Goal: Task Accomplishment & Management: Use online tool/utility

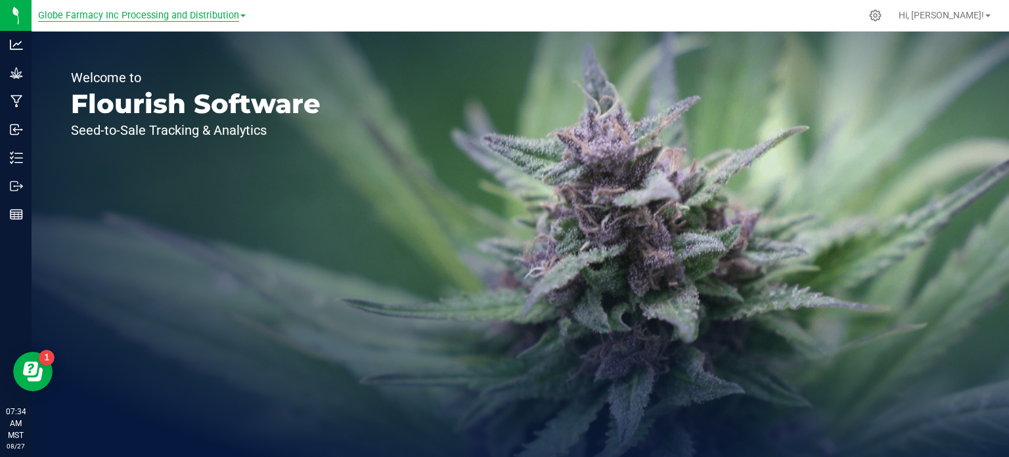
click at [216, 15] on span "Globe Farmacy Inc Processing and Distribution" at bounding box center [138, 16] width 201 height 12
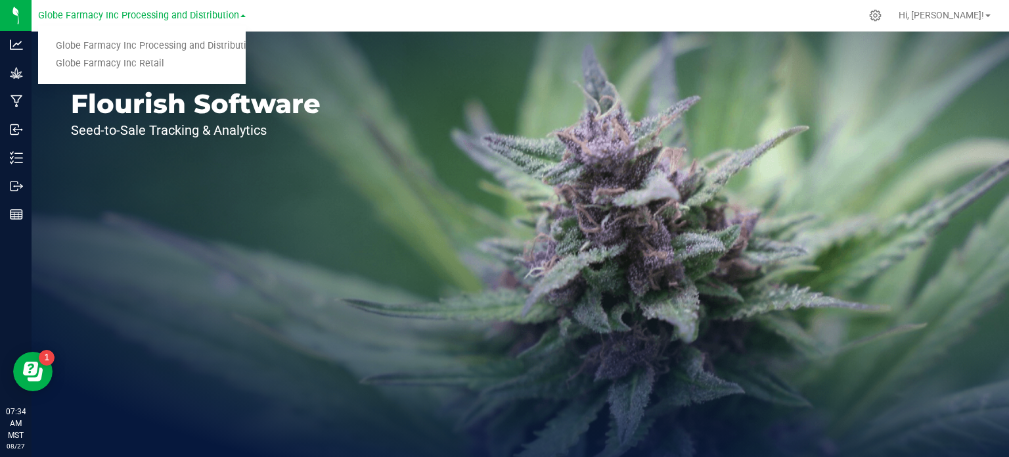
click at [154, 60] on link "Globe Farmacy Inc Retail" at bounding box center [142, 64] width 208 height 18
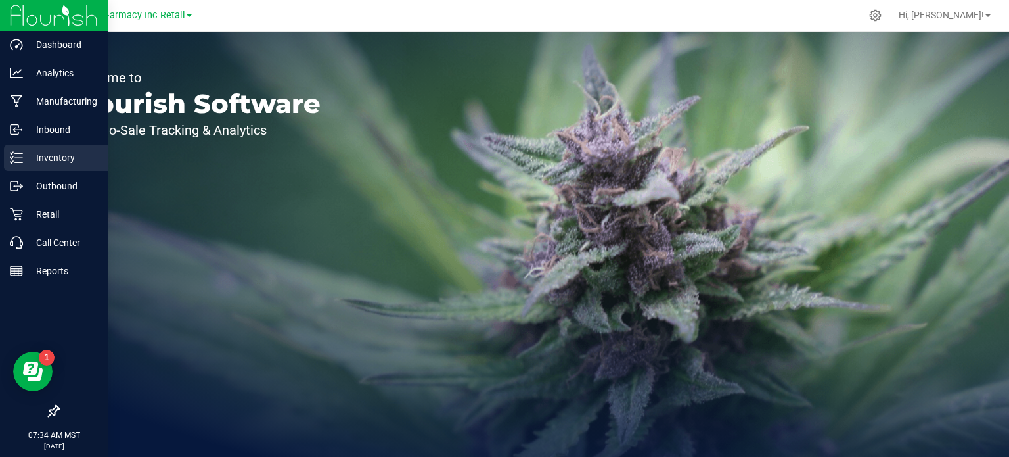
click at [55, 163] on p "Inventory" at bounding box center [62, 158] width 79 height 16
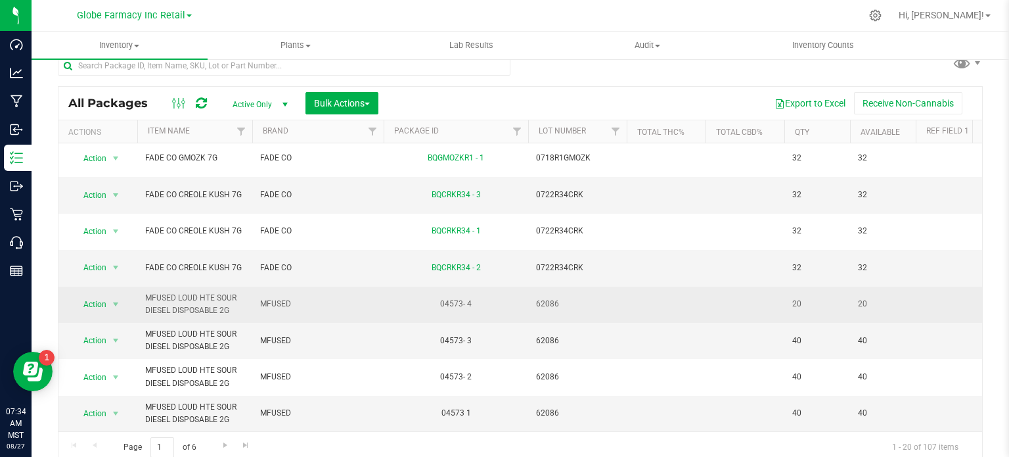
scroll to position [23, 0]
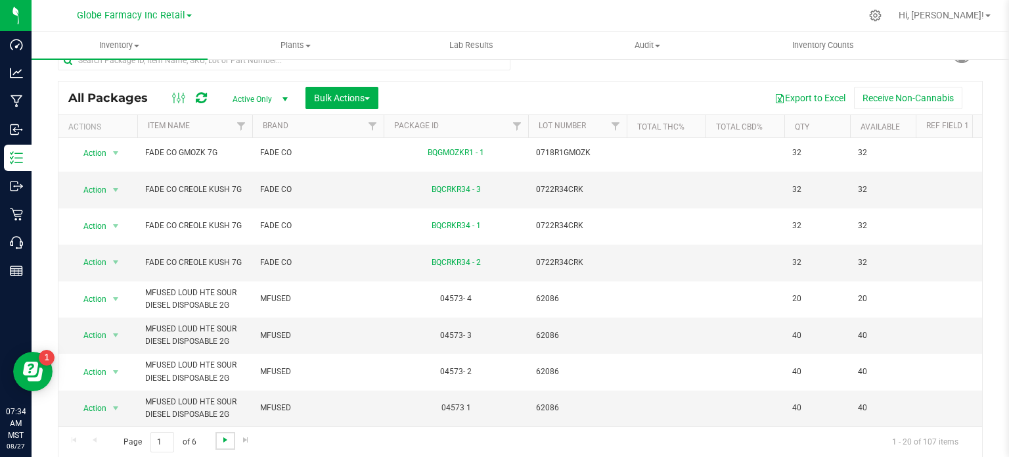
click at [229, 442] on span "Go to the next page" at bounding box center [225, 439] width 11 height 11
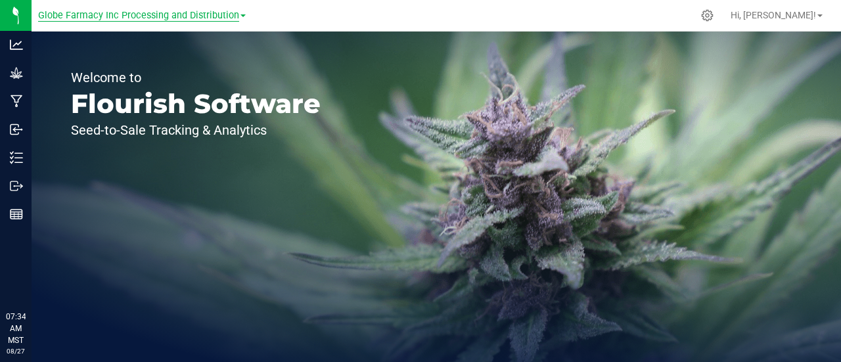
click at [204, 19] on span "Globe Farmacy Inc Processing and Distribution" at bounding box center [138, 16] width 201 height 12
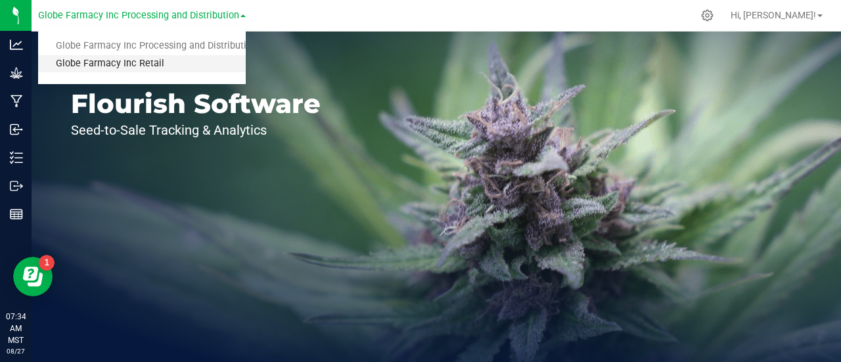
click at [141, 66] on link "Globe Farmacy Inc Retail" at bounding box center [142, 64] width 208 height 18
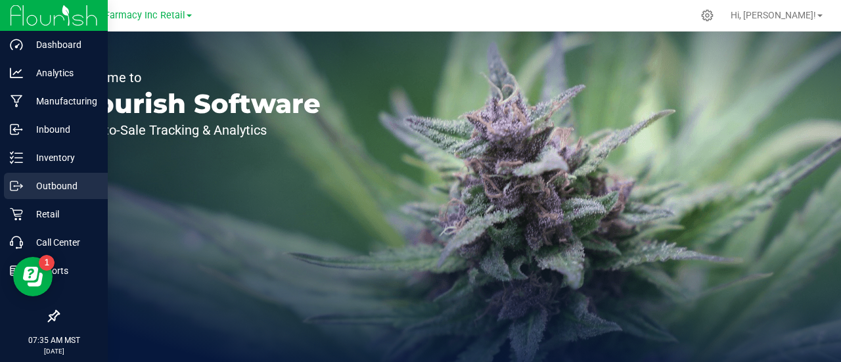
click at [18, 189] on icon at bounding box center [16, 185] width 13 height 13
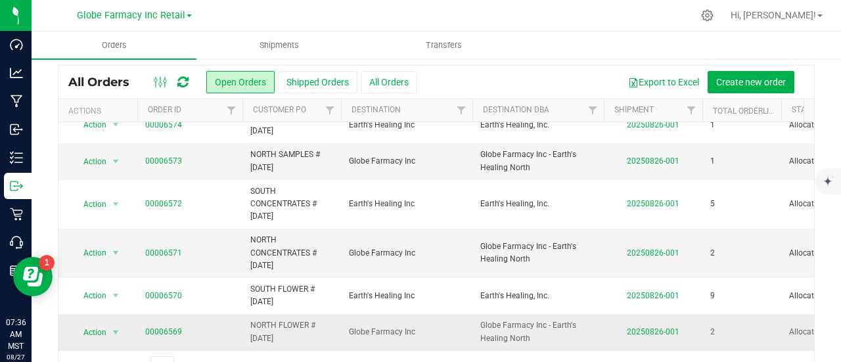
scroll to position [68, 0]
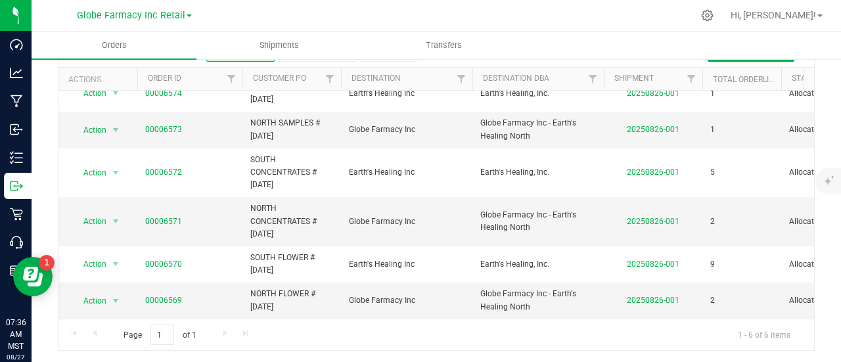
click at [233, 316] on div "All Orders Open Orders Shipped Orders All Orders Export to Excel Create new ord…" at bounding box center [436, 191] width 757 height 317
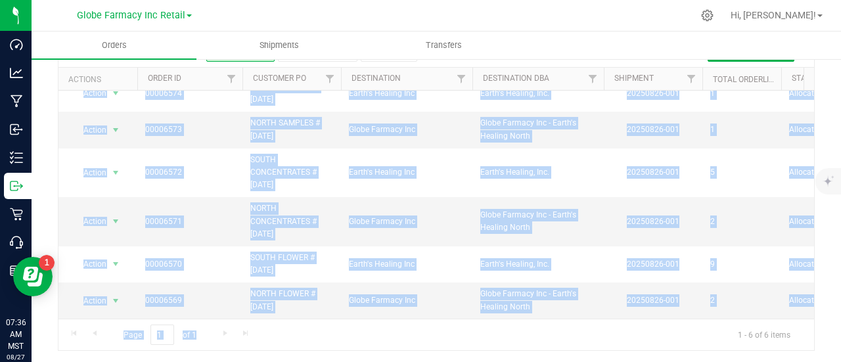
scroll to position [0, 0]
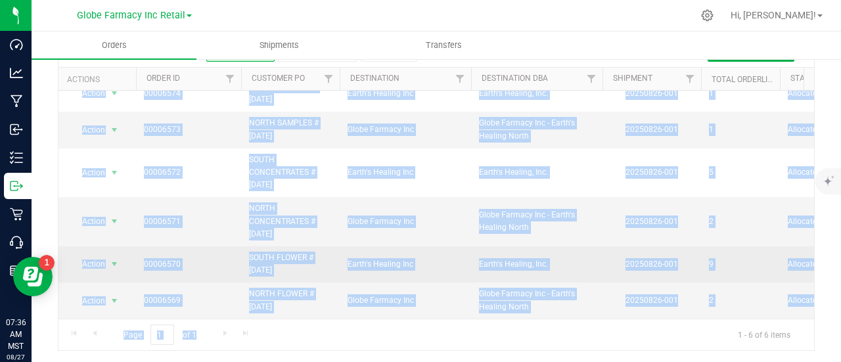
click at [154, 270] on td "00006570" at bounding box center [188, 264] width 105 height 36
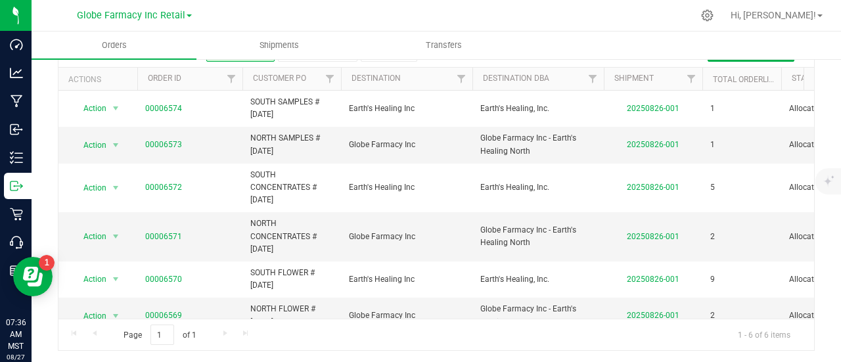
drag, startPoint x: 263, startPoint y: 313, endPoint x: 24, endPoint y: 25, distance: 374.5
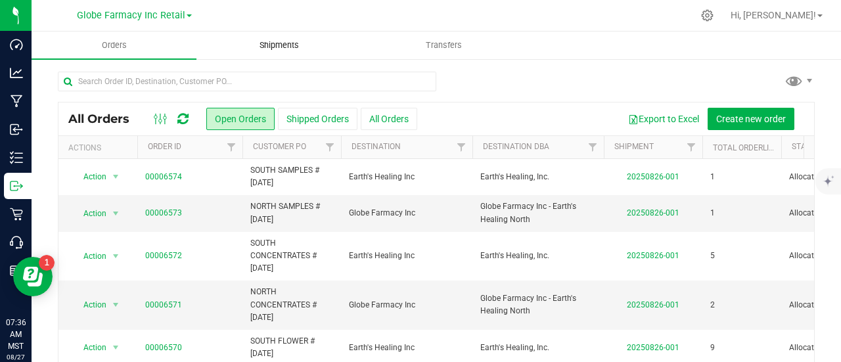
click at [300, 43] on span "Shipments" at bounding box center [279, 45] width 75 height 12
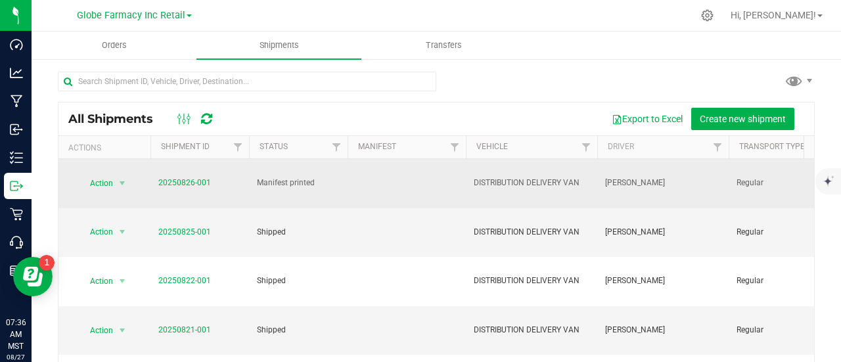
click at [115, 192] on td "Action Action Cancel shipment Edit shipment Manifest by lot Manifest by package…" at bounding box center [104, 183] width 92 height 49
click at [118, 187] on span "select" at bounding box center [122, 183] width 11 height 11
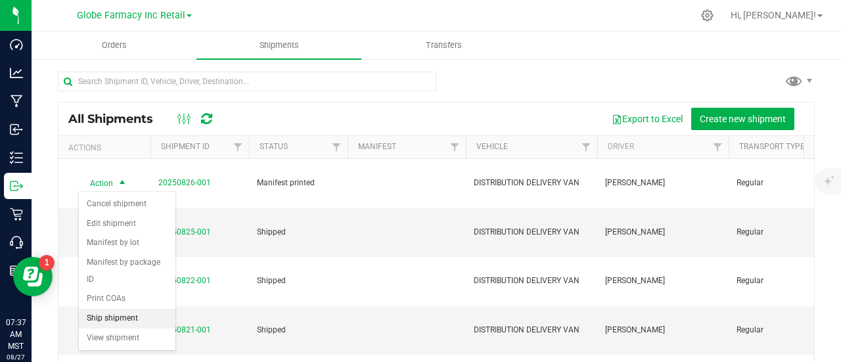
click at [119, 316] on li "Ship shipment" at bounding box center [127, 319] width 97 height 20
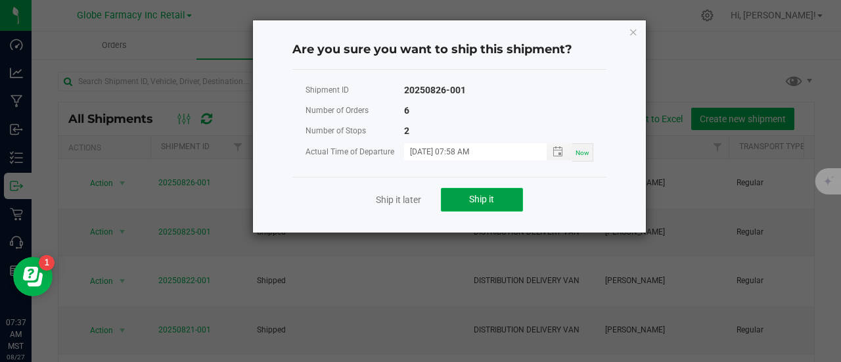
click at [482, 196] on span "Ship it" at bounding box center [481, 199] width 25 height 11
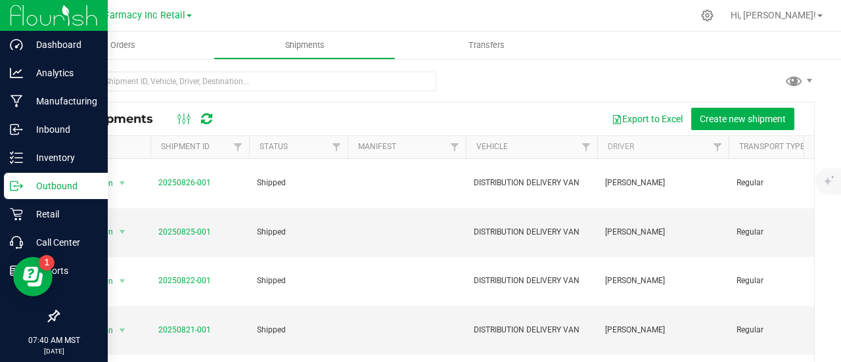
click at [26, 178] on p "Outbound" at bounding box center [62, 186] width 79 height 16
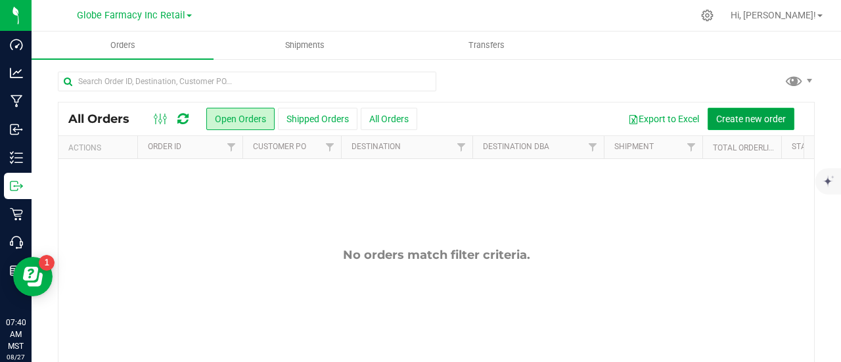
click at [746, 116] on span "Create new order" at bounding box center [751, 119] width 70 height 11
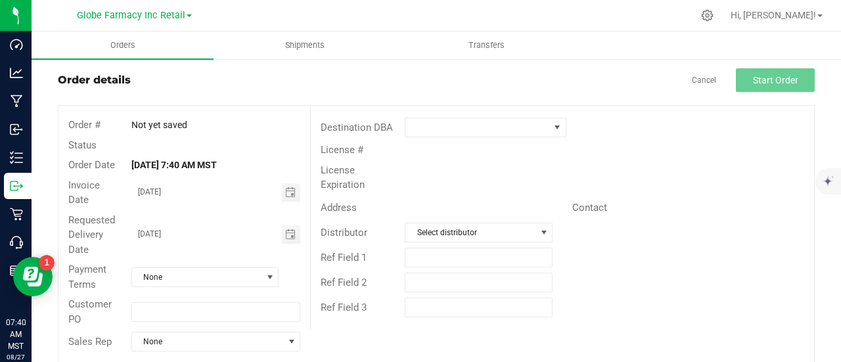
scroll to position [41, 0]
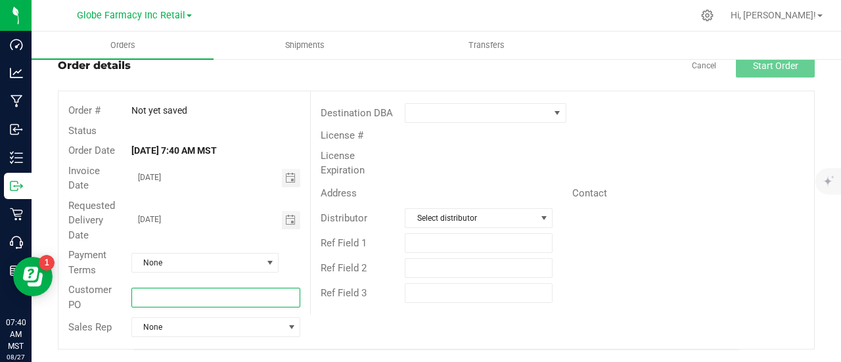
click at [163, 296] on input "text" at bounding box center [215, 298] width 169 height 20
type input "n"
click at [223, 300] on input "NORTH EDIBLES # [DATE]" at bounding box center [215, 298] width 169 height 20
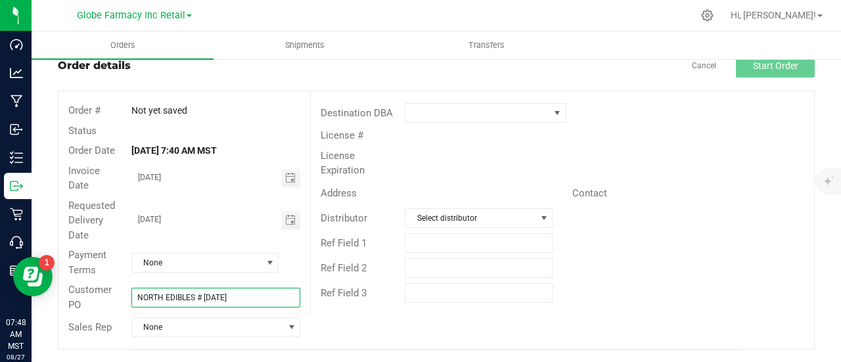
click at [223, 300] on input "NORTH EDIBLES # [DATE]" at bounding box center [215, 298] width 169 height 20
type input "NORTH EDIBLES # [DATE]"
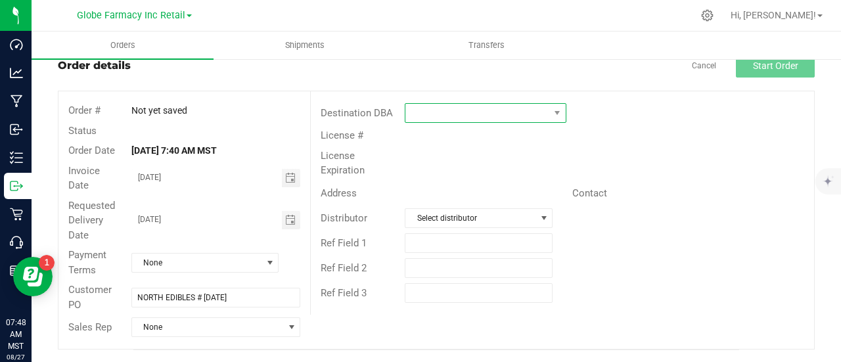
click at [439, 121] on span at bounding box center [477, 113] width 144 height 18
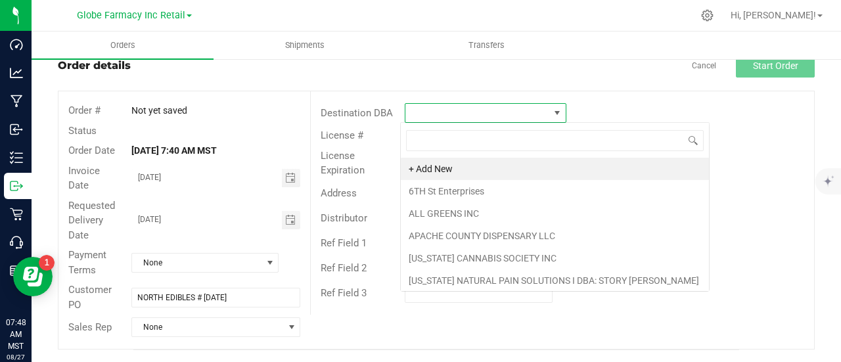
scroll to position [19, 159]
type input "GLOB"
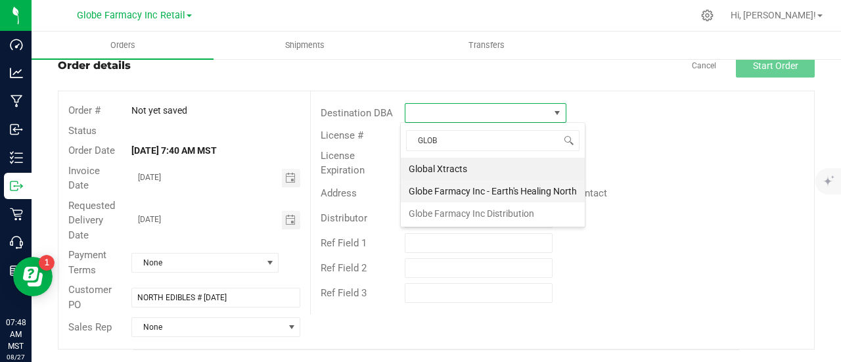
click at [474, 196] on li "Globe Farmacy Inc - Earth's Healing North" at bounding box center [493, 191] width 184 height 22
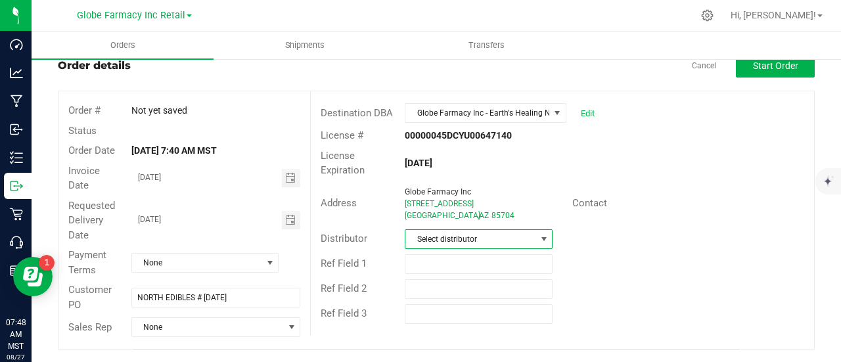
click at [451, 233] on span "Select distributor" at bounding box center [470, 239] width 130 height 18
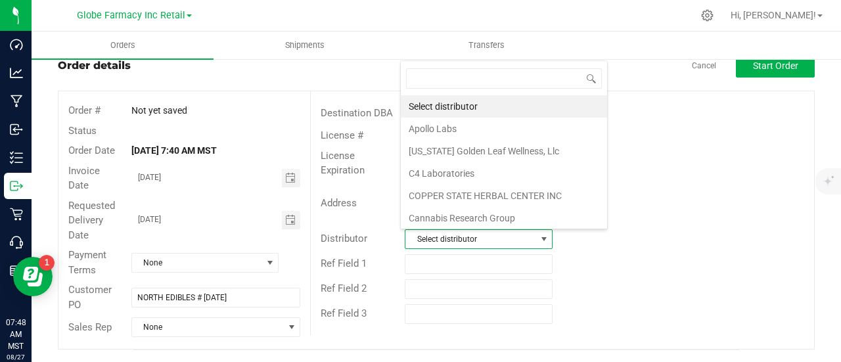
scroll to position [19, 143]
type input "GLOB"
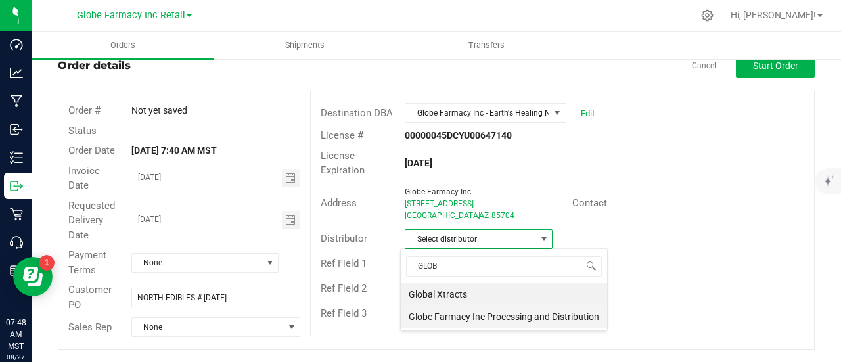
click at [489, 314] on li "Globe Farmacy Inc Processing and Distribution" at bounding box center [504, 316] width 206 height 22
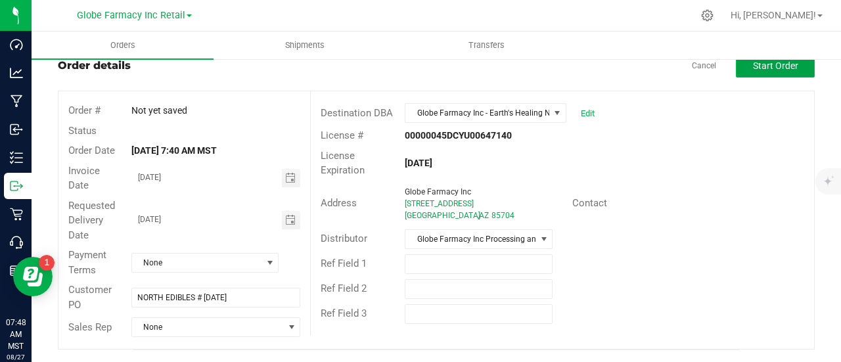
click at [761, 72] on button "Start Order" at bounding box center [775, 66] width 79 height 24
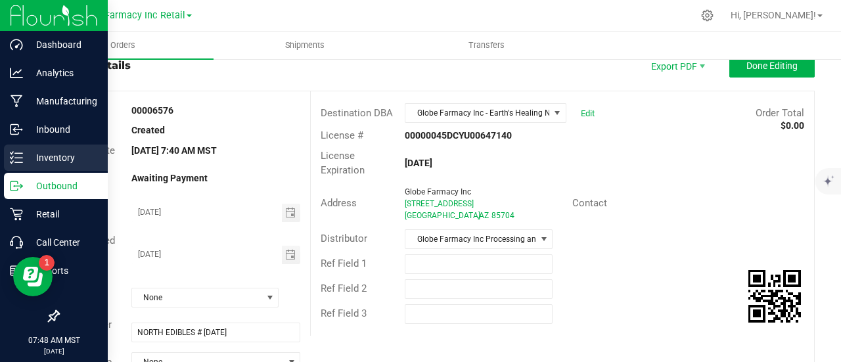
click at [24, 154] on p "Inventory" at bounding box center [62, 158] width 79 height 16
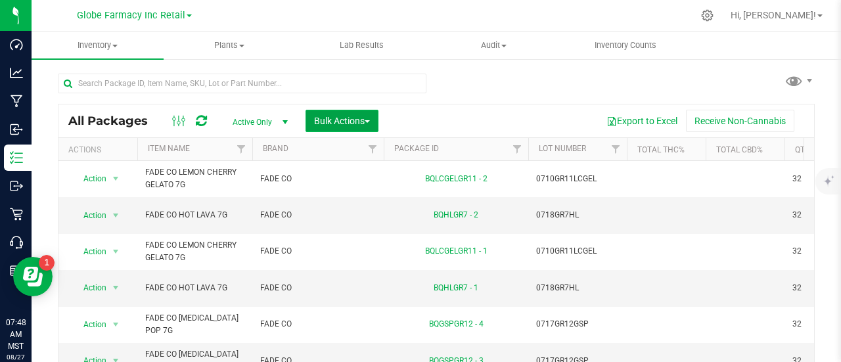
click at [319, 129] on button "Bulk Actions" at bounding box center [341, 121] width 73 height 22
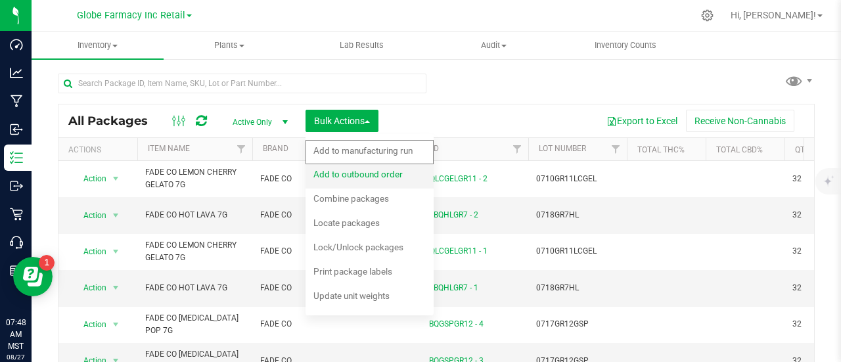
click at [338, 177] on span "Add to outbound order" at bounding box center [357, 174] width 89 height 11
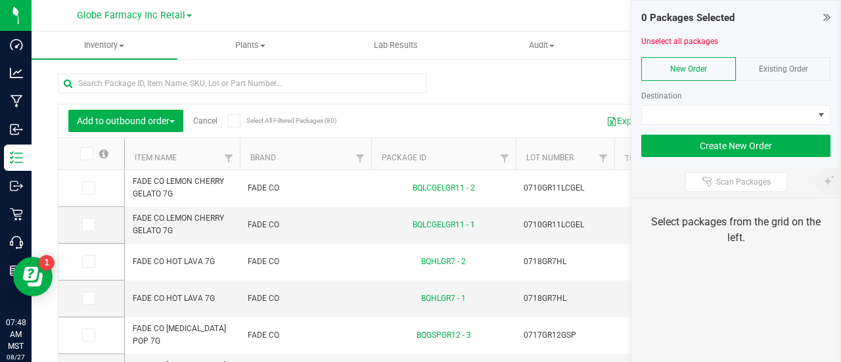
click at [799, 69] on span "Existing Order" at bounding box center [783, 68] width 49 height 9
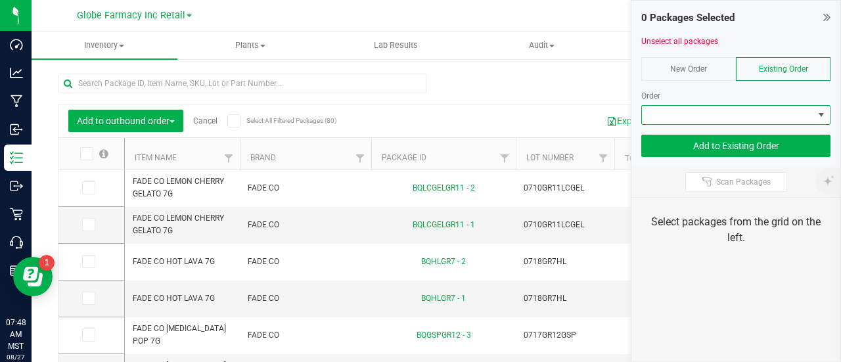
click at [784, 118] on span at bounding box center [727, 115] width 171 height 18
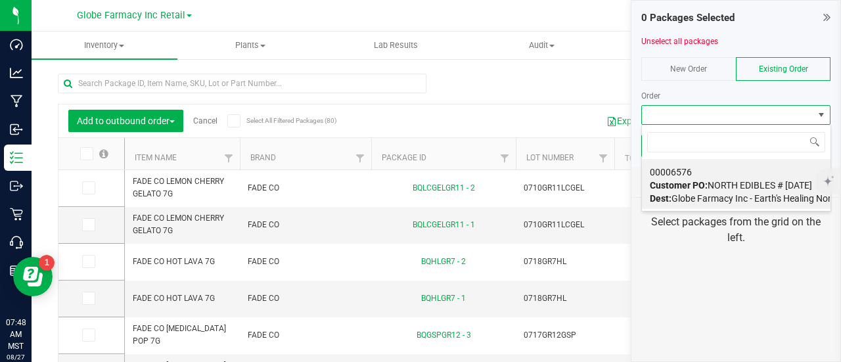
scroll to position [19, 189]
click at [770, 174] on div "00006576 Customer PO: NORTH EDIBLES # 08/27/2025 Dest: Globe Farmacy Inc - Eart…" at bounding box center [736, 185] width 173 height 50
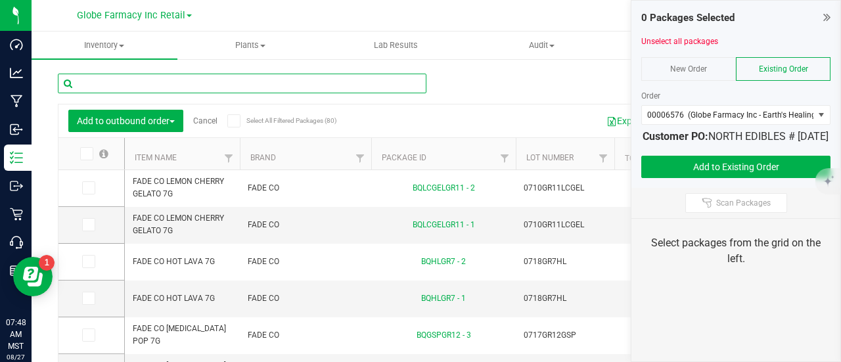
paste input "BAKED BROS LIVE HASH ROSIN INFUSED"
click at [204, 81] on input "text" at bounding box center [242, 84] width 368 height 20
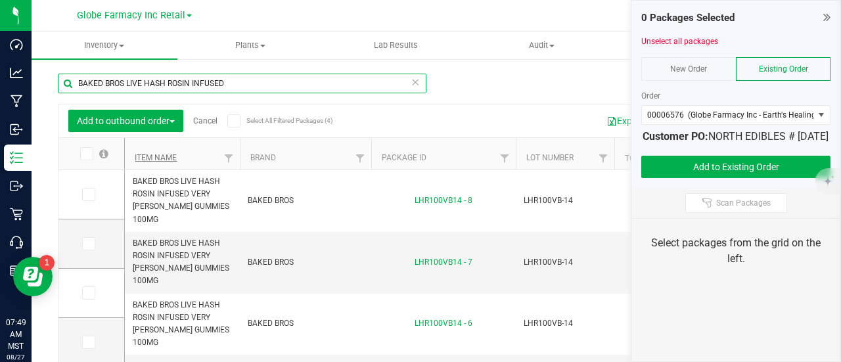
type input "BAKED BROS LIVE HASH ROSIN INFUSED"
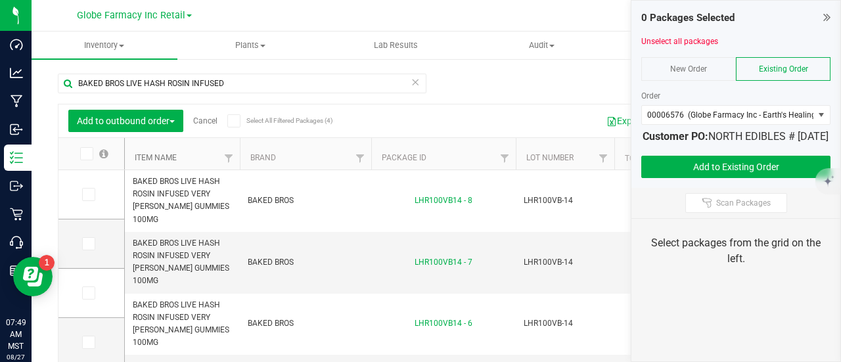
click at [156, 154] on link "Item Name" at bounding box center [156, 157] width 42 height 9
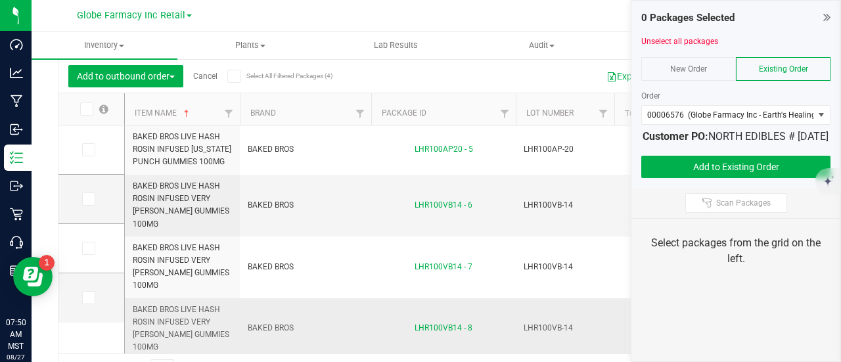
scroll to position [66, 0]
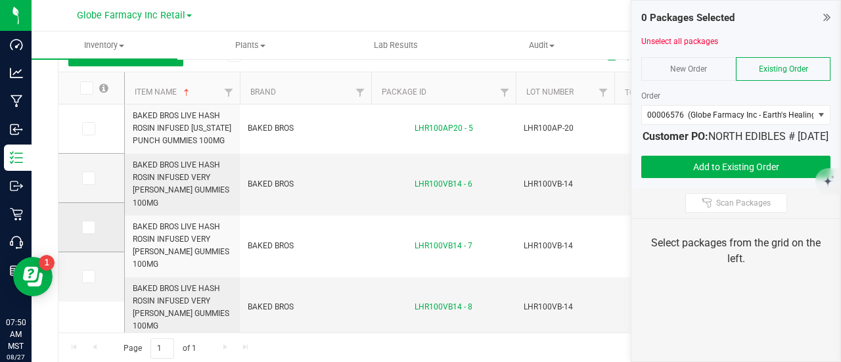
drag, startPoint x: 91, startPoint y: 179, endPoint x: 92, endPoint y: 234, distance: 55.2
click at [91, 178] on icon at bounding box center [87, 178] width 9 height 0
click at [0, 0] on input "checkbox" at bounding box center [0, 0] width 0 height 0
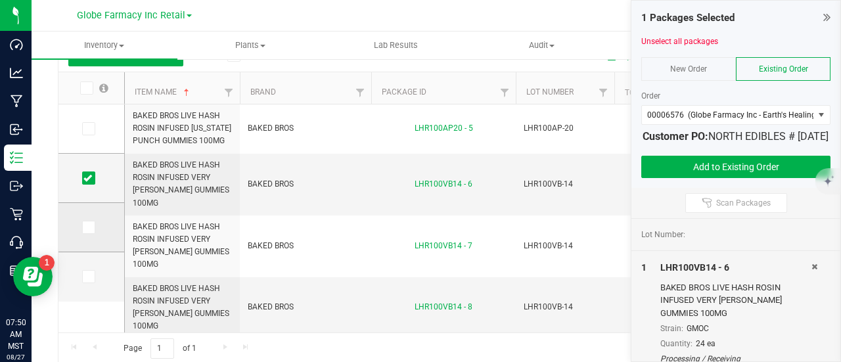
click at [88, 227] on icon at bounding box center [87, 227] width 9 height 0
click at [0, 0] on input "checkbox" at bounding box center [0, 0] width 0 height 0
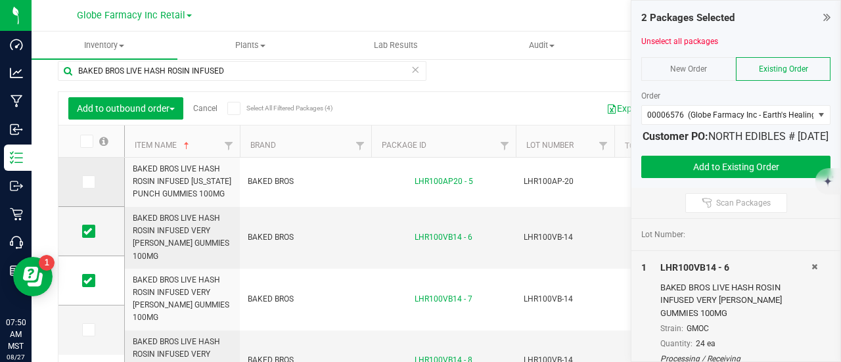
scroll to position [0, 0]
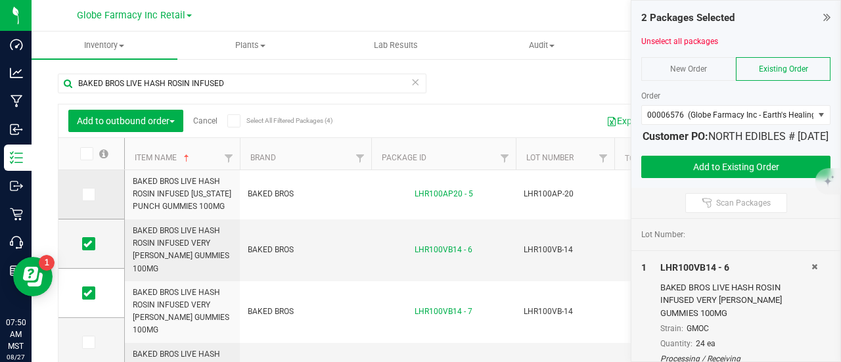
click at [85, 194] on icon at bounding box center [87, 194] width 9 height 0
click at [0, 0] on input "checkbox" at bounding box center [0, 0] width 0 height 0
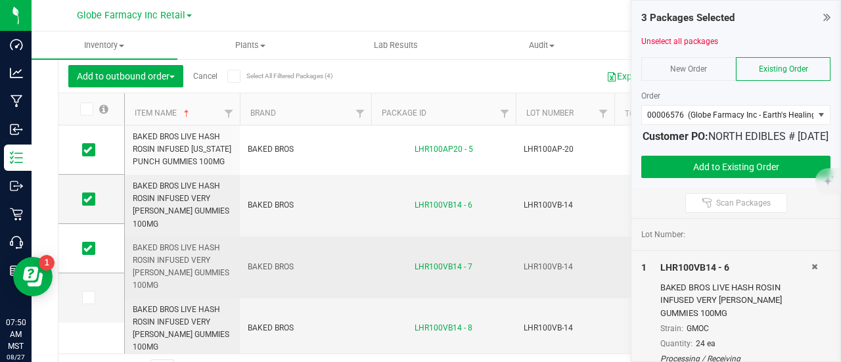
scroll to position [66, 0]
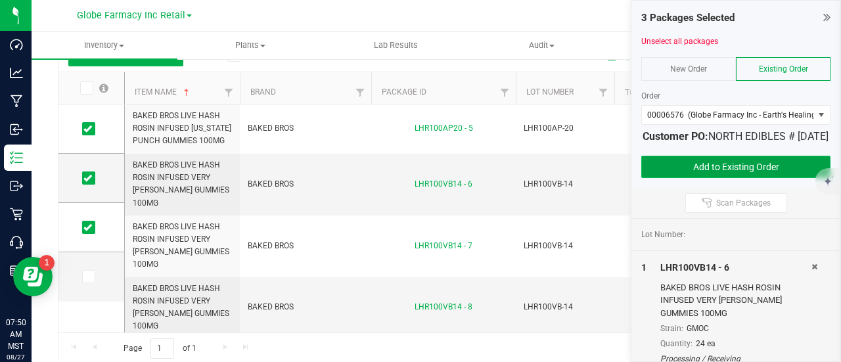
click at [769, 173] on button "Add to Existing Order" at bounding box center [735, 167] width 189 height 22
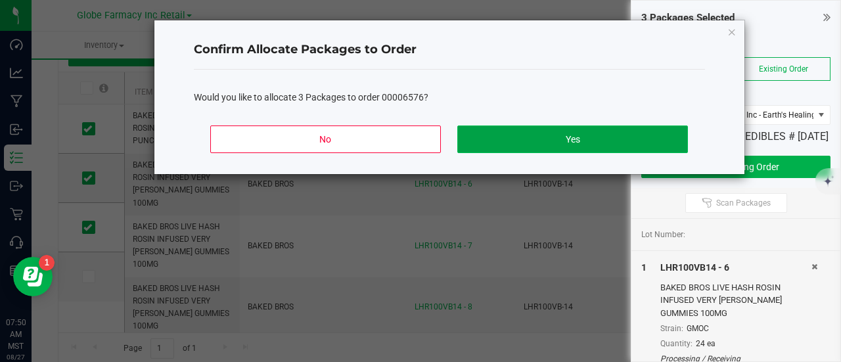
click at [606, 140] on button "Yes" at bounding box center [572, 139] width 230 height 28
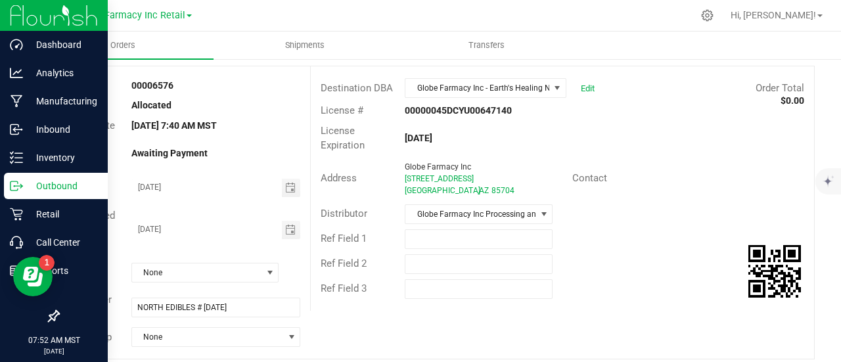
click at [24, 191] on p "Outbound" at bounding box center [62, 186] width 79 height 16
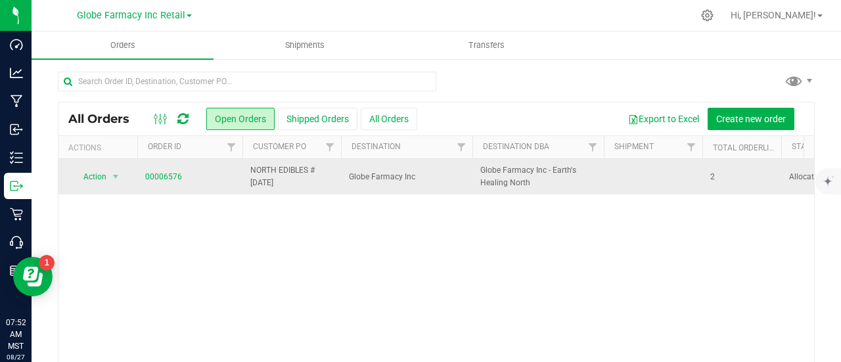
click at [275, 167] on span "NORTH EDIBLES # [DATE]" at bounding box center [291, 176] width 83 height 25
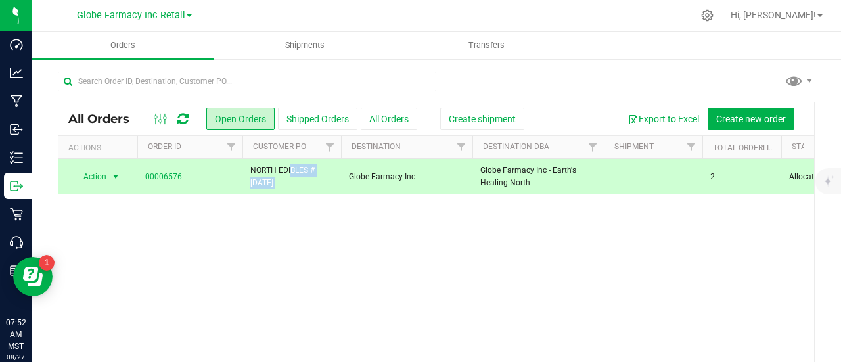
copy tr "NORTH EDIBLES # [DATE]"
click at [759, 112] on button "Create new order" at bounding box center [750, 119] width 87 height 22
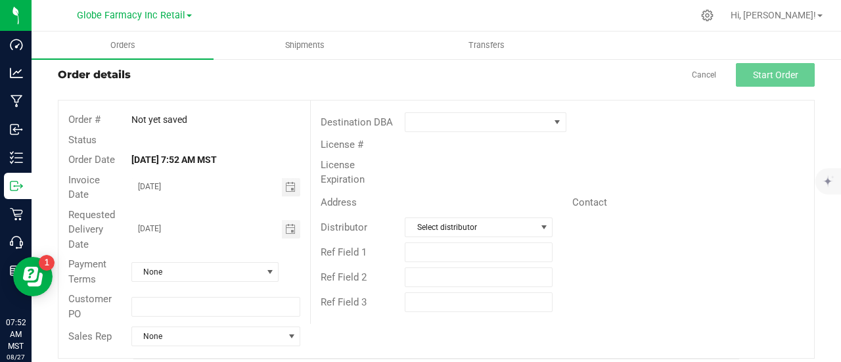
scroll to position [41, 0]
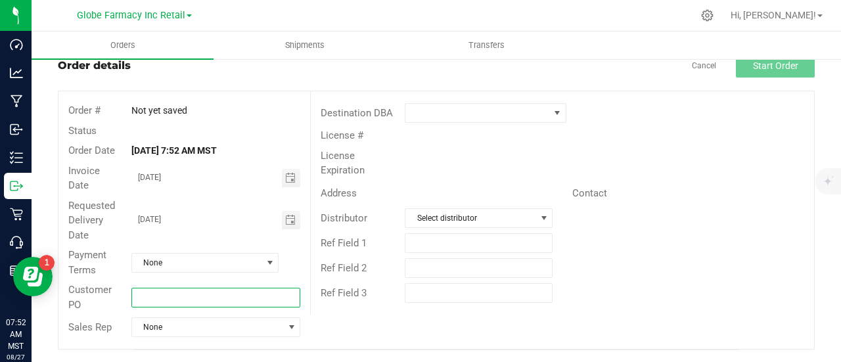
click at [176, 291] on input "text" at bounding box center [215, 298] width 169 height 20
paste input "NORTH EDIBLES # [DATE]"
drag, startPoint x: 192, startPoint y: 293, endPoint x: 166, endPoint y: 304, distance: 28.5
click at [166, 304] on input "NORTH EDIBLES # [DATE]" at bounding box center [215, 298] width 169 height 20
click at [166, 304] on input "NORTH FLOWER # [DATE]" at bounding box center [215, 298] width 169 height 20
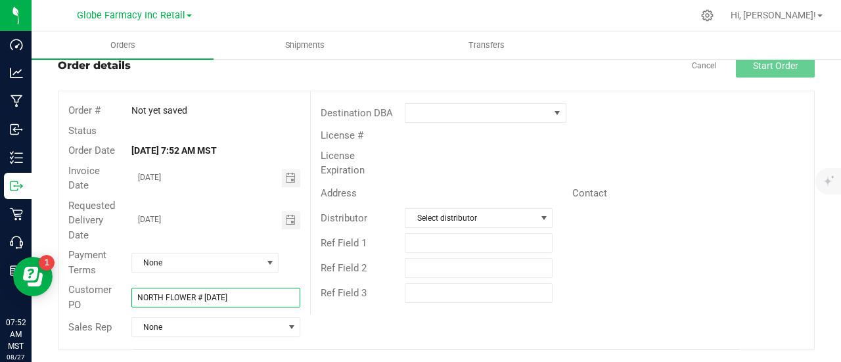
click at [166, 304] on input "NORTH FLOWER # [DATE]" at bounding box center [215, 298] width 169 height 20
type input "NORTH FLOWER # [DATE]"
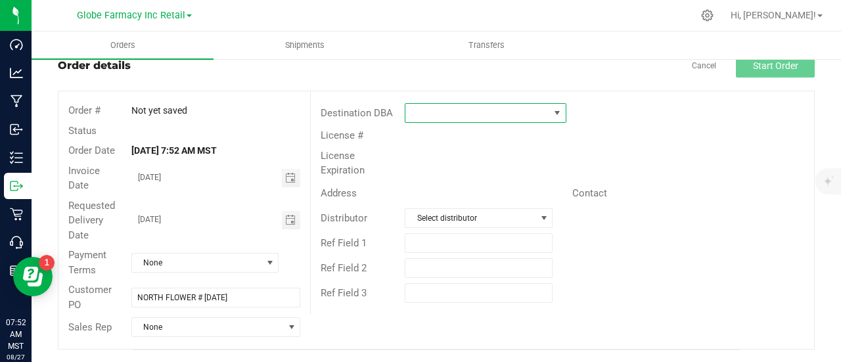
click at [512, 119] on span at bounding box center [477, 113] width 144 height 18
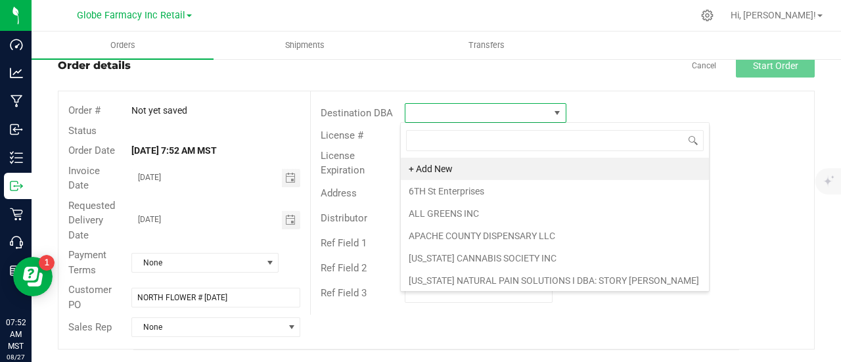
scroll to position [19, 159]
type input "GLOB"
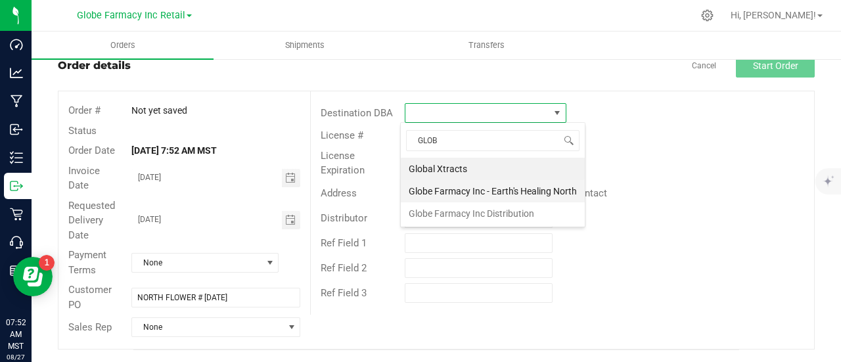
click at [464, 185] on li "Globe Farmacy Inc - Earth's Healing North" at bounding box center [493, 191] width 184 height 22
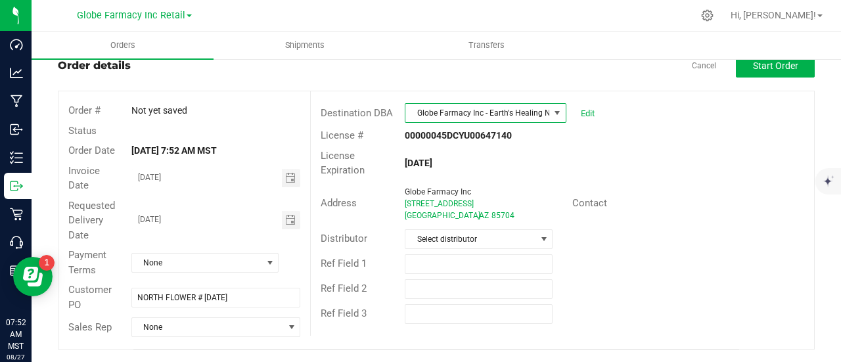
click at [197, 311] on div "Customer PO NORTH FLOWER # 08/27/2025" at bounding box center [184, 297] width 252 height 35
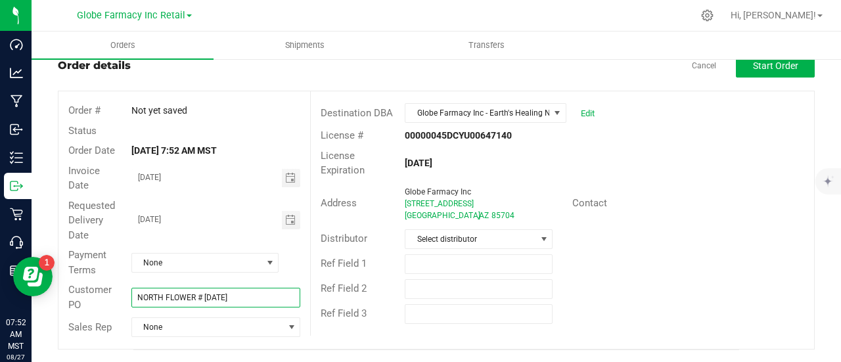
click at [198, 299] on input "NORTH FLOWER # [DATE]" at bounding box center [215, 298] width 169 height 20
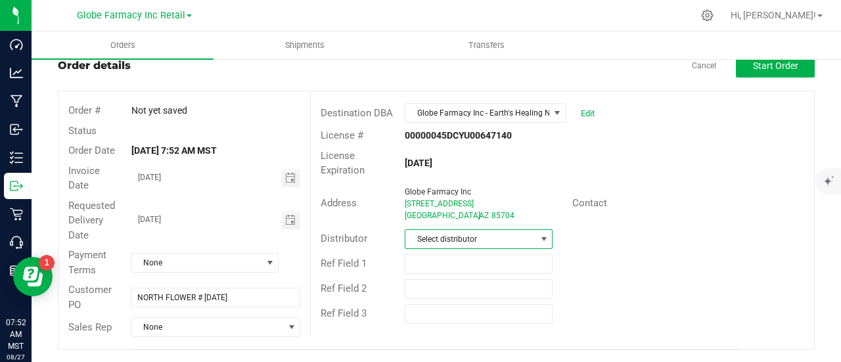
click at [460, 241] on span "Select distributor" at bounding box center [470, 239] width 130 height 18
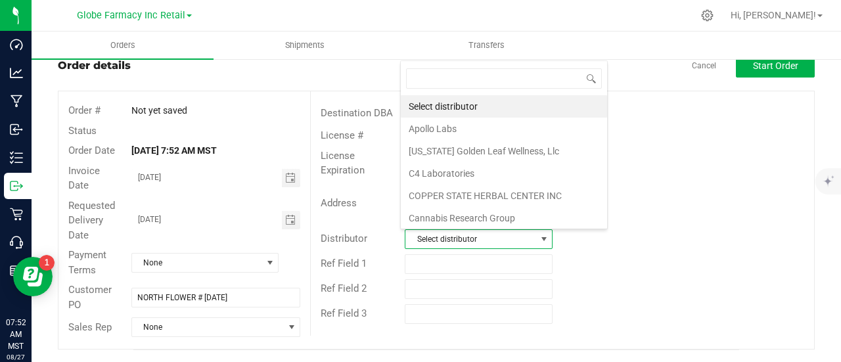
scroll to position [19, 143]
type input "GLOB"
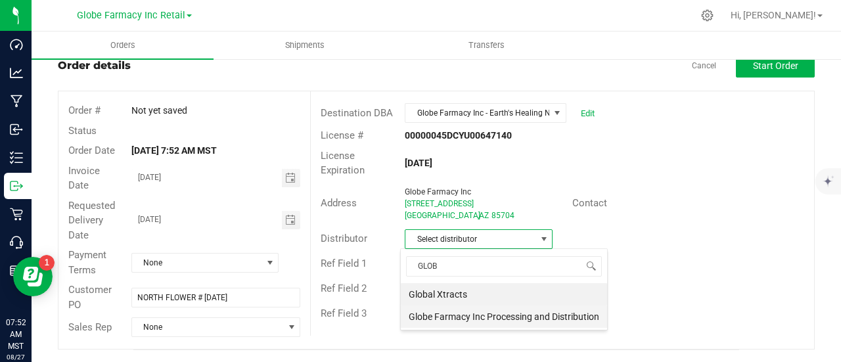
click at [454, 320] on li "Globe Farmacy Inc Processing and Distribution" at bounding box center [504, 316] width 206 height 22
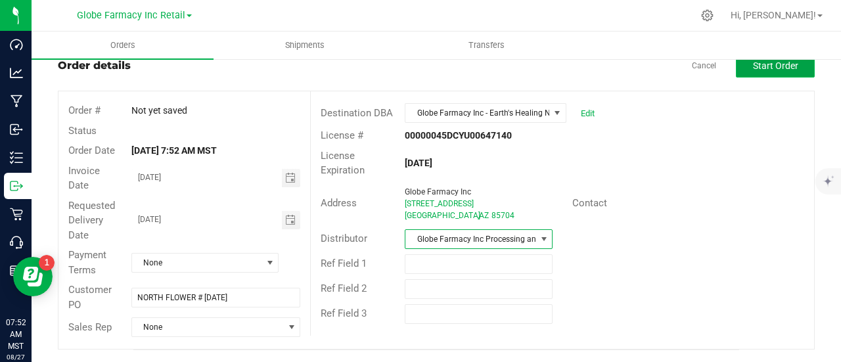
click at [754, 64] on span "Start Order" at bounding box center [775, 65] width 45 height 11
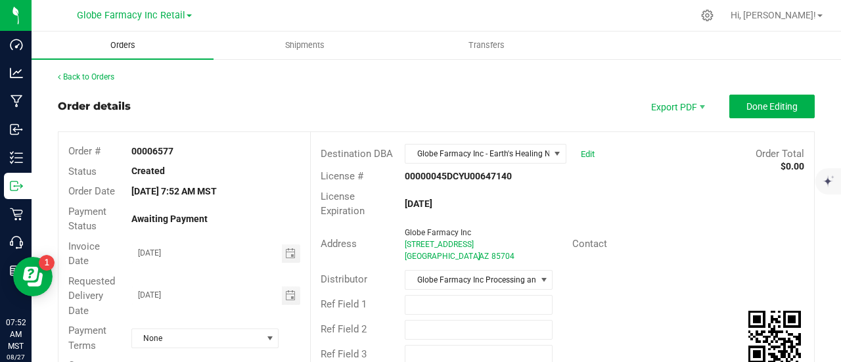
click at [137, 54] on uib-tab-heading "Orders" at bounding box center [123, 46] width 182 height 28
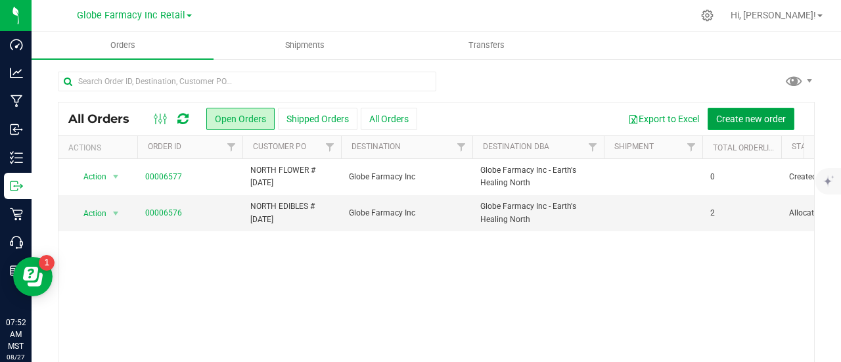
click at [767, 128] on button "Create new order" at bounding box center [750, 119] width 87 height 22
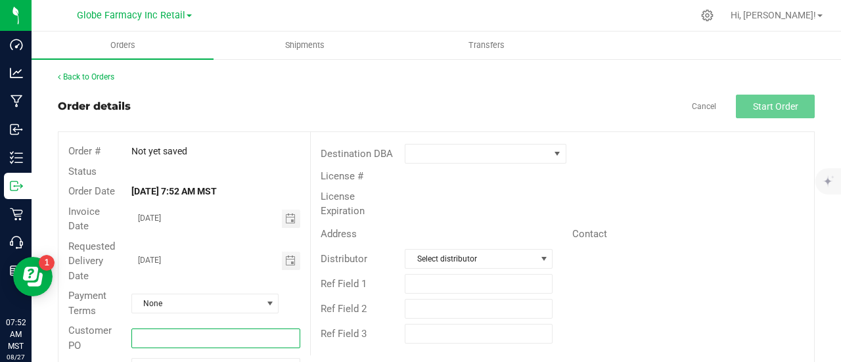
click at [175, 336] on input "text" at bounding box center [215, 338] width 169 height 20
paste input "NORTH FLOWER # [DATE]"
drag, startPoint x: 163, startPoint y: 340, endPoint x: 104, endPoint y: 345, distance: 58.7
click at [104, 345] on div "Customer PO NORTH FLOWER # 08/27/2025" at bounding box center [184, 338] width 252 height 35
type input "SOUTH FLOWER # [DATE]"
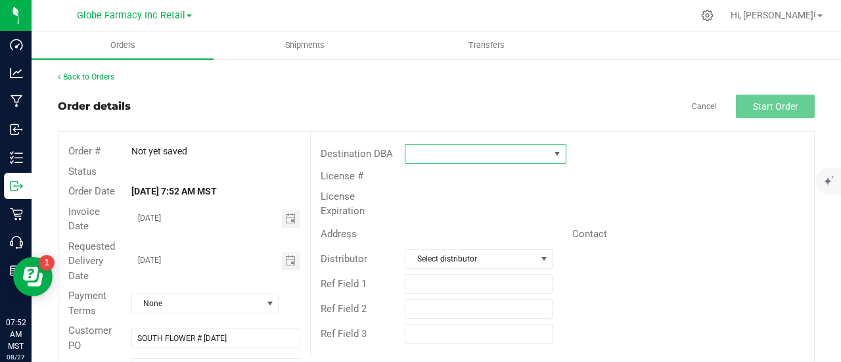
click at [407, 146] on span at bounding box center [477, 154] width 144 height 18
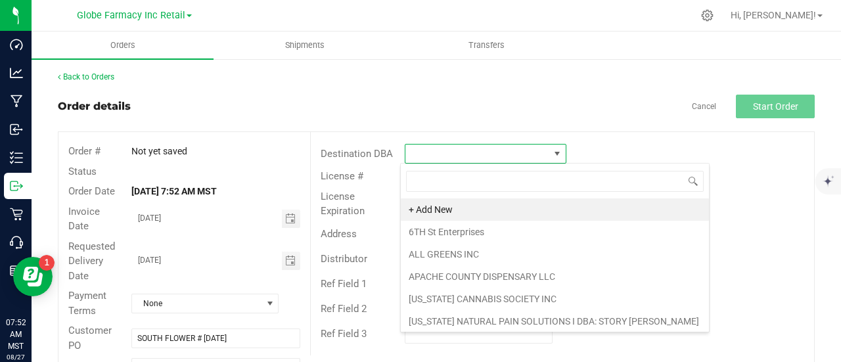
scroll to position [19, 159]
type input "EAR"
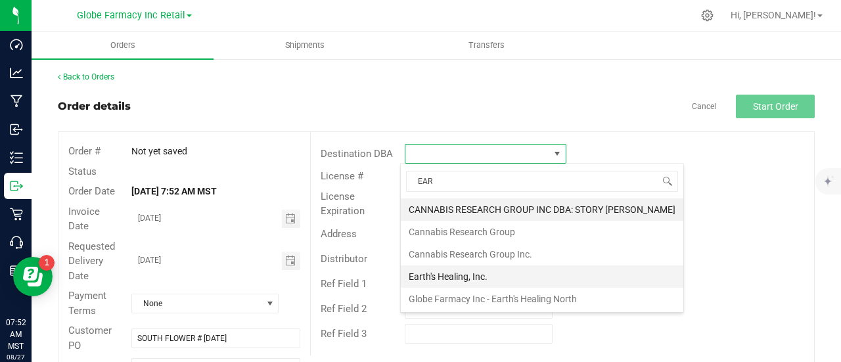
click at [460, 282] on li "Earth's Healing, Inc." at bounding box center [542, 276] width 282 height 22
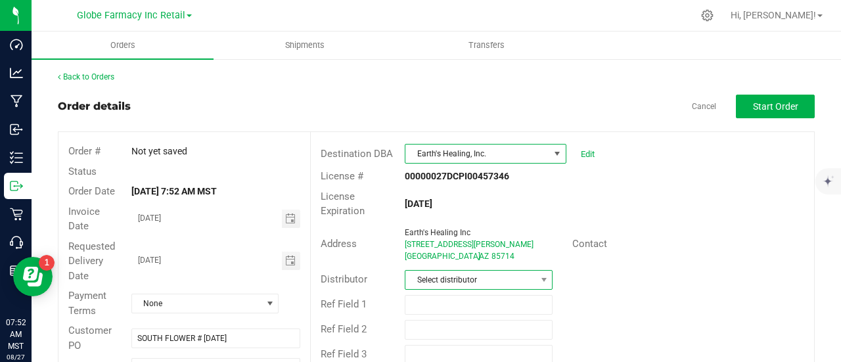
click at [447, 277] on span "Select distributor" at bounding box center [470, 280] width 130 height 18
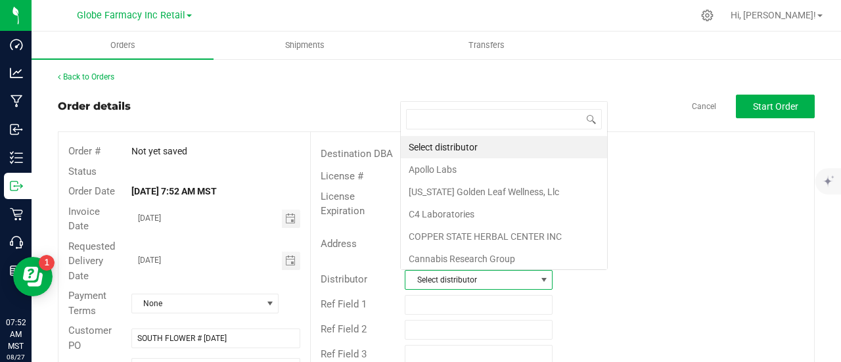
scroll to position [19, 143]
type input "GLOB"
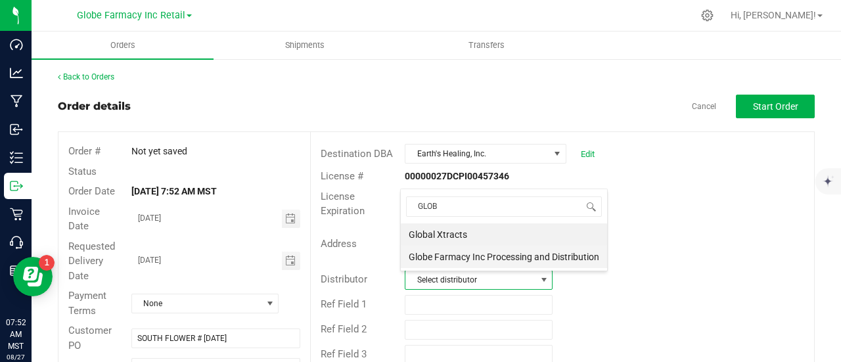
click at [464, 250] on li "Globe Farmacy Inc Processing and Distribution" at bounding box center [504, 257] width 206 height 22
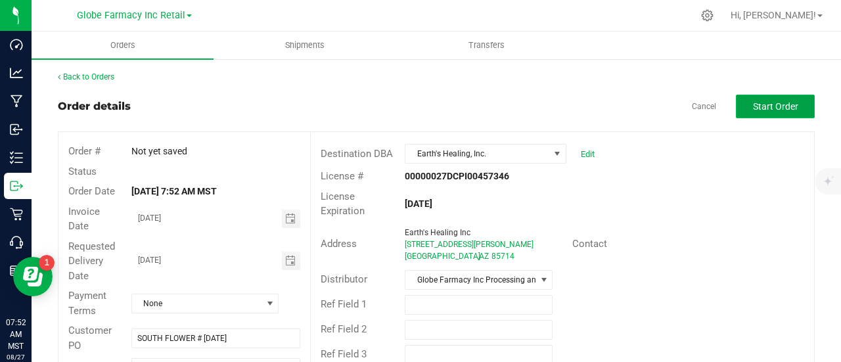
click at [753, 104] on span "Start Order" at bounding box center [775, 106] width 45 height 11
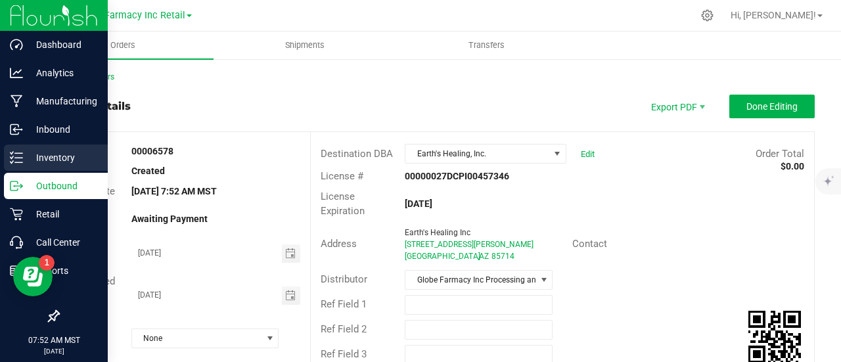
click at [22, 154] on icon at bounding box center [16, 157] width 13 height 13
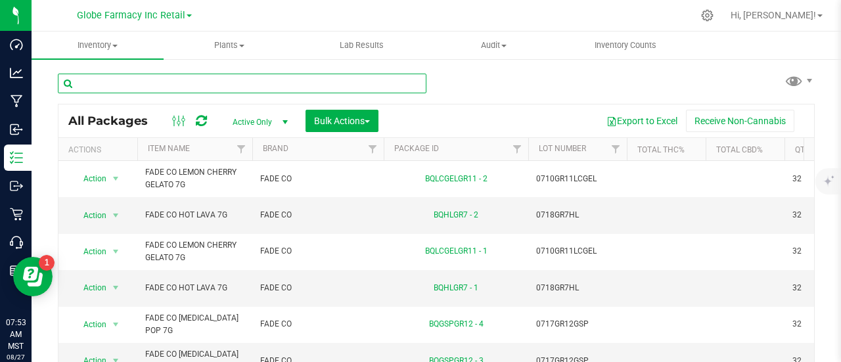
click at [234, 89] on input "text" at bounding box center [242, 84] width 368 height 20
type input "FADE"
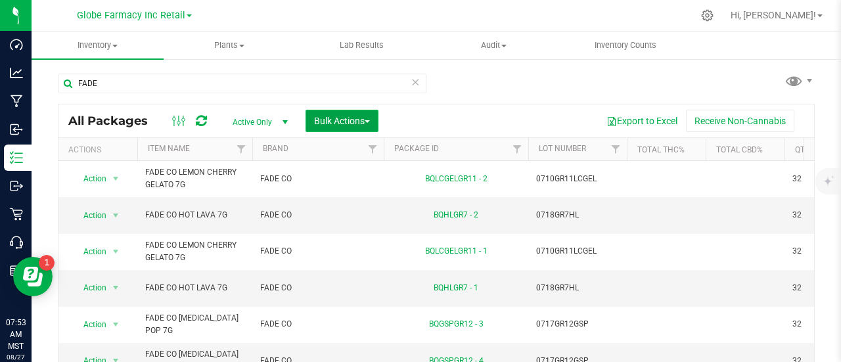
click at [344, 126] on button "Bulk Actions" at bounding box center [341, 121] width 73 height 22
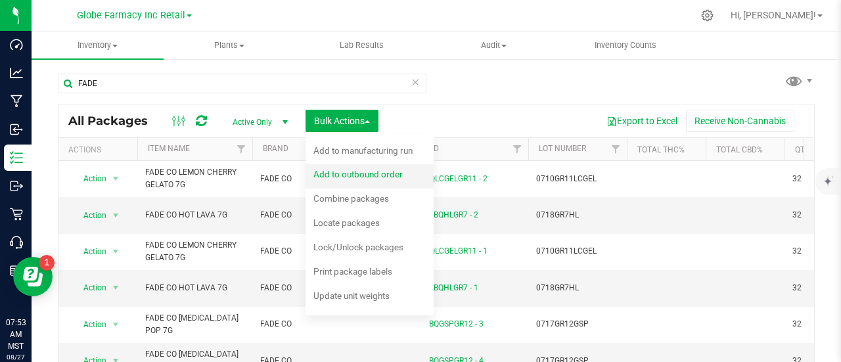
click at [347, 175] on span "Add to outbound order" at bounding box center [357, 174] width 89 height 11
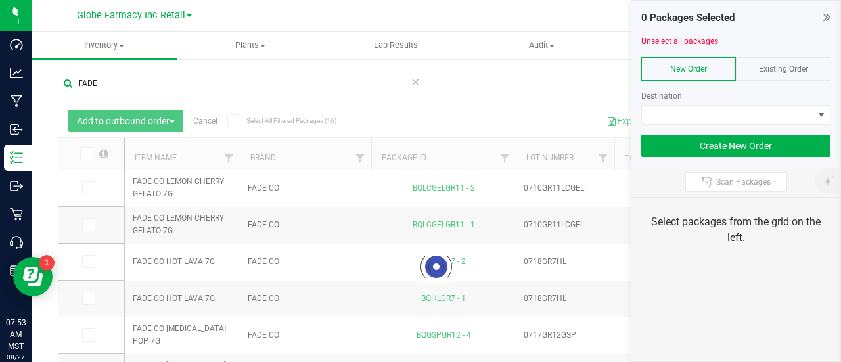
click at [780, 72] on span "Existing Order" at bounding box center [783, 68] width 49 height 9
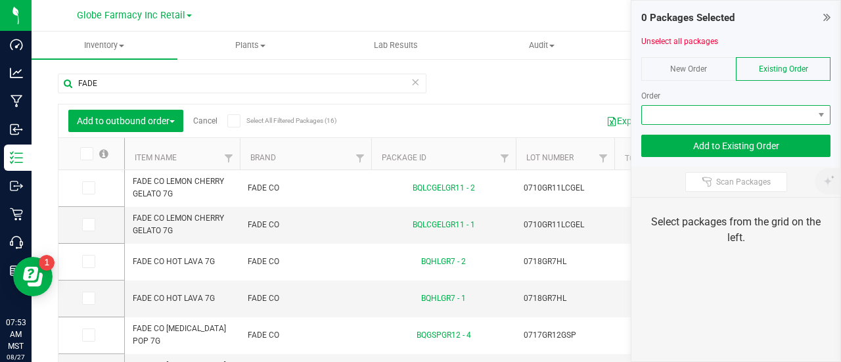
click at [772, 112] on span at bounding box center [727, 115] width 171 height 18
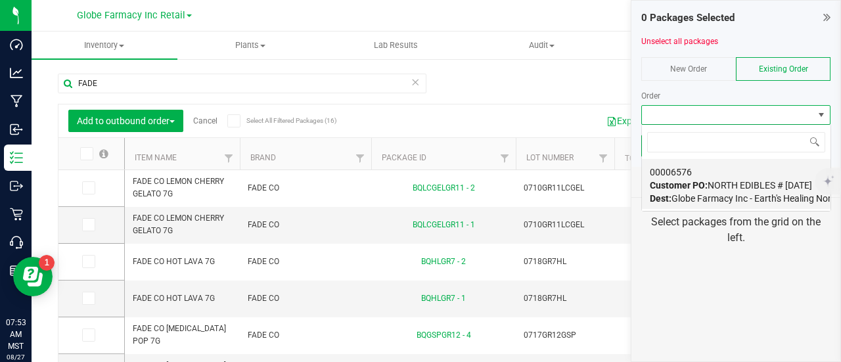
scroll to position [19, 189]
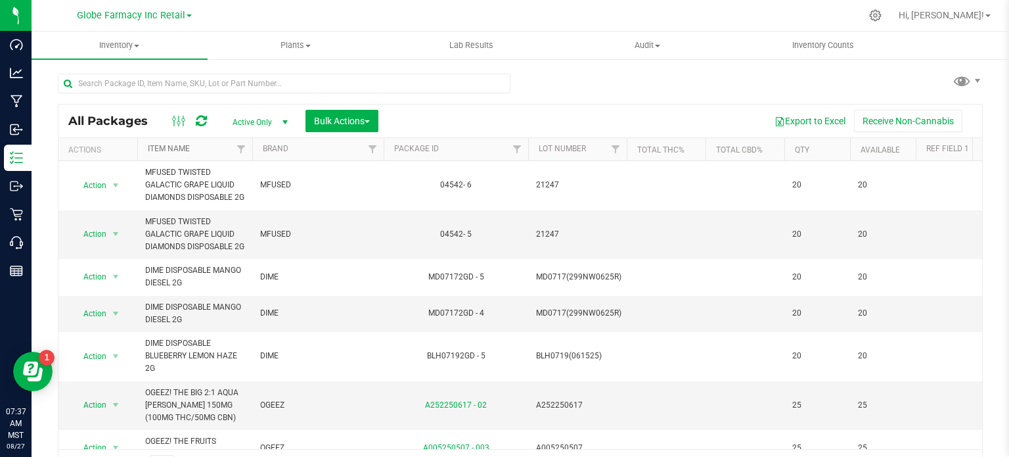
click at [171, 150] on link "Item Name" at bounding box center [169, 148] width 42 height 9
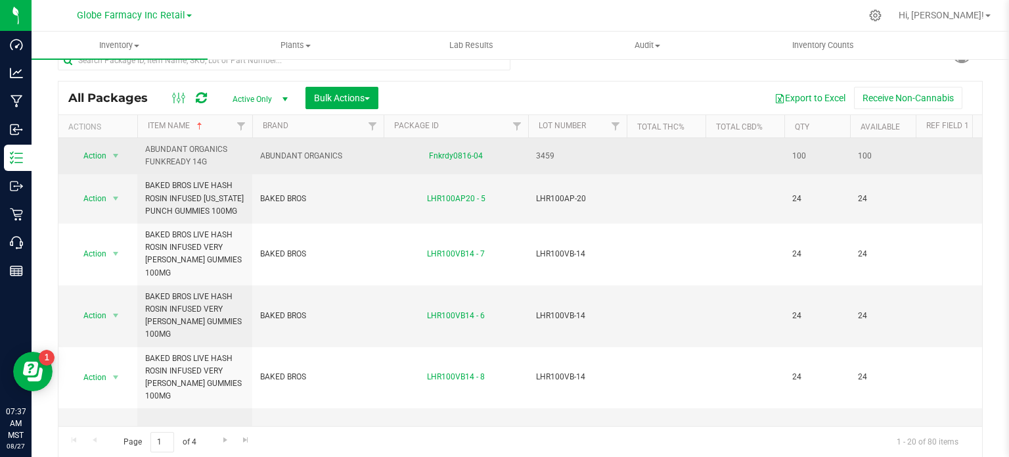
click at [159, 151] on span "ABUNDANT ORGANICS FUNKREADY 14G" at bounding box center [194, 155] width 99 height 25
copy tr "ABUNDANT ORGANICS FUNKREADY 14G"
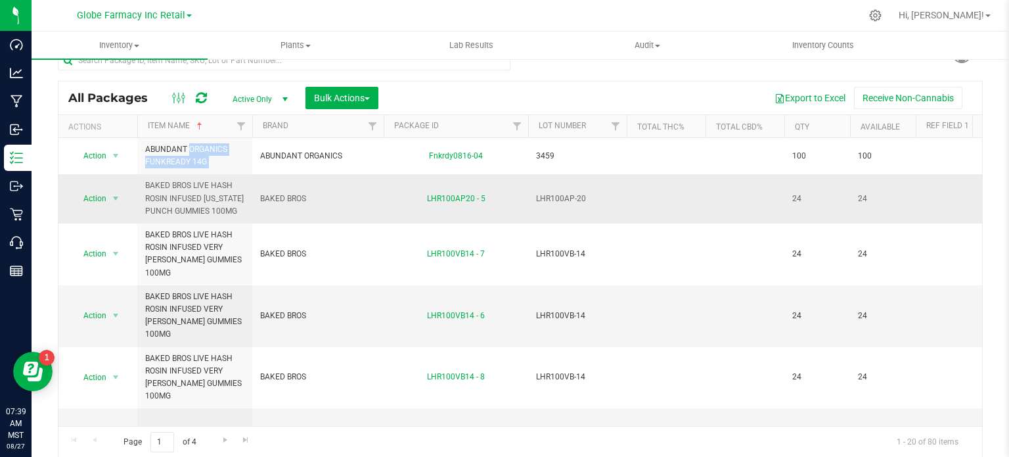
drag, startPoint x: 233, startPoint y: 215, endPoint x: 213, endPoint y: 200, distance: 25.4
click at [233, 214] on span "BAKED BROS LIVE HASH ROSIN INFUSED [US_STATE] PUNCH GUMMIES 100MG" at bounding box center [194, 198] width 99 height 38
drag, startPoint x: 202, startPoint y: 200, endPoint x: 148, endPoint y: 186, distance: 56.4
click at [142, 184] on td "BAKED BROS LIVE HASH ROSIN INFUSED [US_STATE] PUNCH GUMMIES 100MG" at bounding box center [194, 198] width 115 height 49
copy span "BAKED BROS LIVE HASH ROSIN INFUSED"
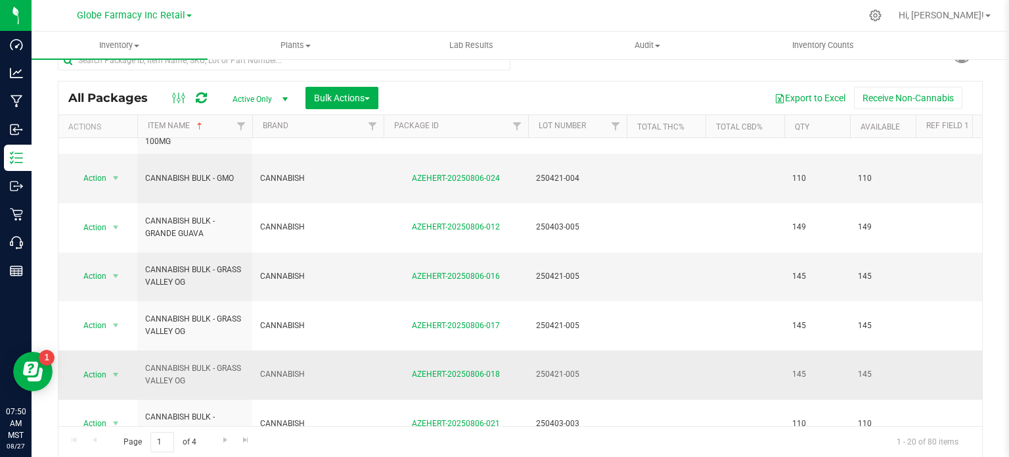
scroll to position [263, 0]
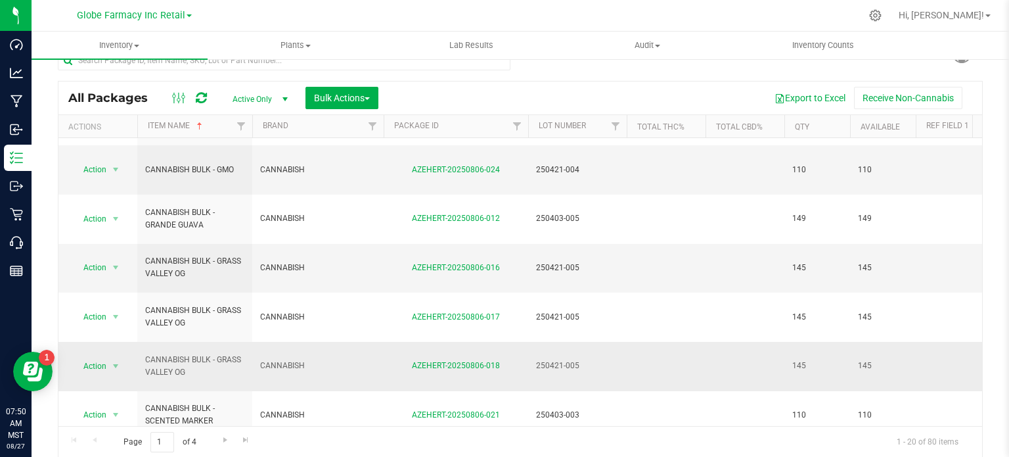
click at [280, 359] on span "CANNABISH" at bounding box center [318, 365] width 116 height 12
copy tr "CANNABISH"
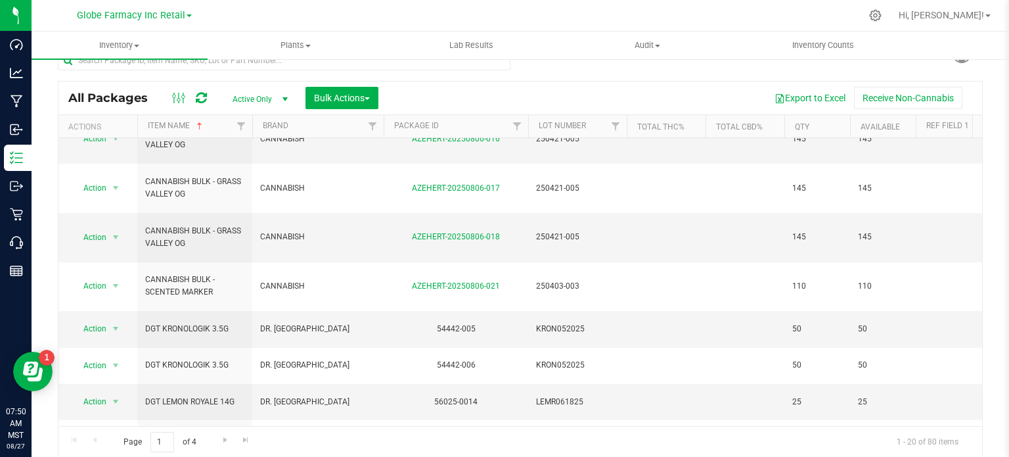
scroll to position [504, 0]
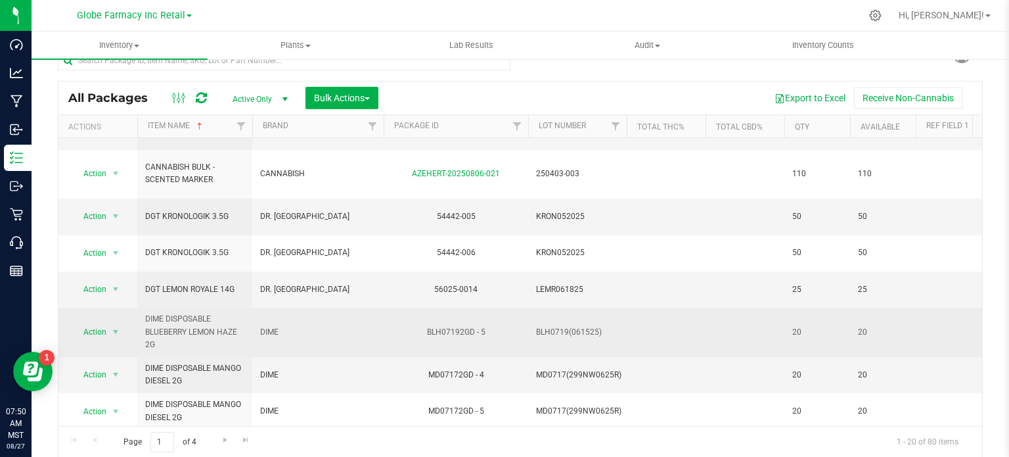
click at [268, 307] on td "DIME" at bounding box center [317, 331] width 131 height 49
copy tr "DIME"
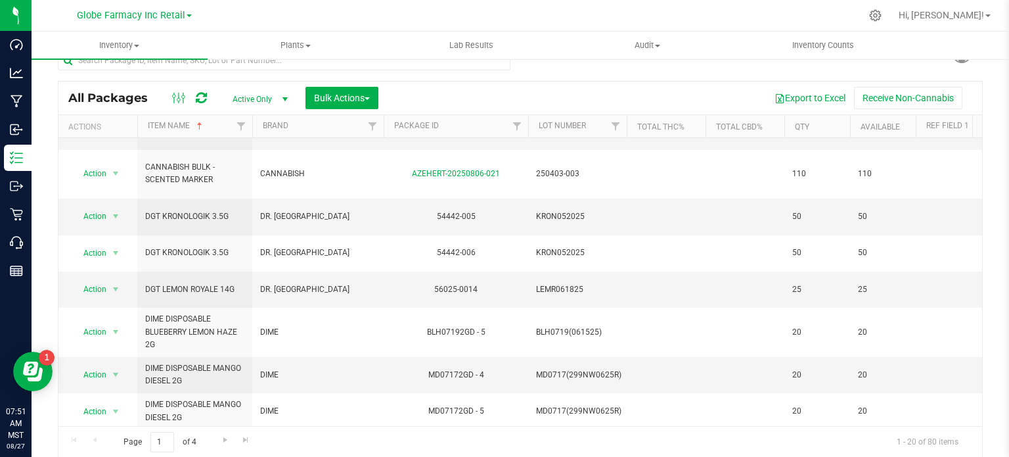
click at [215, 435] on span "DUSTIES FRUITY FIZZ INFUSED PREROLL 1.3G" at bounding box center [194, 447] width 99 height 25
copy tr "DUSTIES FRUITY FIZZ INFUSED PREROLL 1.3G"
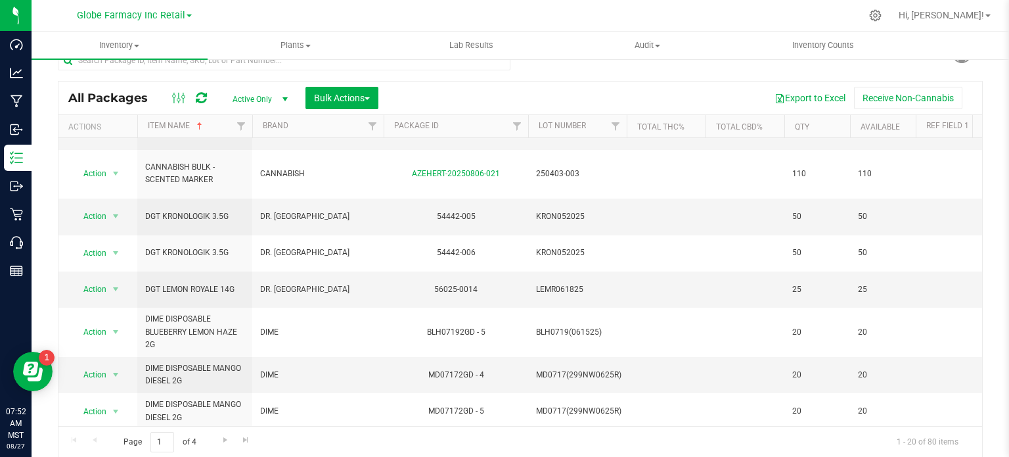
copy tr "FADE CO"
click at [223, 441] on span "Go to the next page" at bounding box center [225, 439] width 11 height 11
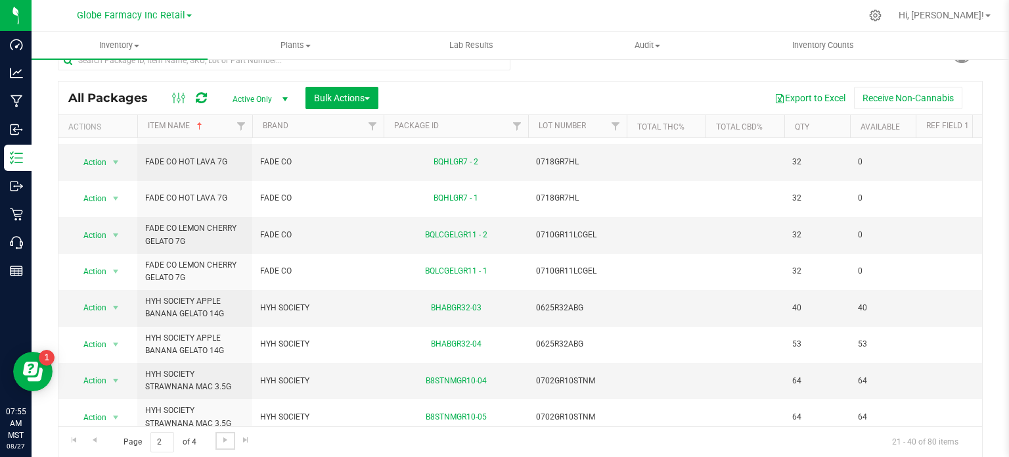
scroll to position [447, 0]
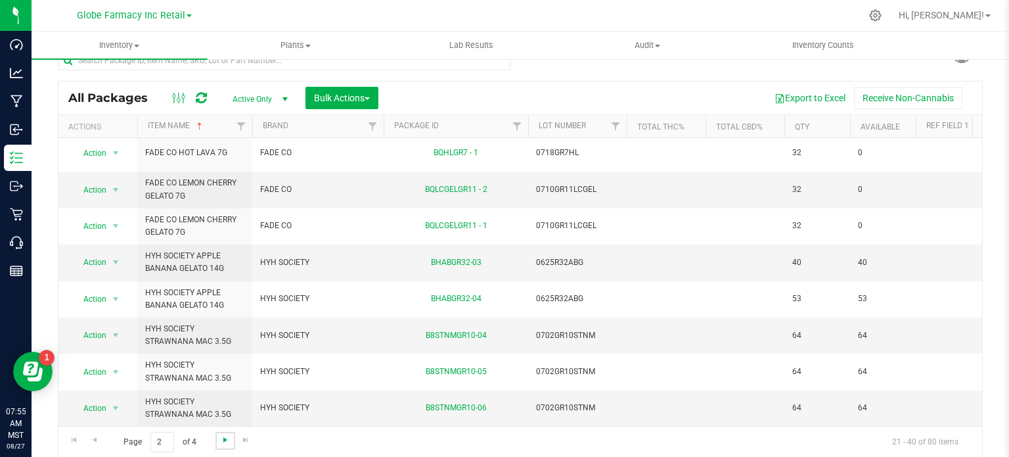
click at [227, 438] on span "Go to the next page" at bounding box center [225, 439] width 11 height 11
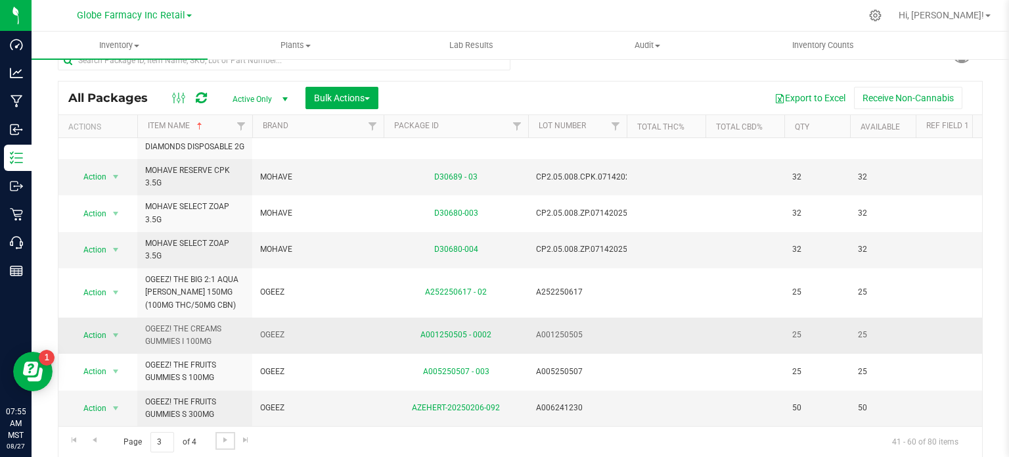
scroll to position [522, 0]
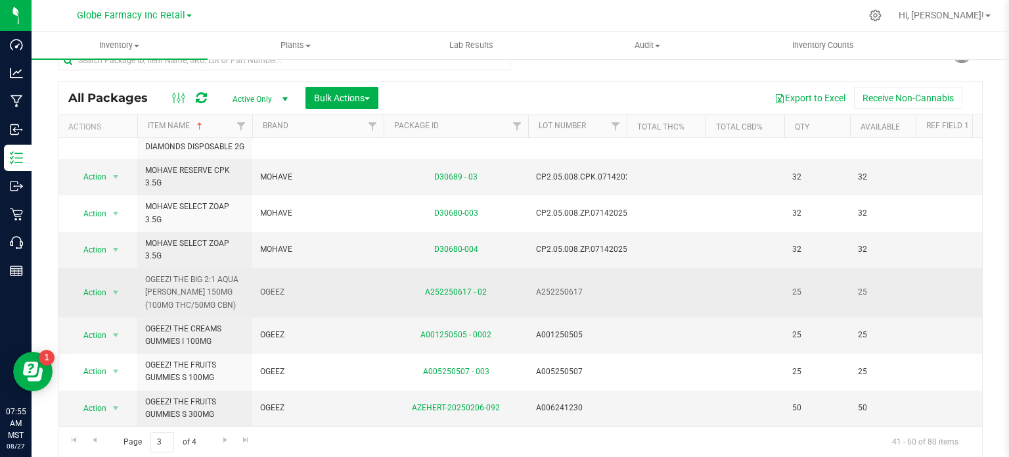
click at [206, 273] on span "OGEEZ! THE BIG 2:1 AQUA [PERSON_NAME] 150MG (100MG THC/50MG CBN)" at bounding box center [194, 292] width 99 height 38
copy tr "OGEEZ! THE BIG 2:1 AQUA [PERSON_NAME] 150MG (100MG THC/50MG CBN)"
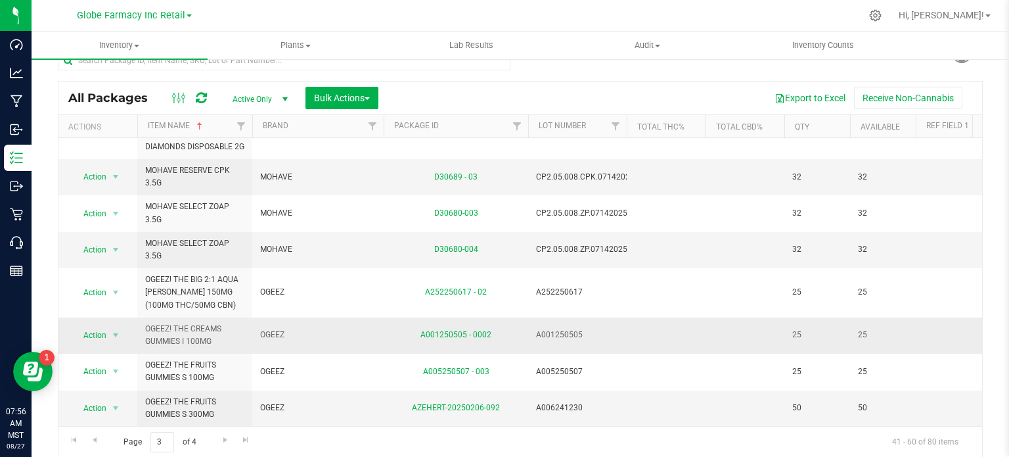
click at [177, 323] on span "OGEEZ! THE CREAMS GUMMIES I 100MG" at bounding box center [194, 335] width 99 height 25
copy tr "OGEEZ! THE CREAMS GUMMIES I 100MG"
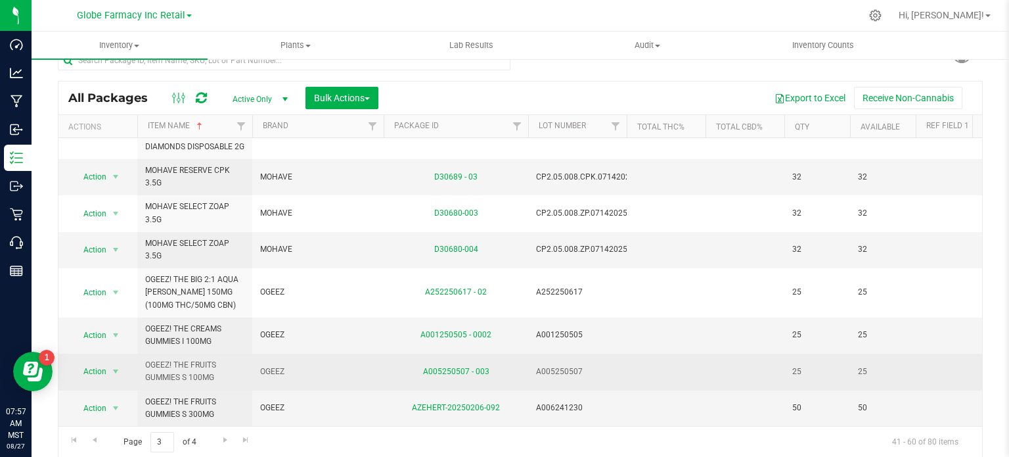
click at [205, 359] on span "OGEEZ! THE FRUITS GUMMIES S 100MG" at bounding box center [194, 371] width 99 height 25
copy tr "OGEEZ! THE FRUITS GUMMIES S 100MG"
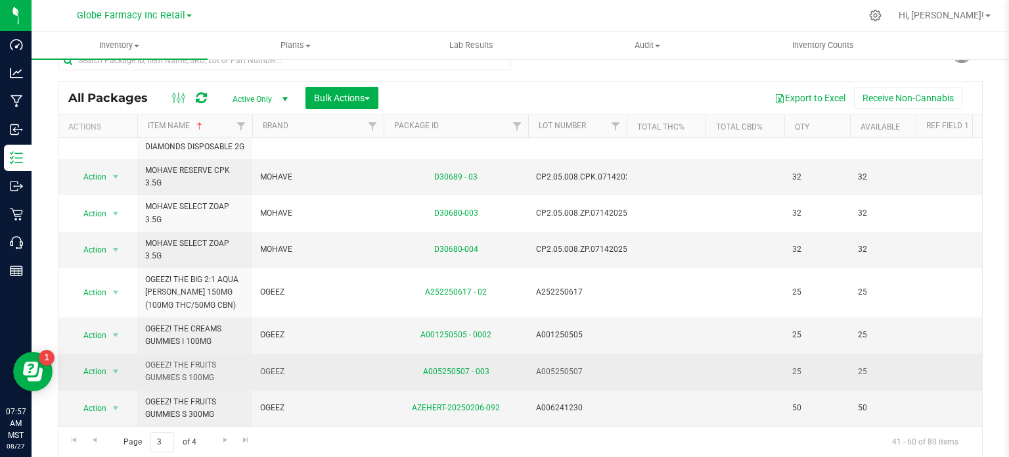
drag, startPoint x: 141, startPoint y: 364, endPoint x: 182, endPoint y: 365, distance: 40.7
click at [182, 365] on span "OGEEZ! THE FRUITS GUMMIES S 100MG" at bounding box center [194, 371] width 99 height 25
copy tr "OGEEZ! THE FRUITS GUMMIES S 100MG"
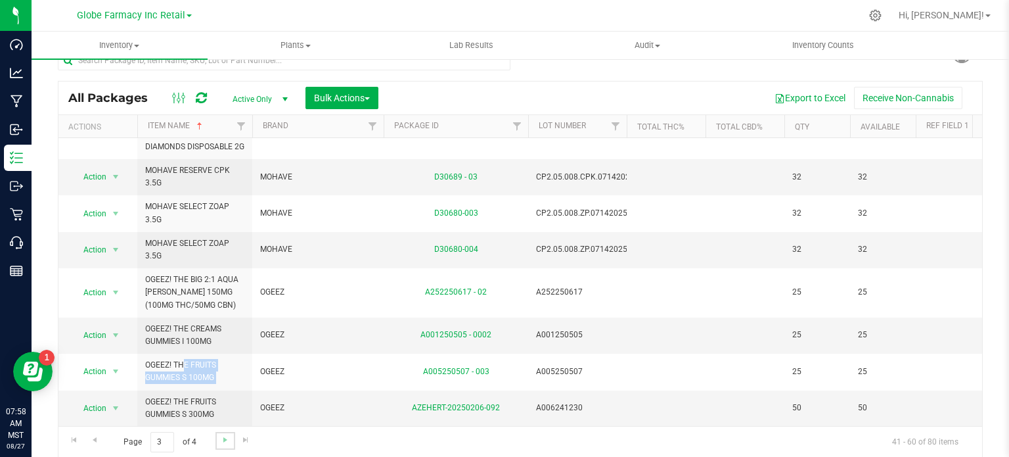
click at [231, 445] on link "Go to the next page" at bounding box center [224, 441] width 19 height 18
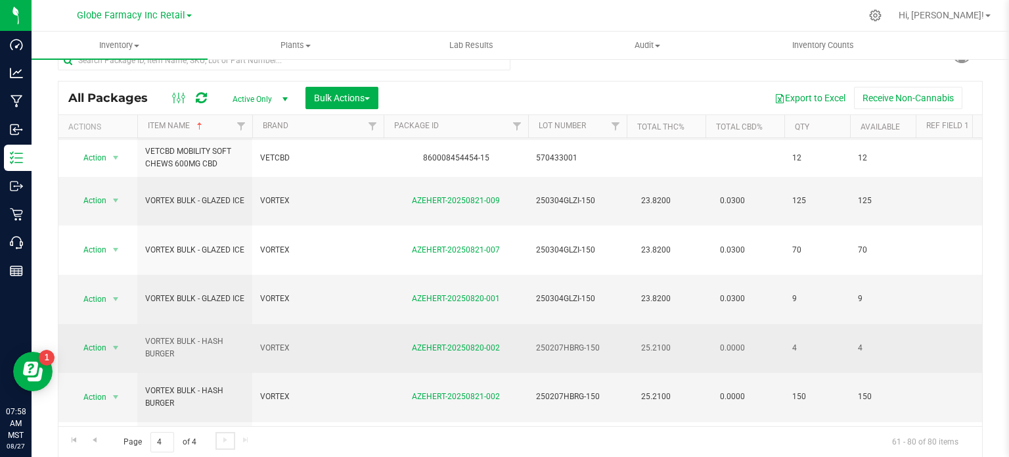
scroll to position [394, 0]
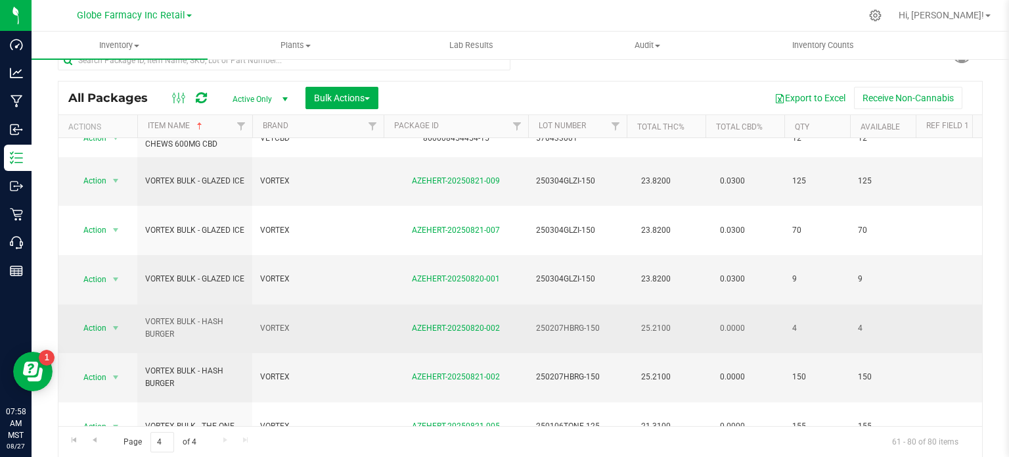
click at [280, 322] on span "VORTEX" at bounding box center [318, 328] width 116 height 12
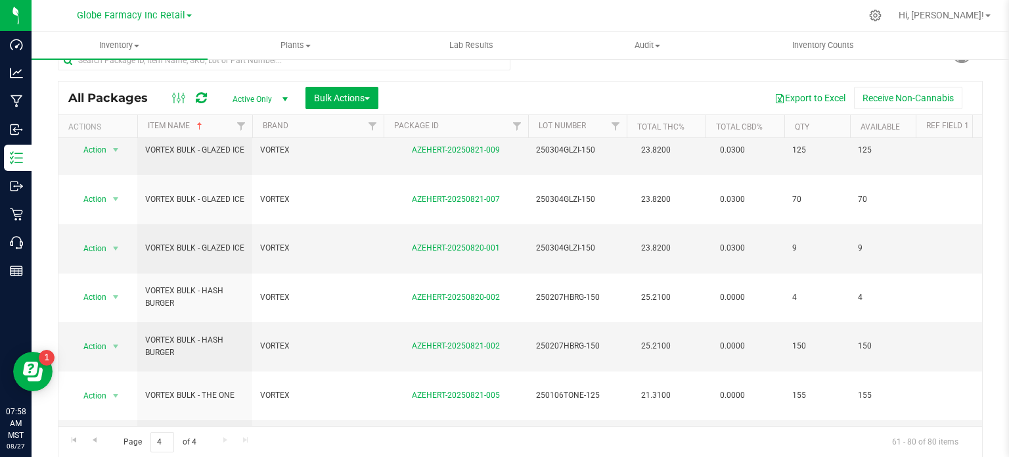
scroll to position [473, 0]
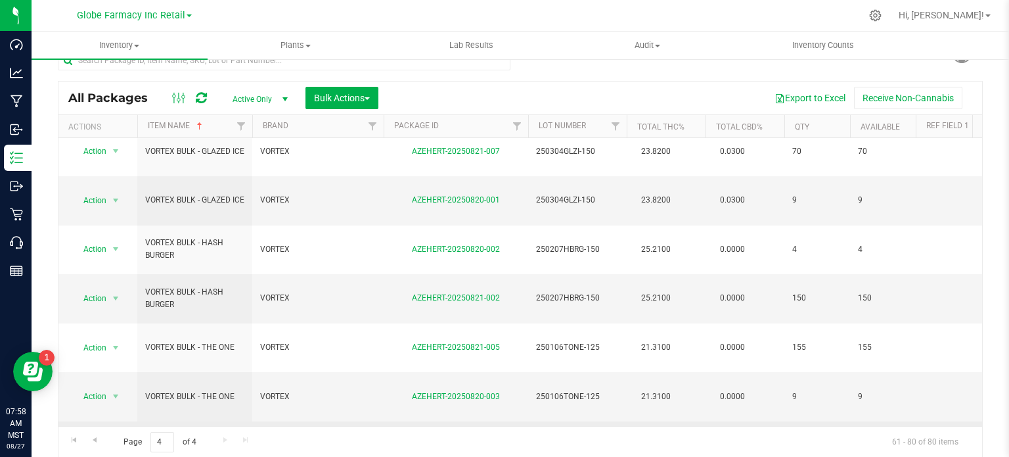
drag, startPoint x: 216, startPoint y: 341, endPoint x: 145, endPoint y: 336, distance: 71.1
click at [145, 426] on span "WYLD 1:1 ONE SOUR BLUEBERRY GUMMY 100MG THC / 100MG CBN" at bounding box center [194, 445] width 99 height 38
drag, startPoint x: 184, startPoint y: 349, endPoint x: 168, endPoint y: 347, distance: 15.8
click at [168, 426] on span "WYLD 1:1 ONE SOUR BLUEBERRY GUMMY 100MG THC / 100MG CBN" at bounding box center [194, 445] width 99 height 38
drag, startPoint x: 221, startPoint y: 344, endPoint x: 128, endPoint y: 321, distance: 95.9
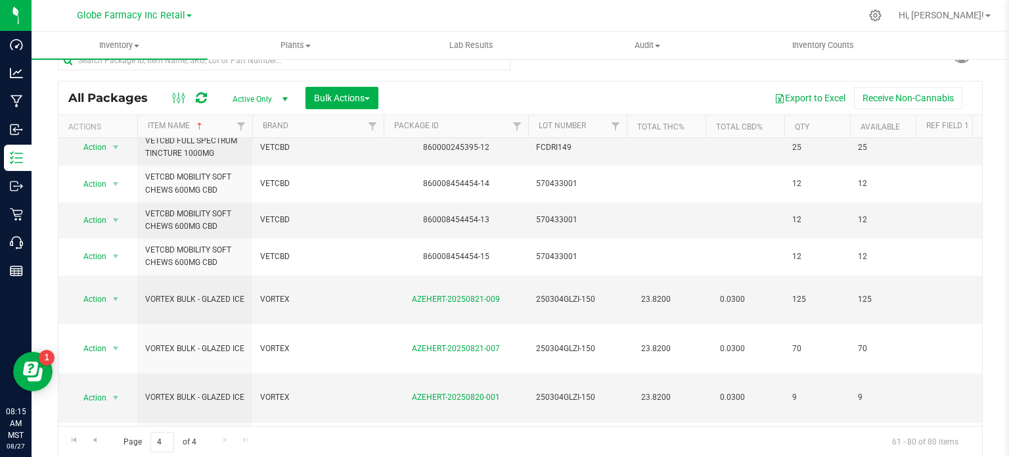
scroll to position [0, 0]
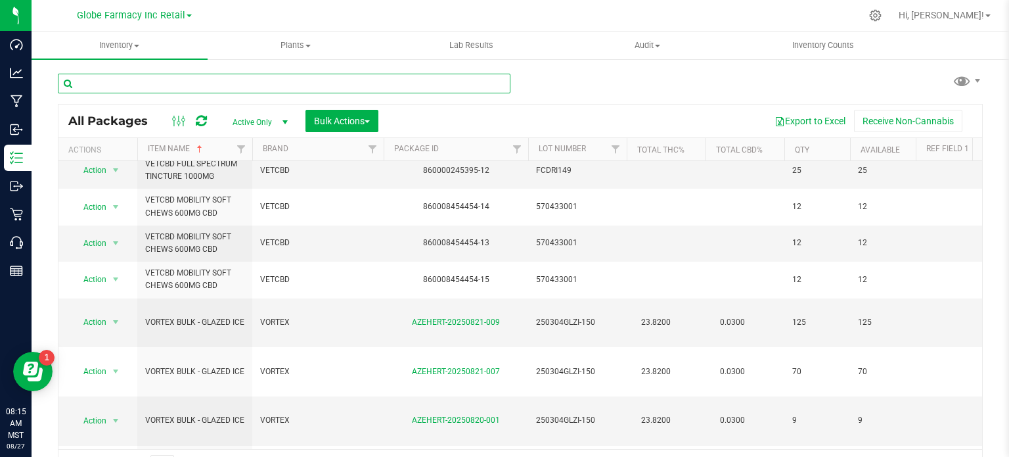
click at [231, 77] on input "text" at bounding box center [284, 84] width 453 height 20
paste input "OGEEZ! THE CREAMS GUMMIES I 100MG"
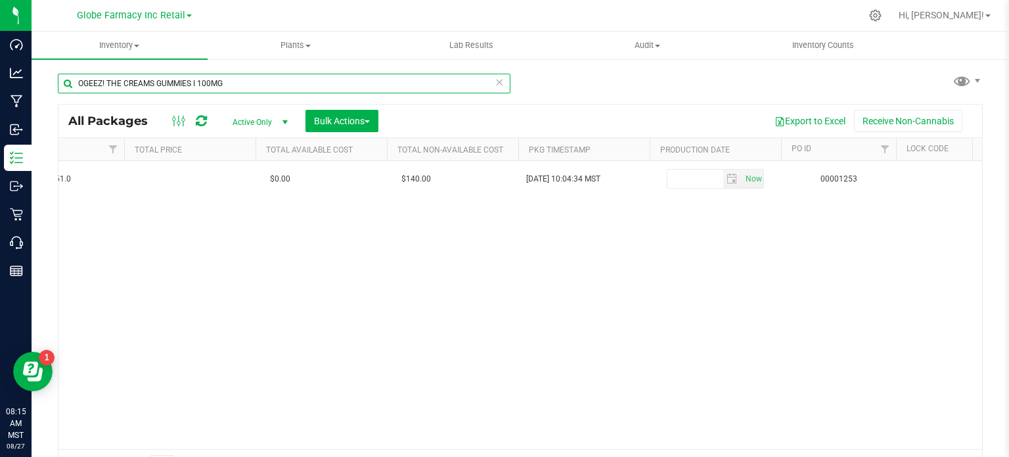
scroll to position [0, 2303]
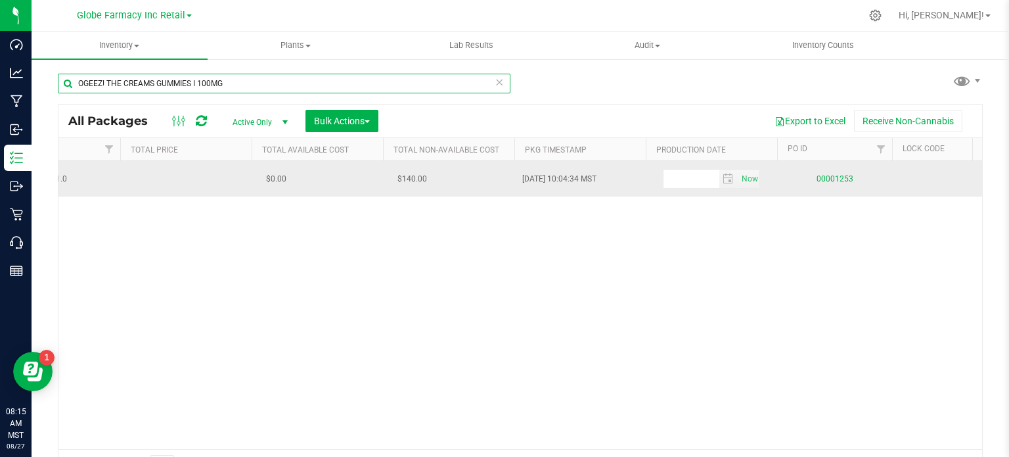
type input "OGEEZ! THE CREAMS GUMMIES I 100MG"
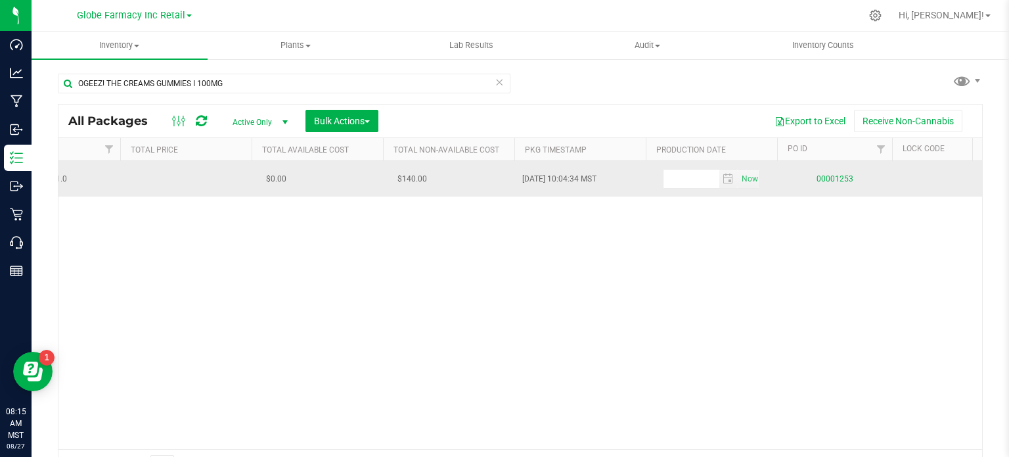
click at [837, 178] on link "00001253" at bounding box center [834, 178] width 37 height 9
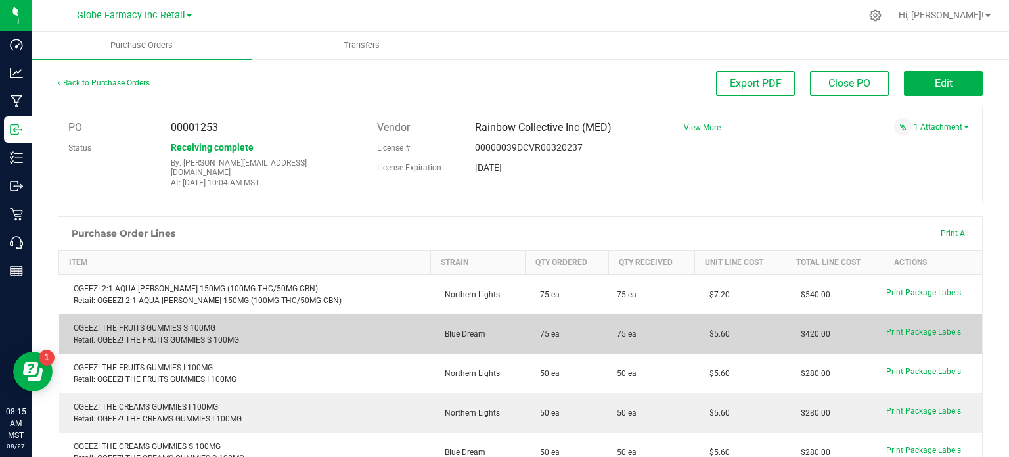
drag, startPoint x: 716, startPoint y: 336, endPoint x: 702, endPoint y: 336, distance: 13.8
click at [702, 336] on td "$5.60" at bounding box center [740, 333] width 91 height 39
click at [715, 331] on td "$5.60" at bounding box center [740, 333] width 91 height 39
drag, startPoint x: 712, startPoint y: 325, endPoint x: 688, endPoint y: 329, distance: 24.6
click at [695, 329] on td "$5.60" at bounding box center [740, 333] width 91 height 39
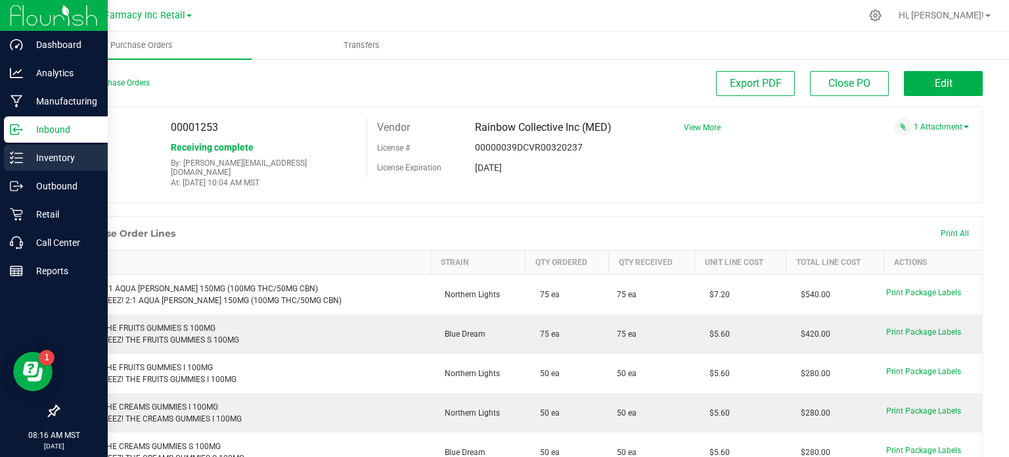
click at [25, 146] on div "Inventory" at bounding box center [56, 158] width 104 height 26
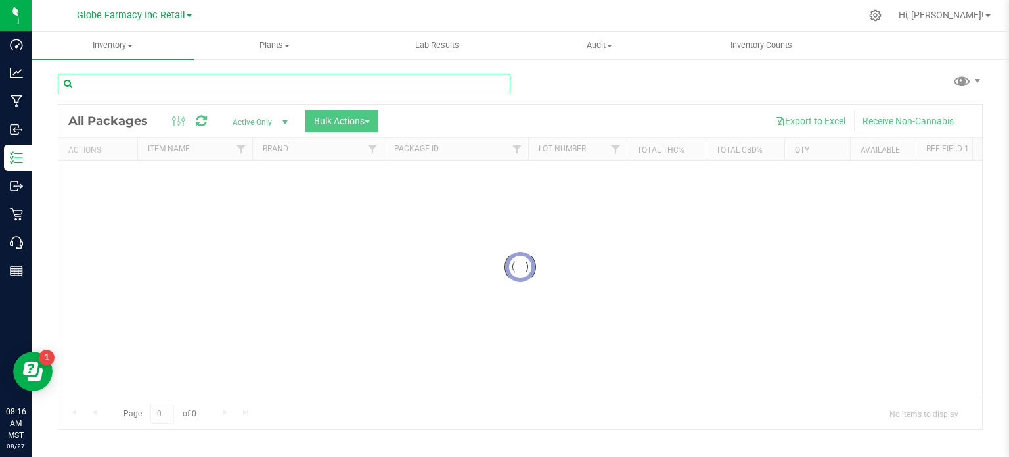
click at [134, 87] on input "text" at bounding box center [284, 84] width 453 height 20
paste input "WYLD 1:1 PEAR GUMMIES (1000MG THC / 1000MG CBG)"
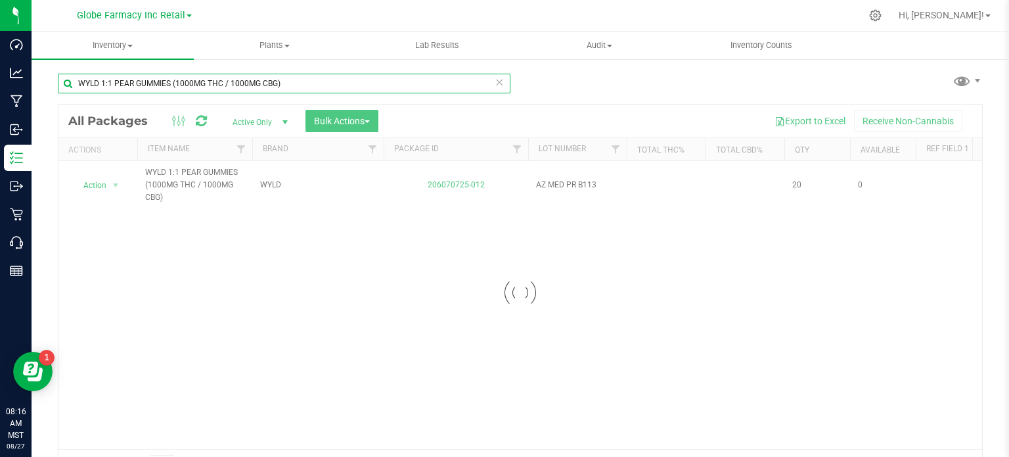
type input "WYLD 1:1 PEAR GUMMIES (1000MG THC / 1000MG CBG)"
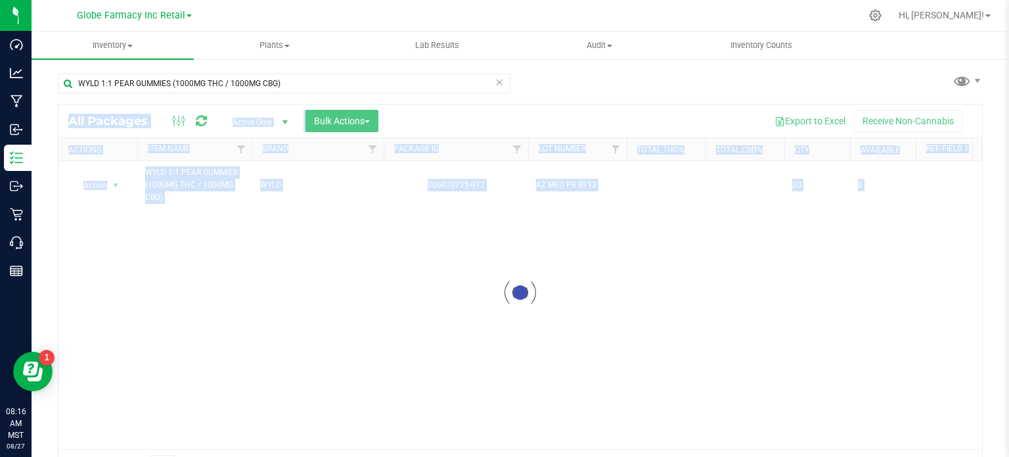
drag, startPoint x: 184, startPoint y: 445, endPoint x: 259, endPoint y: 466, distance: 78.4
click at [259, 456] on html "Dashboard Analytics Manufacturing Inbound Inventory Outbound Retail Call Center…" at bounding box center [504, 228] width 1009 height 457
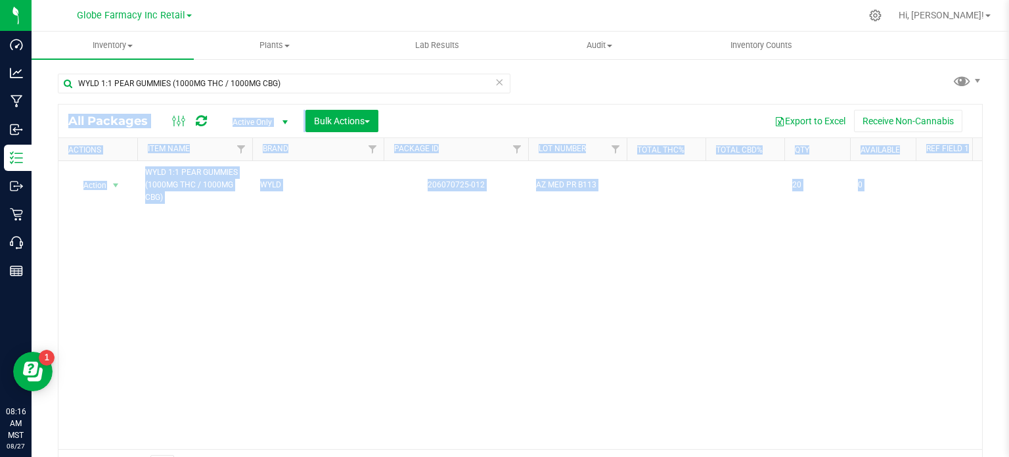
click at [162, 400] on div "Action Action Edit attributes Global inventory Locate package Package audit log…" at bounding box center [520, 305] width 924 height 288
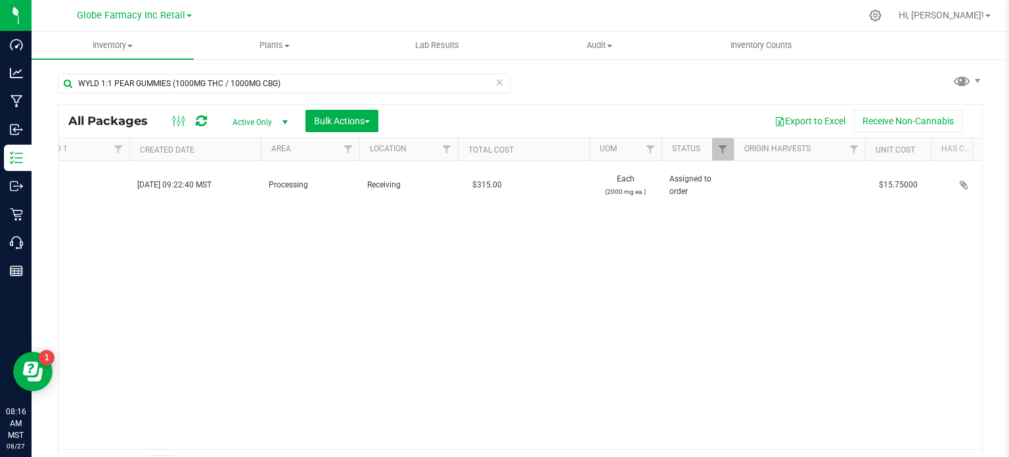
scroll to position [0, 1067]
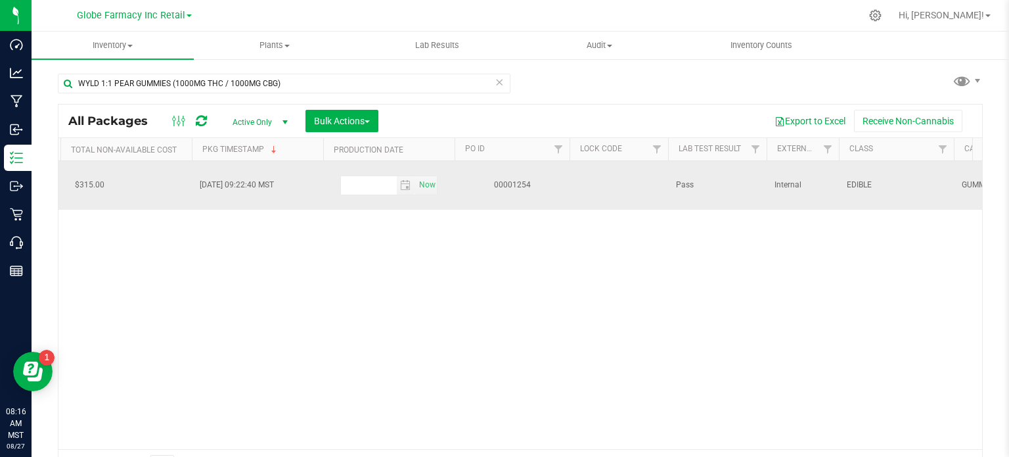
click at [510, 192] on td "00001254" at bounding box center [512, 185] width 115 height 49
click at [510, 183] on link "00001254" at bounding box center [512, 184] width 37 height 9
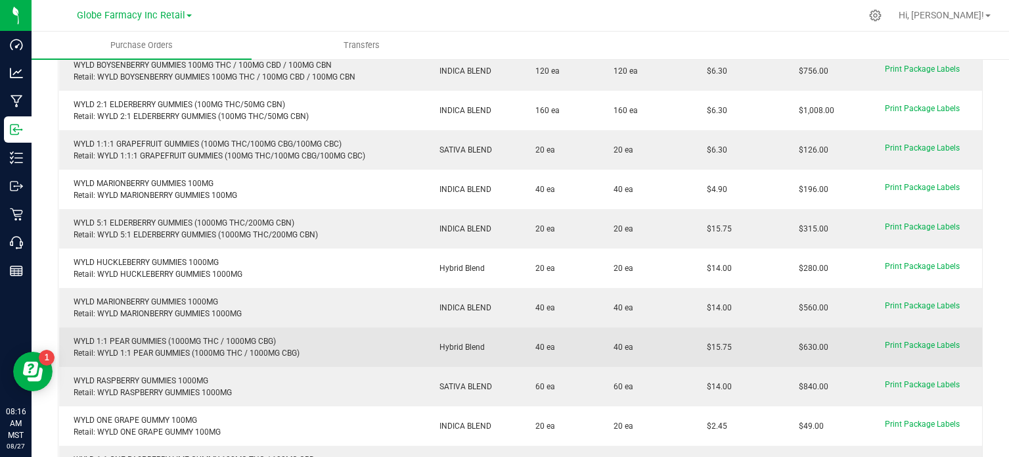
drag, startPoint x: 730, startPoint y: 341, endPoint x: 700, endPoint y: 342, distance: 30.2
click at [700, 342] on td "$15.75" at bounding box center [738, 346] width 92 height 39
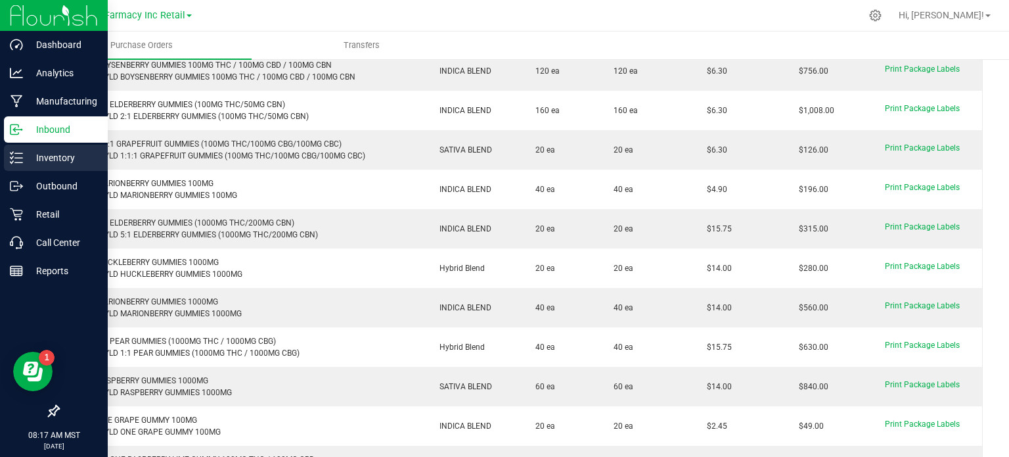
click at [10, 162] on icon at bounding box center [16, 157] width 13 height 13
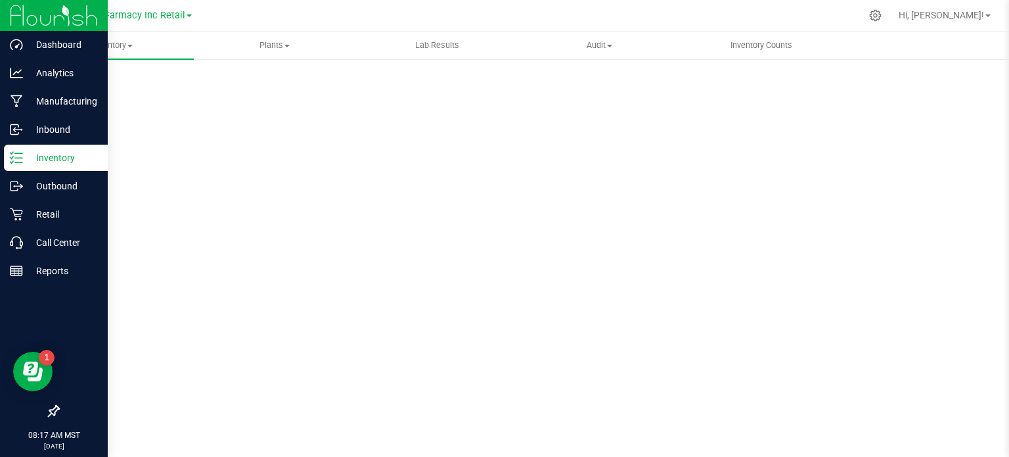
scroll to position [2, 0]
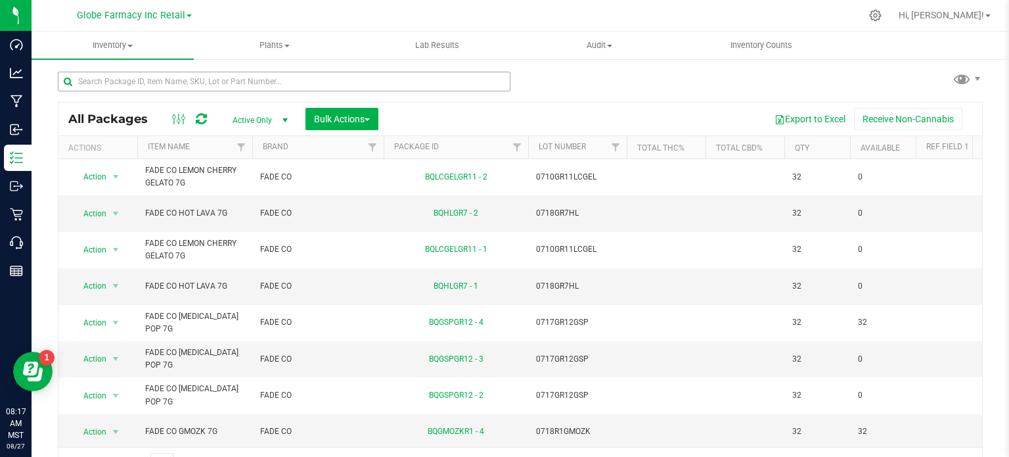
scroll to position [23, 0]
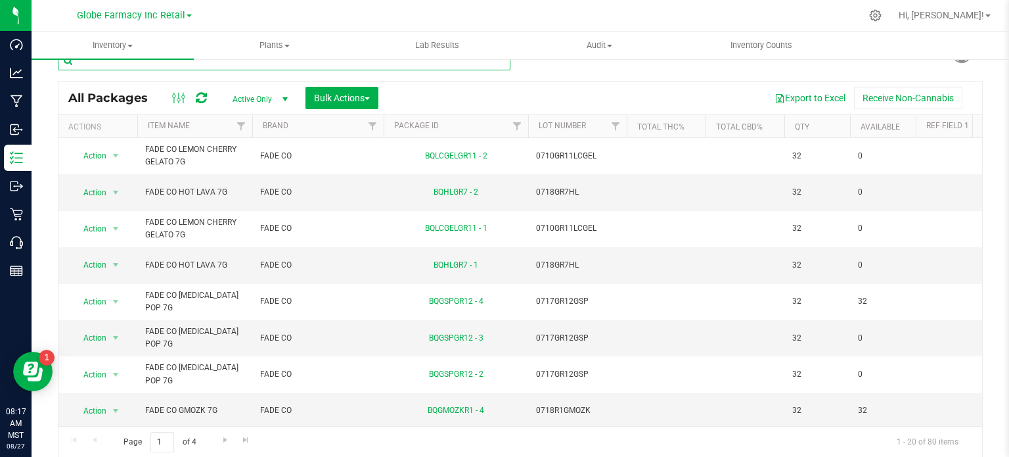
click at [161, 64] on input "text" at bounding box center [284, 61] width 453 height 20
paste input "OGEEZ! THE BIG 2:1 AQUA [PERSON_NAME] 150MG (100MG THC/50MG CBN)"
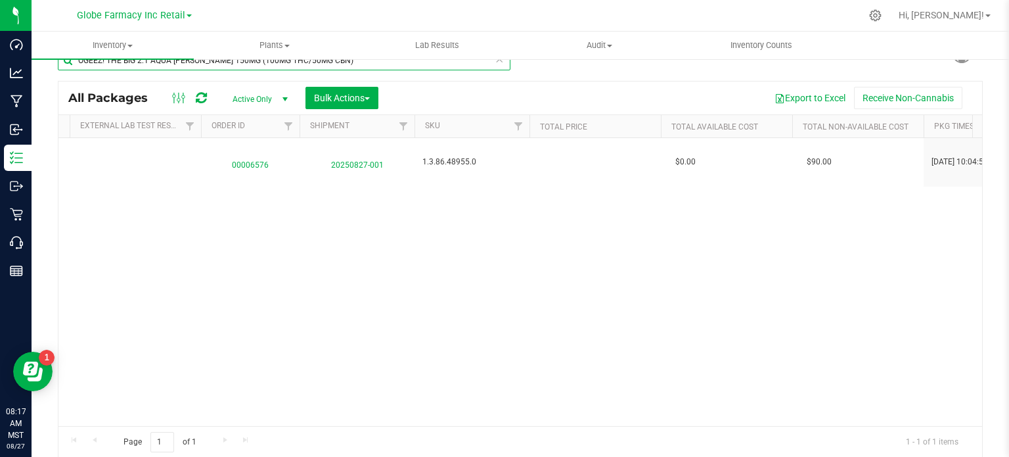
scroll to position [0, 1901]
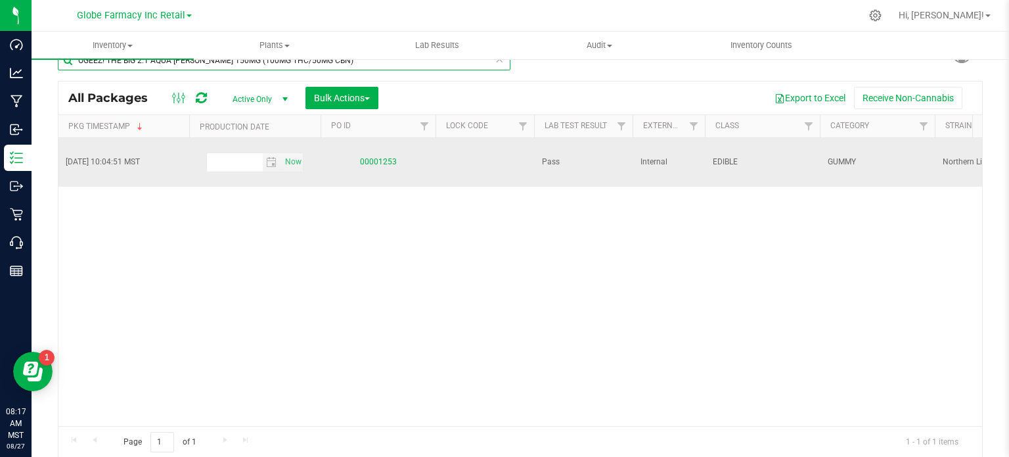
type input "OGEEZ! THE BIG 2:1 AQUA [PERSON_NAME] 150MG (100MG THC/50MG CBN)"
click at [369, 162] on link "00001253" at bounding box center [378, 161] width 37 height 9
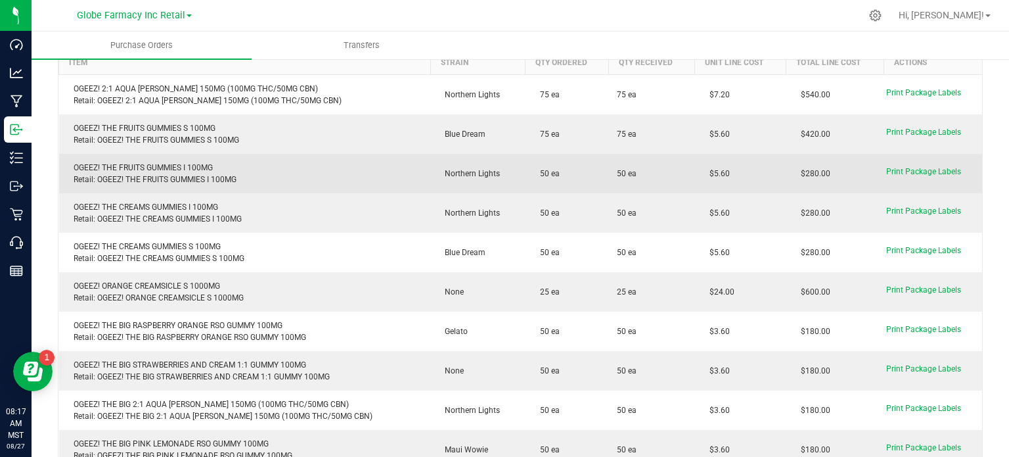
scroll to position [220, 0]
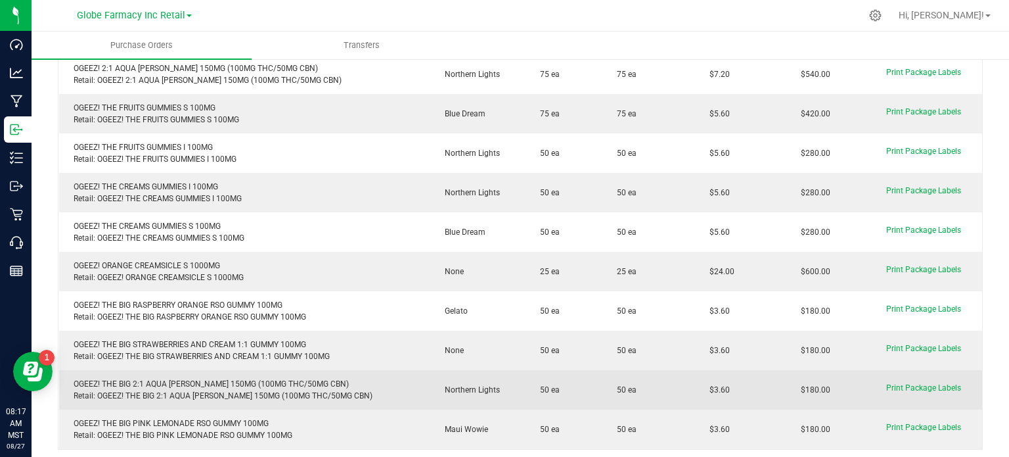
drag, startPoint x: 709, startPoint y: 375, endPoint x: 690, endPoint y: 386, distance: 21.8
click at [695, 386] on td "$3.60" at bounding box center [740, 389] width 91 height 39
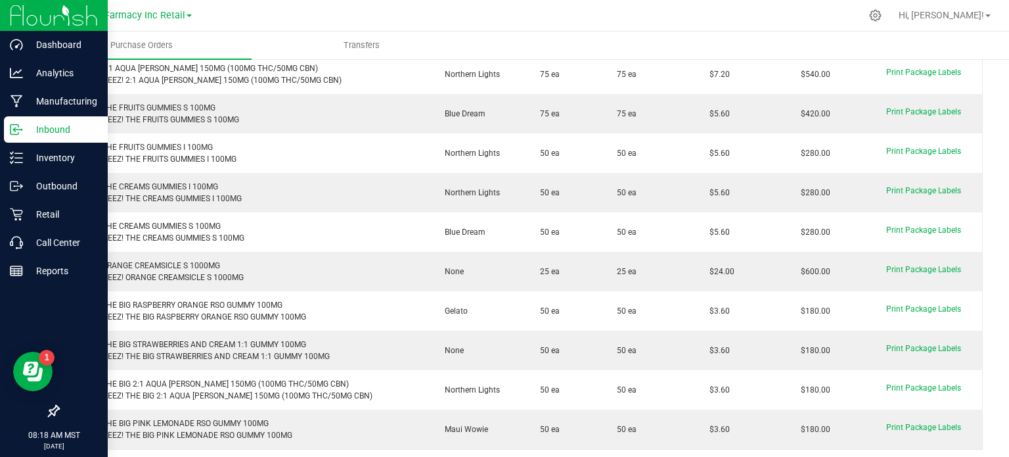
click at [21, 125] on icon at bounding box center [16, 129] width 13 height 13
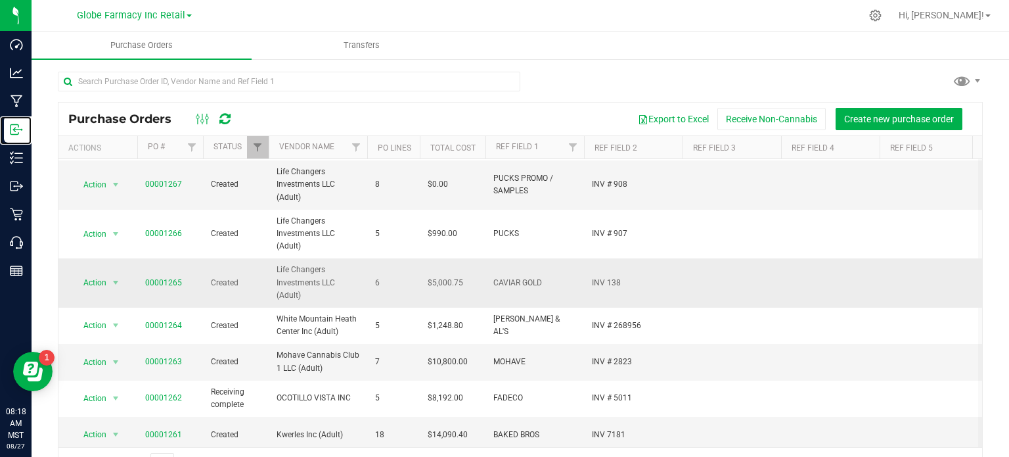
scroll to position [131, 0]
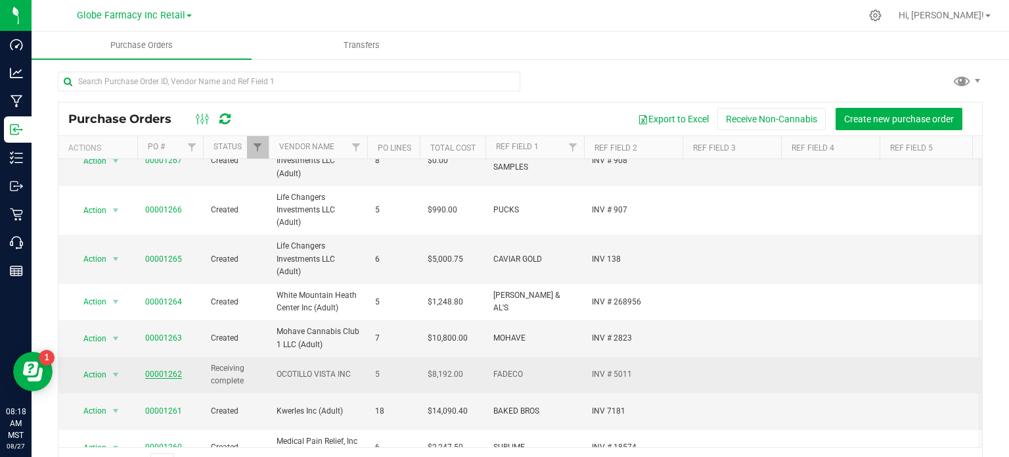
click at [152, 375] on link "00001262" at bounding box center [163, 373] width 37 height 9
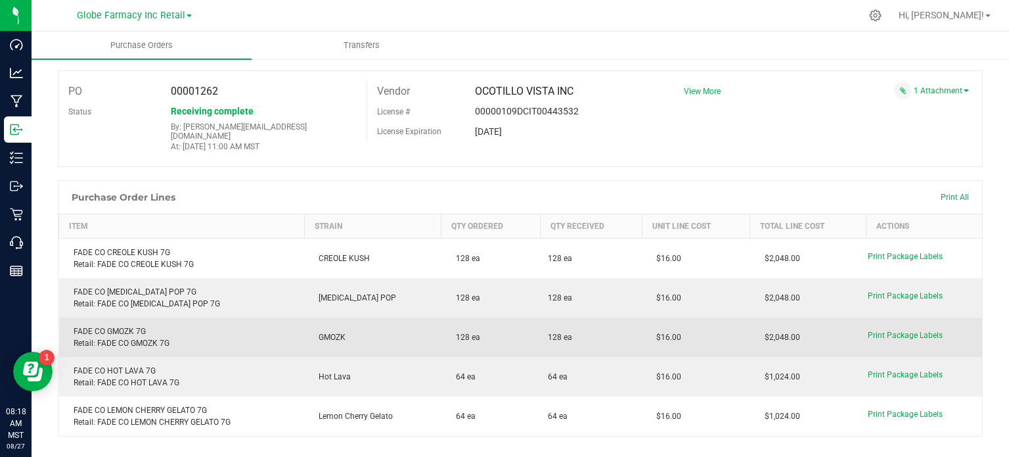
scroll to position [131, 0]
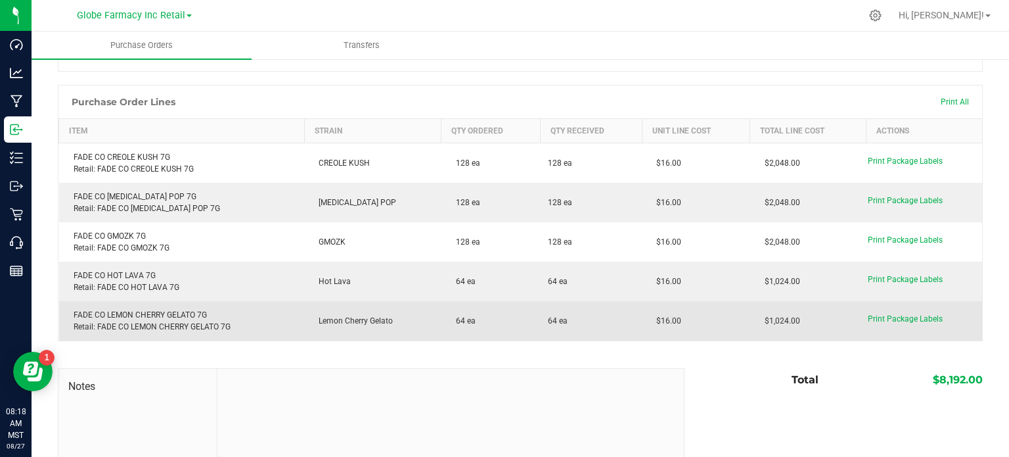
drag, startPoint x: 680, startPoint y: 313, endPoint x: 641, endPoint y: 315, distance: 39.4
click at [642, 315] on td "$16.00" at bounding box center [696, 320] width 108 height 39
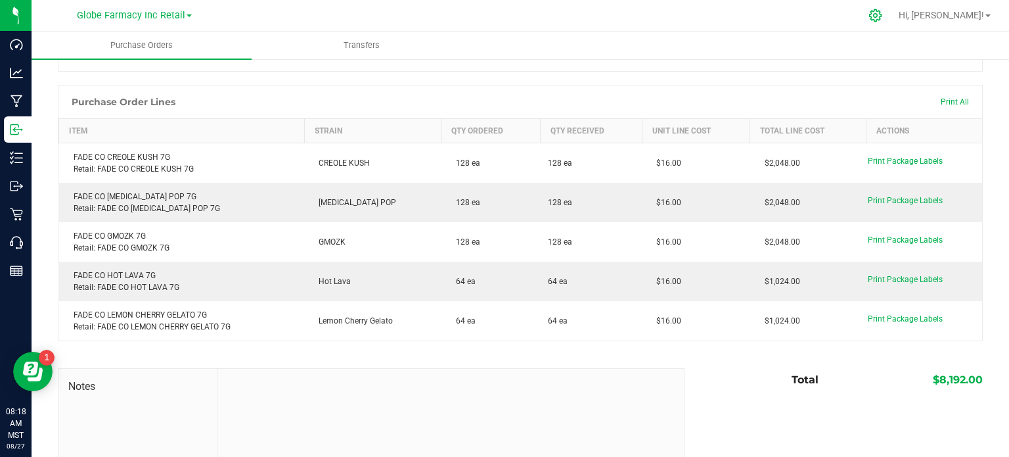
click at [882, 15] on icon at bounding box center [875, 16] width 14 height 14
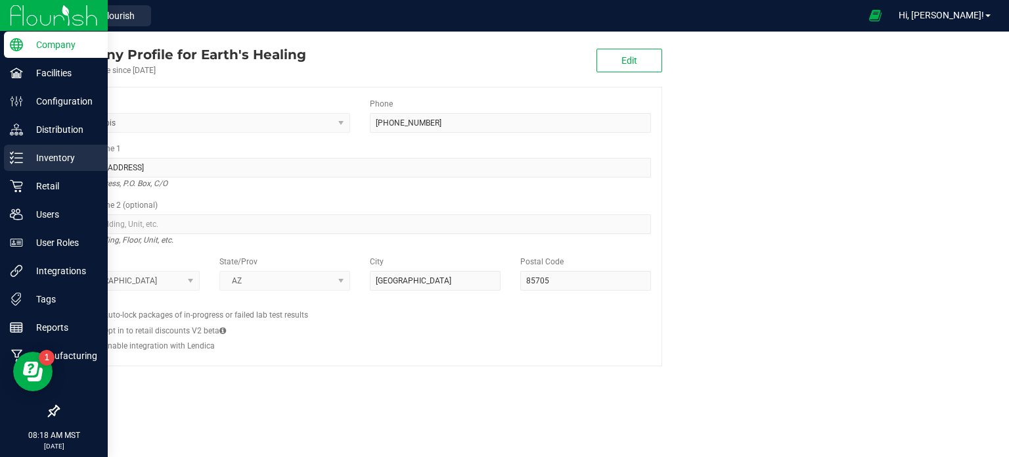
click at [32, 170] on div "Inventory" at bounding box center [56, 158] width 104 height 26
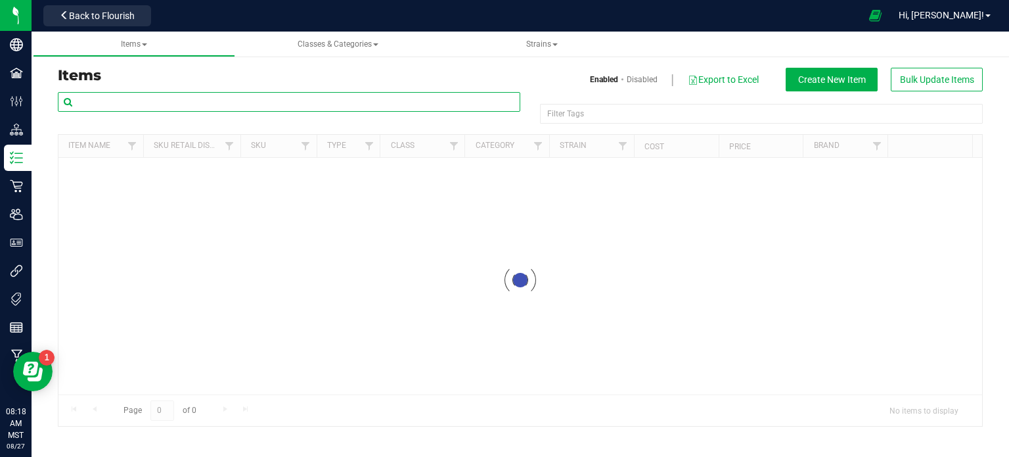
click at [166, 99] on input "text" at bounding box center [289, 102] width 462 height 20
paste input "FADE CO HOT LAVA 7G"
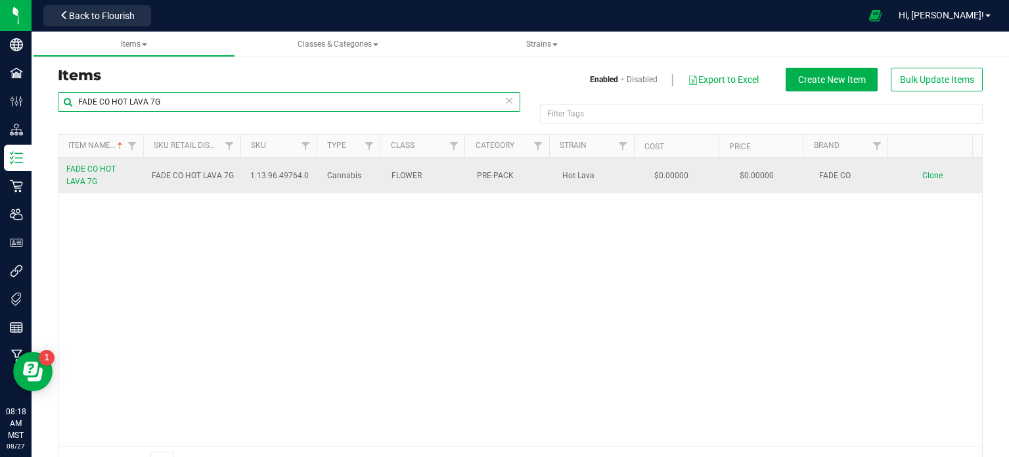
type input "FADE CO HOT LAVA 7G"
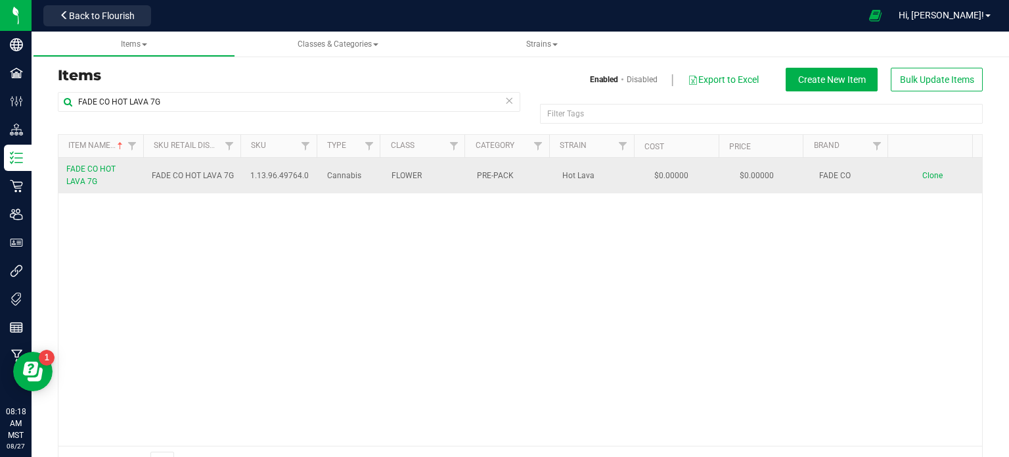
click at [89, 174] on link "FADE CO HOT LAVA 7G" at bounding box center [101, 175] width 70 height 25
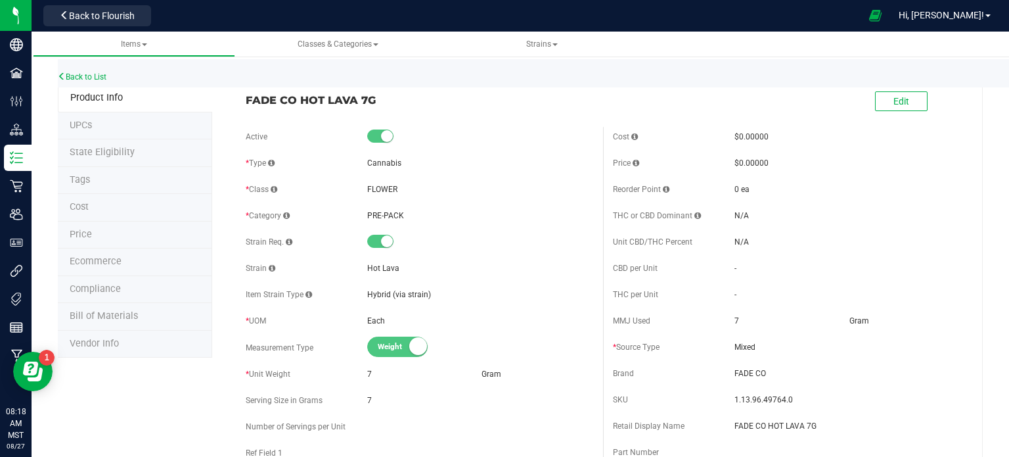
click at [100, 249] on li "Ecommerce" at bounding box center [135, 262] width 154 height 28
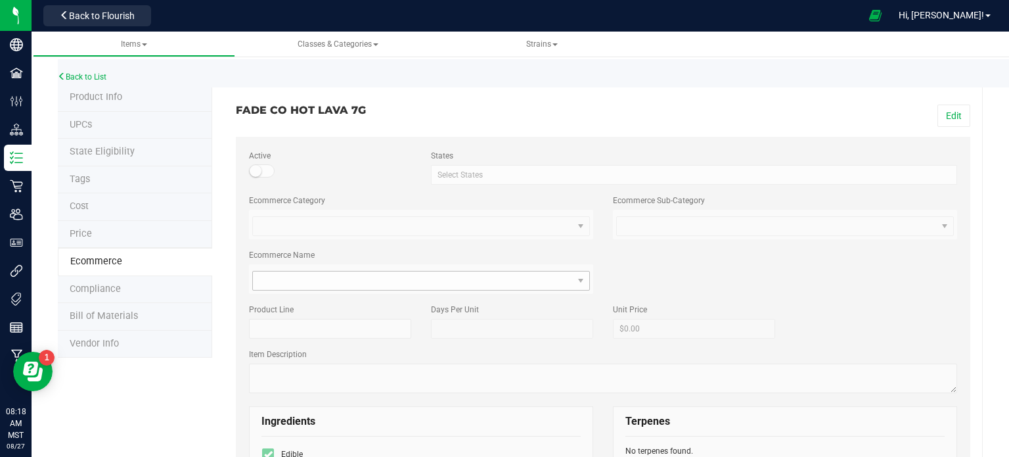
drag, startPoint x: 935, startPoint y: 114, endPoint x: 546, endPoint y: 273, distance: 419.8
click at [937, 114] on button "Edit" at bounding box center [953, 115] width 33 height 22
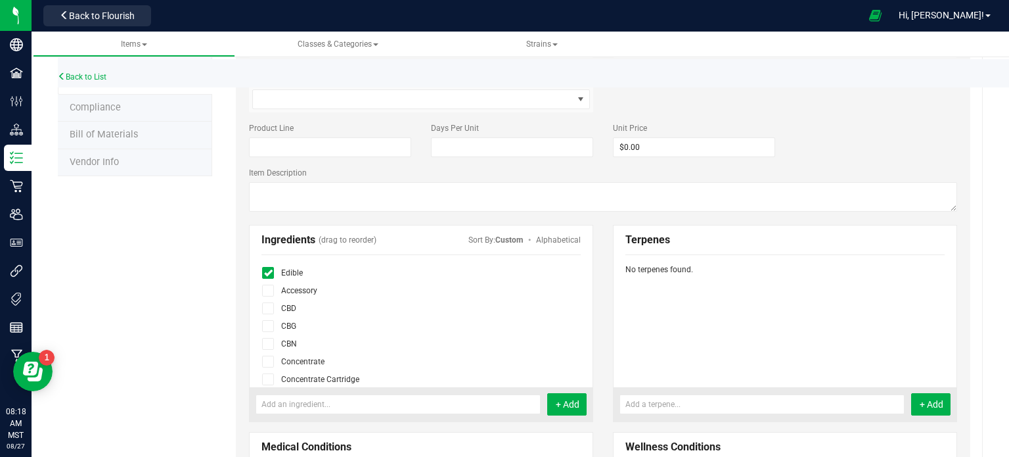
scroll to position [197, 0]
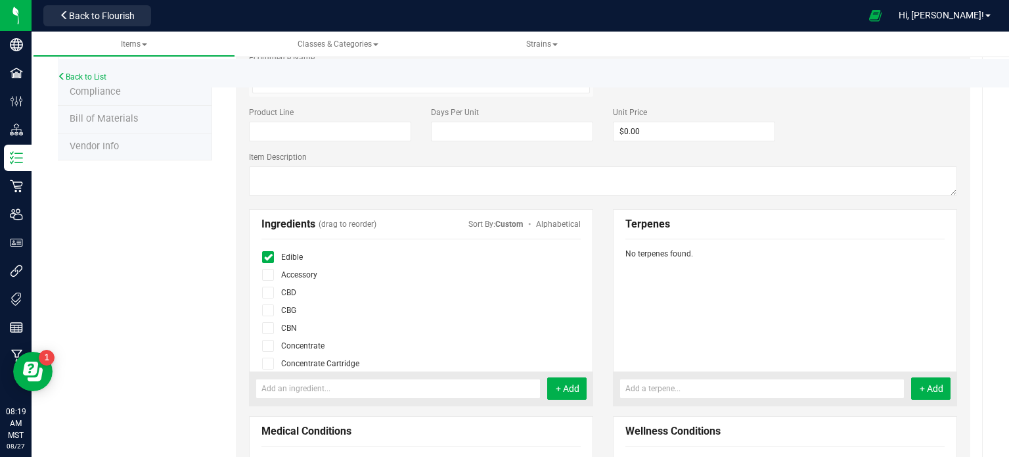
click at [264, 257] on icon at bounding box center [268, 257] width 9 height 0
click at [0, 0] on input "checkbox" at bounding box center [0, 0] width 0 height 0
click at [268, 300] on icon at bounding box center [268, 300] width 9 height 0
click at [0, 0] on input "checkbox" at bounding box center [0, 0] width 0 height 0
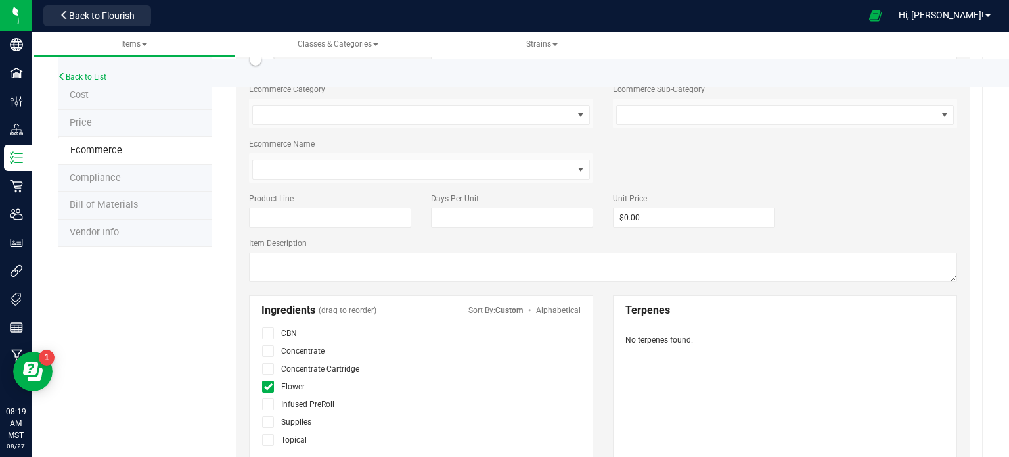
scroll to position [0, 0]
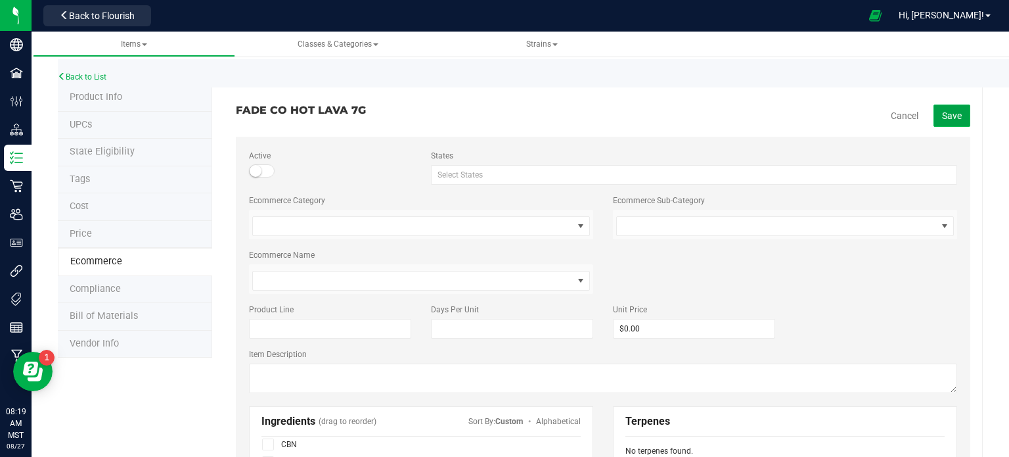
click at [942, 112] on span "Save" at bounding box center [952, 115] width 20 height 11
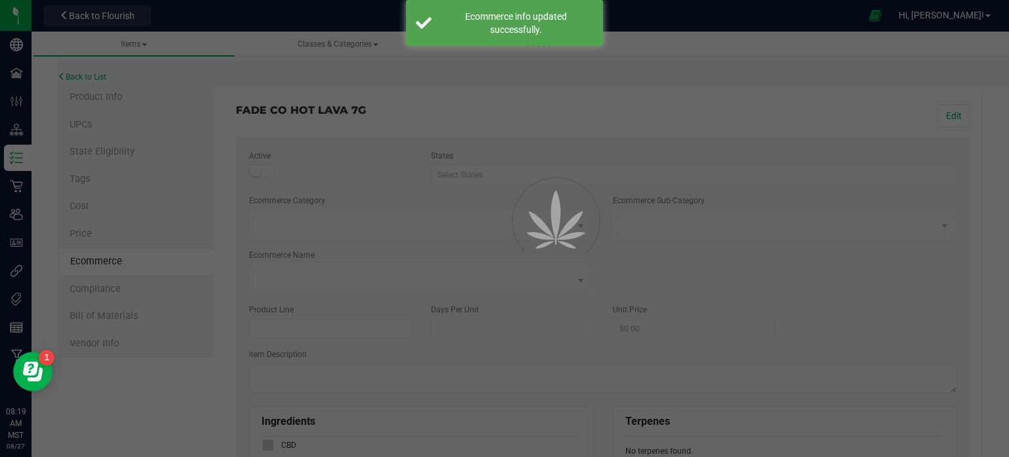
scroll to position [45, 0]
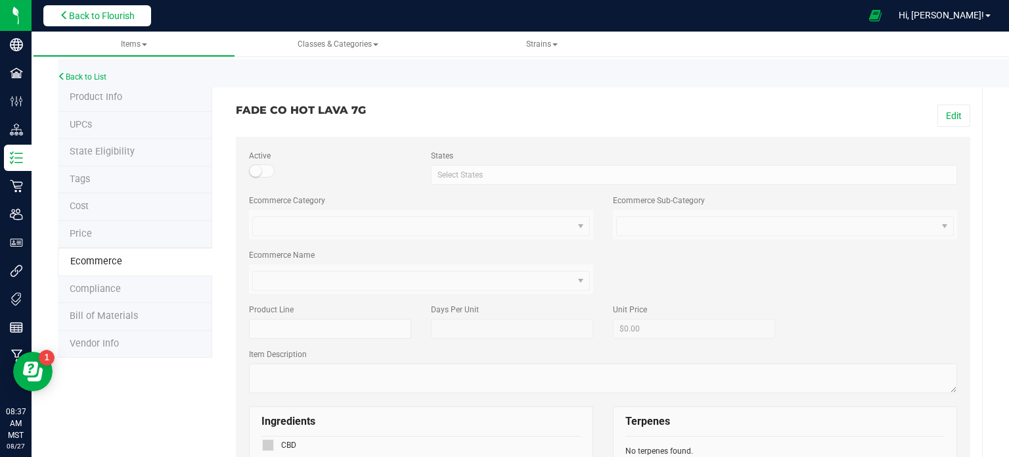
click at [118, 18] on span "Back to Flourish" at bounding box center [102, 16] width 66 height 11
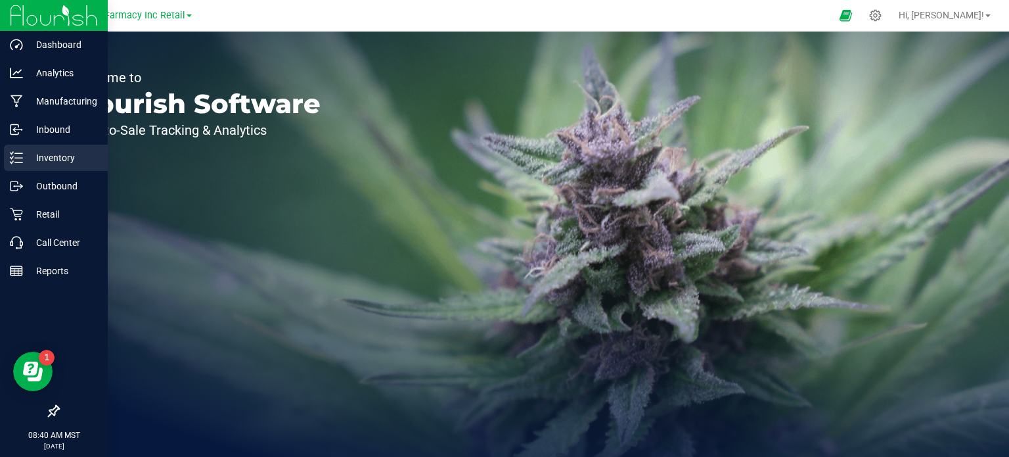
click at [37, 171] on link "Inventory" at bounding box center [54, 159] width 108 height 28
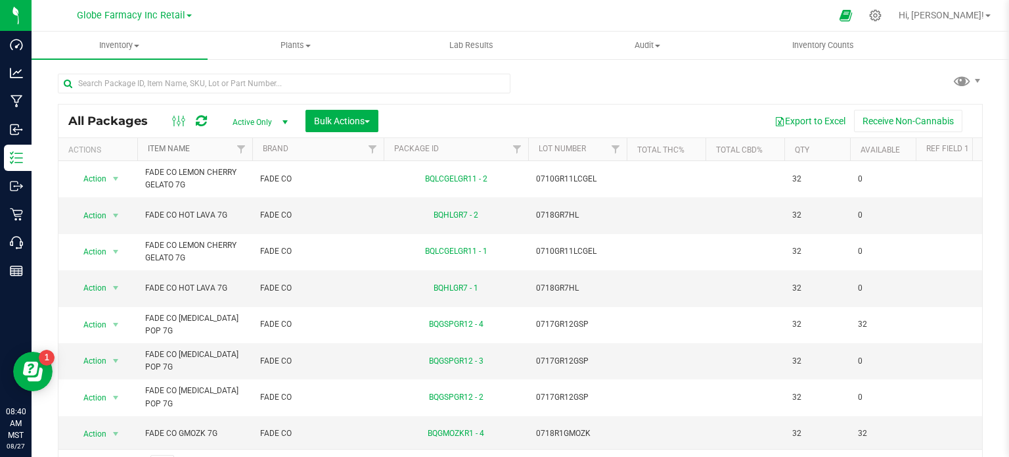
click at [168, 151] on link "Item Name" at bounding box center [169, 148] width 42 height 9
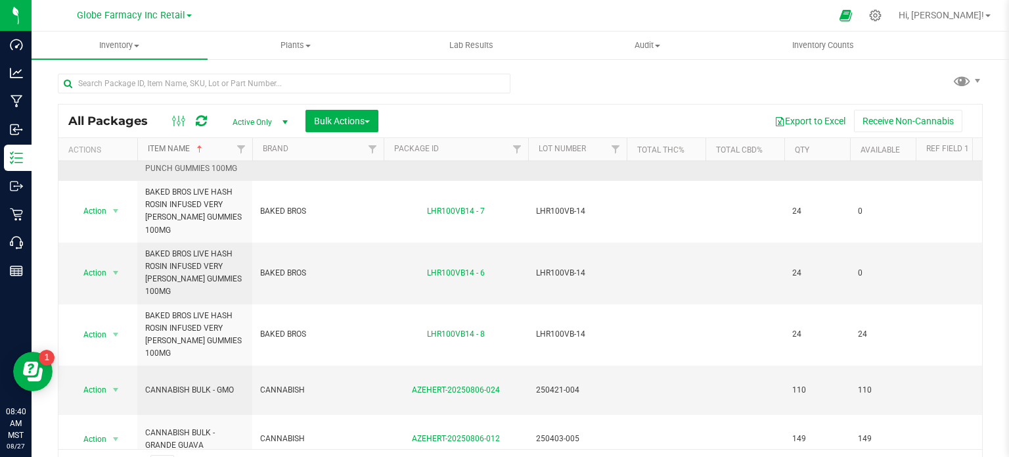
scroll to position [197, 0]
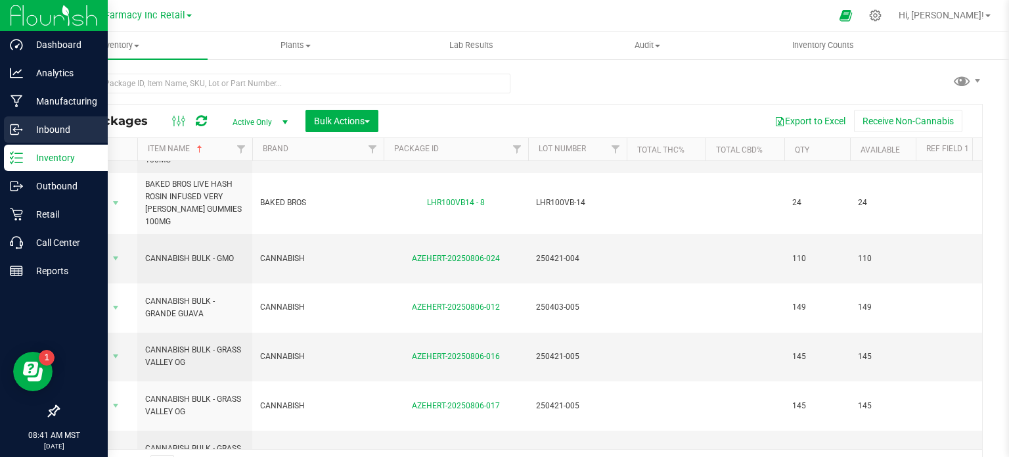
click at [12, 125] on icon at bounding box center [15, 130] width 8 height 10
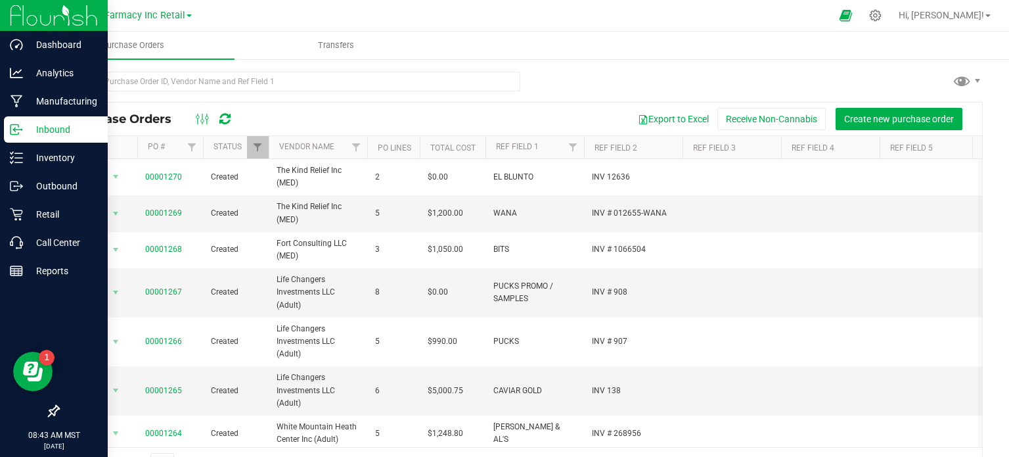
click at [23, 127] on p "Inbound" at bounding box center [62, 130] width 79 height 16
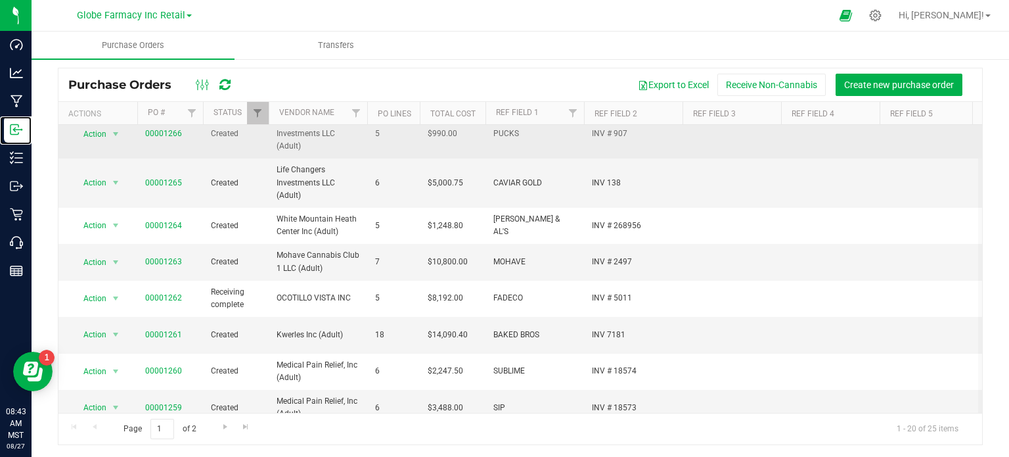
scroll to position [197, 0]
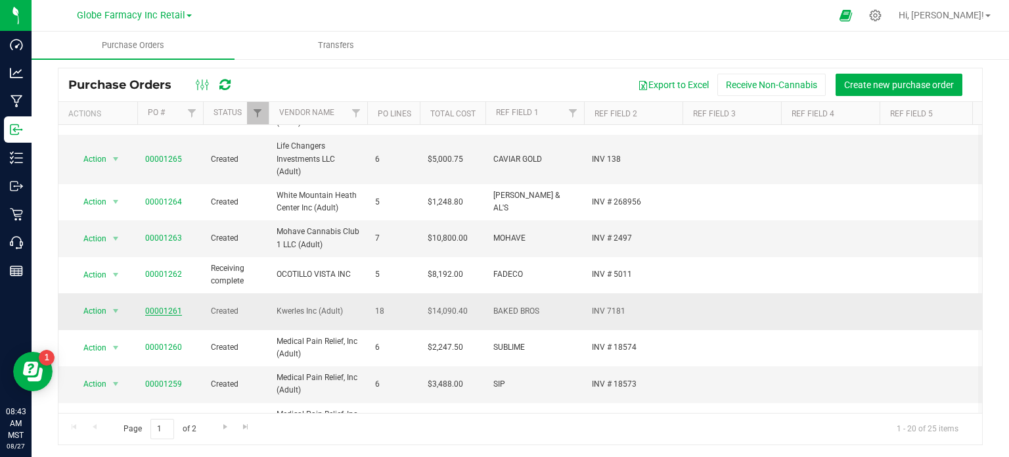
click at [170, 306] on link "00001261" at bounding box center [163, 310] width 37 height 9
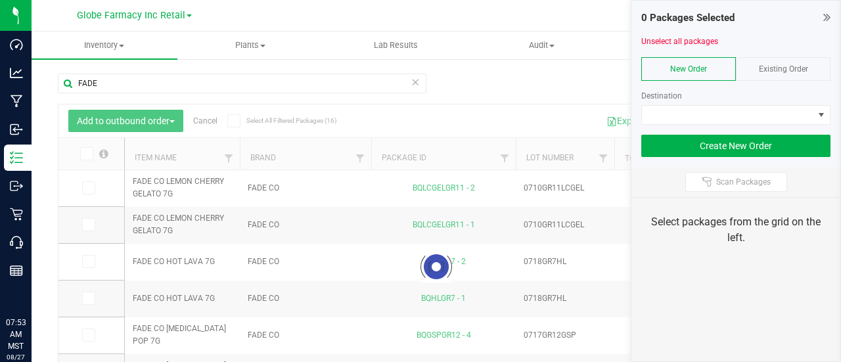
click at [800, 68] on span "Existing Order" at bounding box center [783, 68] width 49 height 9
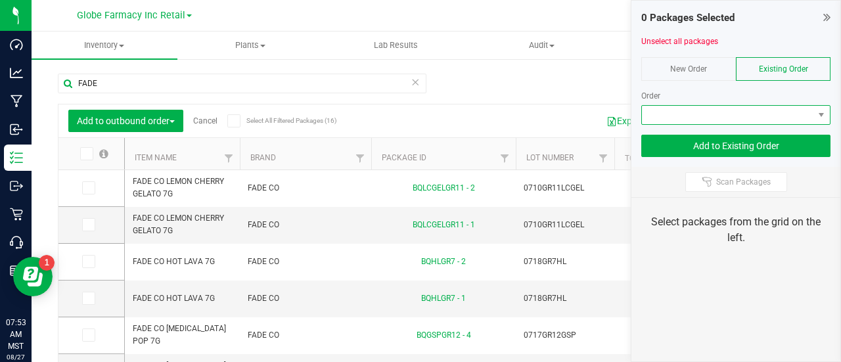
click at [770, 106] on span at bounding box center [727, 115] width 171 height 18
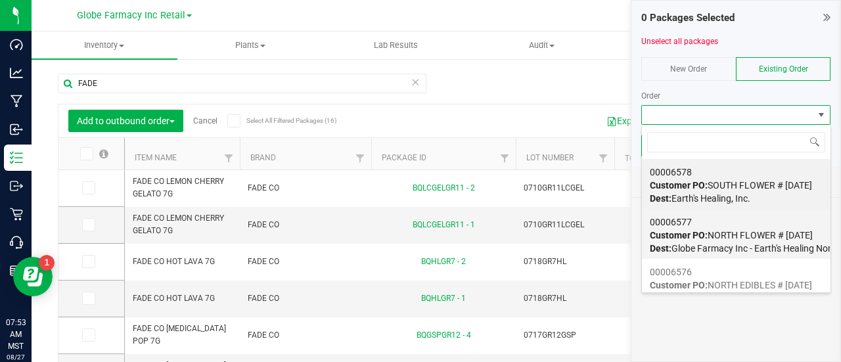
scroll to position [18, 0]
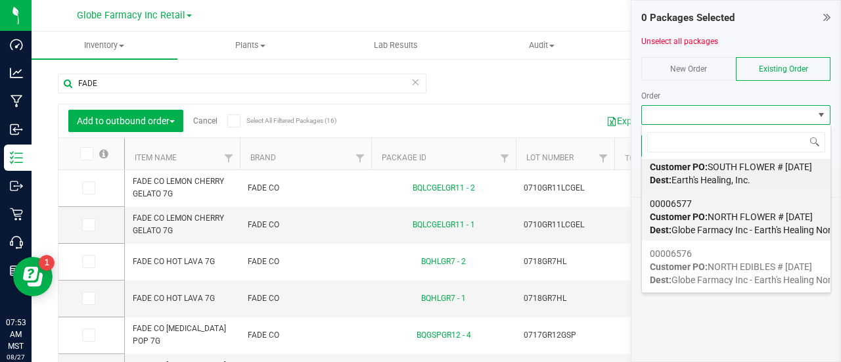
click at [733, 225] on span "Dest: Globe Farmacy Inc - Earth's Healing North" at bounding box center [745, 230] width 190 height 11
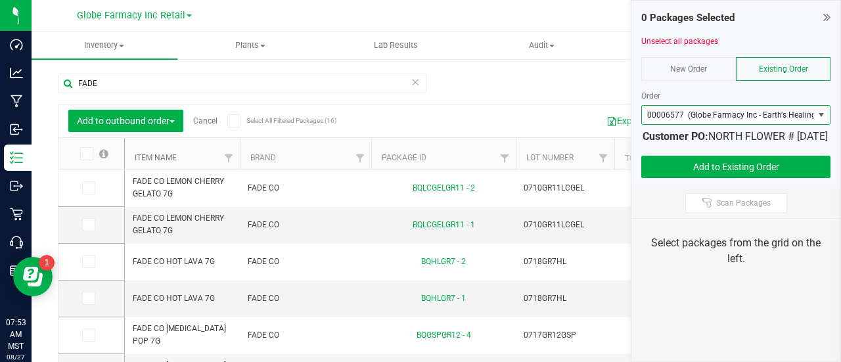
click at [169, 157] on link "Item Name" at bounding box center [156, 157] width 42 height 9
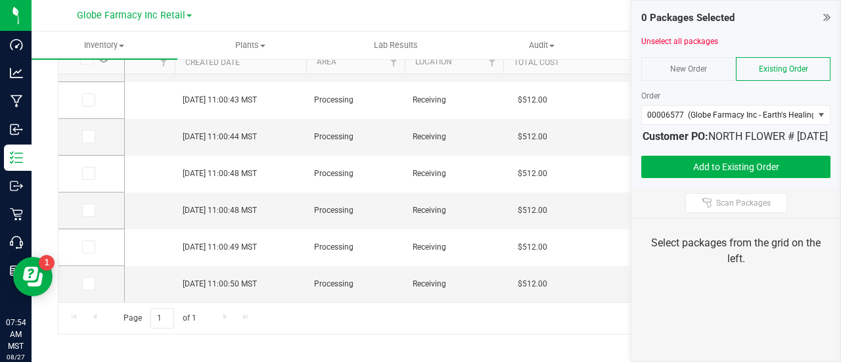
scroll to position [369, 910]
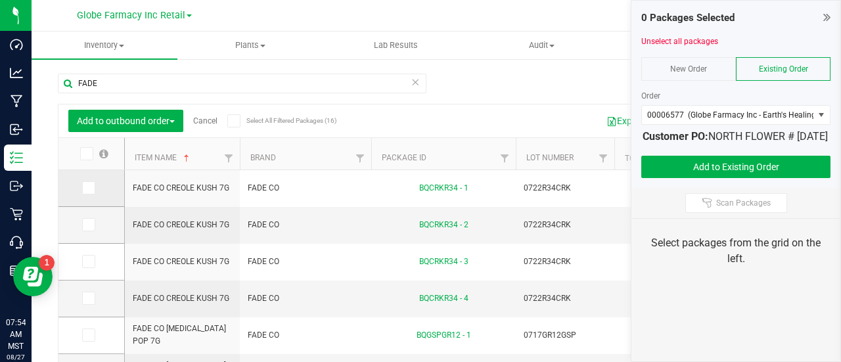
click at [84, 188] on icon at bounding box center [87, 188] width 9 height 0
click at [0, 0] on input "checkbox" at bounding box center [0, 0] width 0 height 0
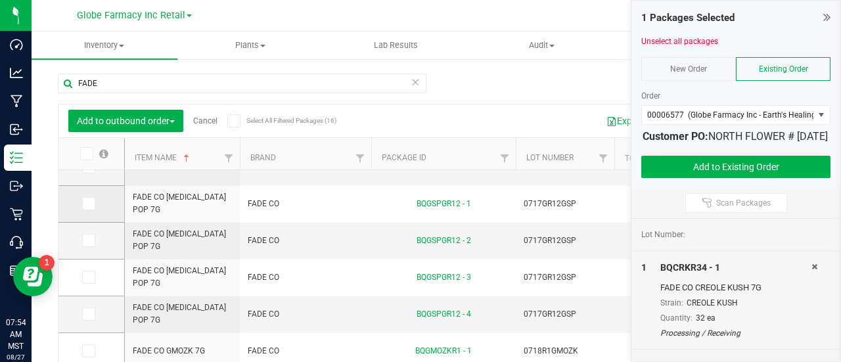
click at [85, 204] on icon at bounding box center [87, 204] width 9 height 0
click at [0, 0] on input "checkbox" at bounding box center [0, 0] width 0 height 0
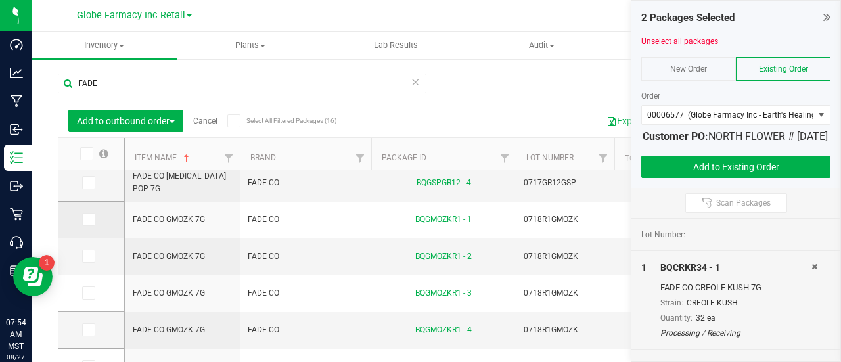
click at [89, 224] on span at bounding box center [88, 219] width 13 height 13
click at [0, 0] on input "checkbox" at bounding box center [0, 0] width 0 height 0
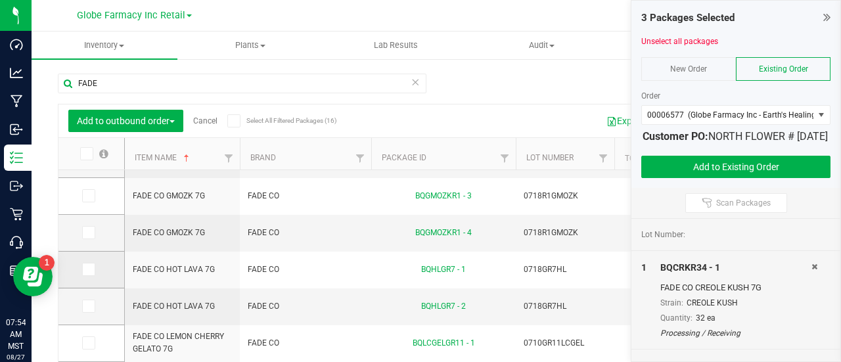
click at [87, 269] on icon at bounding box center [87, 269] width 9 height 0
click at [0, 0] on input "checkbox" at bounding box center [0, 0] width 0 height 0
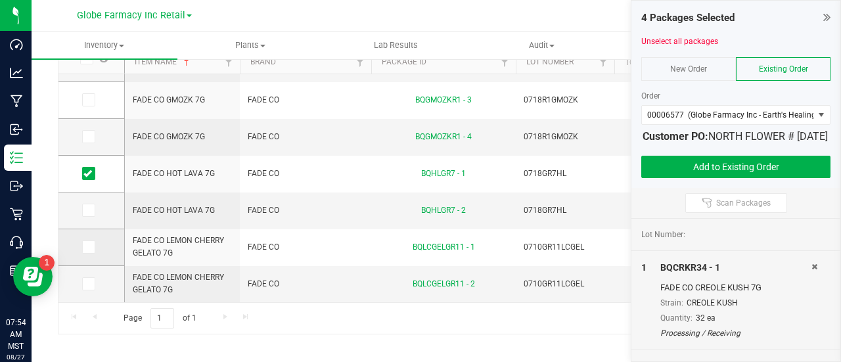
click at [88, 247] on icon at bounding box center [87, 247] width 9 height 0
click at [0, 0] on input "checkbox" at bounding box center [0, 0] width 0 height 0
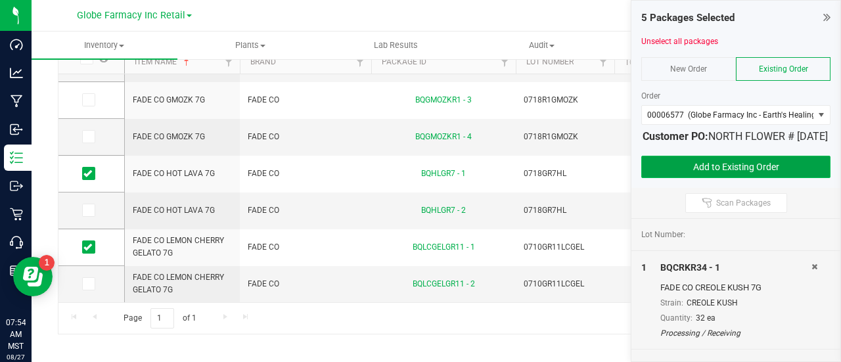
click at [721, 178] on button "Add to Existing Order" at bounding box center [735, 167] width 189 height 22
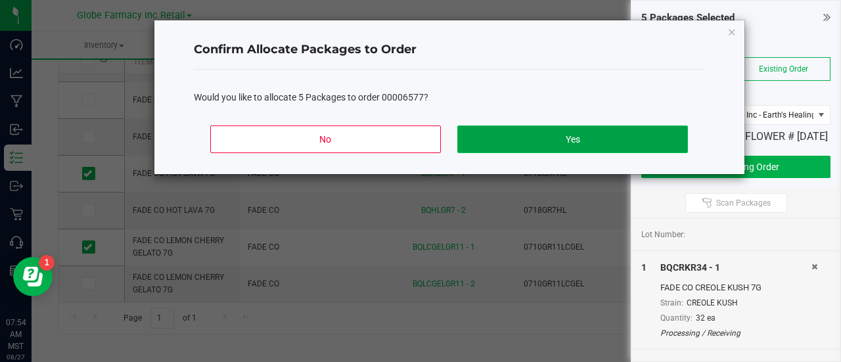
click at [562, 133] on button "Yes" at bounding box center [572, 139] width 230 height 28
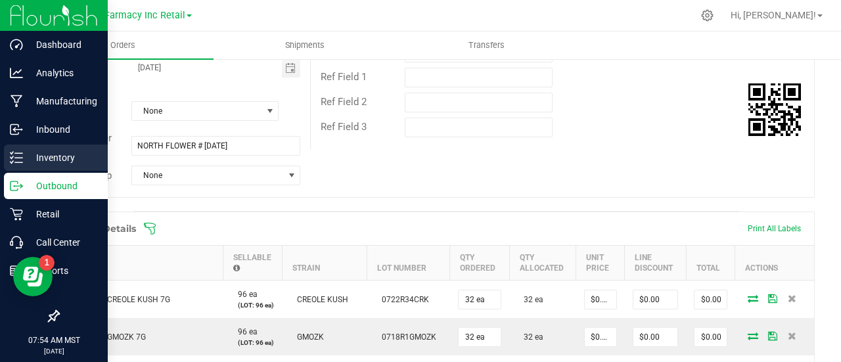
click at [18, 156] on icon at bounding box center [16, 157] width 13 height 13
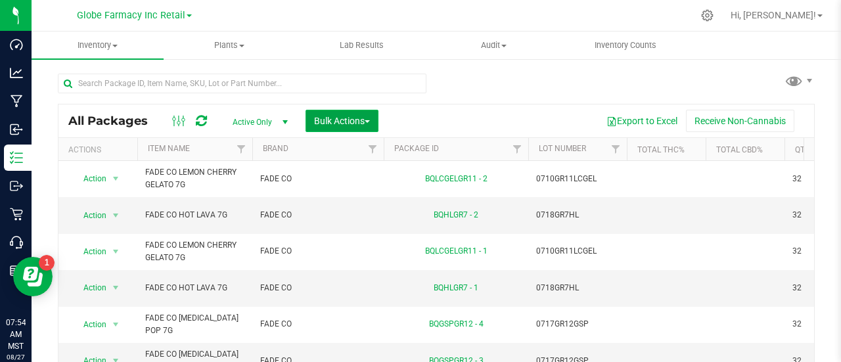
click at [352, 116] on span "Bulk Actions" at bounding box center [342, 121] width 56 height 11
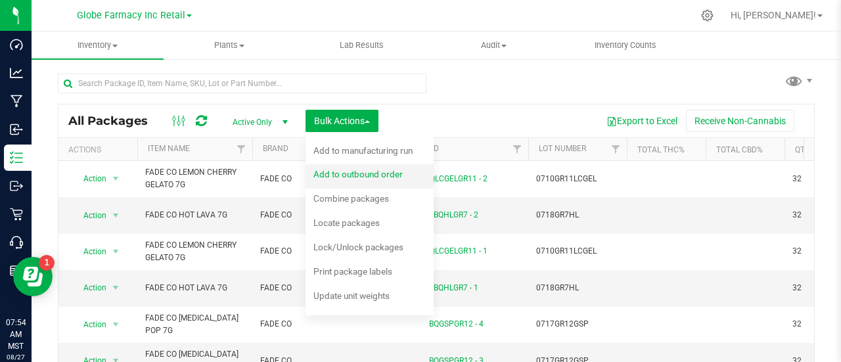
click at [374, 167] on div "Add to outbound order" at bounding box center [366, 176] width 107 height 21
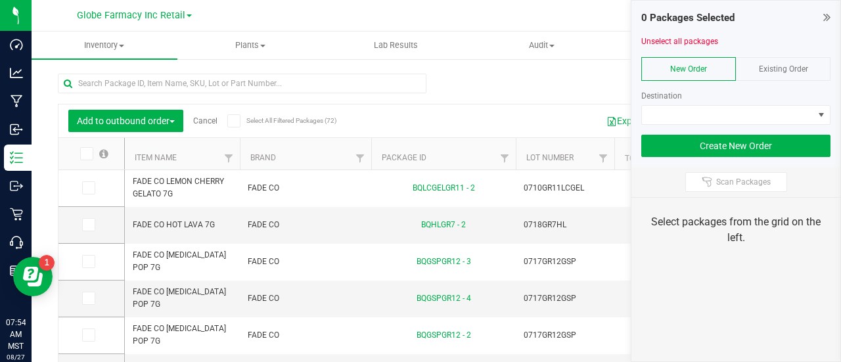
click at [801, 64] on span "Existing Order" at bounding box center [783, 68] width 49 height 9
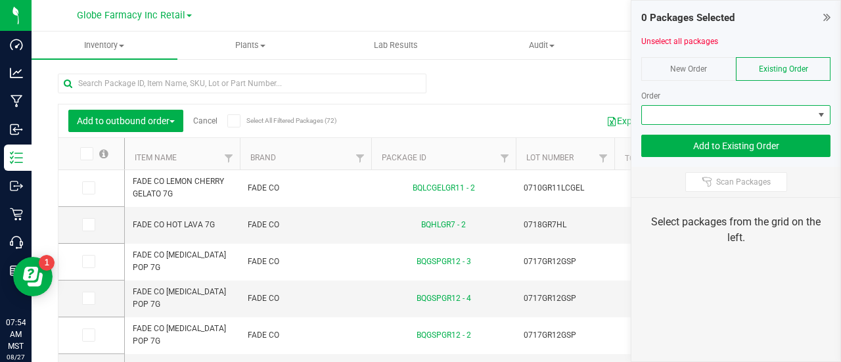
click at [784, 114] on span at bounding box center [727, 115] width 171 height 18
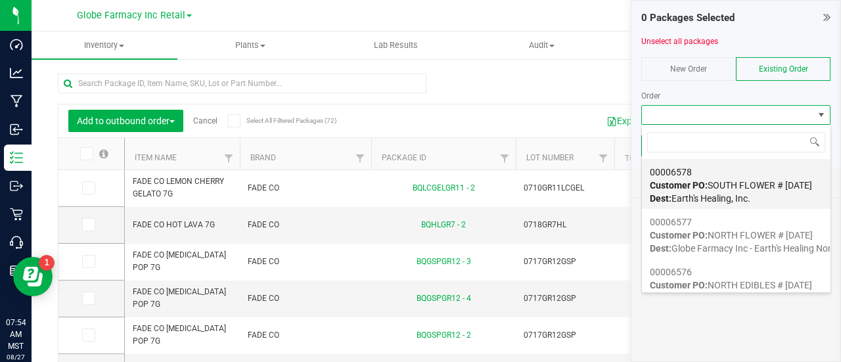
click at [701, 182] on strong "Customer PO:" at bounding box center [679, 185] width 58 height 11
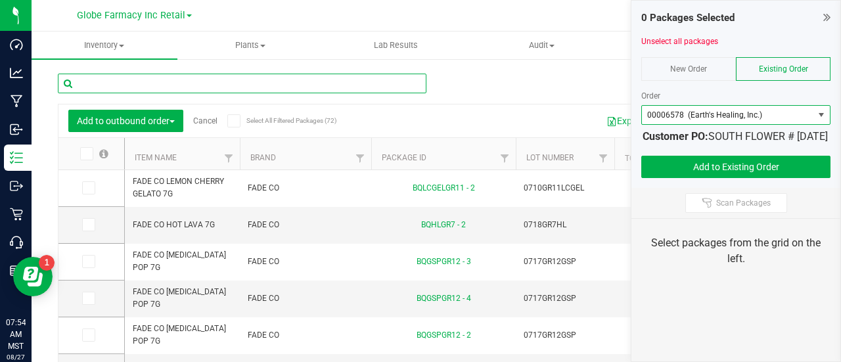
click at [204, 83] on input "text" at bounding box center [242, 84] width 368 height 20
type input "FADE"
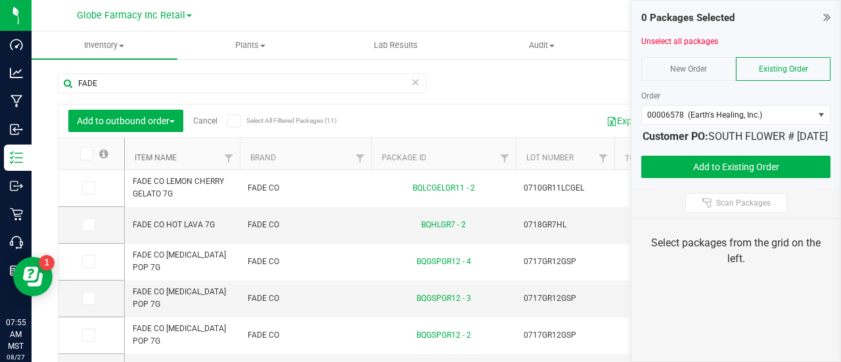
click at [149, 157] on link "Item Name" at bounding box center [156, 157] width 42 height 9
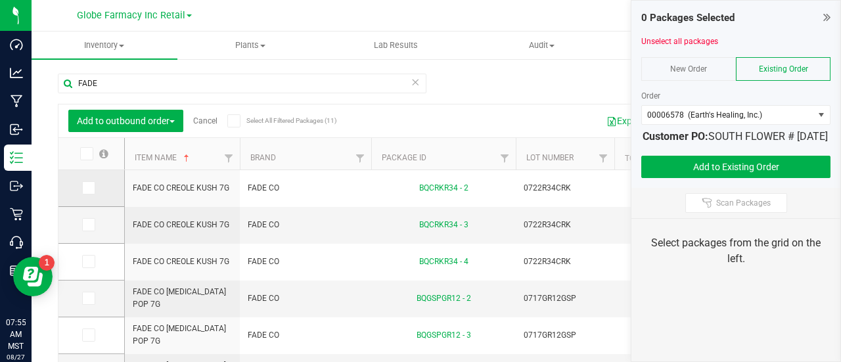
click at [89, 188] on icon at bounding box center [87, 188] width 9 height 0
click at [0, 0] on input "checkbox" at bounding box center [0, 0] width 0 height 0
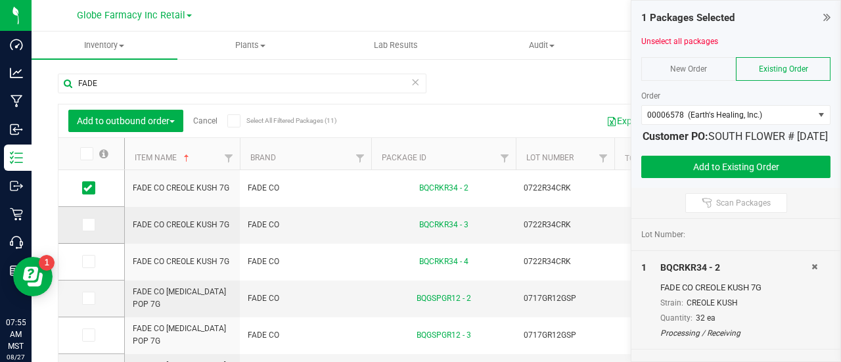
click at [88, 225] on icon at bounding box center [87, 225] width 9 height 0
click at [0, 0] on input "checkbox" at bounding box center [0, 0] width 0 height 0
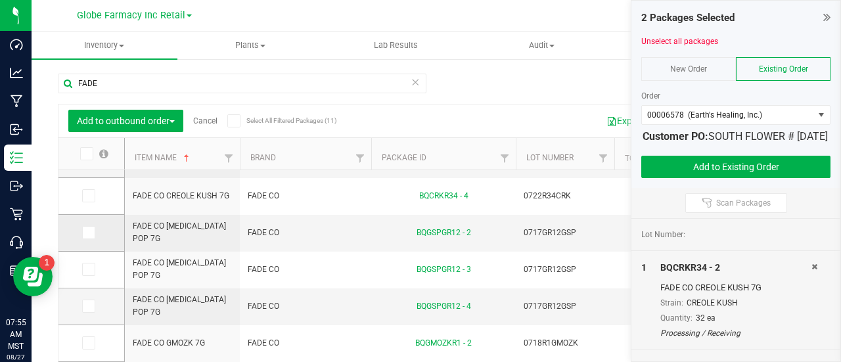
click at [91, 233] on icon at bounding box center [87, 233] width 9 height 0
click at [0, 0] on input "checkbox" at bounding box center [0, 0] width 0 height 0
click at [85, 269] on icon at bounding box center [87, 269] width 9 height 0
click at [0, 0] on input "checkbox" at bounding box center [0, 0] width 0 height 0
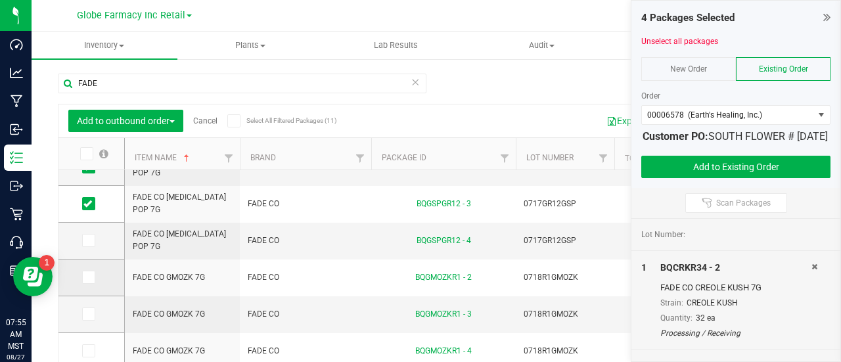
click at [92, 280] on span at bounding box center [88, 277] width 13 height 13
click at [0, 0] on input "checkbox" at bounding box center [0, 0] width 0 height 0
click at [95, 316] on label at bounding box center [91, 313] width 19 height 13
click at [0, 0] on input "checkbox" at bounding box center [0, 0] width 0 height 0
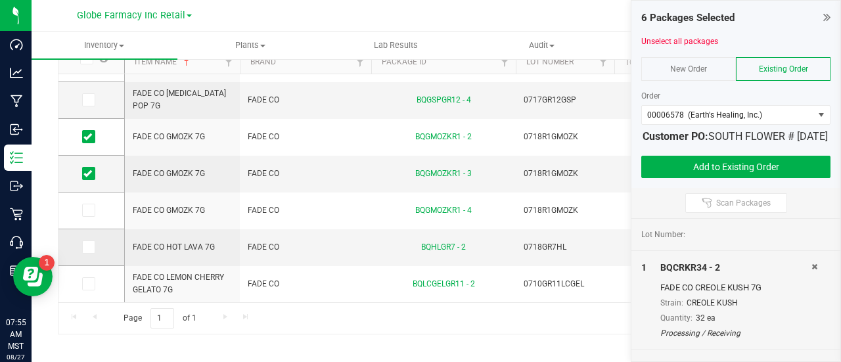
click at [88, 253] on td at bounding box center [91, 247] width 66 height 37
drag, startPoint x: 91, startPoint y: 253, endPoint x: 92, endPoint y: 262, distance: 9.2
click at [92, 253] on td at bounding box center [91, 247] width 66 height 37
click at [95, 250] on label at bounding box center [91, 246] width 19 height 13
click at [0, 0] on input "checkbox" at bounding box center [0, 0] width 0 height 0
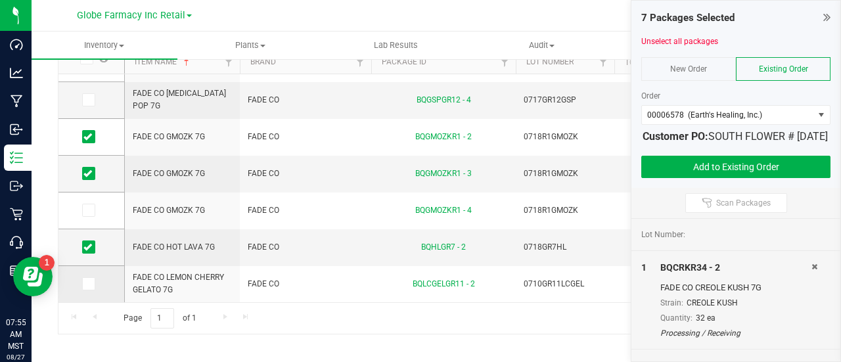
click at [93, 285] on span at bounding box center [88, 283] width 13 height 13
click at [0, 0] on input "checkbox" at bounding box center [0, 0] width 0 height 0
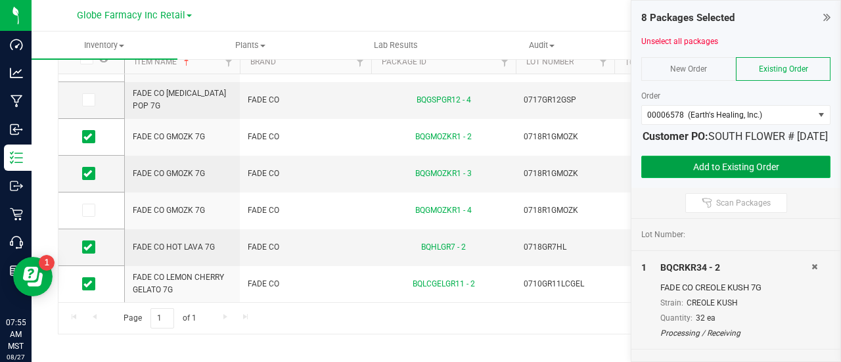
click at [686, 178] on button "Add to Existing Order" at bounding box center [735, 167] width 189 height 22
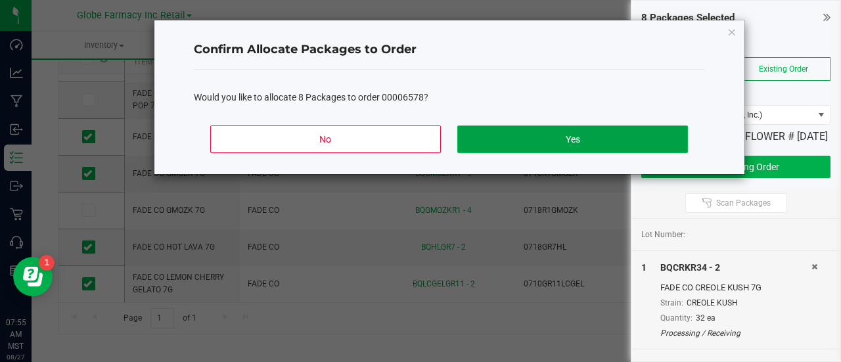
click at [525, 147] on button "Yes" at bounding box center [572, 139] width 230 height 28
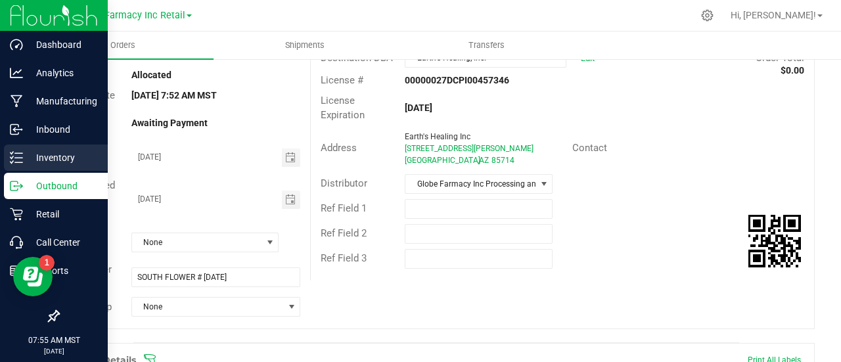
click at [8, 165] on div "Inventory" at bounding box center [56, 158] width 104 height 26
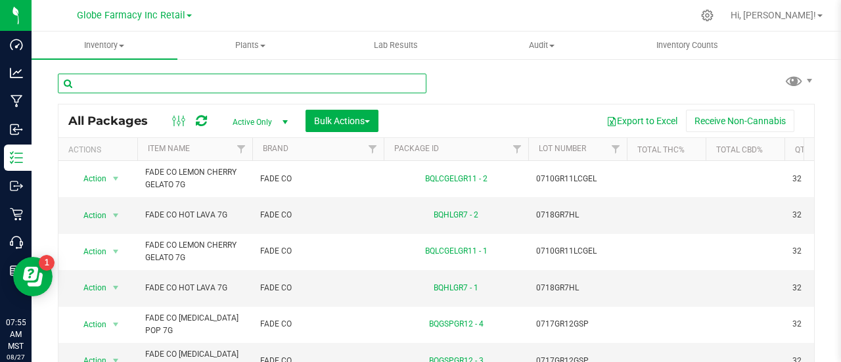
click at [183, 76] on input "text" at bounding box center [242, 84] width 368 height 20
paste input "OGEEZ! THE BIG 2:1 AQUA [PERSON_NAME] 150MG (100MG THC/50MG CBN)"
type input "OGEEZ! THE BIG 2:1 AQUA [PERSON_NAME] 150MG (100MG THC/50MG CBN)"
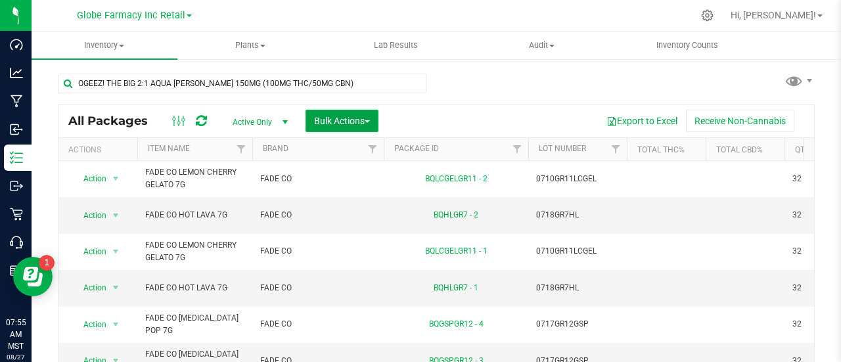
click at [344, 110] on button "Bulk Actions" at bounding box center [341, 121] width 73 height 22
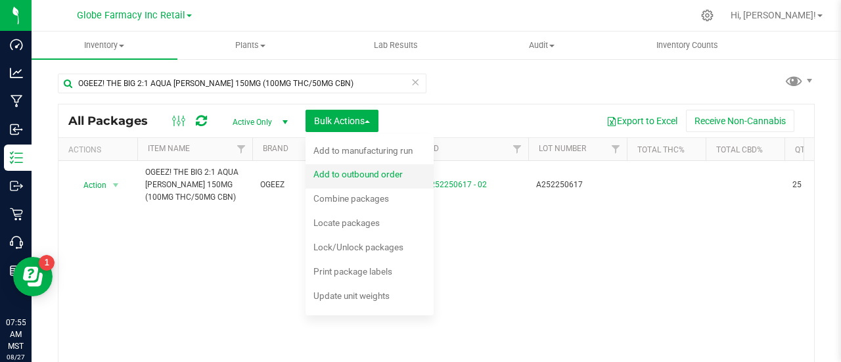
click at [359, 175] on span "Add to outbound order" at bounding box center [357, 174] width 89 height 11
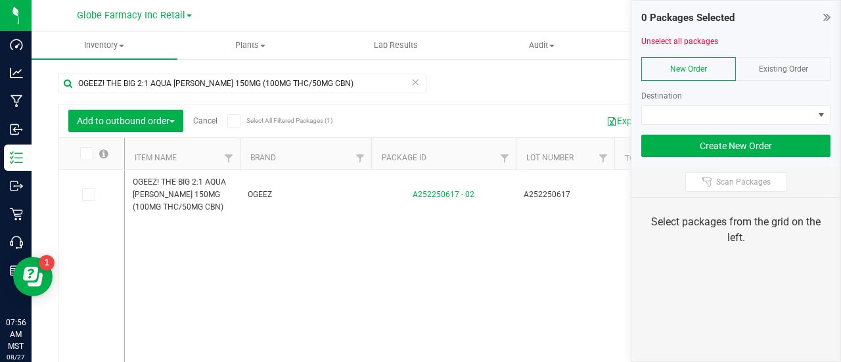
click at [797, 65] on span "Existing Order" at bounding box center [783, 68] width 49 height 9
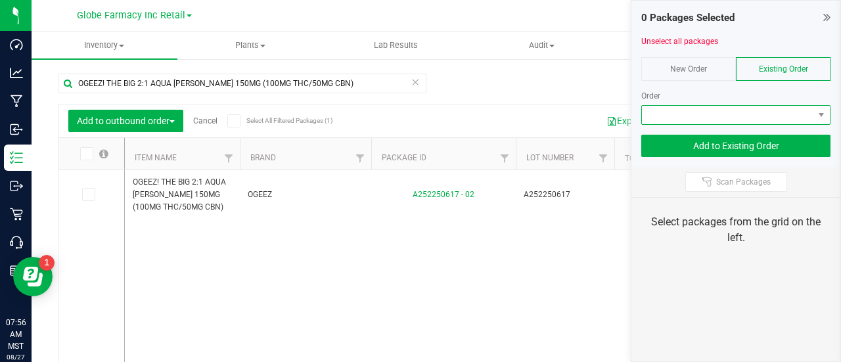
drag, startPoint x: 797, startPoint y: 78, endPoint x: 786, endPoint y: 116, distance: 39.1
click at [786, 116] on span at bounding box center [727, 115] width 171 height 18
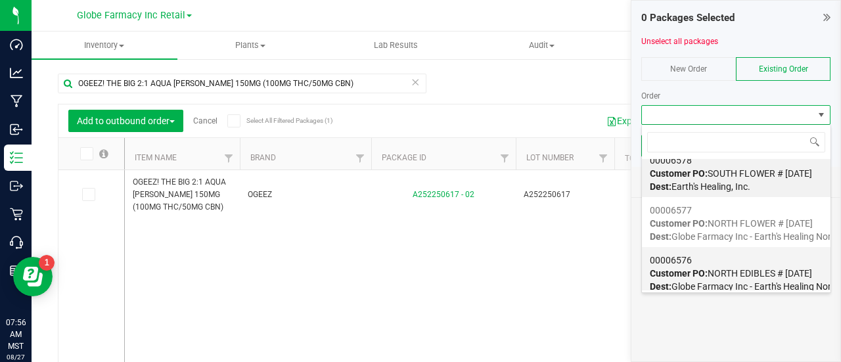
scroll to position [18, 0]
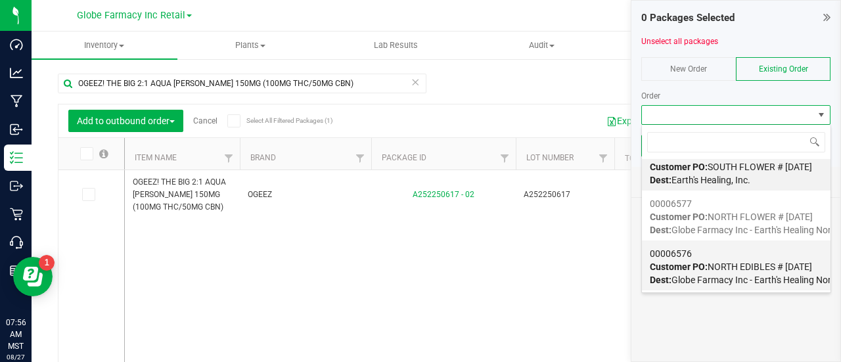
click at [703, 271] on strong "Customer PO:" at bounding box center [679, 266] width 58 height 11
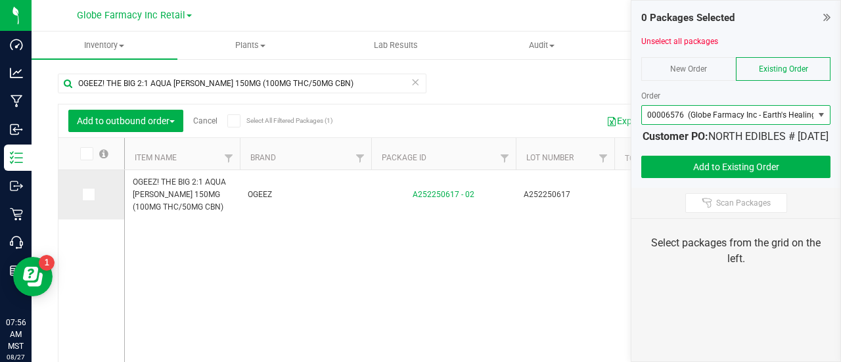
click at [95, 199] on label at bounding box center [91, 194] width 19 height 13
click at [0, 0] on input "checkbox" at bounding box center [0, 0] width 0 height 0
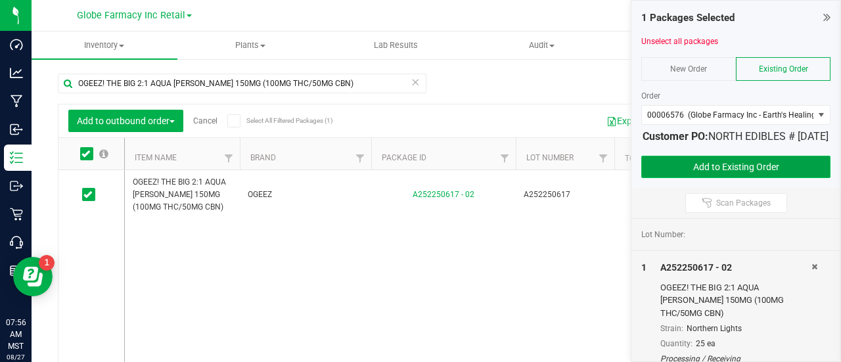
click at [696, 175] on button "Add to Existing Order" at bounding box center [735, 167] width 189 height 22
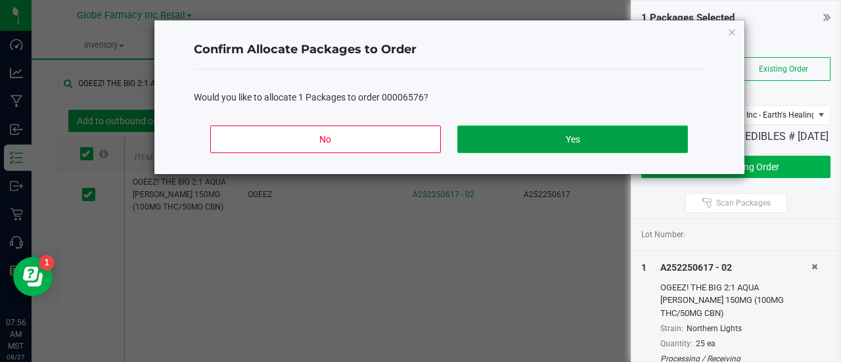
click at [516, 139] on button "Yes" at bounding box center [572, 139] width 230 height 28
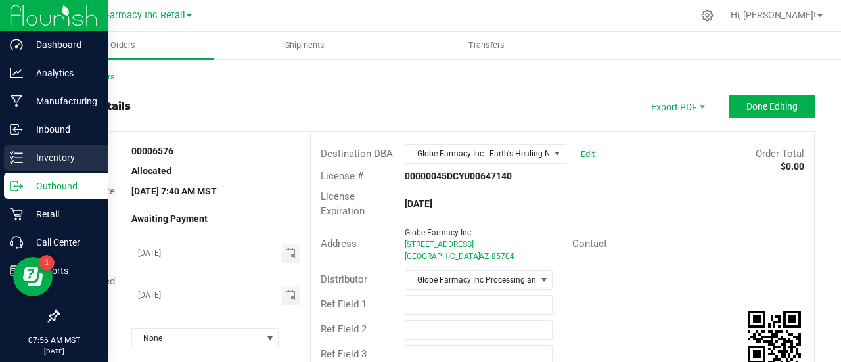
click at [16, 165] on div "Inventory" at bounding box center [56, 158] width 104 height 26
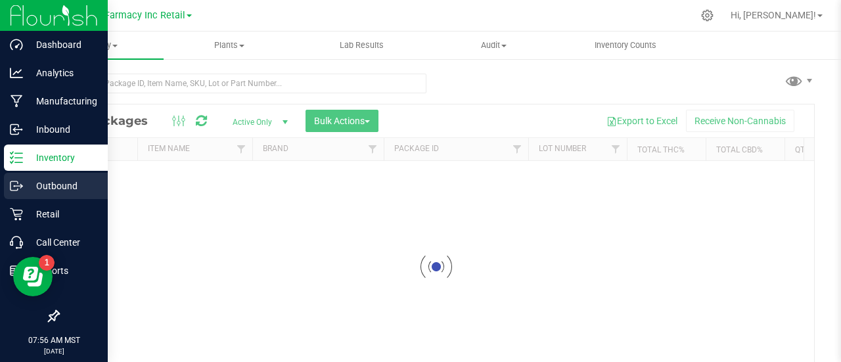
click at [27, 192] on p "Outbound" at bounding box center [62, 186] width 79 height 16
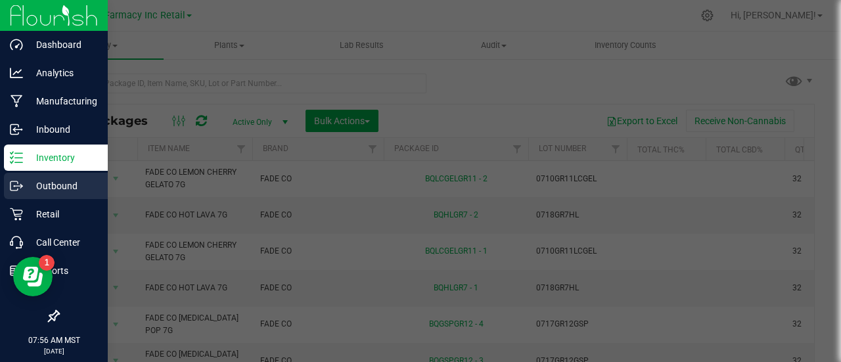
click at [57, 191] on p "Outbound" at bounding box center [62, 186] width 79 height 16
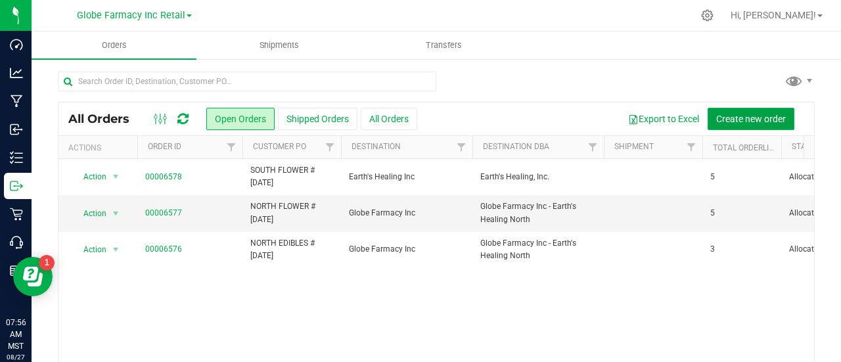
click at [751, 110] on button "Create new order" at bounding box center [750, 119] width 87 height 22
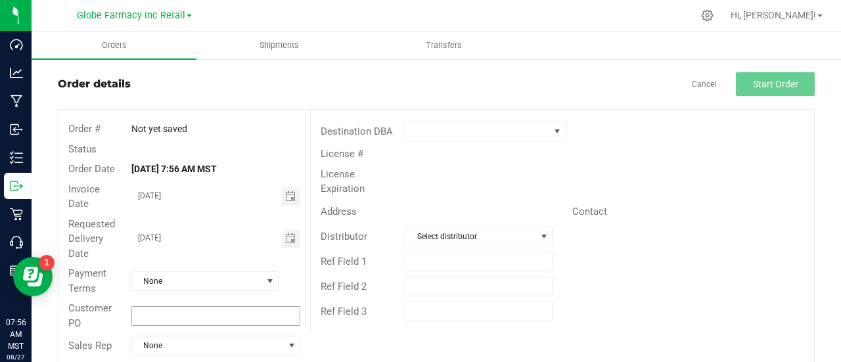
scroll to position [41, 0]
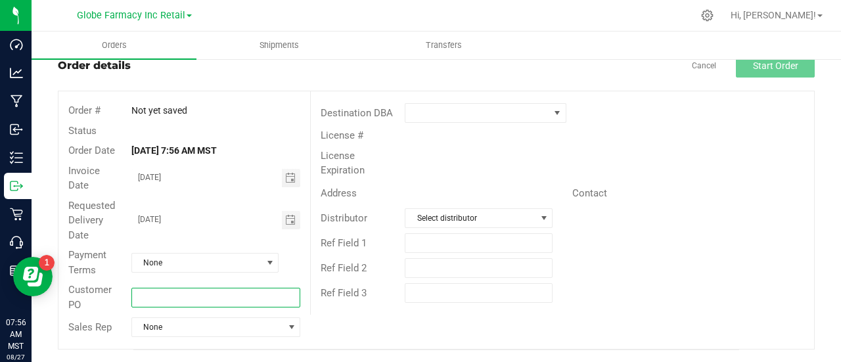
click at [179, 293] on input "text" at bounding box center [215, 298] width 169 height 20
click at [179, 294] on input "SOUTH EDIBLES # [DATE]" at bounding box center [215, 298] width 169 height 20
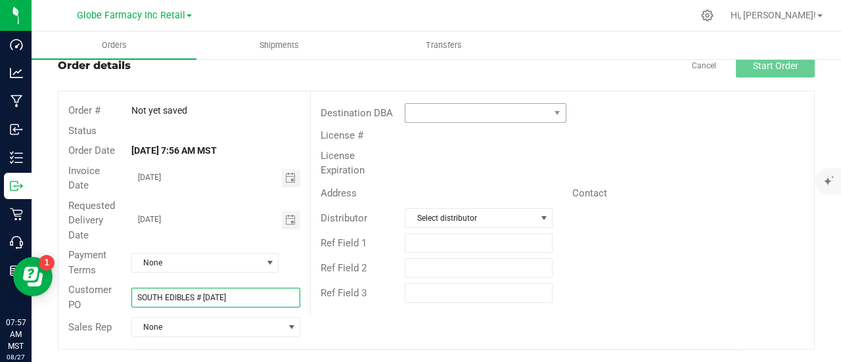
type input "SOUTH EDIBLES # [DATE]"
click at [514, 110] on span at bounding box center [477, 113] width 144 height 18
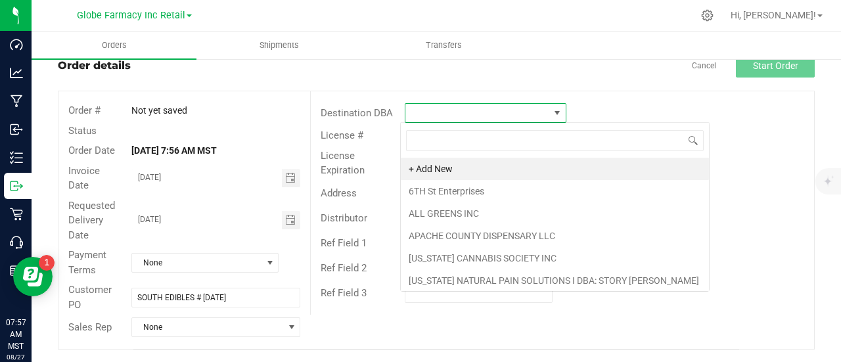
scroll to position [19, 159]
type input "EAR"
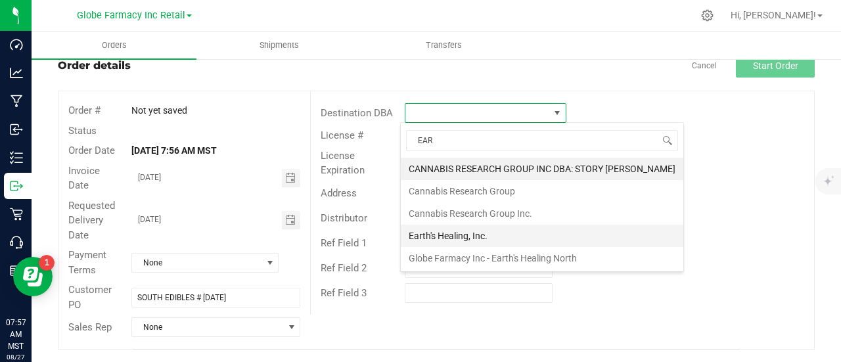
click at [448, 229] on li "Earth's Healing, Inc." at bounding box center [542, 236] width 282 height 22
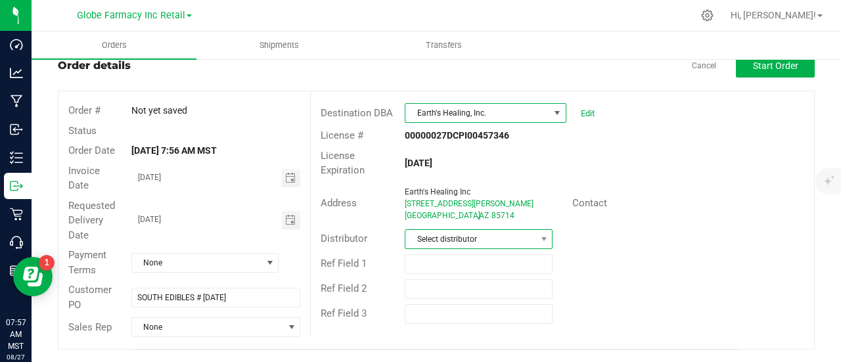
click at [437, 240] on span "Select distributor" at bounding box center [470, 239] width 130 height 18
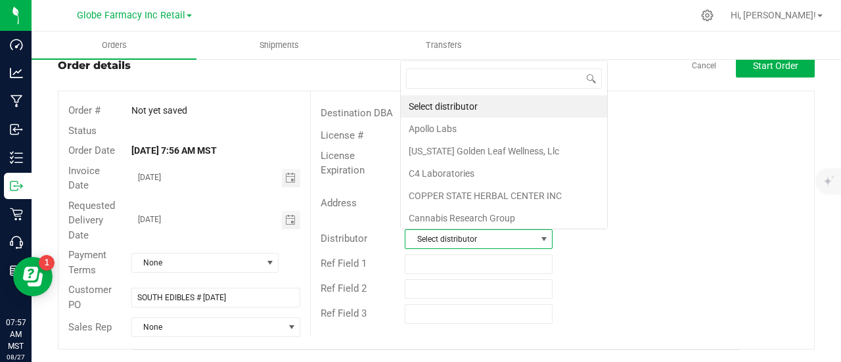
scroll to position [19, 143]
type input "GLOB"
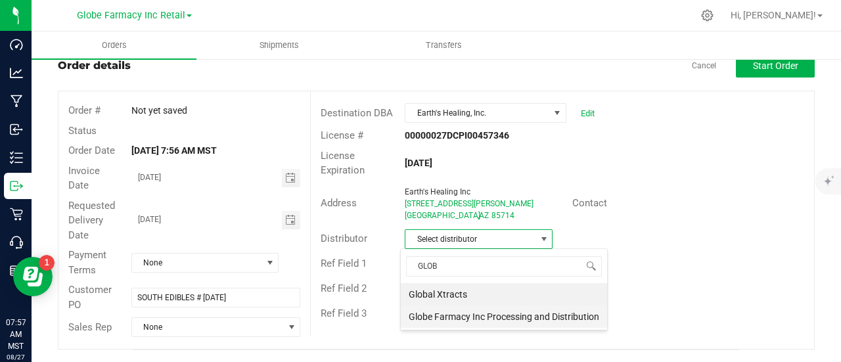
click at [441, 324] on li "Globe Farmacy Inc Processing and Distribution" at bounding box center [504, 316] width 206 height 22
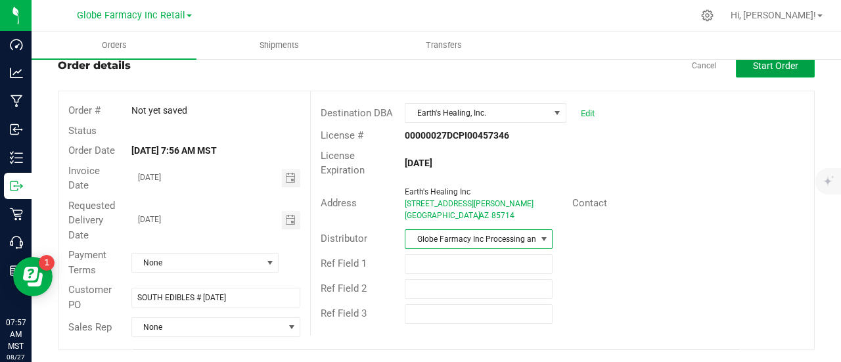
click at [780, 70] on span "Start Order" at bounding box center [775, 65] width 45 height 11
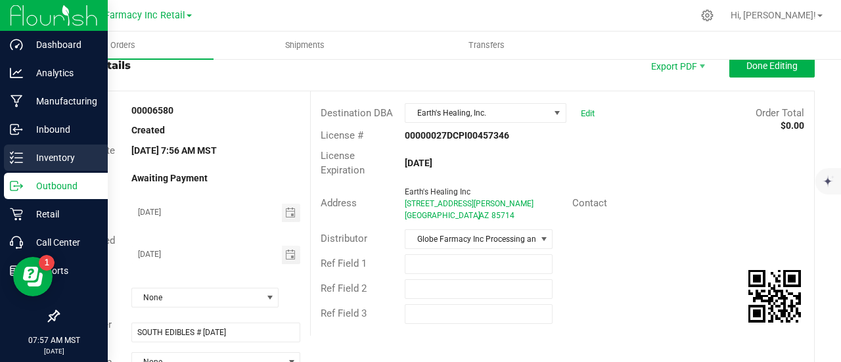
click at [23, 160] on p "Inventory" at bounding box center [62, 158] width 79 height 16
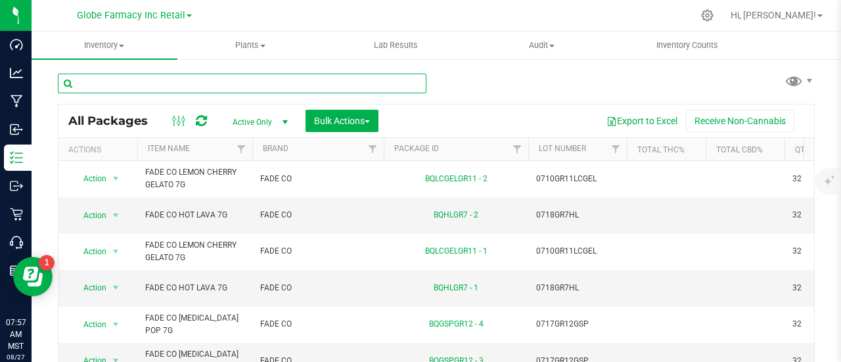
click at [209, 81] on input "text" at bounding box center [242, 84] width 368 height 20
paste input "OGEEZ! THE CREAMS GUMMIES I 100MG"
type input "OGEEZ! THE CREAMS GUMMIES I 100MG"
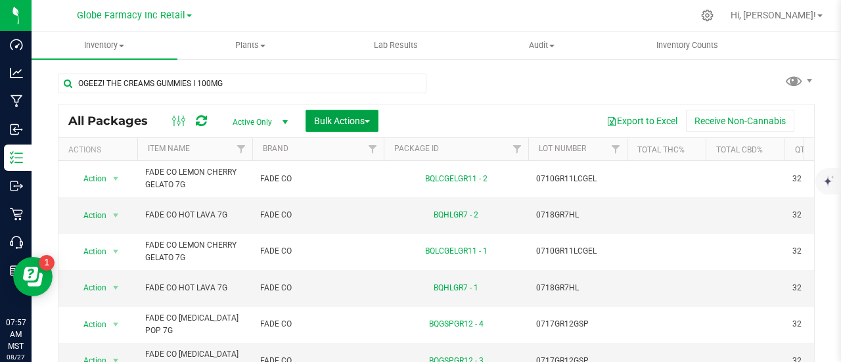
click at [357, 116] on span "Bulk Actions" at bounding box center [342, 121] width 56 height 11
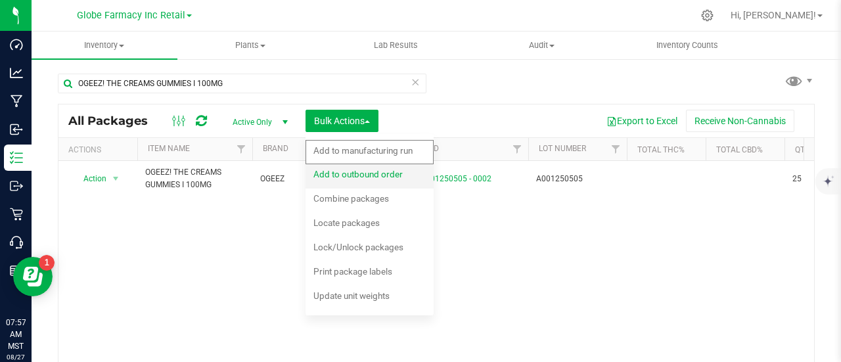
click at [365, 173] on span "Add to outbound order" at bounding box center [357, 174] width 89 height 11
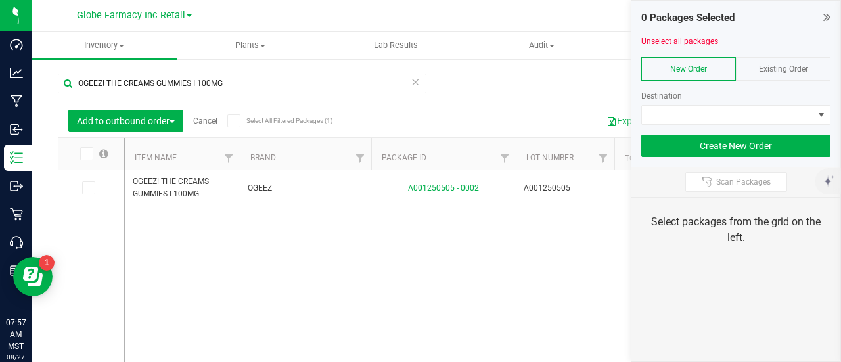
click at [799, 74] on div "Existing Order" at bounding box center [783, 69] width 95 height 24
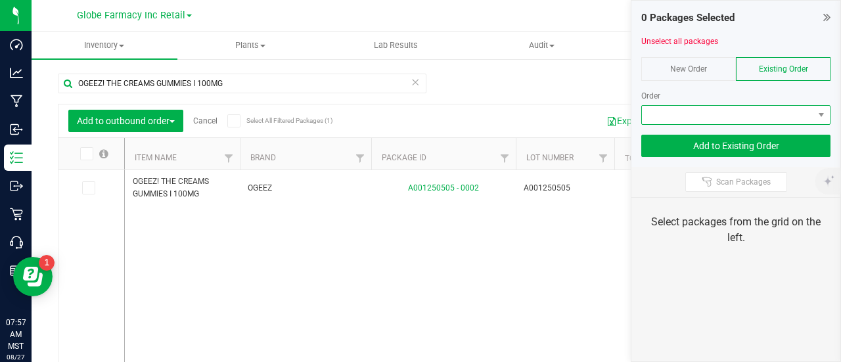
click at [788, 108] on span at bounding box center [727, 115] width 171 height 18
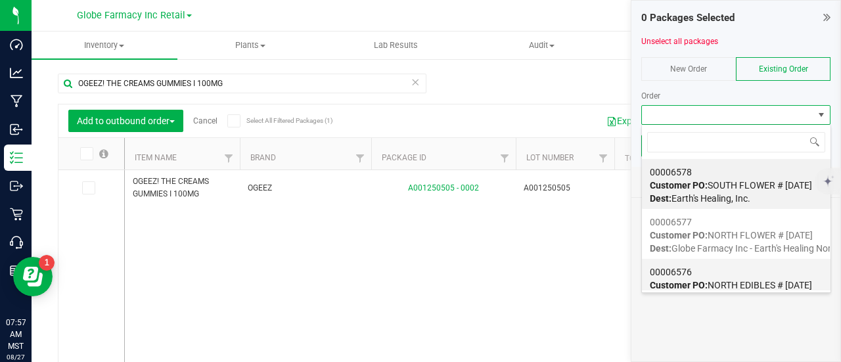
scroll to position [18, 0]
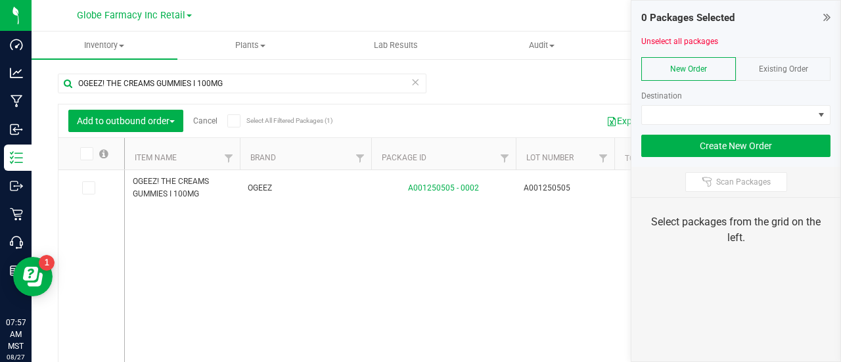
click at [786, 72] on span "Existing Order" at bounding box center [783, 68] width 49 height 9
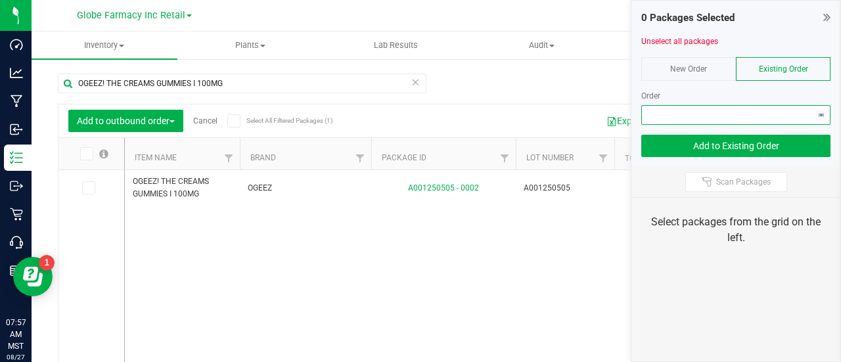
click at [790, 114] on span "NO DATA FOUND" at bounding box center [727, 115] width 171 height 18
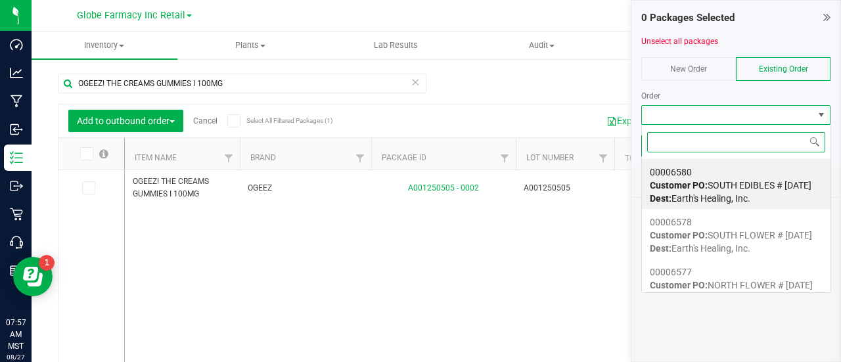
scroll to position [19, 189]
click at [742, 173] on div "00006580 Customer PO: SOUTH EDIBLES # [DATE] Dest: Earth's Healing, Inc." at bounding box center [736, 185] width 173 height 50
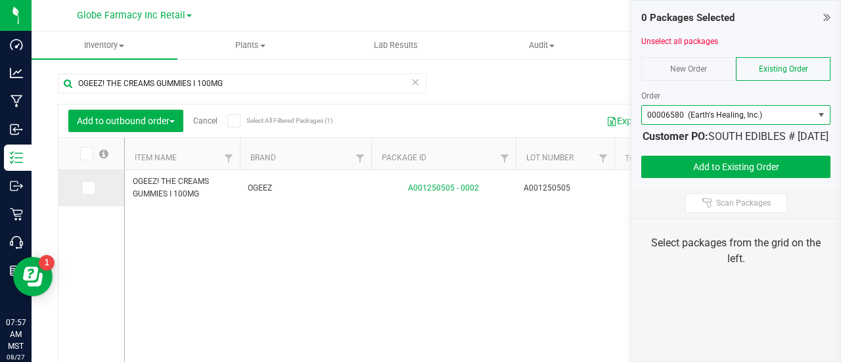
click at [92, 190] on span at bounding box center [88, 187] width 13 height 13
click at [91, 186] on span at bounding box center [88, 187] width 13 height 13
click at [0, 0] on input "checkbox" at bounding box center [0, 0] width 0 height 0
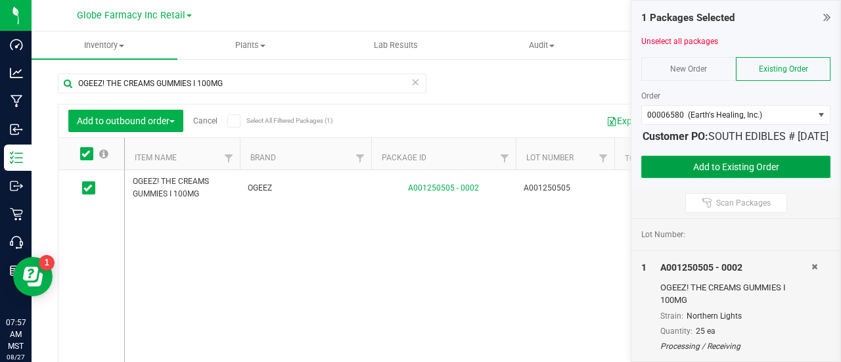
click at [685, 171] on button "Add to Existing Order" at bounding box center [735, 167] width 189 height 22
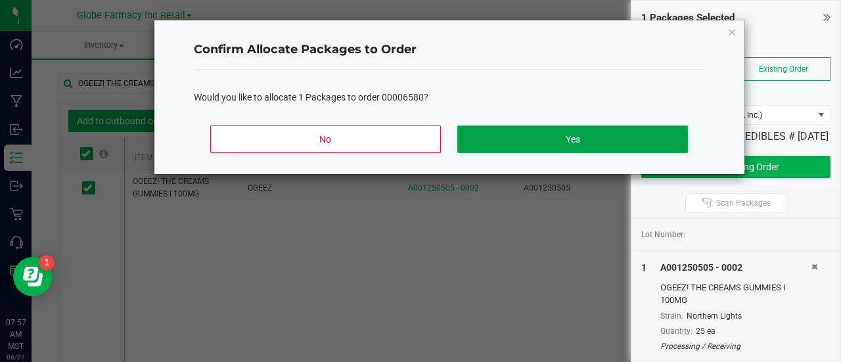
click at [554, 141] on button "Yes" at bounding box center [572, 139] width 230 height 28
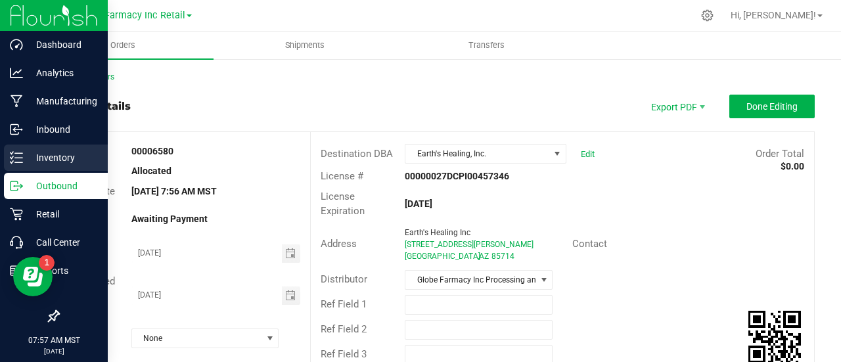
click at [17, 157] on icon at bounding box center [16, 157] width 13 height 13
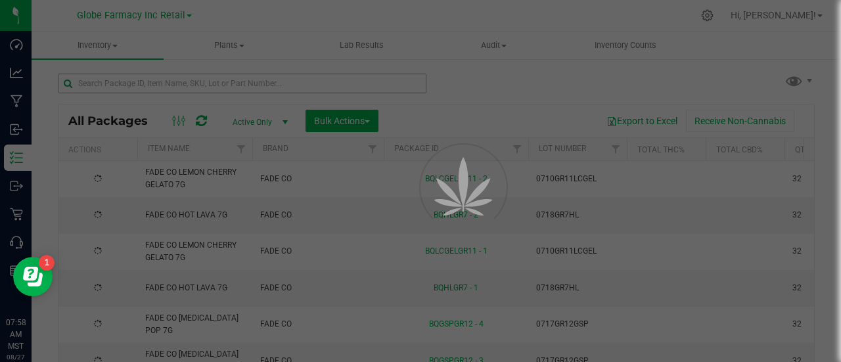
click at [184, 84] on div at bounding box center [420, 181] width 841 height 362
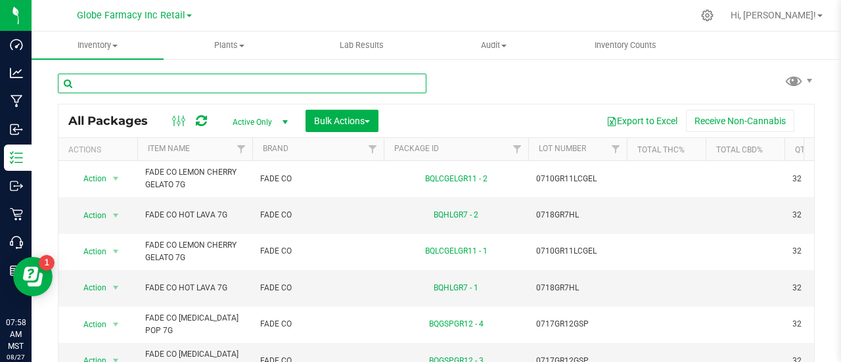
click at [184, 84] on input "text" at bounding box center [242, 84] width 368 height 20
paste input "OGEEZ! THE FRUITS GUMMIES S 100MG"
type input "OGEEZ! THE FRUITS GUMMIES S 100MG"
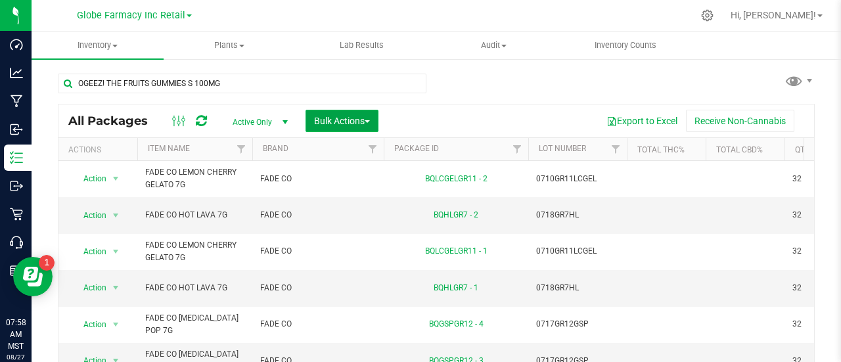
click at [342, 120] on span "Bulk Actions" at bounding box center [342, 121] width 56 height 11
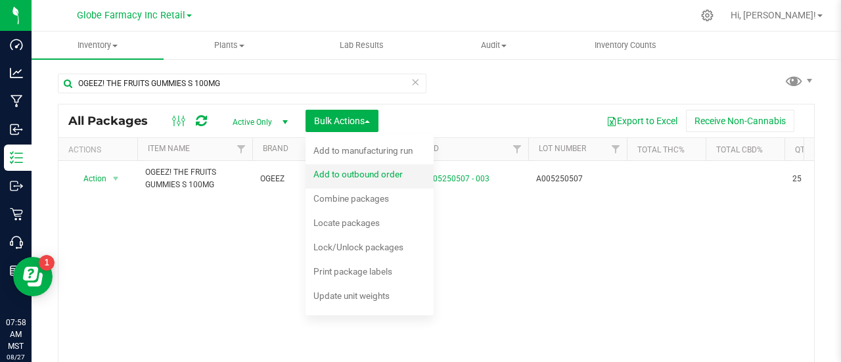
click at [376, 175] on span "Add to outbound order" at bounding box center [357, 174] width 89 height 11
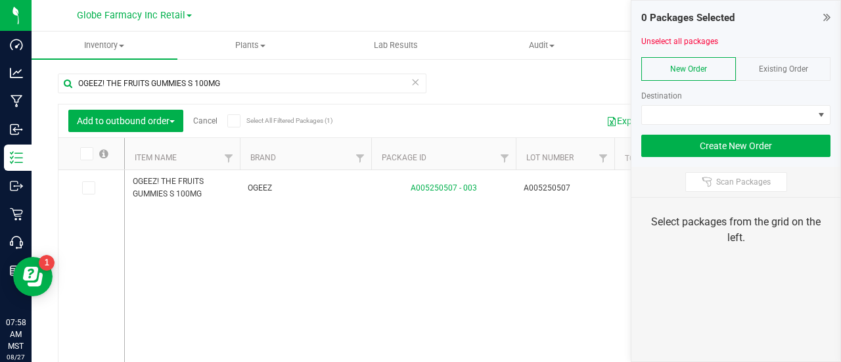
click at [775, 66] on span "Existing Order" at bounding box center [783, 68] width 49 height 9
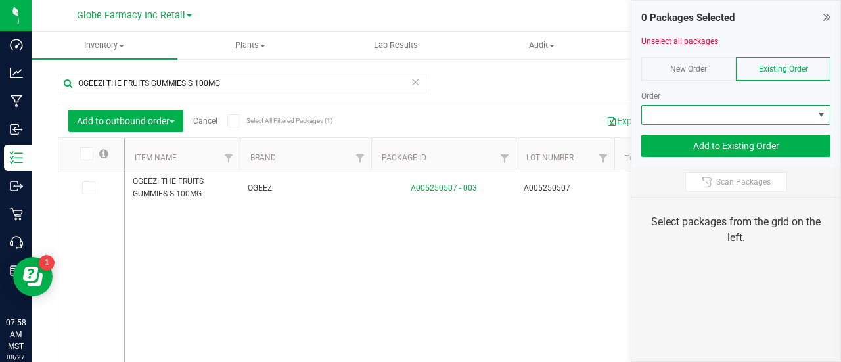
click at [780, 118] on span at bounding box center [727, 115] width 171 height 18
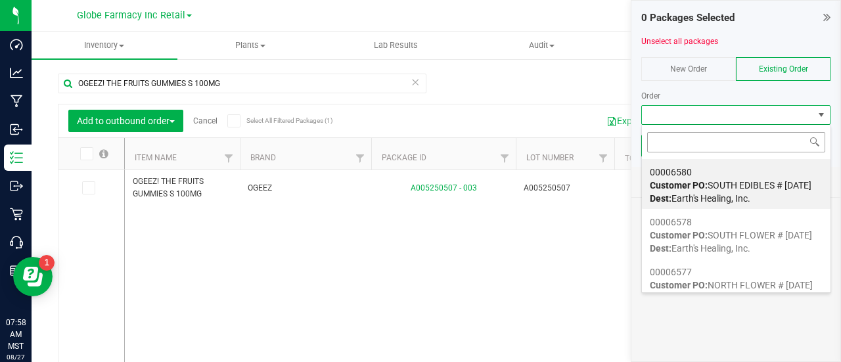
scroll to position [19, 189]
click at [704, 188] on strong "Customer PO:" at bounding box center [679, 185] width 58 height 11
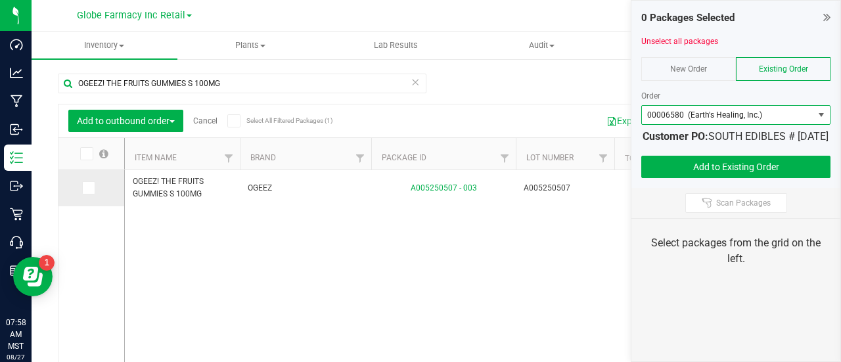
click at [104, 188] on td at bounding box center [91, 188] width 66 height 36
click at [95, 190] on label at bounding box center [91, 187] width 19 height 13
click at [0, 0] on input "checkbox" at bounding box center [0, 0] width 0 height 0
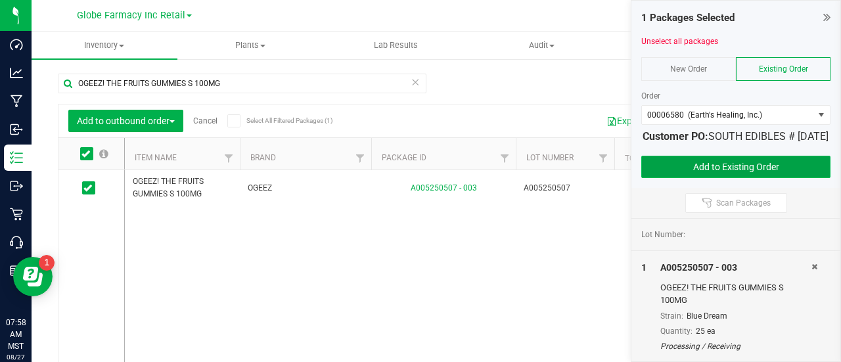
click at [688, 177] on button "Add to Existing Order" at bounding box center [735, 167] width 189 height 22
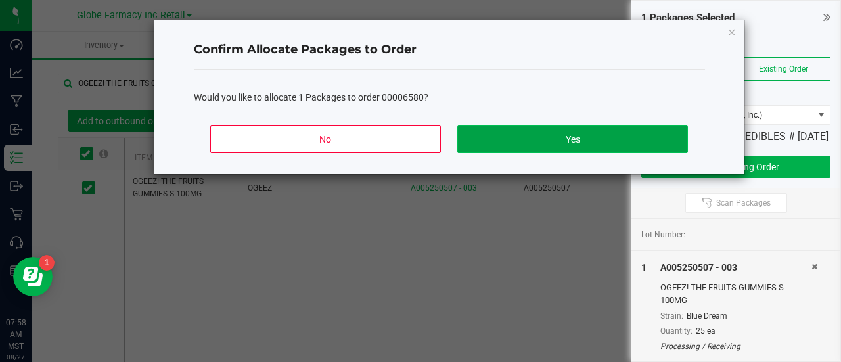
click at [552, 143] on button "Yes" at bounding box center [572, 139] width 230 height 28
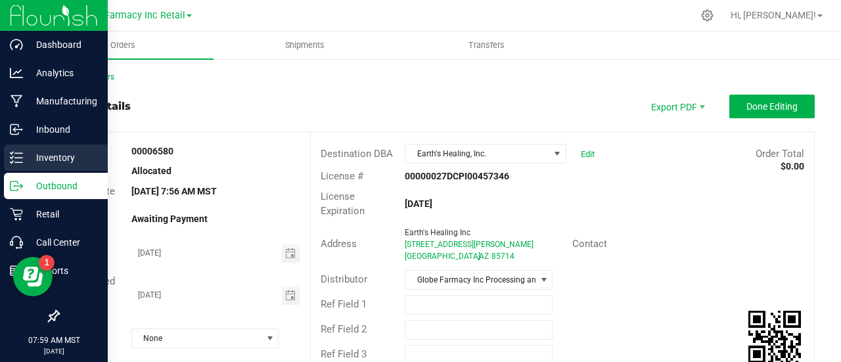
click at [18, 164] on icon at bounding box center [16, 157] width 13 height 13
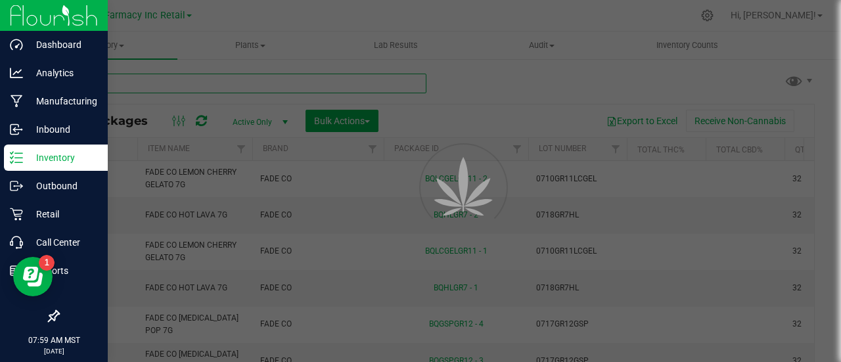
click at [175, 83] on input "text" at bounding box center [242, 84] width 368 height 20
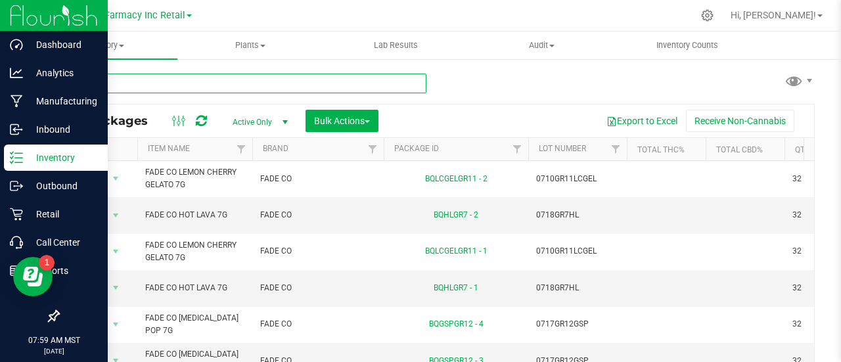
paste input "WYLD 1:1 PEAR GUMMIES (1000MG THC / 1000MG CBG)"
type input "WYLD 1:1 PEAR GUMMIES (1000MG THC / 1000MG CBG)"
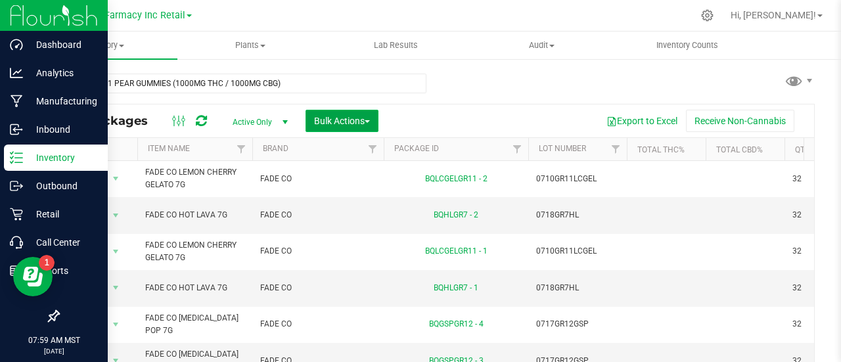
click at [351, 118] on span "Bulk Actions" at bounding box center [342, 121] width 56 height 11
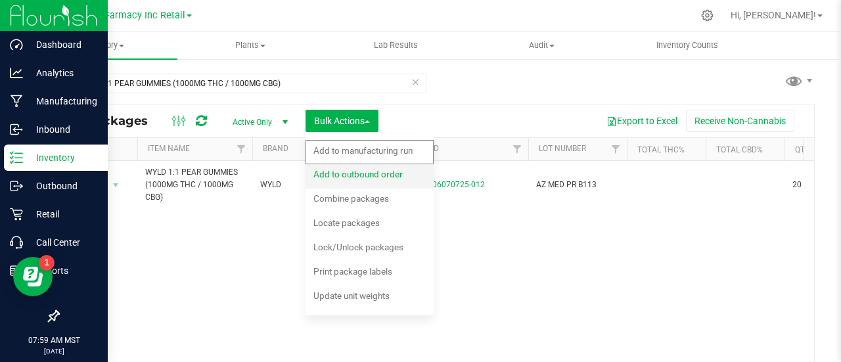
click at [342, 176] on span "Add to outbound order" at bounding box center [357, 174] width 89 height 11
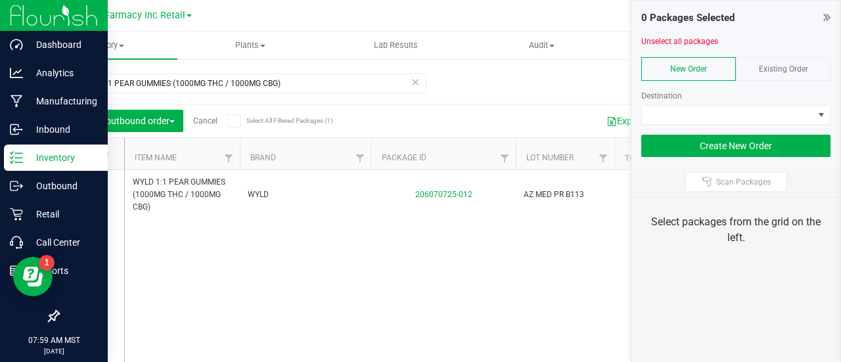
click at [791, 77] on div "Existing Order" at bounding box center [783, 69] width 95 height 24
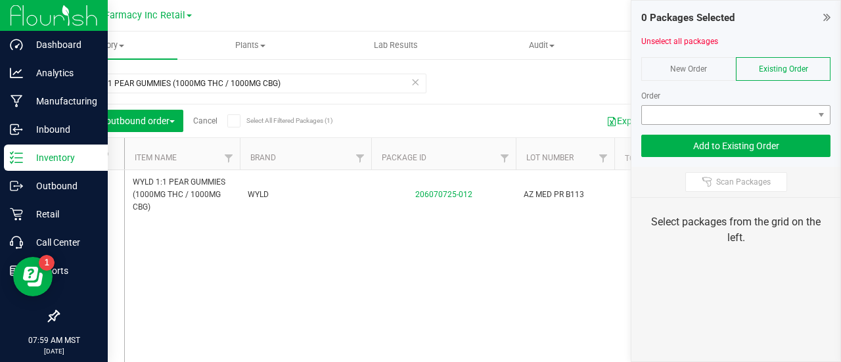
drag, startPoint x: 786, startPoint y: 79, endPoint x: 772, endPoint y: 112, distance: 35.4
click at [774, 103] on div "Order" at bounding box center [735, 102] width 189 height 45
click at [772, 120] on span at bounding box center [727, 115] width 171 height 18
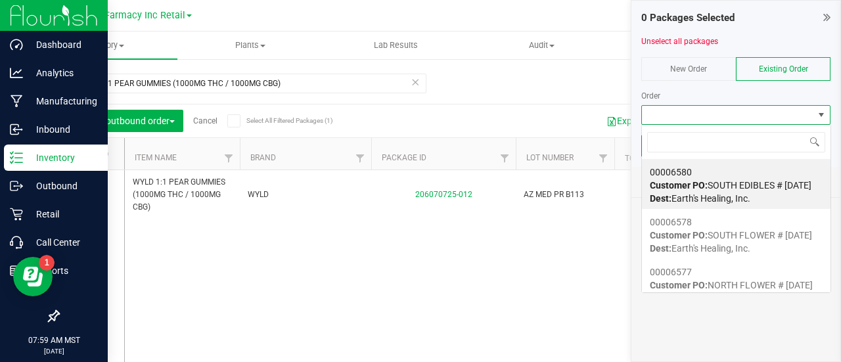
scroll to position [19, 189]
click at [748, 194] on span "Dest: Earth's Healing, Inc." at bounding box center [700, 198] width 100 height 11
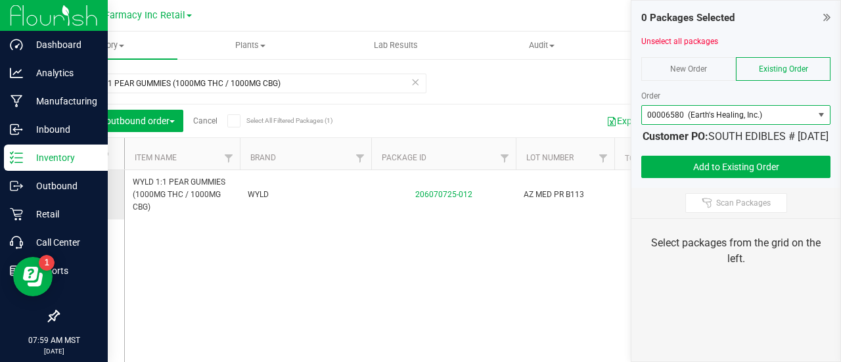
click at [84, 186] on td at bounding box center [91, 194] width 66 height 49
click at [95, 198] on label at bounding box center [91, 194] width 19 height 13
click at [0, 0] on input "checkbox" at bounding box center [0, 0] width 0 height 0
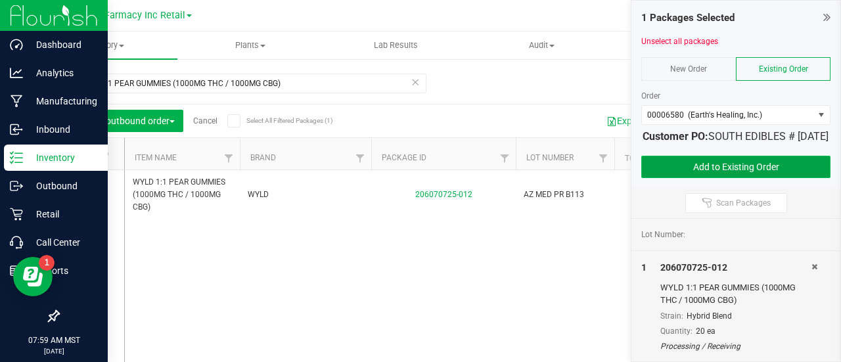
click at [738, 178] on button "Add to Existing Order" at bounding box center [735, 167] width 189 height 22
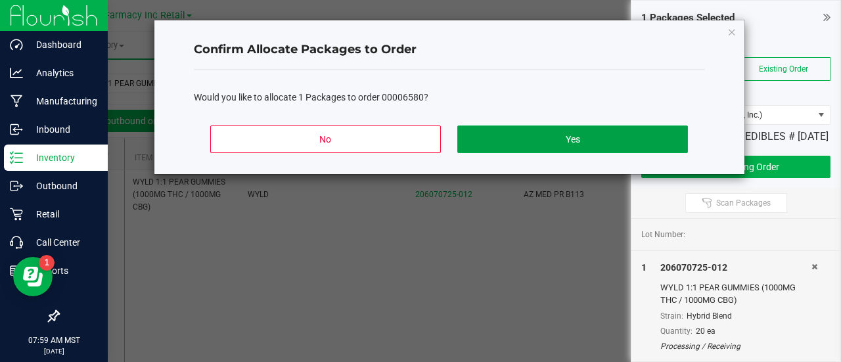
click at [519, 145] on button "Yes" at bounding box center [572, 139] width 230 height 28
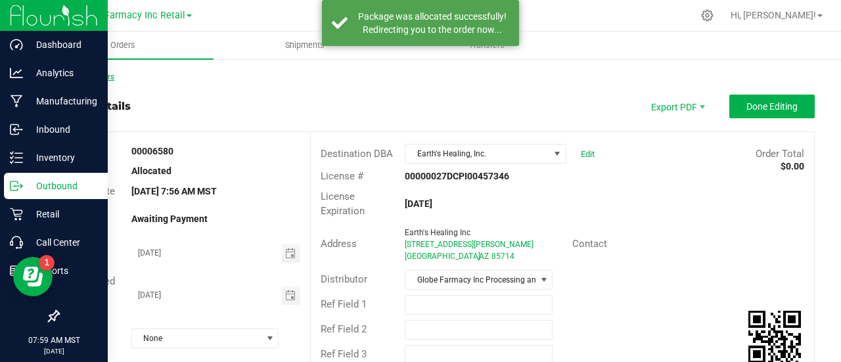
click at [110, 76] on link "Back to Orders" at bounding box center [86, 76] width 56 height 9
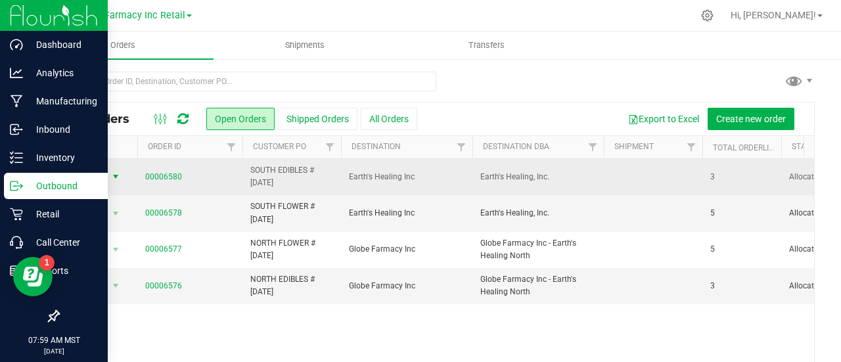
click at [102, 179] on span "Action" at bounding box center [89, 176] width 35 height 18
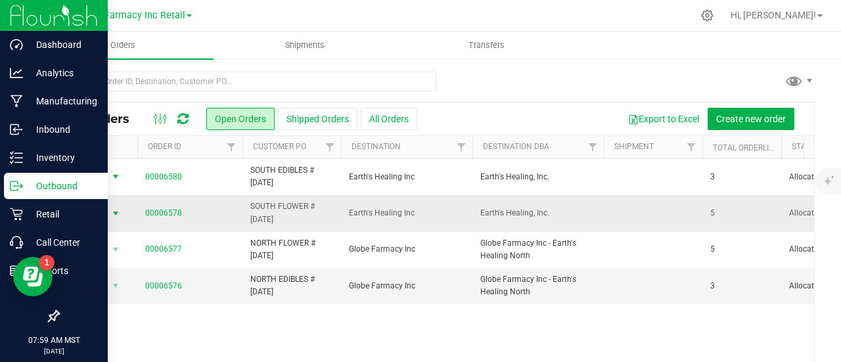
click at [106, 215] on span "Action" at bounding box center [98, 213] width 53 height 18
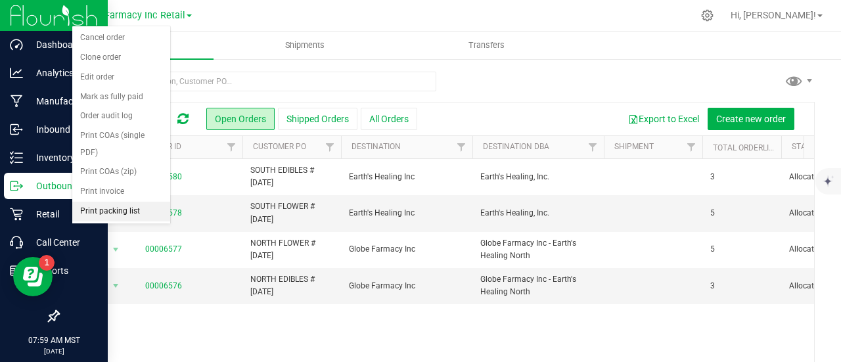
click at [126, 202] on li "Print packing list" at bounding box center [121, 212] width 98 height 20
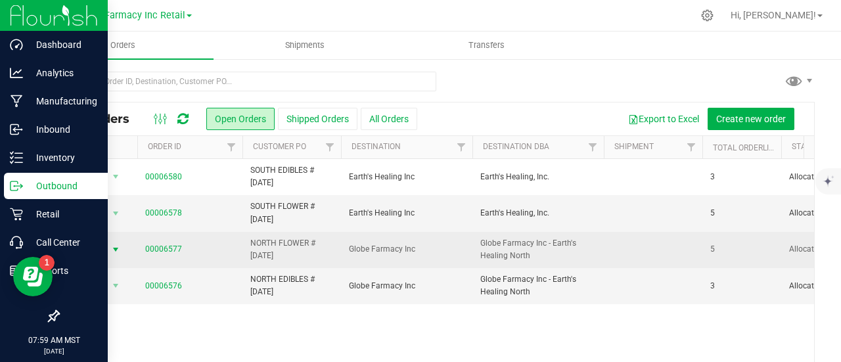
click at [111, 247] on span "select" at bounding box center [115, 249] width 11 height 11
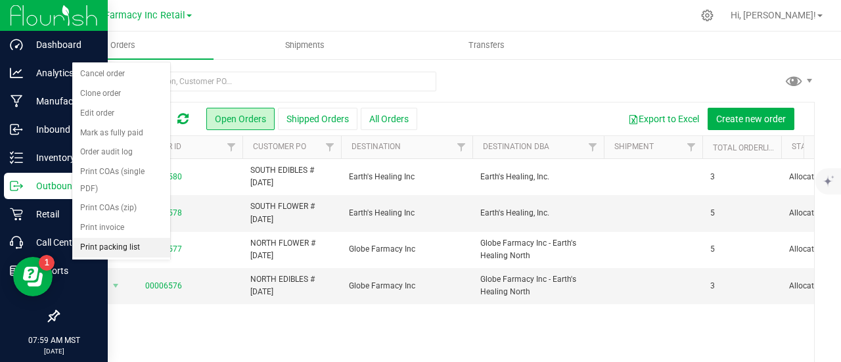
click at [120, 238] on li "Print packing list" at bounding box center [121, 248] width 98 height 20
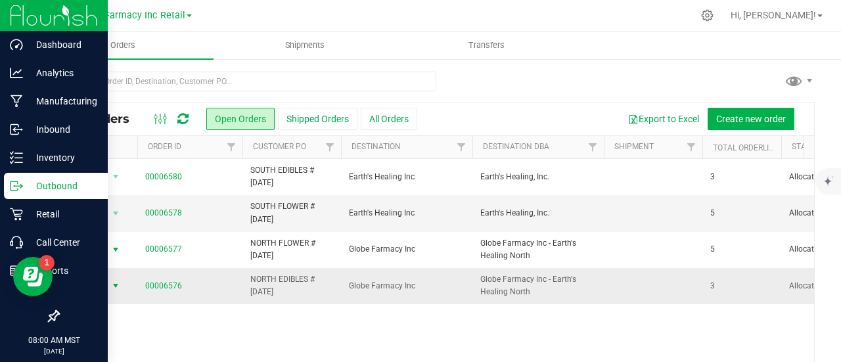
click at [94, 281] on span "Action" at bounding box center [89, 286] width 35 height 18
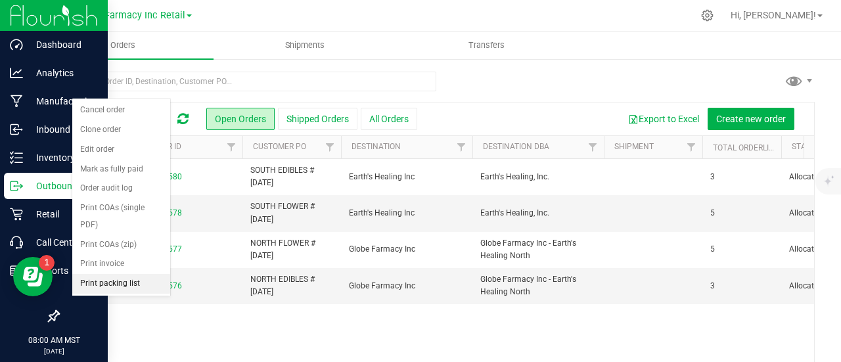
click at [125, 274] on li "Print packing list" at bounding box center [121, 284] width 98 height 20
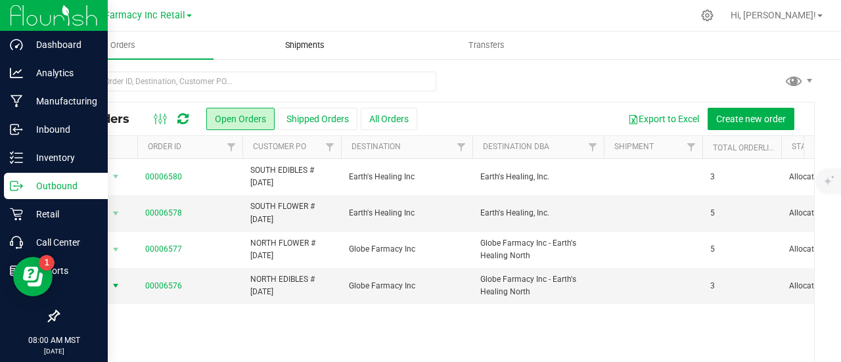
click at [308, 49] on span "Shipments" at bounding box center [304, 45] width 75 height 12
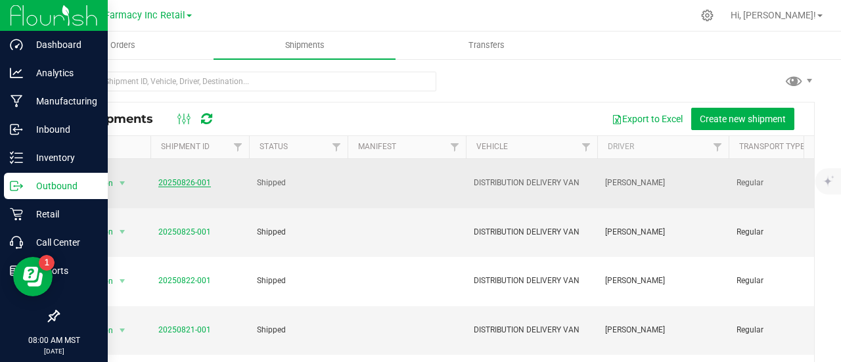
click at [196, 182] on link "20250826-001" at bounding box center [184, 182] width 53 height 9
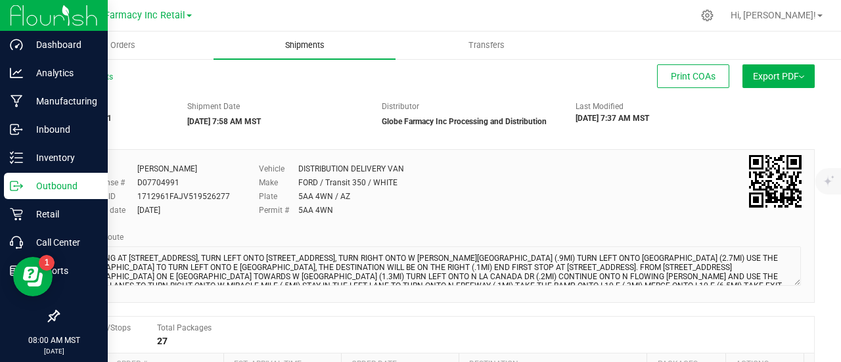
click at [301, 47] on span "Shipments" at bounding box center [304, 45] width 75 height 12
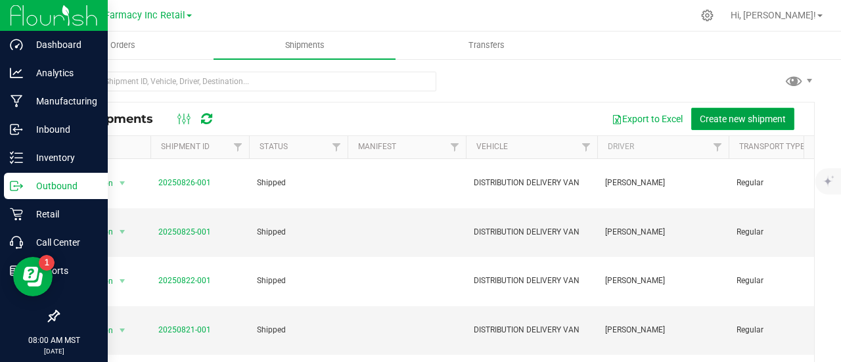
click at [720, 114] on span "Create new shipment" at bounding box center [743, 119] width 86 height 11
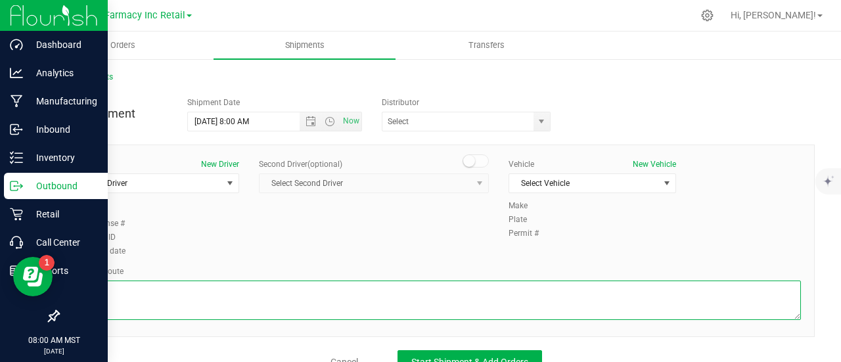
click at [238, 312] on textarea at bounding box center [436, 299] width 729 height 39
paste textarea "STARTING AT [STREET_ADDRESS], TURN LEFT ONTO [STREET_ADDRESS], TURN RIGHT ONTO …"
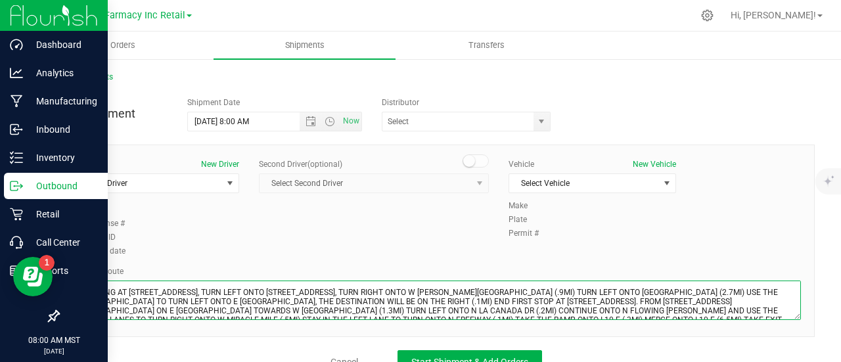
scroll to position [16, 0]
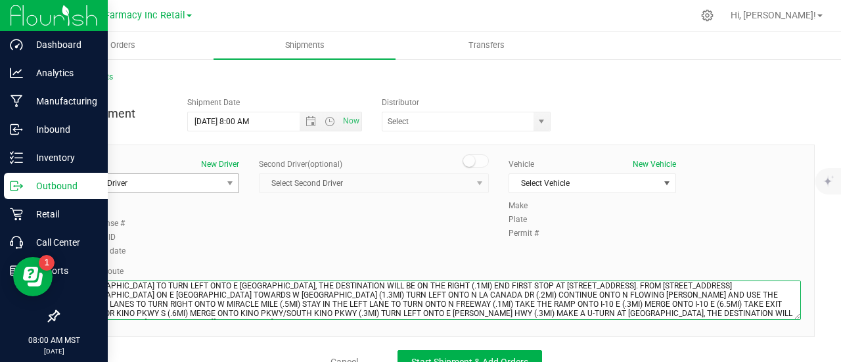
type textarea "STARTING AT [STREET_ADDRESS], TURN LEFT ONTO [STREET_ADDRESS], TURN RIGHT ONTO …"
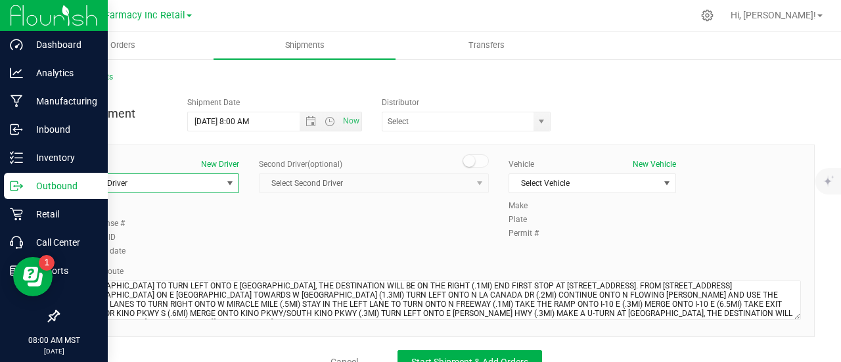
click at [148, 182] on span "Select Driver" at bounding box center [147, 183] width 150 height 18
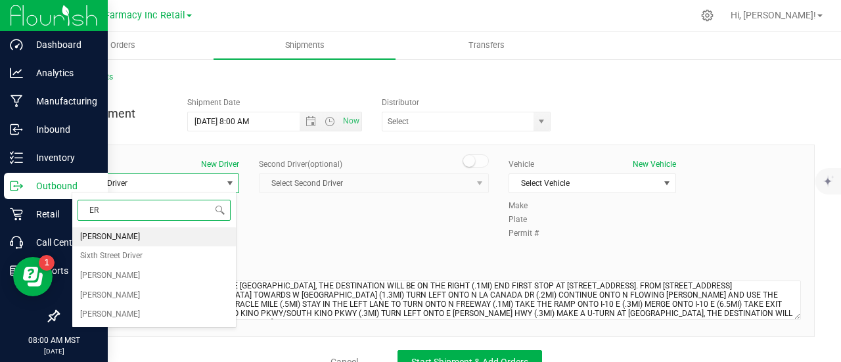
click at [106, 238] on span "[PERSON_NAME]" at bounding box center [110, 237] width 60 height 17
type input "ER"
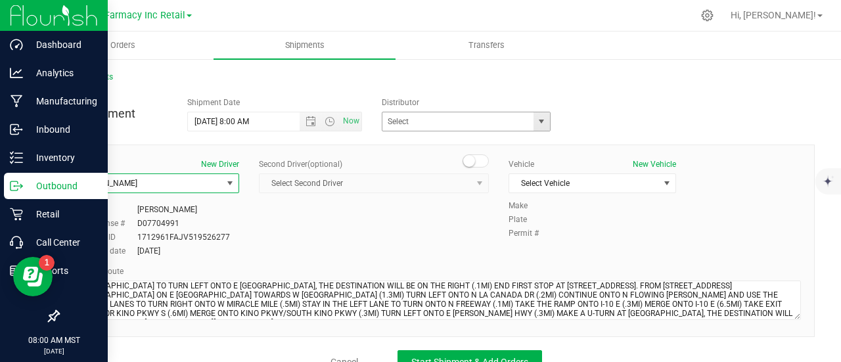
click at [537, 127] on span "select" at bounding box center [541, 121] width 16 height 18
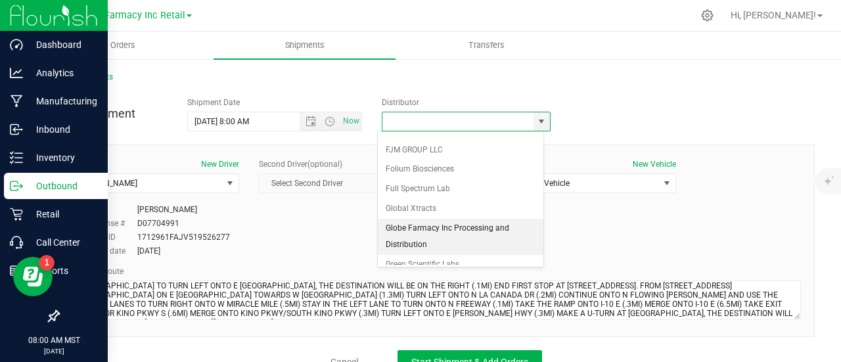
scroll to position [263, 0]
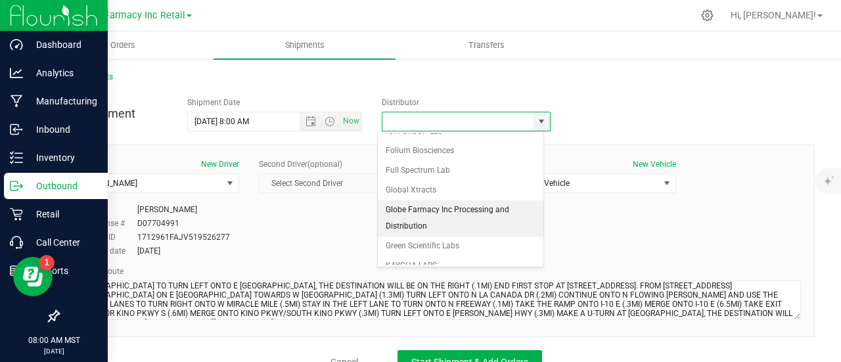
click at [423, 203] on li "Globe Farmacy Inc Processing and Distribution" at bounding box center [461, 218] width 166 height 36
type input "Globe Farmacy Inc Processing and Distribution"
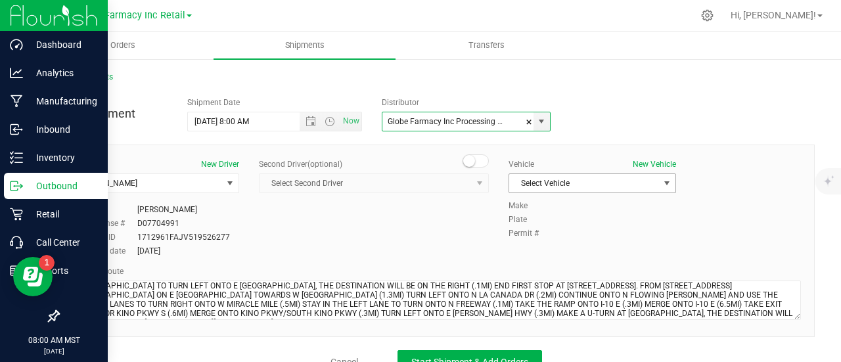
click at [509, 185] on span "Select Vehicle" at bounding box center [584, 183] width 150 height 18
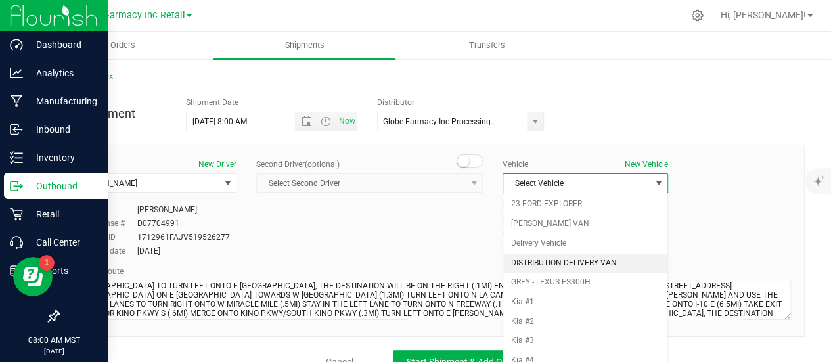
click at [571, 261] on li "DISTRIBUTION DELIVERY VAN" at bounding box center [585, 264] width 164 height 20
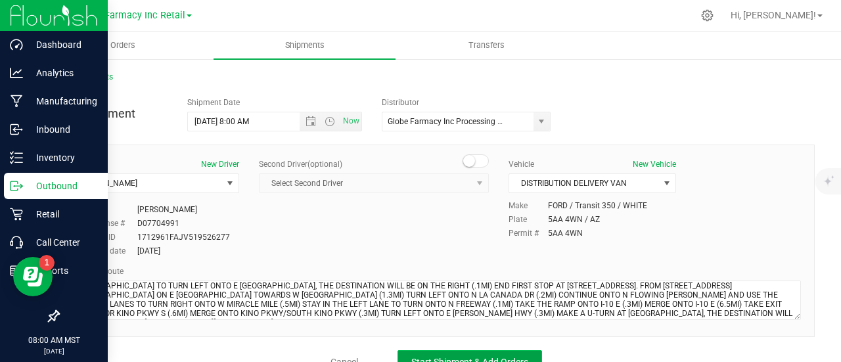
click at [463, 350] on button "Start Shipment & Add Orders" at bounding box center [469, 362] width 145 height 24
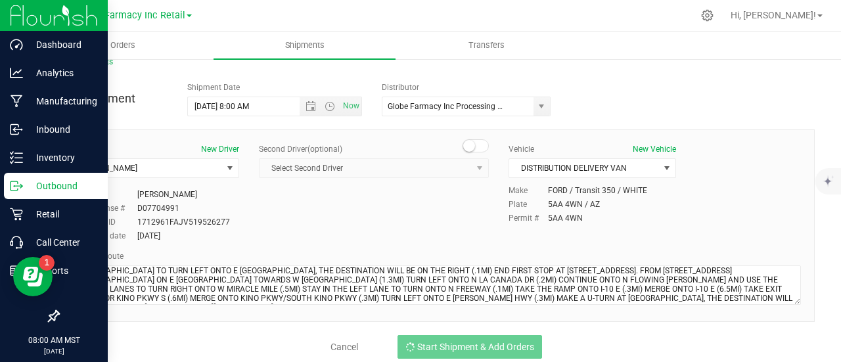
scroll to position [24, 0]
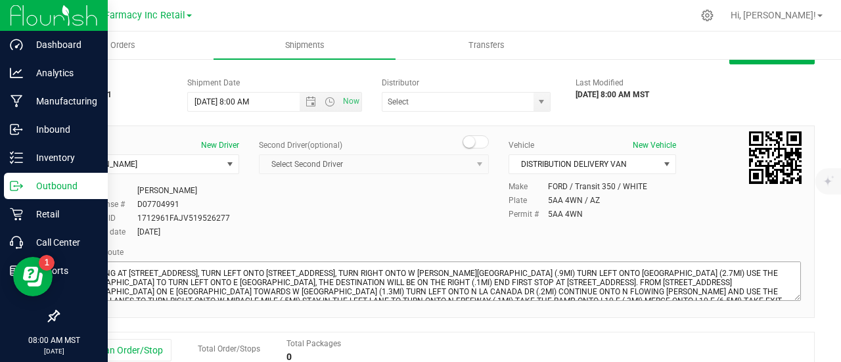
type input "Globe Farmacy Inc Processing and Distribution"
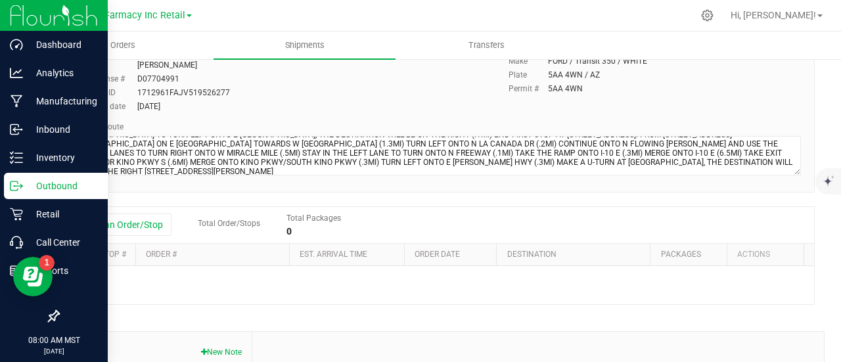
scroll to position [155, 0]
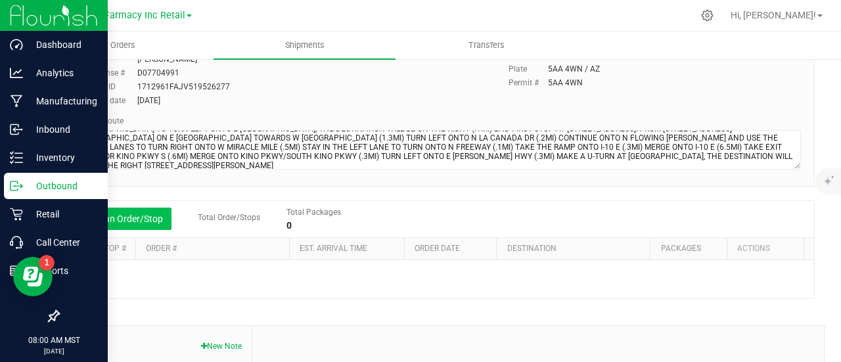
click at [147, 208] on button "Add an Order/Stop" at bounding box center [119, 219] width 103 height 22
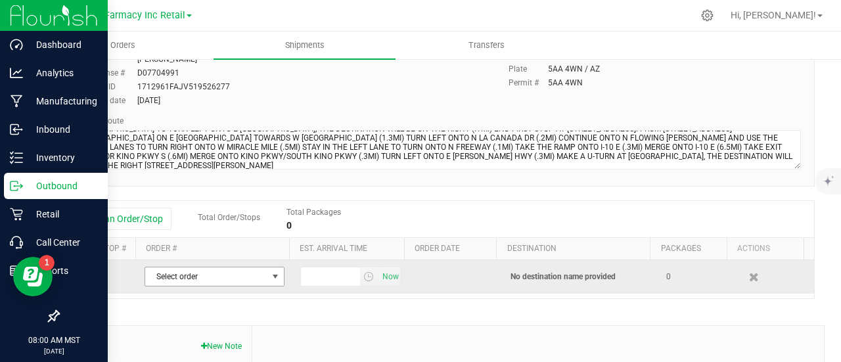
click at [250, 271] on span "Select order" at bounding box center [206, 276] width 122 height 18
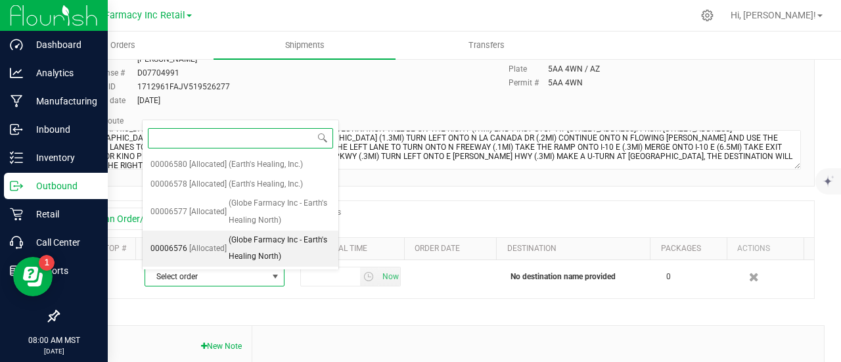
click at [252, 249] on span "(Globe Farmacy Inc - Earth's Healing North)" at bounding box center [280, 248] width 102 height 33
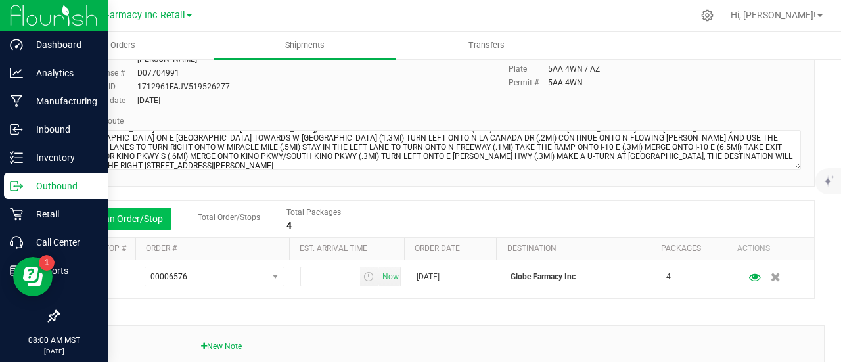
click at [149, 219] on button "Add an Order/Stop" at bounding box center [119, 219] width 103 height 22
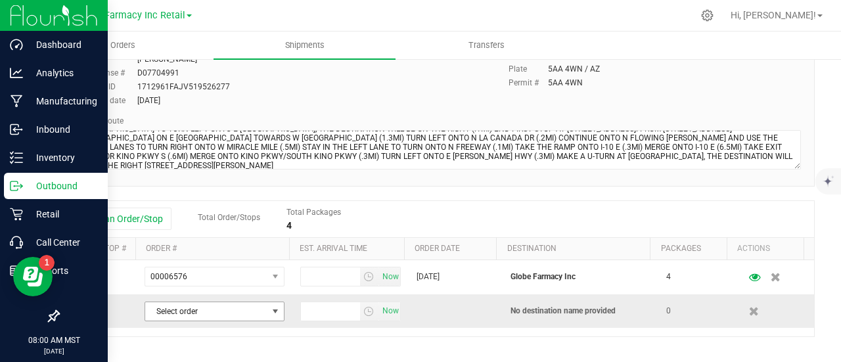
click at [222, 312] on span "Select order" at bounding box center [206, 311] width 122 height 18
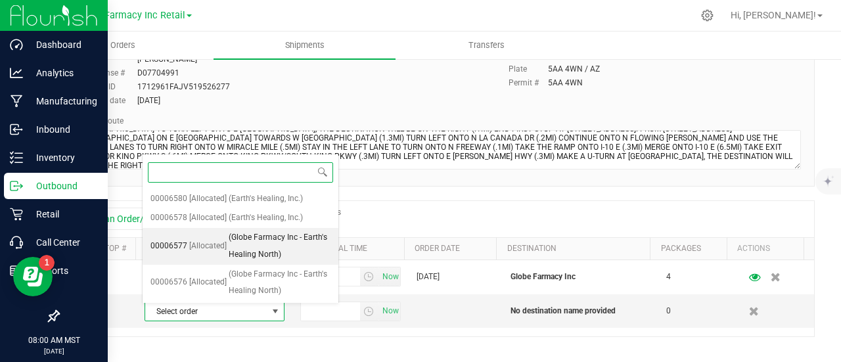
click at [225, 250] on li "00006577 [Allocated] (Globe Farmacy Inc - Earth's Healing North)" at bounding box center [241, 246] width 196 height 36
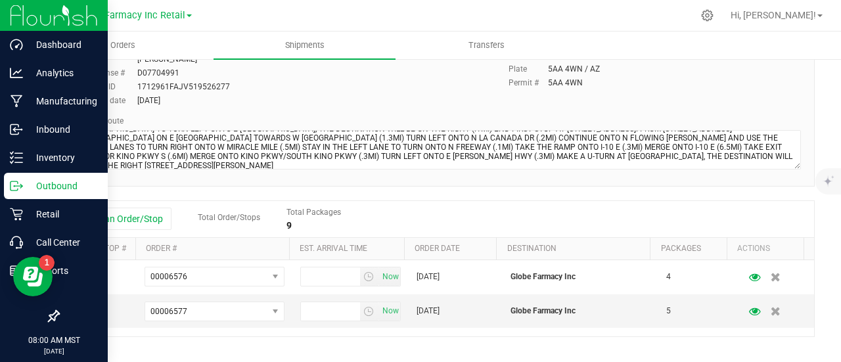
click at [132, 204] on div "Add an Order/Stop Total Order/Stops Total Packages 9" at bounding box center [435, 219] width 755 height 37
click at [139, 219] on button "Add an Order/Stop" at bounding box center [119, 219] width 103 height 22
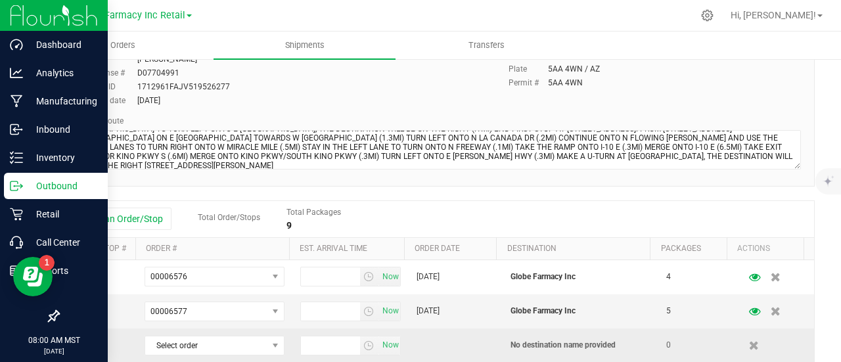
scroll to position [286, 0]
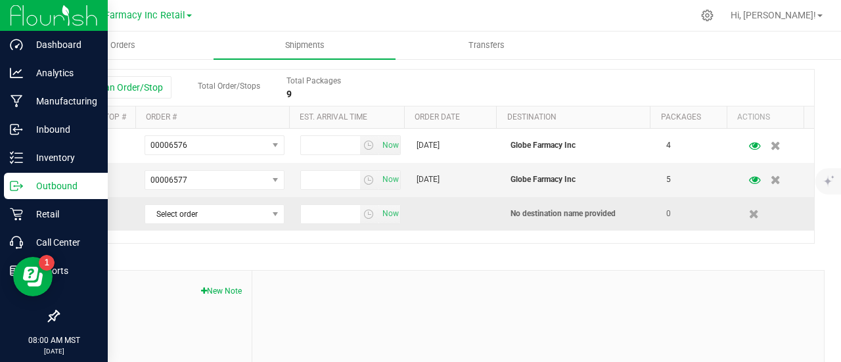
click at [194, 224] on td "Select order 00006580 00006578 00006577 00006576" at bounding box center [215, 213] width 156 height 33
click at [191, 210] on span "Select order" at bounding box center [206, 214] width 122 height 18
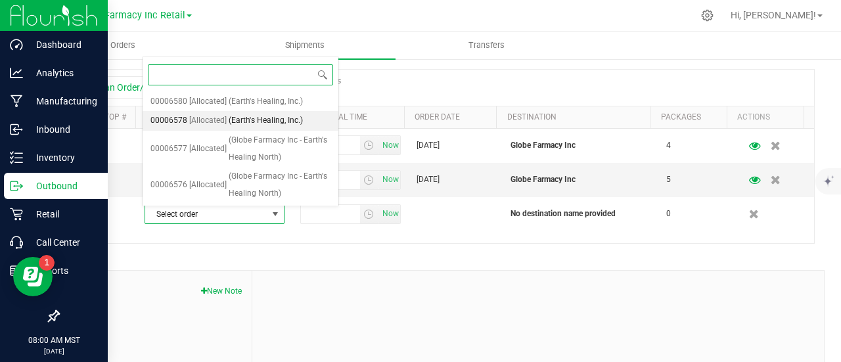
click at [206, 122] on span "[Allocated]" at bounding box center [207, 120] width 37 height 17
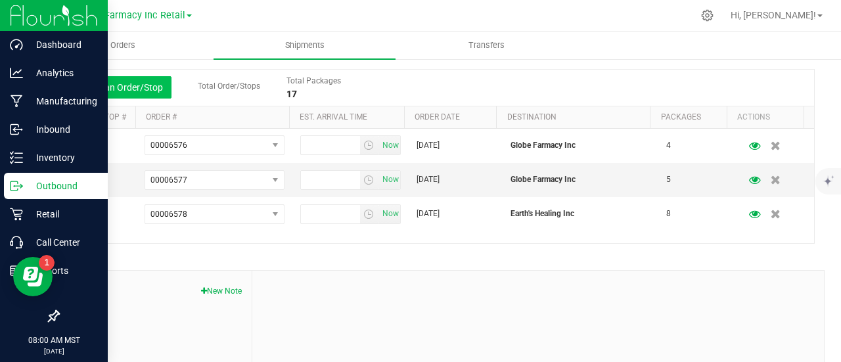
click at [131, 91] on button "Add an Order/Stop" at bounding box center [119, 87] width 103 height 22
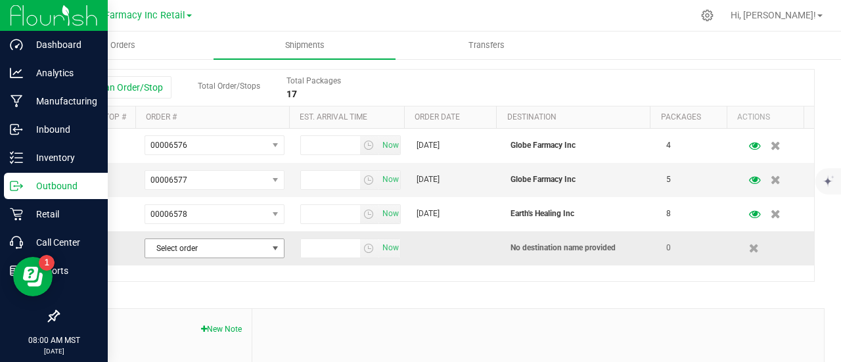
click at [212, 247] on span "Select order" at bounding box center [206, 248] width 122 height 18
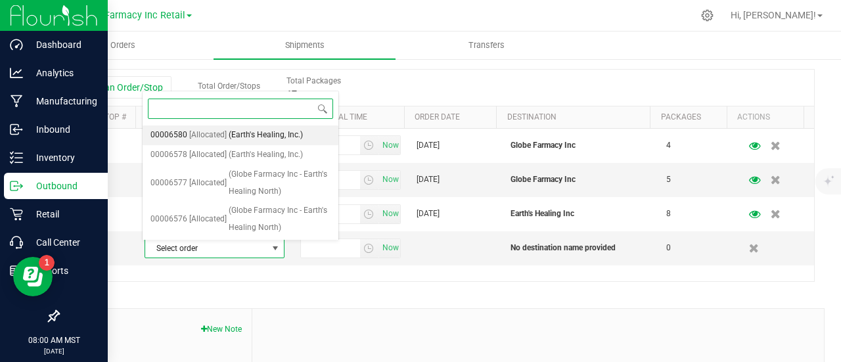
click at [214, 133] on span "[Allocated]" at bounding box center [207, 135] width 37 height 17
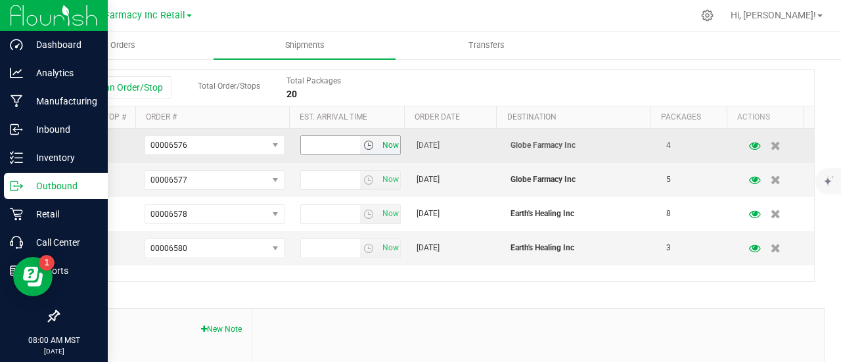
click at [382, 140] on span "Now" at bounding box center [390, 145] width 22 height 19
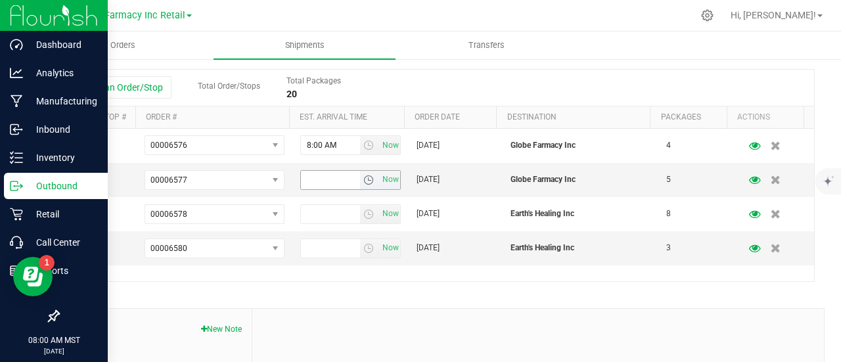
click at [390, 183] on span "Now" at bounding box center [390, 179] width 22 height 19
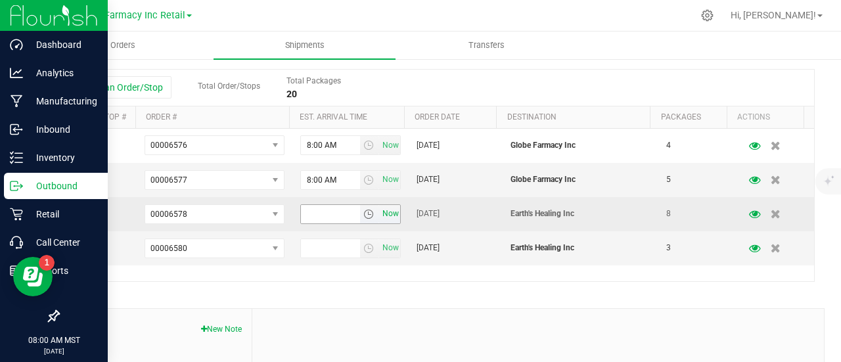
click at [384, 212] on span "Now" at bounding box center [390, 213] width 22 height 19
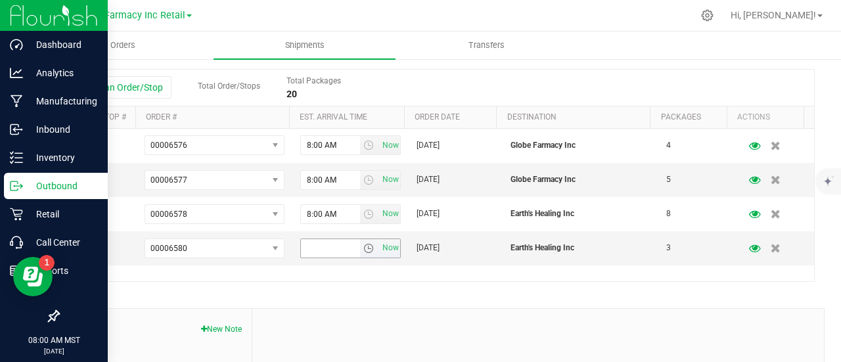
click at [384, 254] on span "Now" at bounding box center [390, 247] width 22 height 19
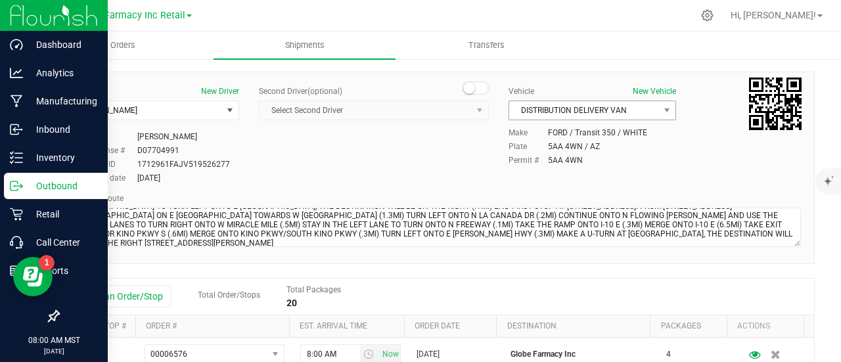
scroll to position [0, 0]
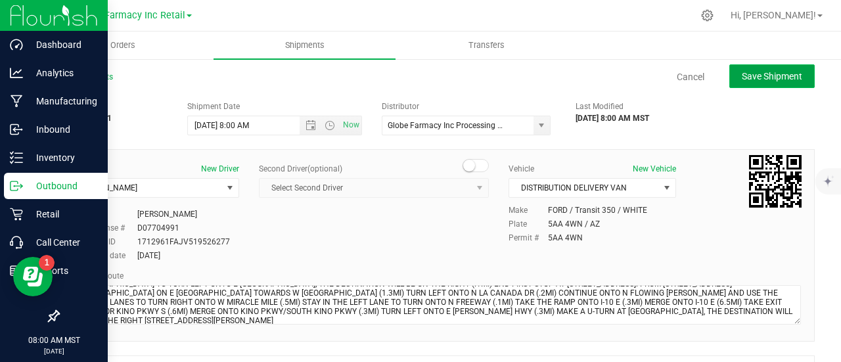
click at [767, 72] on span "Save Shipment" at bounding box center [772, 76] width 60 height 11
type input "[DATE] 3:00 PM"
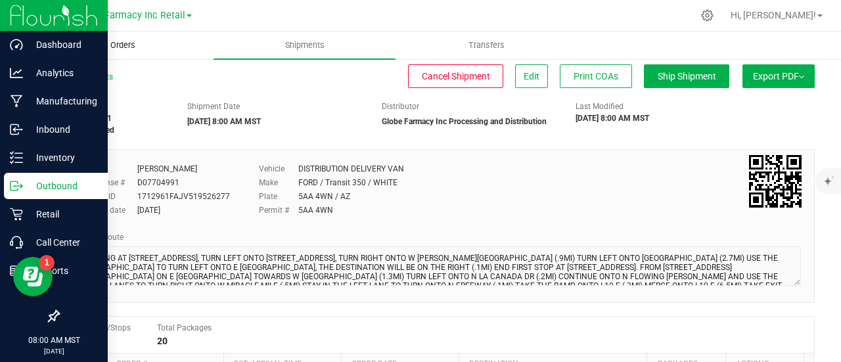
click at [123, 47] on span "Orders" at bounding box center [123, 45] width 60 height 12
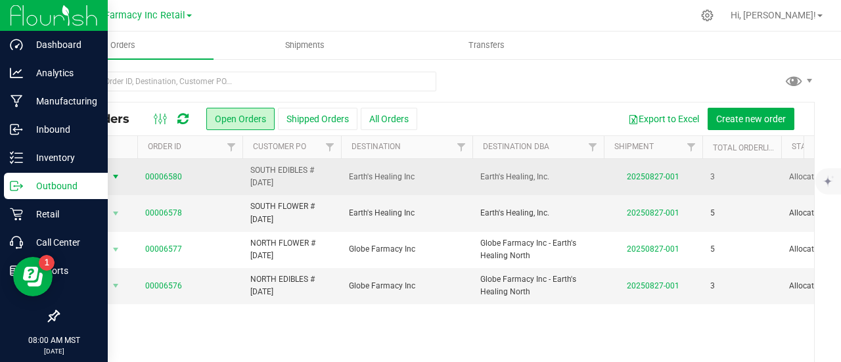
click at [100, 178] on span "Action" at bounding box center [89, 176] width 35 height 18
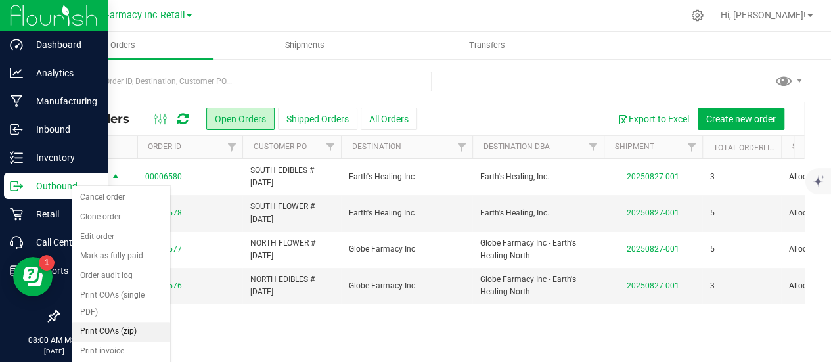
click at [127, 322] on li "Print COAs (zip)" at bounding box center [121, 332] width 98 height 20
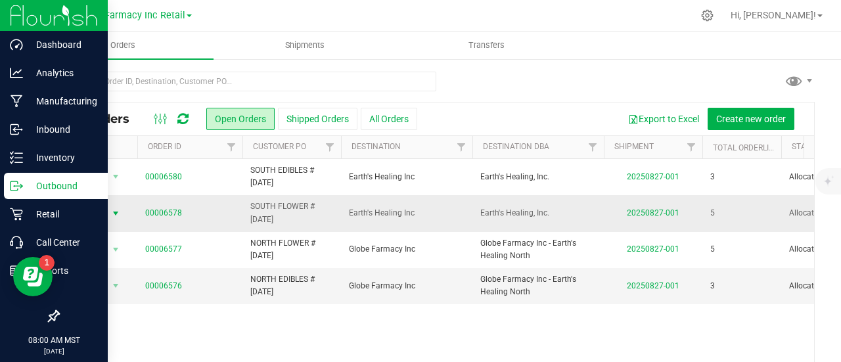
click at [117, 212] on span "select" at bounding box center [115, 213] width 11 height 11
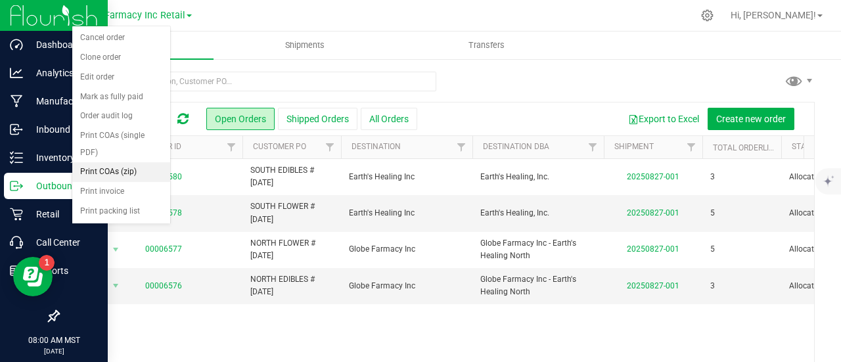
click at [121, 162] on li "Print COAs (zip)" at bounding box center [121, 172] width 98 height 20
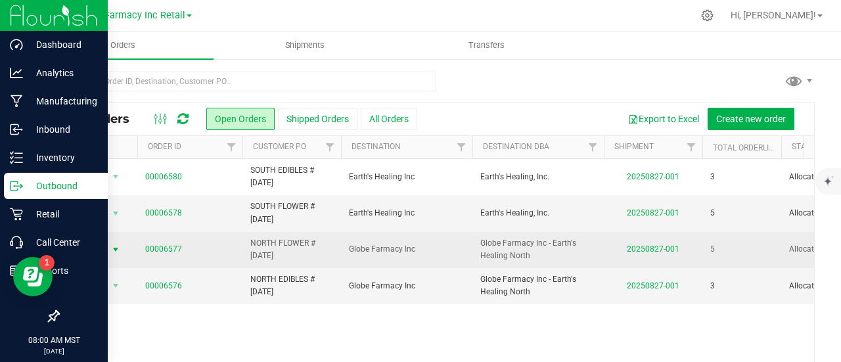
click at [110, 252] on span "select" at bounding box center [115, 249] width 11 height 11
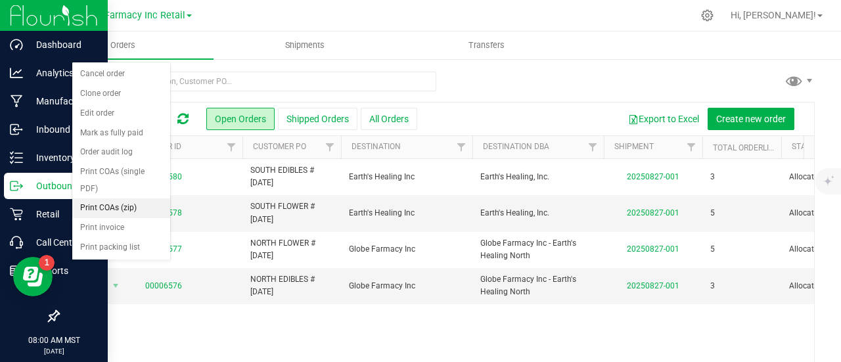
click at [131, 198] on li "Print COAs (zip)" at bounding box center [121, 208] width 98 height 20
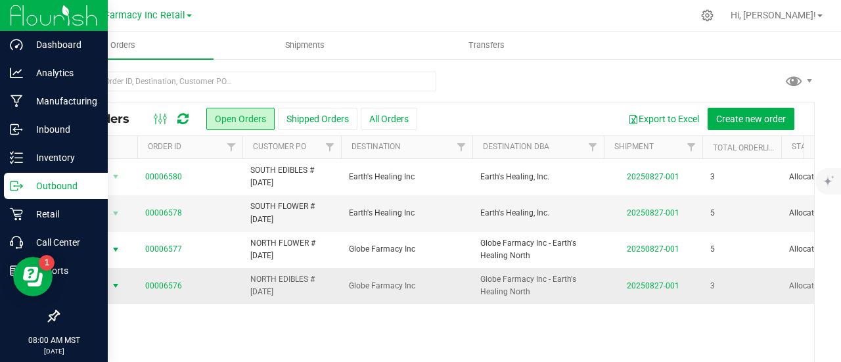
click at [101, 282] on span "Action" at bounding box center [89, 286] width 35 height 18
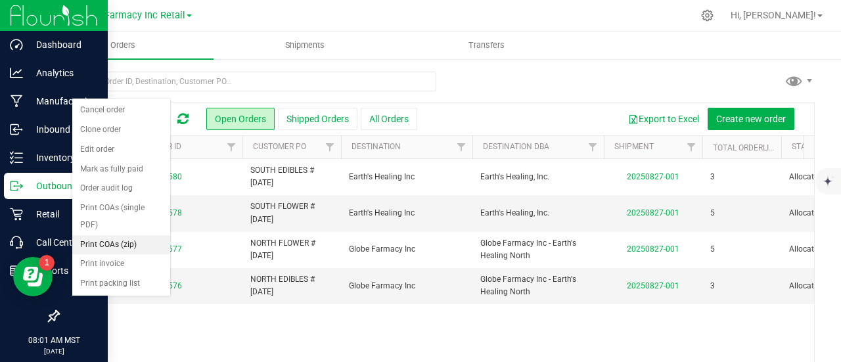
click at [119, 235] on li "Print COAs (zip)" at bounding box center [121, 245] width 98 height 20
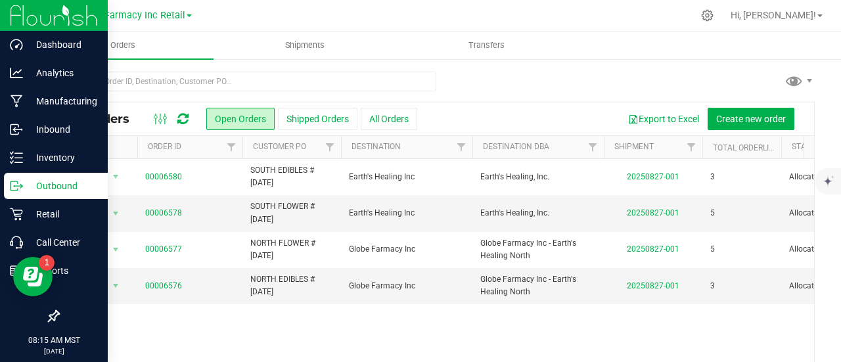
drag, startPoint x: 420, startPoint y: 60, endPoint x: 413, endPoint y: 135, distance: 74.6
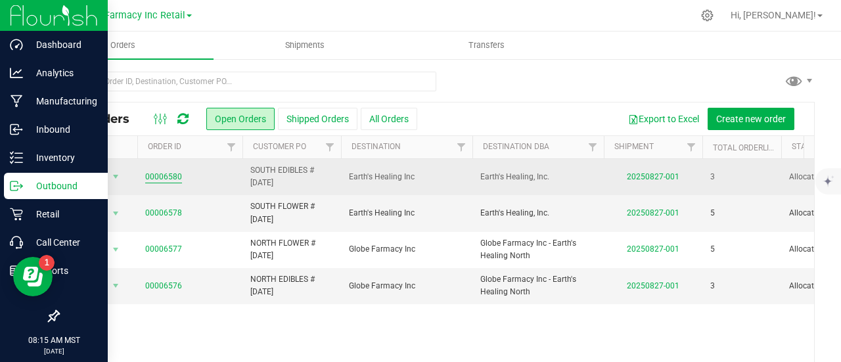
drag, startPoint x: 413, startPoint y: 135, endPoint x: 162, endPoint y: 178, distance: 255.3
click at [162, 178] on link "00006580" at bounding box center [163, 177] width 37 height 12
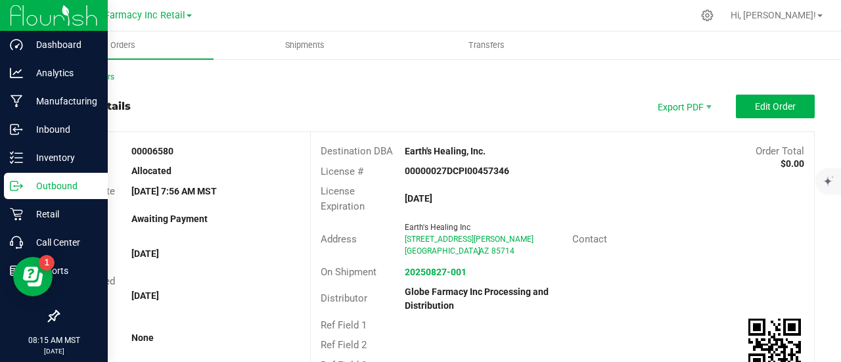
click at [772, 125] on outbound-order-header "Order details Export PDF Edit Order Order # 00006580 Status Allocated Order Dat…" at bounding box center [436, 258] width 757 height 326
click at [776, 95] on button "Edit Order" at bounding box center [775, 107] width 79 height 24
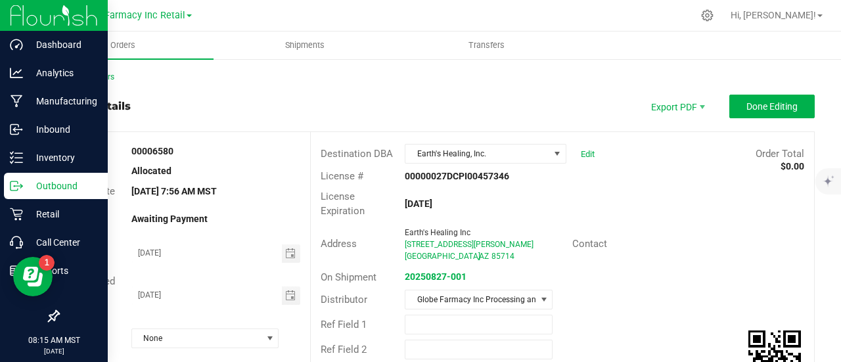
scroll to position [328, 0]
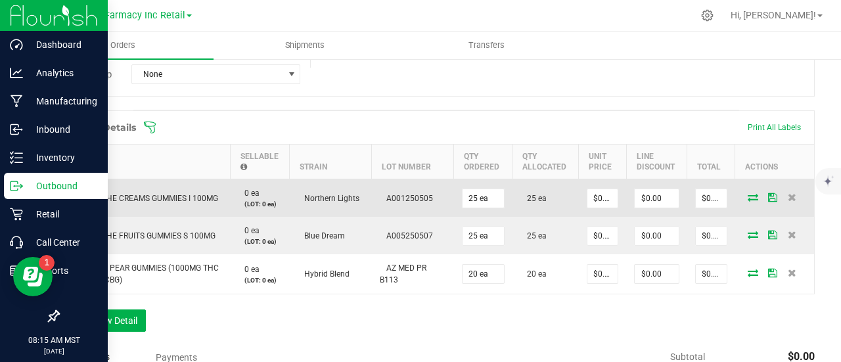
click at [118, 187] on td "OGEEZ! THE CREAMS GUMMIES I 100MG" at bounding box center [144, 198] width 171 height 38
click at [118, 202] on td "OGEEZ! THE CREAMS GUMMIES I 100MG" at bounding box center [144, 198] width 171 height 38
copy span "OGEEZ! THE CREAMS GUMMIES I 100MG"
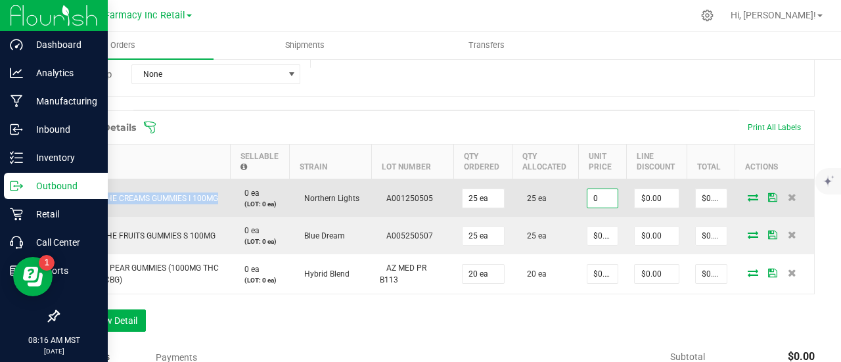
paste input "5.6"
click at [599, 192] on input "0" at bounding box center [602, 198] width 30 height 18
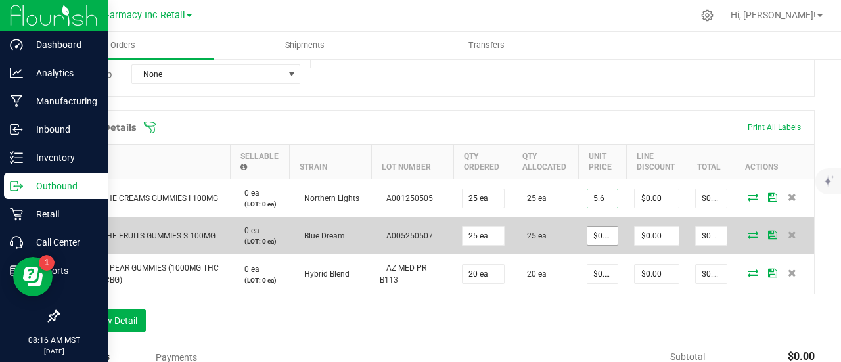
type input "$5.60000"
type input "$140.00"
click at [602, 228] on input "0" at bounding box center [602, 236] width 30 height 18
paste input "5.6"
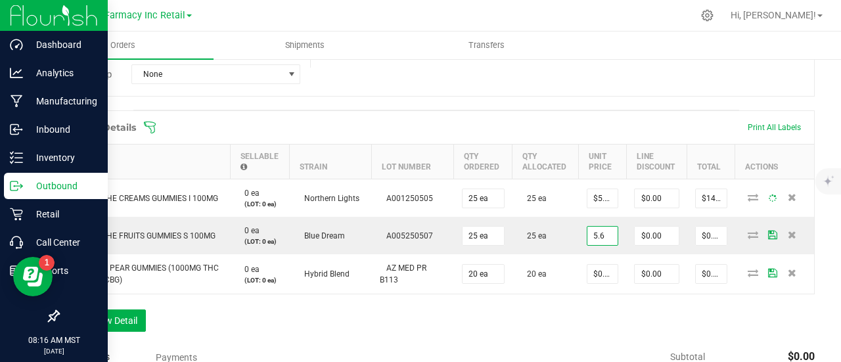
type input "$5.60000"
type input "$140.00"
click at [578, 311] on div "Order Details Print All Labels Item Sellable Strain Lot Number Qty Ordered Qty …" at bounding box center [436, 227] width 757 height 234
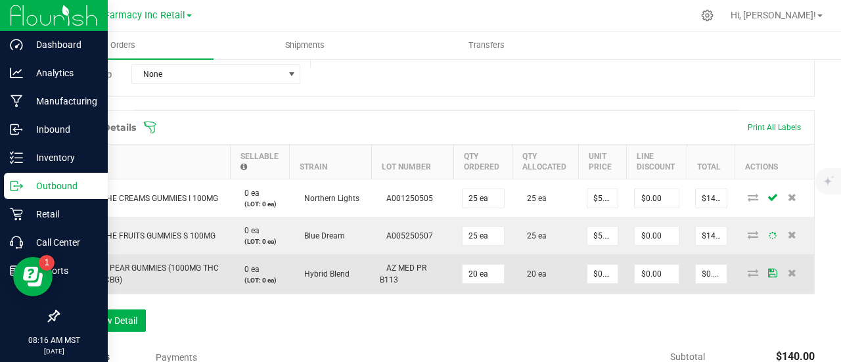
click at [185, 267] on span "WYLD 1:1 PEAR GUMMIES (1000MG THC / 1000MG CBG)" at bounding box center [143, 273] width 152 height 21
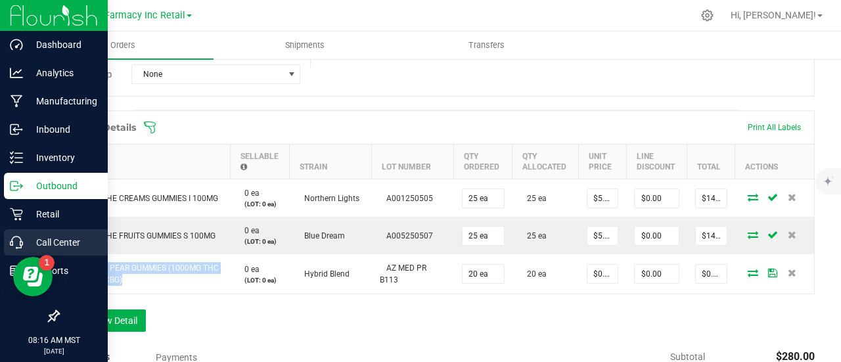
copy span "WYLD 1:1 PEAR GUMMIES (1000MG THC / 1000MG CBG)"
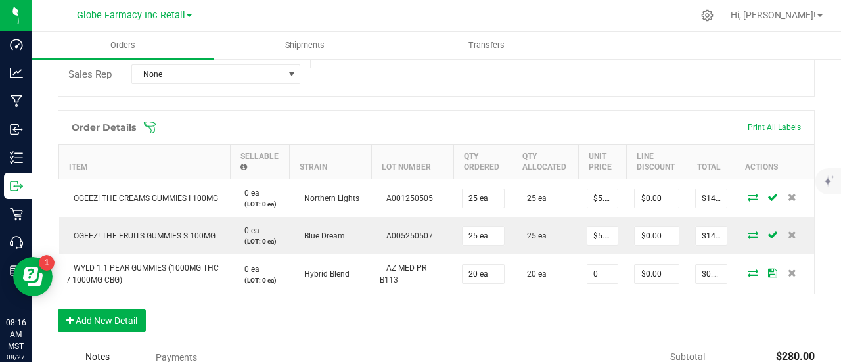
drag, startPoint x: 598, startPoint y: 278, endPoint x: 600, endPoint y: 297, distance: 19.2
click at [598, 278] on input "0" at bounding box center [602, 274] width 30 height 18
paste input "15.75"
type input "$15.75000"
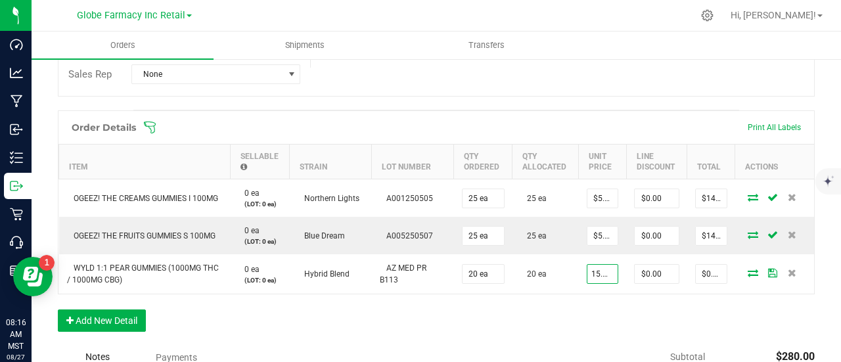
type input "$315.00"
click at [600, 321] on div "Order Details Print All Labels Item Sellable Strain Lot Number Qty Ordered Qty …" at bounding box center [436, 227] width 757 height 234
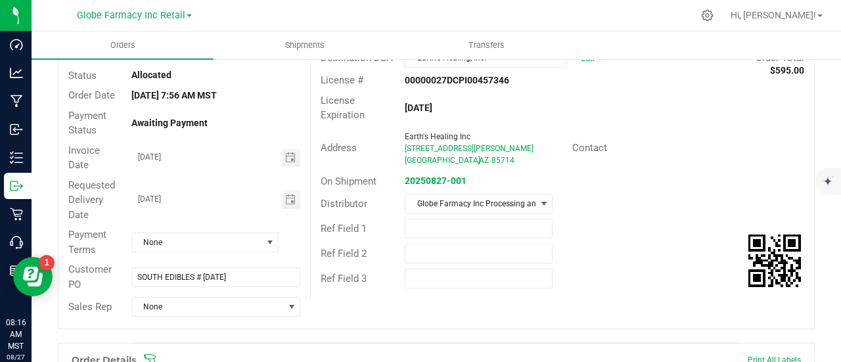
scroll to position [0, 0]
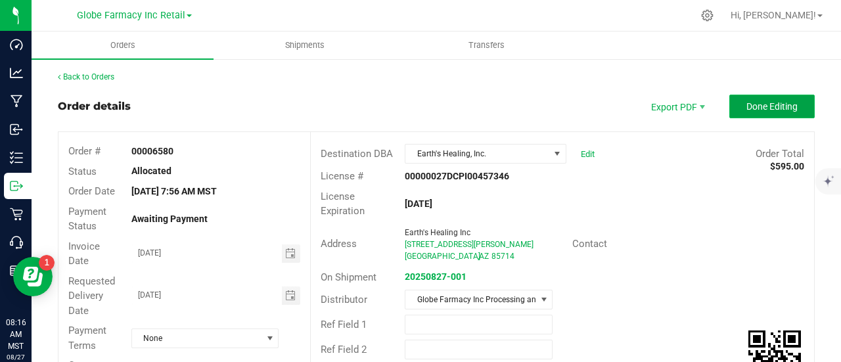
click at [761, 108] on span "Done Editing" at bounding box center [771, 106] width 51 height 11
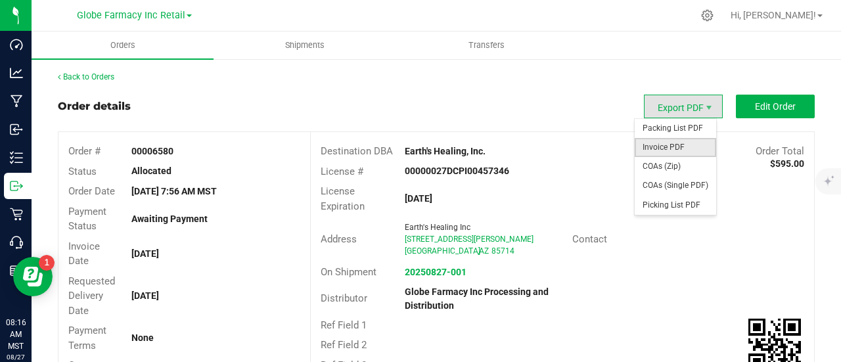
click at [669, 150] on span "Invoice PDF" at bounding box center [675, 147] width 81 height 19
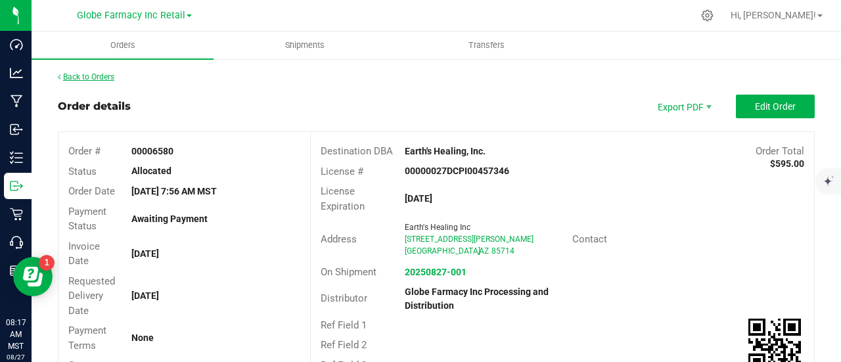
click at [105, 73] on link "Back to Orders" at bounding box center [86, 76] width 56 height 9
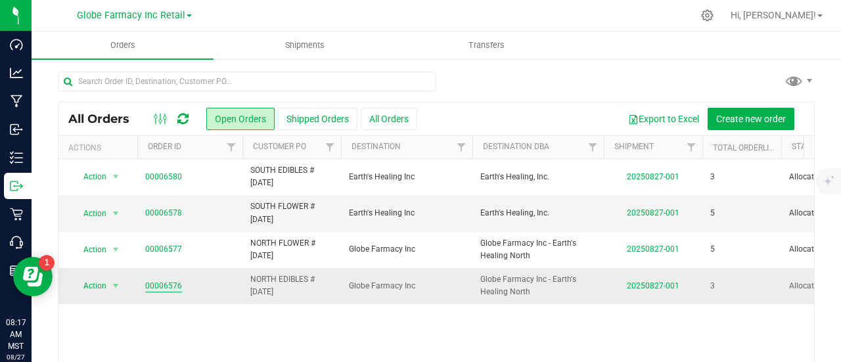
click at [162, 282] on link "00006576" at bounding box center [163, 286] width 37 height 12
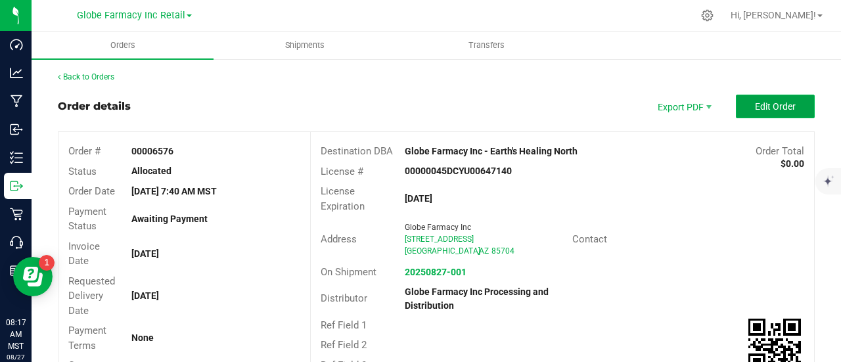
click at [784, 108] on span "Edit Order" at bounding box center [775, 106] width 41 height 11
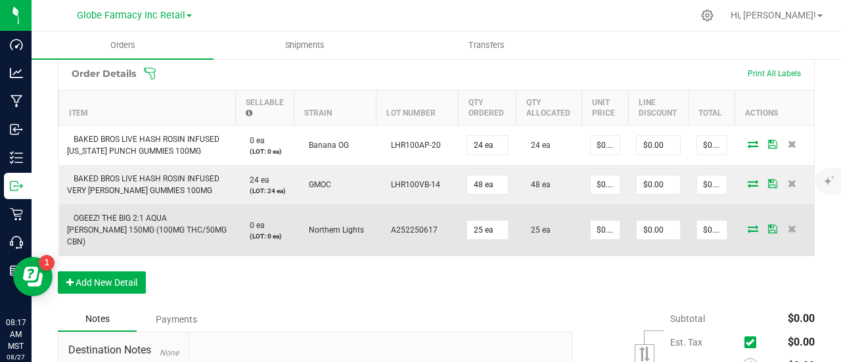
scroll to position [394, 0]
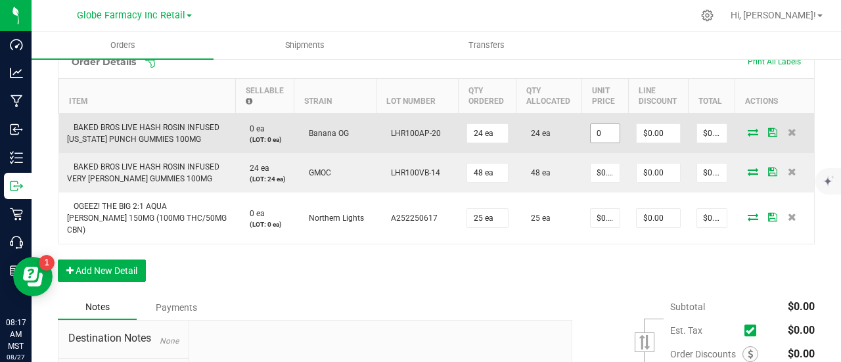
click at [606, 135] on input "0" at bounding box center [605, 133] width 29 height 18
click at [605, 135] on input "6.16" at bounding box center [605, 133] width 29 height 18
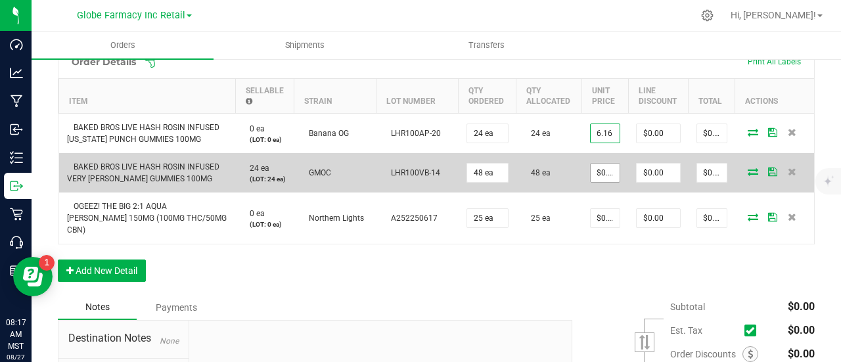
type input "$6.16000"
type input "$147.84"
click at [596, 173] on input "0" at bounding box center [605, 173] width 29 height 18
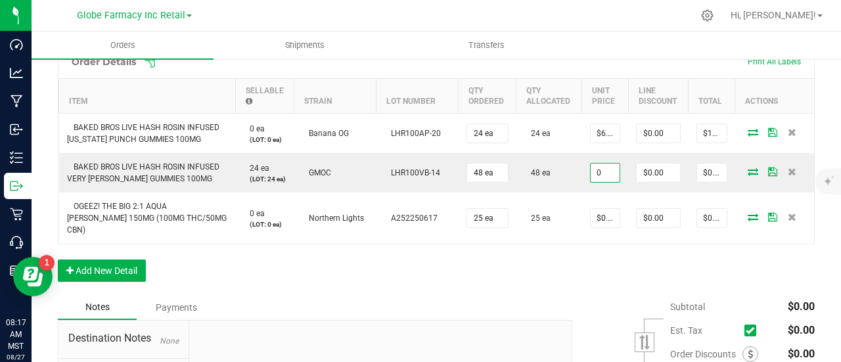
paste input "6.16"
type input "$6.16000"
type input "$295.68"
click at [398, 255] on div "Order Details Print All Labels Item Sellable Strain Lot Number Qty Ordered Qty …" at bounding box center [436, 170] width 757 height 250
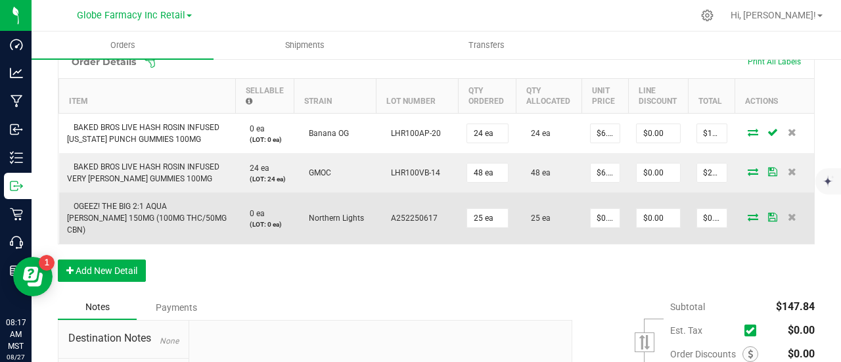
click at [142, 210] on span "OGEEZ! THE BIG 2:1 AQUA [PERSON_NAME] 150MG (100MG THC/50MG CBN)" at bounding box center [147, 218] width 160 height 33
click at [142, 210] on td "OGEEZ! THE BIG 2:1 AQUA [PERSON_NAME] 150MG (100MG THC/50MG CBN)" at bounding box center [147, 217] width 177 height 51
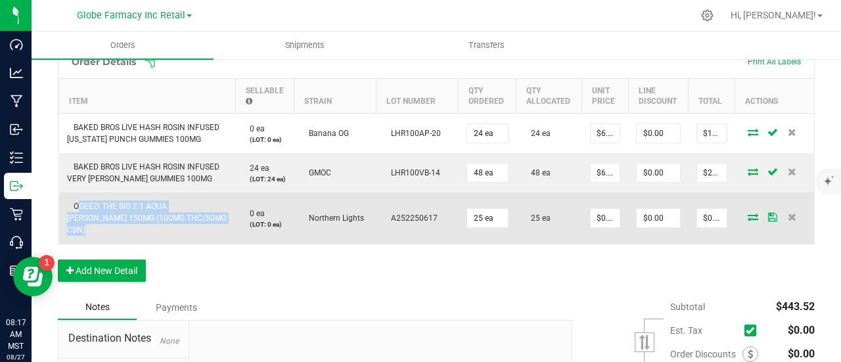
click at [142, 210] on span "OGEEZ! THE BIG 2:1 AQUA [PERSON_NAME] 150MG (100MG THC/50MG CBN)" at bounding box center [147, 218] width 160 height 33
copy span "OGEEZ! THE BIG 2:1 AQUA [PERSON_NAME] 150MG (100MG THC/50MG CBN)"
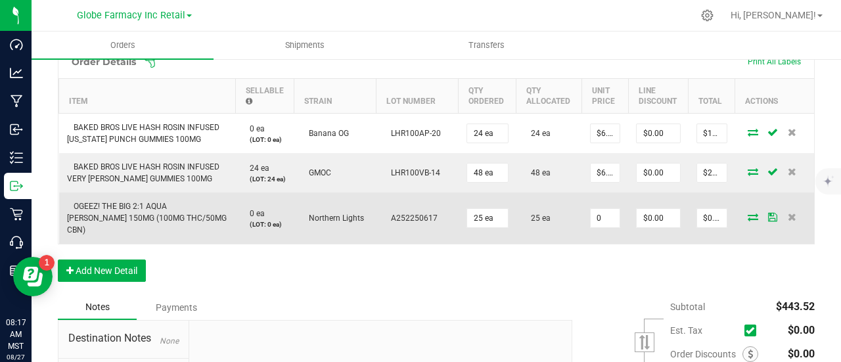
drag, startPoint x: 600, startPoint y: 221, endPoint x: 603, endPoint y: 231, distance: 9.6
click at [600, 221] on input "0" at bounding box center [605, 218] width 29 height 18
paste input "3.6"
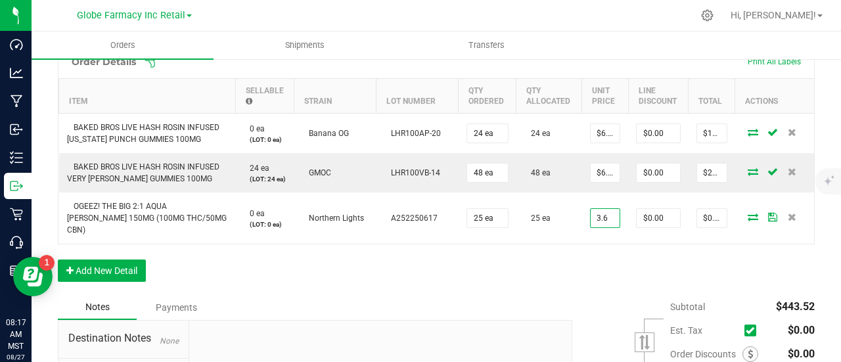
type input "$3.60000"
type input "$90.00"
click at [598, 281] on div "Order Details Print All Labels Item Sellable Strain Lot Number Qty Ordered Qty …" at bounding box center [436, 170] width 757 height 250
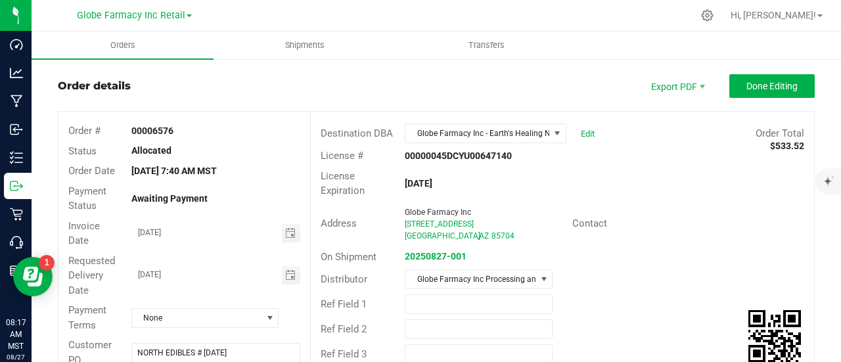
scroll to position [0, 0]
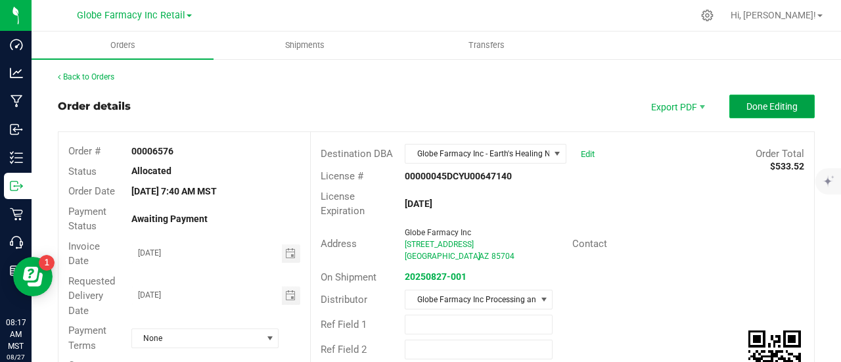
click at [776, 97] on button "Done Editing" at bounding box center [771, 107] width 85 height 24
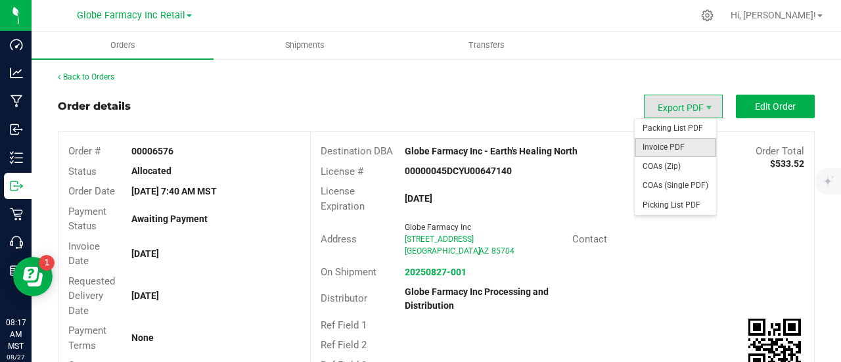
click at [659, 145] on span "Invoice PDF" at bounding box center [675, 147] width 81 height 19
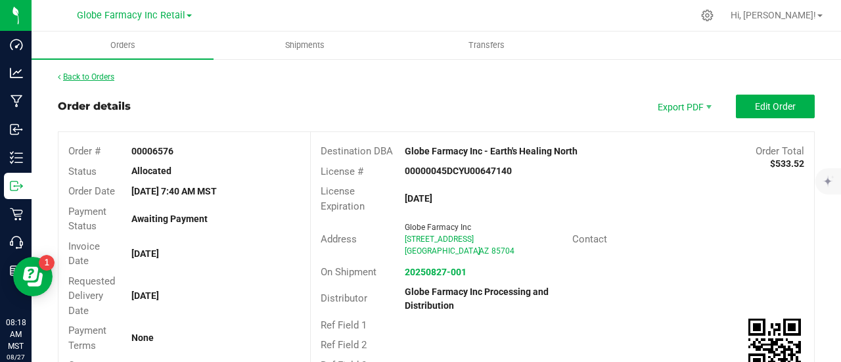
click at [78, 74] on link "Back to Orders" at bounding box center [86, 76] width 56 height 9
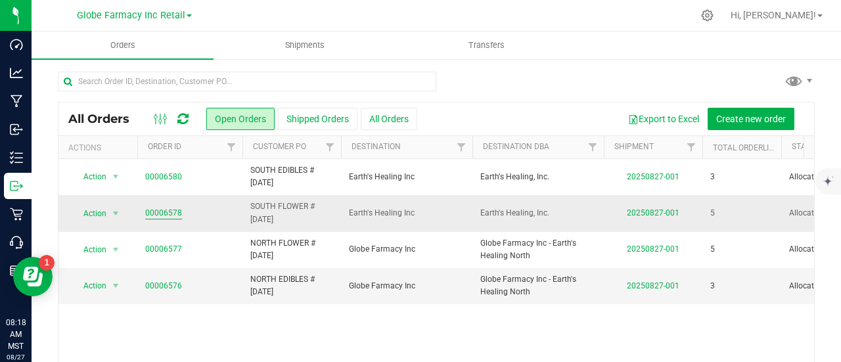
click at [175, 208] on link "00006578" at bounding box center [163, 213] width 37 height 12
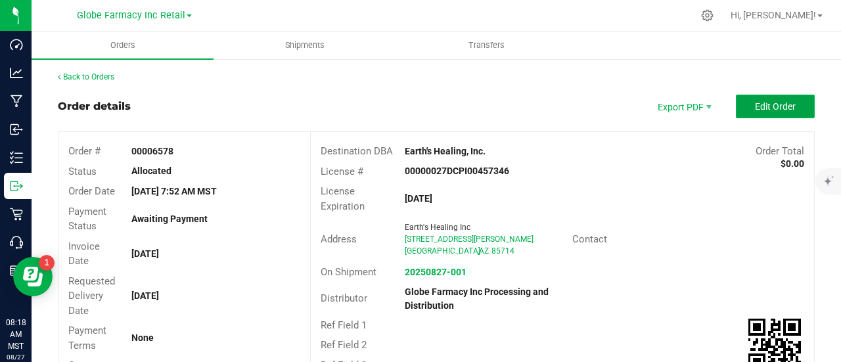
click at [798, 114] on button "Edit Order" at bounding box center [775, 107] width 79 height 24
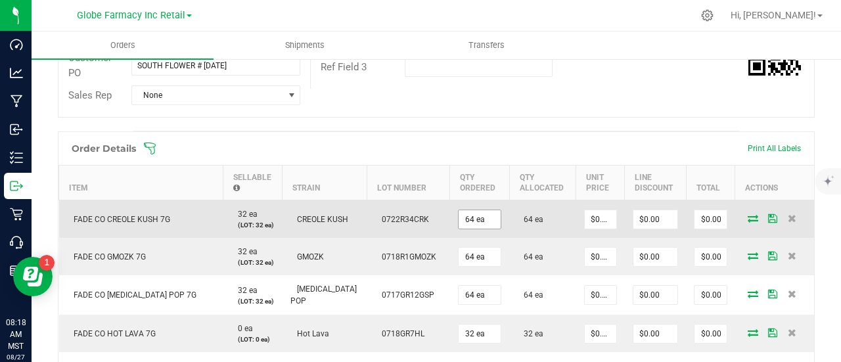
scroll to position [328, 0]
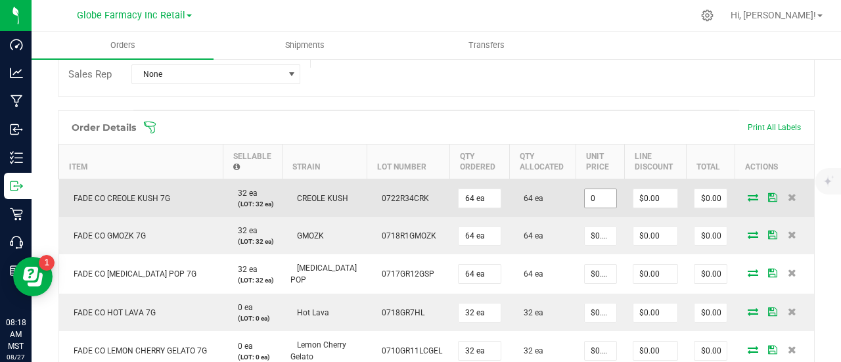
click at [600, 200] on input "0" at bounding box center [601, 198] width 32 height 18
paste input "16"
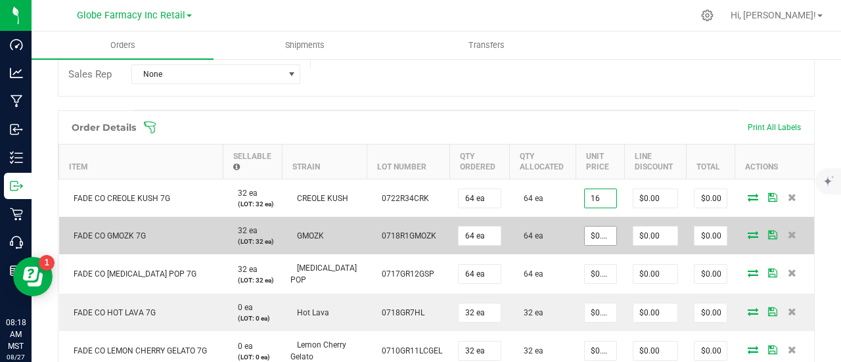
type input "$16.00000"
type input "$1,024.00"
click at [600, 245] on input "0" at bounding box center [601, 236] width 32 height 18
paste input "16"
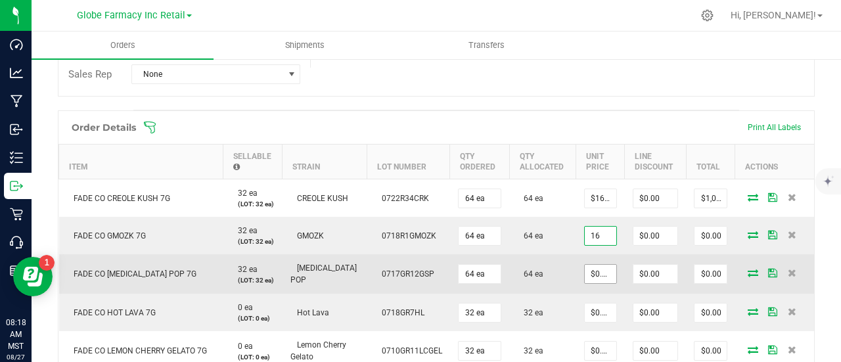
type input "$16.00000"
type input "$1,024.00"
click at [603, 283] on input "0" at bounding box center [601, 274] width 32 height 18
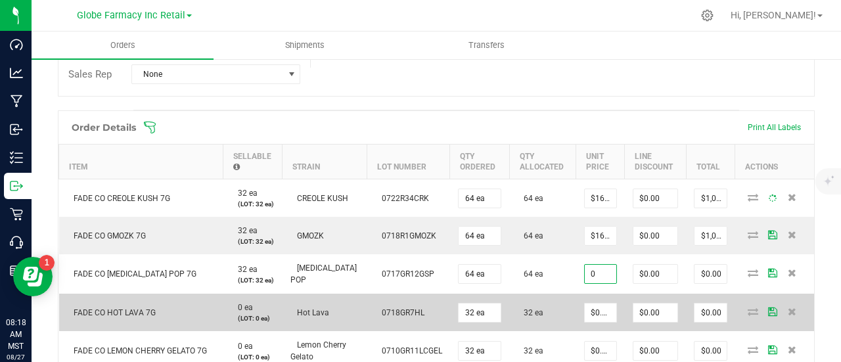
paste input "16"
type input "$16.00000"
type input "$1,024.00"
click at [598, 322] on input "0" at bounding box center [601, 312] width 32 height 18
paste input "16"
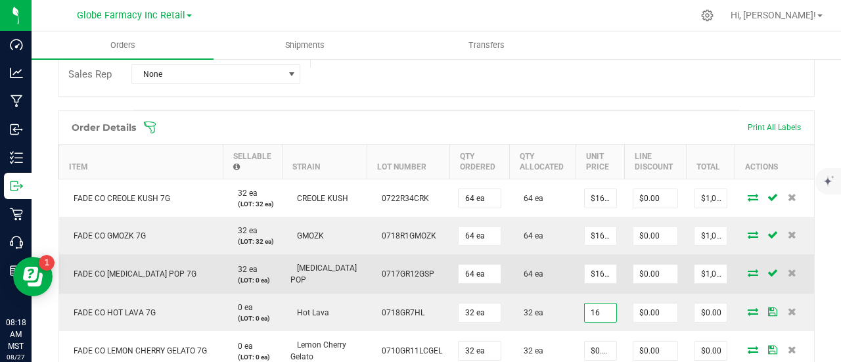
type input "$16.00000"
type input "$512.00"
click at [558, 294] on td "64 ea" at bounding box center [542, 273] width 67 height 39
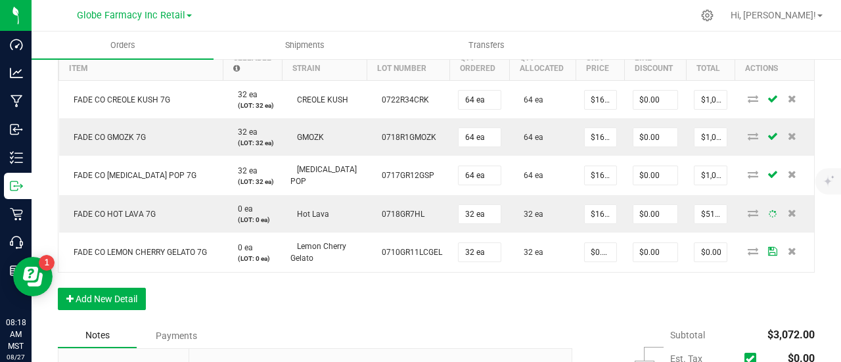
scroll to position [460, 0]
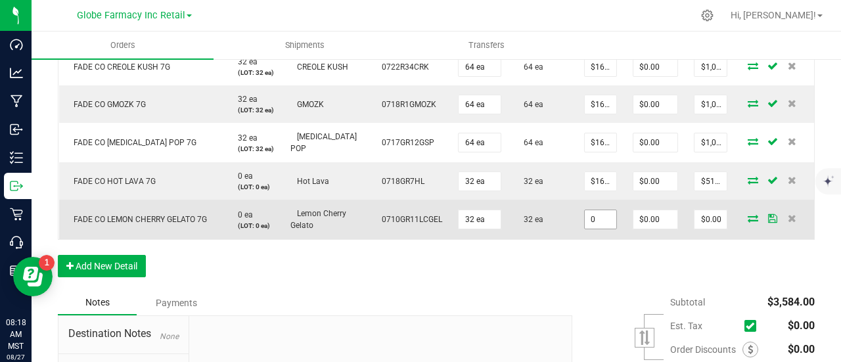
click at [600, 229] on input "0" at bounding box center [601, 219] width 32 height 18
paste input "16"
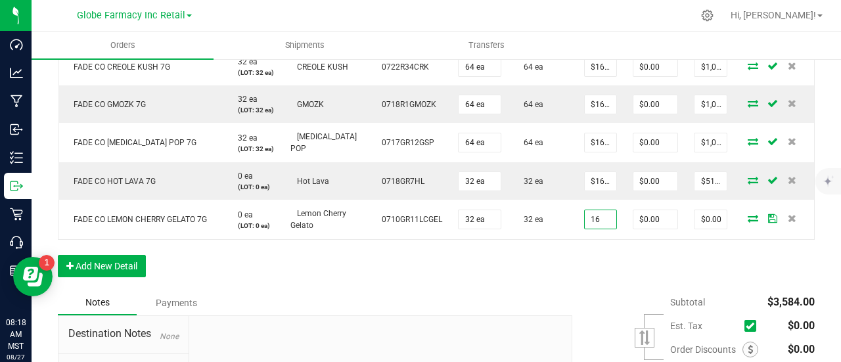
type input "$16.00000"
type input "$512.00"
click at [593, 290] on div "Order Details Print All Labels Item Sellable Strain Lot Number Qty Ordered Qty …" at bounding box center [436, 134] width 757 height 311
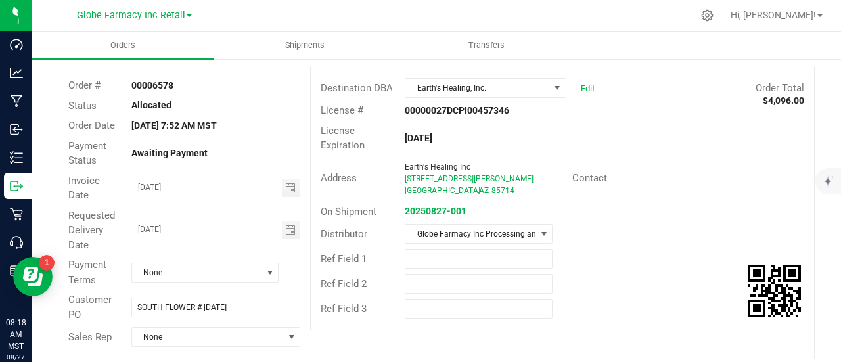
scroll to position [0, 0]
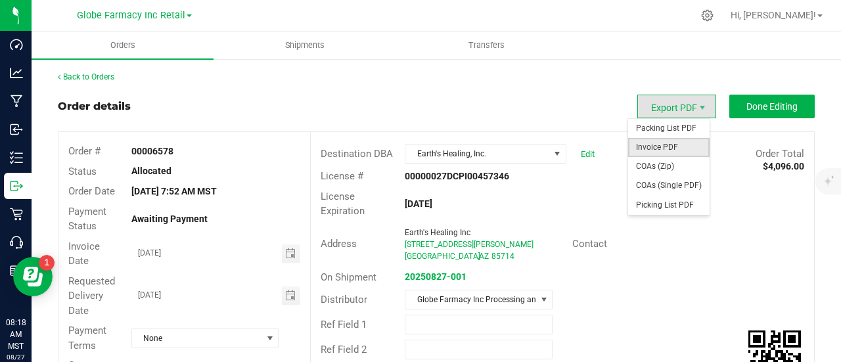
click at [673, 146] on span "Invoice PDF" at bounding box center [668, 147] width 81 height 19
click at [667, 149] on span "Invoice PDF" at bounding box center [668, 147] width 81 height 19
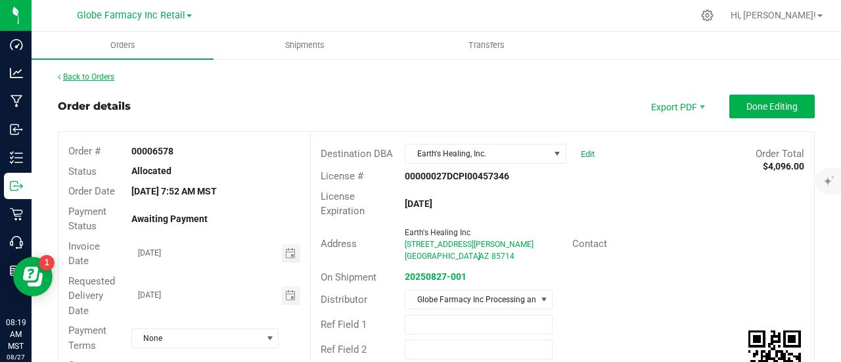
click at [106, 78] on link "Back to Orders" at bounding box center [86, 76] width 56 height 9
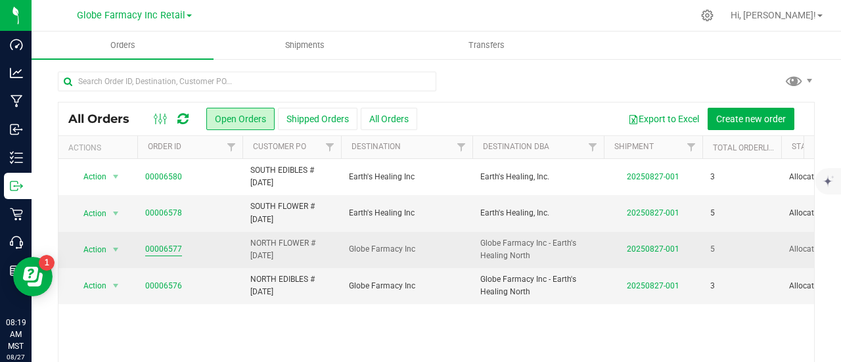
click at [158, 246] on link "00006577" at bounding box center [163, 249] width 37 height 12
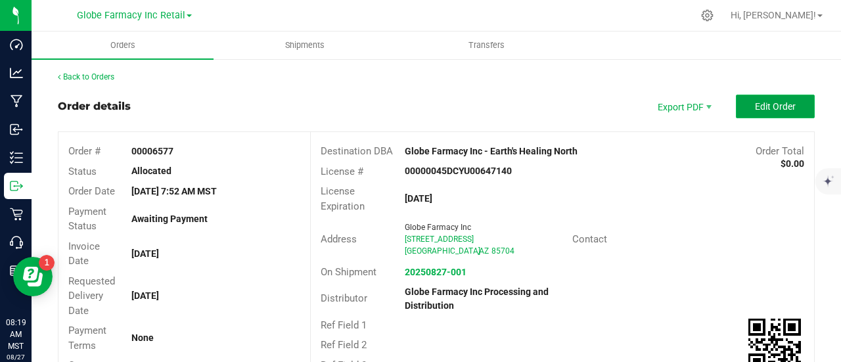
click at [774, 99] on button "Edit Order" at bounding box center [775, 107] width 79 height 24
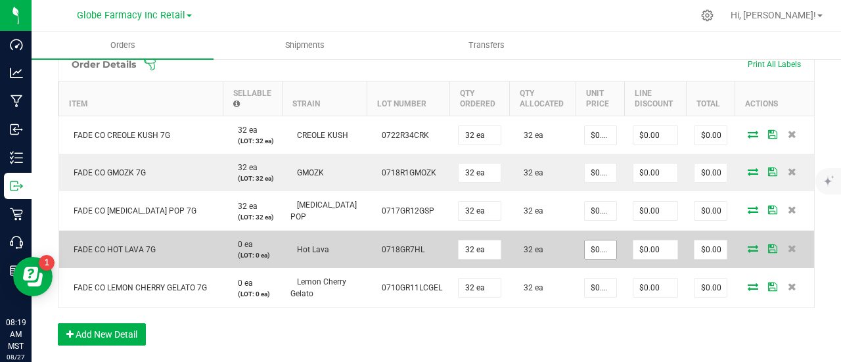
scroll to position [394, 0]
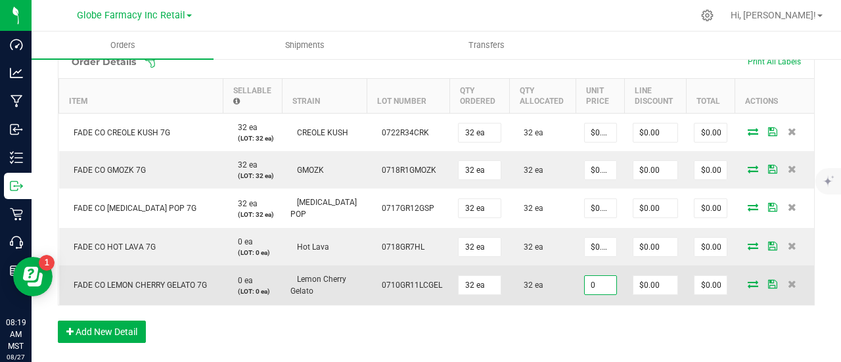
click at [598, 294] on input "0" at bounding box center [601, 285] width 32 height 18
paste input
click at [598, 294] on input "0" at bounding box center [601, 285] width 32 height 18
drag, startPoint x: 606, startPoint y: 316, endPoint x: 542, endPoint y: 311, distance: 63.9
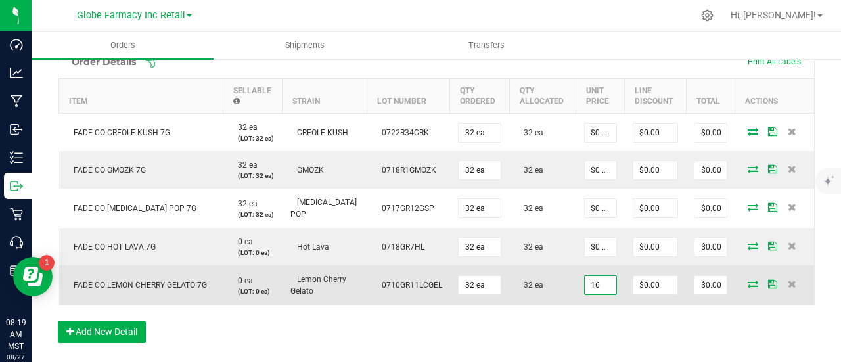
click at [542, 305] on outbound-order-line-row "FADE CO LEMON CHERRY GELATO 7G 0 ea (LOT: 0 ea) Lemon Cherry Gelato 0710GR11LCG…" at bounding box center [436, 284] width 755 height 39
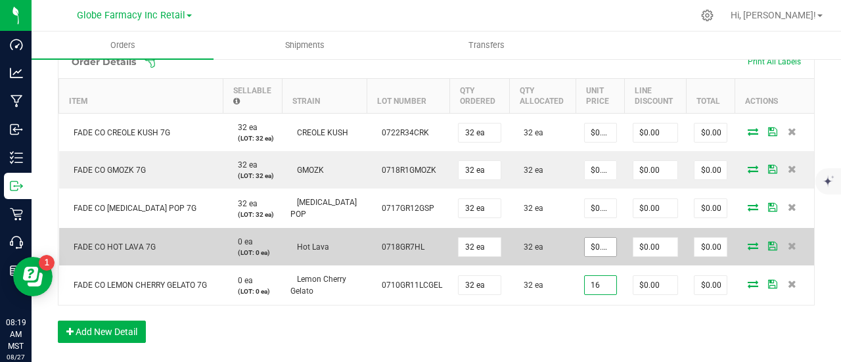
type input "16"
type input "0"
type input "$16.00000"
type input "$512.00"
click at [598, 256] on input "0" at bounding box center [601, 247] width 32 height 18
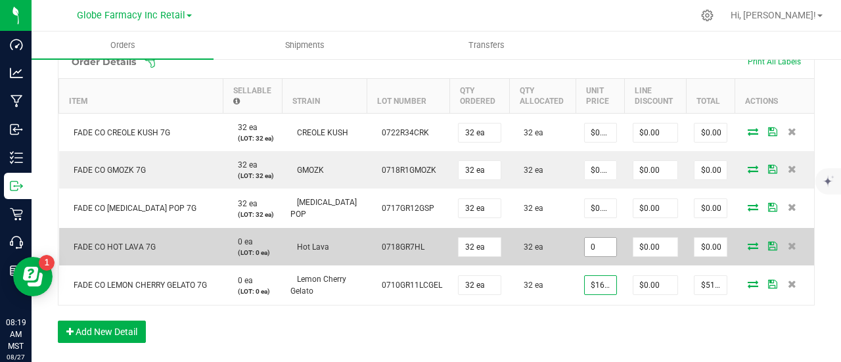
paste input "16"
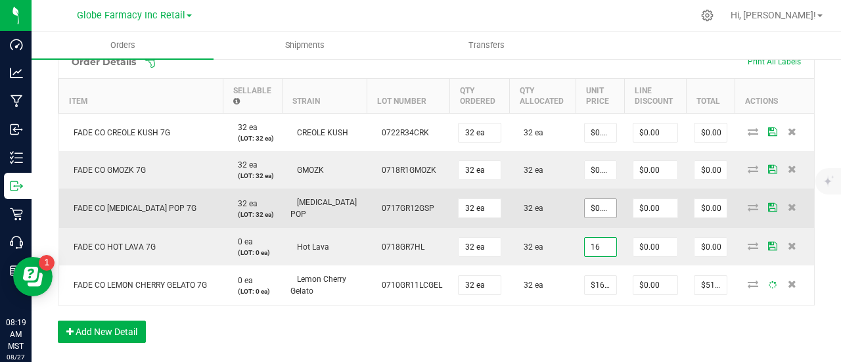
type input "$16.00000"
type input "$512.00"
click at [594, 218] on span "$0.00000" at bounding box center [600, 208] width 33 height 20
click at [602, 217] on input "0" at bounding box center [601, 208] width 32 height 18
paste input "16"
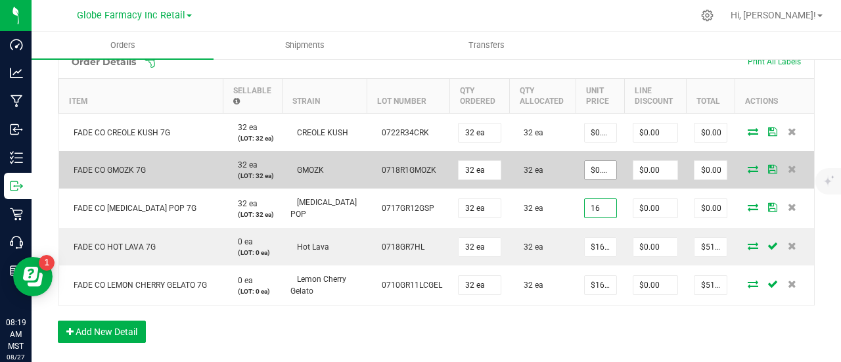
type input "16"
type input "0"
type input "$16.00000"
type input "$512.00"
click at [602, 179] on input "0" at bounding box center [601, 170] width 32 height 18
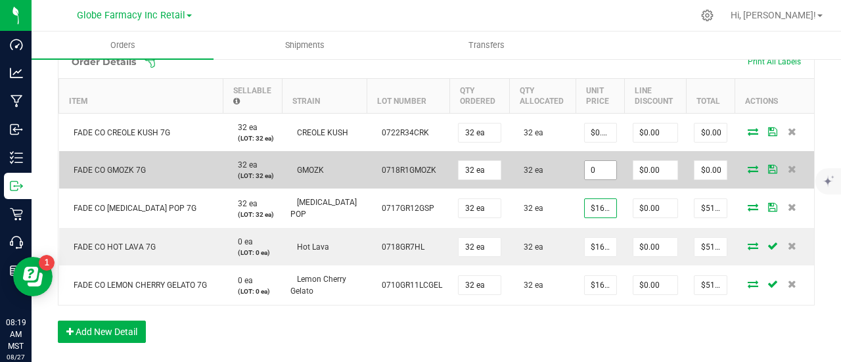
paste input "16"
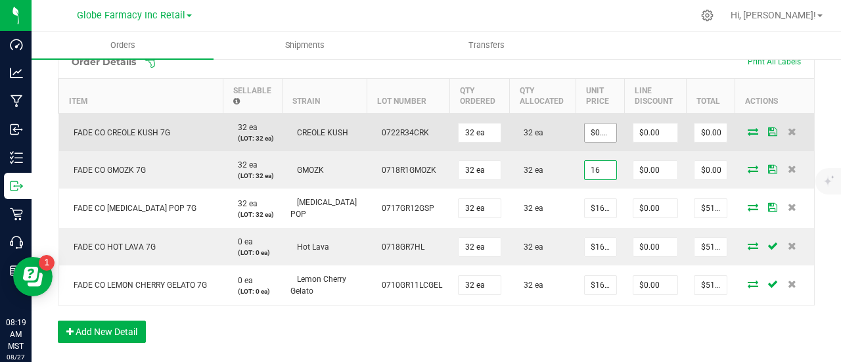
type input "16"
type input "0"
type input "$16.00000"
type input "$512.00"
paste input "16"
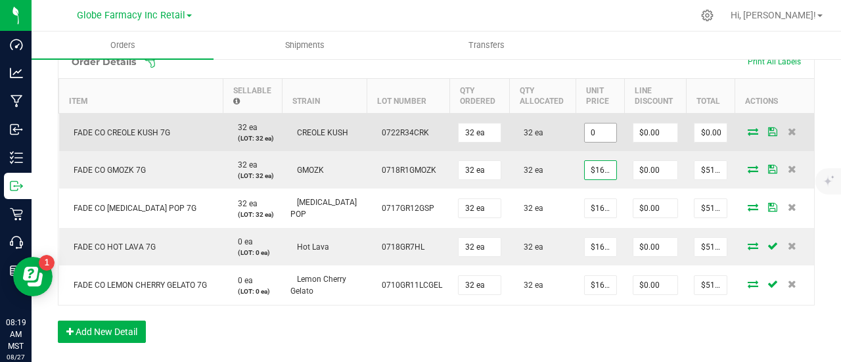
click at [599, 135] on input "0" at bounding box center [601, 132] width 32 height 18
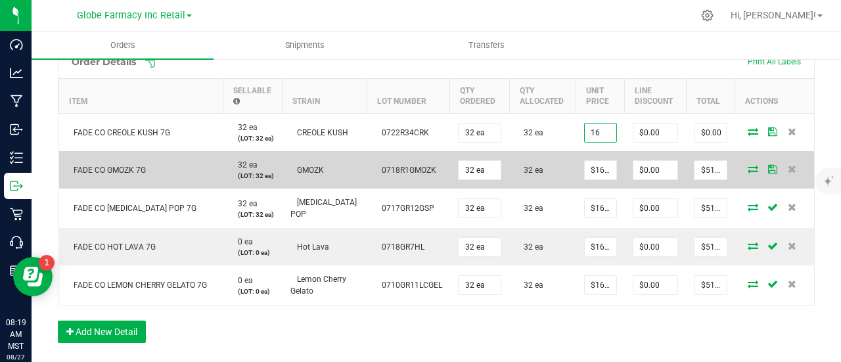
type input "$16.00000"
type input "$512.00"
click at [565, 164] on td "32 ea" at bounding box center [542, 169] width 67 height 37
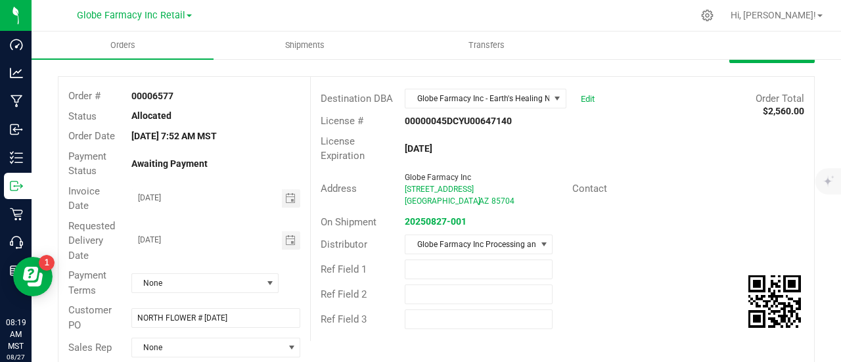
scroll to position [0, 0]
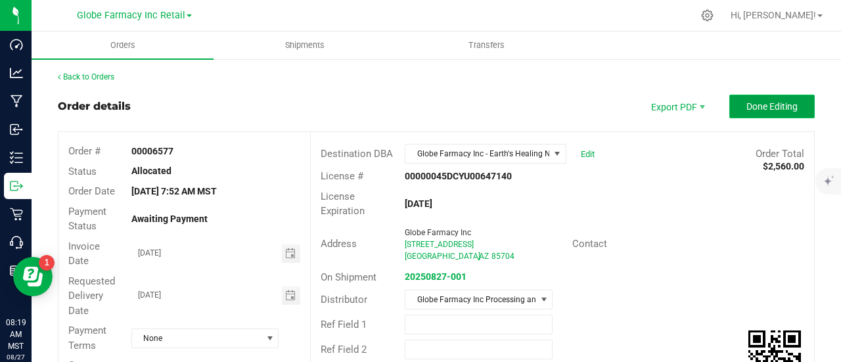
click at [765, 114] on button "Done Editing" at bounding box center [771, 107] width 85 height 24
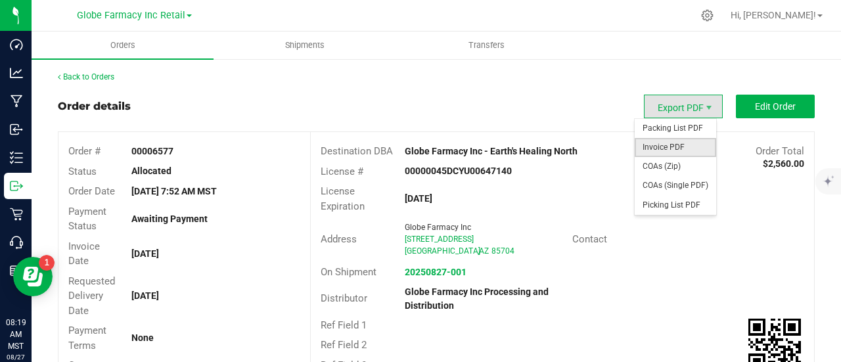
click at [668, 148] on span "Invoice PDF" at bounding box center [675, 147] width 81 height 19
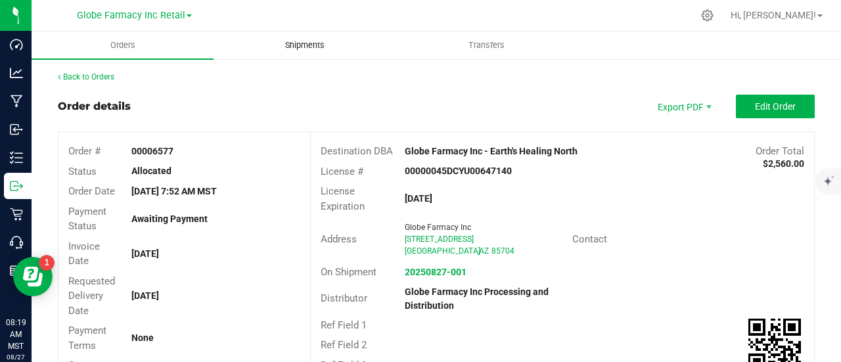
click at [316, 48] on span "Shipments" at bounding box center [304, 45] width 75 height 12
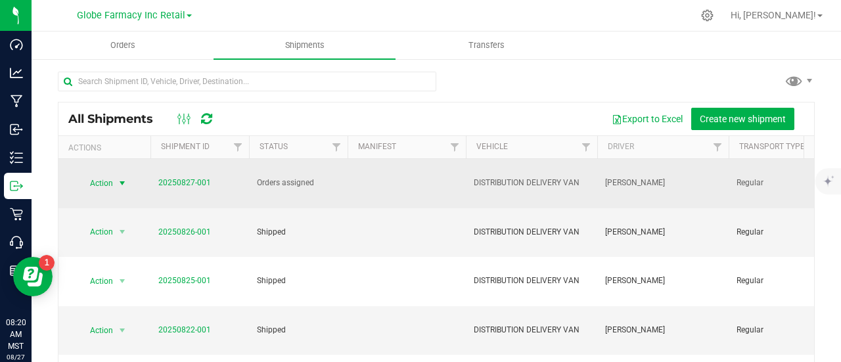
click at [122, 182] on span "select" at bounding box center [122, 183] width 11 height 11
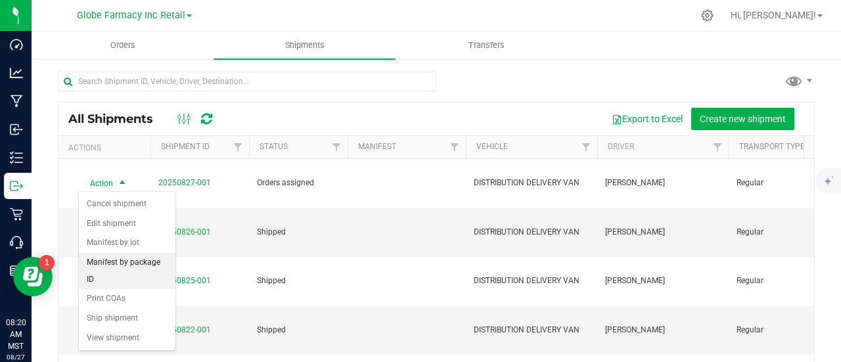
click at [137, 265] on li "Manifest by package ID" at bounding box center [127, 271] width 97 height 36
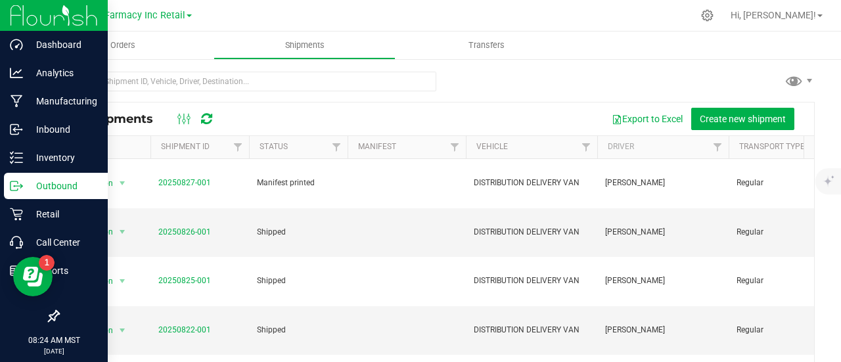
click at [19, 181] on icon at bounding box center [16, 185] width 13 height 13
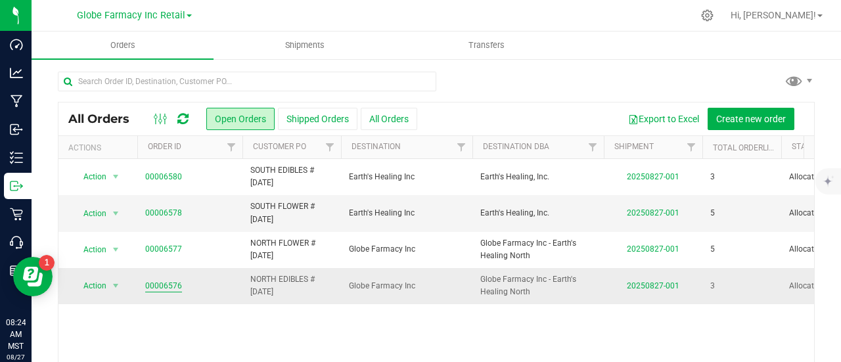
click at [160, 280] on link "00006576" at bounding box center [163, 286] width 37 height 12
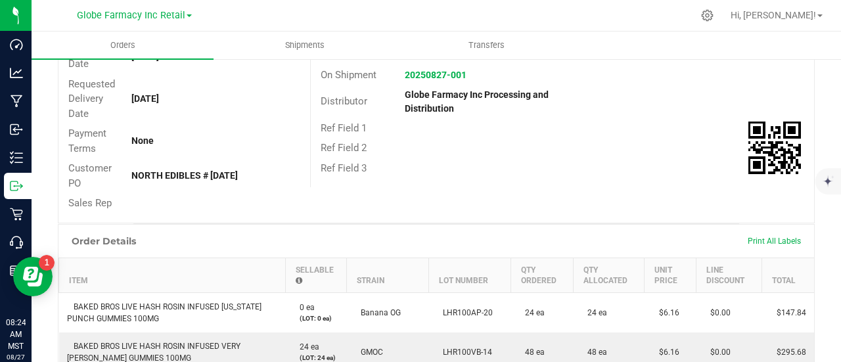
scroll to position [328, 0]
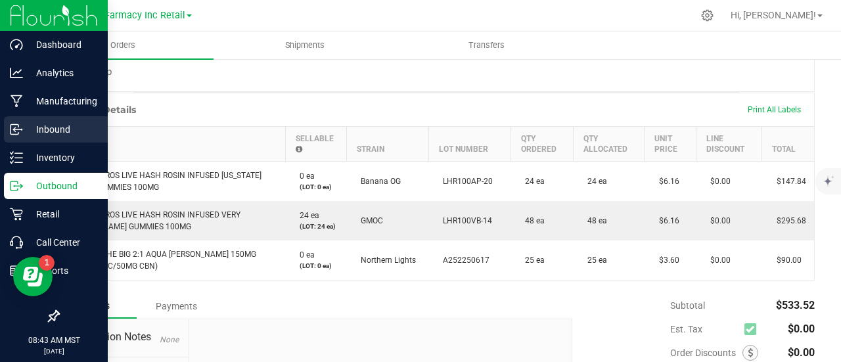
click at [33, 122] on p "Inbound" at bounding box center [62, 130] width 79 height 16
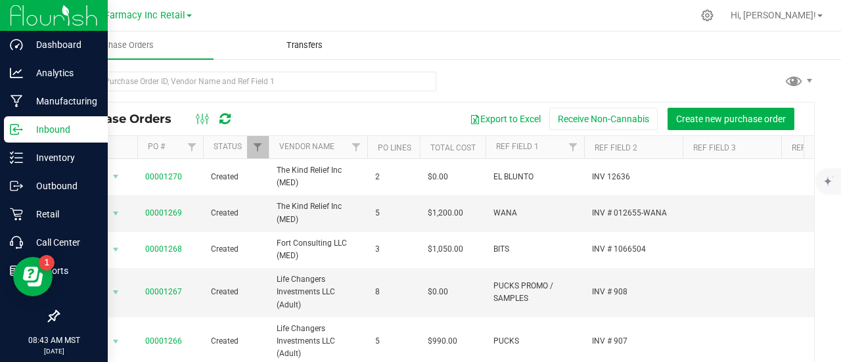
click at [305, 41] on span "Transfers" at bounding box center [305, 45] width 72 height 12
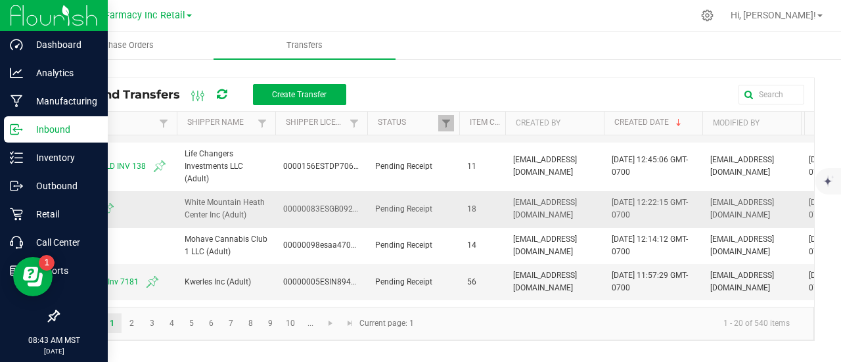
scroll to position [131, 0]
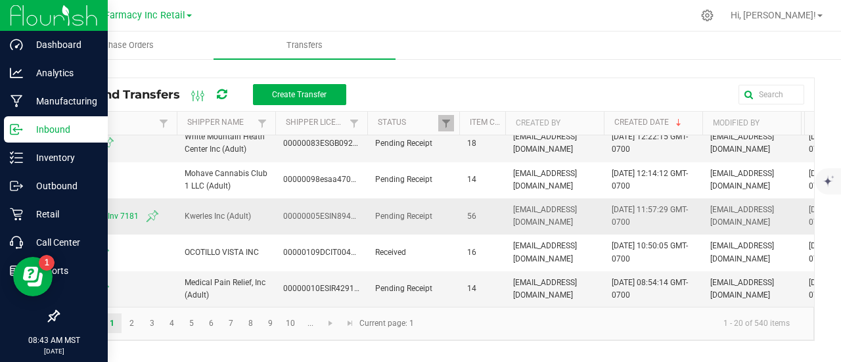
click at [97, 212] on span "Baked Bros Inv 7181" at bounding box center [117, 216] width 102 height 16
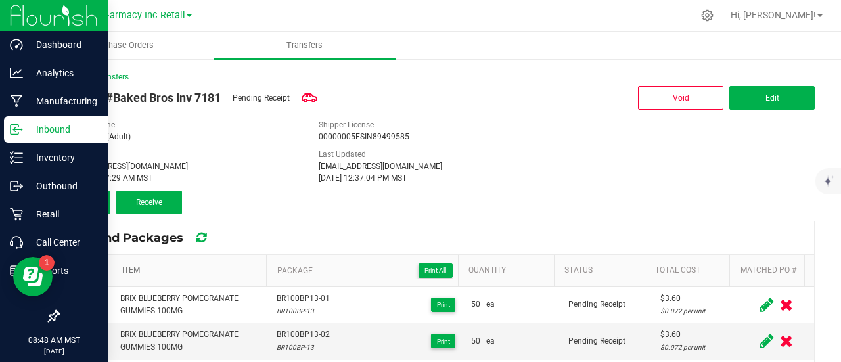
click at [133, 269] on link "Item" at bounding box center [191, 270] width 139 height 11
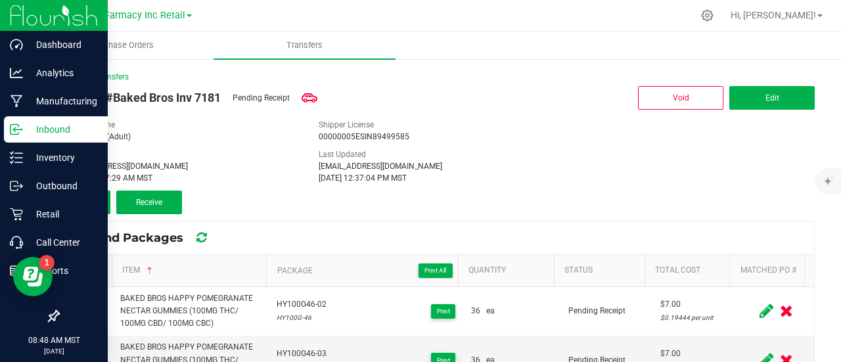
click at [80, 278] on th at bounding box center [84, 271] width 53 height 32
click at [80, 264] on span at bounding box center [84, 270] width 13 height 13
click at [0, 0] on input "checkbox" at bounding box center [0, 0] width 0 height 0
click at [162, 198] on span "Receive (56)" at bounding box center [149, 202] width 43 height 9
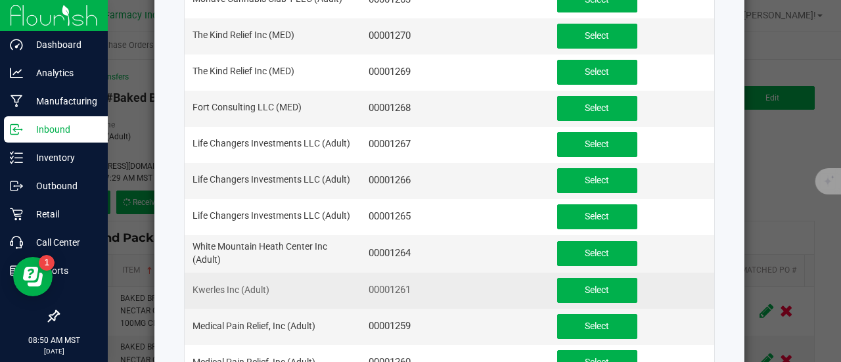
scroll to position [197, 0]
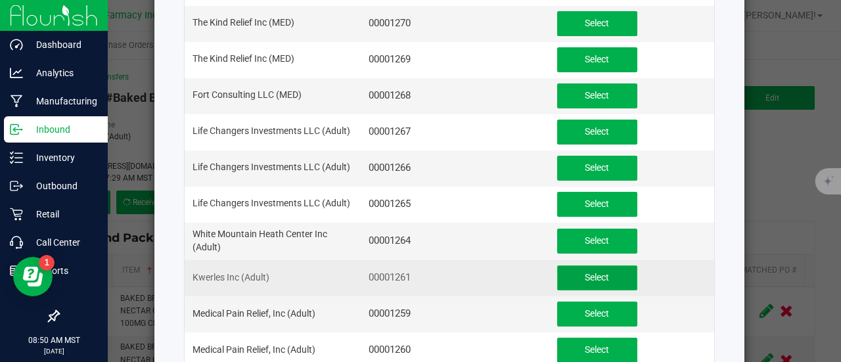
click at [591, 273] on span "Select" at bounding box center [597, 277] width 24 height 11
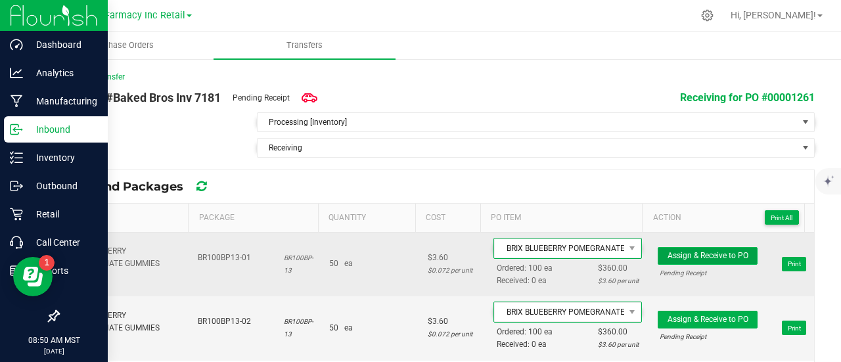
click at [686, 251] on span "Assign & Receive to PO" at bounding box center [707, 255] width 81 height 9
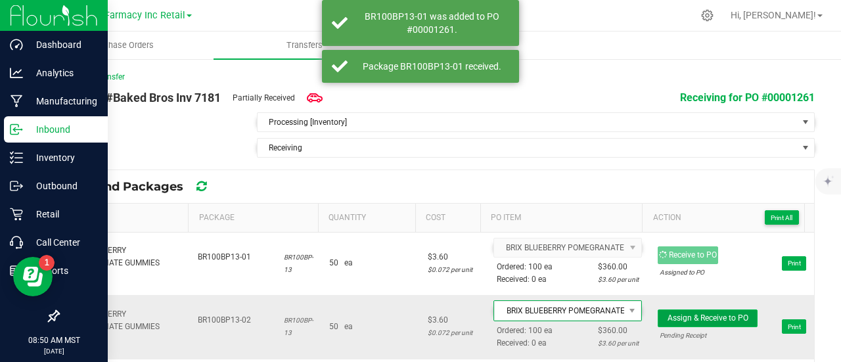
click at [707, 319] on span "Assign & Receive to PO" at bounding box center [707, 317] width 81 height 9
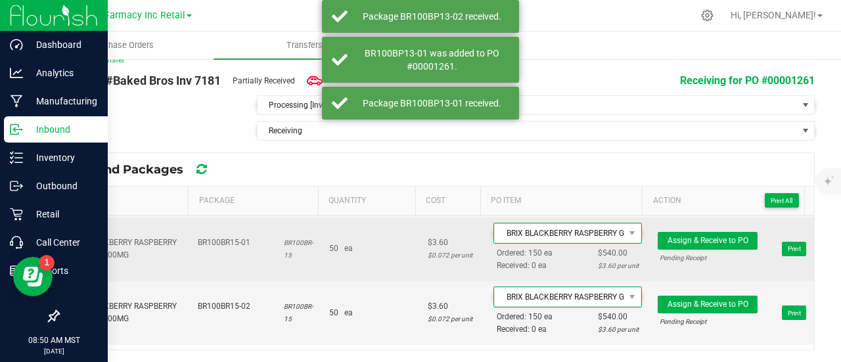
scroll to position [131, 0]
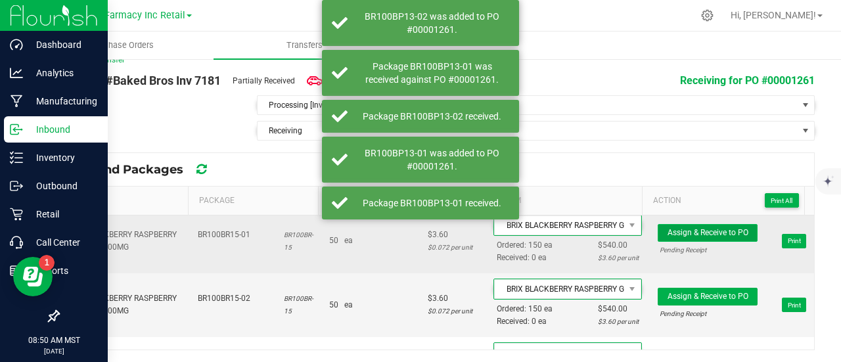
click at [667, 232] on span "Assign & Receive to PO" at bounding box center [707, 232] width 81 height 9
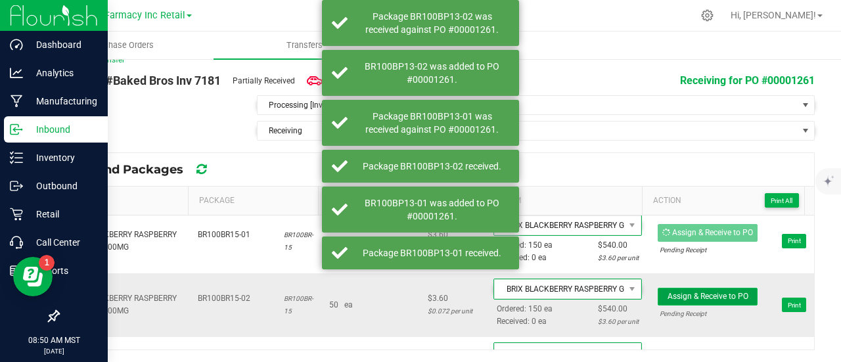
click at [686, 288] on button "Assign & Receive to PO" at bounding box center [707, 297] width 100 height 18
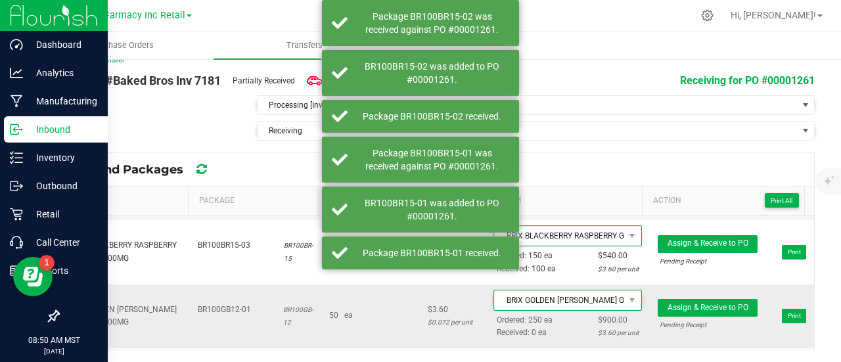
scroll to position [263, 0]
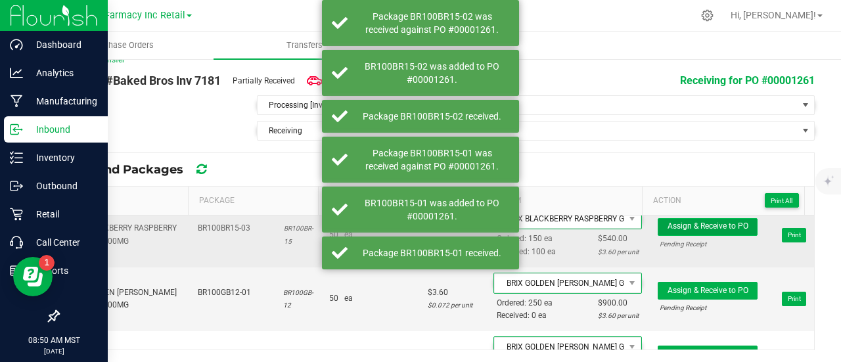
drag, startPoint x: 703, startPoint y: 221, endPoint x: 709, endPoint y: 242, distance: 21.2
click at [703, 221] on span "Assign & Receive to PO" at bounding box center [707, 225] width 81 height 9
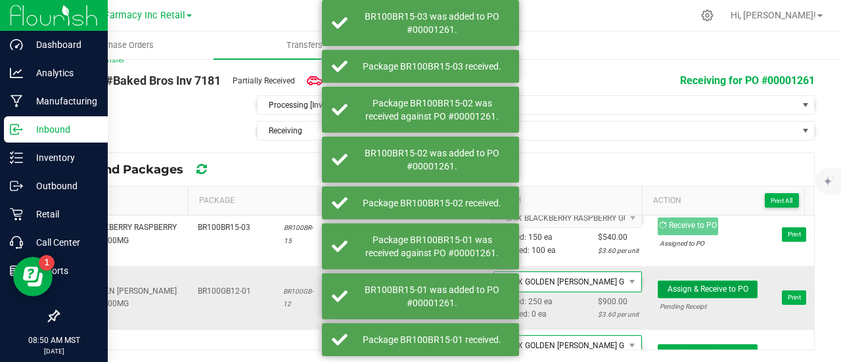
click at [702, 287] on span "Assign & Receive to PO" at bounding box center [707, 288] width 81 height 9
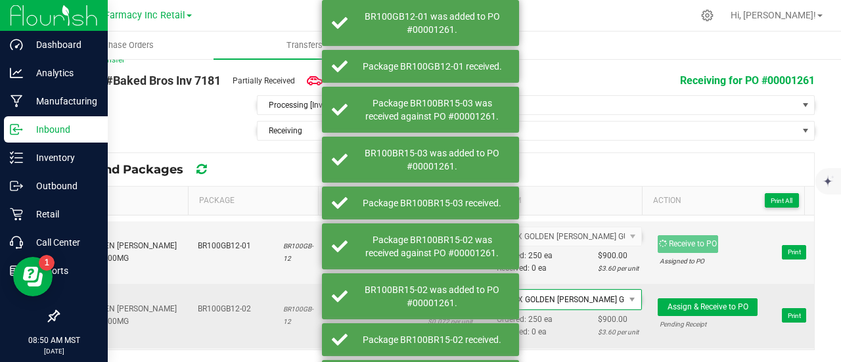
scroll to position [328, 0]
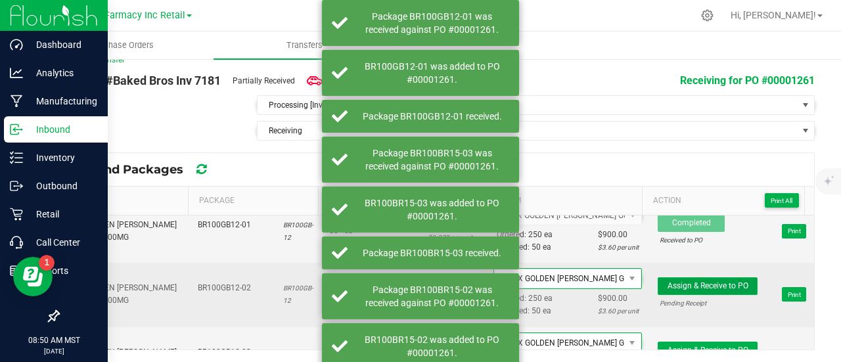
click at [696, 281] on span "Assign & Receive to PO" at bounding box center [707, 285] width 81 height 9
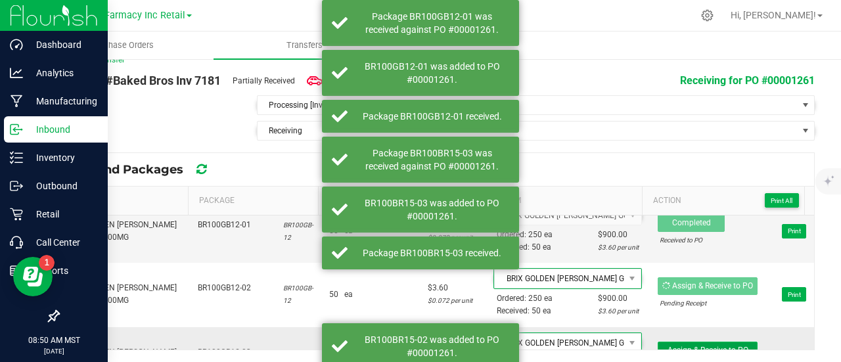
click at [698, 345] on span "Assign & Receive to PO" at bounding box center [707, 349] width 81 height 9
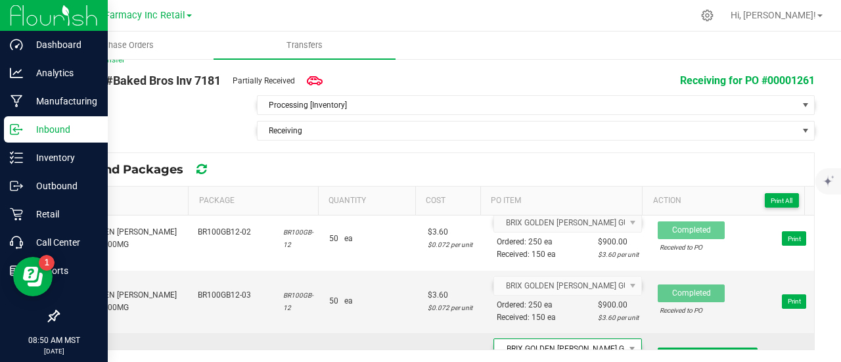
scroll to position [460, 0]
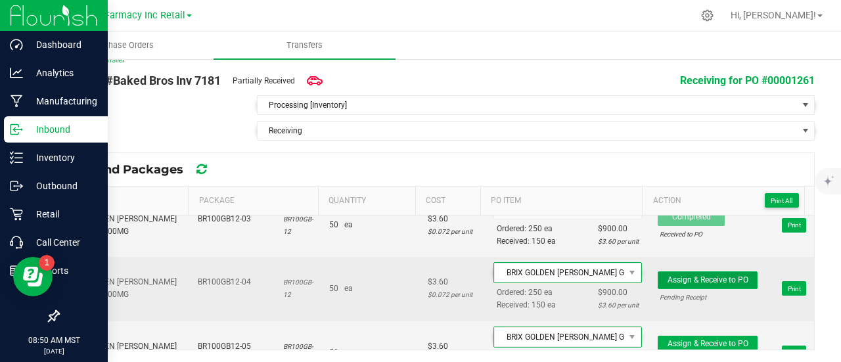
click at [680, 276] on span "Assign & Receive to PO" at bounding box center [707, 279] width 81 height 9
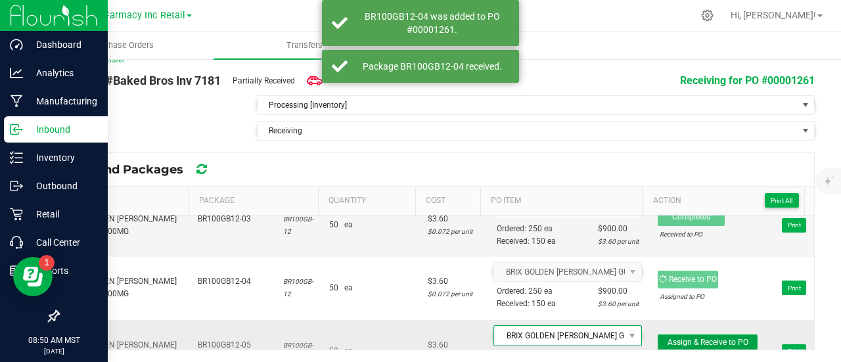
click at [692, 338] on span "Assign & Receive to PO" at bounding box center [707, 342] width 81 height 9
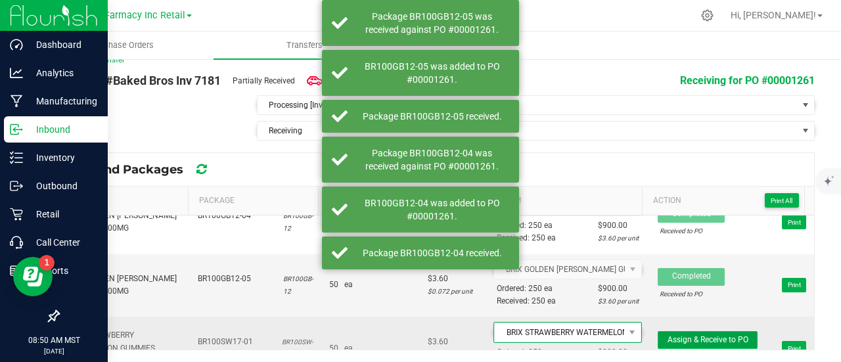
click at [703, 335] on span "Assign & Receive to PO" at bounding box center [707, 339] width 81 height 9
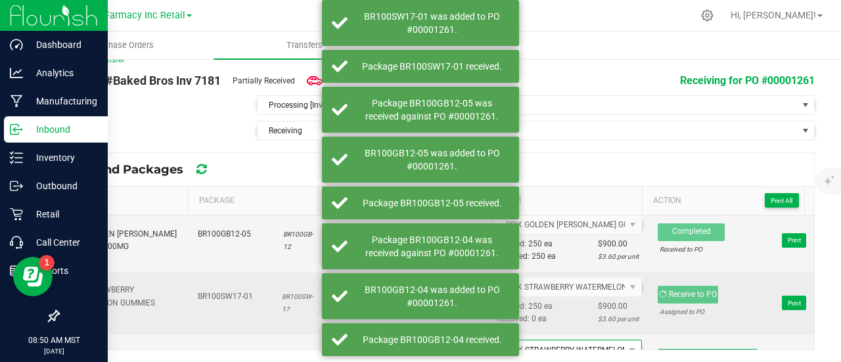
scroll to position [591, 0]
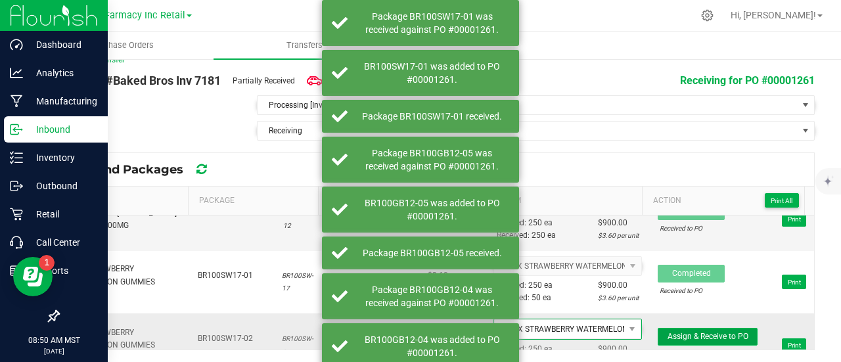
click at [719, 332] on span "Assign & Receive to PO" at bounding box center [707, 336] width 81 height 9
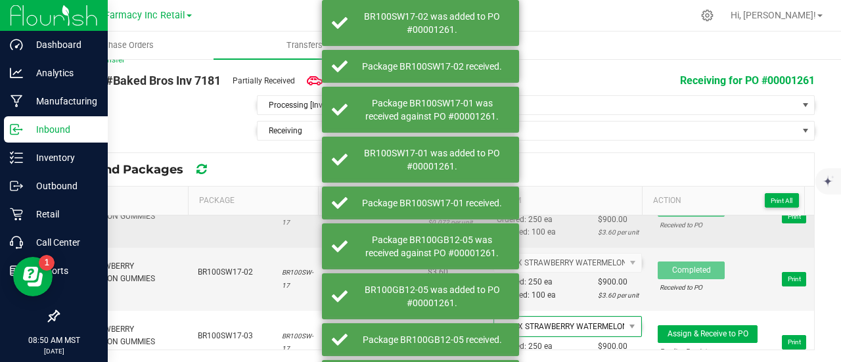
scroll to position [723, 0]
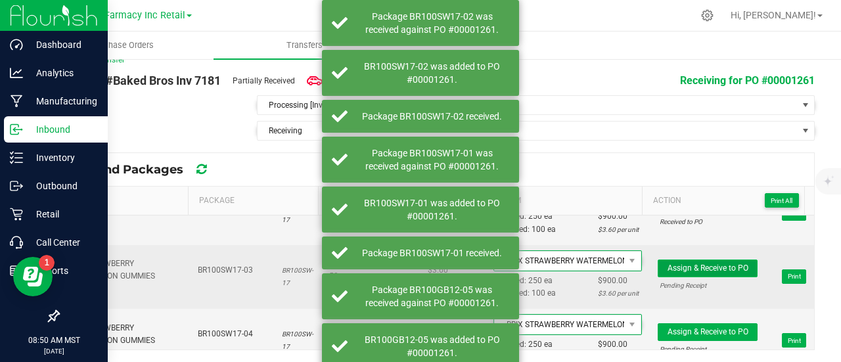
click at [703, 263] on span "Assign & Receive to PO" at bounding box center [707, 267] width 81 height 9
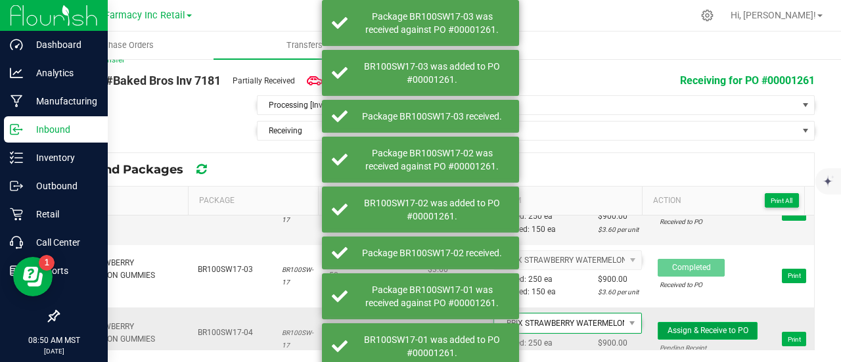
click at [712, 326] on span "Assign & Receive to PO" at bounding box center [707, 330] width 81 height 9
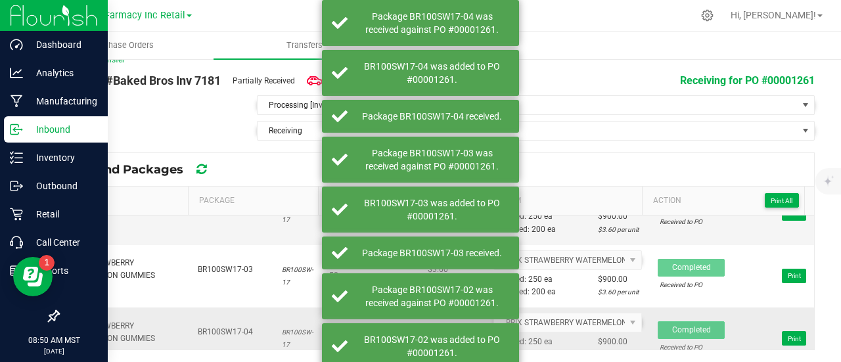
scroll to position [788, 0]
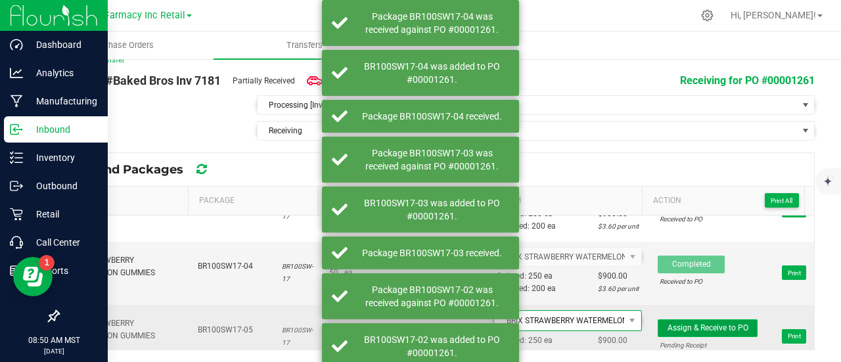
click at [707, 323] on span "Assign & Receive to PO" at bounding box center [707, 327] width 81 height 9
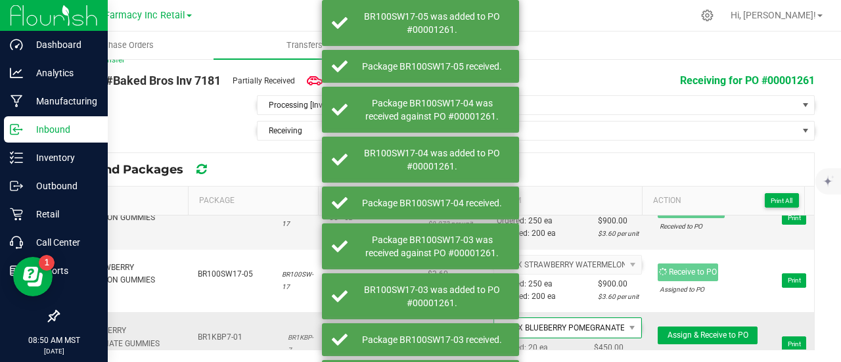
scroll to position [920, 0]
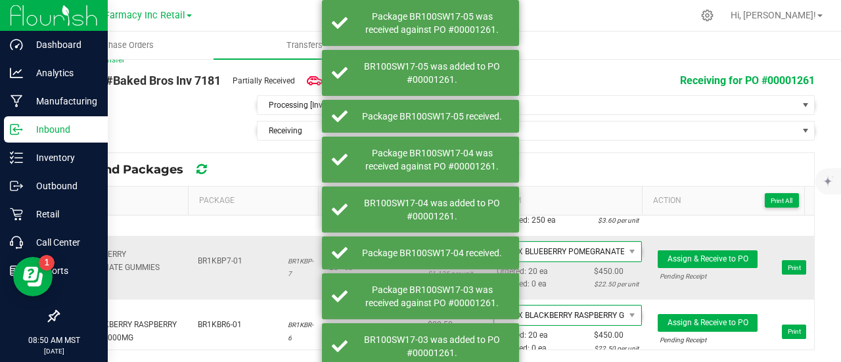
click at [724, 270] on div "Pending Receipt" at bounding box center [707, 276] width 96 height 12
click at [730, 254] on span "Assign & Receive to PO" at bounding box center [707, 258] width 81 height 9
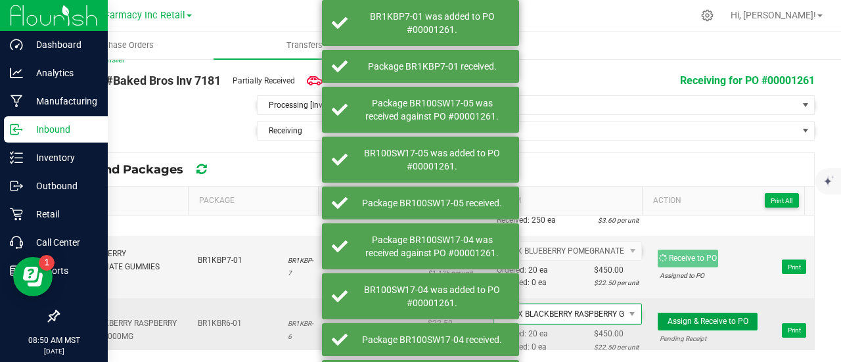
click at [721, 316] on button "Assign & Receive to PO" at bounding box center [707, 322] width 100 height 18
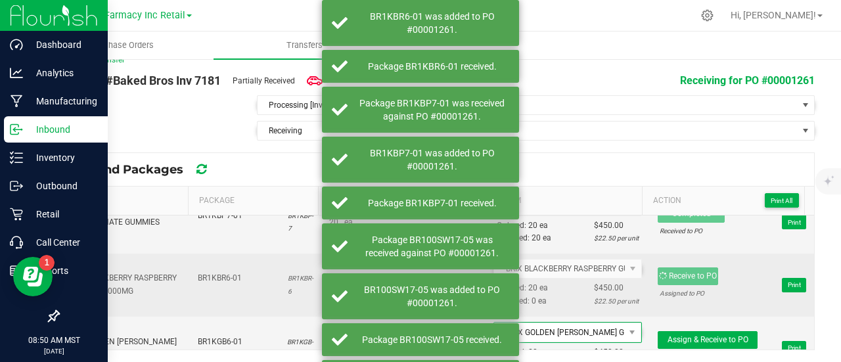
scroll to position [985, 0]
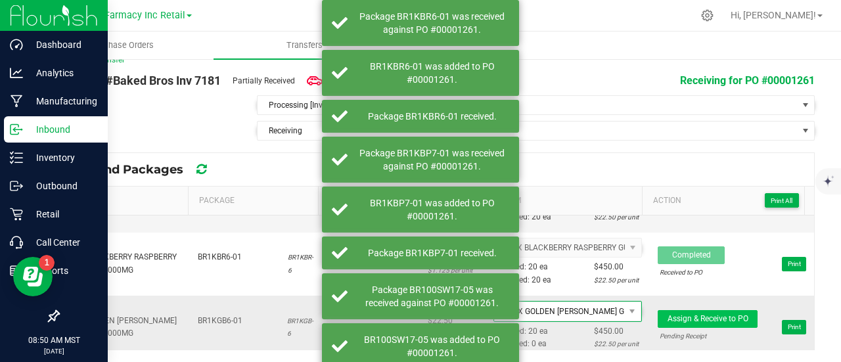
drag, startPoint x: 705, startPoint y: 291, endPoint x: 713, endPoint y: 308, distance: 18.8
click at [705, 296] on td "Assign & Receive to PO Pending Receipt Print" at bounding box center [732, 328] width 164 height 64
click at [713, 314] on span "Assign & Receive to PO" at bounding box center [707, 318] width 81 height 9
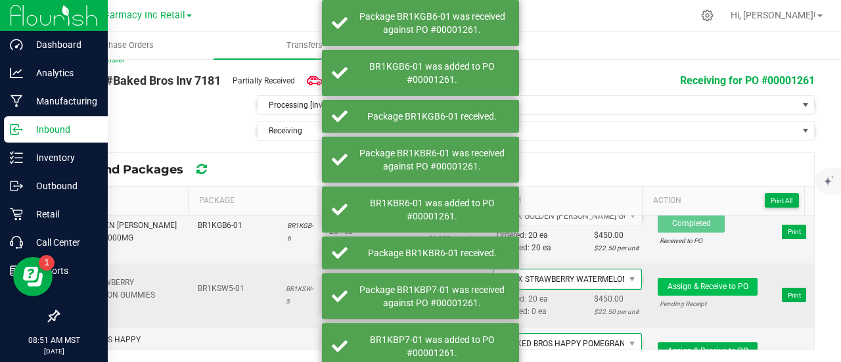
scroll to position [1117, 0]
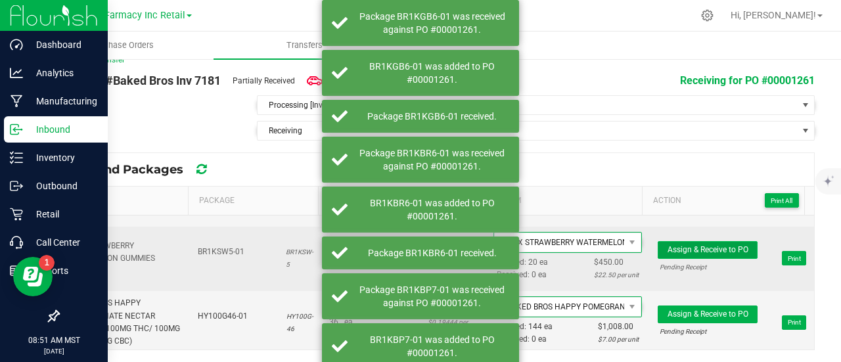
click at [682, 245] on span "Assign & Receive to PO" at bounding box center [707, 249] width 81 height 9
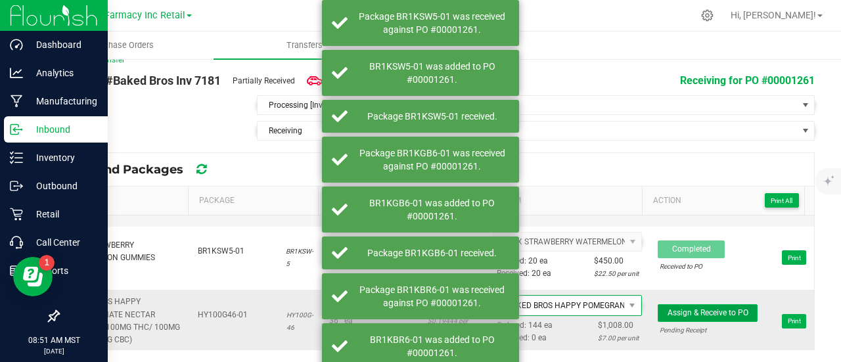
click at [704, 308] on span "Assign & Receive to PO" at bounding box center [707, 312] width 81 height 9
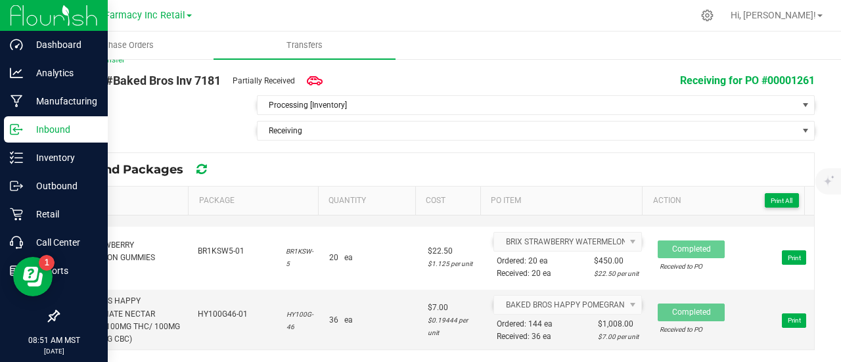
scroll to position [1248, 0]
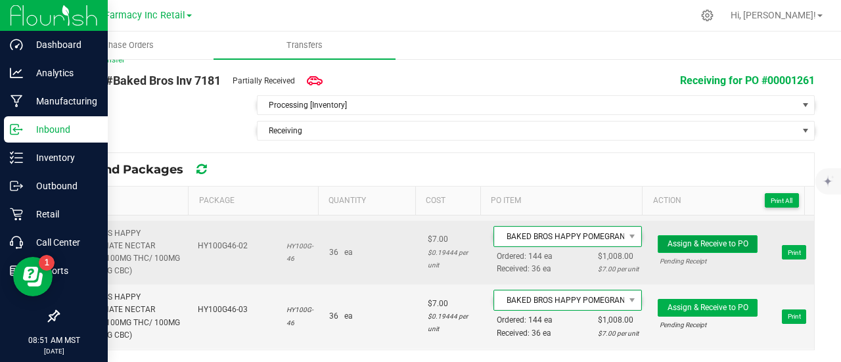
click at [676, 235] on button "Assign & Receive to PO" at bounding box center [707, 244] width 100 height 18
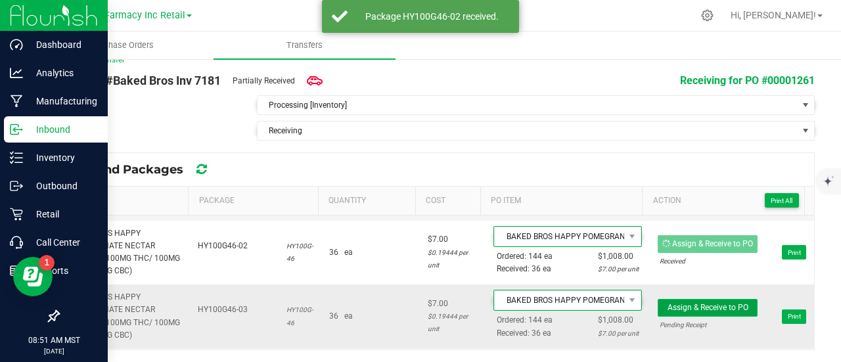
click at [691, 303] on span "Assign & Receive to PO" at bounding box center [707, 307] width 81 height 9
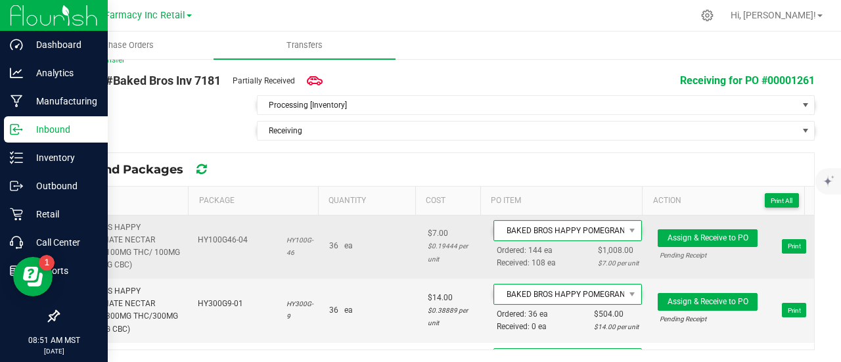
scroll to position [1314, 0]
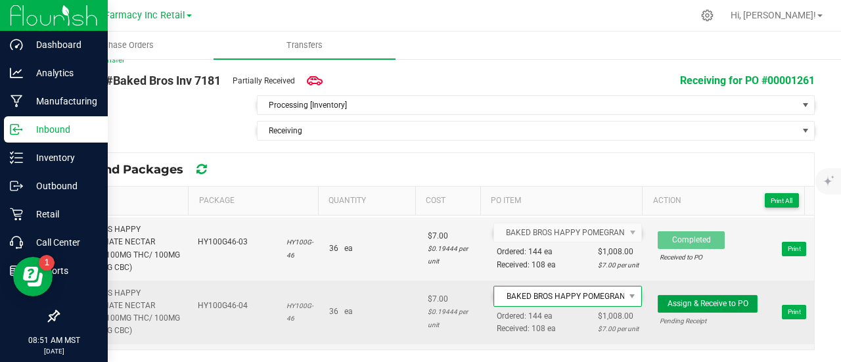
click at [709, 299] on span "Assign & Receive to PO" at bounding box center [707, 303] width 81 height 9
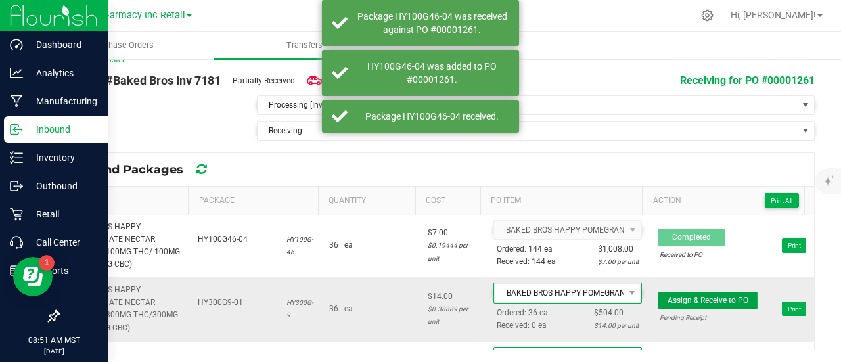
click at [702, 296] on span "Assign & Receive to PO" at bounding box center [707, 300] width 81 height 9
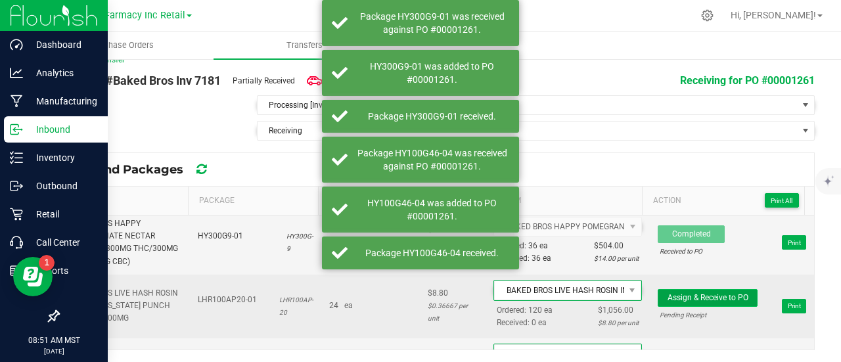
click at [707, 293] on span "Assign & Receive to PO" at bounding box center [707, 297] width 81 height 9
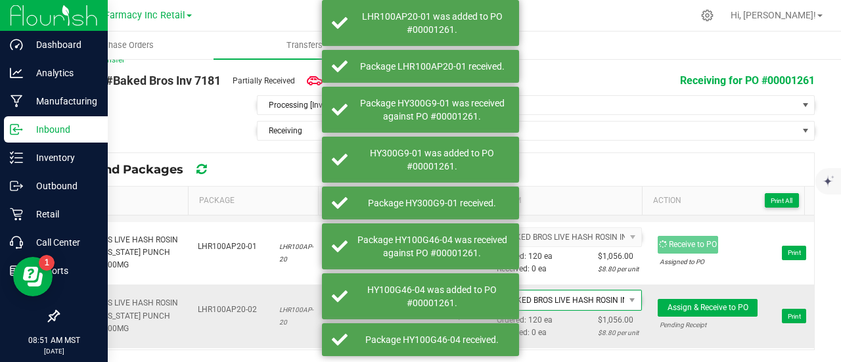
scroll to position [1511, 0]
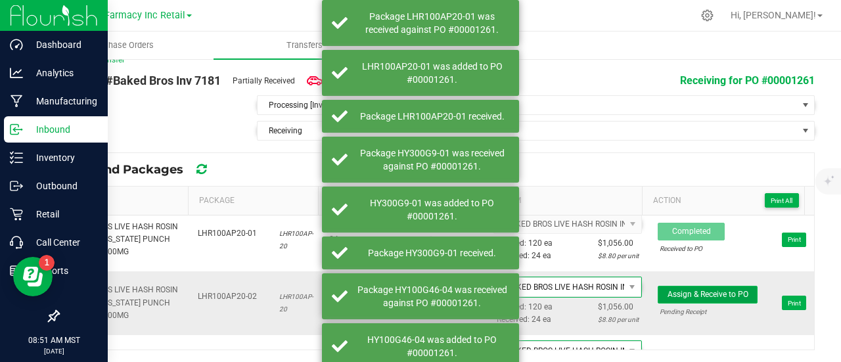
click at [703, 290] on span "Assign & Receive to PO" at bounding box center [707, 294] width 81 height 9
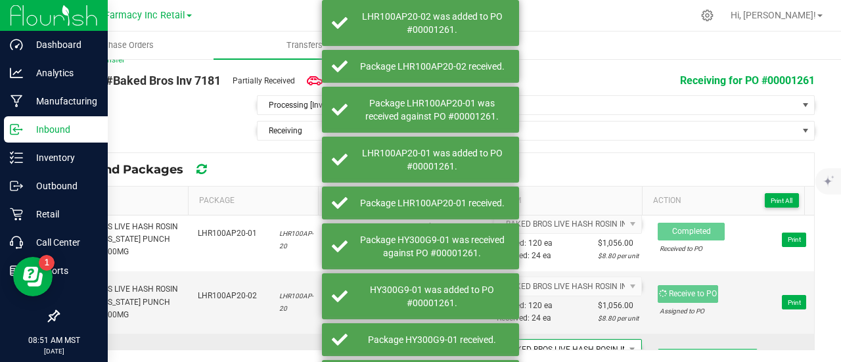
click at [698, 349] on button "Assign & Receive to PO" at bounding box center [707, 358] width 100 height 18
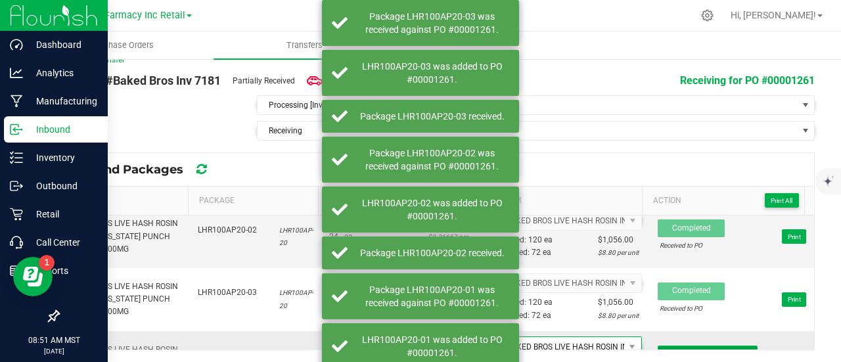
click at [692, 349] on span "Assign & Receive to PO" at bounding box center [707, 353] width 81 height 9
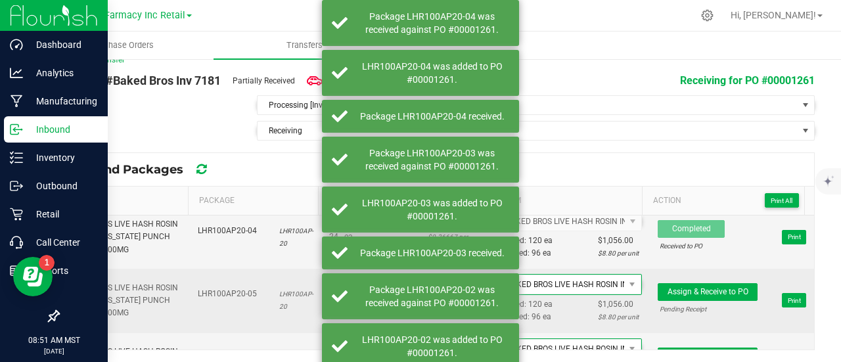
scroll to position [1708, 0]
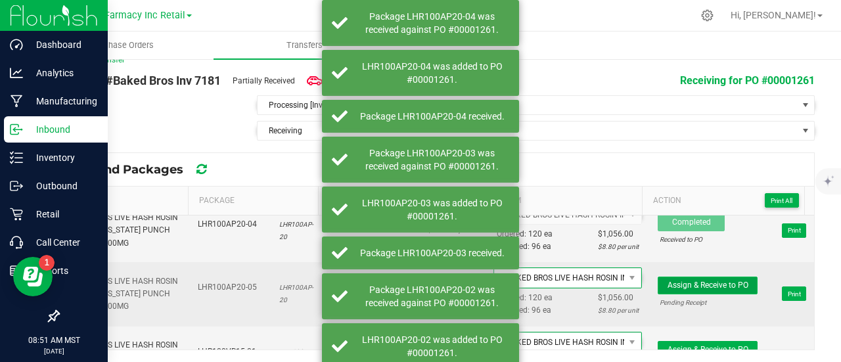
click at [692, 280] on span "Assign & Receive to PO" at bounding box center [707, 284] width 81 height 9
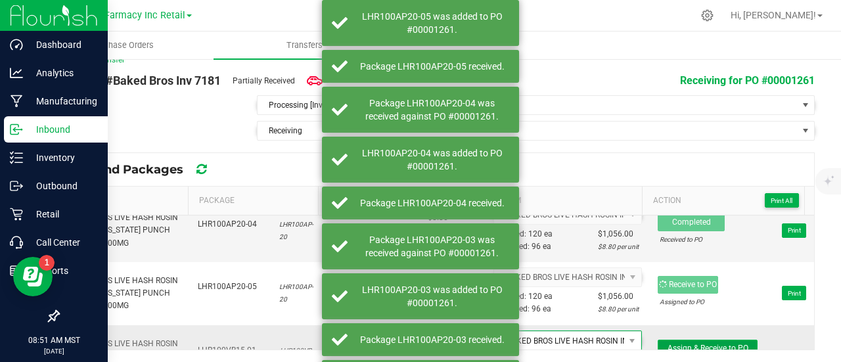
click at [703, 344] on span "Assign & Receive to PO" at bounding box center [707, 348] width 81 height 9
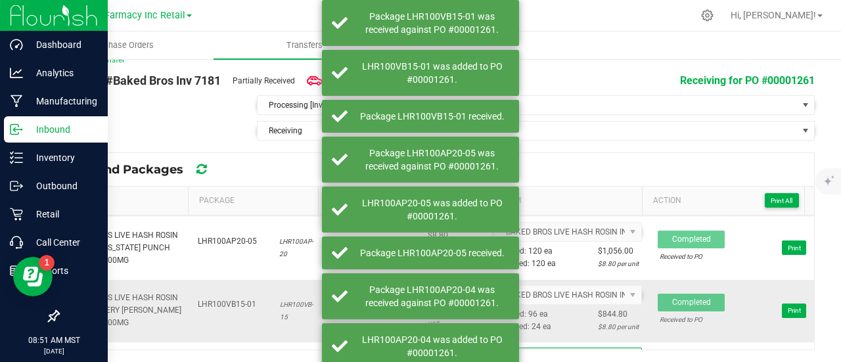
scroll to position [1773, 0]
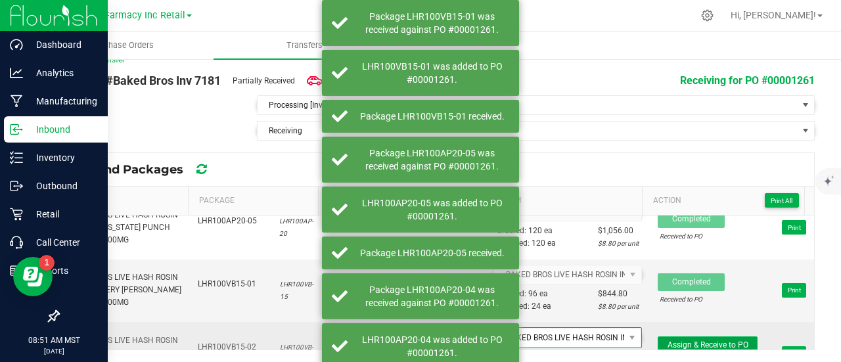
click at [705, 340] on span "Assign & Receive to PO" at bounding box center [707, 344] width 81 height 9
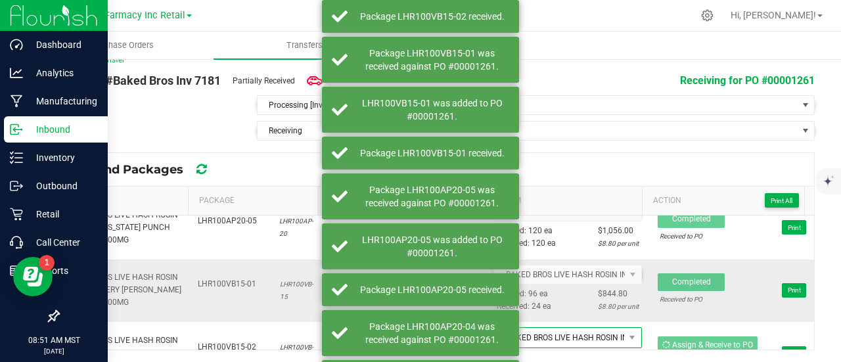
scroll to position [1839, 0]
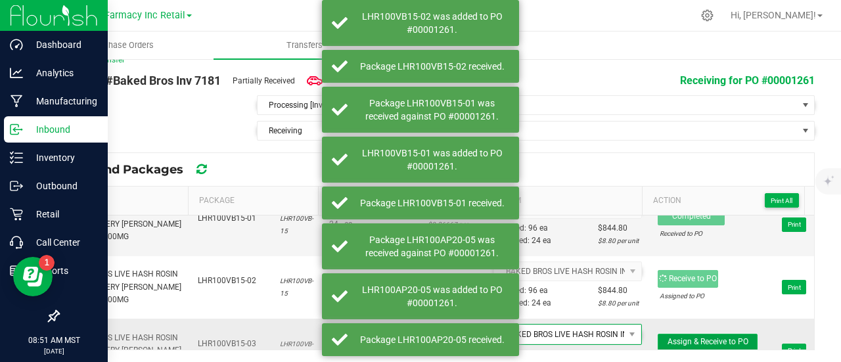
click at [728, 334] on button "Assign & Receive to PO" at bounding box center [707, 343] width 100 height 18
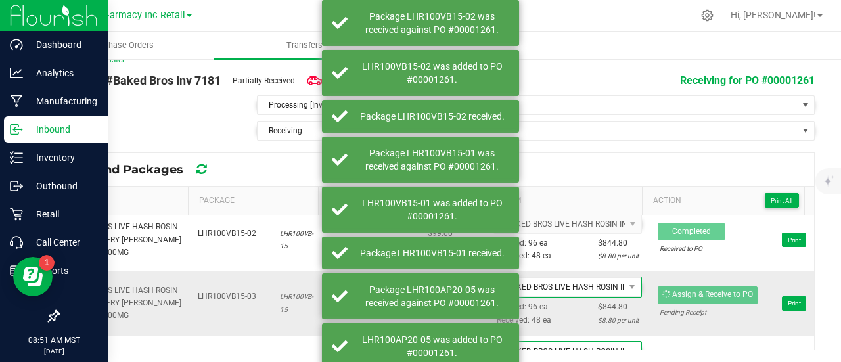
scroll to position [1905, 0]
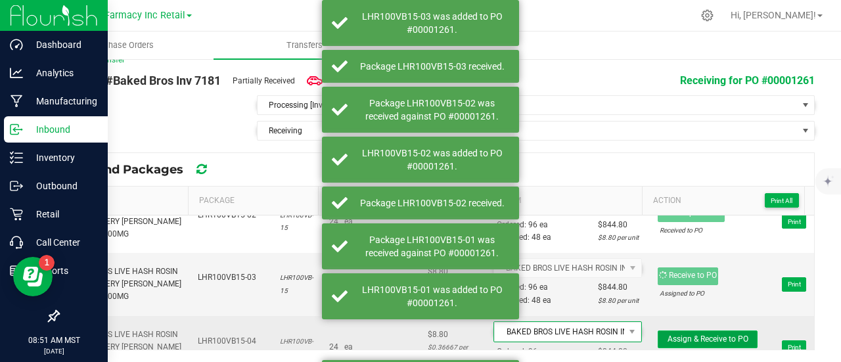
click at [725, 334] on span "Assign & Receive to PO" at bounding box center [707, 338] width 81 height 9
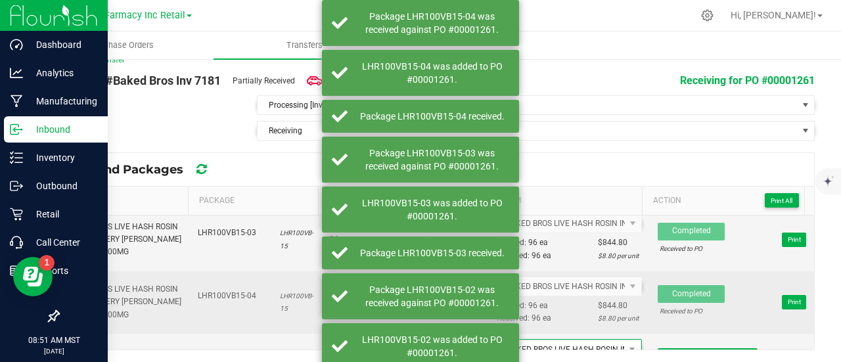
scroll to position [1971, 0]
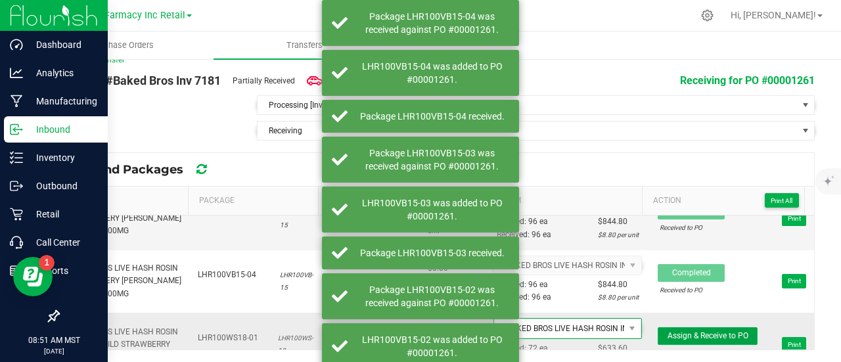
click at [709, 331] on span "Assign & Receive to PO" at bounding box center [707, 335] width 81 height 9
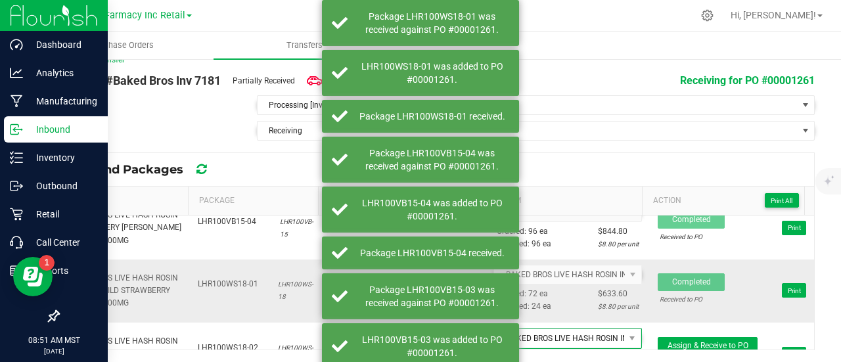
scroll to position [2036, 0]
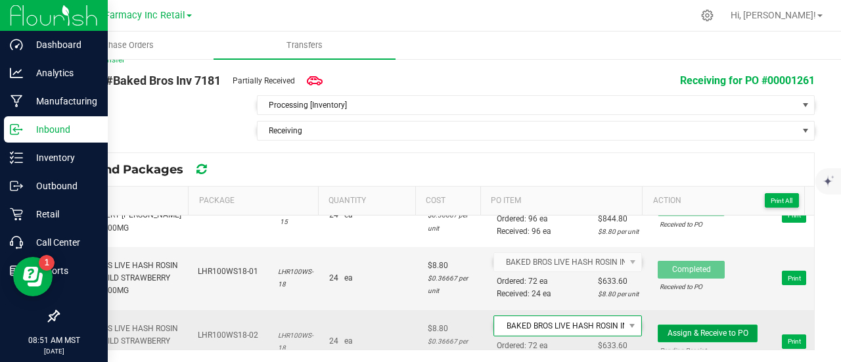
click at [667, 328] on span "Assign & Receive to PO" at bounding box center [707, 332] width 81 height 9
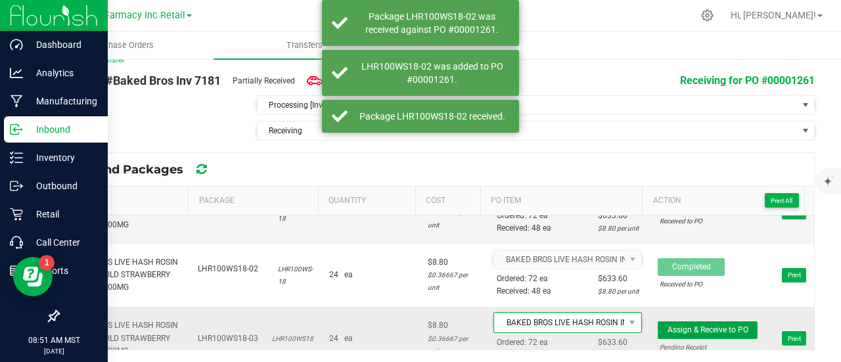
click at [717, 325] on span "Assign & Receive to PO" at bounding box center [707, 329] width 81 height 9
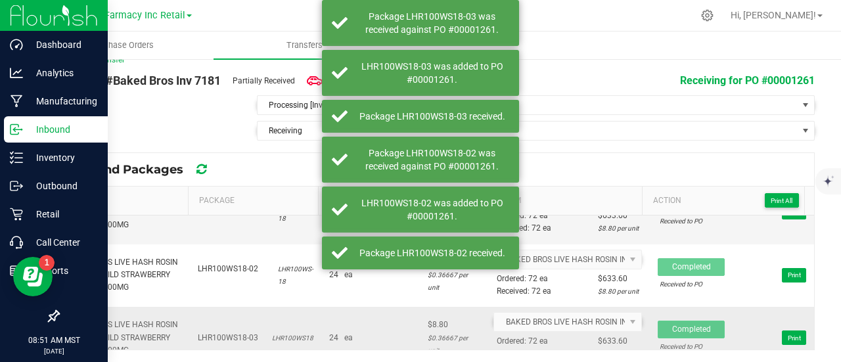
scroll to position [2168, 0]
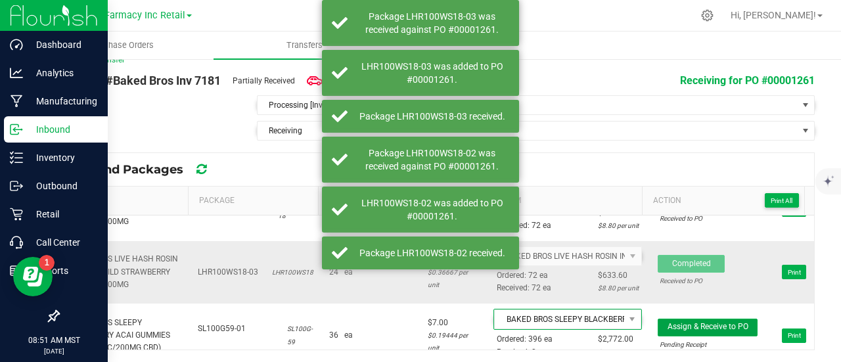
click at [725, 322] on span "Assign & Receive to PO" at bounding box center [707, 326] width 81 height 9
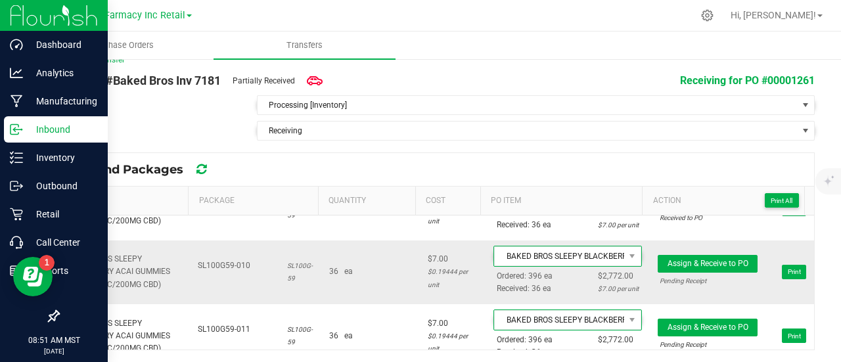
scroll to position [2299, 0]
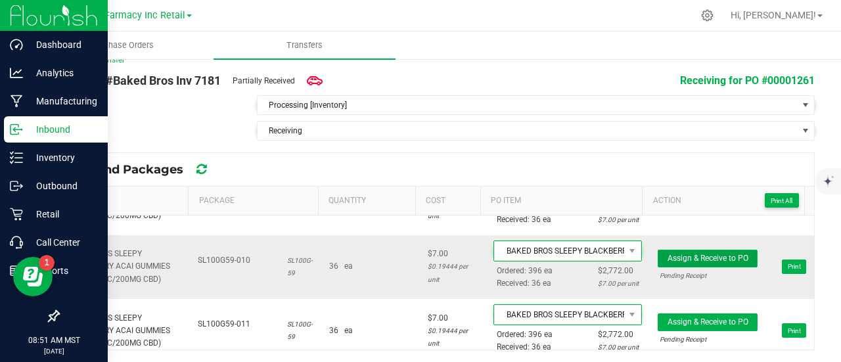
click at [683, 254] on span "Assign & Receive to PO" at bounding box center [707, 258] width 81 height 9
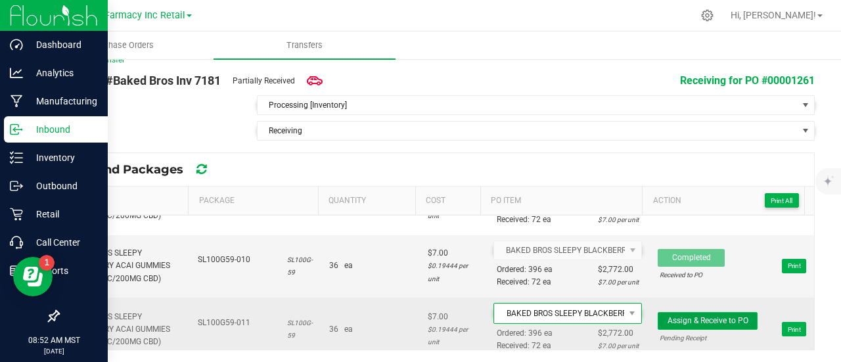
click at [720, 316] on span "Assign & Receive to PO" at bounding box center [707, 320] width 81 height 9
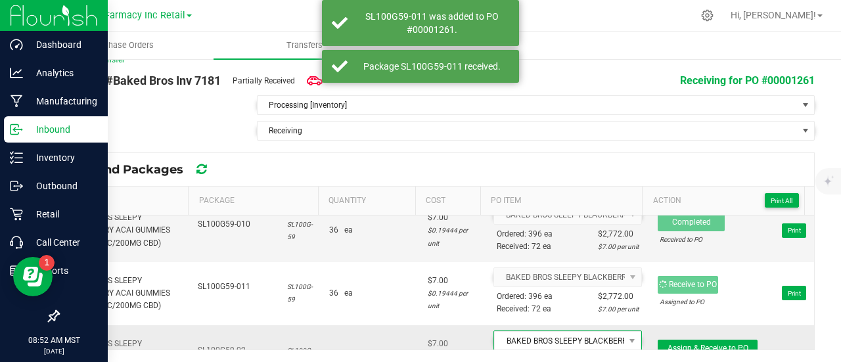
scroll to position [2365, 0]
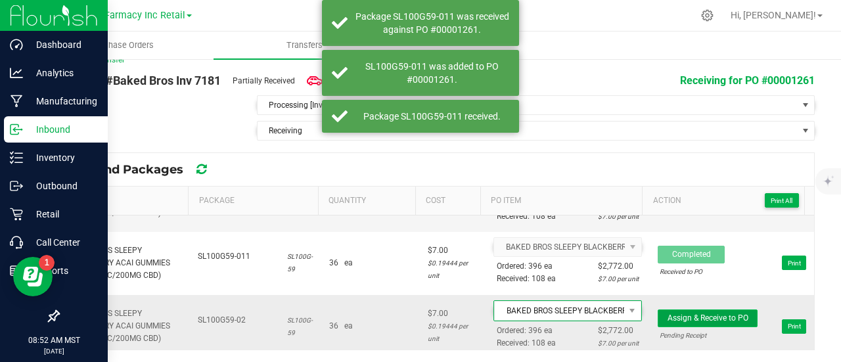
click at [667, 313] on span "Assign & Receive to PO" at bounding box center [707, 317] width 81 height 9
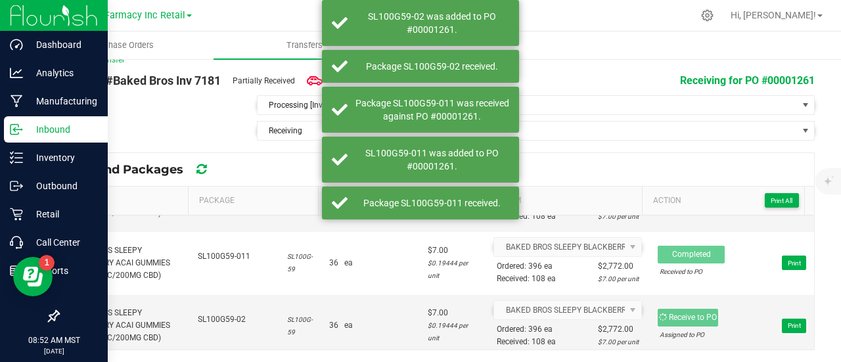
scroll to position [2430, 0]
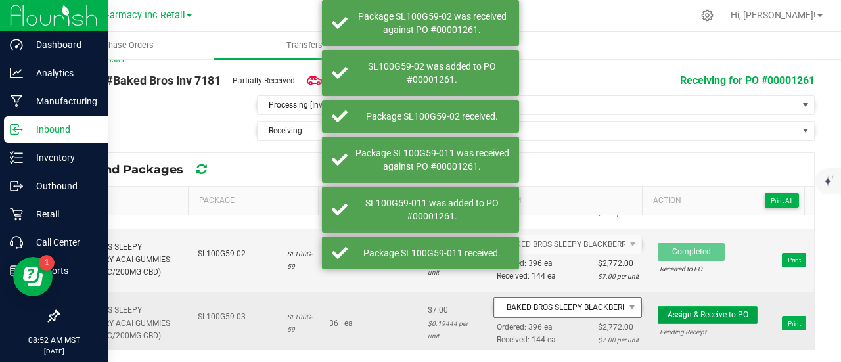
click at [703, 306] on button "Assign & Receive to PO" at bounding box center [707, 315] width 100 height 18
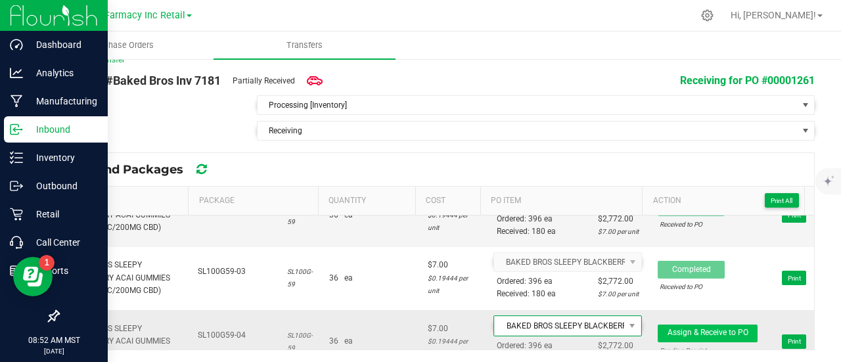
scroll to position [2496, 0]
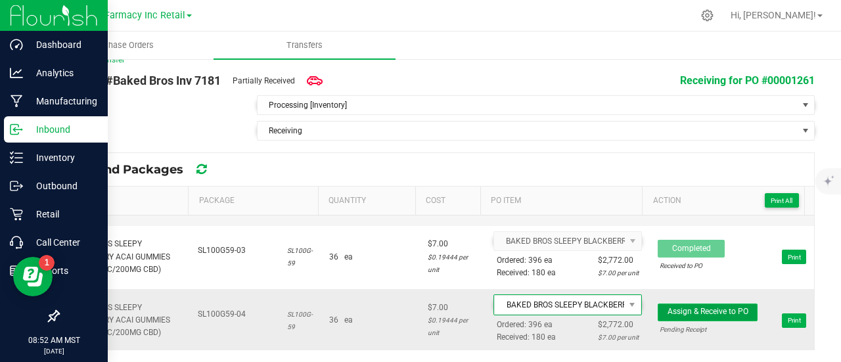
click at [702, 303] on button "Assign & Receive to PO" at bounding box center [707, 312] width 100 height 18
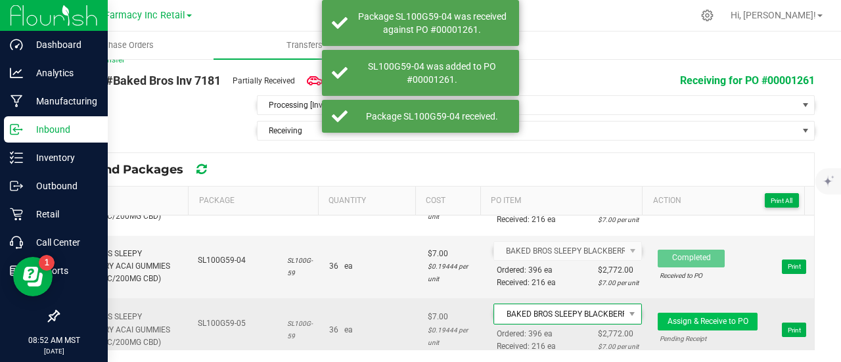
scroll to position [2562, 0]
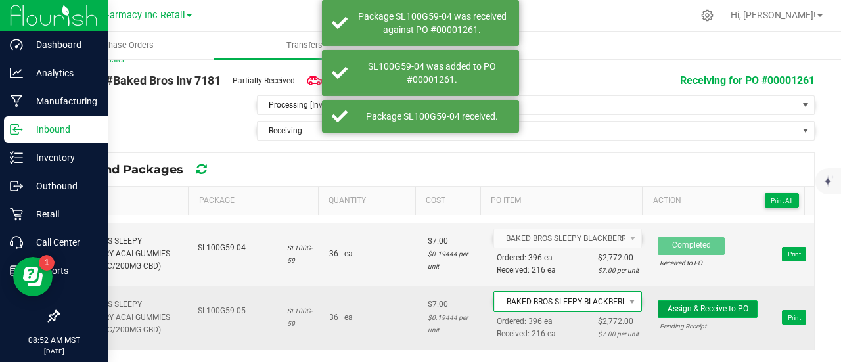
click at [700, 304] on span "Assign & Receive to PO" at bounding box center [707, 308] width 81 height 9
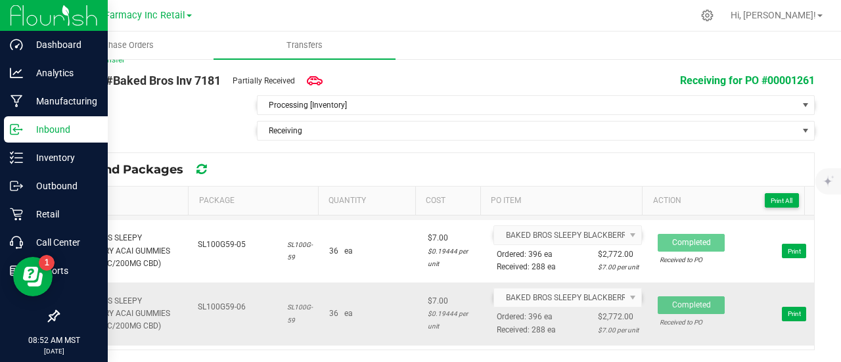
scroll to position [2693, 0]
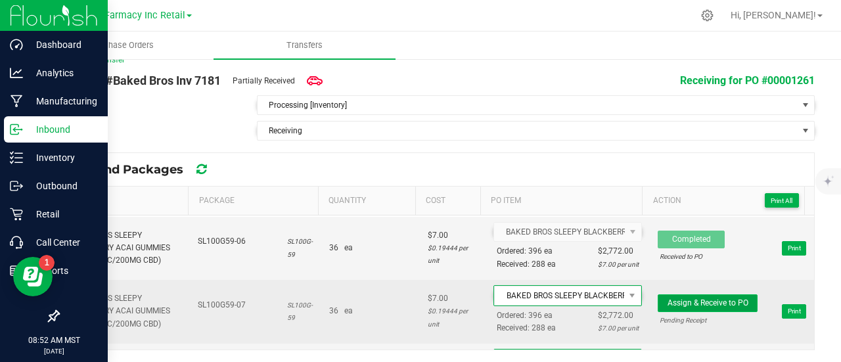
click at [667, 298] on span "Assign & Receive to PO" at bounding box center [707, 302] width 81 height 9
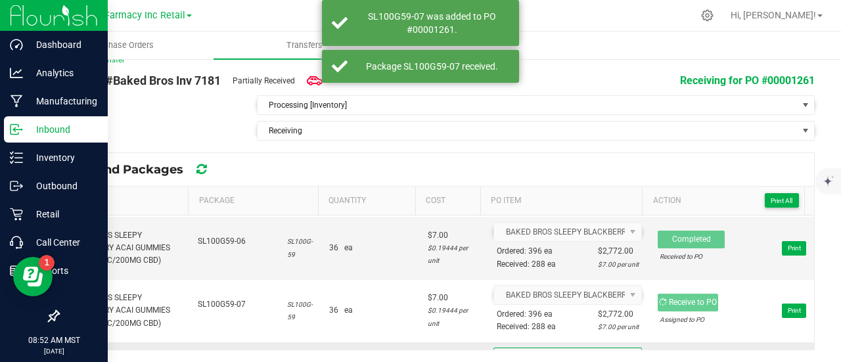
click at [701, 361] on span "Assign & Receive to PO" at bounding box center [707, 365] width 81 height 9
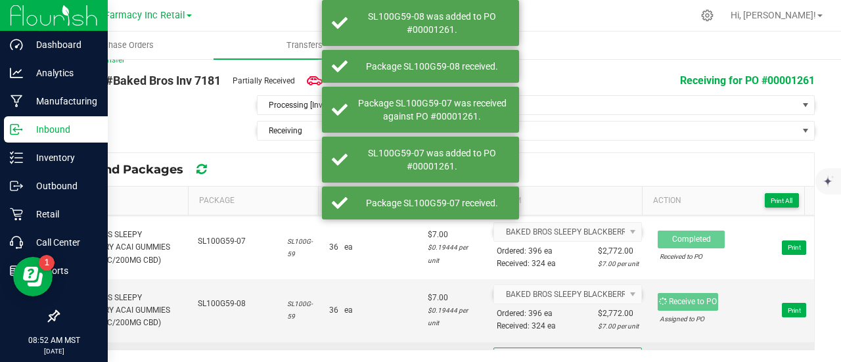
scroll to position [2759, 0]
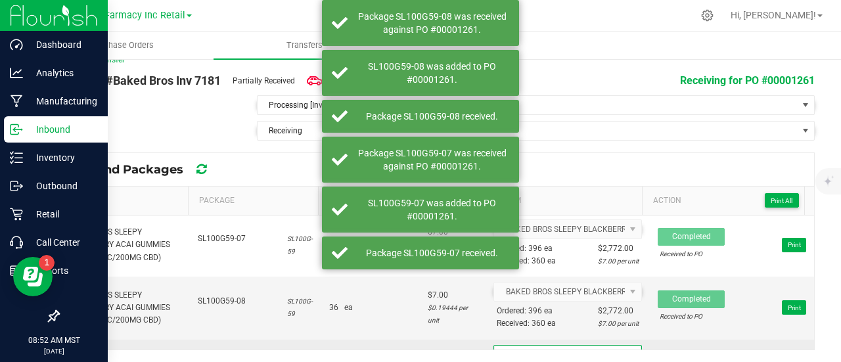
click at [709, 358] on span "Assign & Receive to PO" at bounding box center [707, 362] width 81 height 9
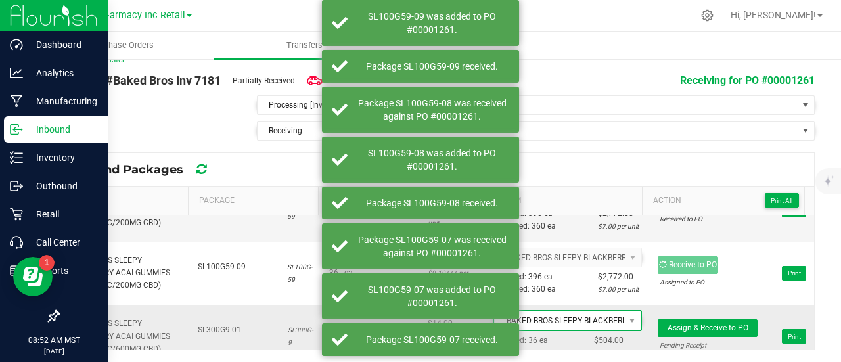
scroll to position [2890, 0]
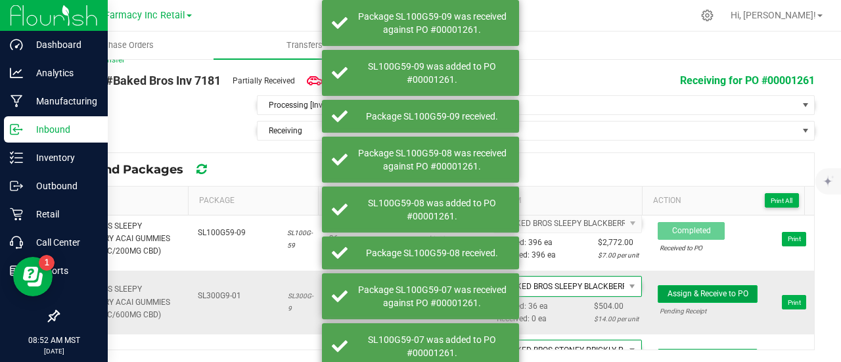
click at [698, 289] on span "Assign & Receive to PO" at bounding box center [707, 293] width 81 height 9
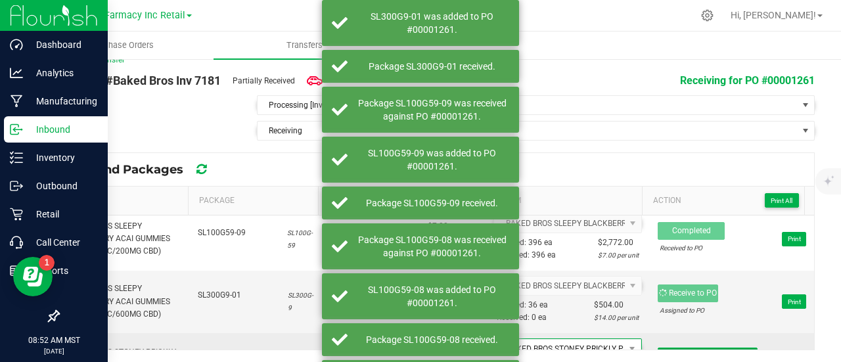
click at [702, 351] on span "Assign & Receive to PO" at bounding box center [707, 355] width 81 height 9
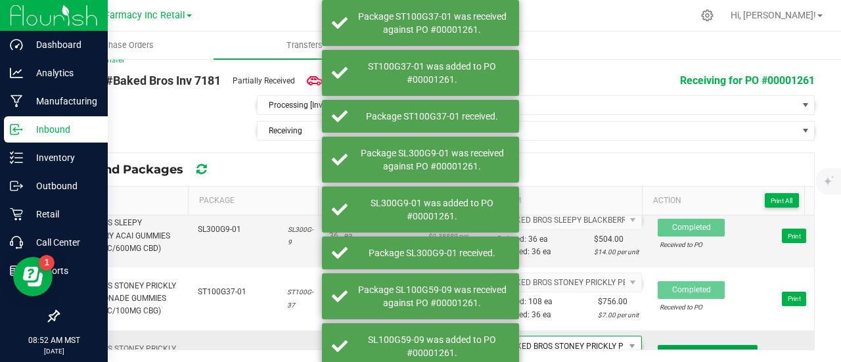
click at [709, 349] on span "Assign & Receive to PO" at bounding box center [707, 353] width 81 height 9
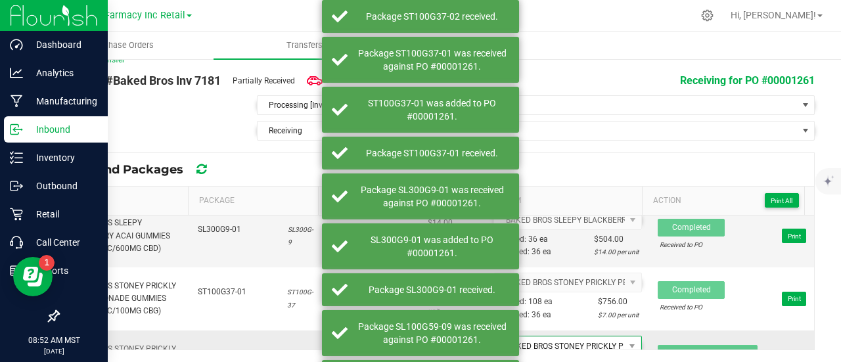
scroll to position [3021, 0]
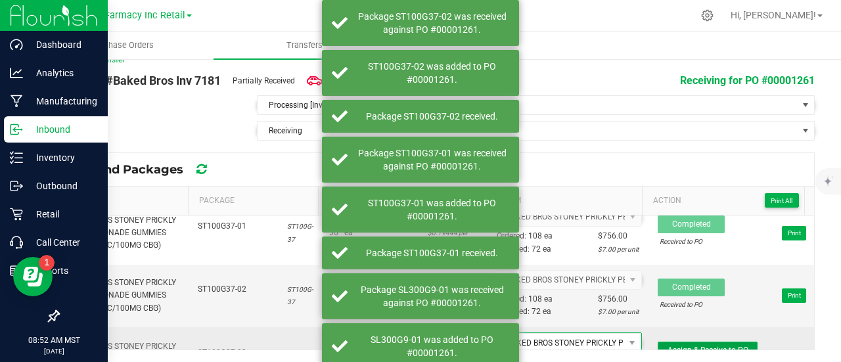
click at [688, 345] on span "Assign & Receive to PO" at bounding box center [707, 349] width 81 height 9
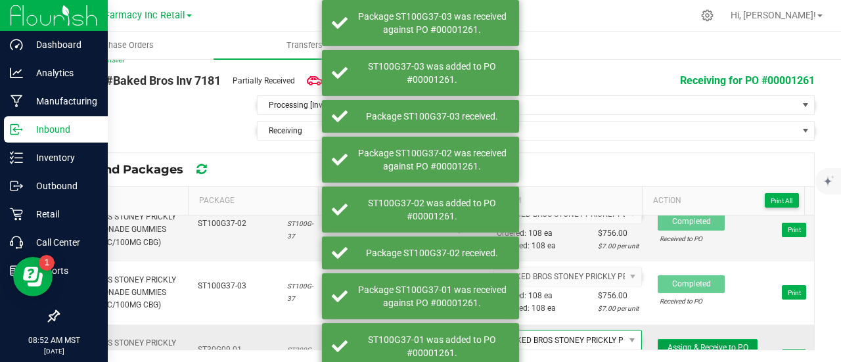
click at [705, 343] on span "Assign & Receive to PO" at bounding box center [707, 347] width 81 height 9
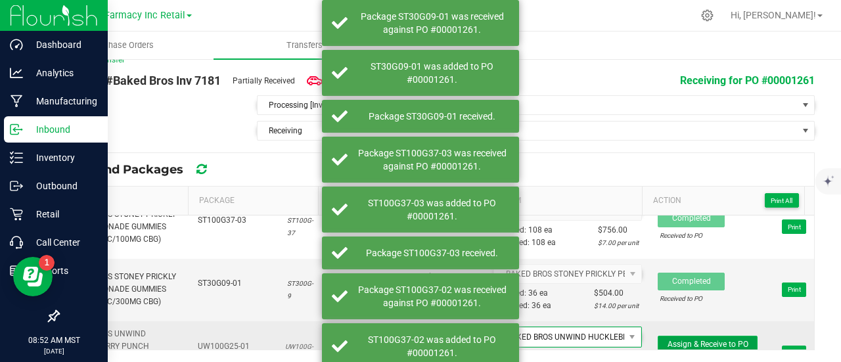
click at [715, 336] on button "Assign & Receive to PO" at bounding box center [707, 345] width 100 height 18
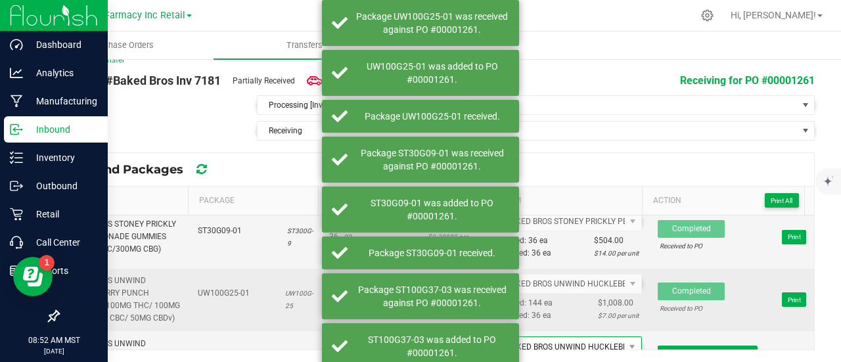
scroll to position [3219, 0]
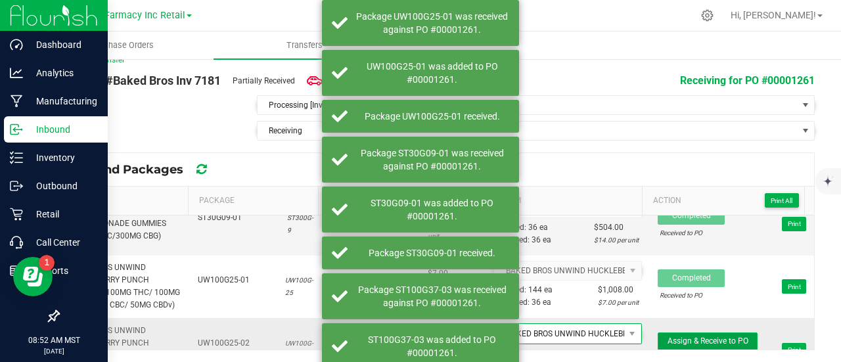
click at [708, 336] on span "Assign & Receive to PO" at bounding box center [707, 340] width 81 height 9
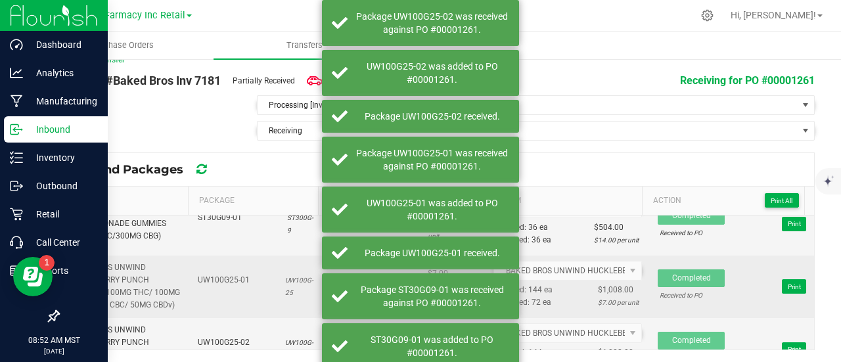
scroll to position [3284, 0]
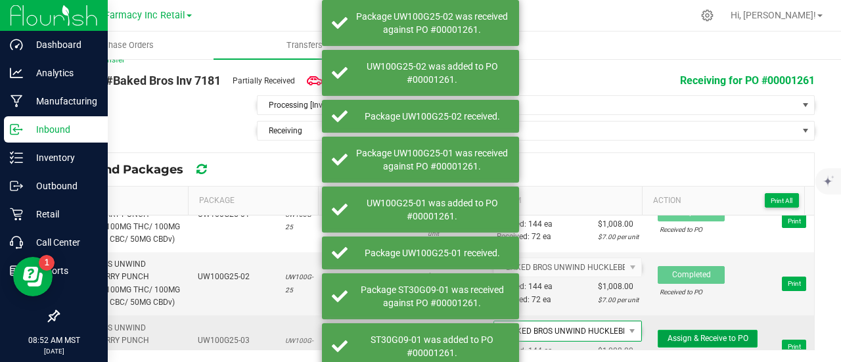
click at [698, 334] on span "Assign & Receive to PO" at bounding box center [707, 338] width 81 height 9
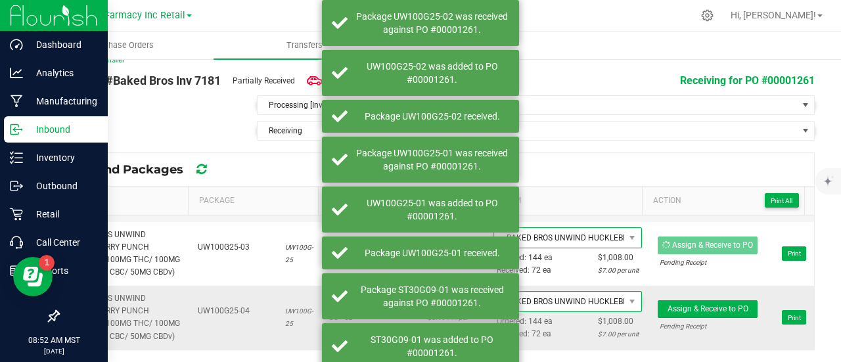
scroll to position [3384, 0]
click at [711, 305] on span "Assign & Receive to PO" at bounding box center [707, 308] width 81 height 9
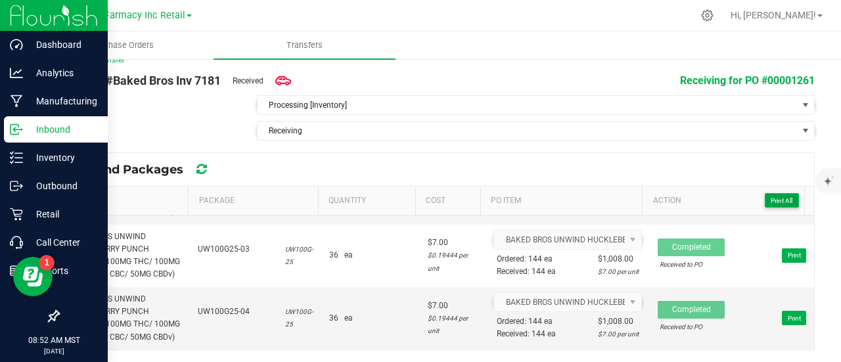
click at [777, 194] on button "Print All" at bounding box center [782, 200] width 34 height 14
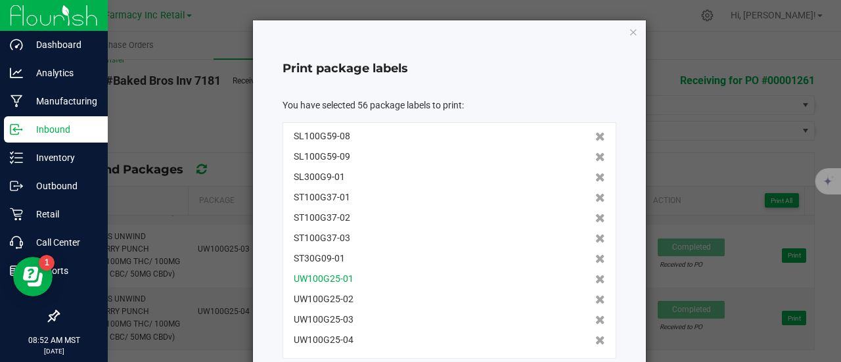
scroll to position [197, 0]
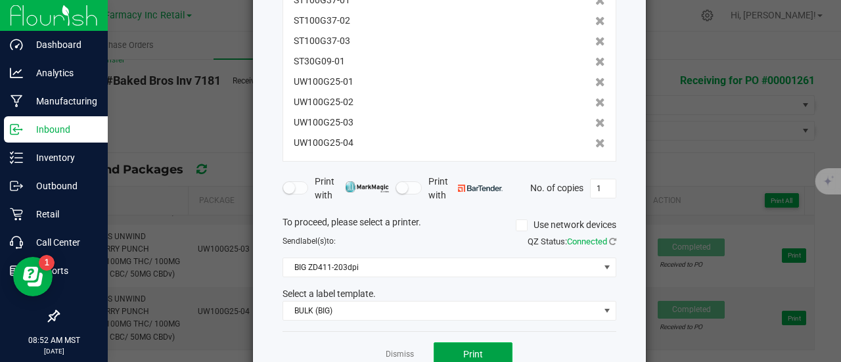
click at [463, 349] on span "Print" at bounding box center [473, 354] width 20 height 11
click at [46, 122] on ngb-modal-window "Print package labels You have selected 56 package labels to print : BR100BP13-0…" at bounding box center [425, 181] width 851 height 362
click at [20, 161] on ngb-modal-window "Print package labels You have selected 56 package labels to print : BR100BP13-0…" at bounding box center [425, 181] width 851 height 362
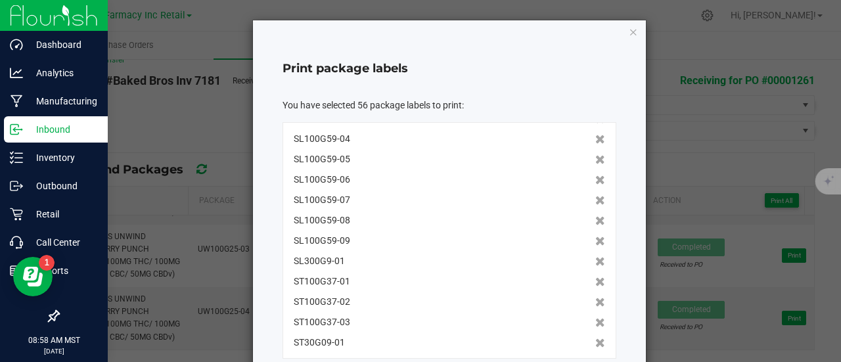
scroll to position [784, 0]
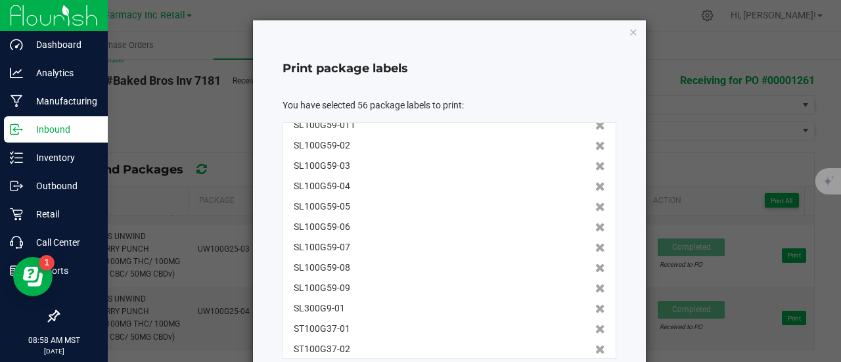
click at [629, 31] on icon "button" at bounding box center [633, 32] width 9 height 16
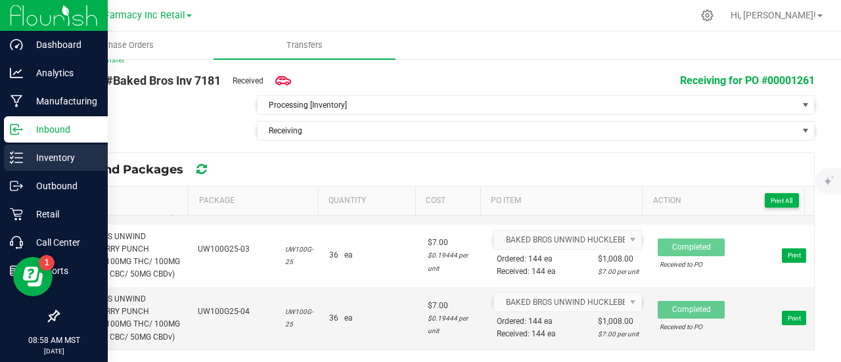
drag, startPoint x: 20, startPoint y: 160, endPoint x: 5, endPoint y: 160, distance: 15.1
click at [20, 160] on icon at bounding box center [16, 157] width 13 height 13
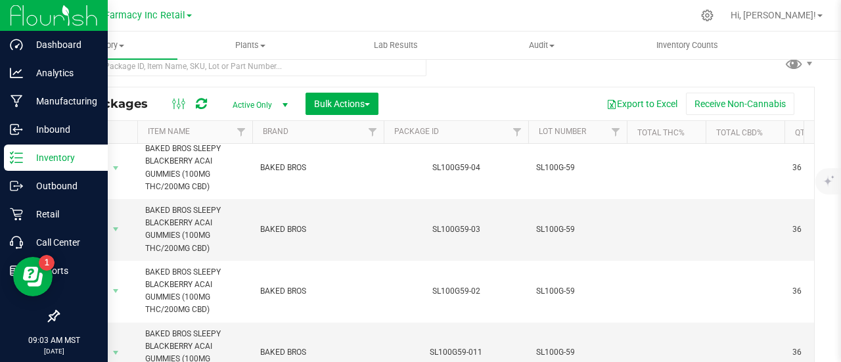
scroll to position [1059, 0]
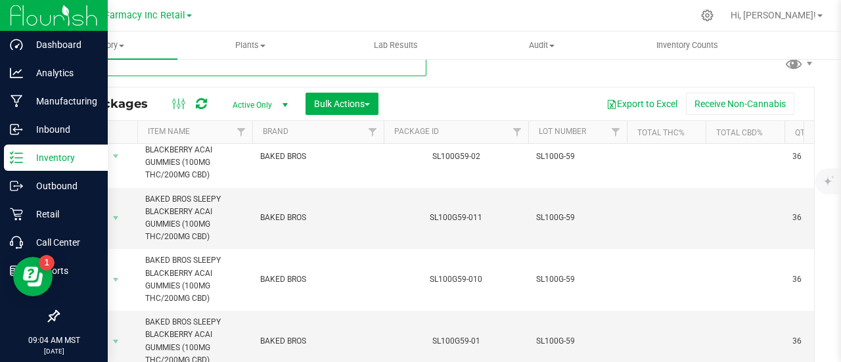
click at [162, 66] on input "text" at bounding box center [242, 66] width 368 height 20
paste input "BR1KBP-7"
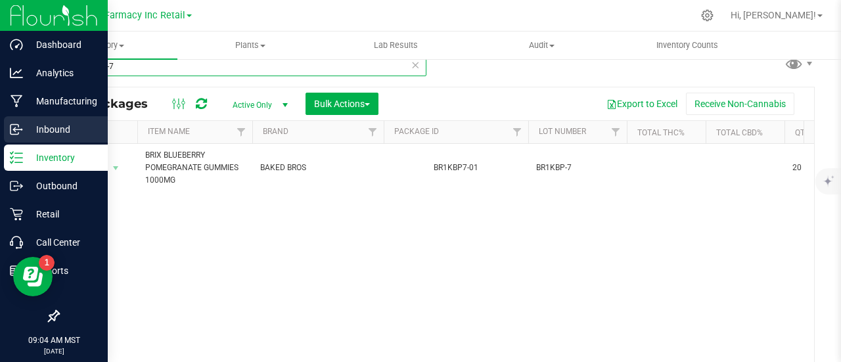
type input "BR1KBP-7"
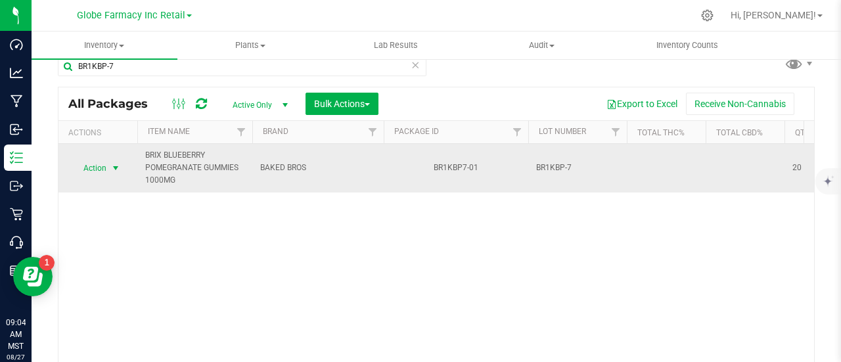
click at [97, 163] on span "Action" at bounding box center [89, 168] width 35 height 18
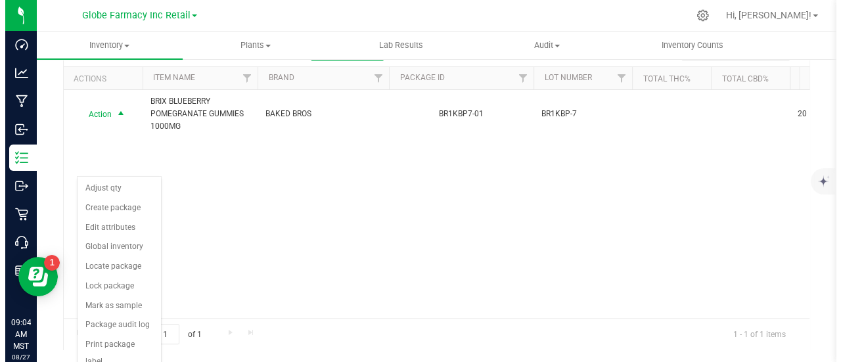
scroll to position [96, 0]
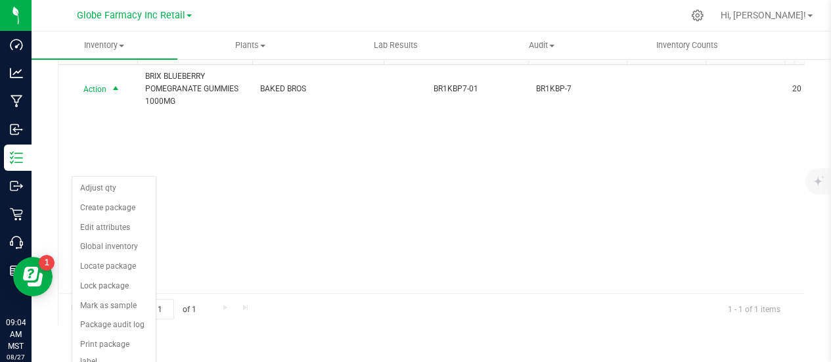
click at [221, 183] on div "Action Action Adjust qty Create package Edit attributes Global inventory Locate…" at bounding box center [431, 179] width 746 height 228
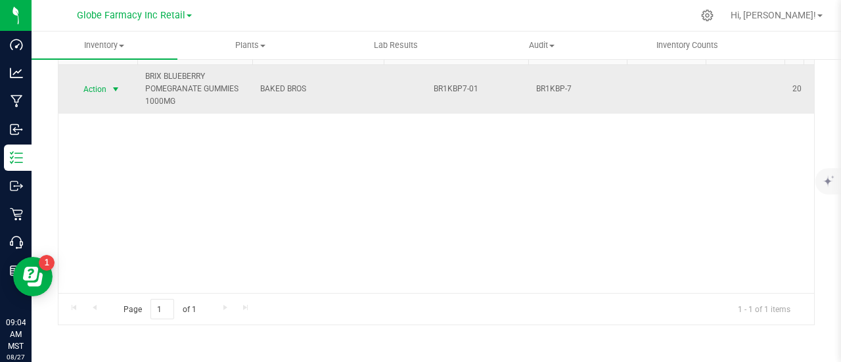
click at [110, 85] on span "select" at bounding box center [116, 89] width 16 height 18
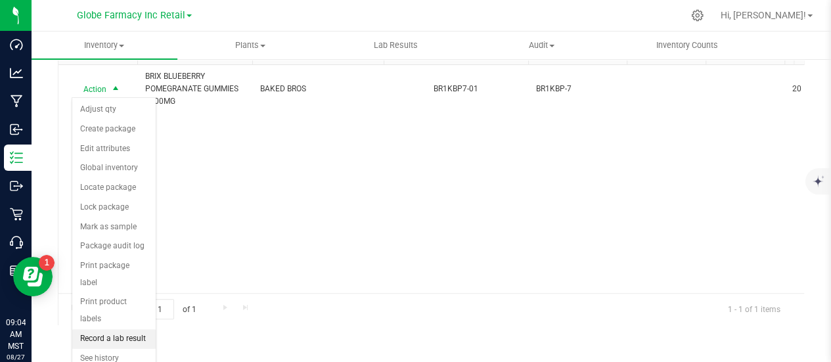
click at [132, 329] on li "Record a lab result" at bounding box center [113, 339] width 83 height 20
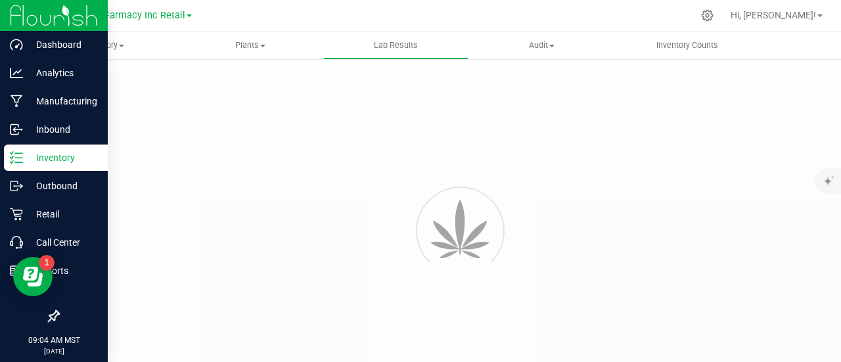
type input "BR1KBP7-01"
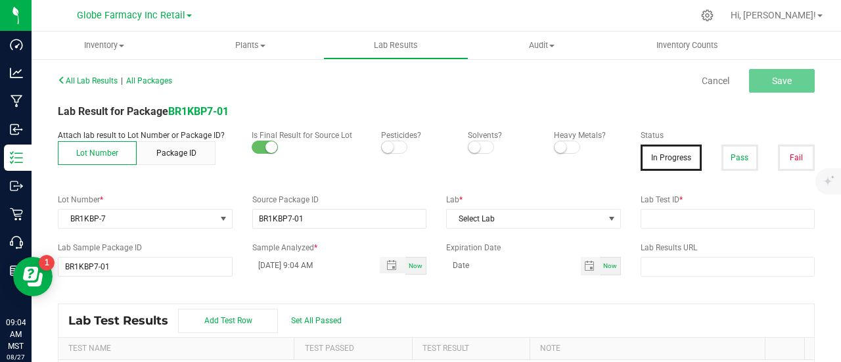
click at [736, 149] on button "Pass" at bounding box center [739, 158] width 37 height 26
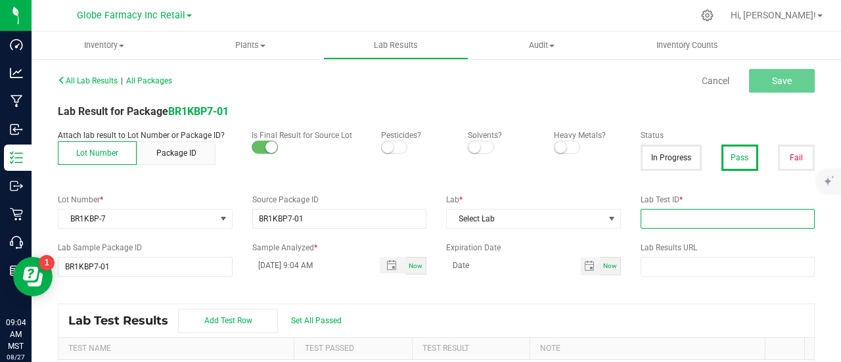
drag, startPoint x: 698, startPoint y: 213, endPoint x: 613, endPoint y: 212, distance: 84.7
click at [698, 213] on input "text" at bounding box center [727, 219] width 175 height 20
paste input "2506APO2481.12789"
type input "2506APO2481.12789"
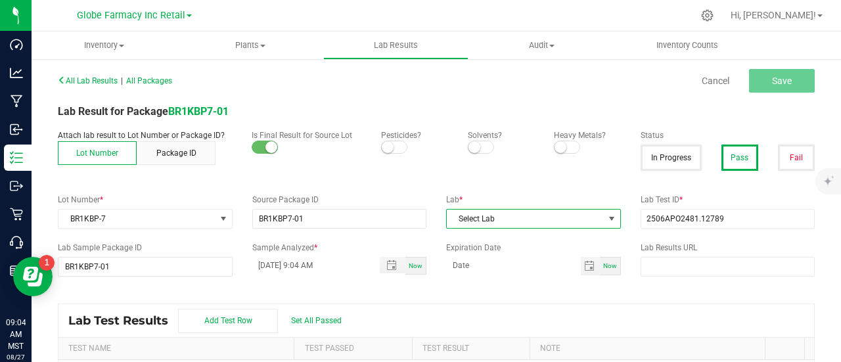
drag, startPoint x: 516, startPoint y: 215, endPoint x: 501, endPoint y: 237, distance: 27.3
click at [516, 215] on span "Select Lab" at bounding box center [525, 219] width 157 height 18
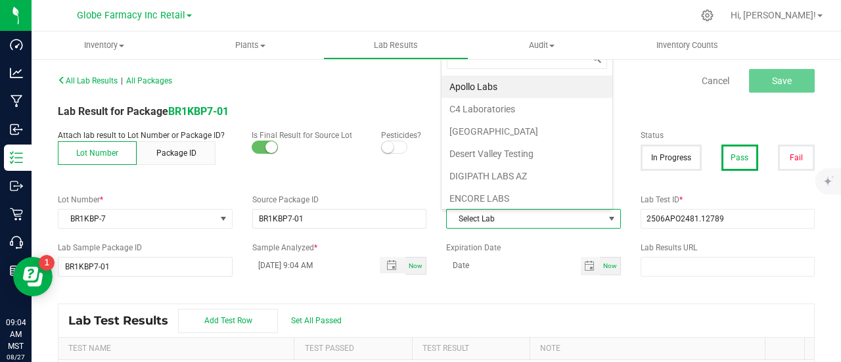
scroll to position [19, 169]
click at [475, 86] on li "Apollo Labs" at bounding box center [526, 87] width 171 height 22
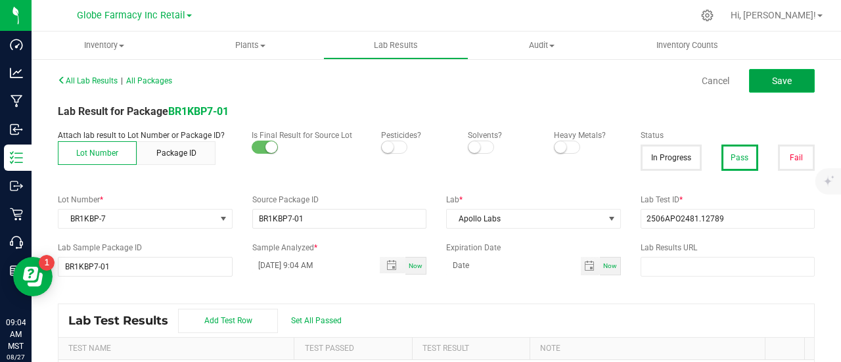
click at [760, 82] on button "Save" at bounding box center [782, 81] width 66 height 24
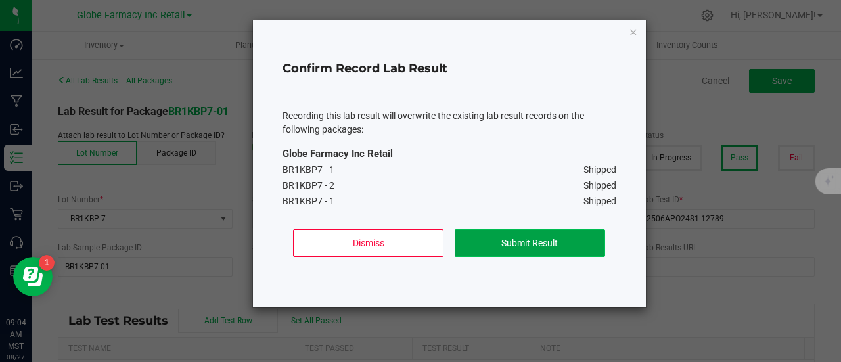
click at [545, 243] on button "Submit Result" at bounding box center [530, 243] width 150 height 28
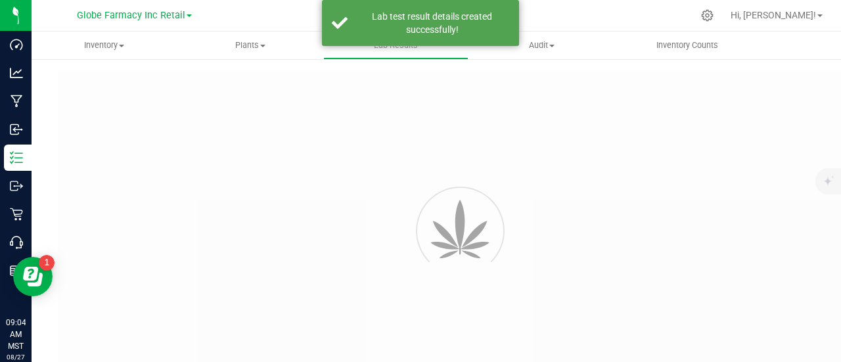
type input "BR1KBP7-01"
type input "2506APO2481.12789"
type input "BR1KBP7-01"
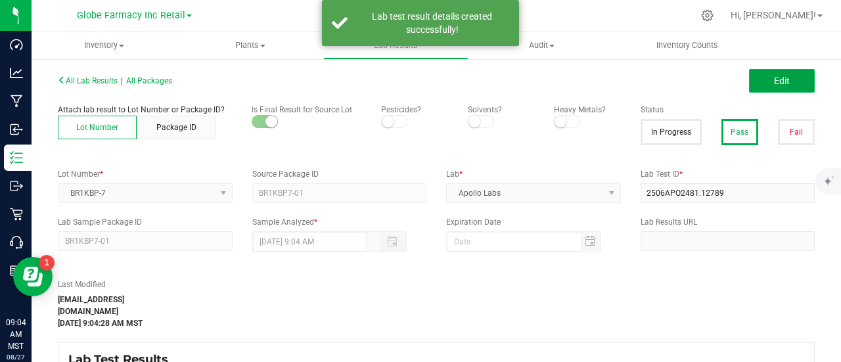
click at [770, 87] on button "Edit" at bounding box center [782, 81] width 66 height 24
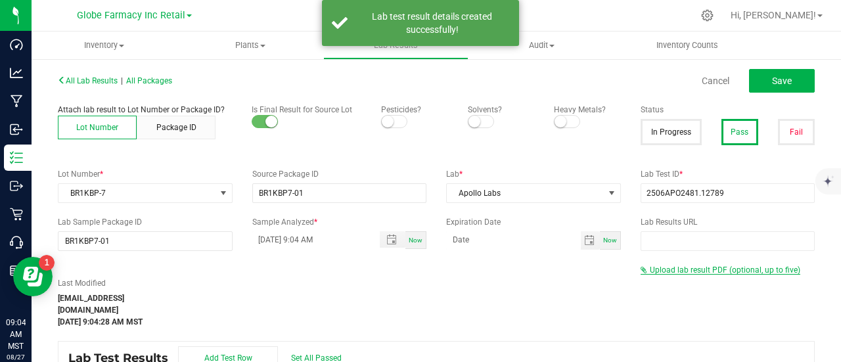
click at [681, 265] on span "Upload lab result PDF (optional, up to five)" at bounding box center [725, 269] width 150 height 9
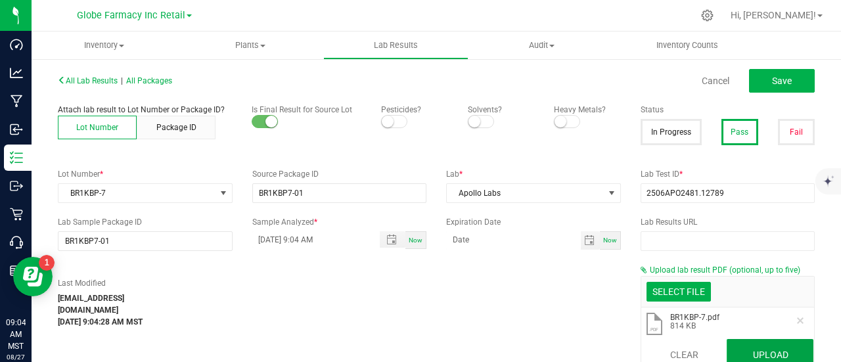
click at [766, 346] on button "Upload" at bounding box center [769, 355] width 87 height 32
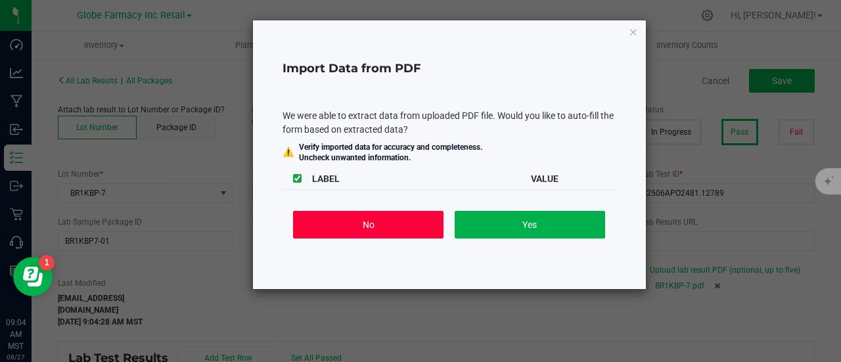
drag, startPoint x: 338, startPoint y: 221, endPoint x: 638, endPoint y: 145, distance: 309.5
click at [338, 220] on button "No" at bounding box center [368, 225] width 150 height 28
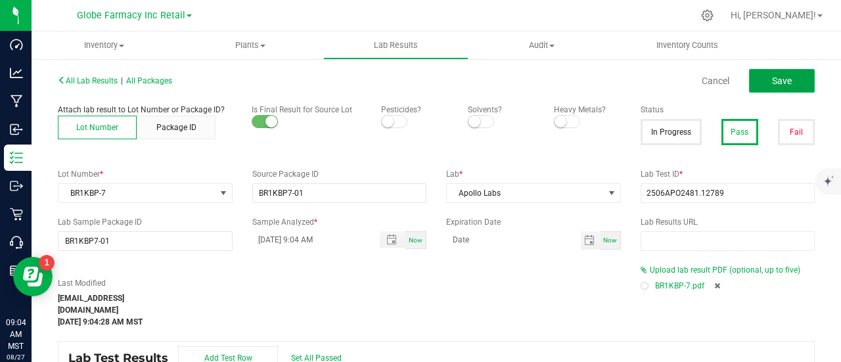
click at [782, 77] on button "Save" at bounding box center [782, 81] width 66 height 24
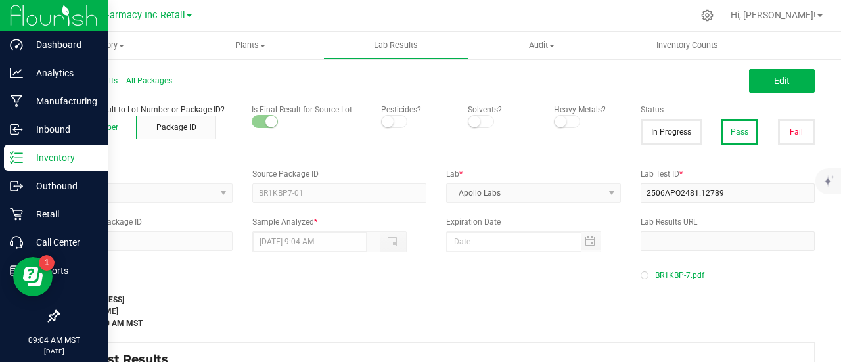
click at [19, 164] on icon at bounding box center [16, 157] width 13 height 13
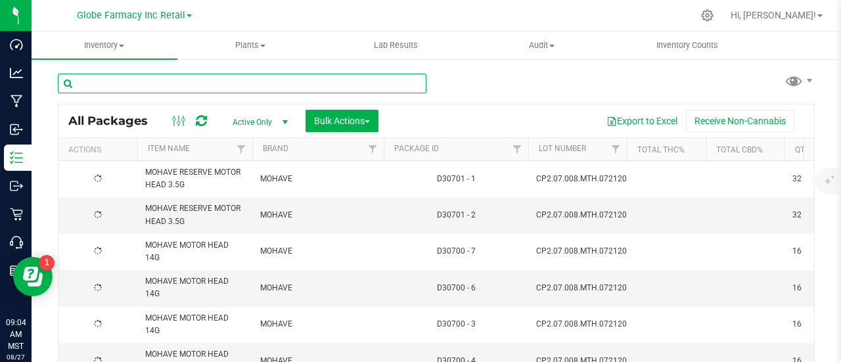
click at [197, 86] on input "text" at bounding box center [242, 84] width 368 height 20
paste input "ST100G-37"
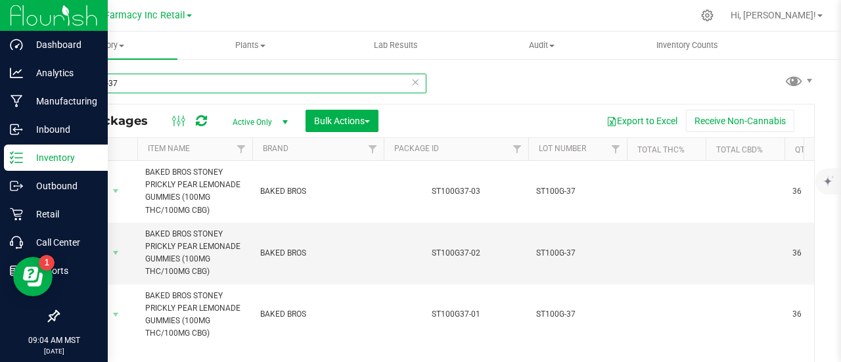
type input "ST100G-37"
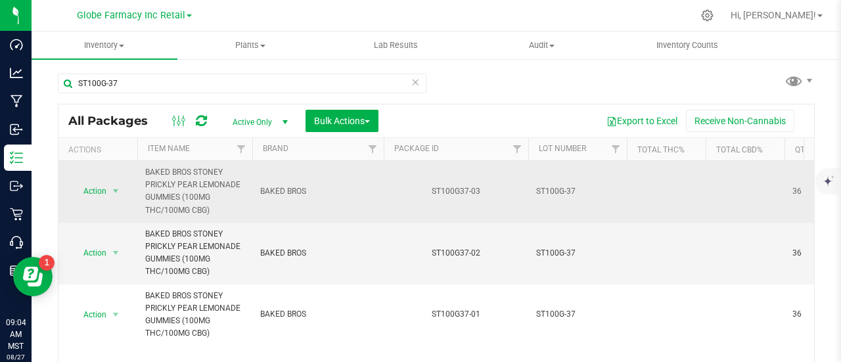
click at [71, 189] on div "Action Action Adjust qty Create package Edit attributes Global inventory Locate…" at bounding box center [97, 191] width 63 height 18
click at [102, 190] on span "Action" at bounding box center [89, 191] width 35 height 18
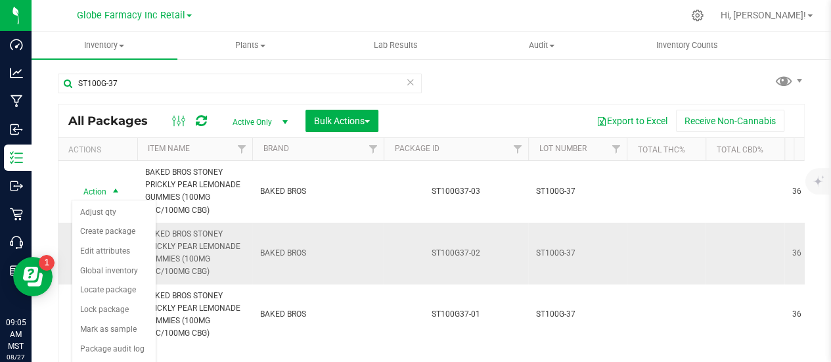
click at [354, 241] on td "BAKED BROS" at bounding box center [317, 254] width 131 height 62
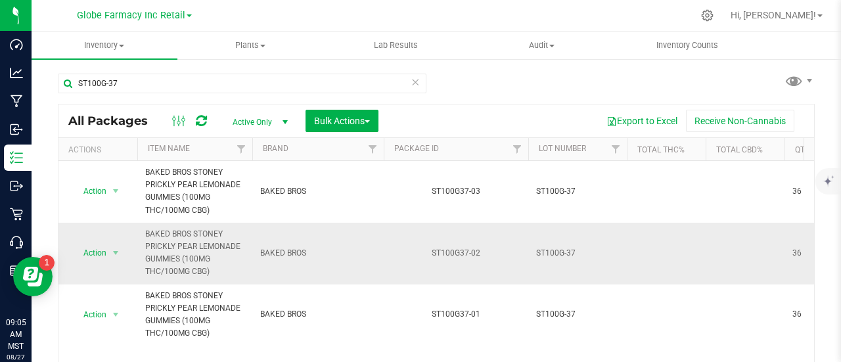
scroll to position [96, 0]
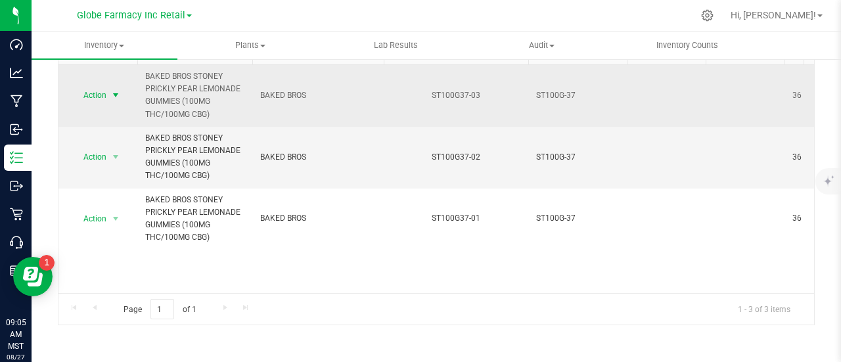
click at [114, 91] on span "select" at bounding box center [115, 95] width 11 height 11
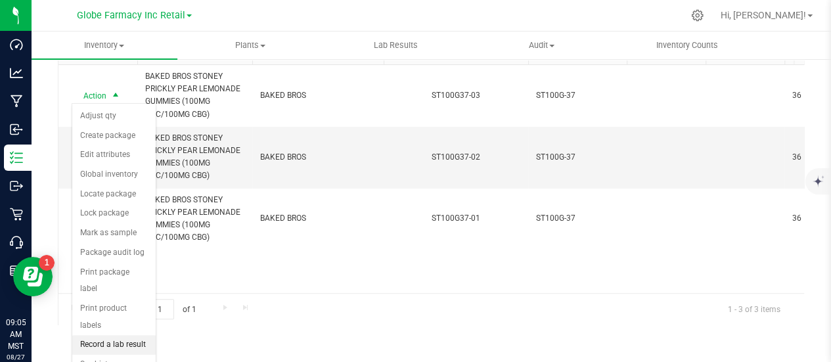
click at [116, 335] on li "Record a lab result" at bounding box center [113, 345] width 83 height 20
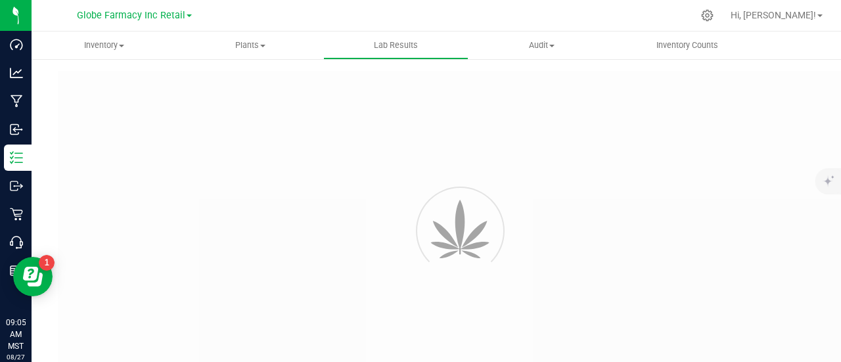
type input "ST100G37-03"
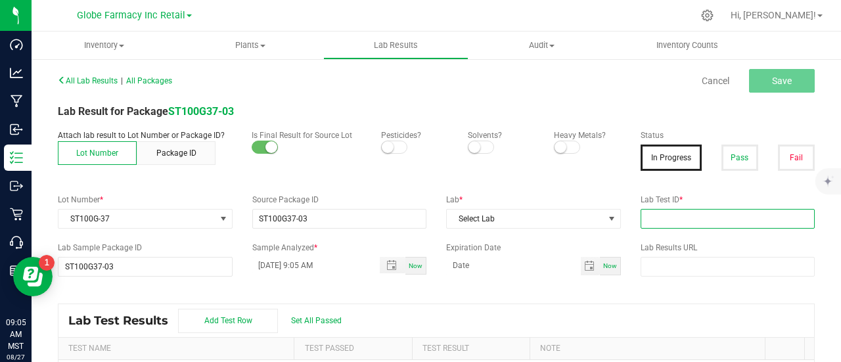
drag, startPoint x: 704, startPoint y: 225, endPoint x: 709, endPoint y: 210, distance: 16.0
click at [704, 224] on input "text" at bounding box center [727, 219] width 175 height 20
paste input "2507APO3076.15707"
type input "2507APO3076.15707"
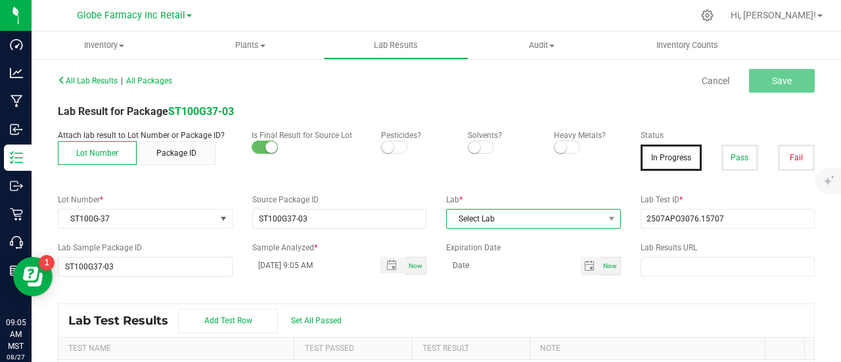
click at [515, 215] on span "Select Lab" at bounding box center [525, 219] width 157 height 18
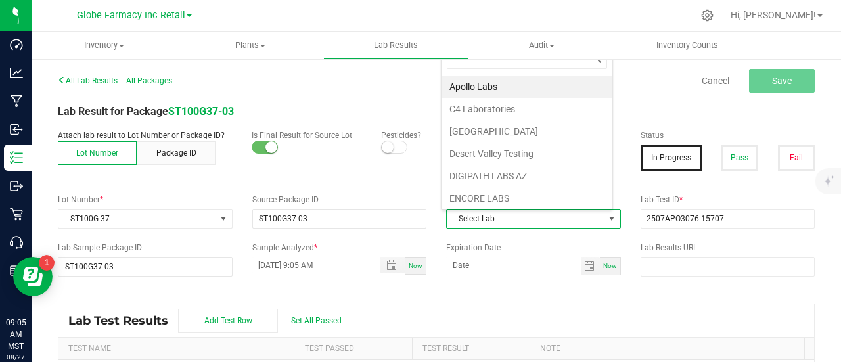
scroll to position [19, 169]
click at [472, 89] on li "Apollo Labs" at bounding box center [526, 87] width 171 height 22
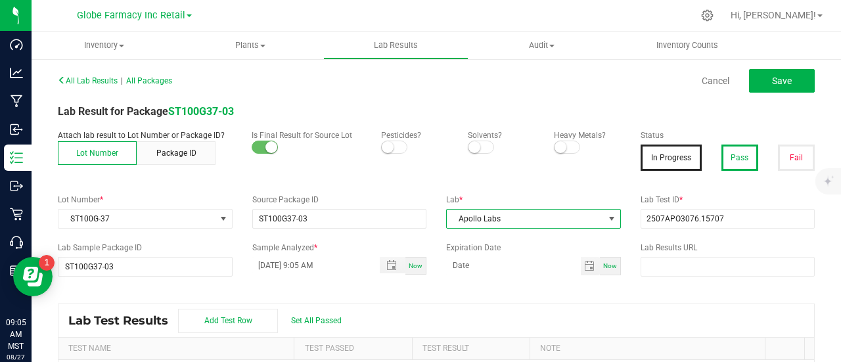
click at [721, 154] on button "Pass" at bounding box center [739, 158] width 37 height 26
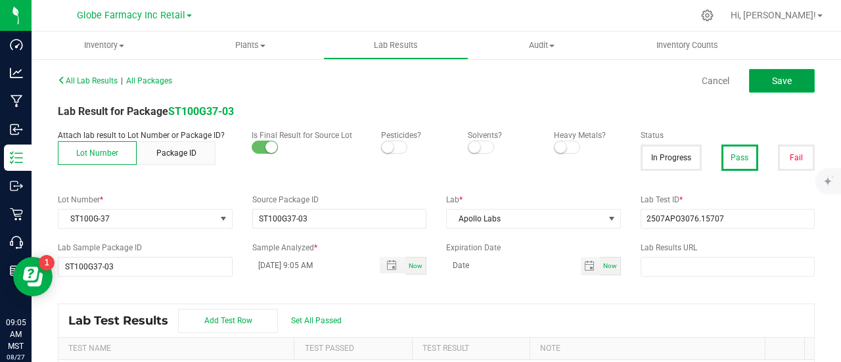
click at [749, 78] on button "Save" at bounding box center [782, 81] width 66 height 24
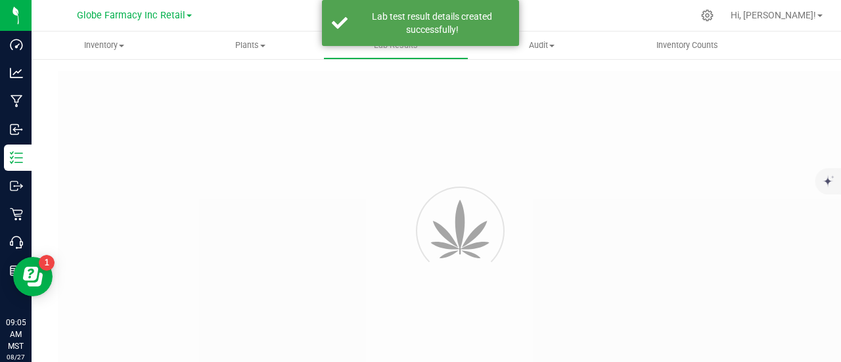
type input "ST100G37-03"
type input "2507APO3076.15707"
type input "ST100G37-03"
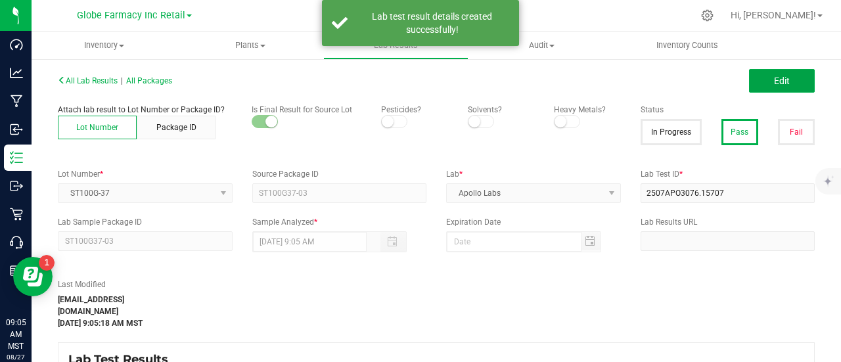
click at [774, 82] on span "Edit" at bounding box center [782, 81] width 16 height 11
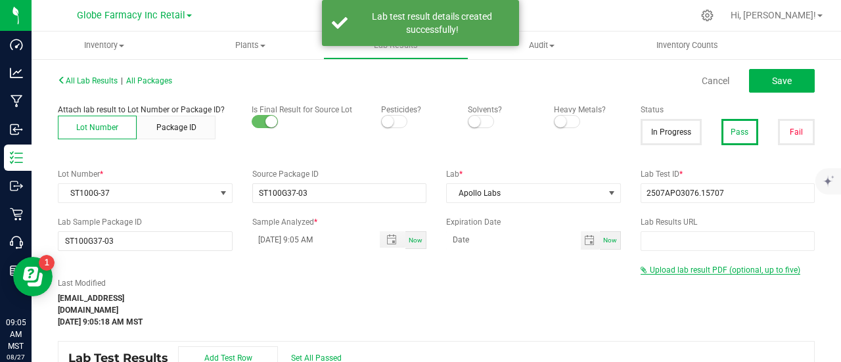
click at [703, 271] on span "Upload lab result PDF (optional, up to five)" at bounding box center [725, 269] width 150 height 9
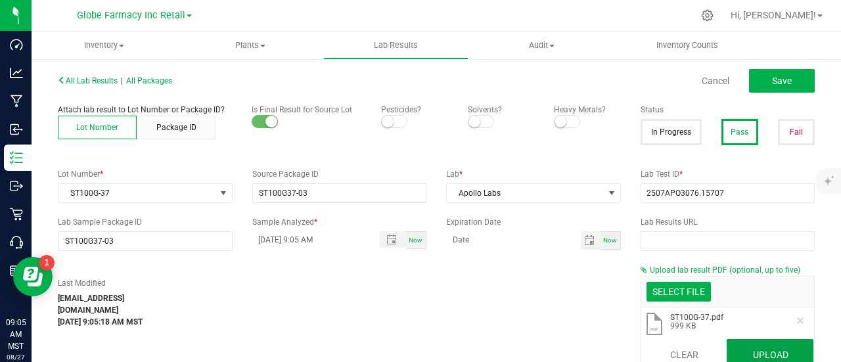
click at [746, 344] on button "Upload" at bounding box center [769, 355] width 87 height 32
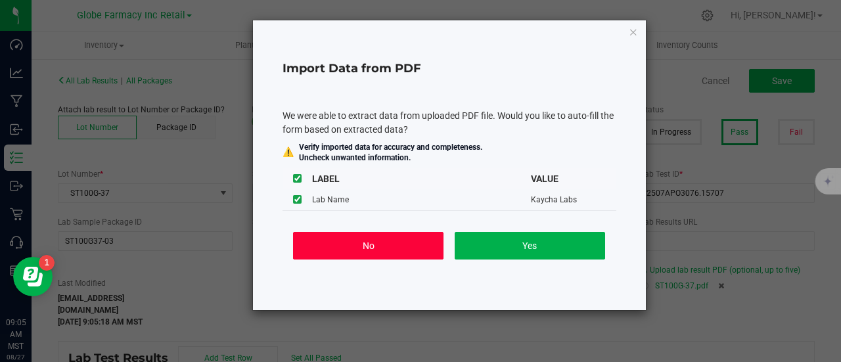
drag, startPoint x: 389, startPoint y: 246, endPoint x: 734, endPoint y: 129, distance: 364.7
click at [389, 246] on button "No" at bounding box center [368, 246] width 150 height 28
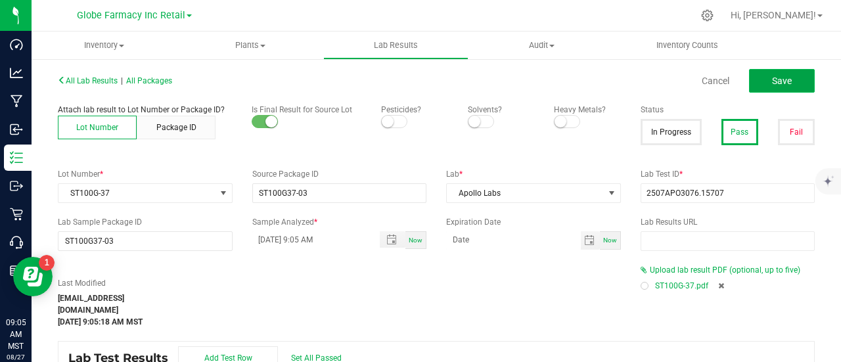
click at [790, 90] on button "Save" at bounding box center [782, 81] width 66 height 24
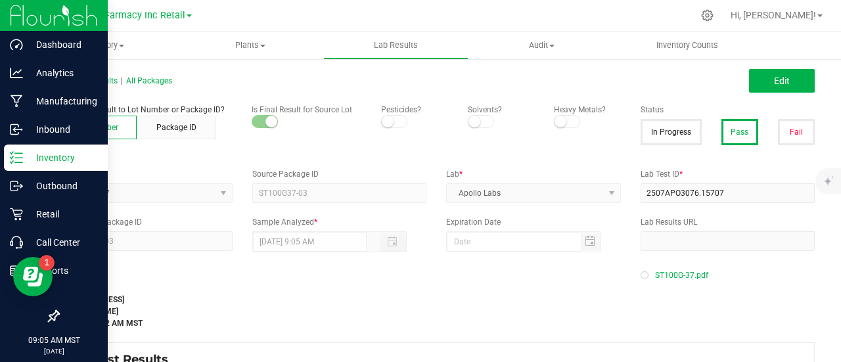
drag, startPoint x: 12, startPoint y: 158, endPoint x: 3, endPoint y: 157, distance: 8.6
click at [12, 158] on icon at bounding box center [12, 157] width 3 height 2
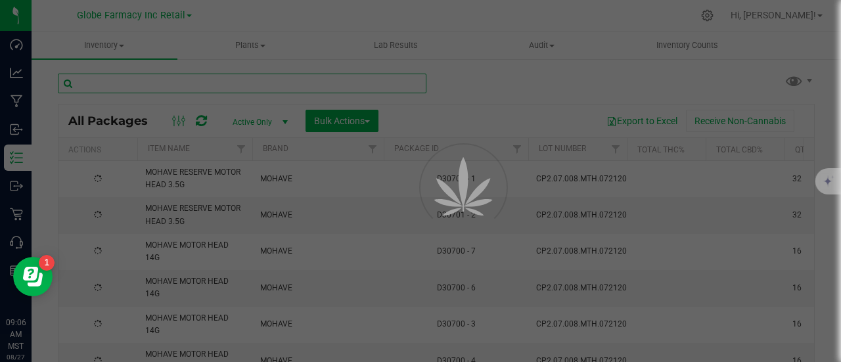
click at [192, 89] on input "text" at bounding box center [242, 84] width 368 height 20
paste input "LHR100WS-18"
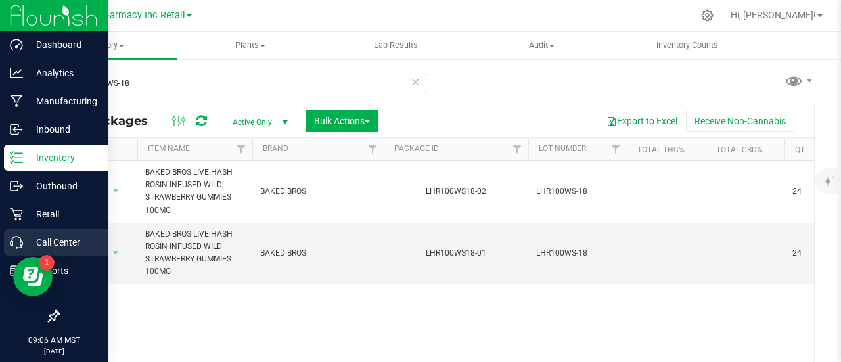
type input "LHR100WS-18"
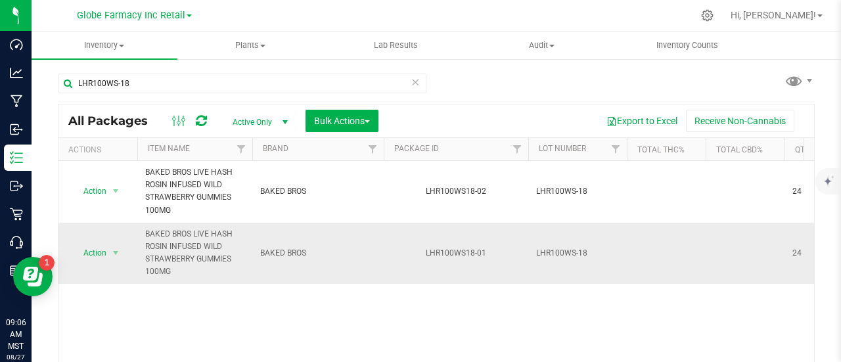
scroll to position [96, 0]
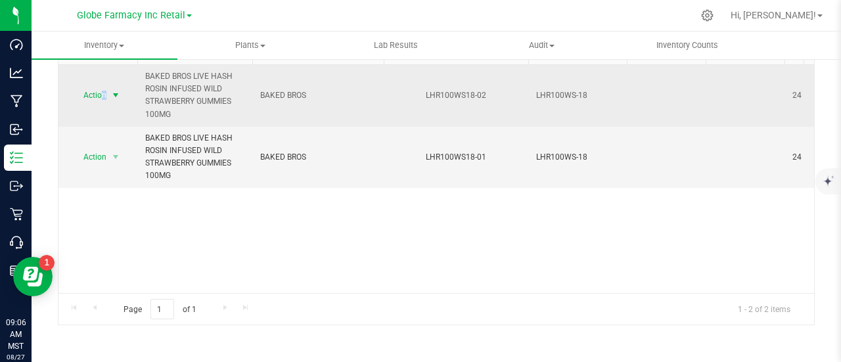
click at [100, 93] on span "Action" at bounding box center [89, 95] width 35 height 18
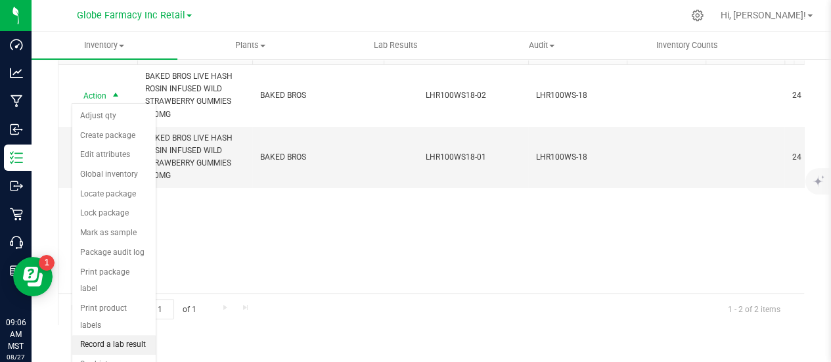
click at [143, 335] on li "Record a lab result" at bounding box center [113, 345] width 83 height 20
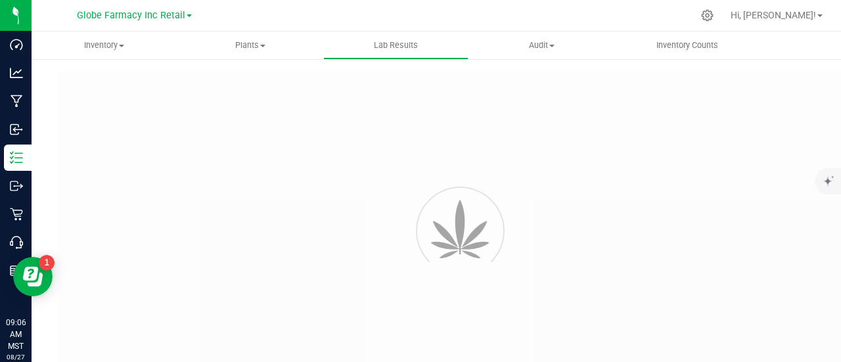
type input "LHR100WS18-02"
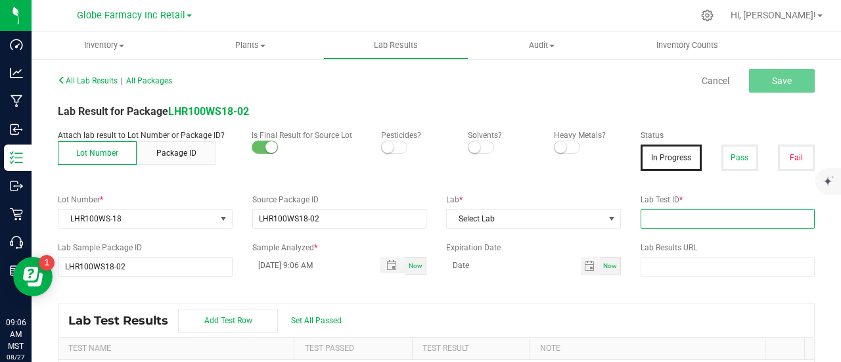
paste input "TE50416012-001"
drag, startPoint x: 702, startPoint y: 219, endPoint x: 711, endPoint y: 210, distance: 13.5
click at [700, 219] on input "text" at bounding box center [727, 219] width 175 height 20
type input "TE50416012-001"
click at [723, 156] on button "Pass" at bounding box center [739, 158] width 37 height 26
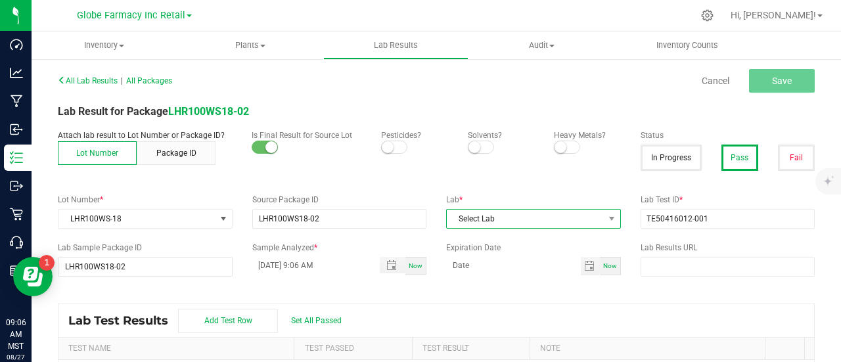
drag, startPoint x: 512, startPoint y: 210, endPoint x: 512, endPoint y: 221, distance: 10.5
click at [512, 214] on span "Select Lab" at bounding box center [525, 219] width 157 height 18
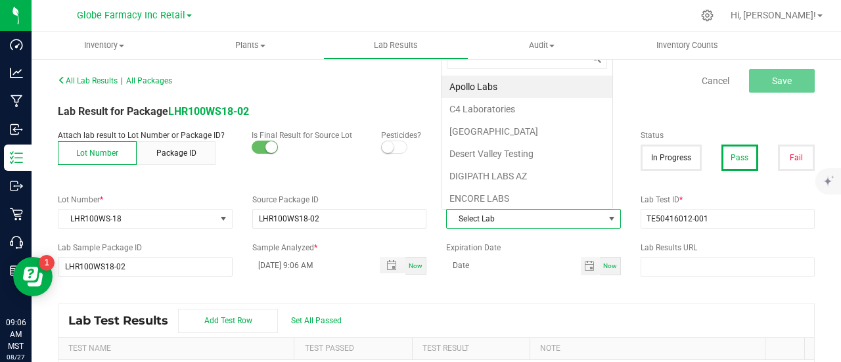
click at [510, 221] on span "Select Lab" at bounding box center [525, 219] width 157 height 18
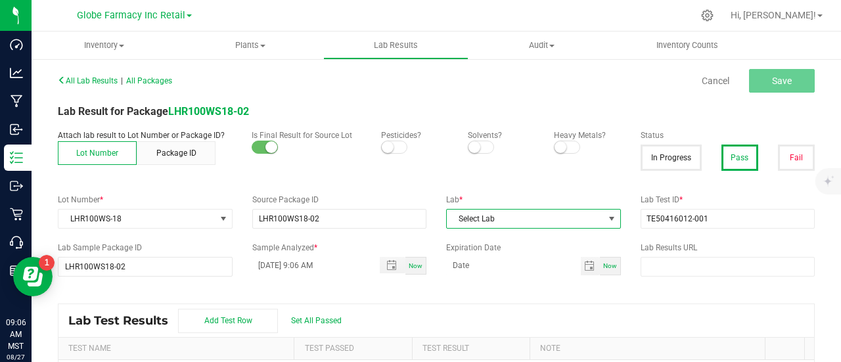
click at [510, 220] on span "Select Lab" at bounding box center [525, 219] width 157 height 18
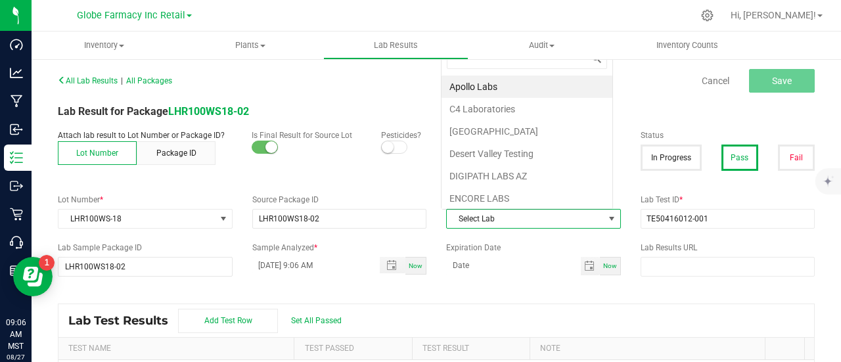
scroll to position [19, 169]
type input "KAY"
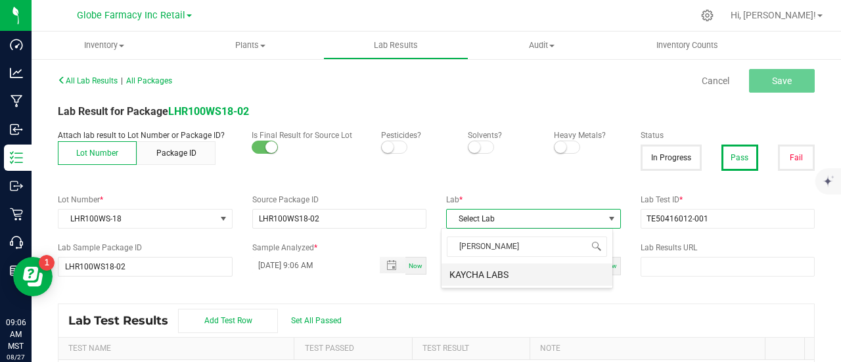
click at [492, 273] on li "KAYCHA LABS" at bounding box center [526, 274] width 171 height 22
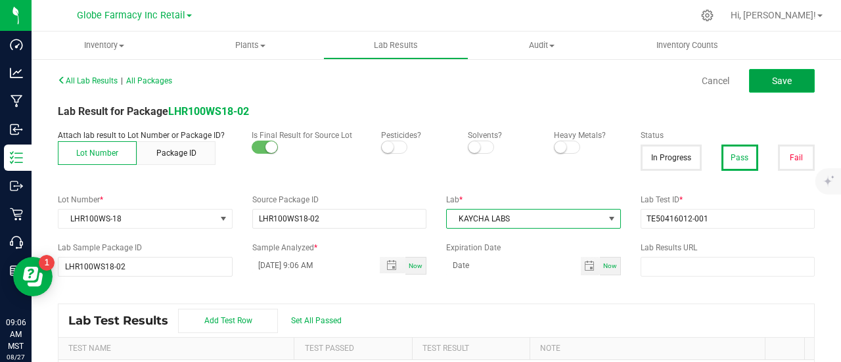
click at [777, 81] on span "Save" at bounding box center [782, 81] width 20 height 11
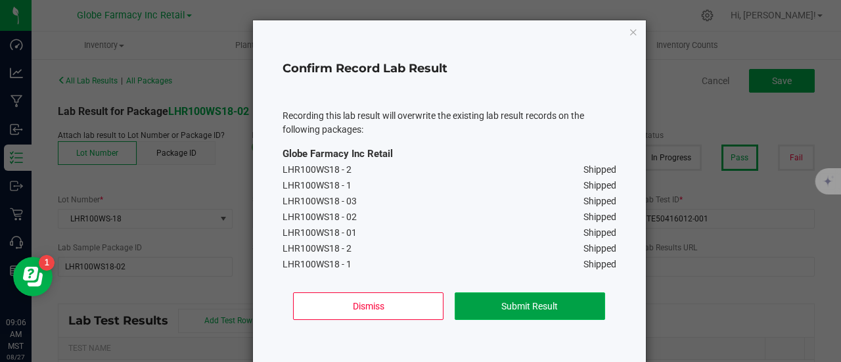
click at [543, 315] on button "Submit Result" at bounding box center [530, 306] width 150 height 28
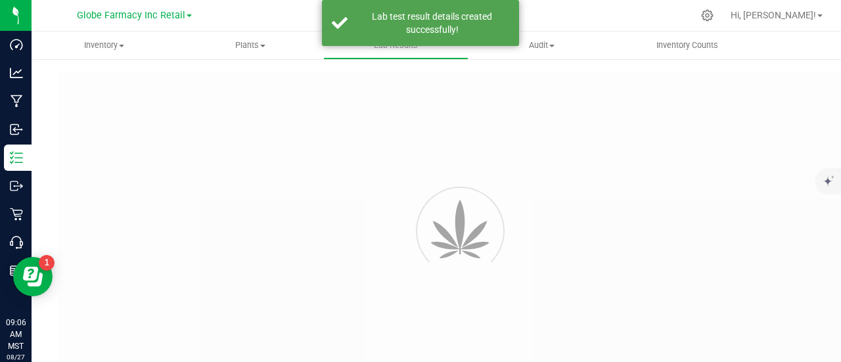
type input "LHR100WS18-02"
type input "TE50416012-001"
type input "LHR100WS18-02"
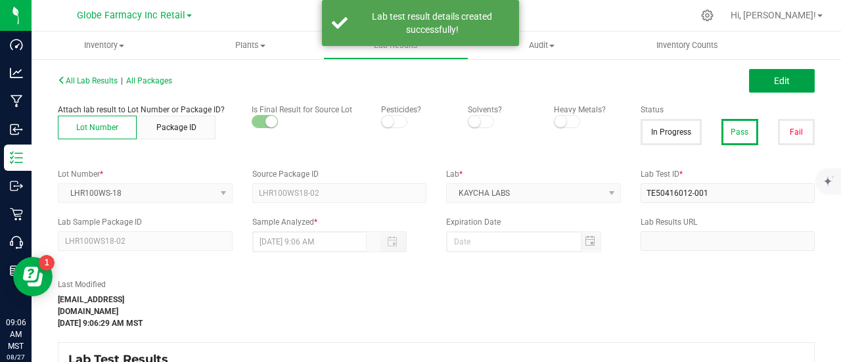
drag, startPoint x: 759, startPoint y: 73, endPoint x: 696, endPoint y: 278, distance: 214.4
click at [759, 74] on button "Edit" at bounding box center [782, 81] width 66 height 24
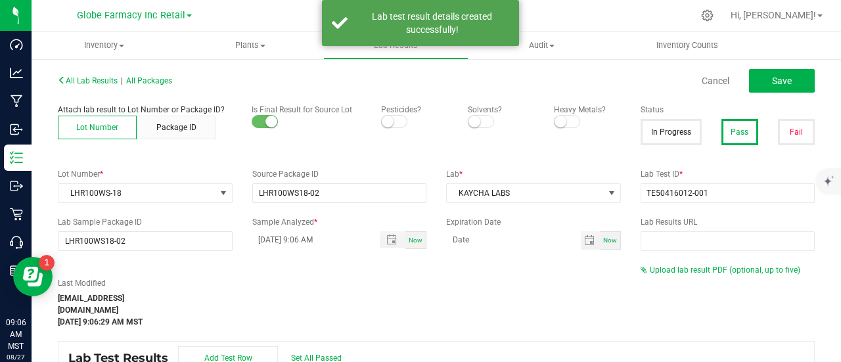
click at [696, 264] on div "Upload lab result PDF (optional, up to five)" at bounding box center [727, 270] width 175 height 12
click at [690, 270] on span "Upload lab result PDF (optional, up to five)" at bounding box center [725, 269] width 150 height 9
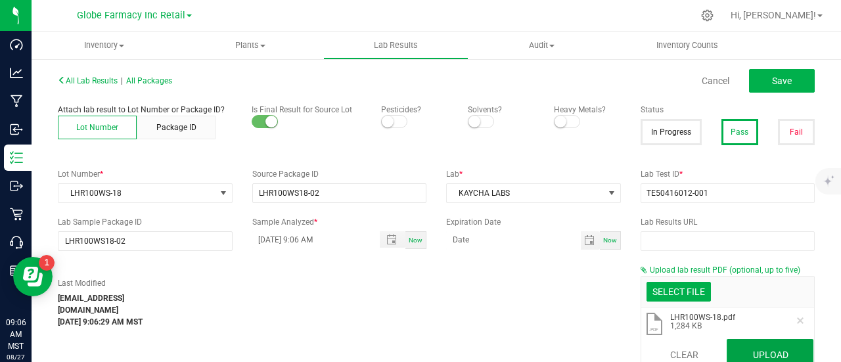
click at [747, 355] on button "Upload" at bounding box center [769, 355] width 87 height 32
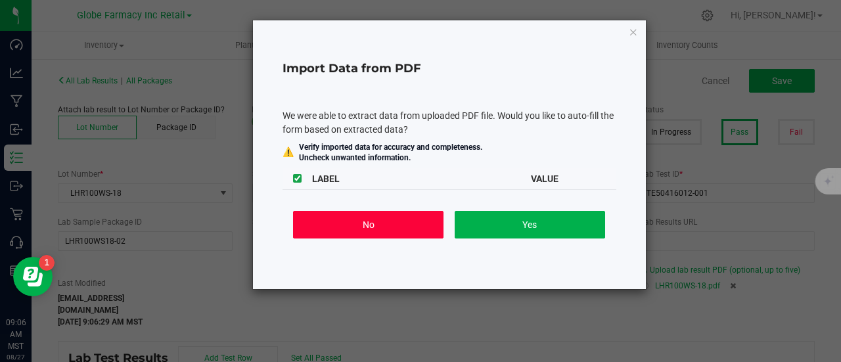
drag, startPoint x: 308, startPoint y: 223, endPoint x: 411, endPoint y: 231, distance: 102.8
click at [313, 225] on button "No" at bounding box center [368, 225] width 150 height 28
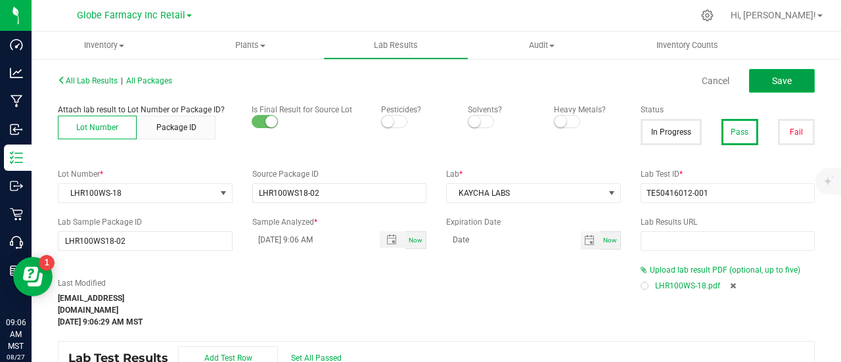
click at [778, 81] on span "Save" at bounding box center [782, 81] width 20 height 11
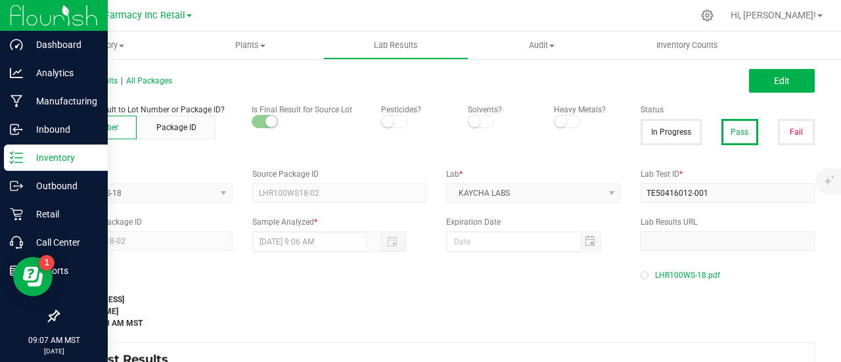
drag, startPoint x: 28, startPoint y: 153, endPoint x: 7, endPoint y: 157, distance: 21.4
click at [28, 153] on p "Inventory" at bounding box center [62, 158] width 79 height 16
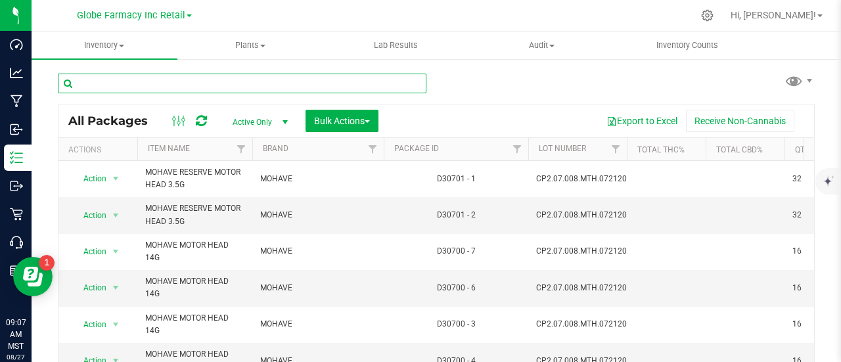
paste input "TE50416012-001"
click at [248, 85] on input "TE50416012-001" at bounding box center [242, 84] width 368 height 20
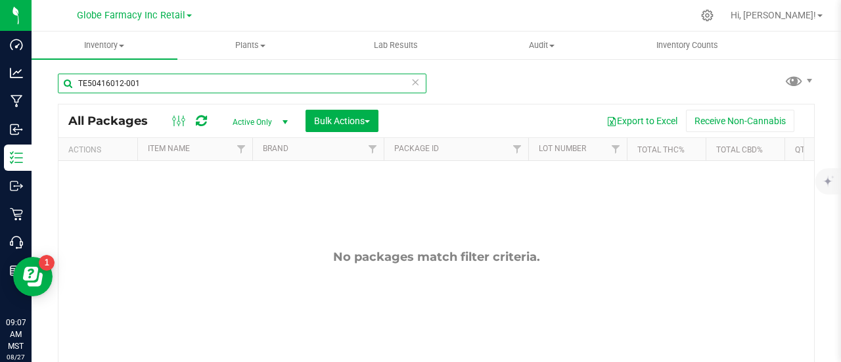
click at [197, 86] on input "TE50416012-001" at bounding box center [242, 84] width 368 height 20
paste input "BR1KSW-5"
click at [196, 86] on input "BR1KSW-5" at bounding box center [242, 84] width 368 height 20
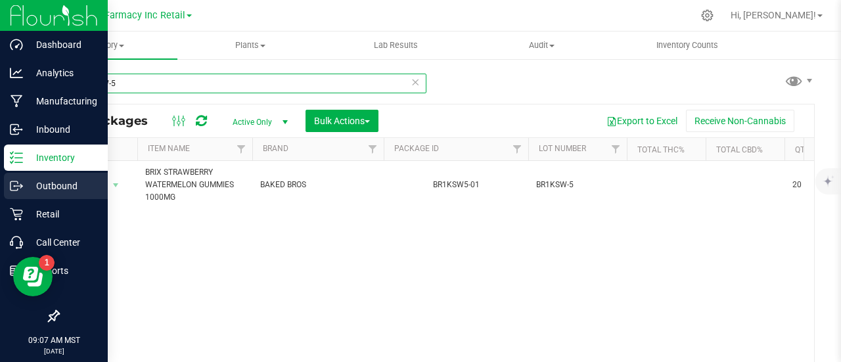
type input "BR1KSW-5"
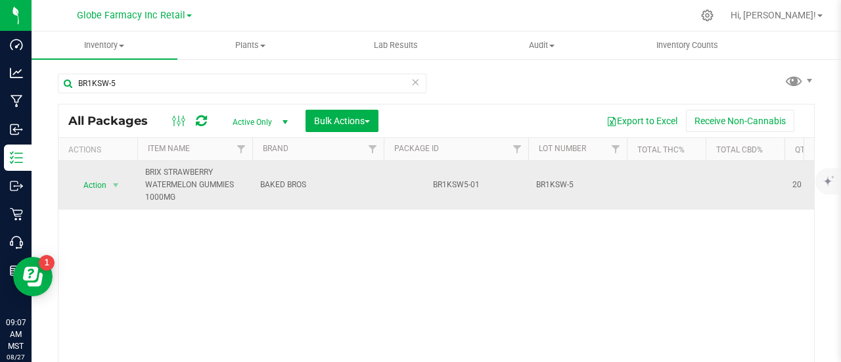
scroll to position [96, 0]
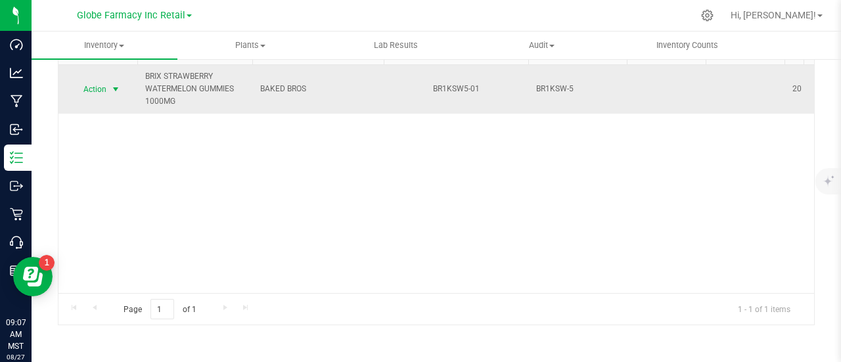
click at [100, 89] on span "Action" at bounding box center [89, 89] width 35 height 18
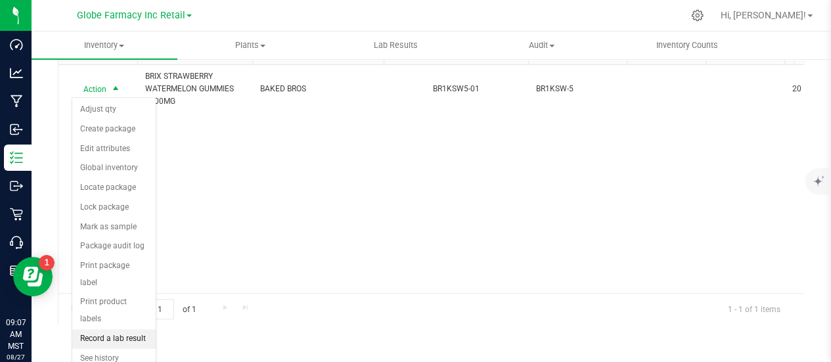
click at [134, 329] on li "Record a lab result" at bounding box center [113, 339] width 83 height 20
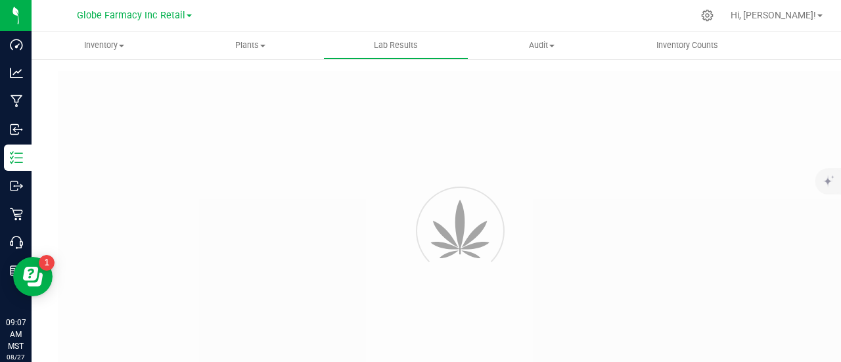
type input "BR1KSW5-01"
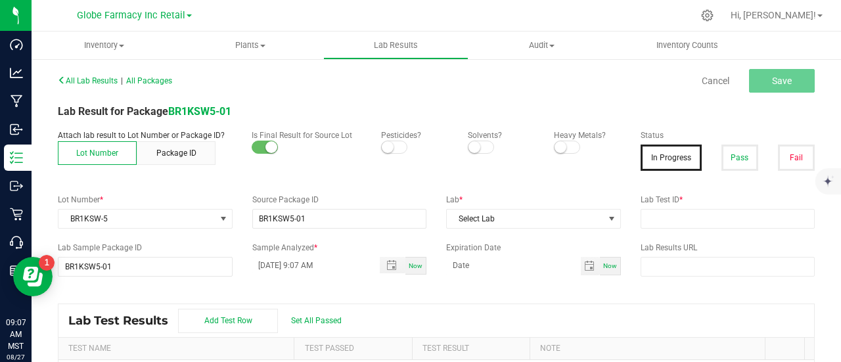
drag, startPoint x: 742, startPoint y: 162, endPoint x: 736, endPoint y: 189, distance: 28.2
click at [742, 162] on button "Pass" at bounding box center [739, 158] width 37 height 26
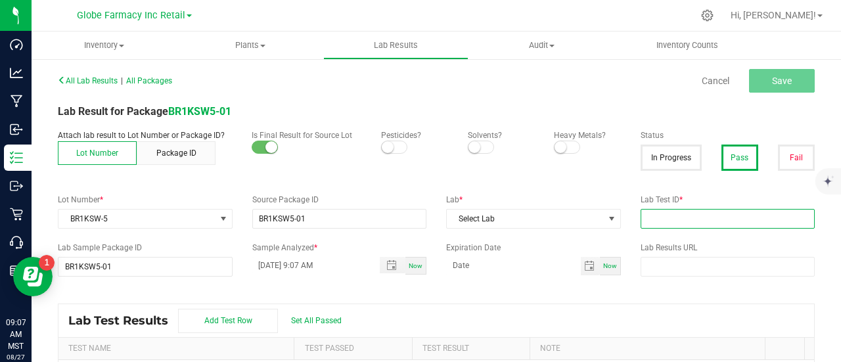
drag, startPoint x: 731, startPoint y: 217, endPoint x: 630, endPoint y: 217, distance: 101.2
click at [731, 217] on input "text" at bounding box center [727, 219] width 175 height 20
paste input "TE50124008-003"
type input "TE50124008-003"
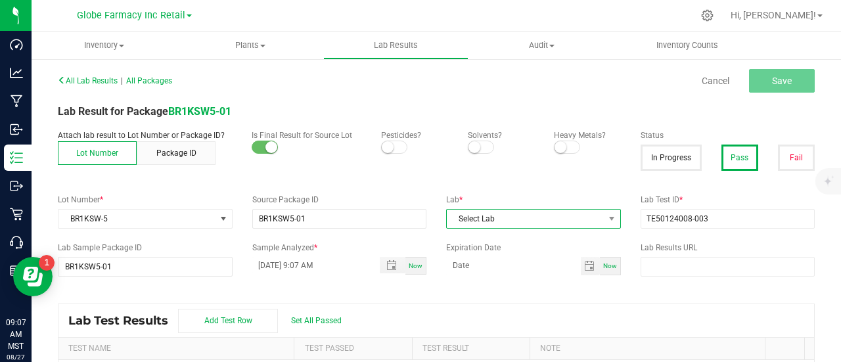
click at [543, 223] on span "Select Lab" at bounding box center [525, 219] width 157 height 18
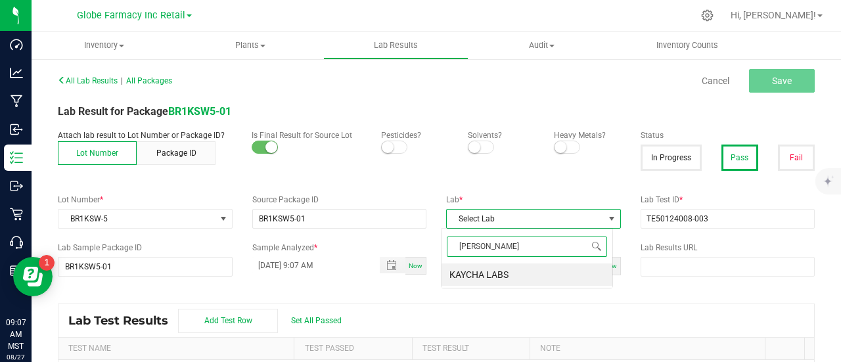
type input "KAY"
click at [540, 215] on span "Select Lab" at bounding box center [525, 219] width 157 height 18
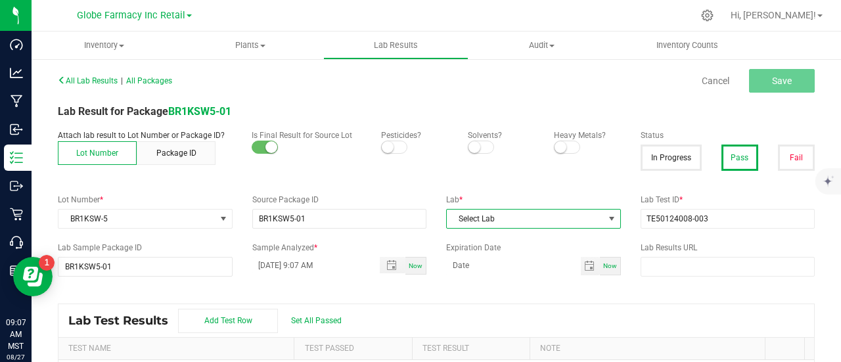
click at [539, 215] on span "Select Lab" at bounding box center [525, 219] width 157 height 18
drag, startPoint x: 485, startPoint y: 252, endPoint x: 474, endPoint y: 261, distance: 14.0
click at [474, 261] on span "KAYKAY" at bounding box center [526, 246] width 171 height 31
type input "KAY"
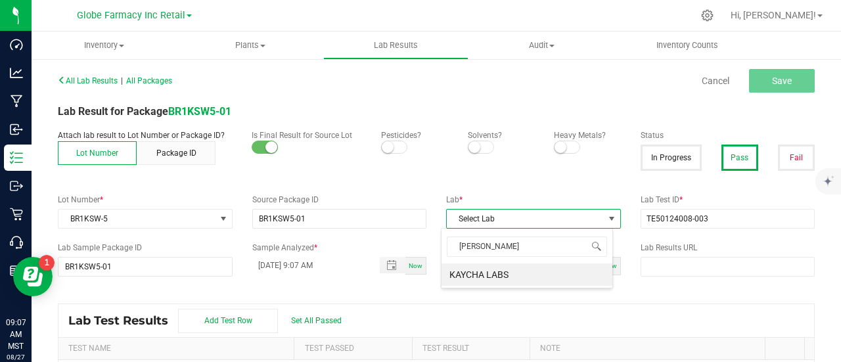
scroll to position [19, 169]
click at [464, 272] on li "KAYCHA LABS" at bounding box center [526, 274] width 171 height 22
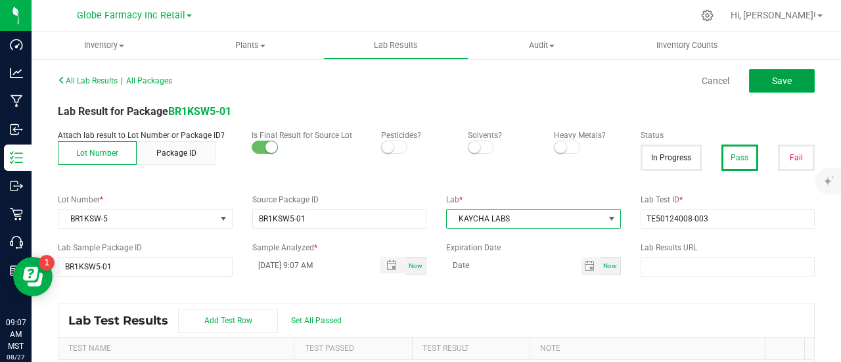
click at [764, 91] on button "Save" at bounding box center [782, 81] width 66 height 24
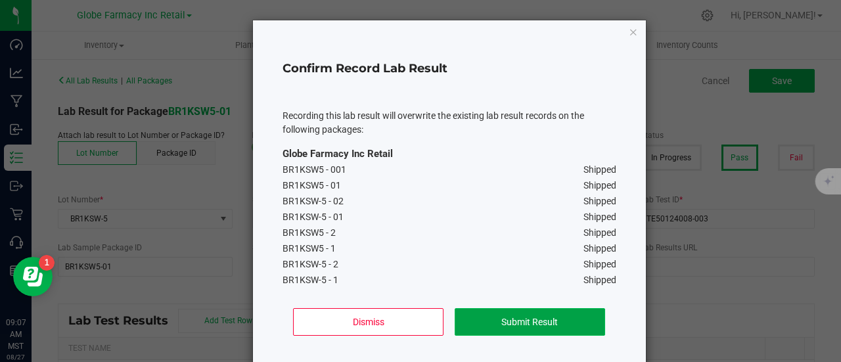
click at [541, 328] on button "Submit Result" at bounding box center [530, 322] width 150 height 28
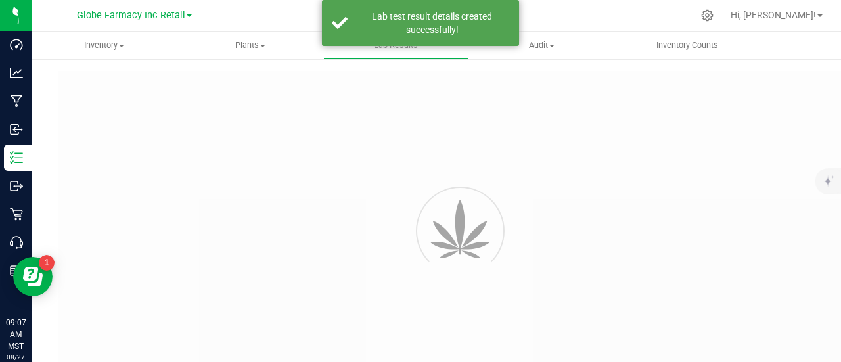
type input "BR1KSW5-01"
type input "TE50124008-003"
type input "BR1KSW5-01"
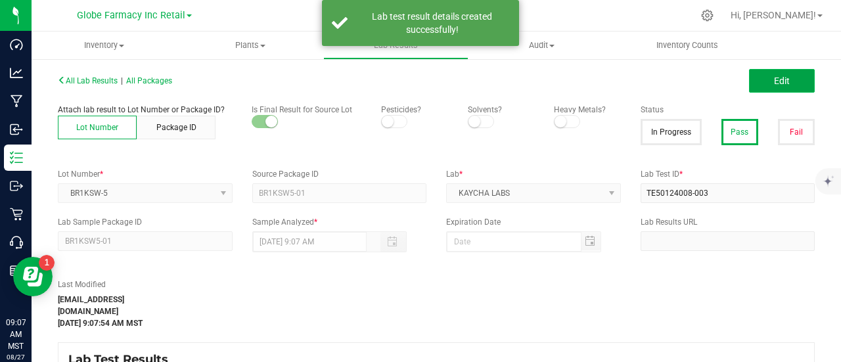
click at [774, 76] on span "Edit" at bounding box center [782, 81] width 16 height 11
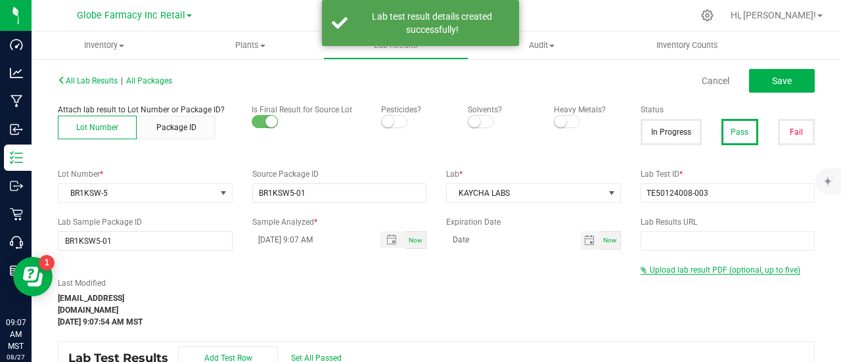
click at [700, 273] on span "Upload lab result PDF (optional, up to five)" at bounding box center [725, 269] width 150 height 9
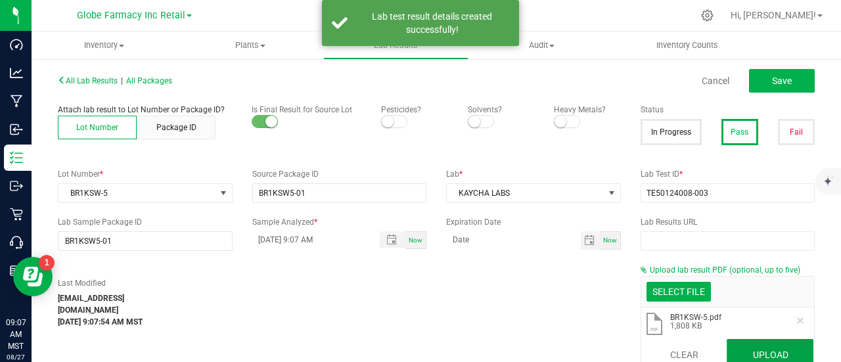
click at [762, 346] on button "Upload" at bounding box center [769, 355] width 87 height 32
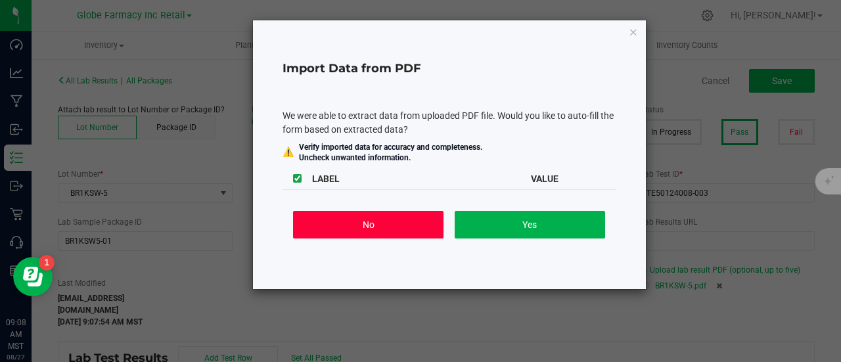
click at [371, 217] on button "No" at bounding box center [368, 225] width 150 height 28
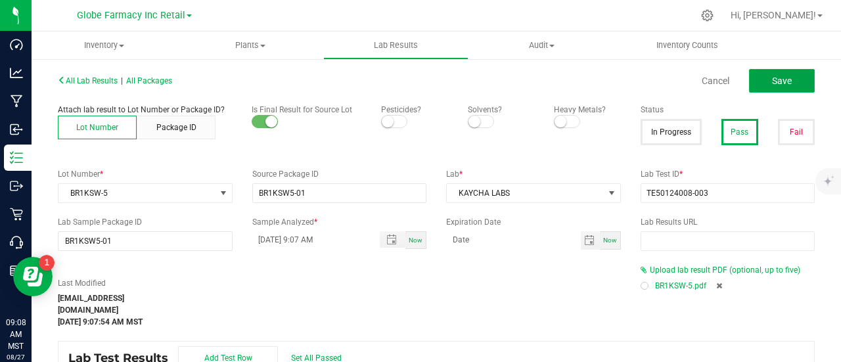
click at [772, 83] on span "Save" at bounding box center [782, 81] width 20 height 11
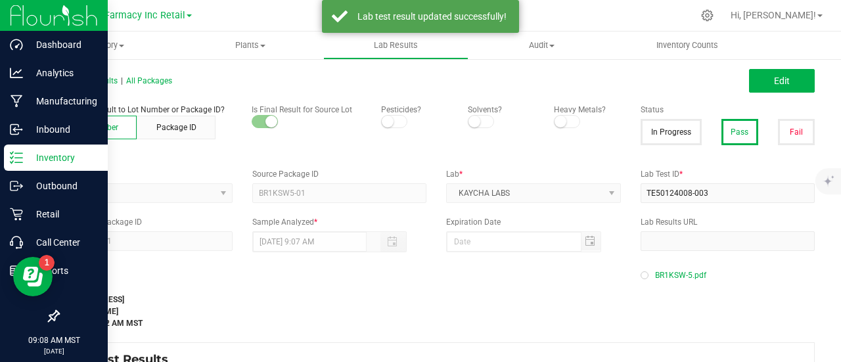
click at [12, 162] on icon at bounding box center [12, 162] width 3 height 2
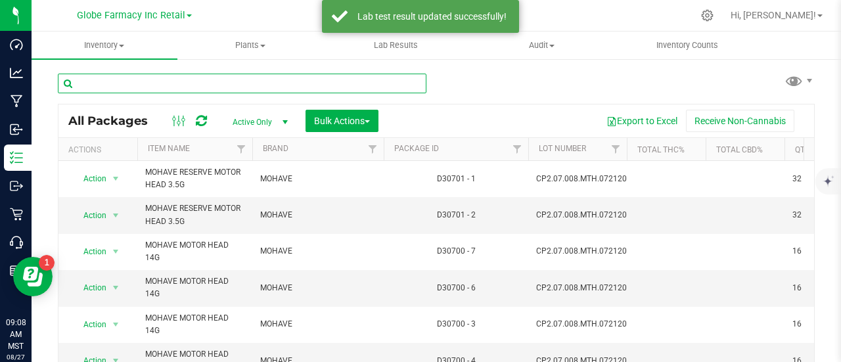
paste input "SL100G-59"
click at [222, 89] on input "SL100G-59" at bounding box center [242, 84] width 368 height 20
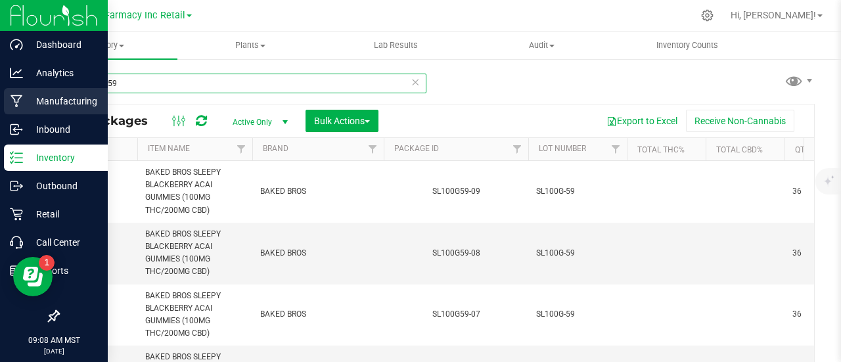
type input "SL100G-59"
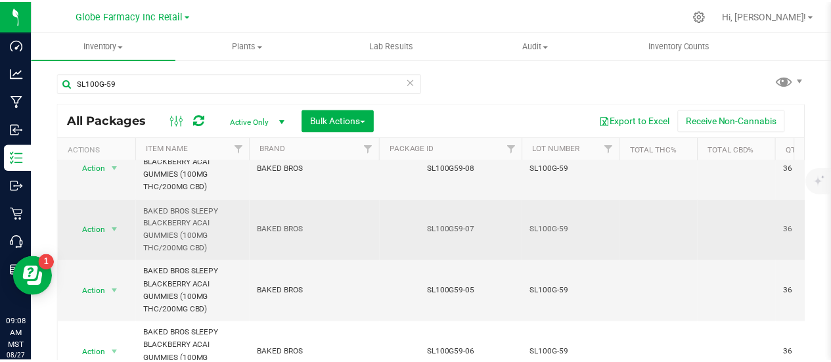
scroll to position [131, 0]
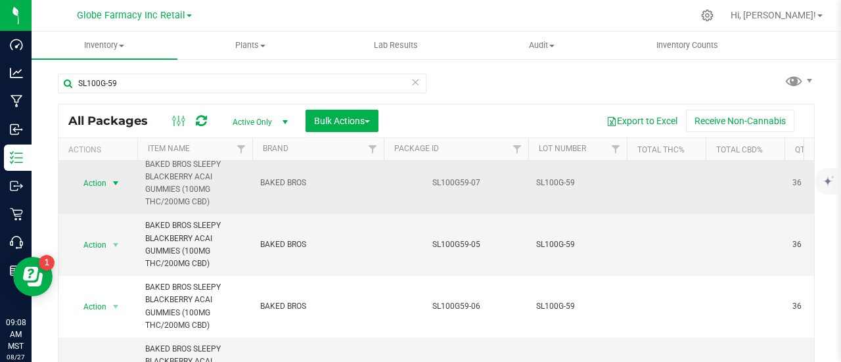
click at [114, 182] on span "select" at bounding box center [115, 183] width 11 height 11
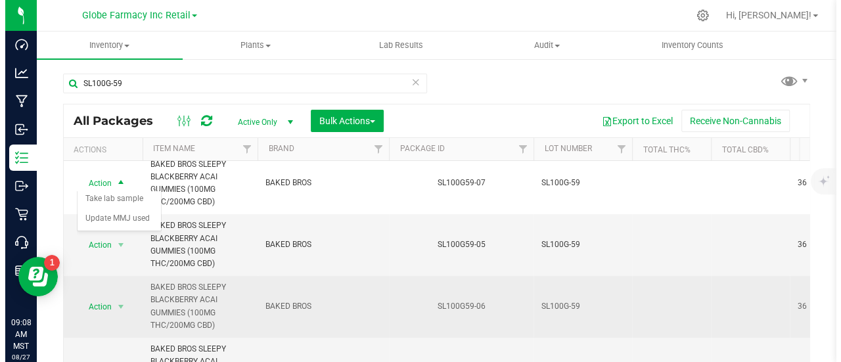
scroll to position [197, 0]
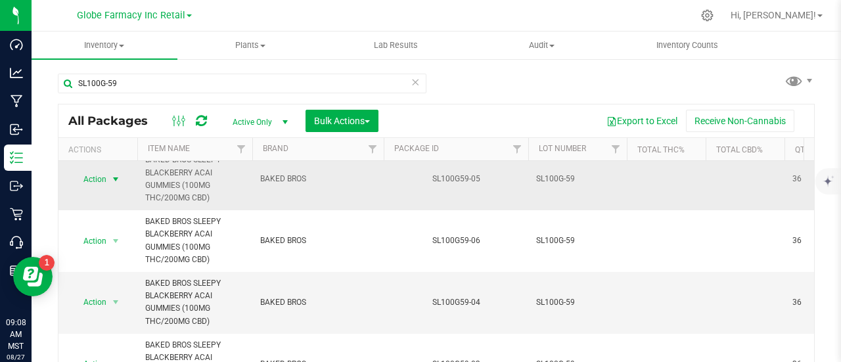
click at [108, 181] on span "select" at bounding box center [116, 179] width 16 height 18
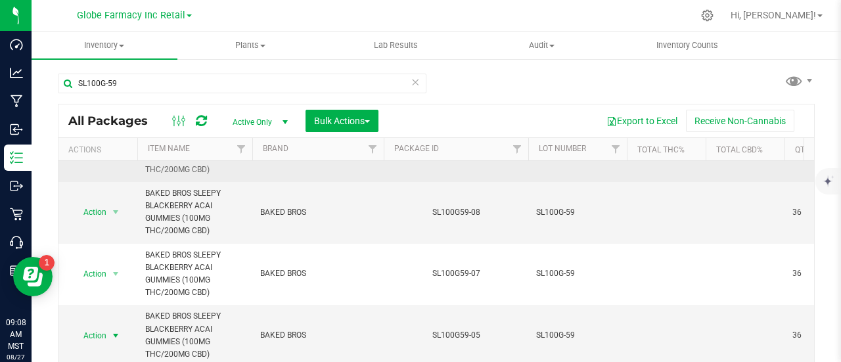
scroll to position [0, 0]
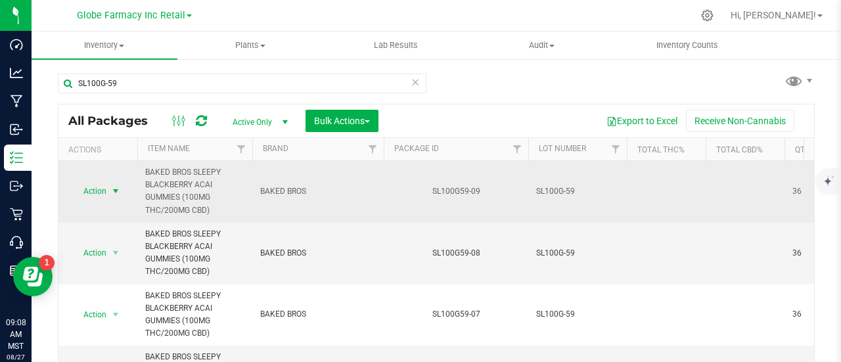
click at [102, 190] on span "Action" at bounding box center [89, 191] width 35 height 18
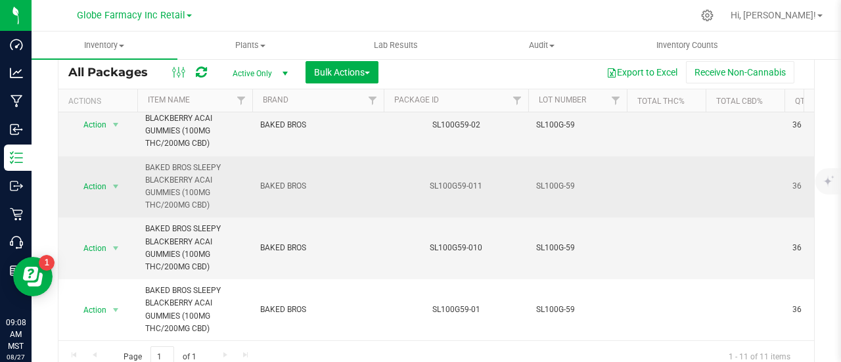
scroll to position [96, 0]
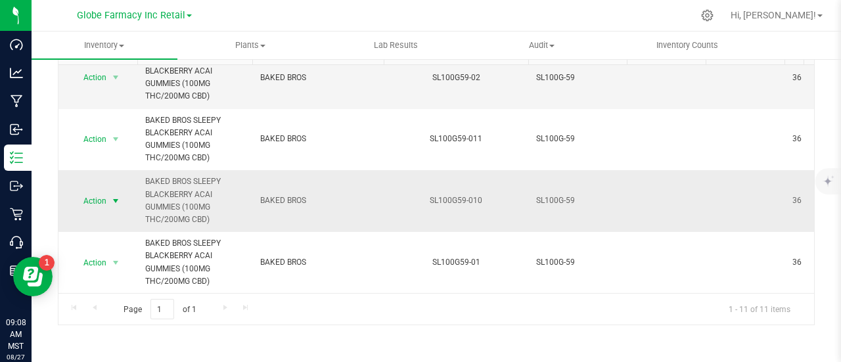
click at [117, 196] on span "select" at bounding box center [115, 201] width 11 height 11
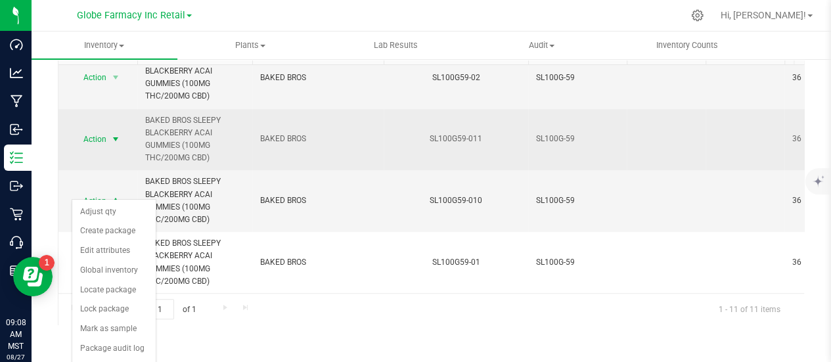
click at [100, 130] on span "Action" at bounding box center [89, 139] width 35 height 18
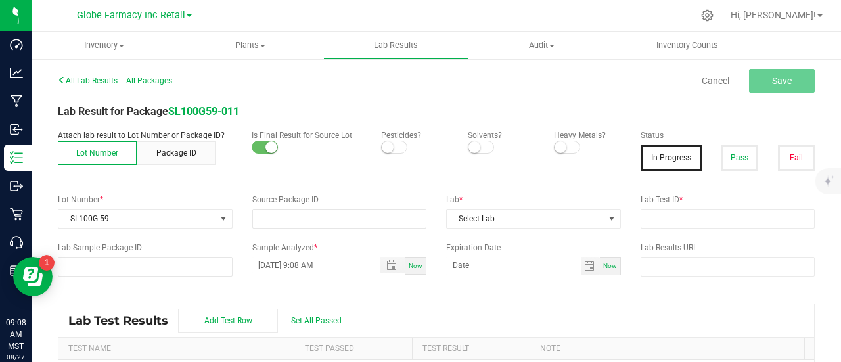
type input "SL100G59-011"
click at [738, 145] on button "Pass" at bounding box center [739, 158] width 37 height 26
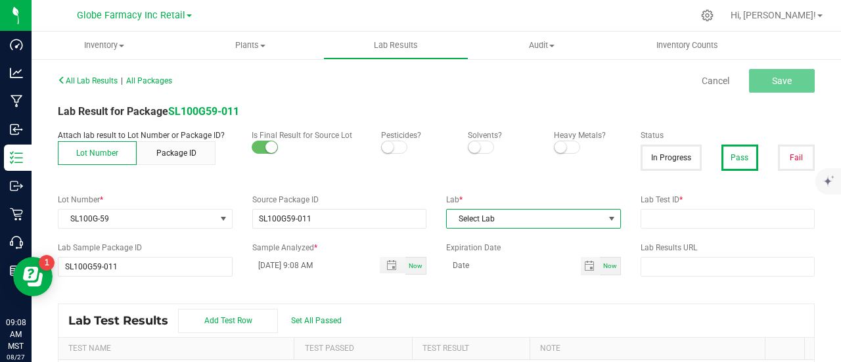
click at [516, 218] on span "Select Lab" at bounding box center [525, 219] width 157 height 18
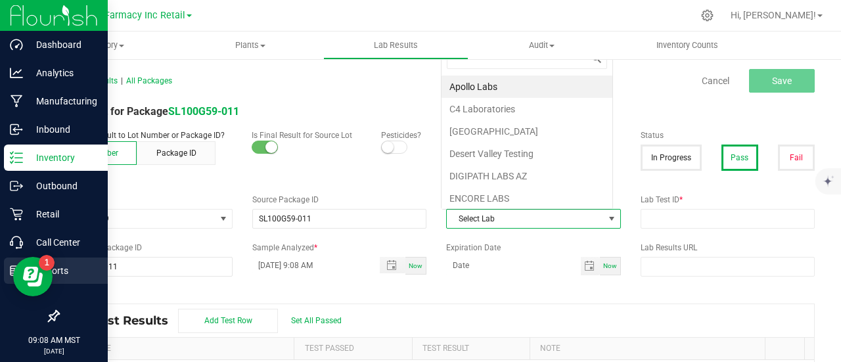
scroll to position [19, 169]
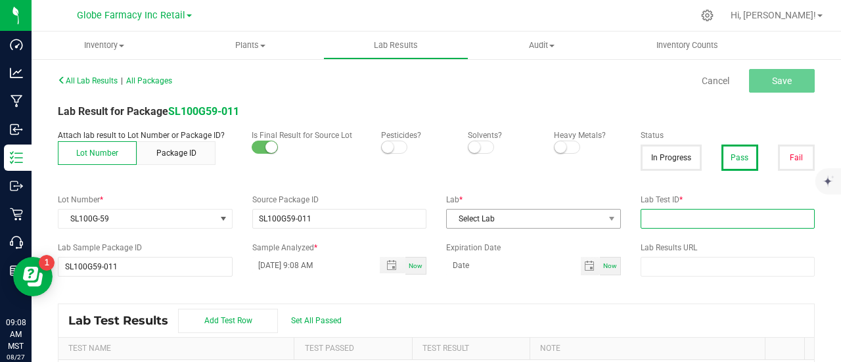
drag, startPoint x: 675, startPoint y: 223, endPoint x: 571, endPoint y: 217, distance: 103.9
click at [675, 223] on input "text" at bounding box center [727, 219] width 175 height 20
paste input "2507APO3220.16353"
type input "2507APO3220.16353"
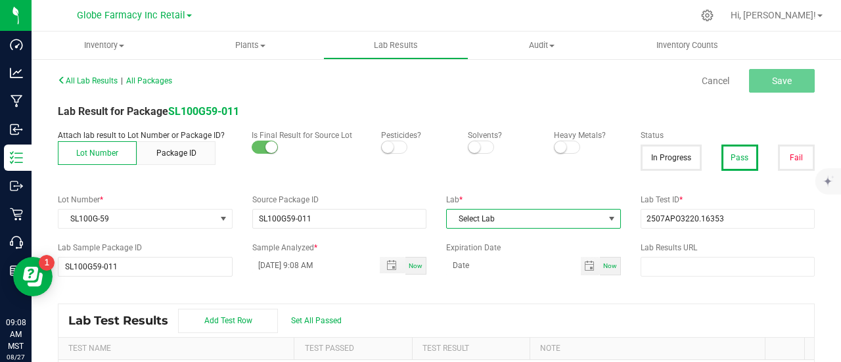
drag, startPoint x: 560, startPoint y: 217, endPoint x: 527, endPoint y: 244, distance: 42.5
click at [560, 217] on span "Select Lab" at bounding box center [525, 219] width 157 height 18
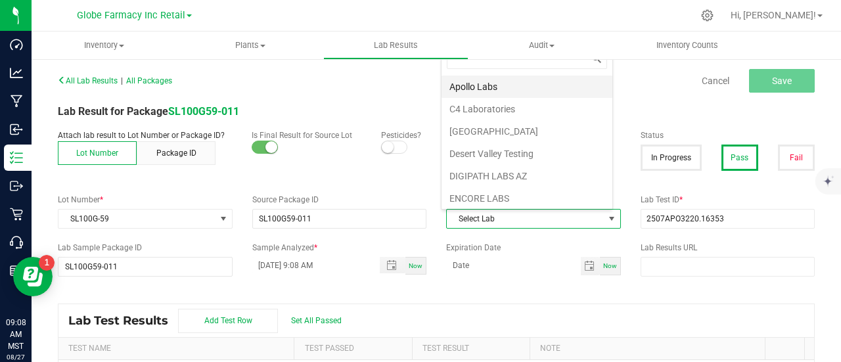
click at [479, 91] on li "Apollo Labs" at bounding box center [526, 87] width 171 height 22
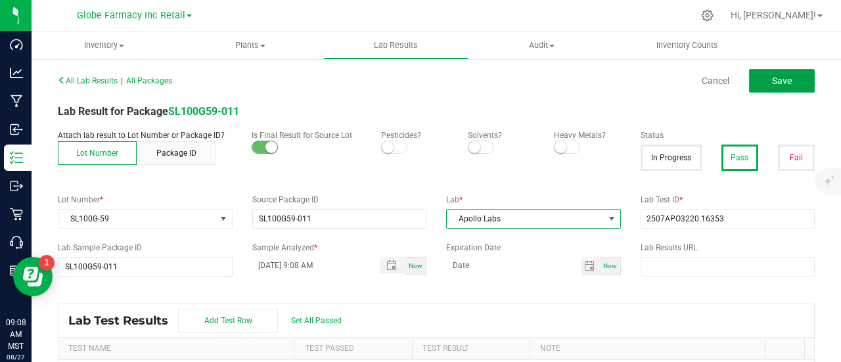
click at [761, 83] on button "Save" at bounding box center [782, 81] width 66 height 24
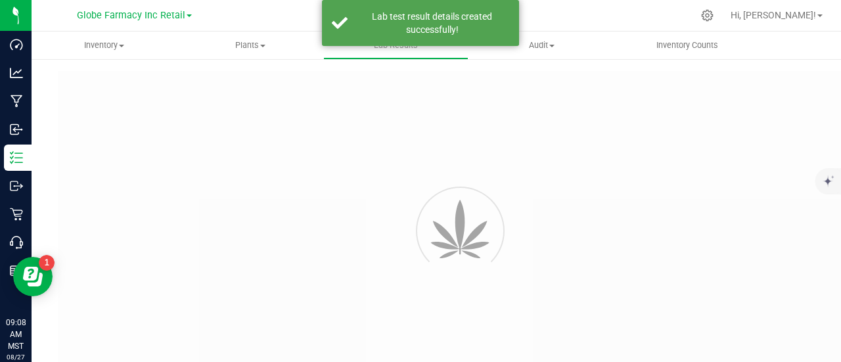
type input "SL100G59-011"
type input "2507APO3220.16353"
type input "SL100G59-011"
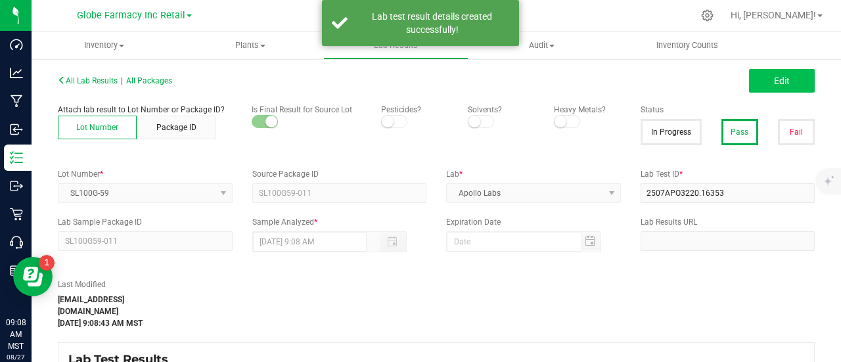
click at [769, 87] on div "All Lab Results | All Packages Edit" at bounding box center [436, 80] width 776 height 33
click at [774, 79] on span "Edit" at bounding box center [782, 81] width 16 height 11
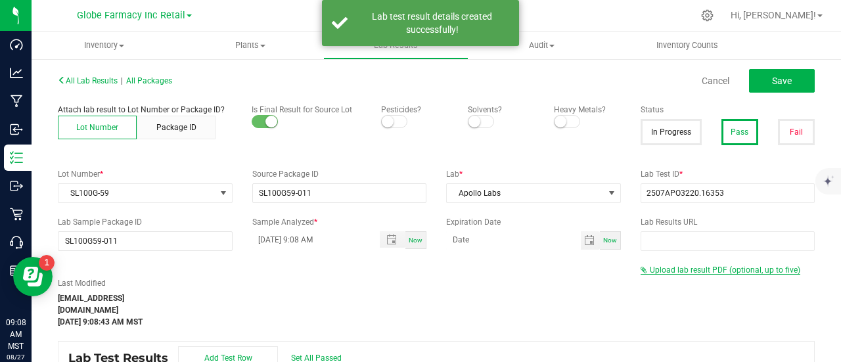
click at [707, 271] on span "Upload lab result PDF (optional, up to five)" at bounding box center [725, 269] width 150 height 9
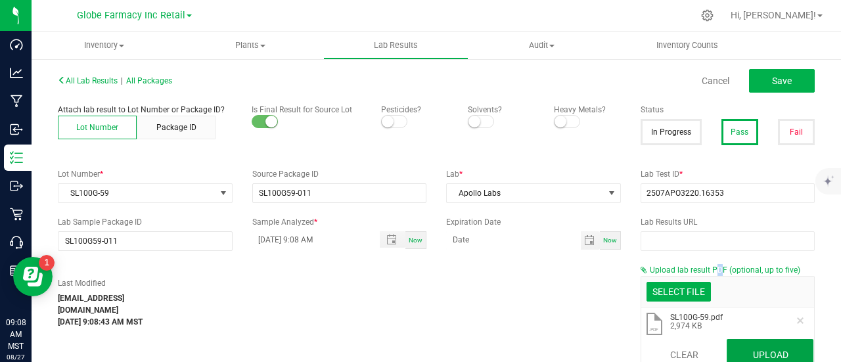
click at [780, 357] on button "Upload" at bounding box center [769, 355] width 87 height 32
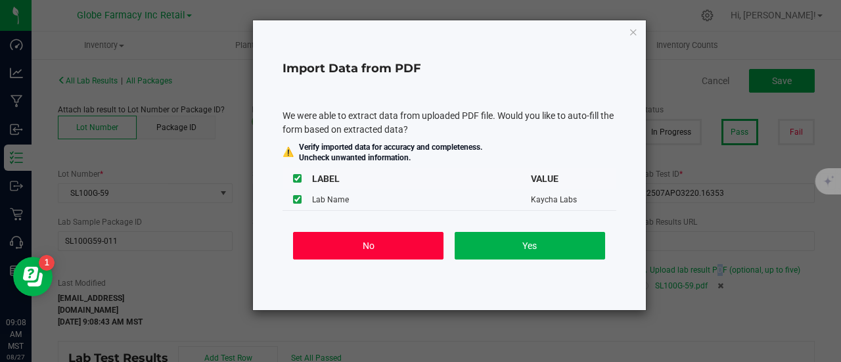
click at [336, 254] on button "No" at bounding box center [368, 246] width 150 height 28
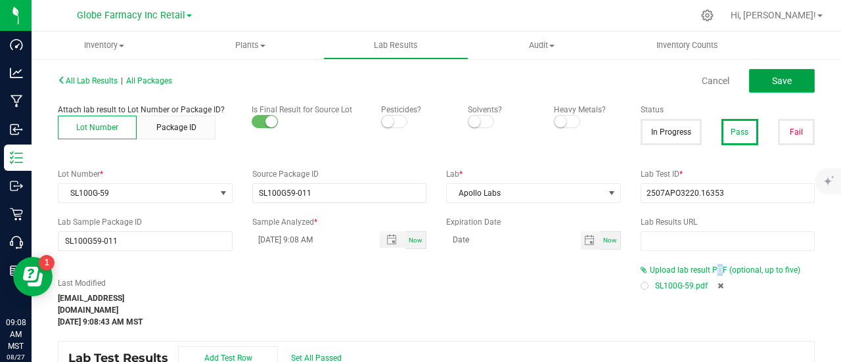
click at [772, 82] on span "Save" at bounding box center [782, 81] width 20 height 11
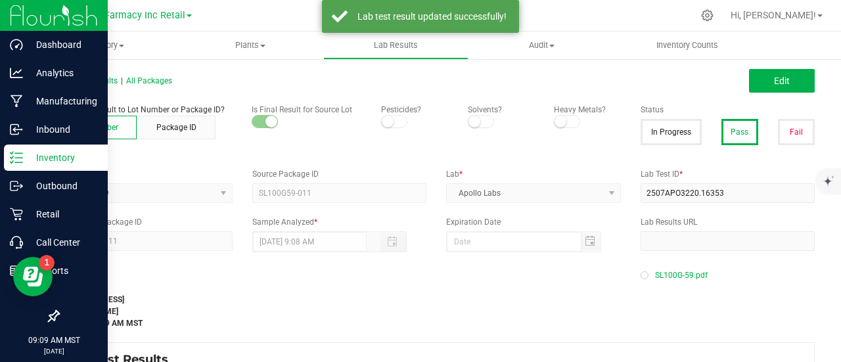
drag, startPoint x: 39, startPoint y: 160, endPoint x: 32, endPoint y: 160, distance: 7.9
click at [39, 160] on p "Inventory" at bounding box center [62, 158] width 79 height 16
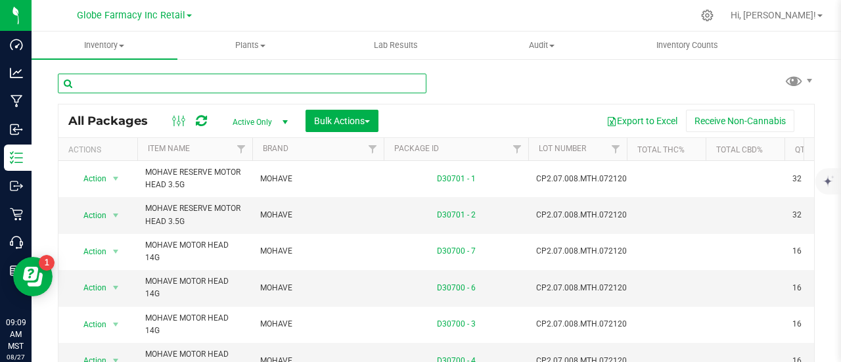
paste input "HY300G-9"
click at [145, 86] on input "HY300G-9" at bounding box center [242, 84] width 368 height 20
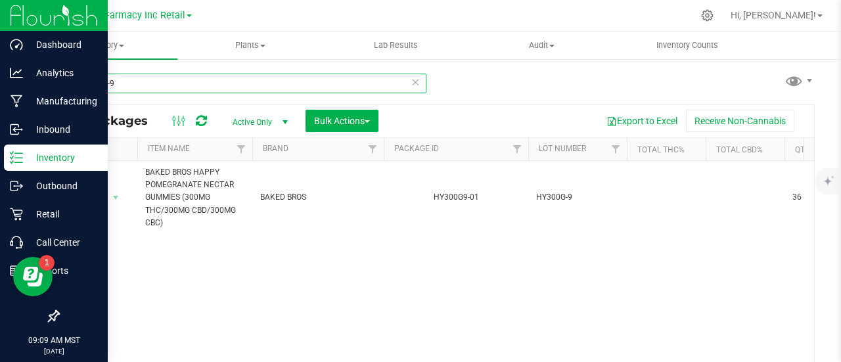
type input "HY300G-9"
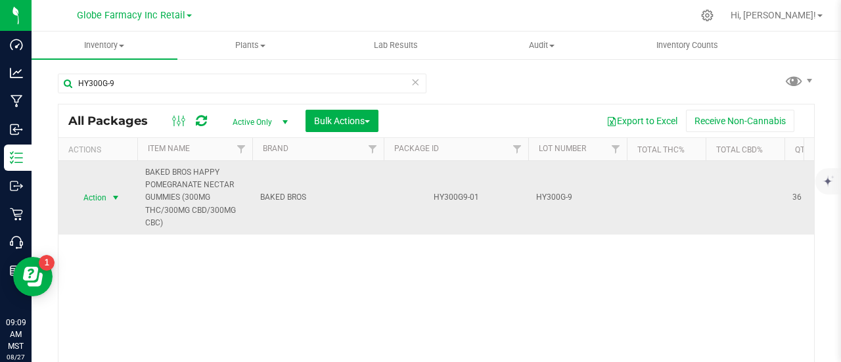
click at [95, 199] on span "Action" at bounding box center [89, 198] width 35 height 18
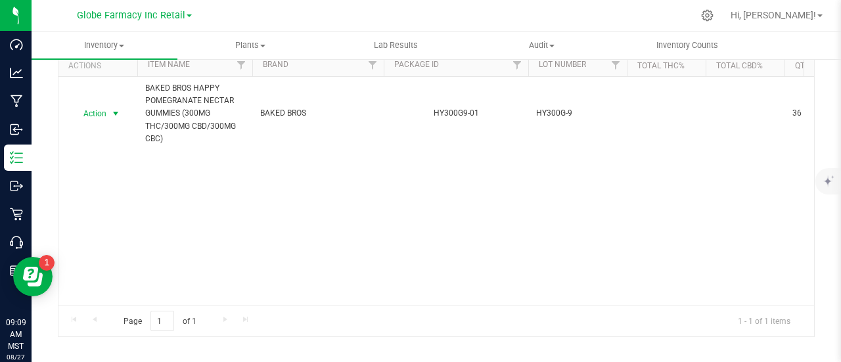
scroll to position [96, 0]
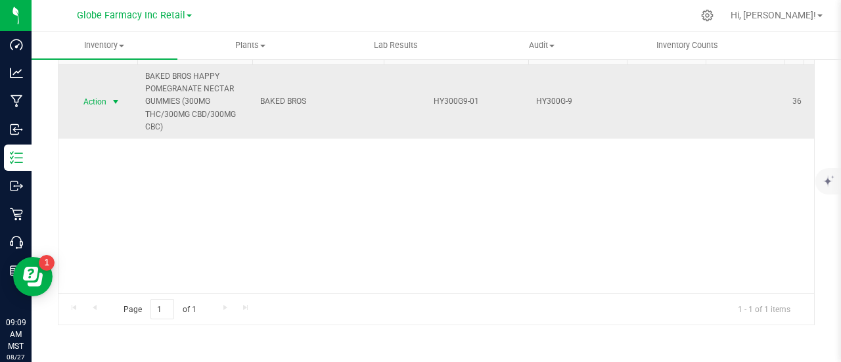
click at [102, 103] on span "Action" at bounding box center [89, 102] width 35 height 18
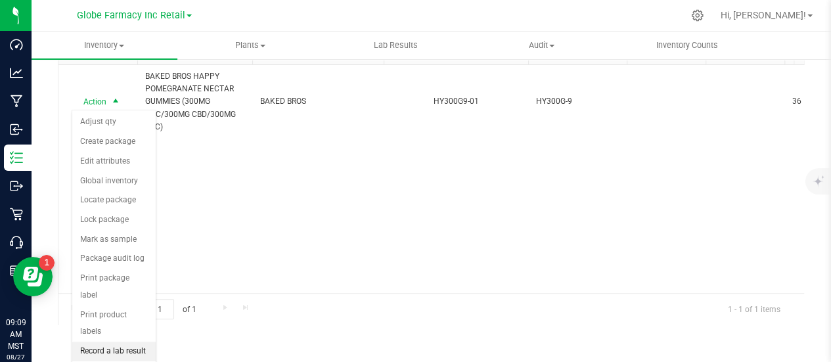
click at [117, 342] on li "Record a lab result" at bounding box center [113, 352] width 83 height 20
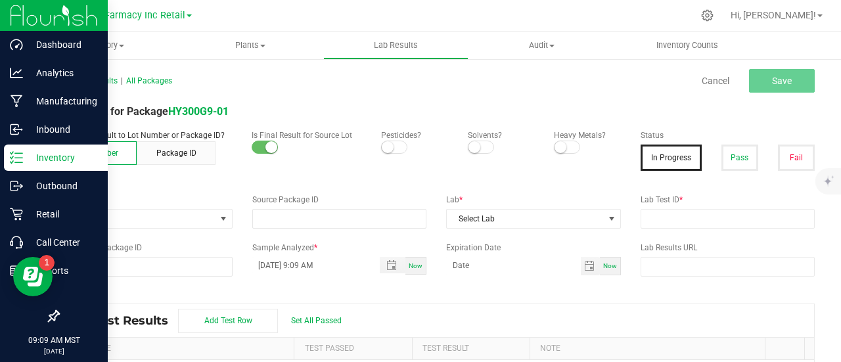
type input "HY300G9-01"
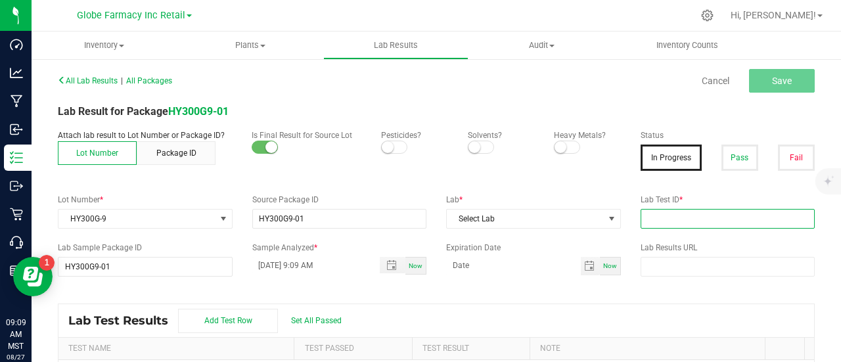
click at [689, 219] on input "text" at bounding box center [727, 219] width 175 height 20
paste input "2506APO2430.12545"
type input "2506APO2430.12545"
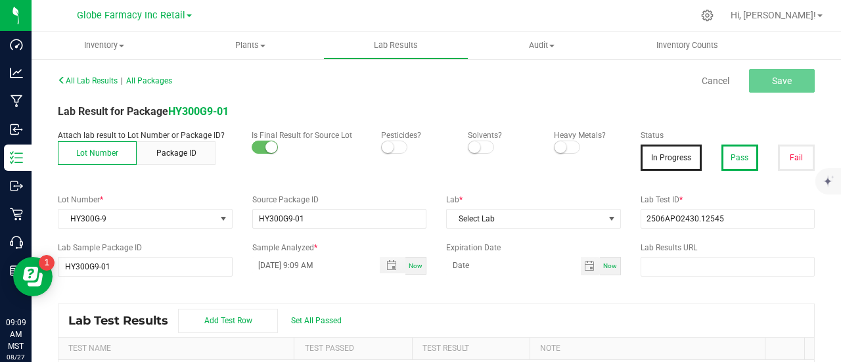
click at [734, 158] on button "Pass" at bounding box center [739, 158] width 37 height 26
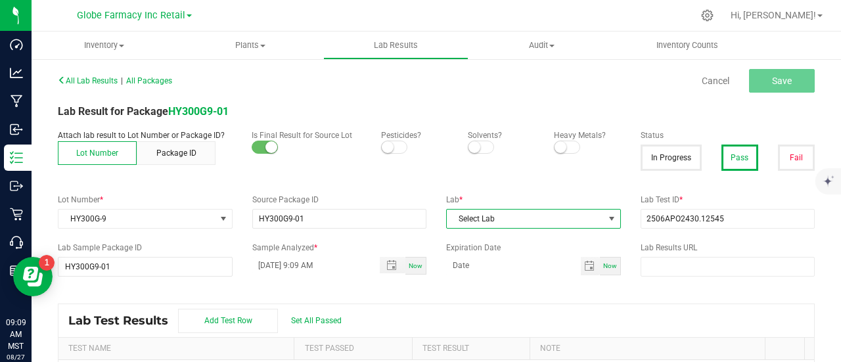
click at [531, 219] on span "Select Lab" at bounding box center [525, 219] width 157 height 18
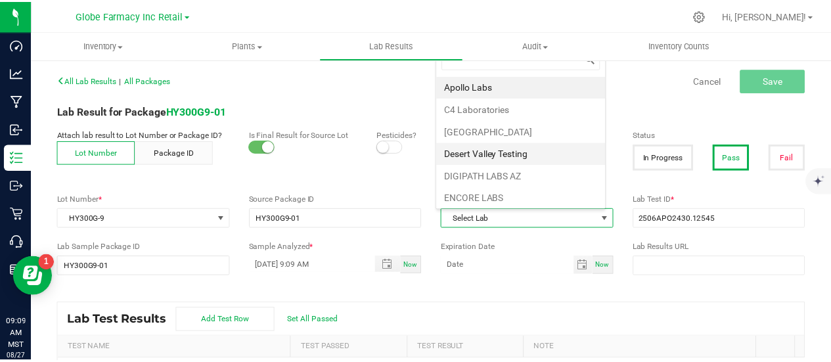
scroll to position [19, 169]
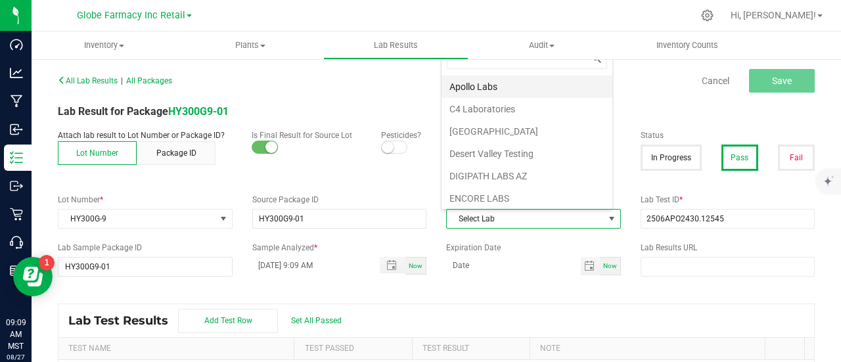
click at [478, 82] on li "Apollo Labs" at bounding box center [526, 87] width 171 height 22
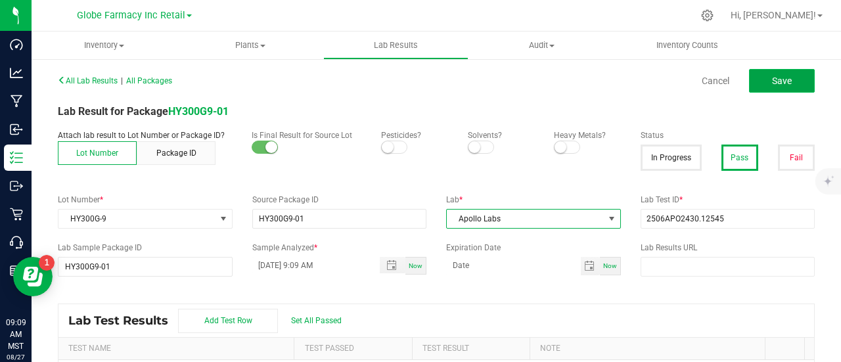
click at [757, 82] on button "Save" at bounding box center [782, 81] width 66 height 24
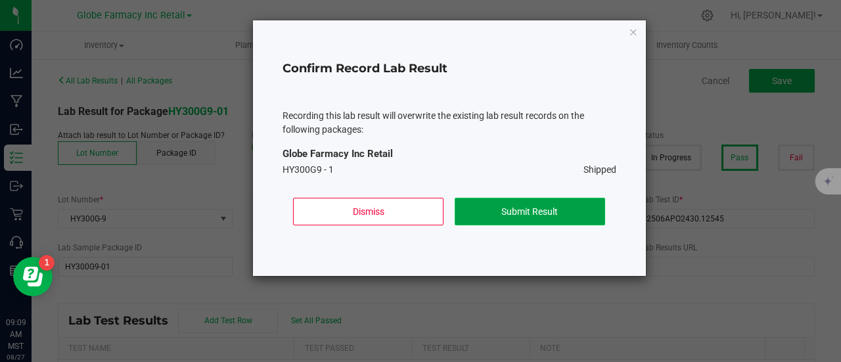
click at [565, 216] on button "Submit Result" at bounding box center [530, 212] width 150 height 28
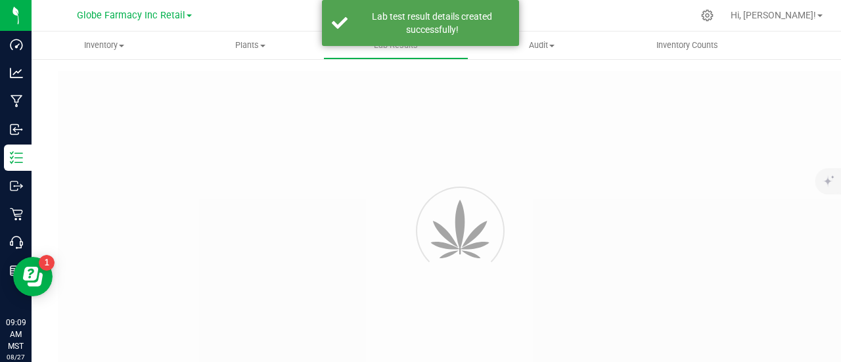
type input "HY300G9-01"
type input "2506APO2430.12545"
type input "HY300G9-01"
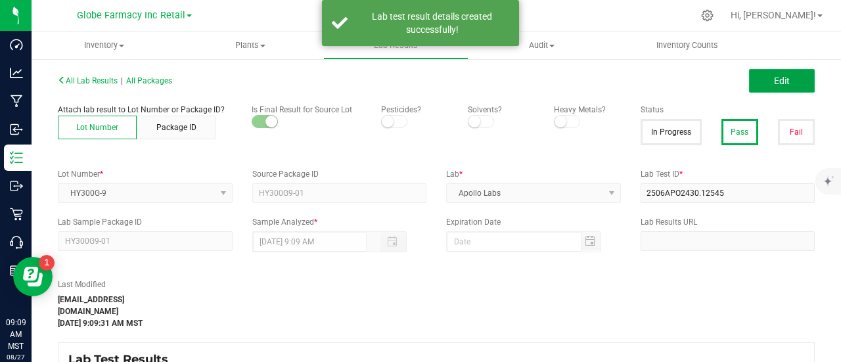
click at [753, 74] on button "Edit" at bounding box center [782, 81] width 66 height 24
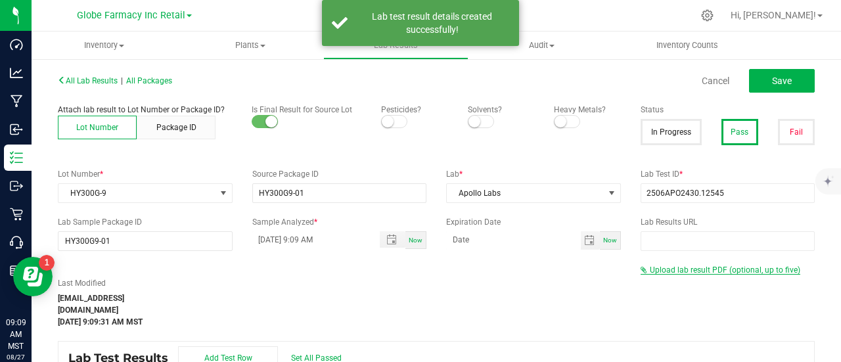
click at [665, 266] on span "Upload lab result PDF (optional, up to five)" at bounding box center [725, 269] width 150 height 9
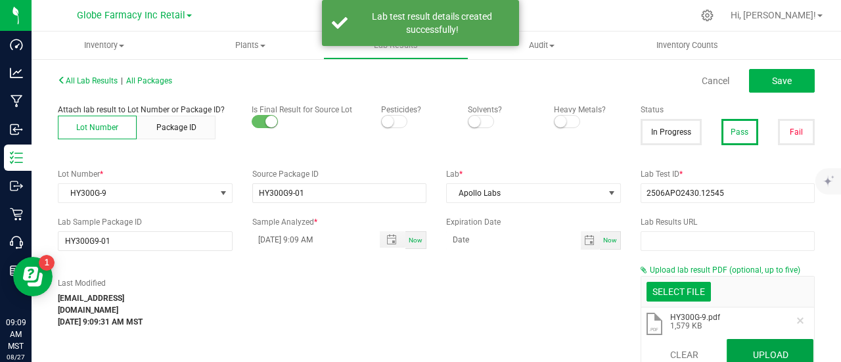
click at [752, 342] on button "Upload" at bounding box center [769, 355] width 87 height 32
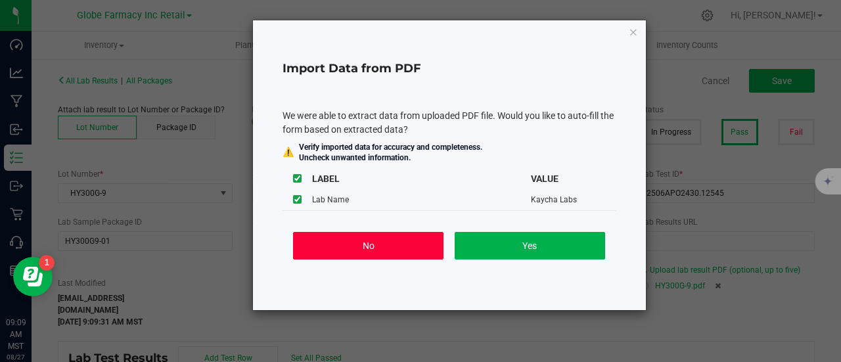
click at [358, 251] on button "No" at bounding box center [368, 246] width 150 height 28
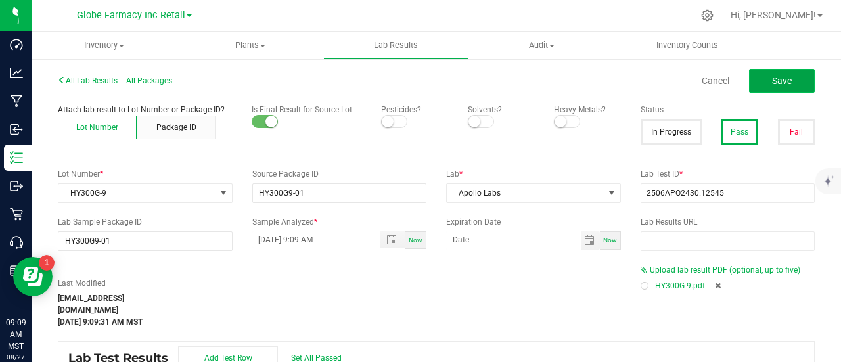
click at [772, 85] on span "Save" at bounding box center [782, 81] width 20 height 11
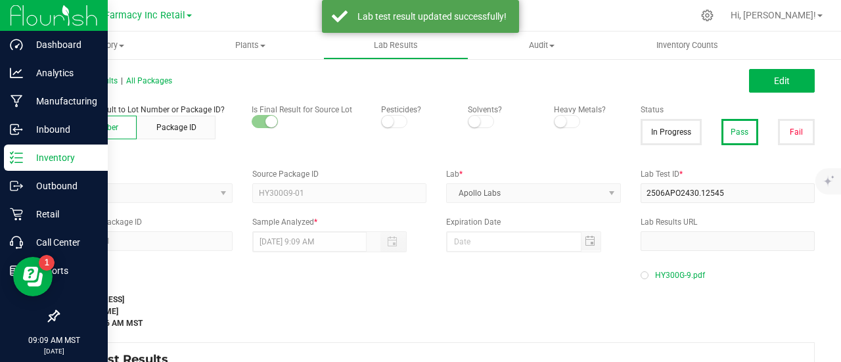
click at [18, 160] on icon at bounding box center [16, 157] width 13 height 13
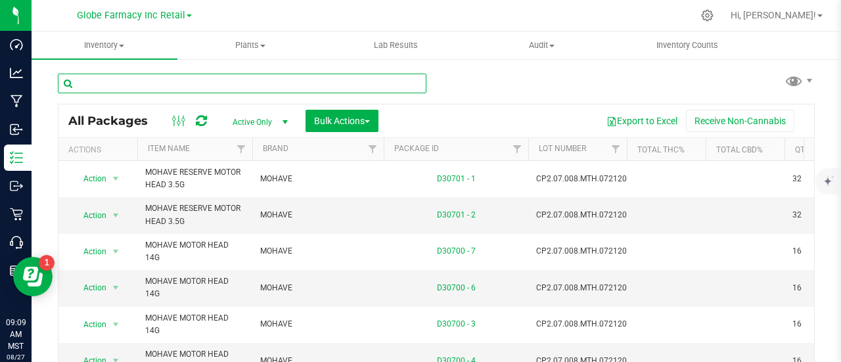
paste input "BR1KBR-6"
click at [180, 79] on input "text" at bounding box center [242, 84] width 368 height 20
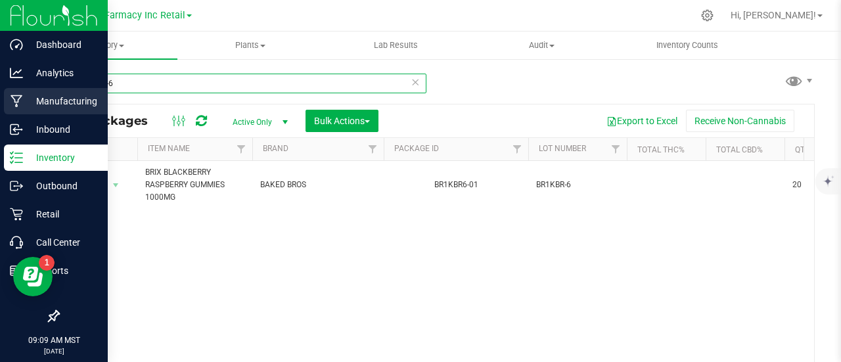
type input "BR1KBR-6"
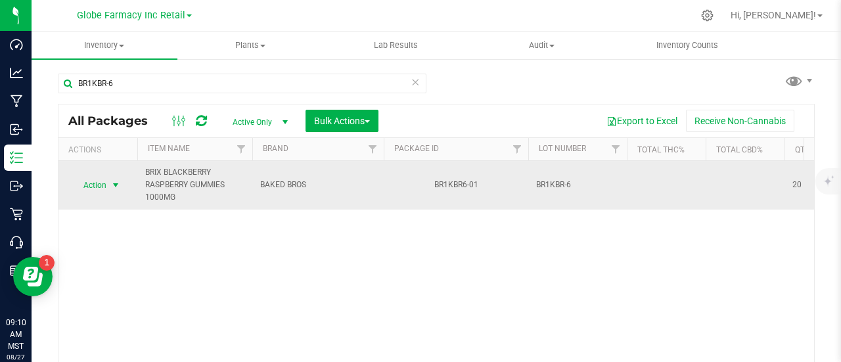
drag, startPoint x: 91, startPoint y: 176, endPoint x: 93, endPoint y: 187, distance: 11.5
click at [91, 176] on span "Action" at bounding box center [89, 185] width 35 height 18
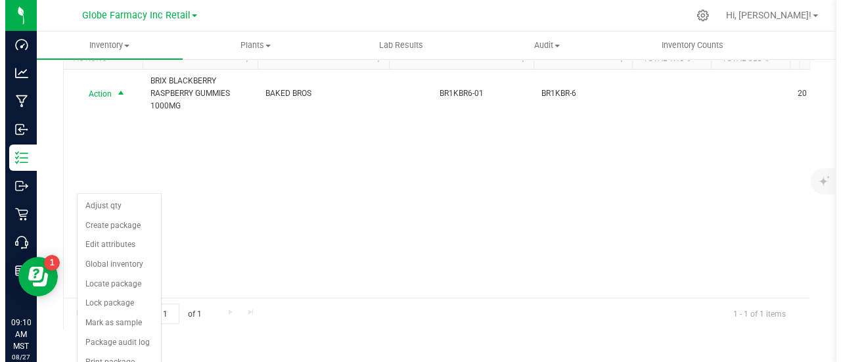
scroll to position [96, 0]
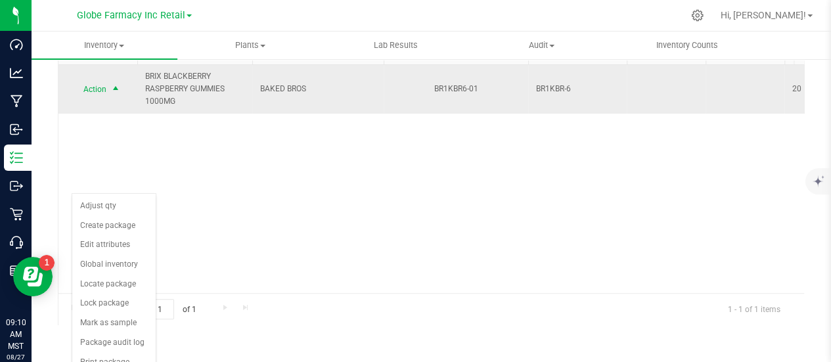
click at [117, 92] on span "select" at bounding box center [115, 89] width 11 height 11
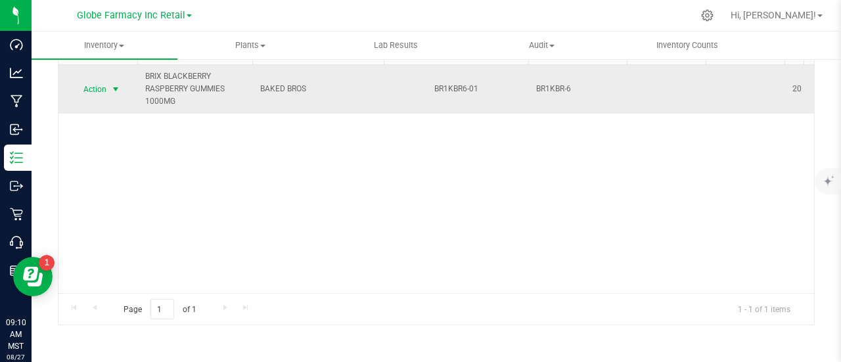
click at [117, 92] on span "select" at bounding box center [115, 89] width 11 height 11
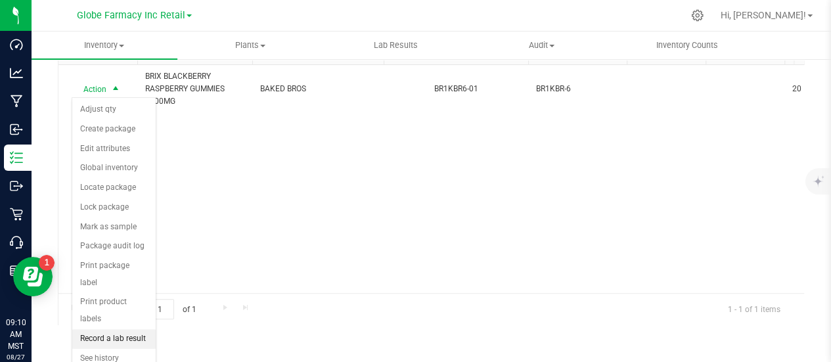
click at [123, 329] on li "Record a lab result" at bounding box center [113, 339] width 83 height 20
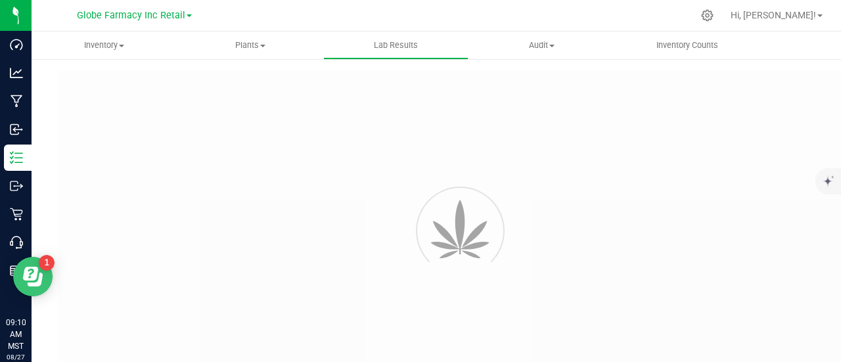
type input "BR1KBR6-01"
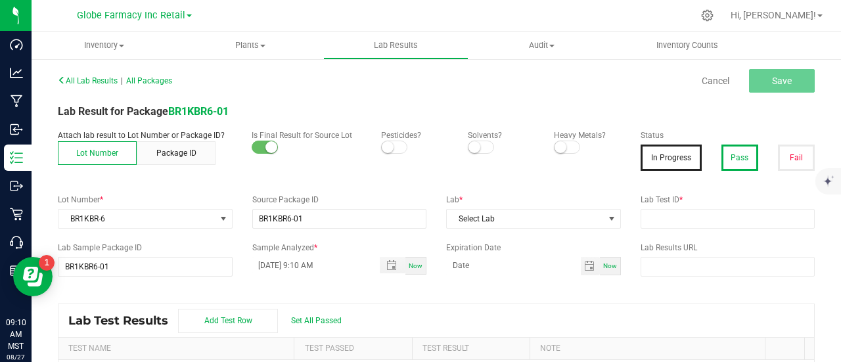
click at [724, 164] on button "Pass" at bounding box center [739, 158] width 37 height 26
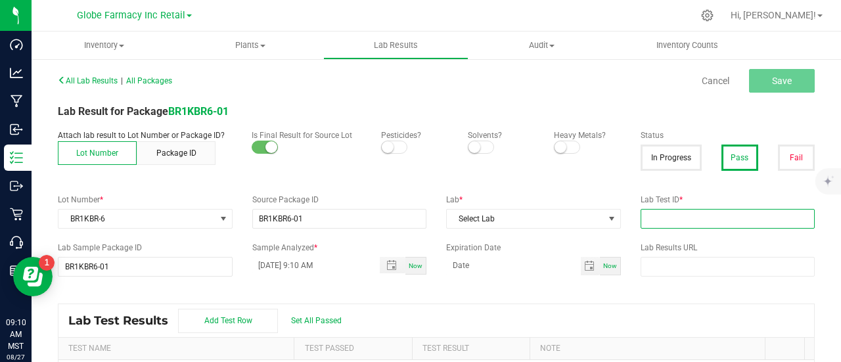
drag, startPoint x: 663, startPoint y: 223, endPoint x: 651, endPoint y: 223, distance: 12.5
click at [663, 223] on input "text" at bounding box center [727, 219] width 175 height 20
paste input "2506APO2481.12788"
type input "2506APO2481.12788"
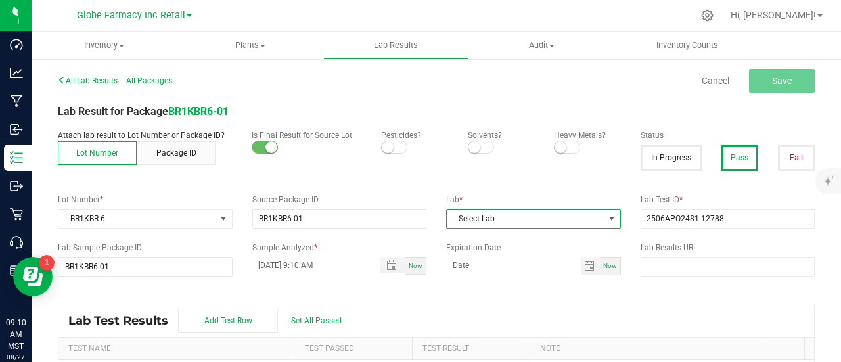
drag, startPoint x: 562, startPoint y: 221, endPoint x: 552, endPoint y: 228, distance: 12.8
click at [562, 221] on span "Select Lab" at bounding box center [525, 219] width 157 height 18
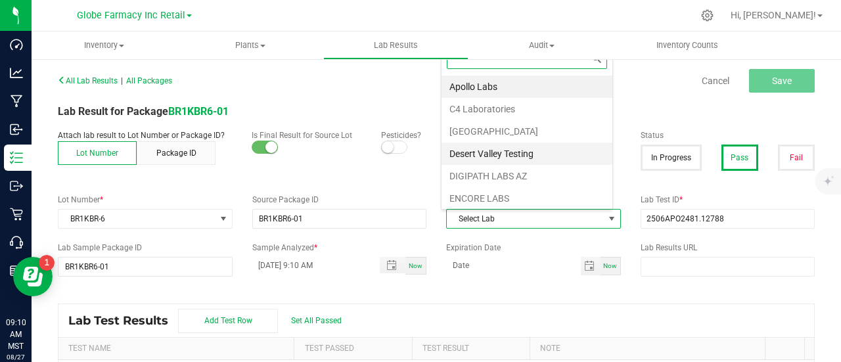
scroll to position [19, 169]
click at [497, 86] on li "Apollo Labs" at bounding box center [526, 87] width 171 height 22
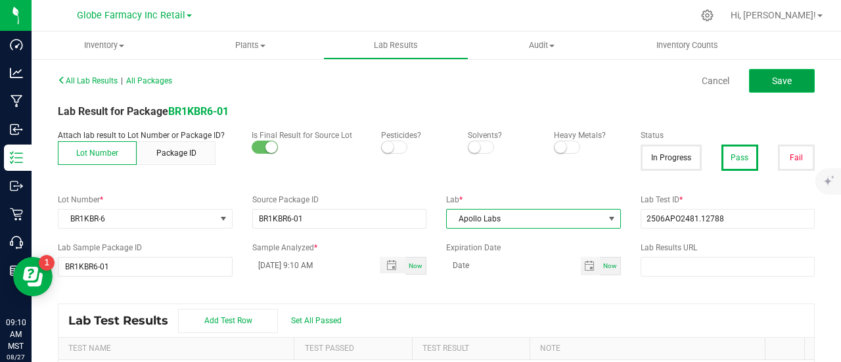
click at [761, 70] on button "Save" at bounding box center [782, 81] width 66 height 24
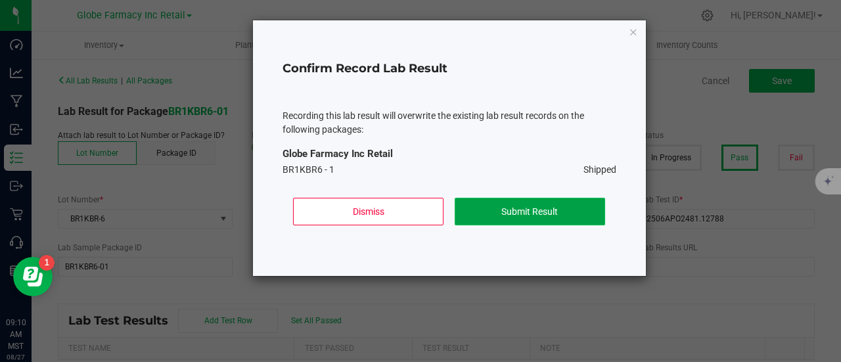
click at [522, 217] on button "Submit Result" at bounding box center [530, 212] width 150 height 28
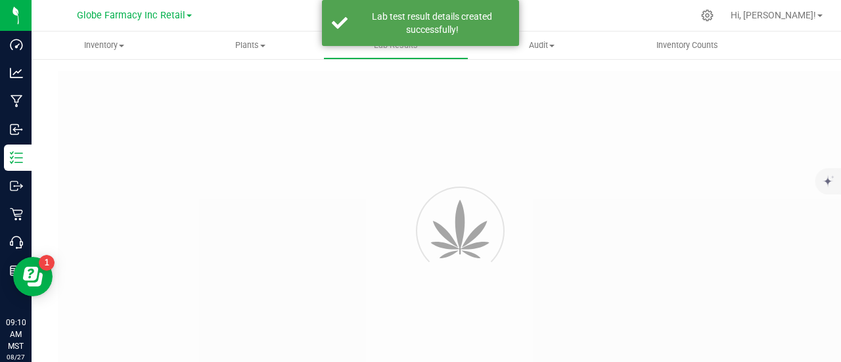
type input "BR1KBR6-01"
type input "2506APO2481.12788"
type input "BR1KBR6-01"
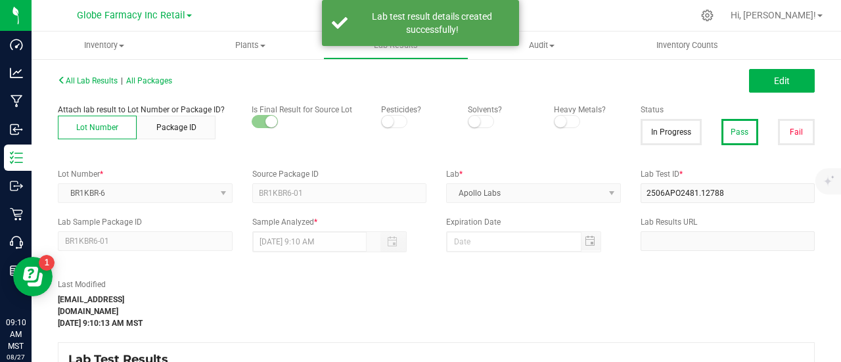
click at [774, 81] on span "Edit" at bounding box center [782, 81] width 16 height 11
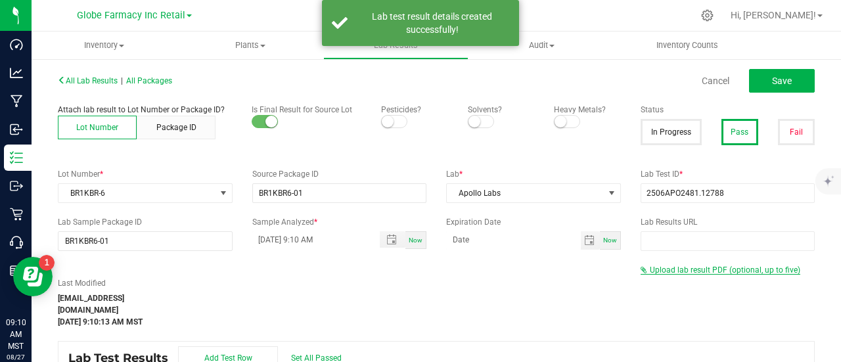
click at [697, 269] on span "Upload lab result PDF (optional, up to five)" at bounding box center [725, 269] width 150 height 9
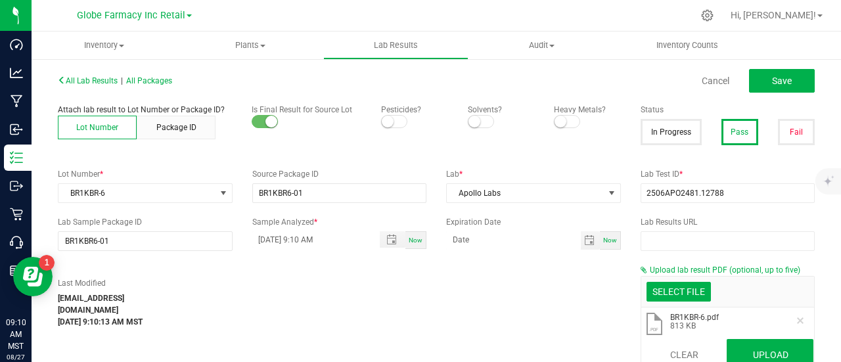
click at [774, 337] on li ".pdf BR1KBR-6.pdf 813 KB" at bounding box center [727, 324] width 173 height 34
drag, startPoint x: 769, startPoint y: 345, endPoint x: 761, endPoint y: 346, distance: 7.3
click at [769, 346] on button "Upload" at bounding box center [769, 355] width 87 height 32
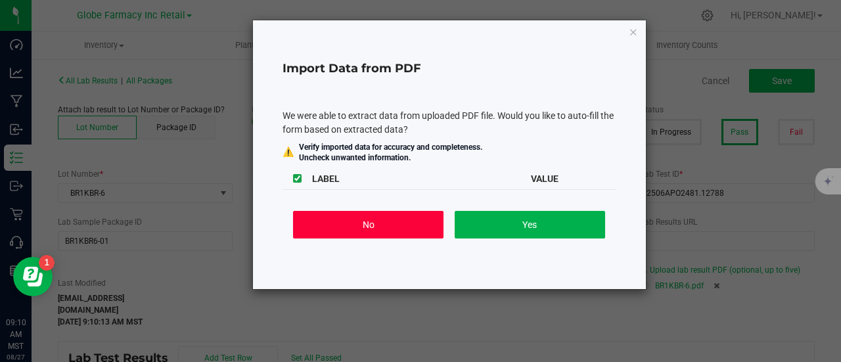
click at [378, 212] on button "No" at bounding box center [368, 225] width 150 height 28
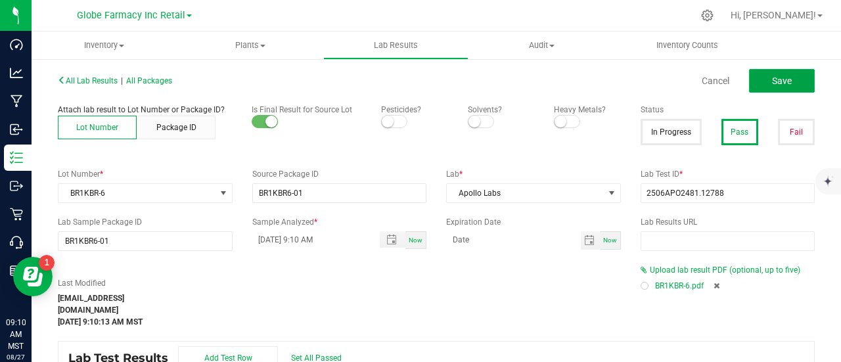
click at [761, 83] on button "Save" at bounding box center [782, 81] width 66 height 24
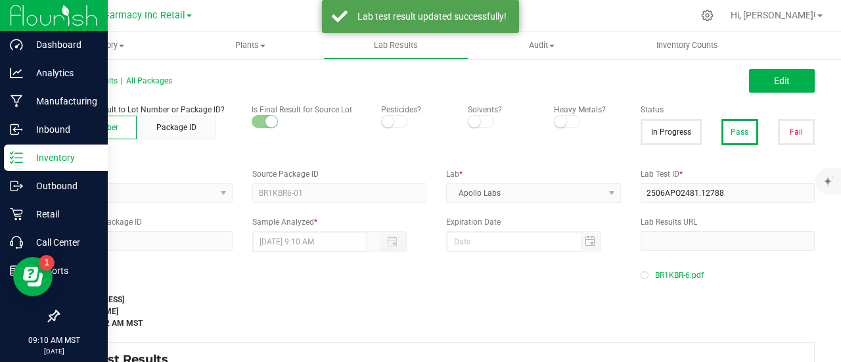
click at [56, 160] on p "Inventory" at bounding box center [62, 158] width 79 height 16
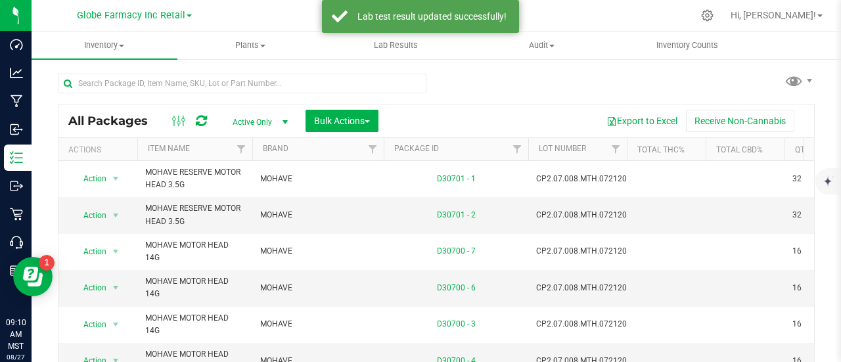
click at [136, 73] on div at bounding box center [247, 83] width 378 height 42
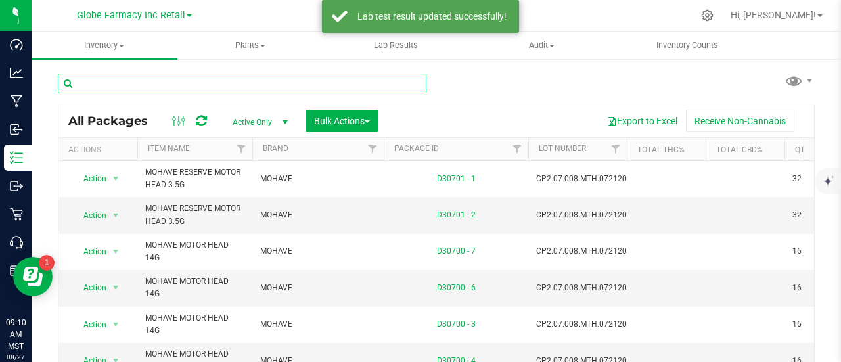
click at [137, 93] on input "text" at bounding box center [242, 84] width 368 height 20
paste input "BR1KGB-6"
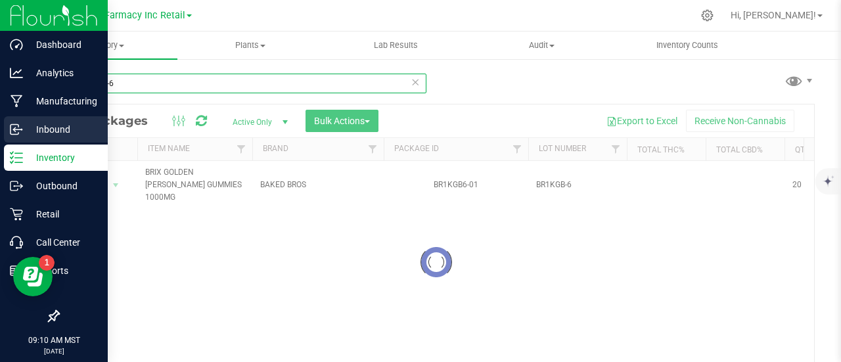
type input "BR1KGB-6"
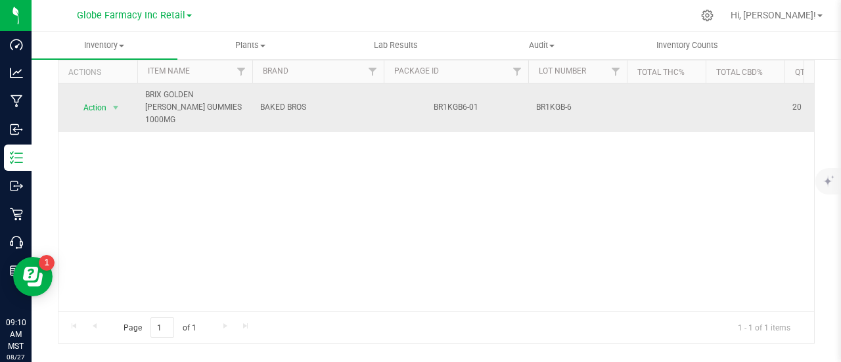
scroll to position [96, 0]
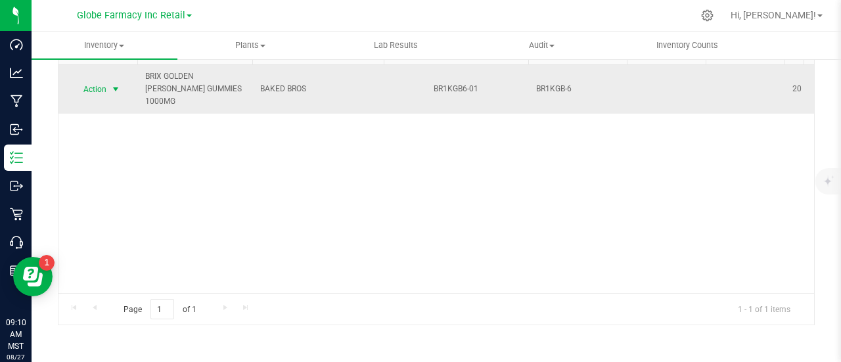
click at [118, 84] on span "select" at bounding box center [115, 89] width 11 height 11
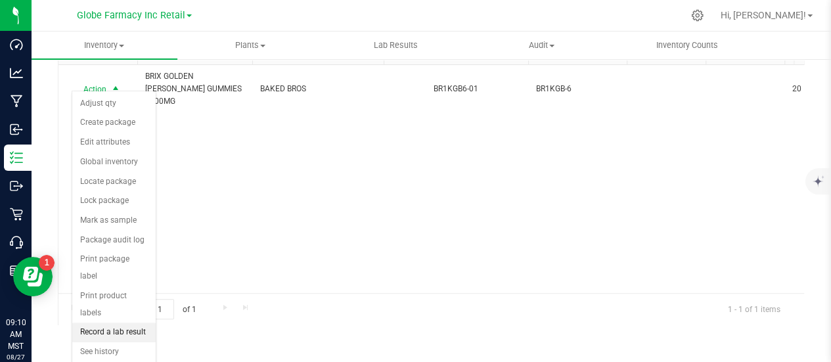
click at [143, 323] on li "Record a lab result" at bounding box center [113, 333] width 83 height 20
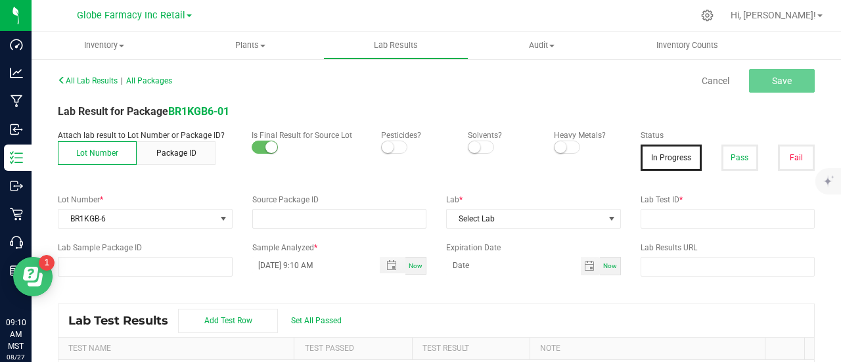
type input "BR1KGB6-01"
drag, startPoint x: 725, startPoint y: 162, endPoint x: 720, endPoint y: 206, distance: 45.0
click at [725, 162] on button "Pass" at bounding box center [739, 158] width 37 height 26
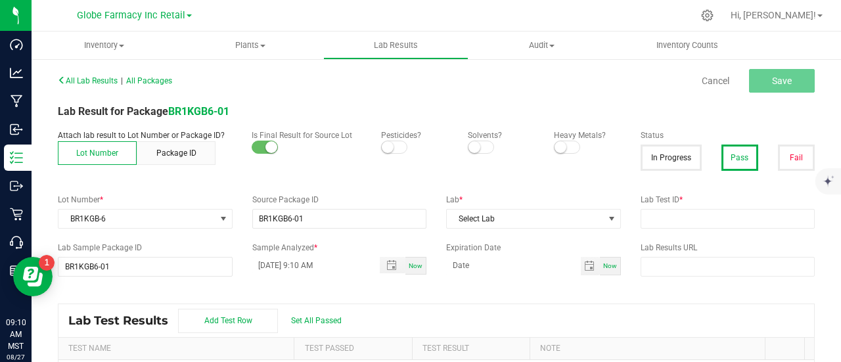
click at [720, 206] on div "Lab Test ID *" at bounding box center [728, 211] width 194 height 35
drag, startPoint x: 711, startPoint y: 217, endPoint x: 610, endPoint y: 223, distance: 101.3
click at [711, 217] on input "text" at bounding box center [727, 219] width 175 height 20
paste input "TE50124008-002"
type input "TE50124008-002"
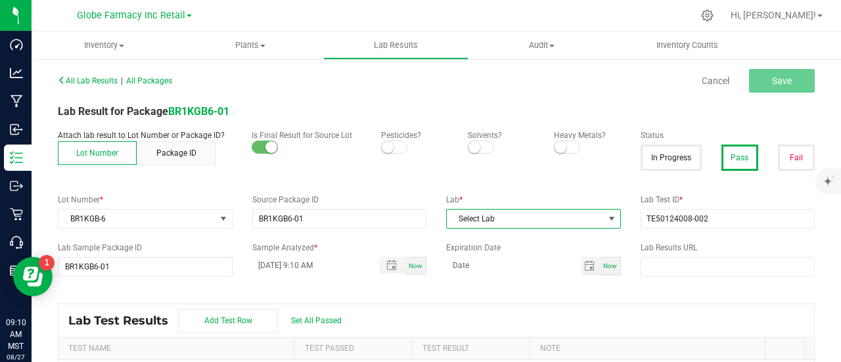
click at [567, 226] on span "Select Lab" at bounding box center [525, 219] width 157 height 18
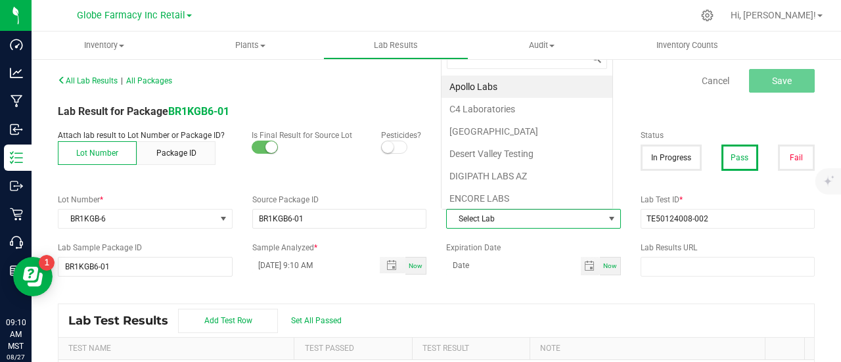
scroll to position [19, 169]
type input "KAY"
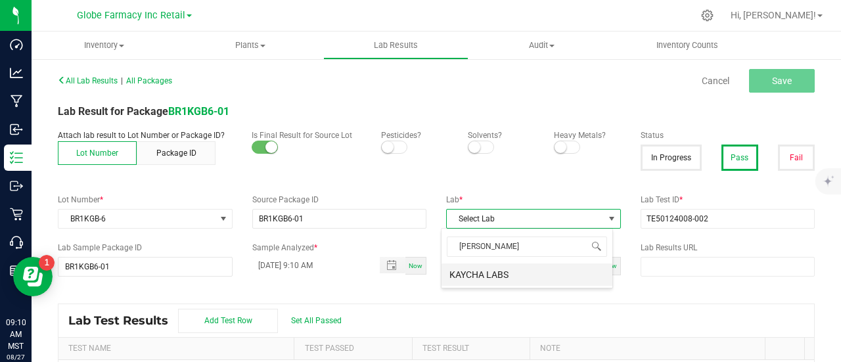
click at [485, 274] on li "KAYCHA LABS" at bounding box center [526, 274] width 171 height 22
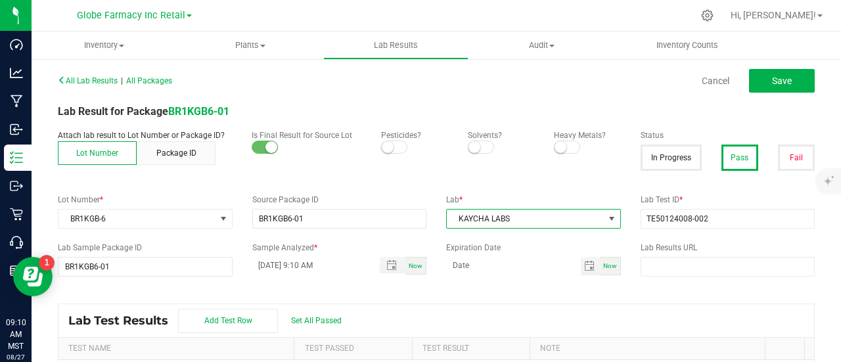
click at [784, 68] on div "All Lab Results | All Packages Cancel Save" at bounding box center [436, 80] width 776 height 33
click at [784, 79] on button "Save" at bounding box center [782, 81] width 66 height 24
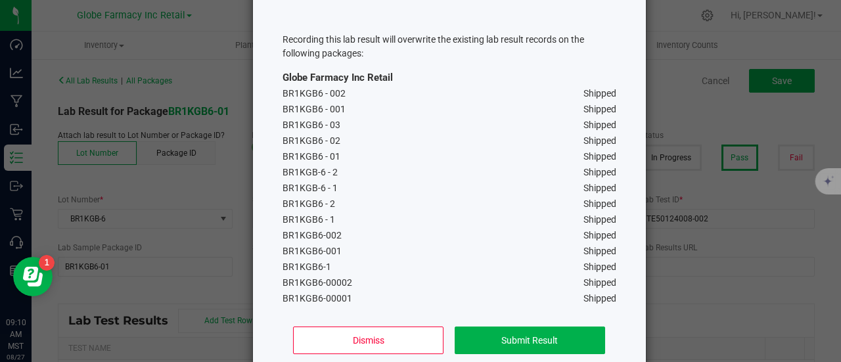
scroll to position [138, 0]
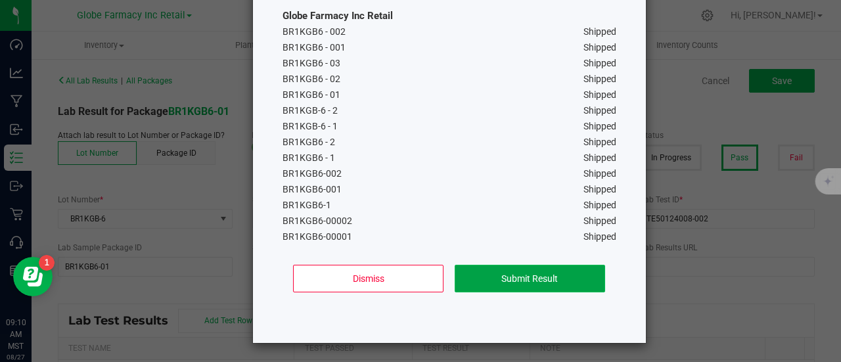
click at [531, 283] on button "Submit Result" at bounding box center [530, 279] width 150 height 28
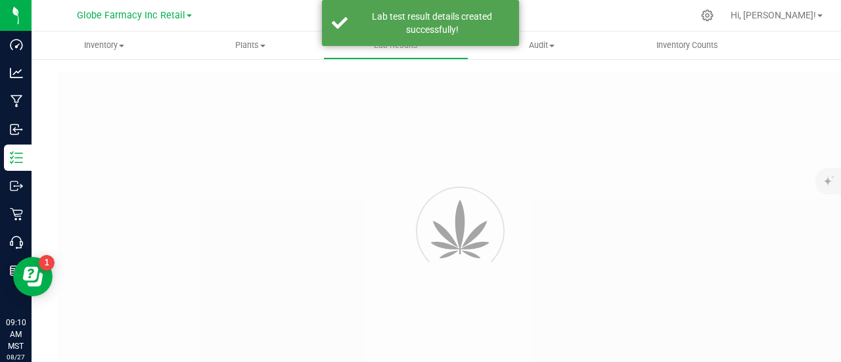
type input "BR1KGB6-01"
type input "TE50124008-002"
type input "BR1KGB6-01"
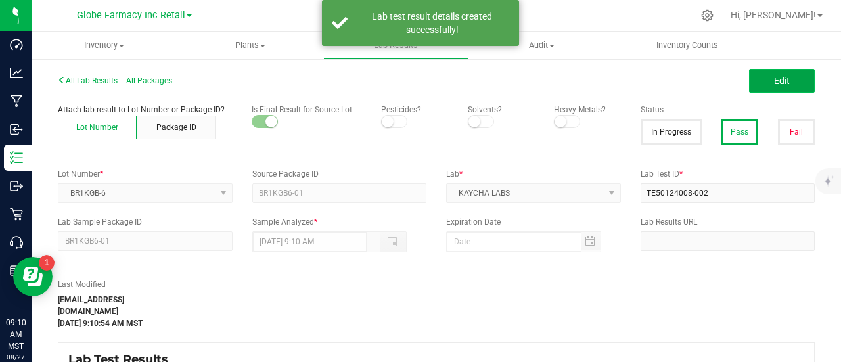
click at [774, 76] on span "Edit" at bounding box center [782, 81] width 16 height 11
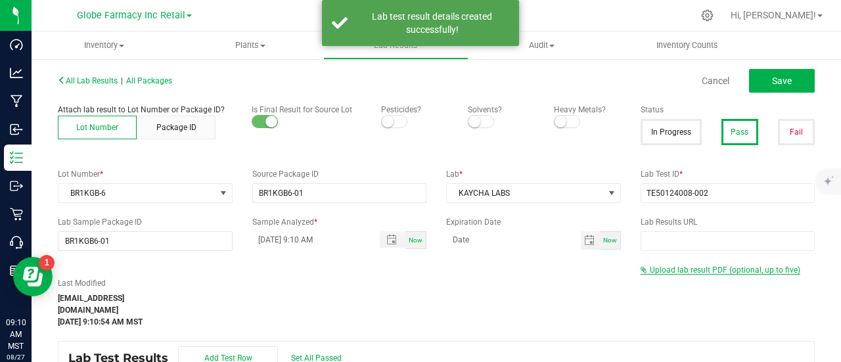
click at [679, 265] on span "Upload lab result PDF (optional, up to five)" at bounding box center [725, 269] width 150 height 9
click at [680, 273] on span "Upload lab result PDF (optional, up to five)" at bounding box center [725, 269] width 150 height 9
click at [687, 274] on span "Upload lab result PDF (optional, up to five)" at bounding box center [720, 269] width 160 height 9
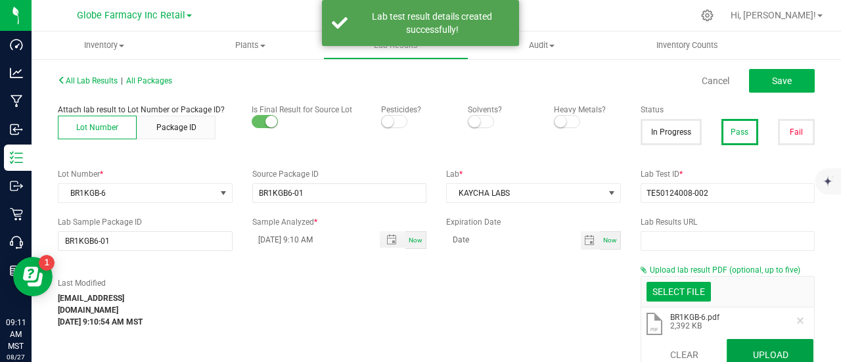
click at [751, 346] on button "Upload" at bounding box center [769, 355] width 87 height 32
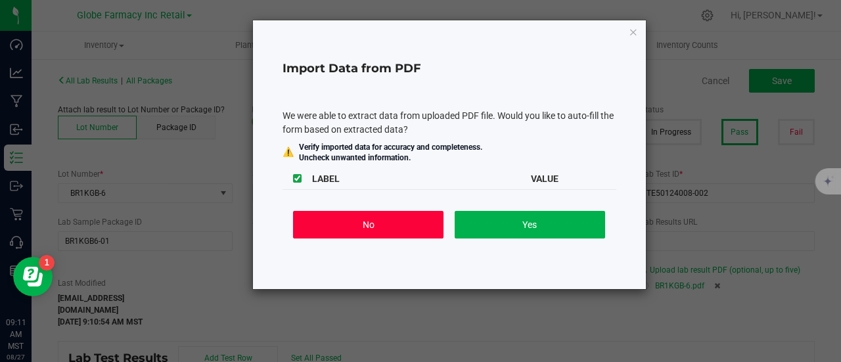
click at [410, 231] on button "No" at bounding box center [368, 225] width 150 height 28
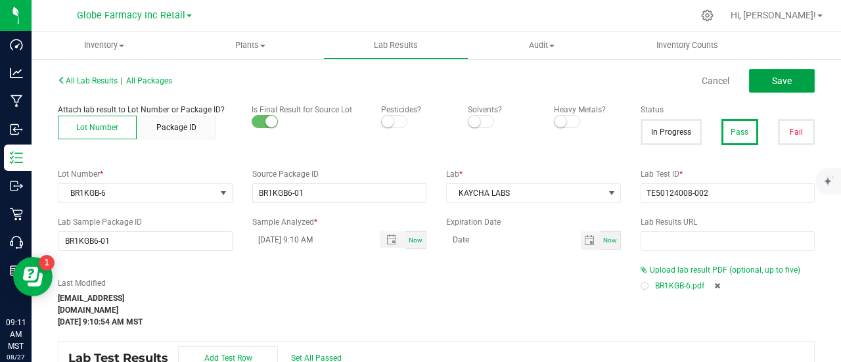
click at [772, 86] on span "Save" at bounding box center [782, 81] width 20 height 11
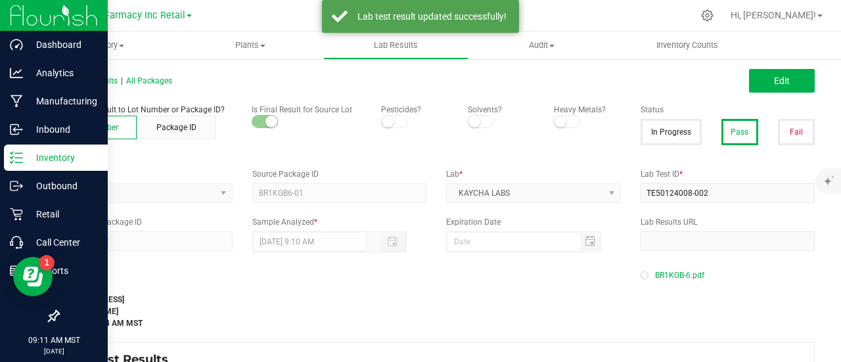
click at [27, 164] on p "Inventory" at bounding box center [62, 158] width 79 height 16
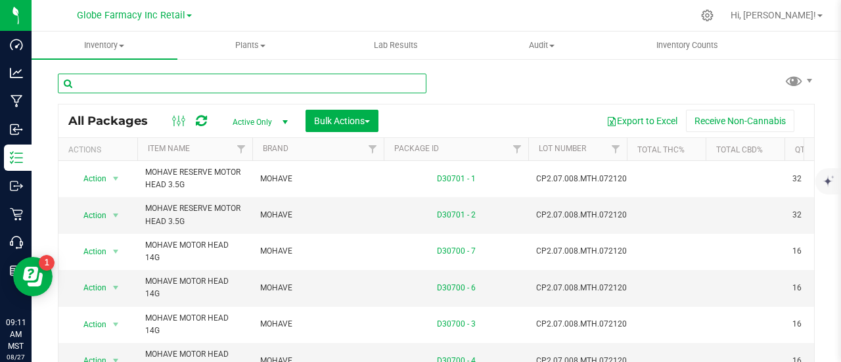
click at [127, 87] on input "text" at bounding box center [242, 84] width 368 height 20
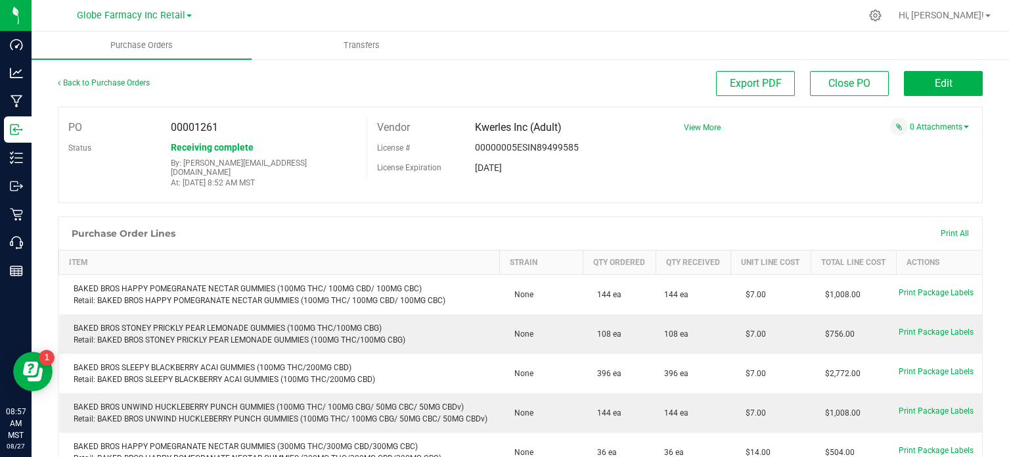
click at [929, 137] on div "PO 00001261 Status Receiving complete By: [EMAIL_ADDRESS][DOMAIN_NAME] At: [DAT…" at bounding box center [520, 154] width 925 height 97
click at [930, 120] on div "0 Attachments" at bounding box center [821, 127] width 295 height 18
click at [930, 128] on link "0 Attachments" at bounding box center [939, 126] width 59 height 9
click at [901, 146] on button "Attach new document" at bounding box center [926, 145] width 86 height 12
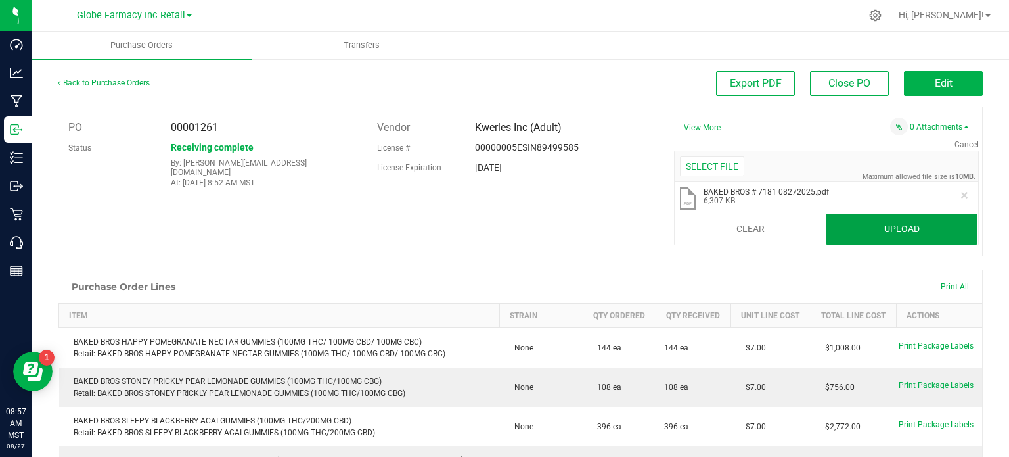
click at [904, 226] on button "Upload" at bounding box center [902, 229] width 152 height 32
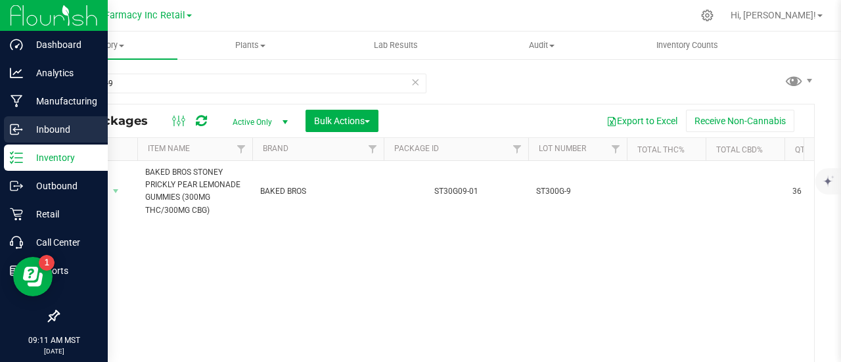
type input "ST300G-9"
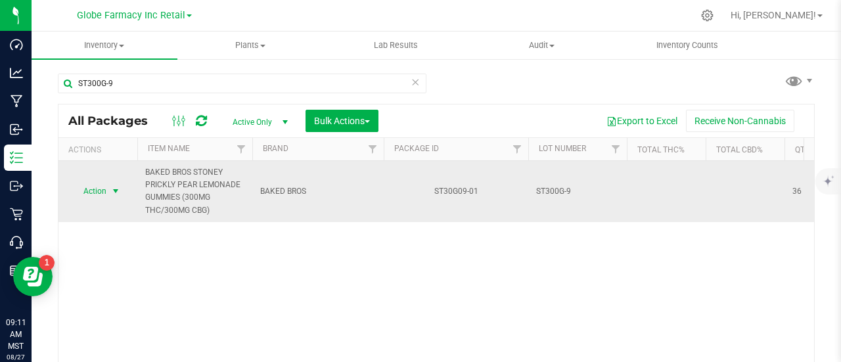
click at [111, 199] on span "select" at bounding box center [116, 191] width 16 height 18
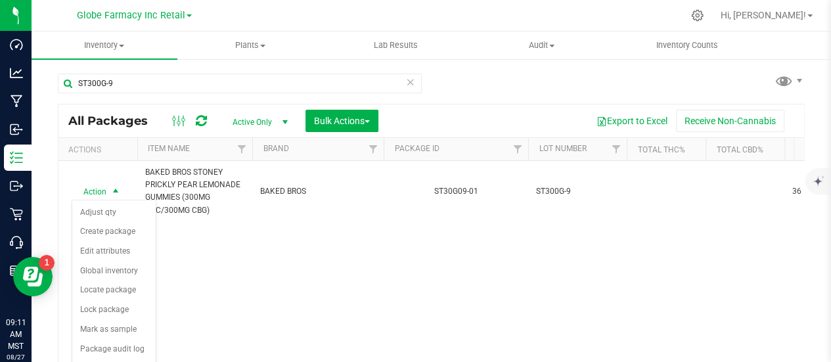
click at [265, 250] on div "Action Action Adjust qty Create package Edit attributes Global inventory Locate…" at bounding box center [431, 275] width 746 height 228
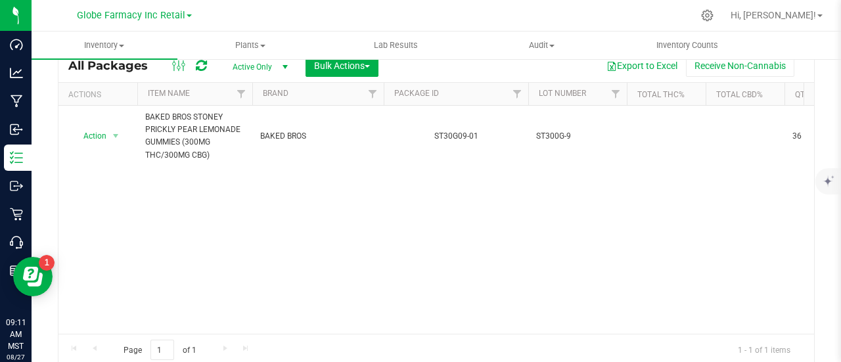
scroll to position [96, 0]
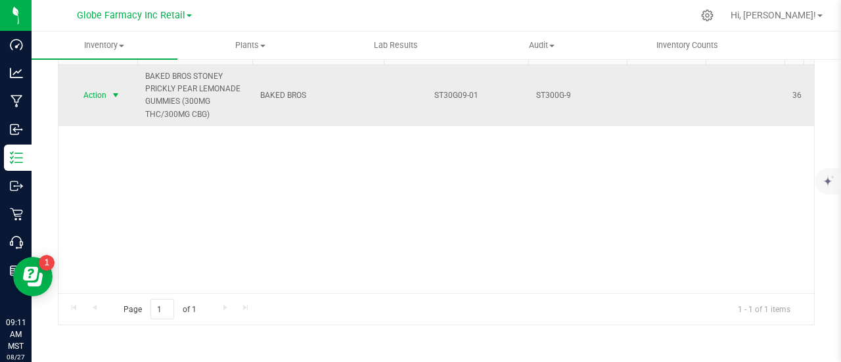
click at [105, 87] on span "Action" at bounding box center [89, 95] width 35 height 18
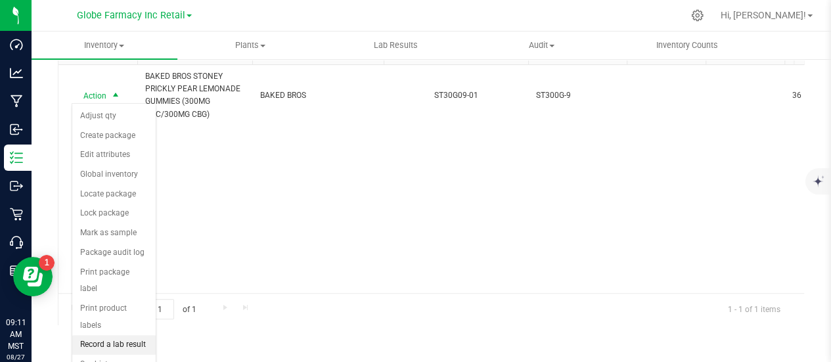
click at [139, 335] on li "Record a lab result" at bounding box center [113, 345] width 83 height 20
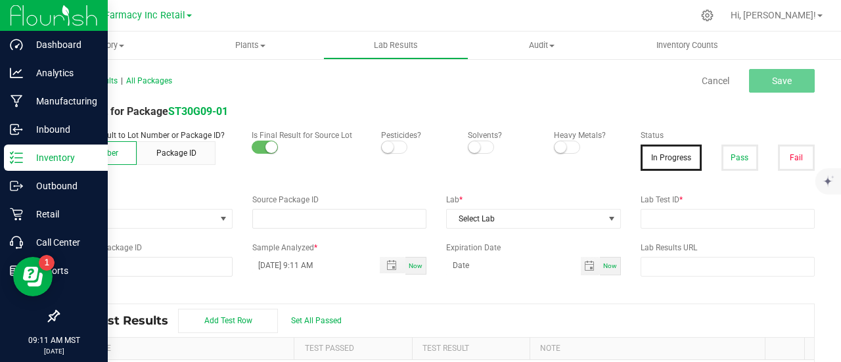
type input "ST30G09-01"
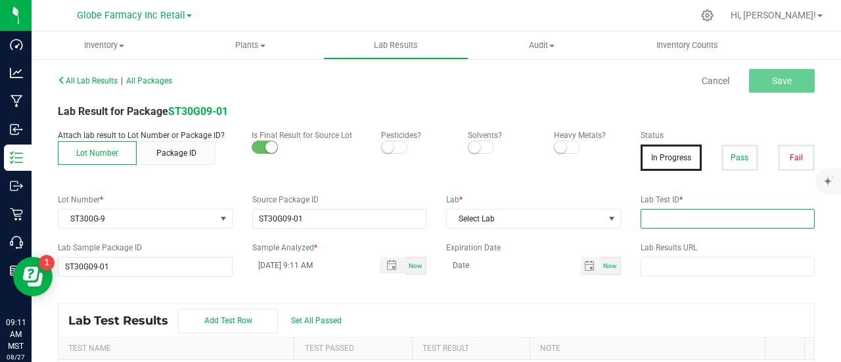
paste input "2506APO2430.12546"
drag, startPoint x: 728, startPoint y: 220, endPoint x: 733, endPoint y: 209, distance: 12.3
click at [728, 220] on input "text" at bounding box center [727, 219] width 175 height 20
type input "2506APO2430.12546"
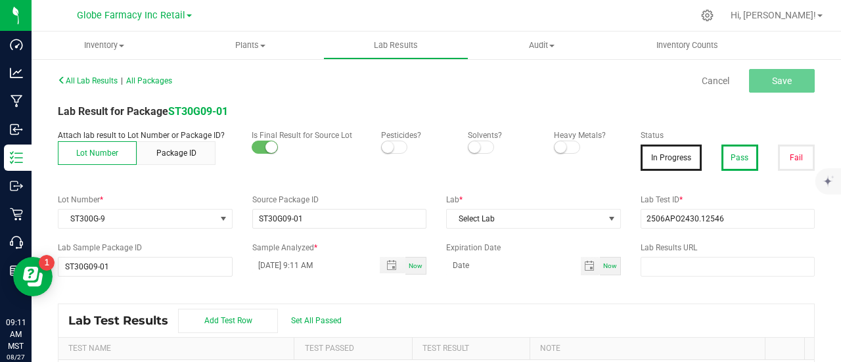
click at [731, 166] on button "Pass" at bounding box center [739, 158] width 37 height 26
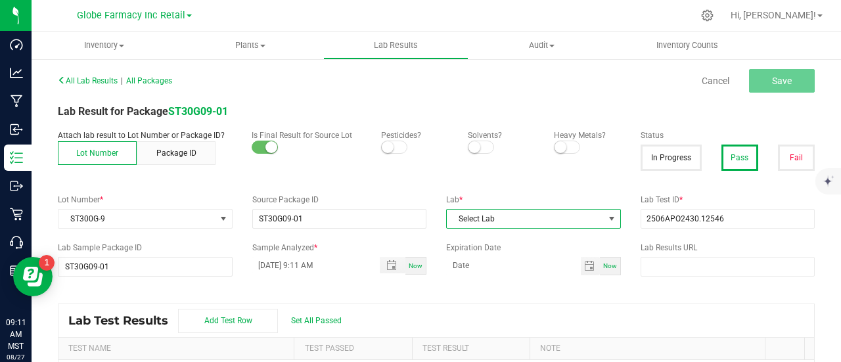
click at [514, 216] on span "Select Lab" at bounding box center [525, 219] width 157 height 18
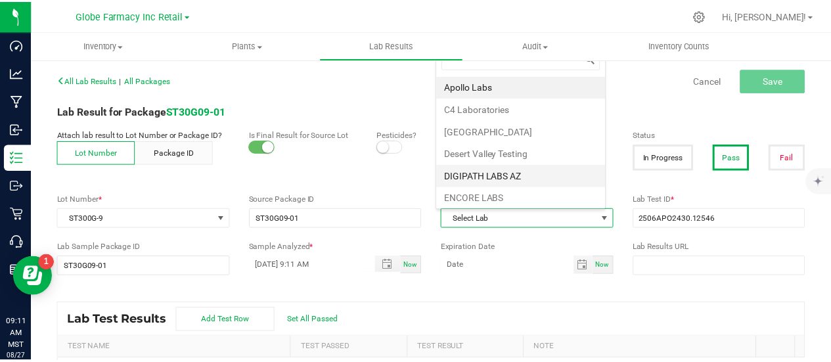
scroll to position [19, 169]
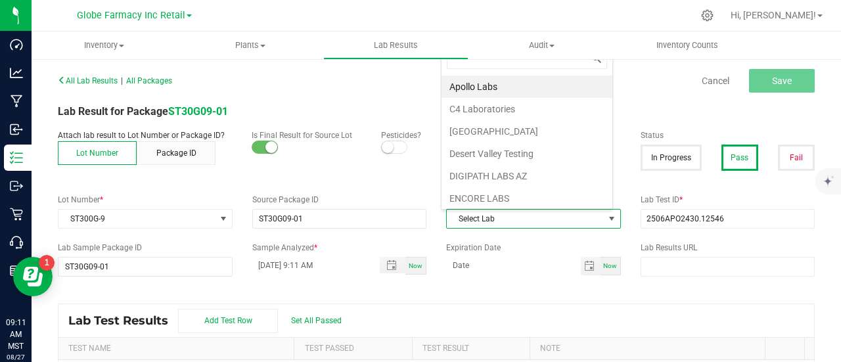
click at [465, 83] on li "Apollo Labs" at bounding box center [526, 87] width 171 height 22
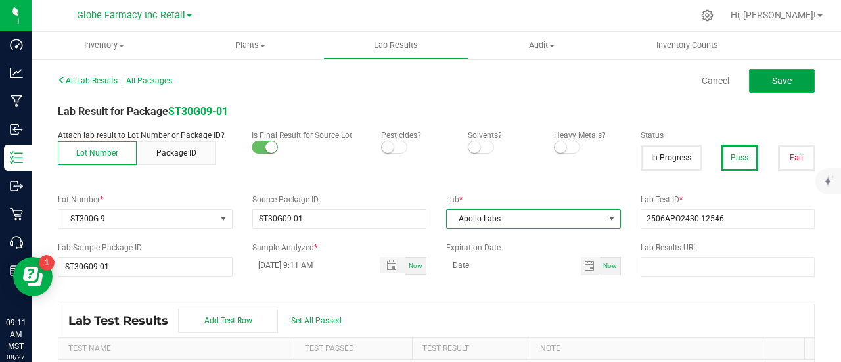
click at [772, 83] on span "Save" at bounding box center [782, 81] width 20 height 11
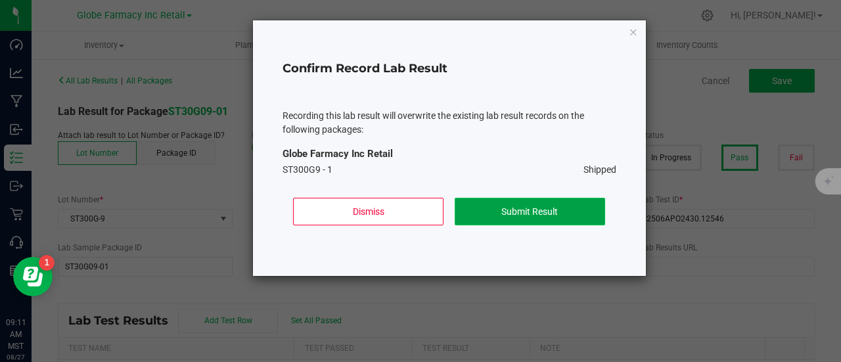
click at [562, 206] on button "Submit Result" at bounding box center [530, 212] width 150 height 28
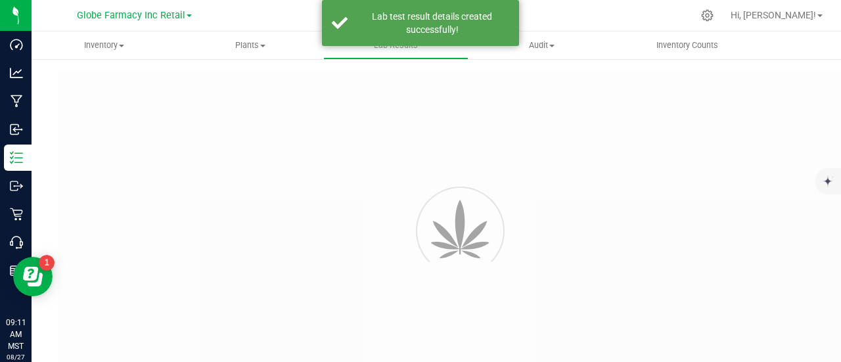
type input "ST30G09-01"
type input "2506APO2430.12546"
type input "ST30G09-01"
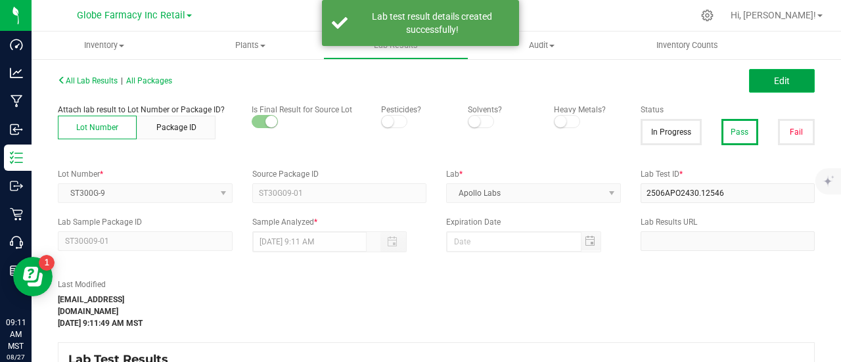
click at [784, 76] on button "Edit" at bounding box center [782, 81] width 66 height 24
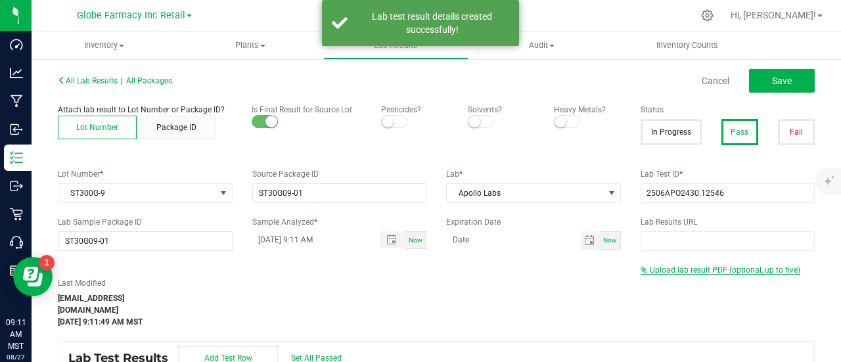
click at [680, 271] on span "Upload lab result PDF (optional, up to five)" at bounding box center [725, 269] width 150 height 9
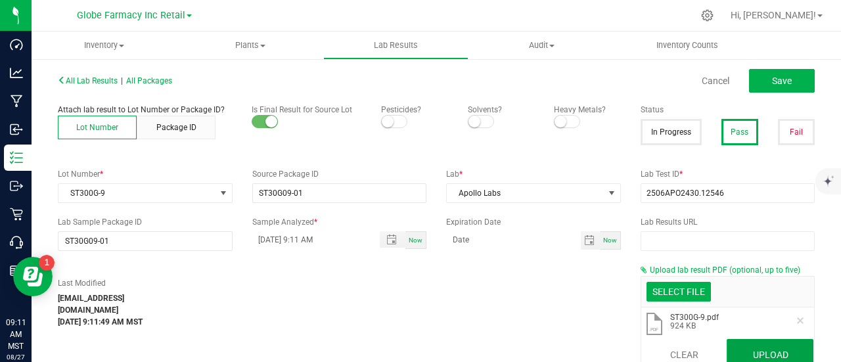
click at [742, 344] on button "Upload" at bounding box center [769, 355] width 87 height 32
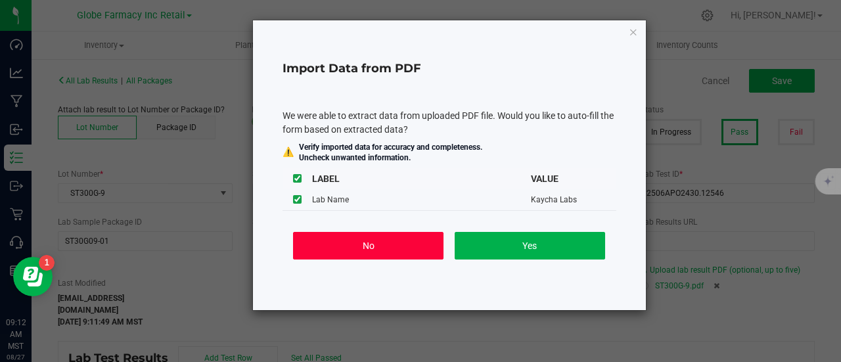
click at [409, 240] on button "No" at bounding box center [368, 246] width 150 height 28
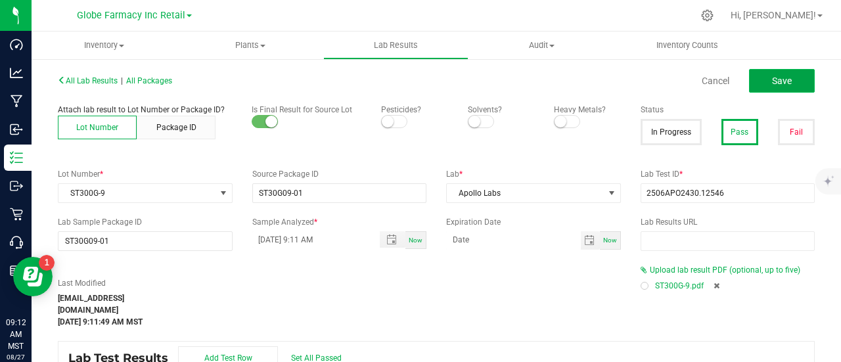
click at [775, 78] on span "Save" at bounding box center [782, 81] width 20 height 11
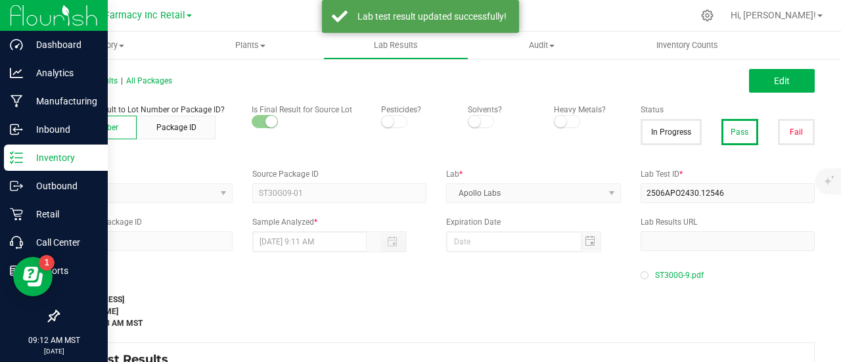
click at [36, 159] on p "Inventory" at bounding box center [62, 158] width 79 height 16
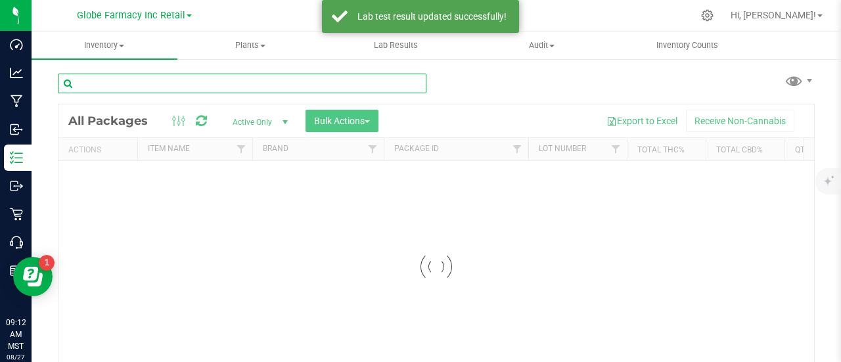
click at [169, 90] on input "text" at bounding box center [242, 84] width 368 height 20
paste input "SL300G-9"
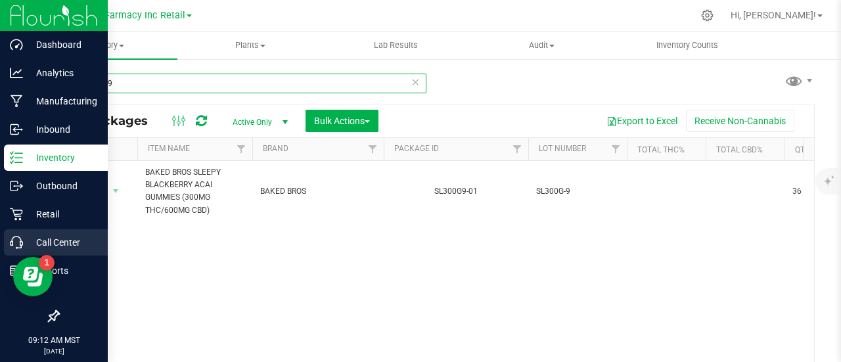
type input "SL300G-9"
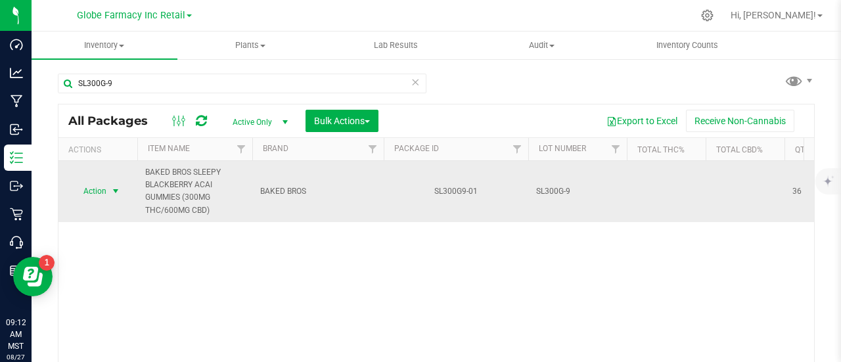
click at [117, 195] on span "select" at bounding box center [115, 191] width 11 height 11
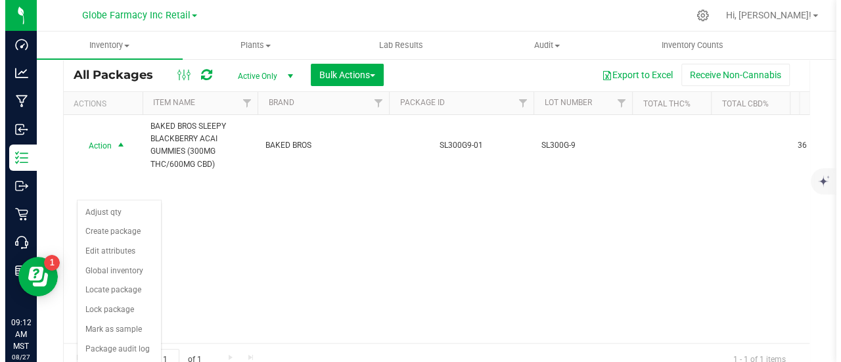
scroll to position [96, 0]
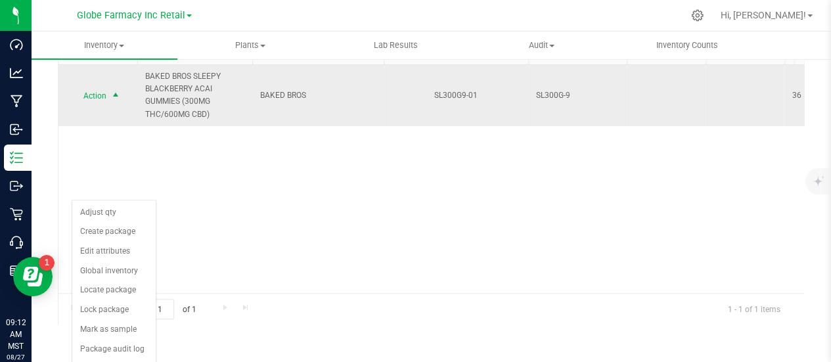
click at [112, 106] on td "Action Action Adjust qty Create package Edit attributes Global inventory Locate…" at bounding box center [97, 95] width 79 height 61
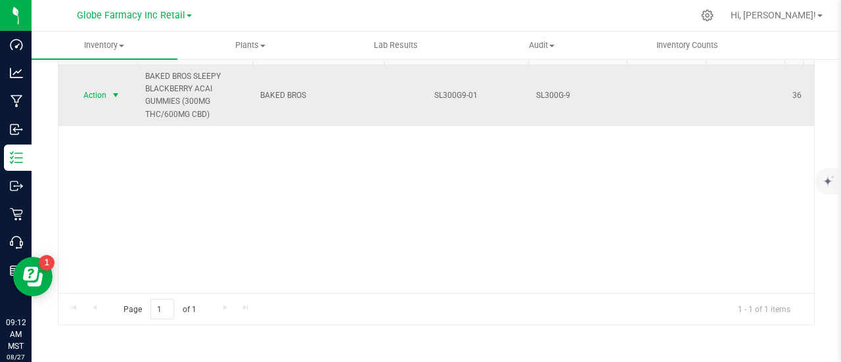
click at [110, 95] on span "select" at bounding box center [115, 95] width 11 height 11
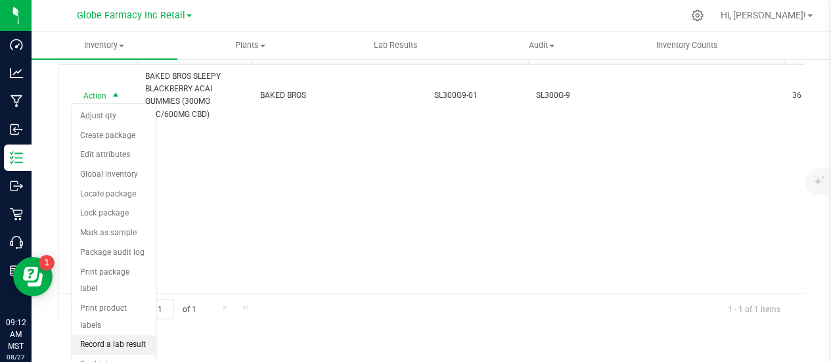
click at [137, 335] on li "Record a lab result" at bounding box center [113, 345] width 83 height 20
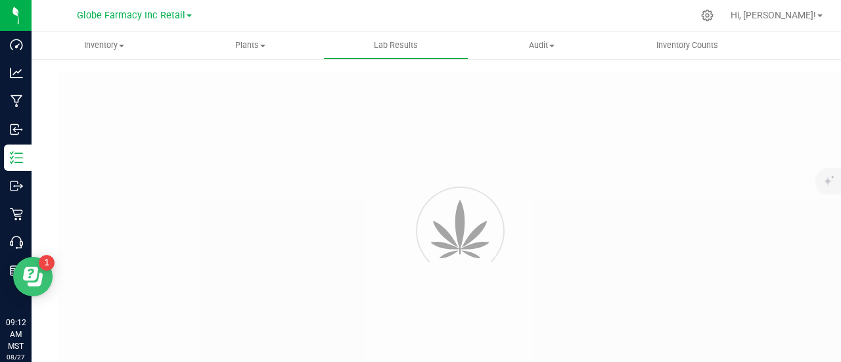
type input "SL300G9-01"
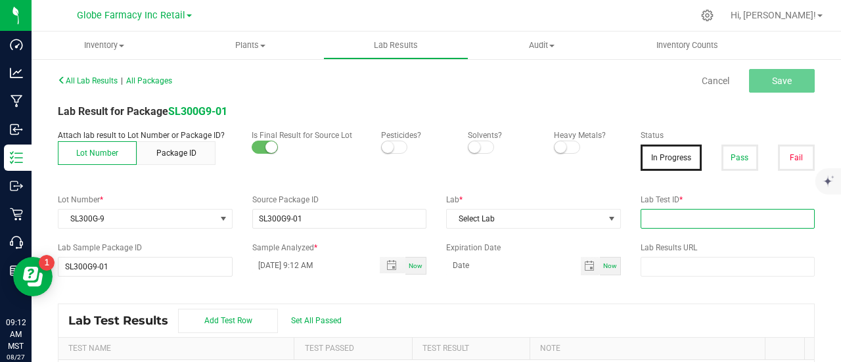
drag, startPoint x: 712, startPoint y: 216, endPoint x: 715, endPoint y: 208, distance: 8.3
click at [712, 216] on input "text" at bounding box center [727, 219] width 175 height 20
paste input "2506APO2430.12547"
type input "2506APO2430.12547"
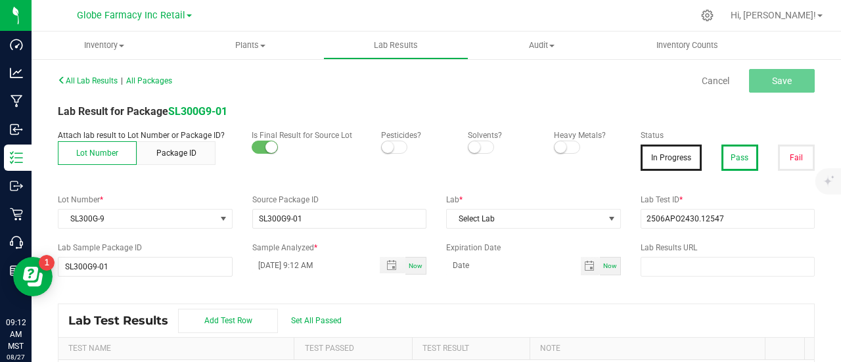
click at [732, 167] on button "Pass" at bounding box center [739, 158] width 37 height 26
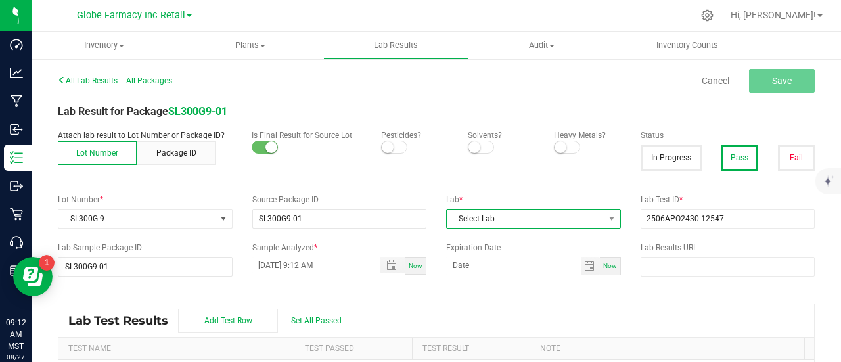
click at [506, 227] on span "Select Lab" at bounding box center [525, 219] width 157 height 18
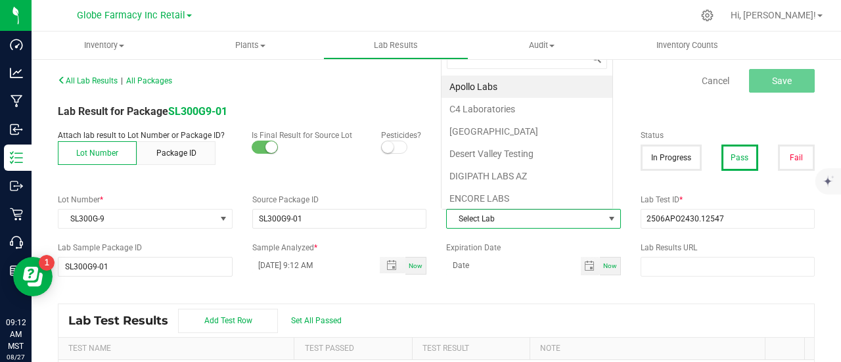
scroll to position [19, 169]
click at [474, 82] on li "Apollo Labs" at bounding box center [526, 87] width 171 height 22
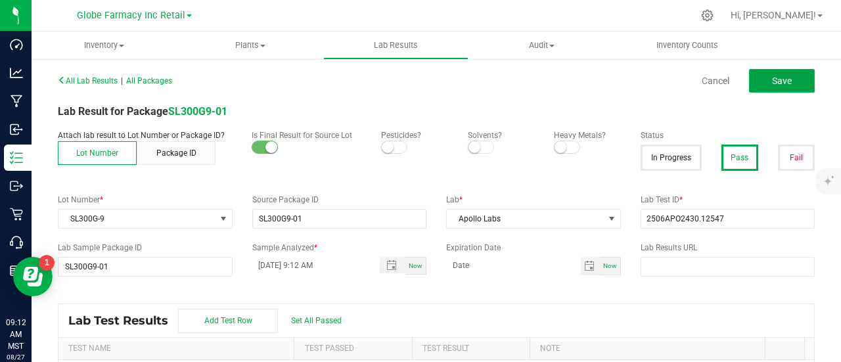
click at [771, 70] on button "Save" at bounding box center [782, 81] width 66 height 24
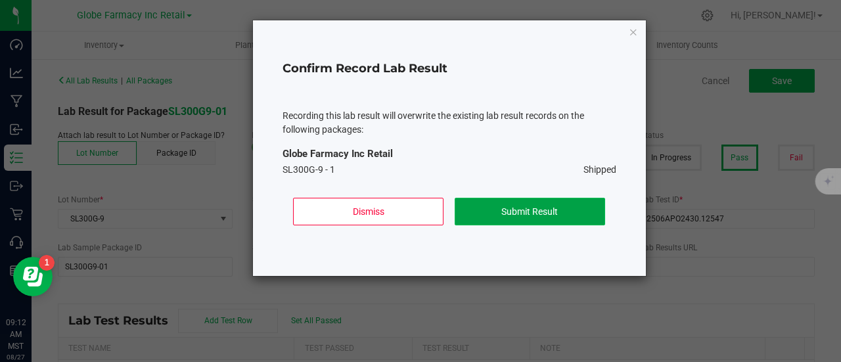
click at [546, 205] on button "Submit Result" at bounding box center [530, 212] width 150 height 28
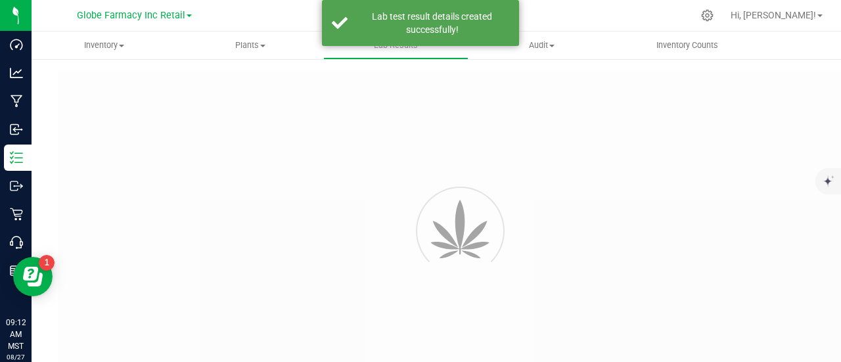
type input "SL300G9-01"
type input "2506APO2430.12547"
type input "SL300G9-01"
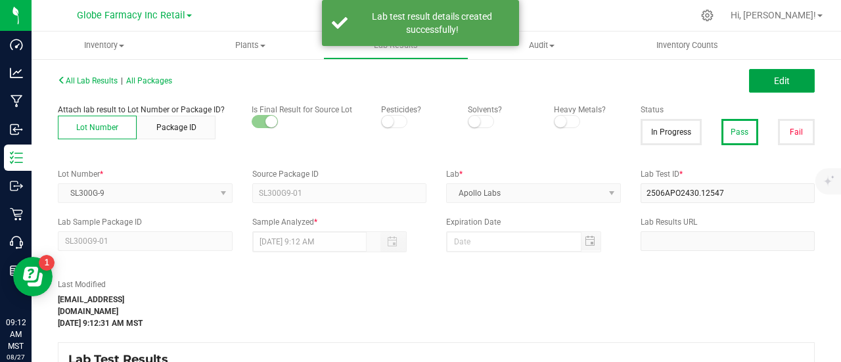
drag, startPoint x: 761, startPoint y: 86, endPoint x: 703, endPoint y: 240, distance: 164.4
click at [761, 86] on button "Edit" at bounding box center [782, 81] width 66 height 24
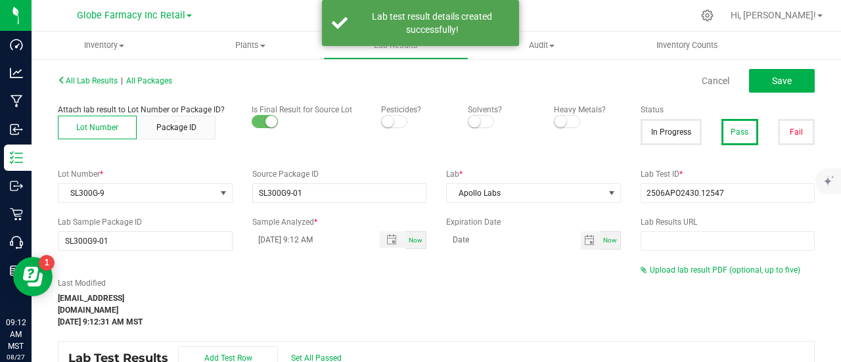
click at [689, 276] on div "Last Modified [EMAIL_ADDRESS][DOMAIN_NAME] [DATE] 9:12:31 AM MST Upload lab res…" at bounding box center [436, 296] width 776 height 64
click at [684, 270] on span "Upload lab result PDF (optional, up to five)" at bounding box center [725, 269] width 150 height 9
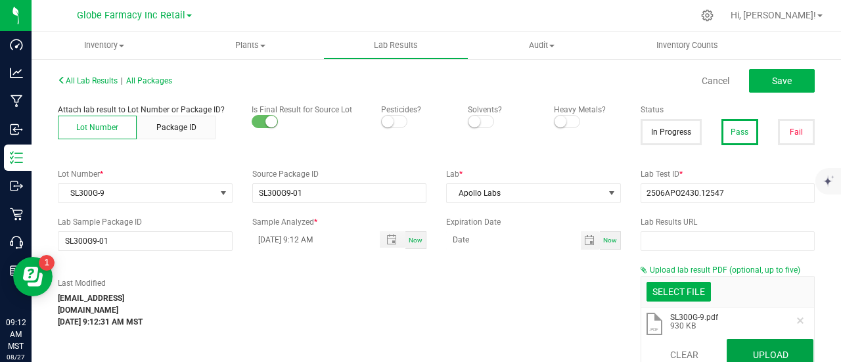
click at [730, 345] on button "Upload" at bounding box center [769, 355] width 87 height 32
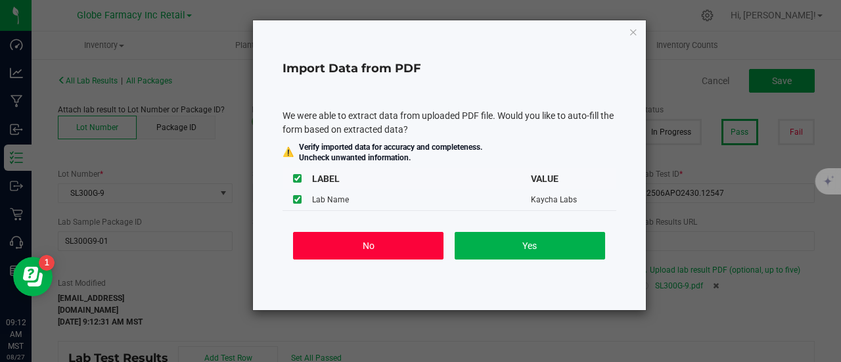
click at [408, 256] on button "No" at bounding box center [368, 246] width 150 height 28
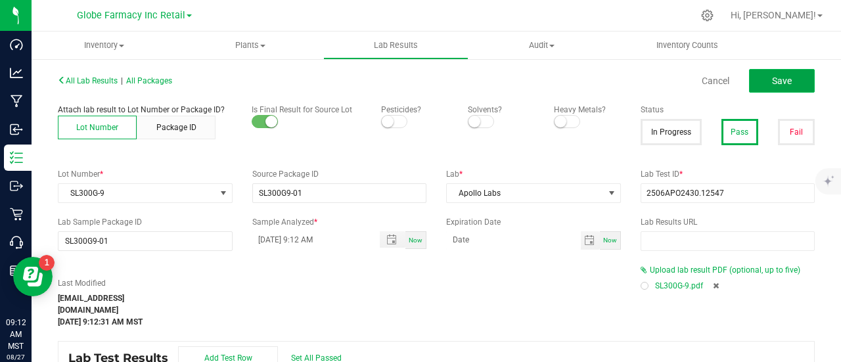
click at [772, 84] on span "Save" at bounding box center [782, 81] width 20 height 11
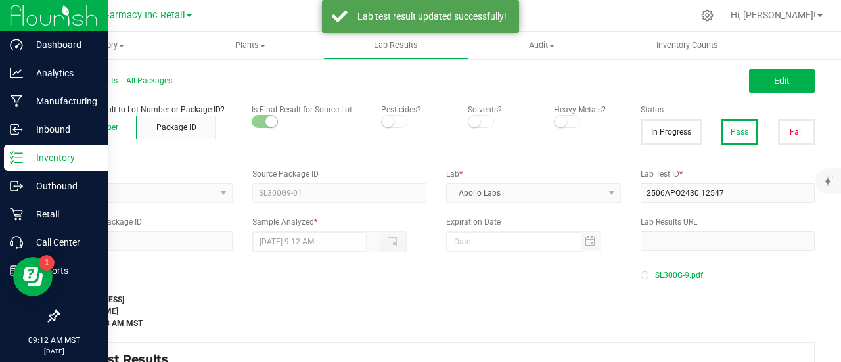
click at [13, 161] on icon at bounding box center [12, 162] width 3 height 2
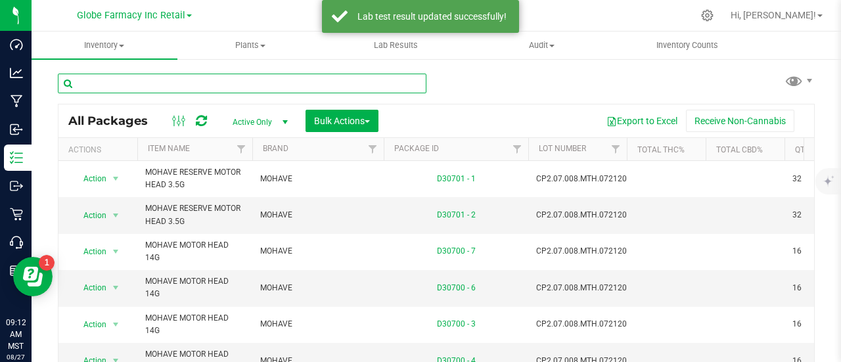
paste input "2506APO2430.12547"
click at [275, 86] on input "text" at bounding box center [242, 84] width 368 height 20
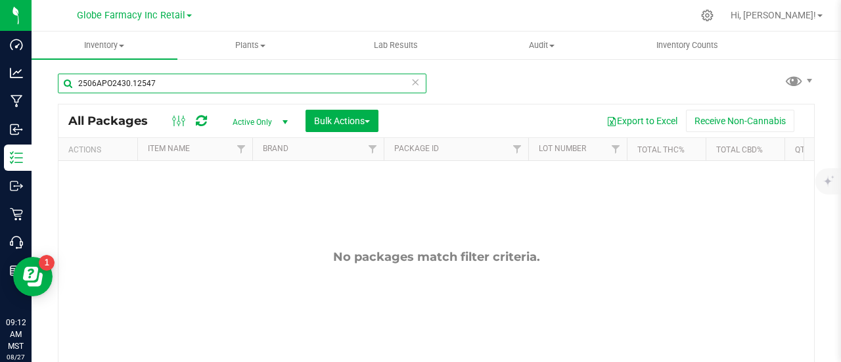
click at [164, 85] on input "2506APO2430.12547" at bounding box center [242, 84] width 368 height 20
paste input "BR100BP-13"
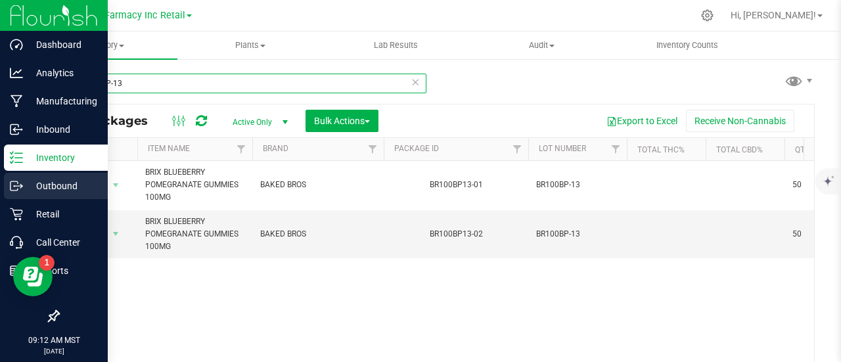
type input "BR100BP-13"
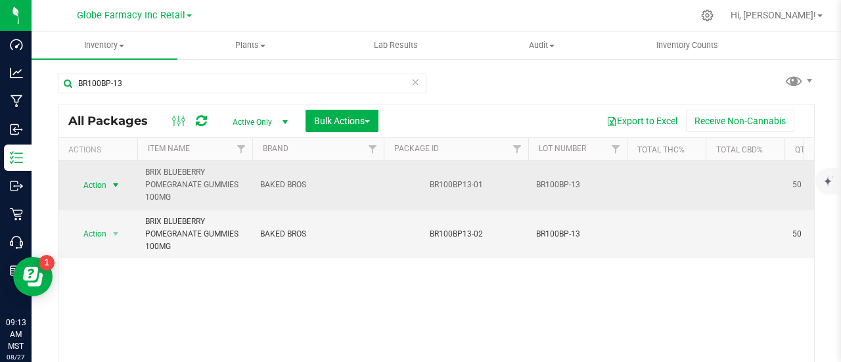
click at [80, 186] on span "Action" at bounding box center [89, 185] width 35 height 18
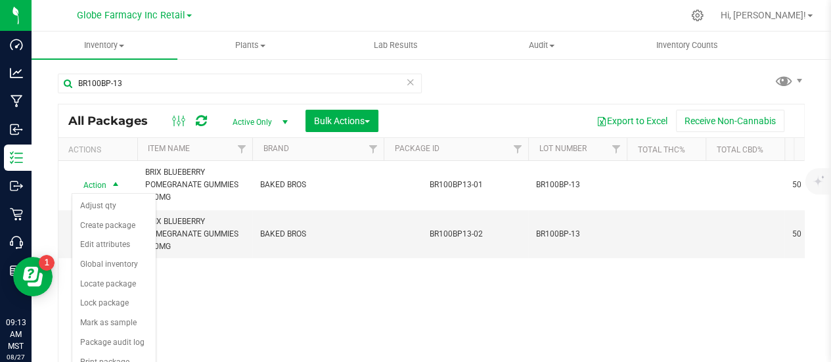
click at [268, 305] on div "Action Action Adjust qty Create package Edit attributes Global inventory Locate…" at bounding box center [431, 275] width 746 height 228
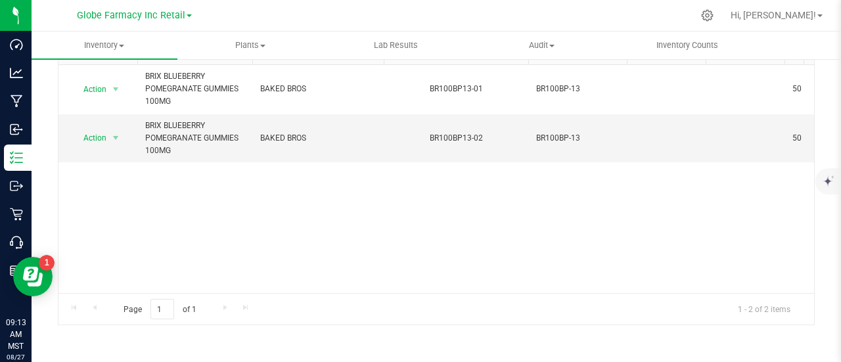
scroll to position [96, 0]
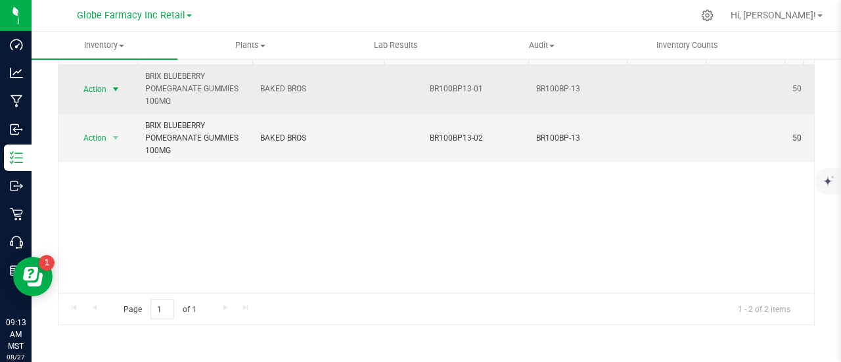
click at [89, 95] on span "Action" at bounding box center [89, 89] width 35 height 18
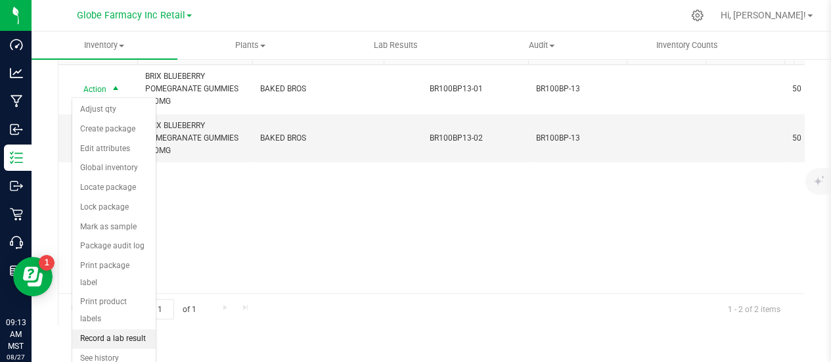
click at [123, 329] on li "Record a lab result" at bounding box center [113, 339] width 83 height 20
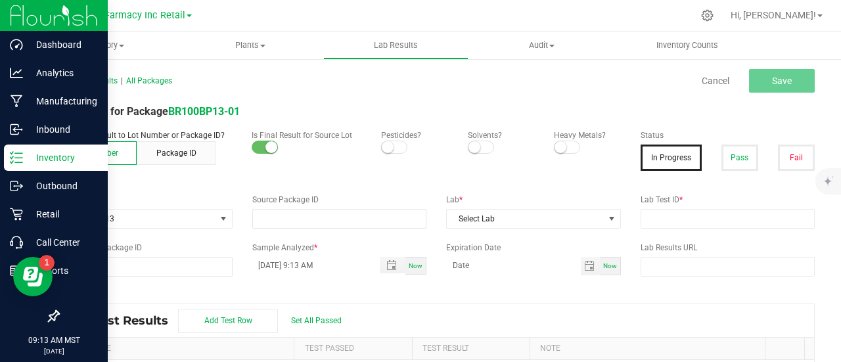
type input "BR100BP13-01"
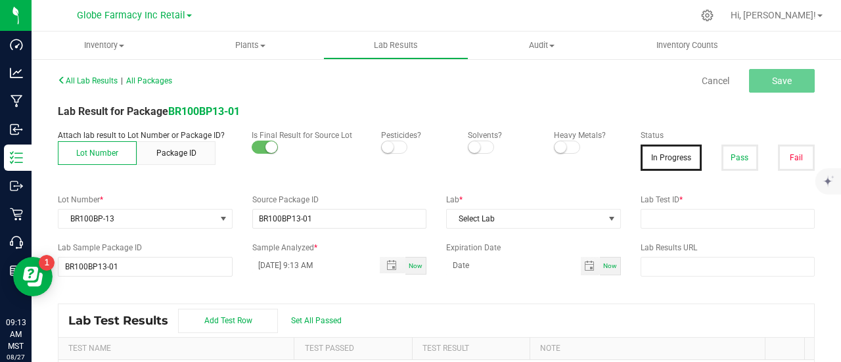
drag, startPoint x: 725, startPoint y: 156, endPoint x: 568, endPoint y: 178, distance: 159.1
click at [725, 156] on button "Pass" at bounding box center [739, 158] width 37 height 26
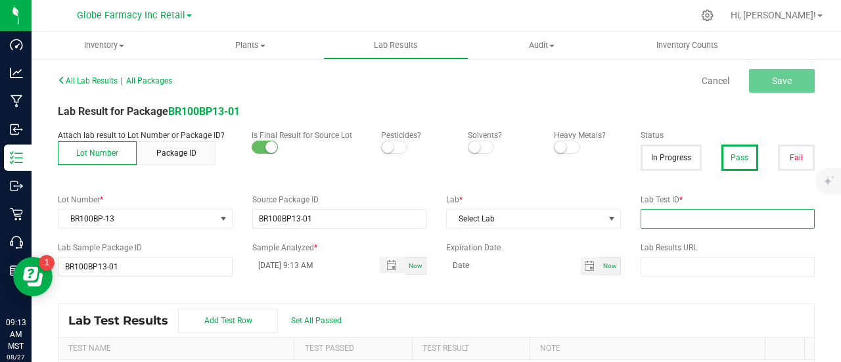
paste input "TE50508011-001"
drag, startPoint x: 719, startPoint y: 219, endPoint x: 536, endPoint y: 202, distance: 184.1
click at [719, 217] on input "text" at bounding box center [727, 219] width 175 height 20
type input "TE50508011-001"
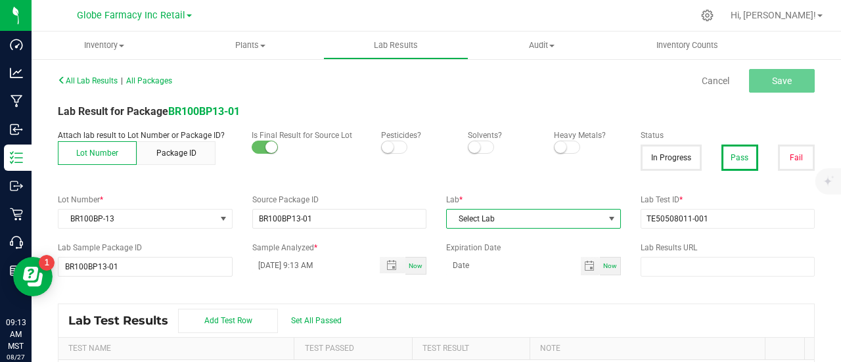
click at [529, 226] on span "Select Lab" at bounding box center [525, 219] width 157 height 18
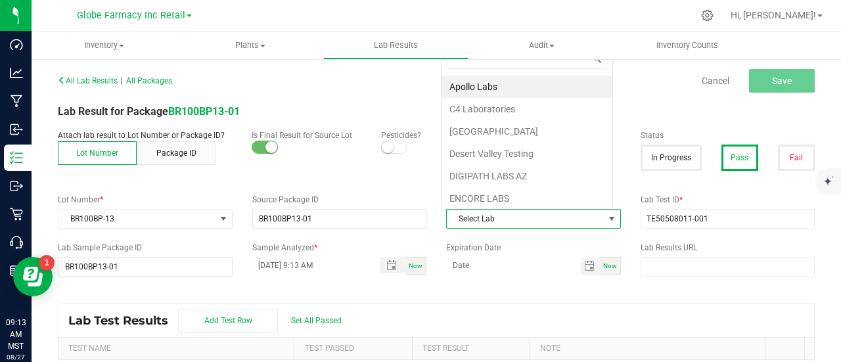
scroll to position [19, 169]
type input "[PERSON_NAME]"
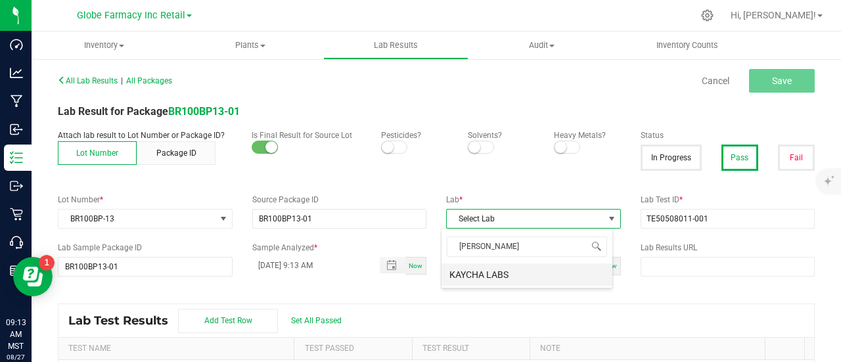
click at [487, 276] on li "KAYCHA LABS" at bounding box center [526, 274] width 171 height 22
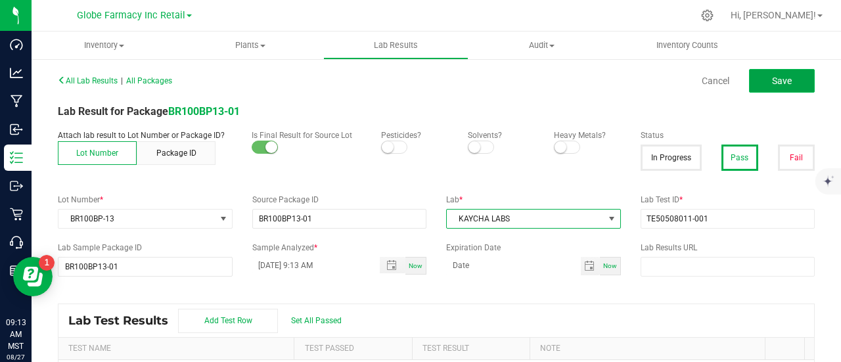
click at [778, 83] on span "Save" at bounding box center [782, 81] width 20 height 11
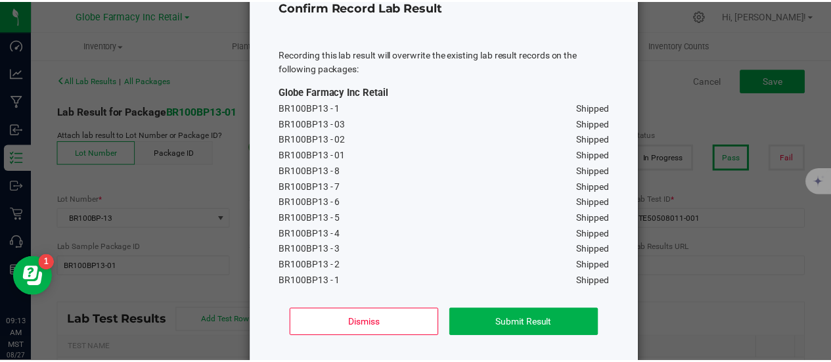
scroll to position [106, 0]
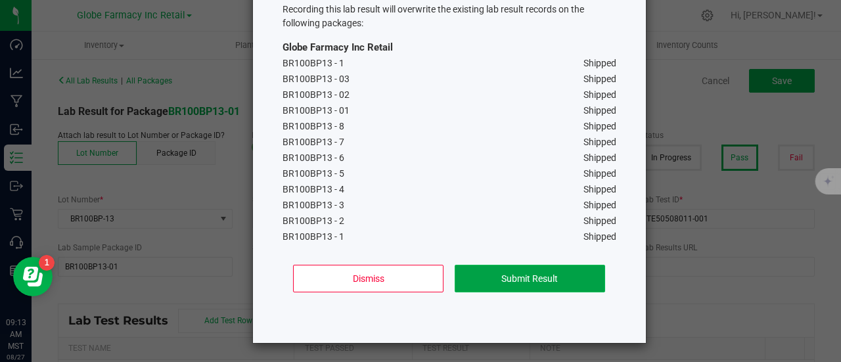
click at [532, 277] on button "Submit Result" at bounding box center [530, 279] width 150 height 28
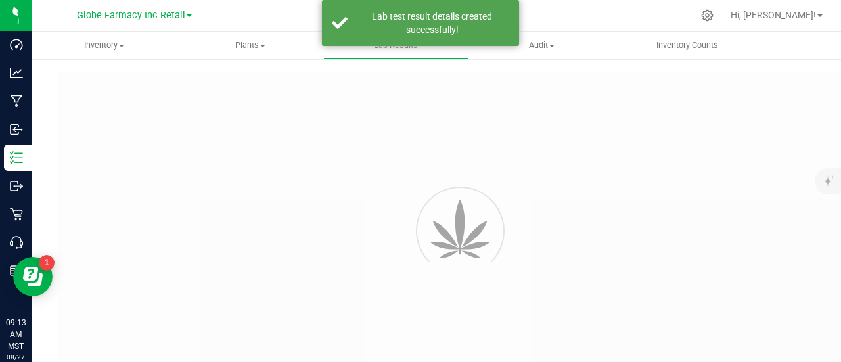
type input "BR100BP13-01"
type input "TE50508011-001"
type input "BR100BP13-01"
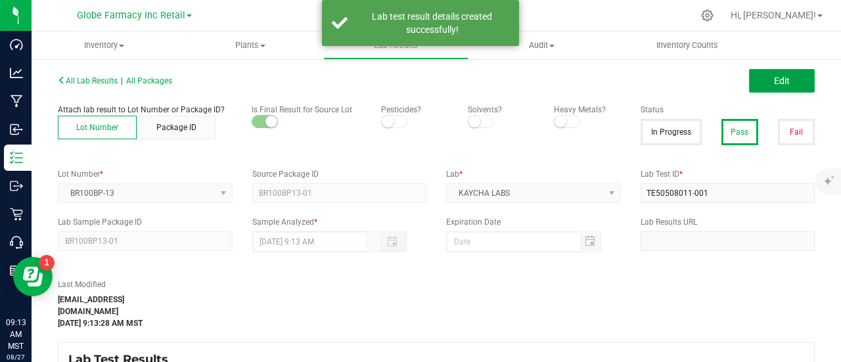
click at [762, 86] on button "Edit" at bounding box center [782, 81] width 66 height 24
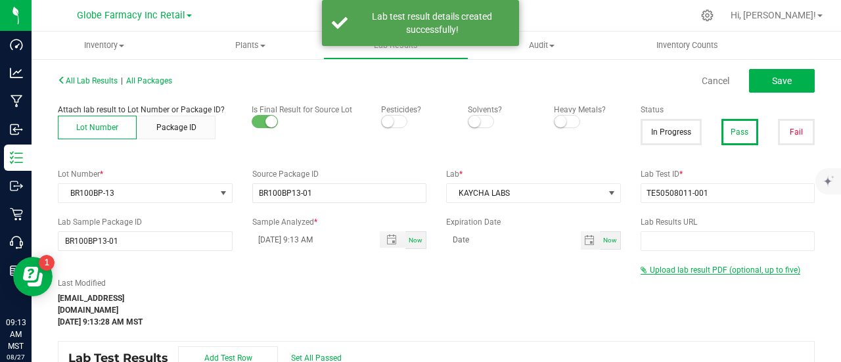
click at [686, 268] on div "All Lab Results | All Packages Cancel Save Attach lab result to Lot Number or P…" at bounding box center [436, 271] width 757 height 401
click at [686, 270] on span "Upload lab result PDF (optional, up to five)" at bounding box center [725, 269] width 150 height 9
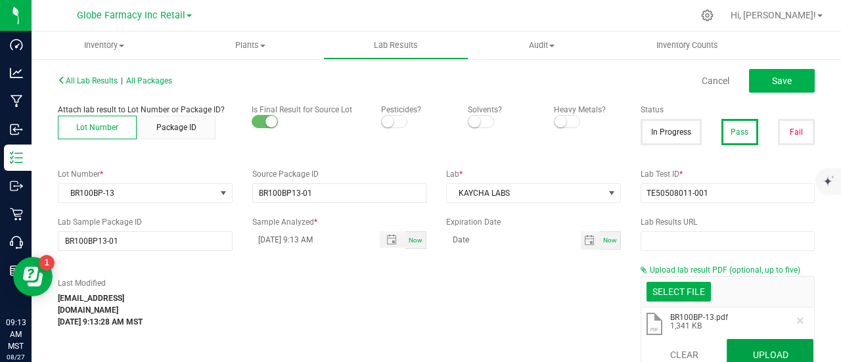
click at [757, 352] on button "Upload" at bounding box center [769, 355] width 87 height 32
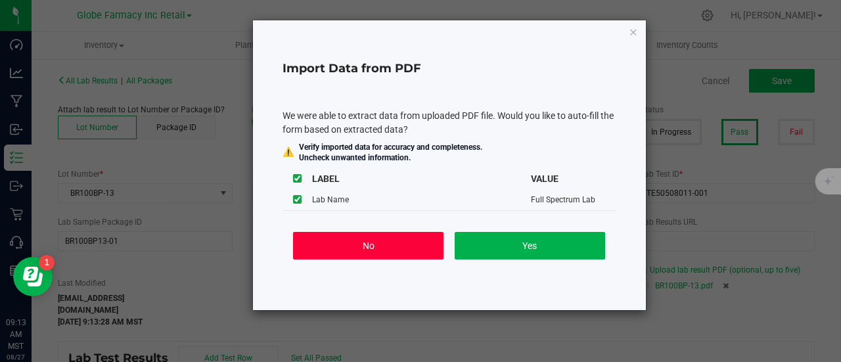
click at [397, 240] on button "No" at bounding box center [368, 246] width 150 height 28
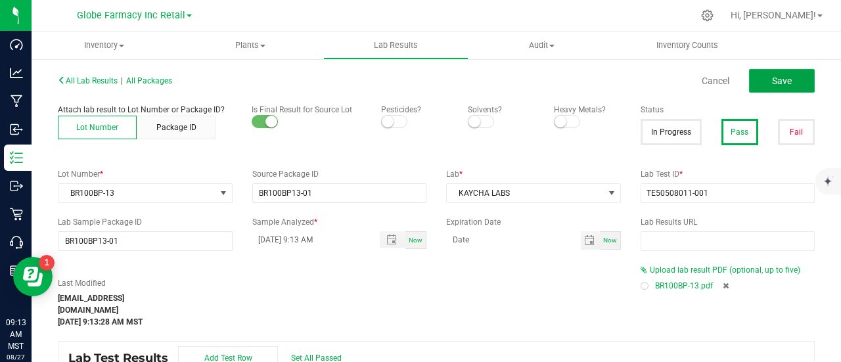
click at [749, 74] on button "Save" at bounding box center [782, 81] width 66 height 24
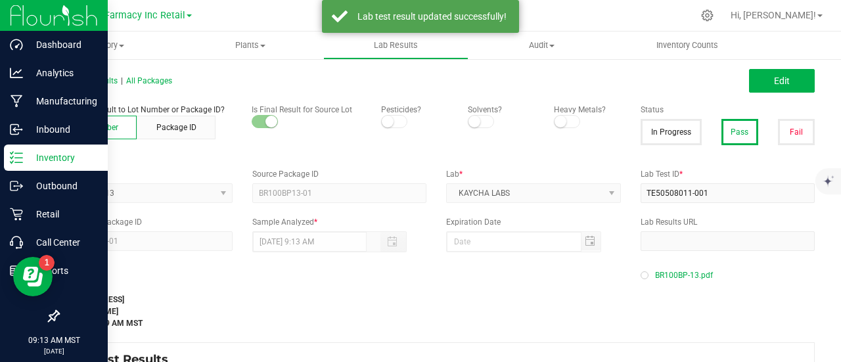
click at [25, 156] on p "Inventory" at bounding box center [62, 158] width 79 height 16
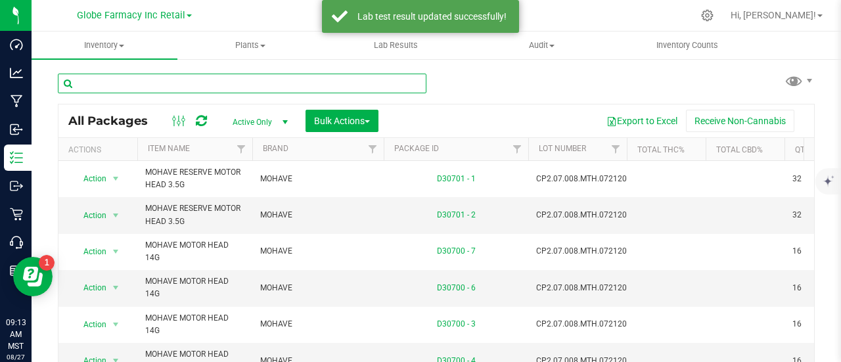
paste input "TE50508011-001"
click at [202, 81] on input "text" at bounding box center [242, 84] width 368 height 20
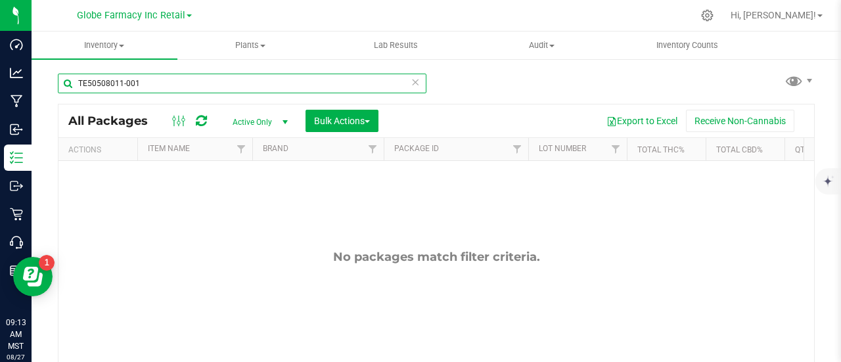
click at [213, 85] on input "TE50508011-001" at bounding box center [242, 84] width 368 height 20
paste input "BR100BR-15"
click at [213, 85] on input "TE50508011-001" at bounding box center [242, 84] width 368 height 20
type input "BR100BR-15"
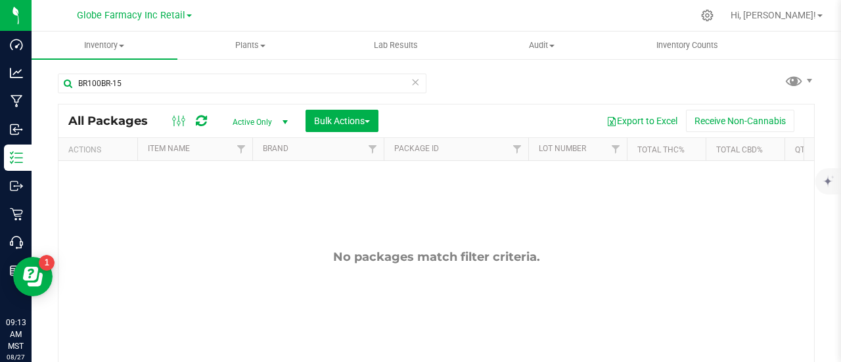
click at [222, 297] on div "No packages match filter criteria." at bounding box center [435, 319] width 755 height 317
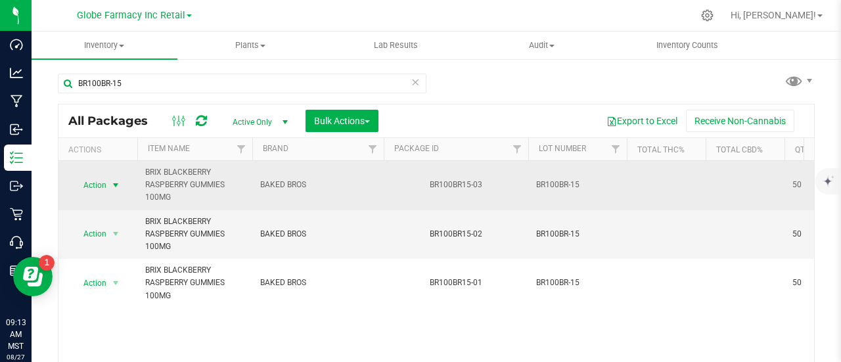
click at [110, 186] on span "select" at bounding box center [115, 185] width 11 height 11
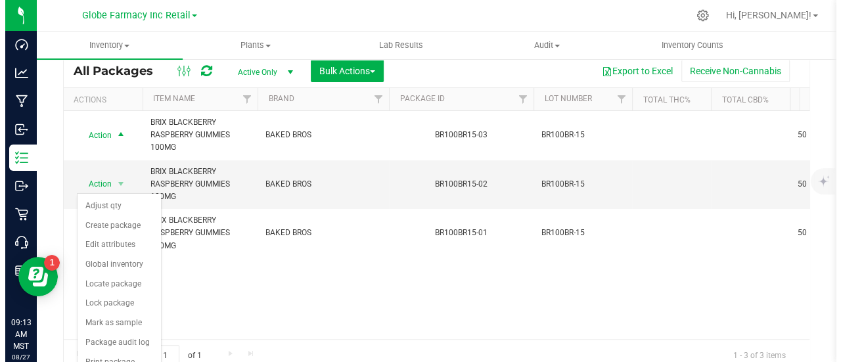
scroll to position [96, 0]
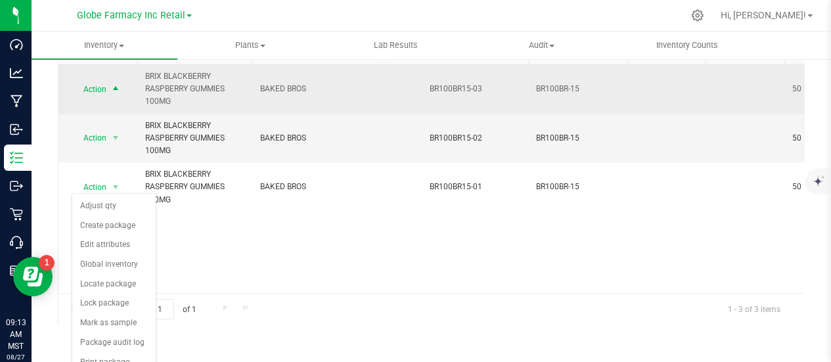
click at [99, 83] on span "Action" at bounding box center [89, 89] width 35 height 18
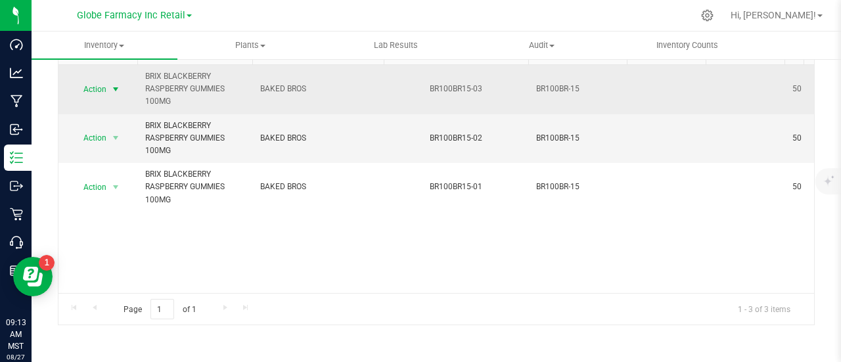
click at [102, 87] on span "Action" at bounding box center [89, 89] width 35 height 18
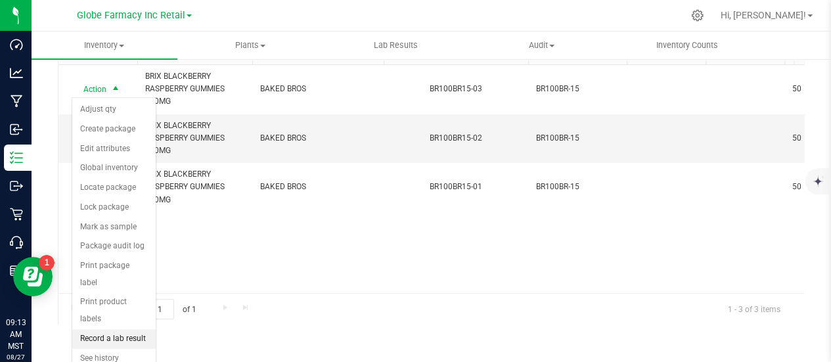
click at [131, 329] on li "Record a lab result" at bounding box center [113, 339] width 83 height 20
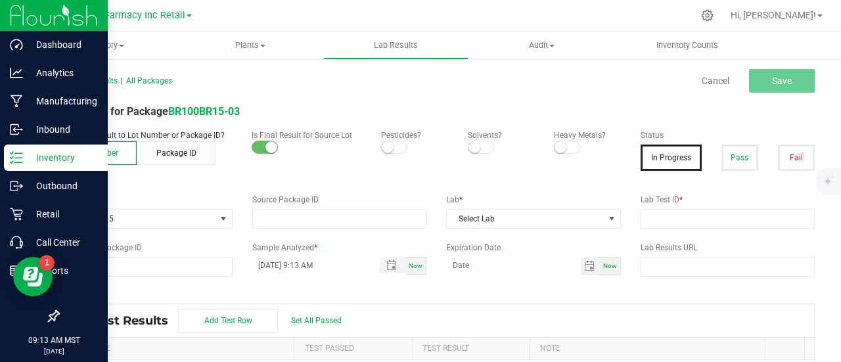
type input "BR100BR15-03"
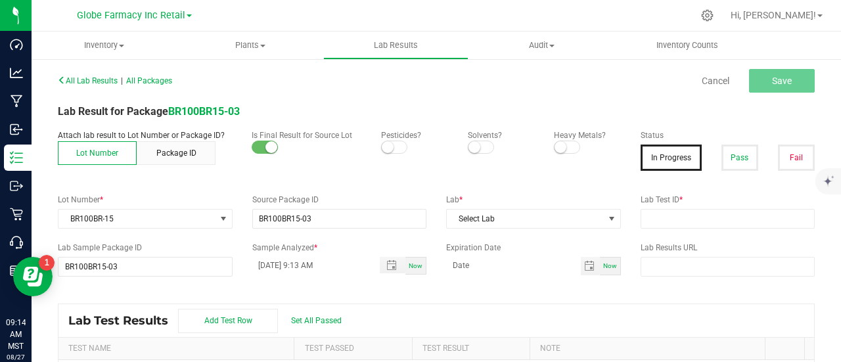
drag, startPoint x: 726, startPoint y: 161, endPoint x: 673, endPoint y: 175, distance: 55.8
click at [726, 161] on button "Pass" at bounding box center [739, 158] width 37 height 26
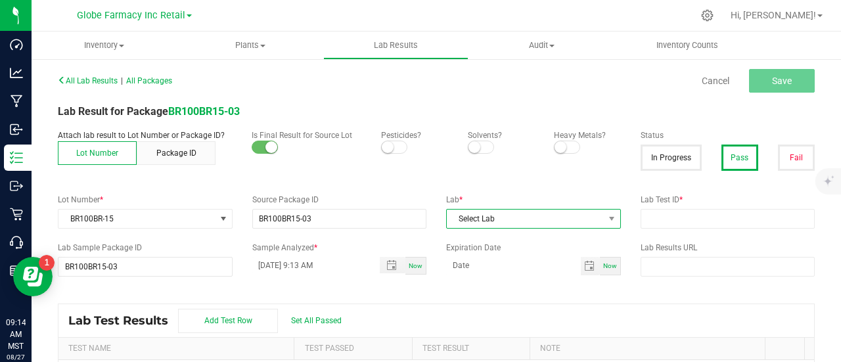
click at [506, 224] on span "Select Lab" at bounding box center [525, 219] width 157 height 18
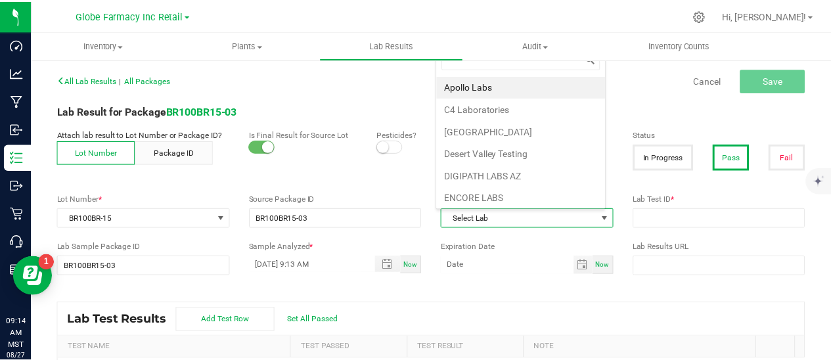
scroll to position [19, 169]
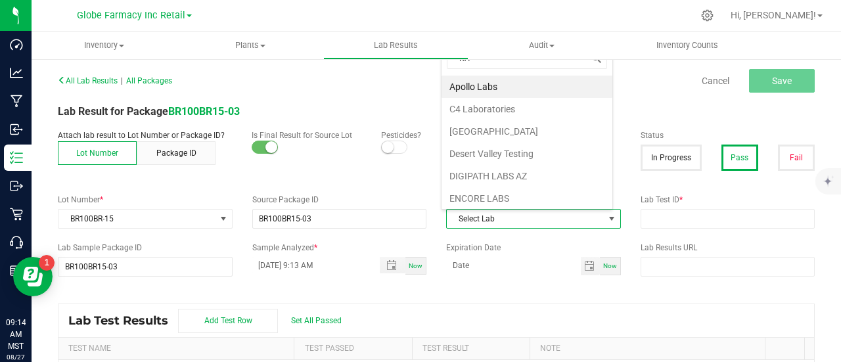
type input "[PERSON_NAME]"
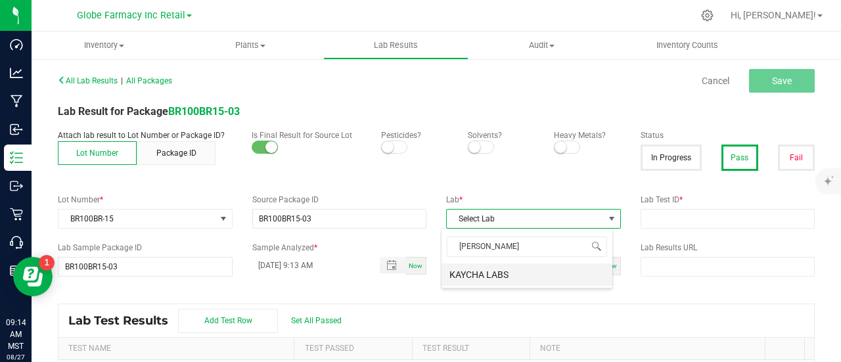
drag, startPoint x: 486, startPoint y: 267, endPoint x: 248, endPoint y: 275, distance: 237.9
click at [486, 267] on li "KAYCHA LABS" at bounding box center [526, 274] width 171 height 22
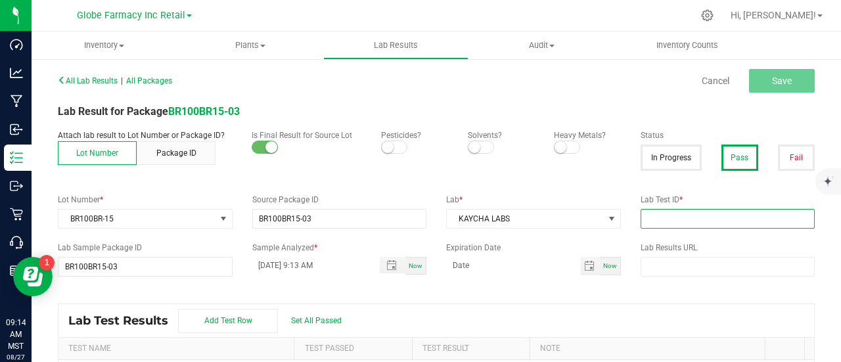
click at [705, 215] on input "text" at bounding box center [727, 219] width 175 height 20
paste input "TE50502009-007"
type input "TE50502009-007"
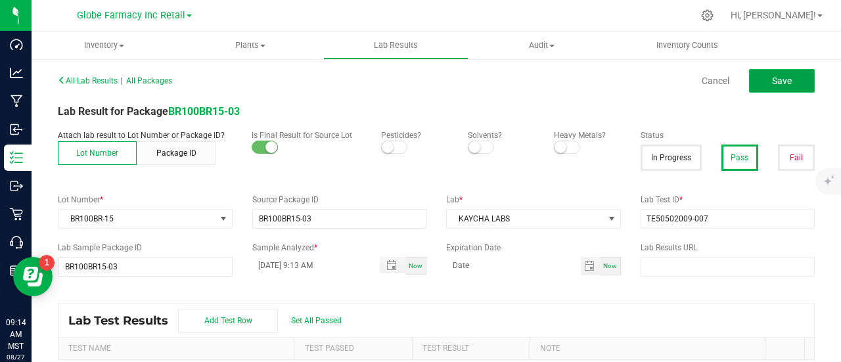
click at [789, 85] on button "Save" at bounding box center [782, 81] width 66 height 24
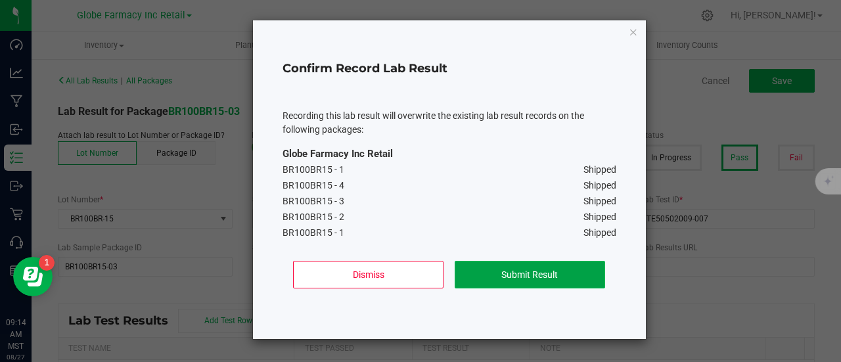
click at [514, 274] on button "Submit Result" at bounding box center [530, 275] width 150 height 28
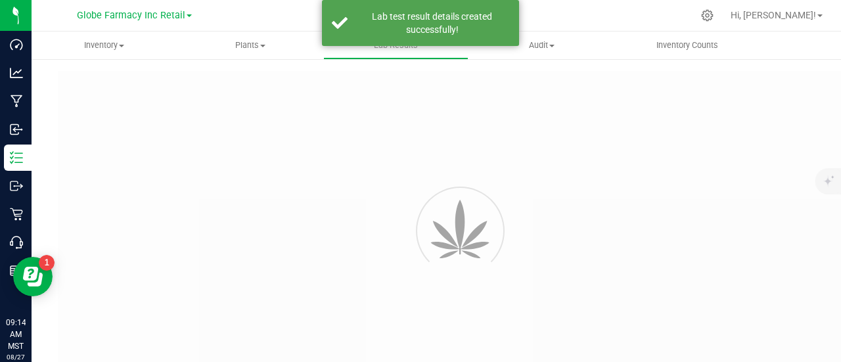
type input "BR100BR15-03"
type input "TE50502009-007"
type input "BR100BR15-03"
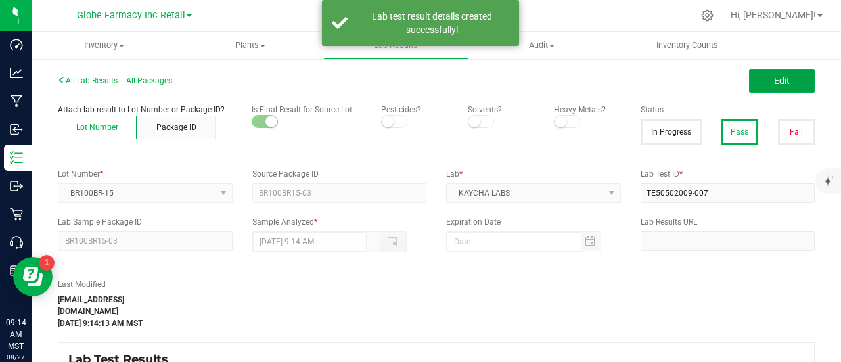
click at [790, 87] on button "Edit" at bounding box center [782, 81] width 66 height 24
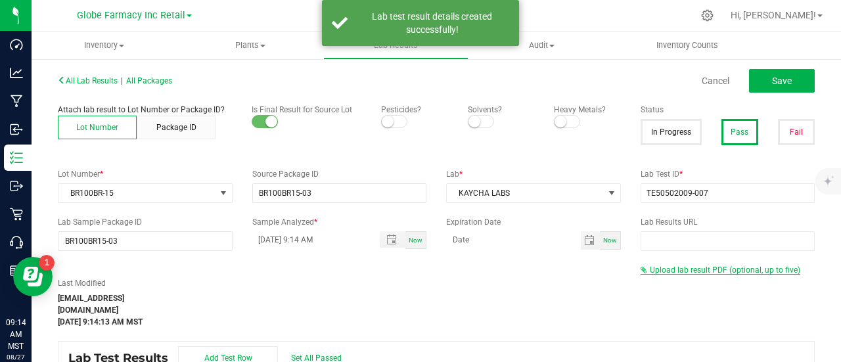
click at [692, 267] on span "Upload lab result PDF (optional, up to five)" at bounding box center [725, 269] width 150 height 9
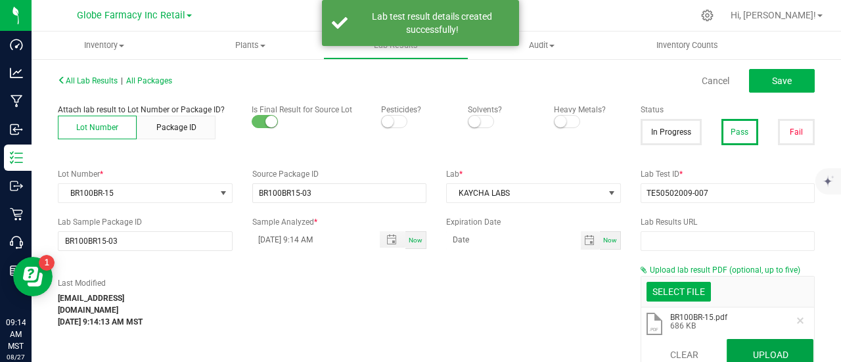
click at [765, 353] on button "Upload" at bounding box center [769, 355] width 87 height 32
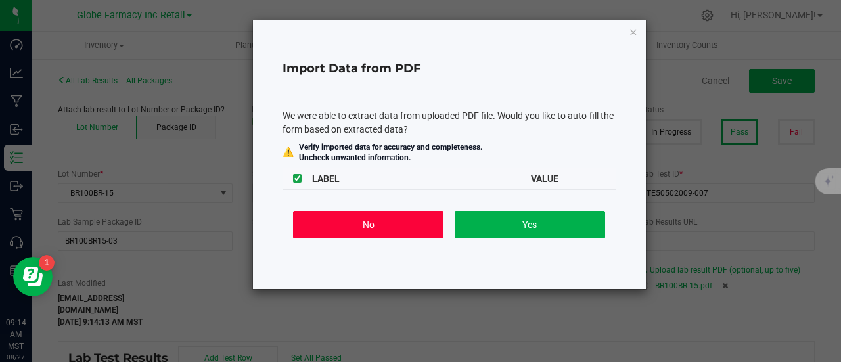
drag, startPoint x: 377, startPoint y: 227, endPoint x: 795, endPoint y: 157, distance: 423.6
click at [377, 227] on button "No" at bounding box center [368, 225] width 150 height 28
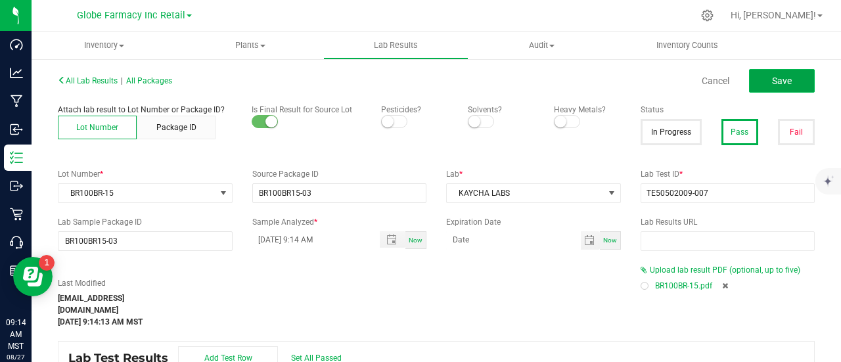
click at [763, 89] on button "Save" at bounding box center [782, 81] width 66 height 24
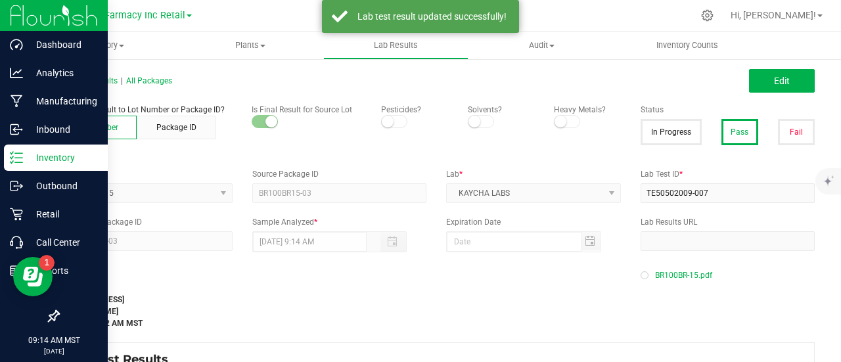
click at [22, 162] on line at bounding box center [18, 162] width 7 height 0
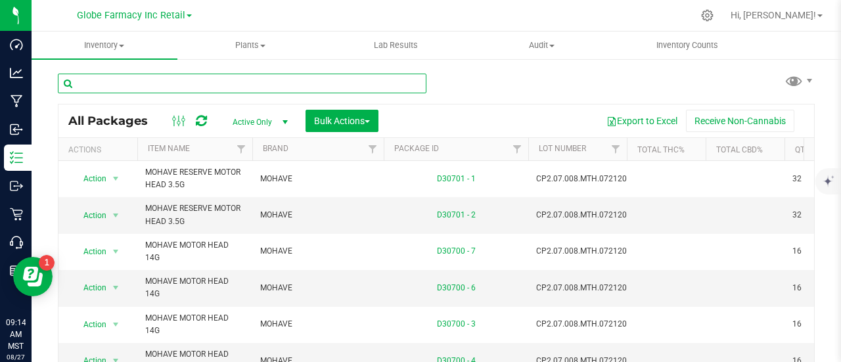
paste input "BR100GB-12"
click at [201, 85] on input "BR100GB-12" at bounding box center [242, 84] width 368 height 20
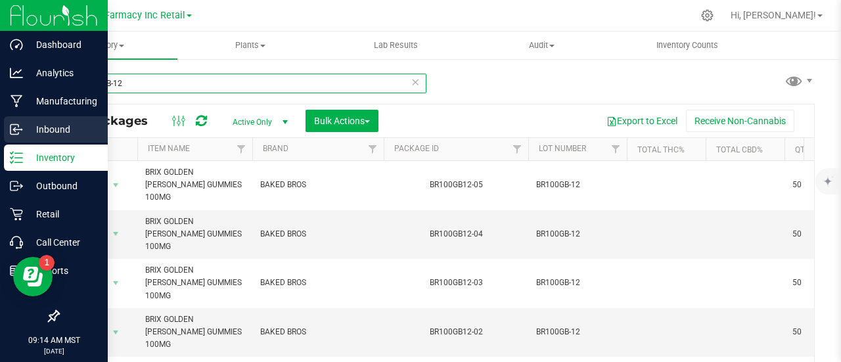
type input "BR100GB-12"
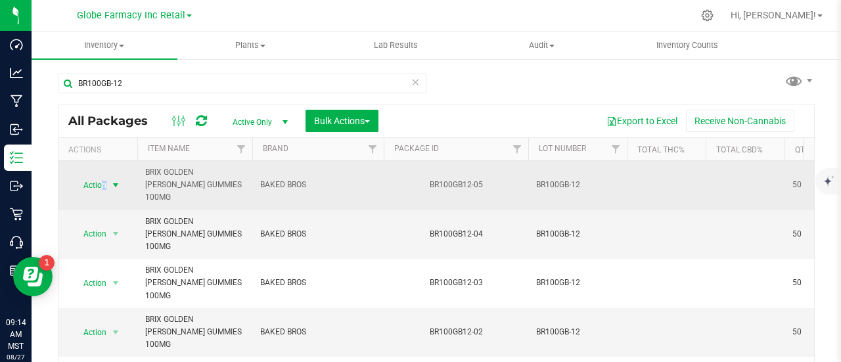
click at [104, 176] on span "Action" at bounding box center [89, 185] width 35 height 18
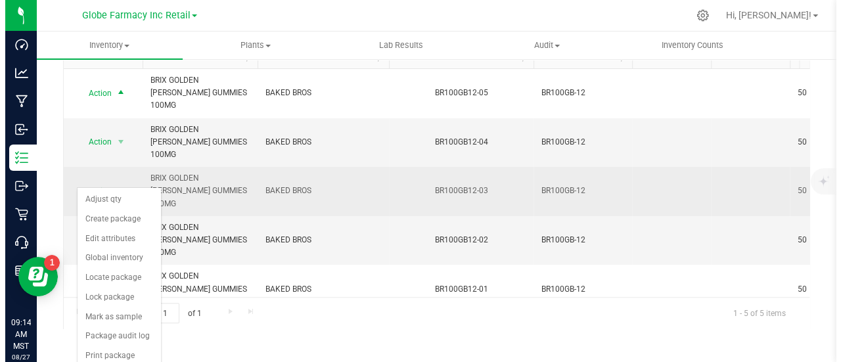
scroll to position [96, 0]
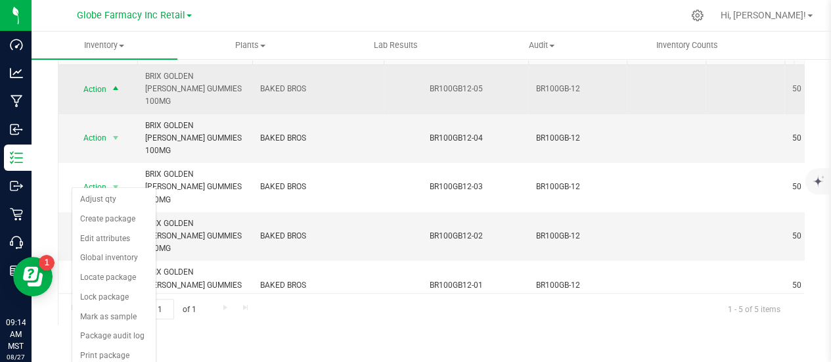
click at [106, 80] on span "Action" at bounding box center [89, 89] width 35 height 18
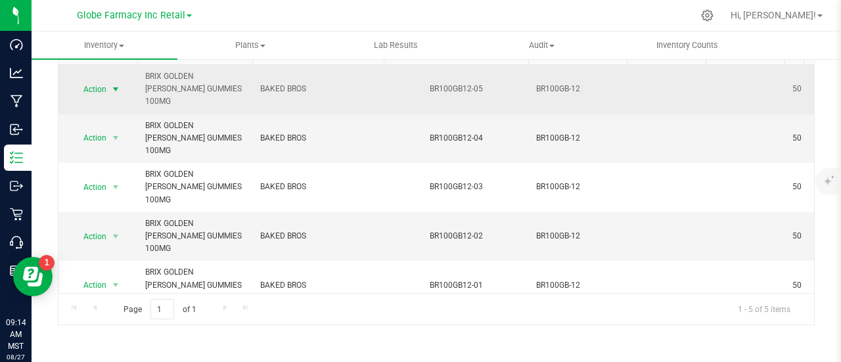
click at [106, 80] on span "Action" at bounding box center [89, 89] width 35 height 18
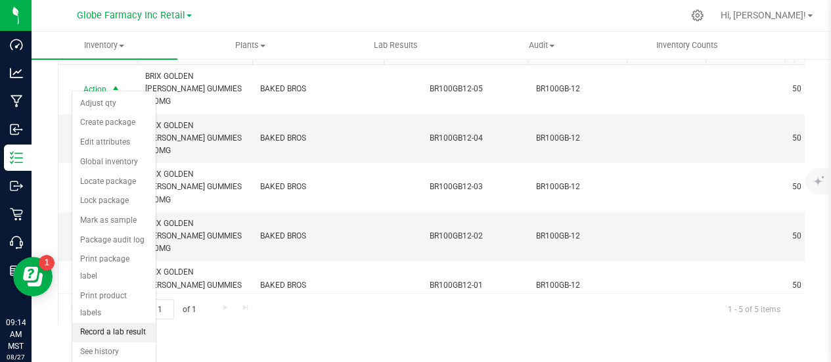
click at [139, 323] on li "Record a lab result" at bounding box center [113, 333] width 83 height 20
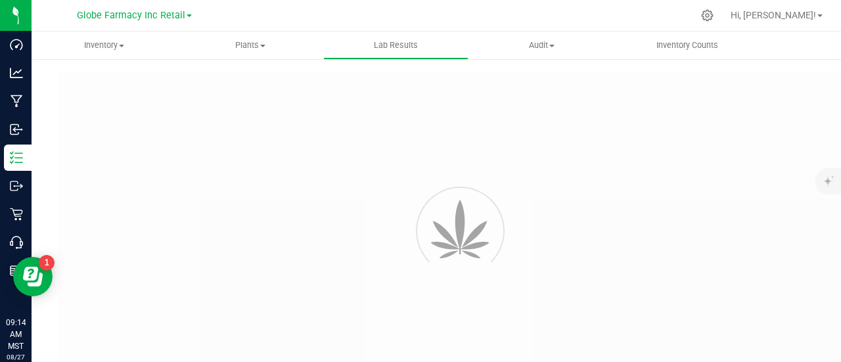
type input "BR100GB12-05"
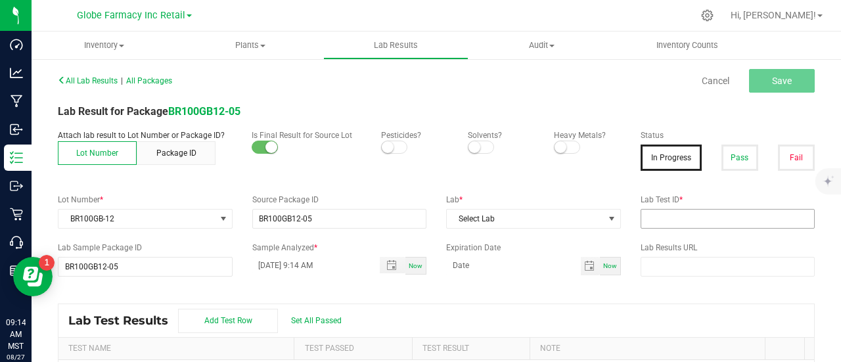
drag, startPoint x: 722, startPoint y: 158, endPoint x: 680, endPoint y: 214, distance: 70.0
click at [721, 158] on button "Pass" at bounding box center [739, 158] width 37 height 26
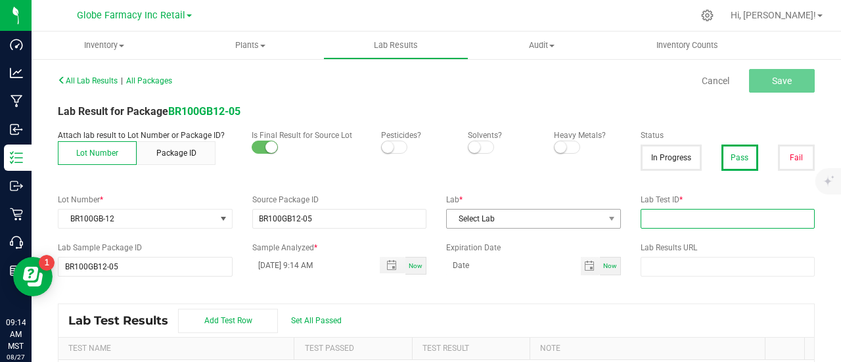
drag, startPoint x: 677, startPoint y: 227, endPoint x: 599, endPoint y: 227, distance: 77.5
click at [675, 227] on input "text" at bounding box center [727, 219] width 175 height 20
paste input "TE50428002-001"
type input "TE50428002-001"
click at [522, 232] on div "All Lab Results | All Packages Cancel Save Lab Result for Package BR100GB12-05 …" at bounding box center [436, 253] width 757 height 364
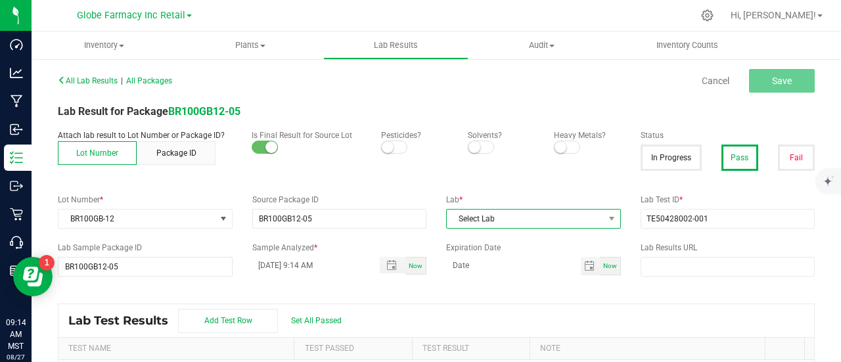
click at [512, 219] on span "Select Lab" at bounding box center [525, 219] width 157 height 18
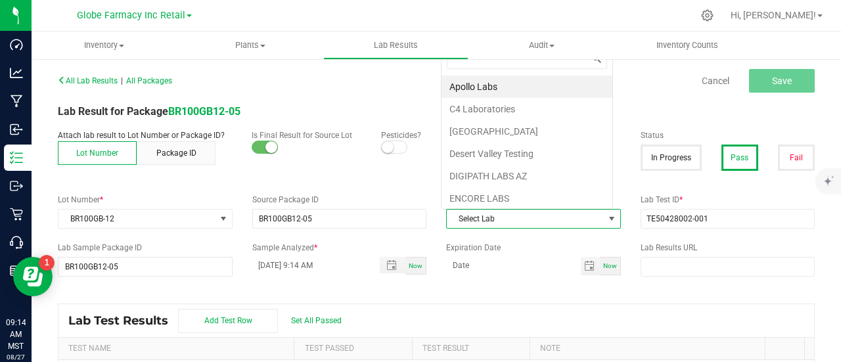
scroll to position [19, 169]
type input "KAY"
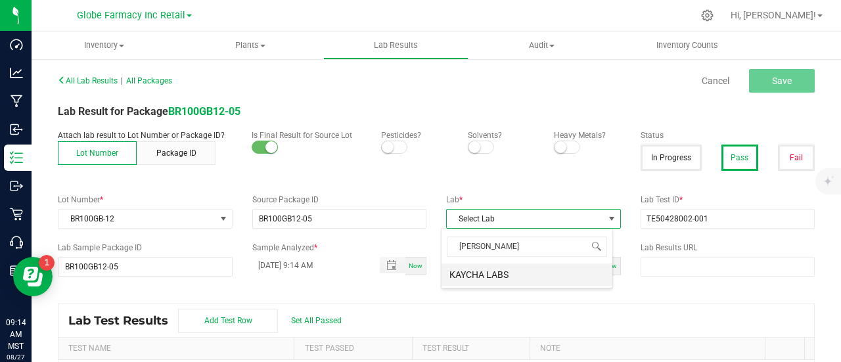
click at [472, 277] on li "KAYCHA LABS" at bounding box center [526, 274] width 171 height 22
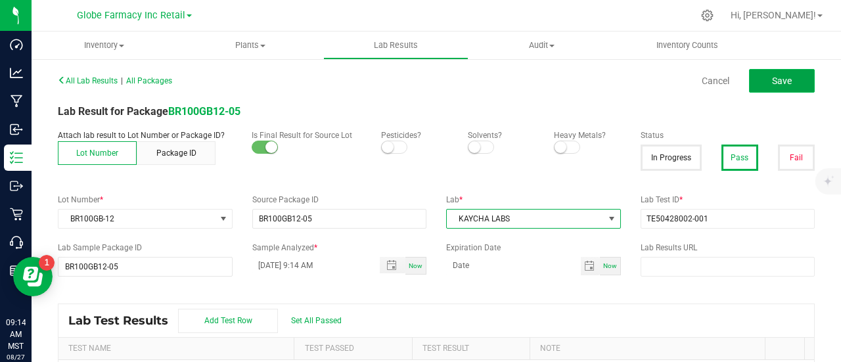
click at [772, 81] on span "Save" at bounding box center [782, 81] width 20 height 11
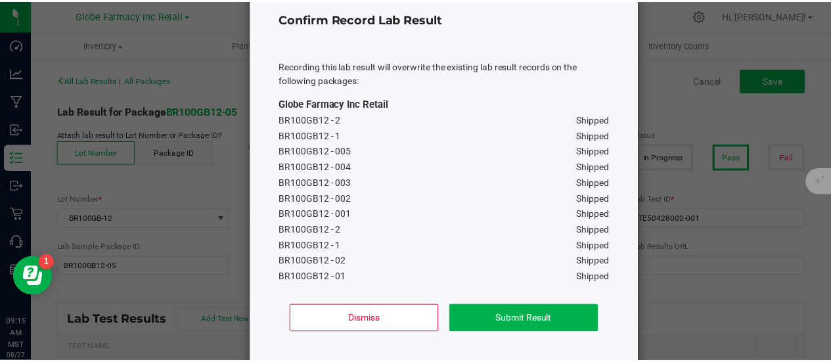
scroll to position [91, 0]
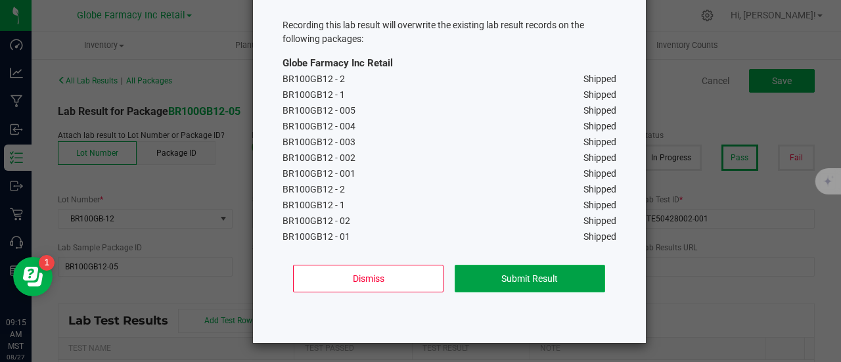
click at [529, 271] on button "Submit Result" at bounding box center [530, 279] width 150 height 28
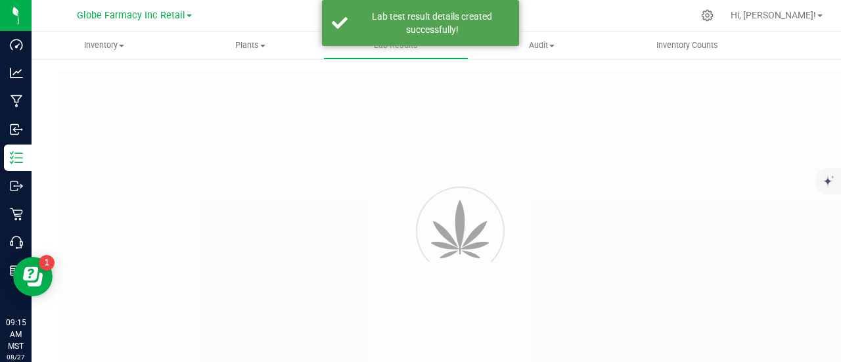
type input "BR100GB12-05"
type input "TE50428002-001"
type input "BR100GB12-05"
type input "08/27/2025 9:14 AM"
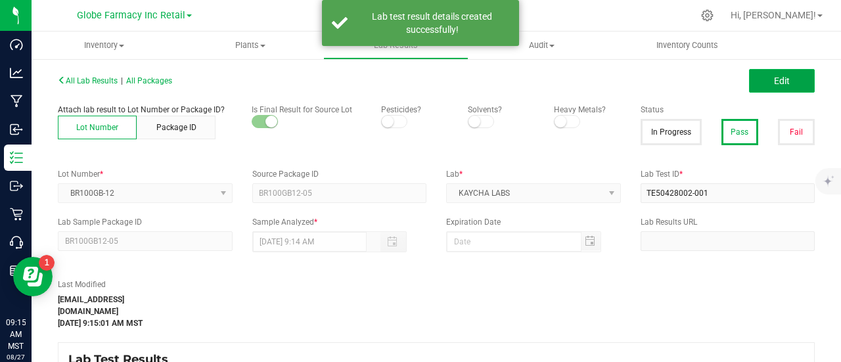
click at [788, 79] on button "Edit" at bounding box center [782, 81] width 66 height 24
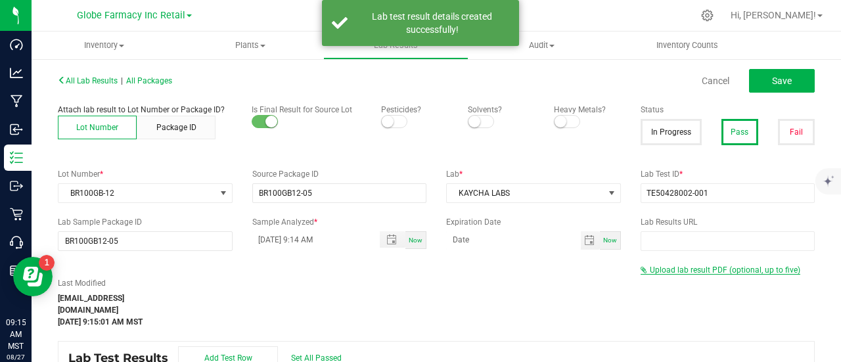
click at [670, 266] on span "Upload lab result PDF (optional, up to five)" at bounding box center [725, 269] width 150 height 9
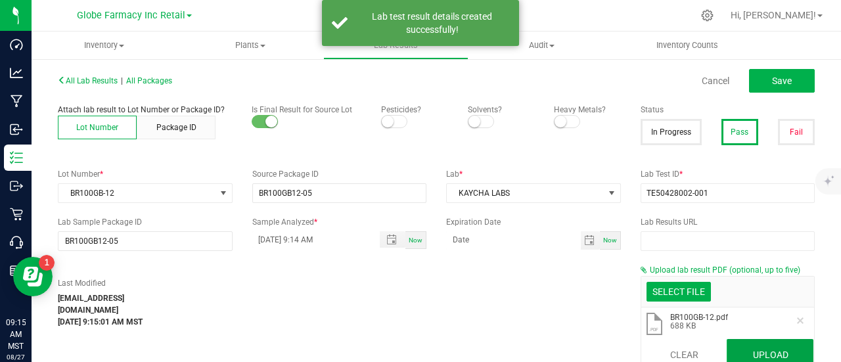
click at [782, 349] on button "Upload" at bounding box center [769, 355] width 87 height 32
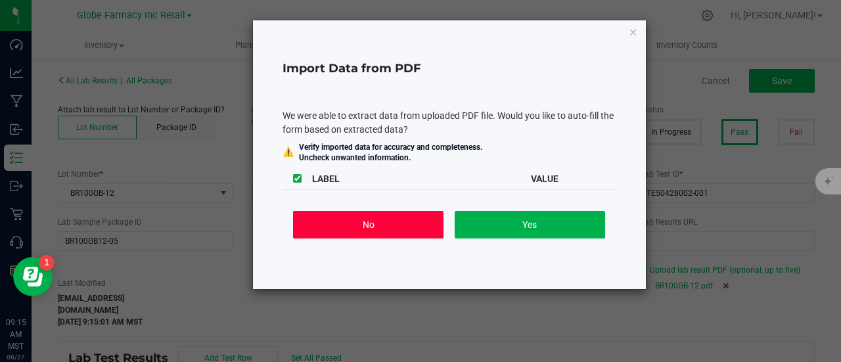
click at [368, 233] on button "No" at bounding box center [368, 225] width 150 height 28
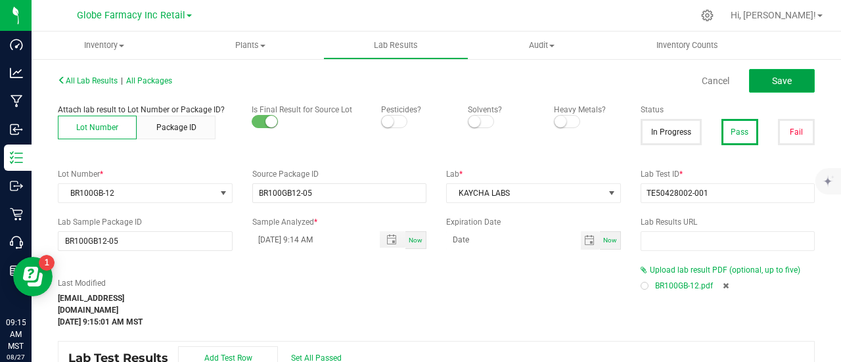
click at [761, 79] on button "Save" at bounding box center [782, 81] width 66 height 24
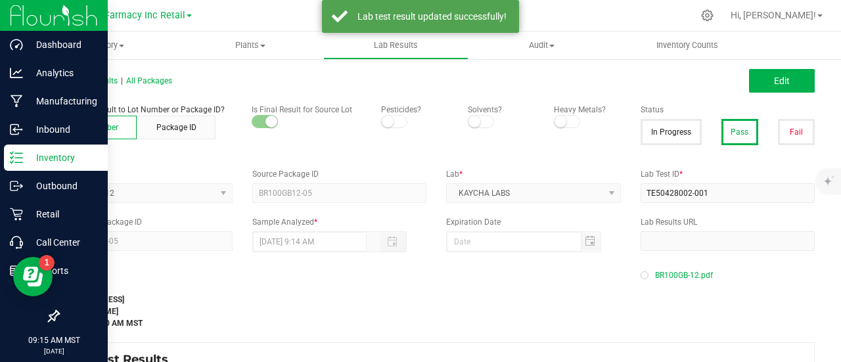
drag, startPoint x: 18, startPoint y: 153, endPoint x: 5, endPoint y: 163, distance: 16.4
click at [18, 153] on line at bounding box center [18, 153] width 7 height 0
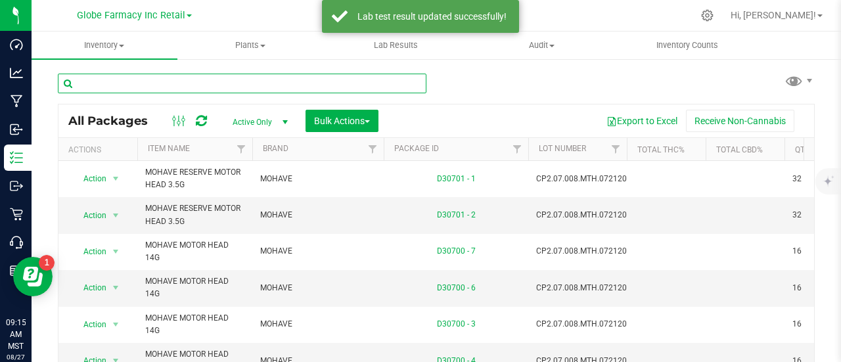
paste input "LHR100AP-20"
click at [167, 78] on input "text" at bounding box center [242, 84] width 368 height 20
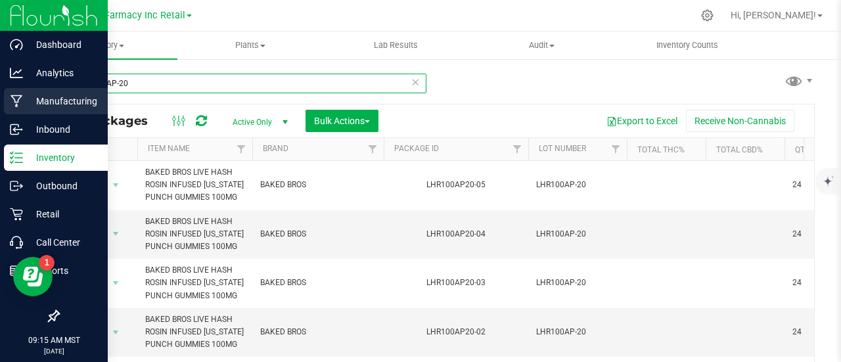
type input "LHR100AP-20"
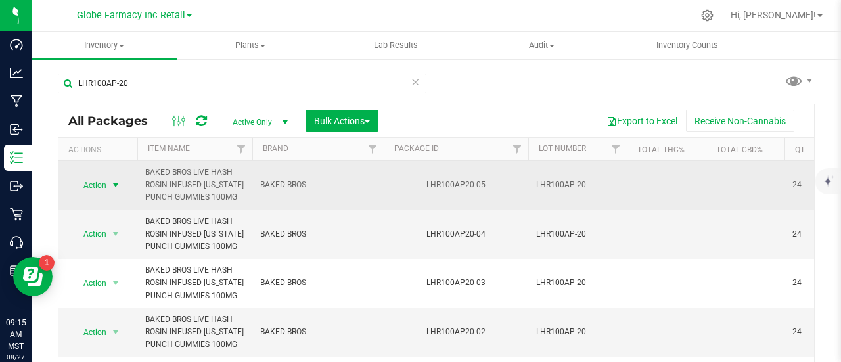
click at [109, 181] on span "select" at bounding box center [116, 185] width 16 height 18
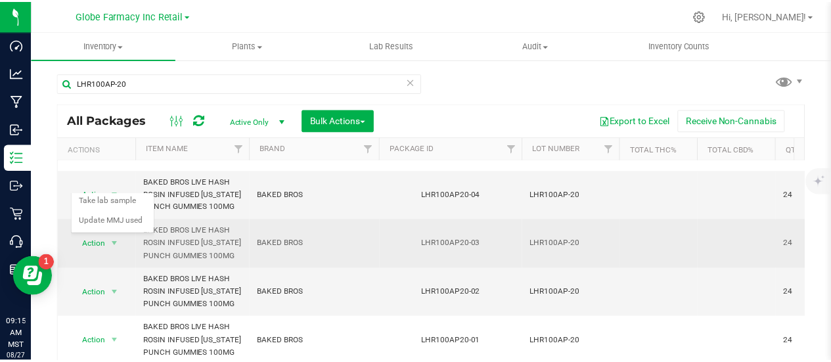
scroll to position [74, 0]
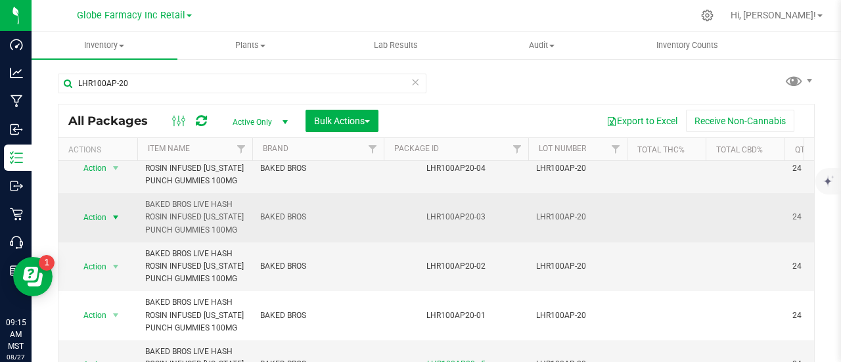
click at [108, 208] on span "select" at bounding box center [116, 217] width 16 height 18
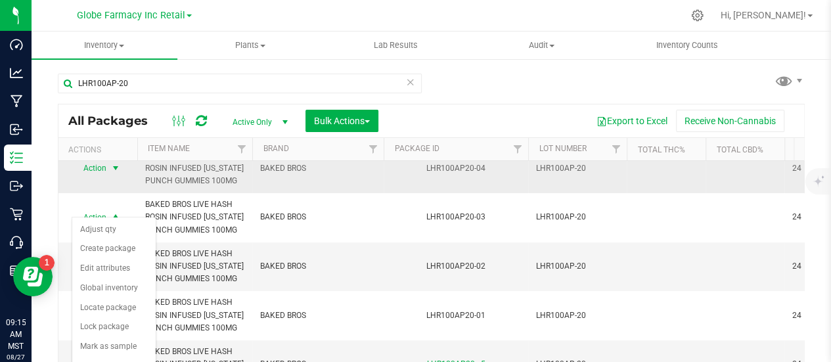
click at [112, 163] on span "select" at bounding box center [115, 168] width 11 height 11
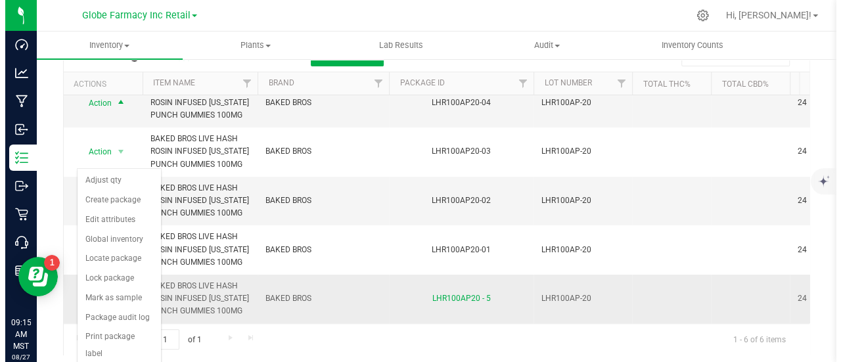
scroll to position [96, 0]
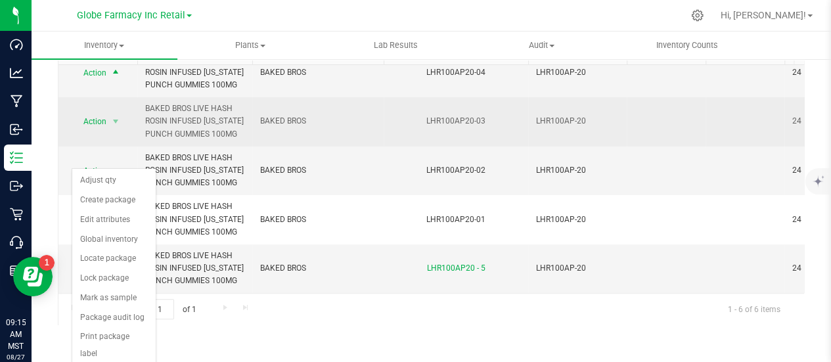
click at [122, 100] on td "Action Action Adjust qty Create package Edit attributes Global inventory Locate…" at bounding box center [97, 121] width 79 height 49
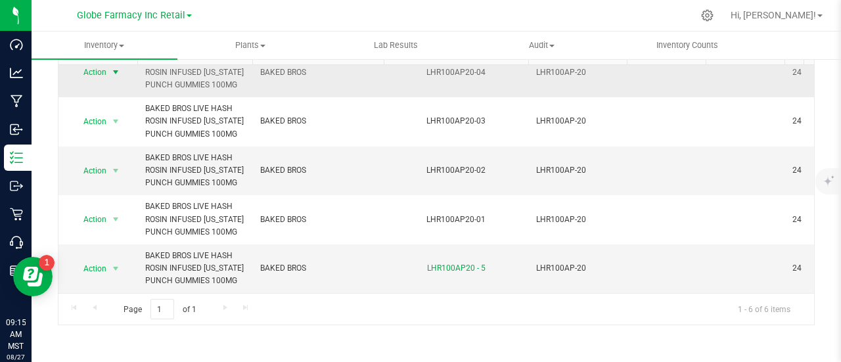
click at [101, 64] on span "Action" at bounding box center [89, 72] width 35 height 18
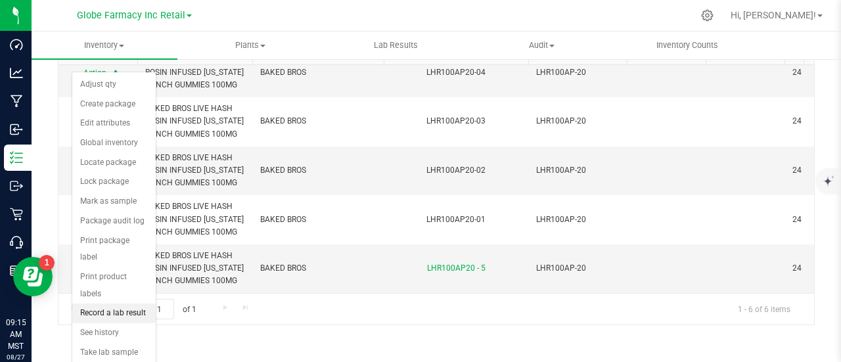
click at [108, 303] on li "Record a lab result" at bounding box center [113, 313] width 83 height 20
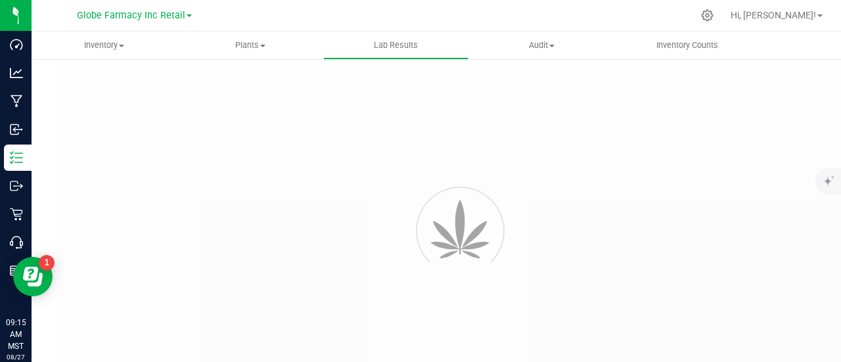
type input "LHR100AP20-04"
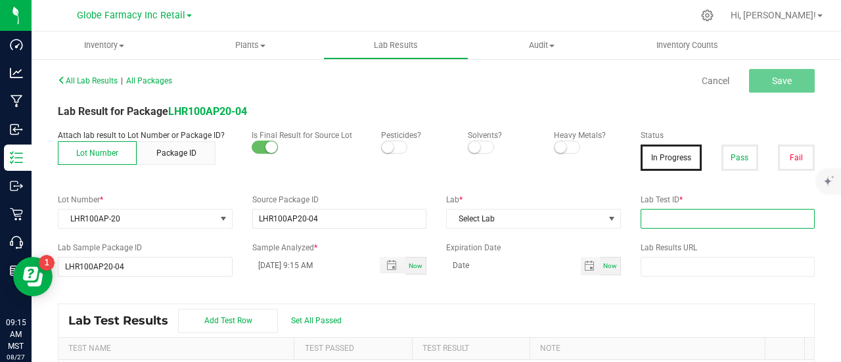
drag, startPoint x: 712, startPoint y: 223, endPoint x: 713, endPoint y: 208, distance: 14.5
click at [712, 223] on input "text" at bounding box center [727, 219] width 175 height 20
paste input "TE50423005-004"
type input "TE50423005-004"
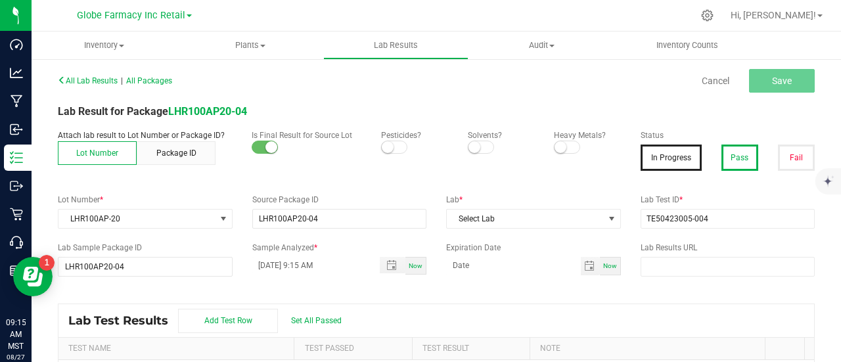
click at [734, 145] on button "Pass" at bounding box center [739, 158] width 37 height 26
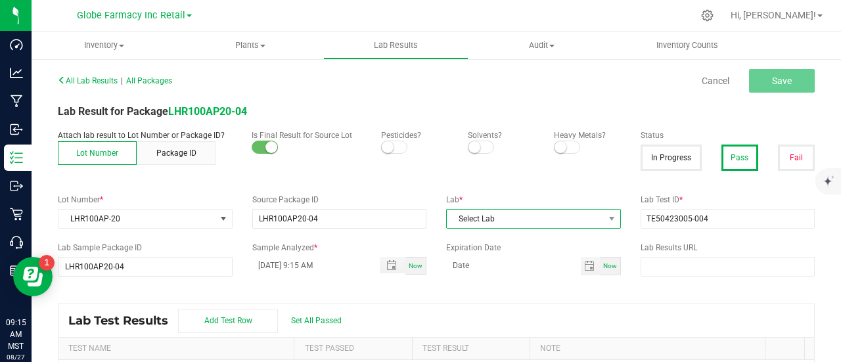
click at [535, 210] on span "Select Lab" at bounding box center [525, 219] width 157 height 18
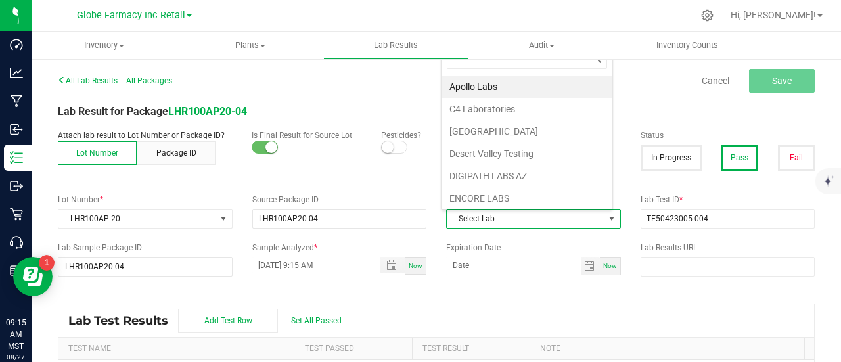
scroll to position [19, 169]
type input "KAY"
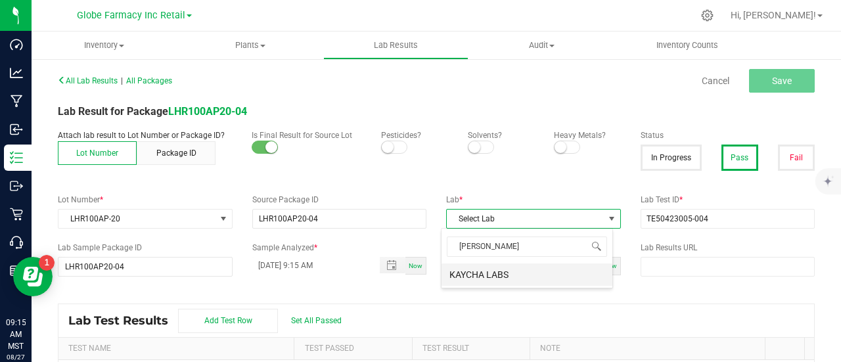
click at [471, 269] on li "KAYCHA LABS" at bounding box center [526, 274] width 171 height 22
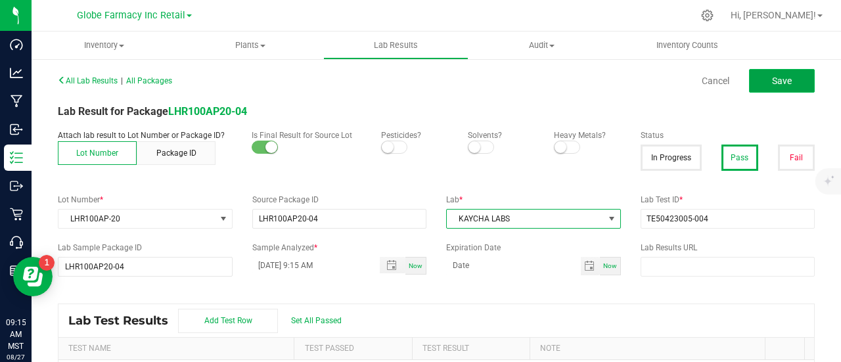
click at [786, 85] on button "Save" at bounding box center [782, 81] width 66 height 24
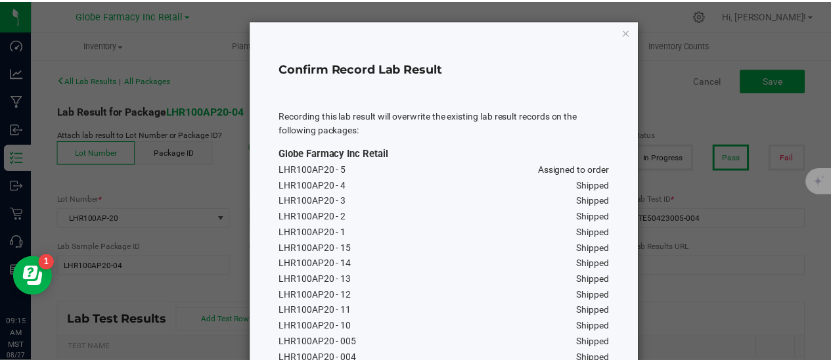
scroll to position [328, 0]
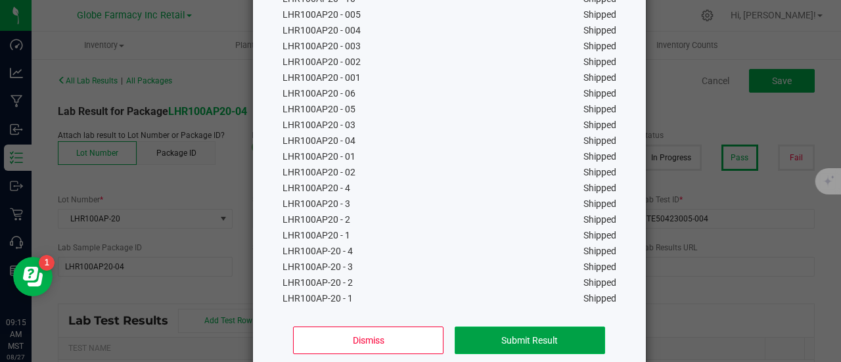
click at [560, 341] on button "Submit Result" at bounding box center [530, 340] width 150 height 28
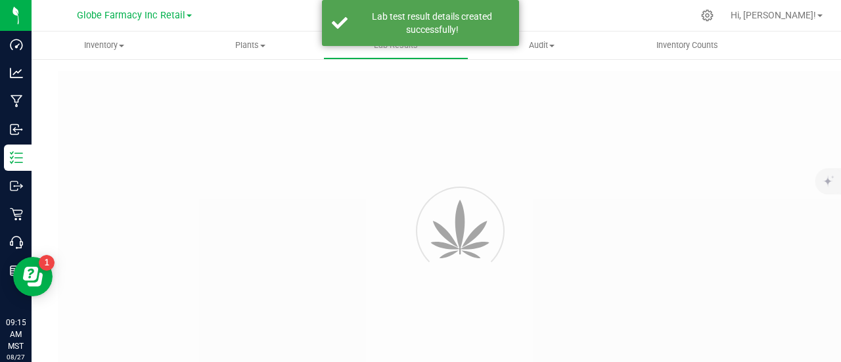
type input "LHR100AP20-04"
type input "TE50423005-004"
type input "LHR100AP20-04"
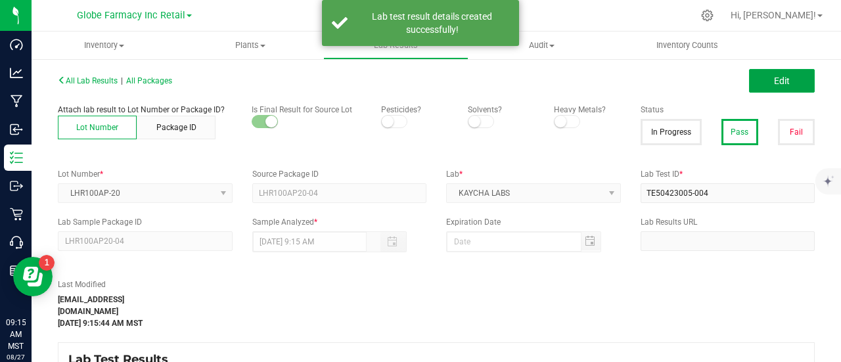
click at [793, 89] on button "Edit" at bounding box center [782, 81] width 66 height 24
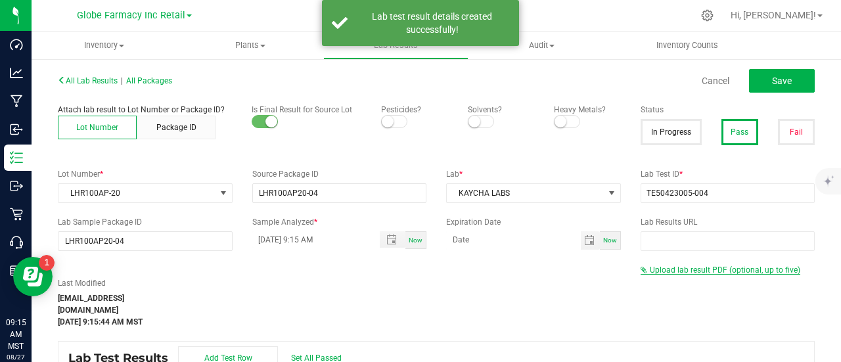
click at [690, 267] on span "Upload lab result PDF (optional, up to five)" at bounding box center [725, 269] width 150 height 9
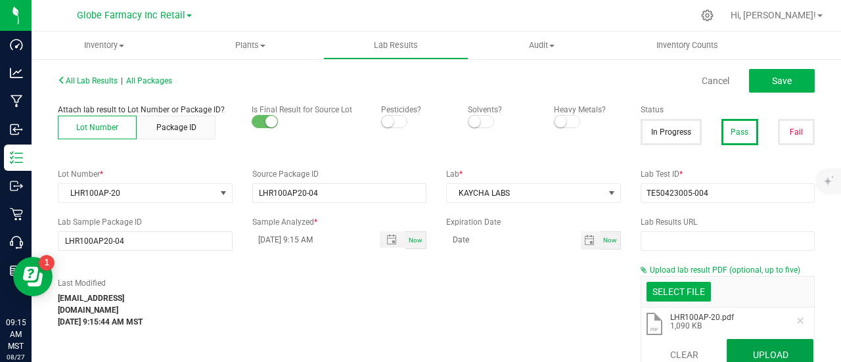
click at [755, 350] on button "Upload" at bounding box center [769, 355] width 87 height 32
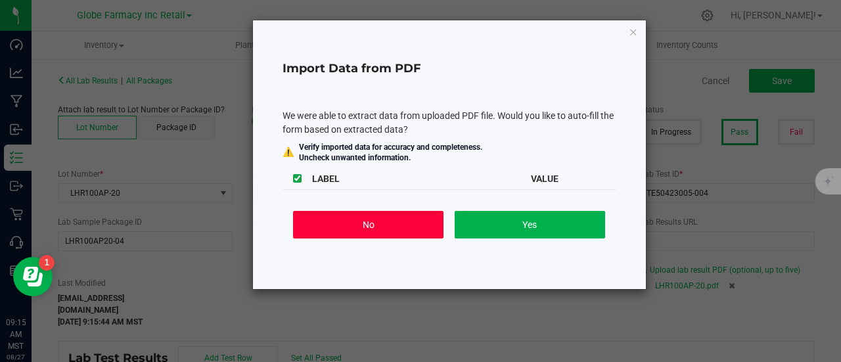
click at [374, 215] on button "No" at bounding box center [368, 225] width 150 height 28
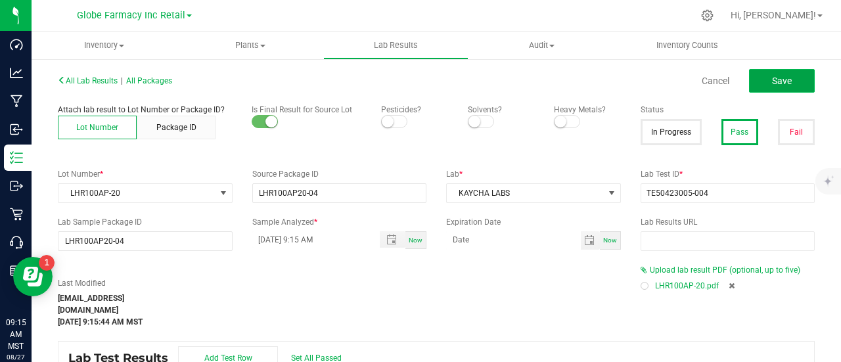
click at [776, 85] on span "Save" at bounding box center [782, 81] width 20 height 11
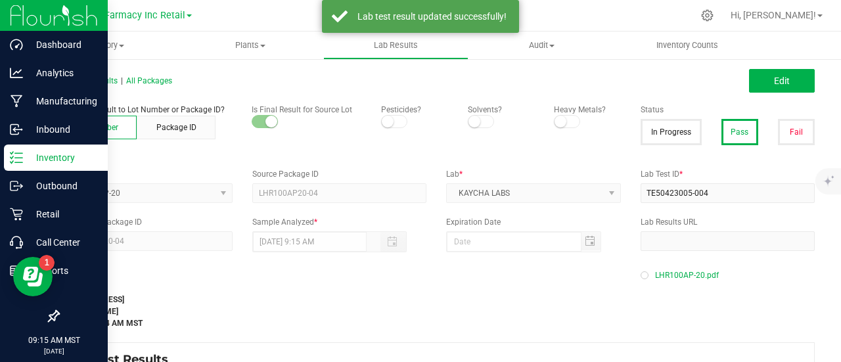
click at [26, 153] on p "Inventory" at bounding box center [62, 158] width 79 height 16
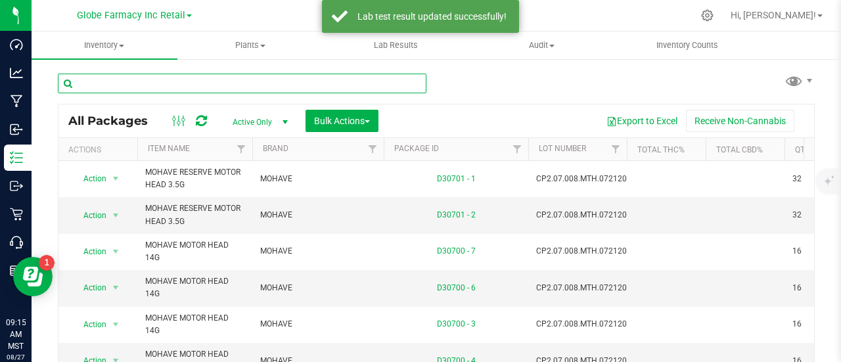
paste input "UW100G-25"
click at [166, 83] on input "text" at bounding box center [242, 84] width 368 height 20
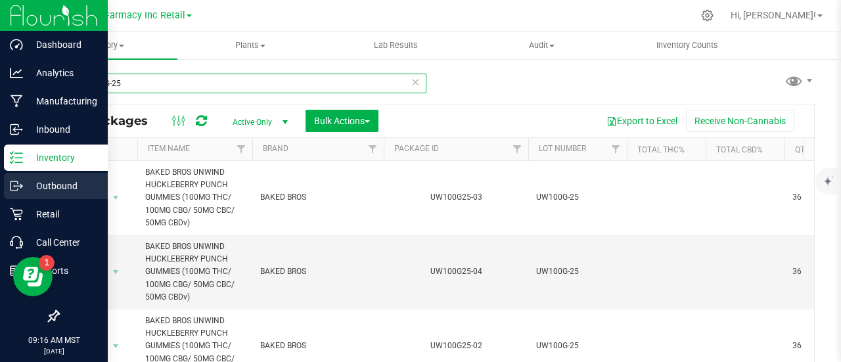
type input "UW100G-25"
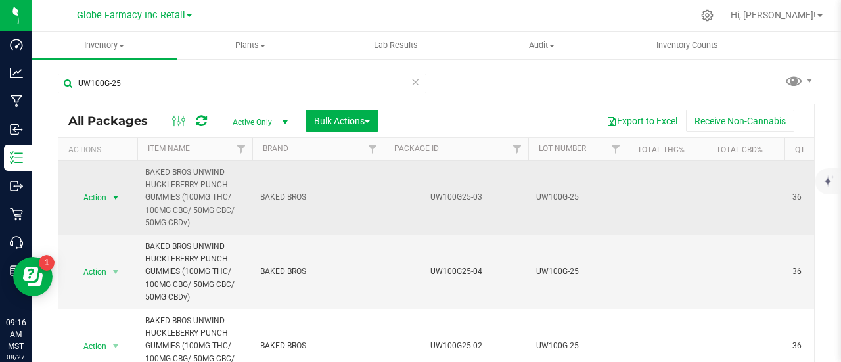
click at [100, 202] on span "Action" at bounding box center [89, 198] width 35 height 18
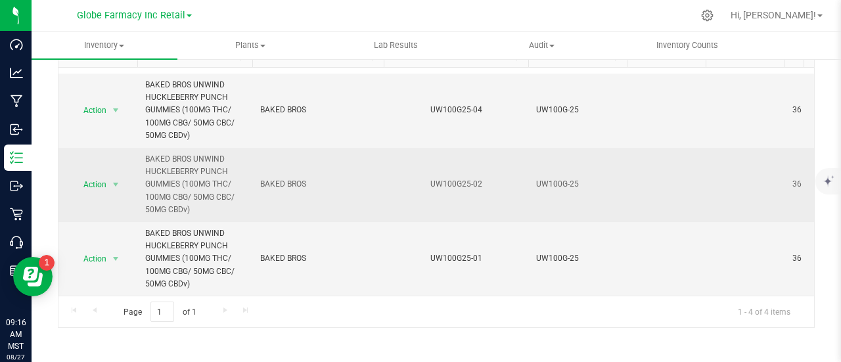
scroll to position [96, 0]
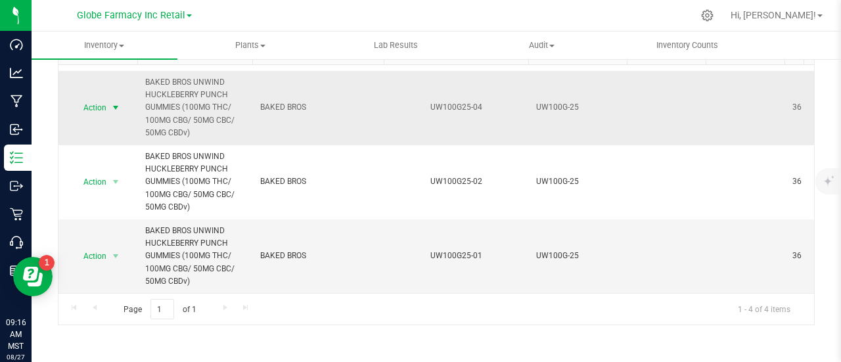
click at [116, 102] on span "select" at bounding box center [115, 107] width 11 height 11
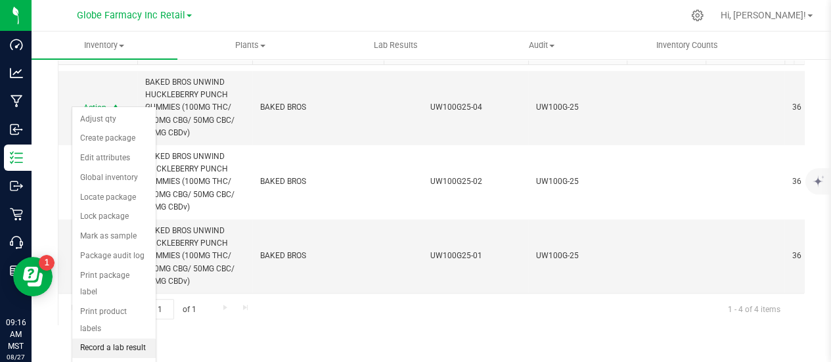
click at [146, 338] on li "Record a lab result" at bounding box center [113, 348] width 83 height 20
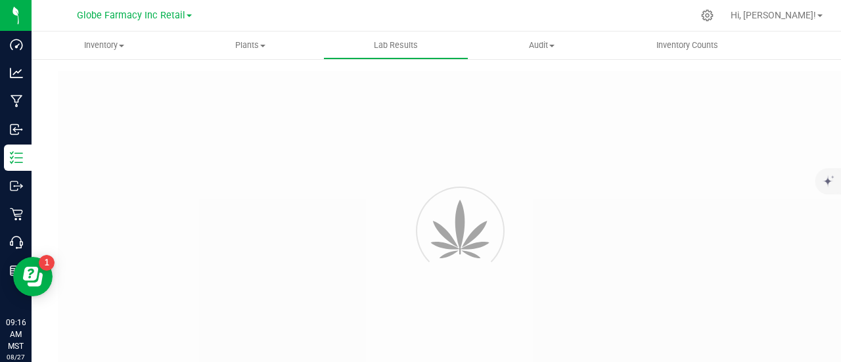
type input "UW100G25-04"
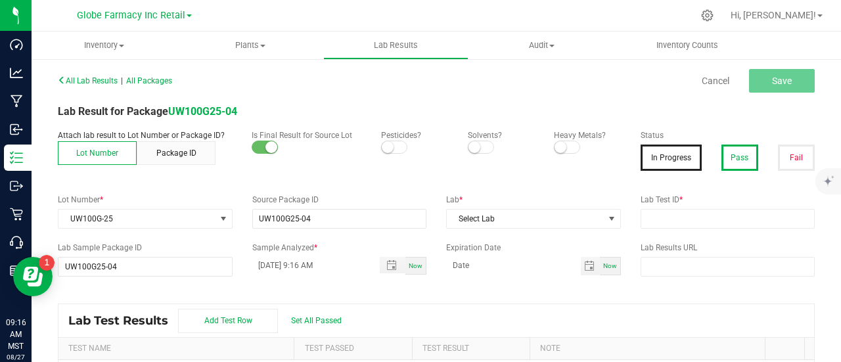
click at [734, 165] on button "Pass" at bounding box center [739, 158] width 37 height 26
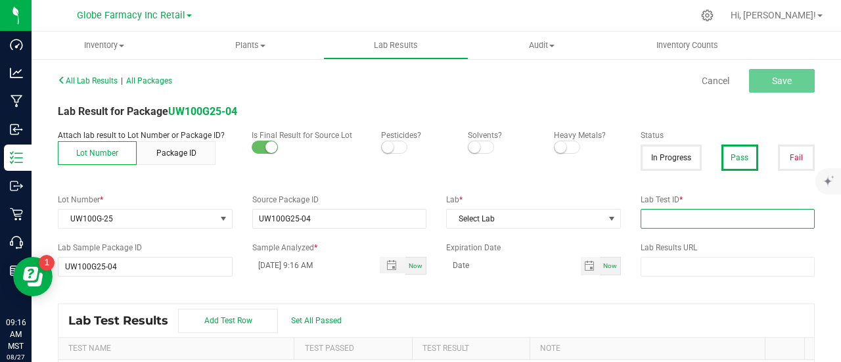
drag, startPoint x: 678, startPoint y: 215, endPoint x: 659, endPoint y: 223, distance: 20.0
click at [678, 215] on input "text" at bounding box center [727, 219] width 175 height 20
paste input "2506APO2632.13527"
type input "2506APO2632.13527"
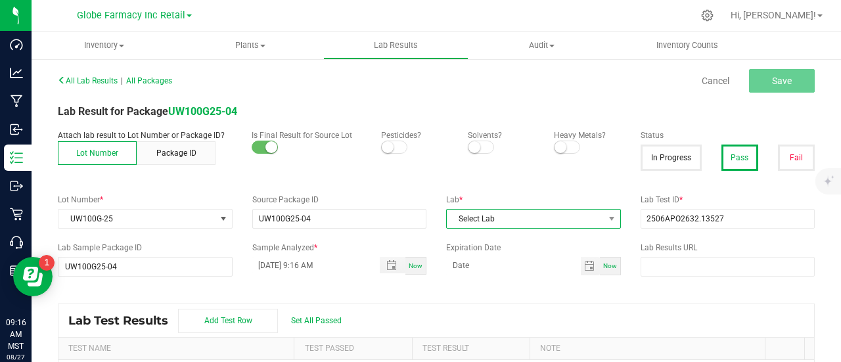
click at [531, 225] on span "Select Lab" at bounding box center [525, 219] width 157 height 18
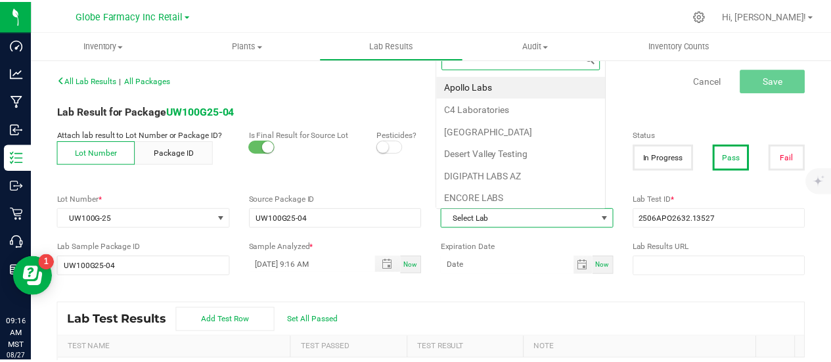
scroll to position [19, 169]
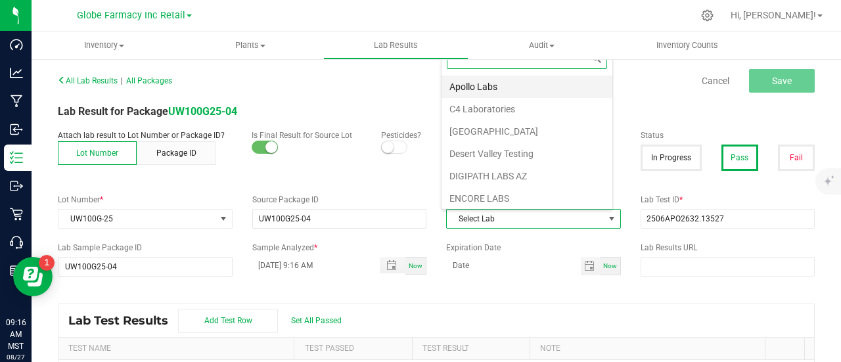
click at [489, 85] on li "Apollo Labs" at bounding box center [526, 87] width 171 height 22
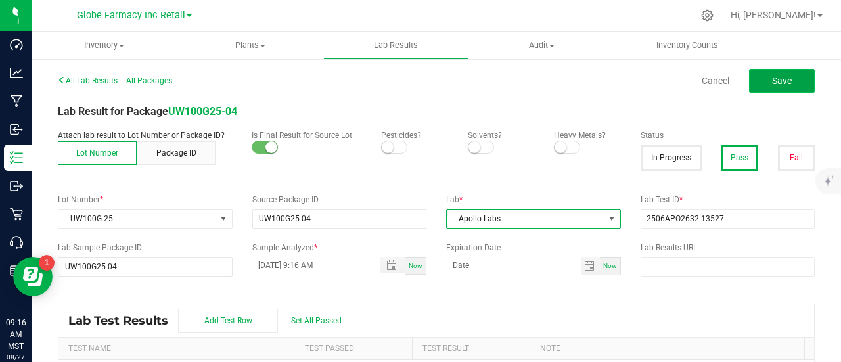
click at [796, 76] on button "Save" at bounding box center [782, 81] width 66 height 24
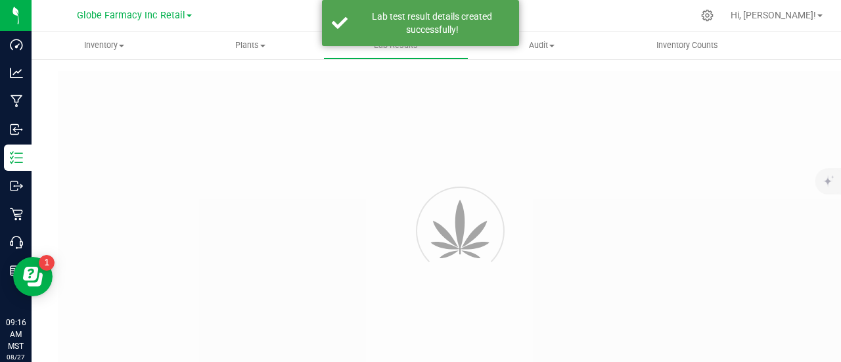
type input "UW100G25-04"
type input "2506APO2632.13527"
type input "UW100G25-04"
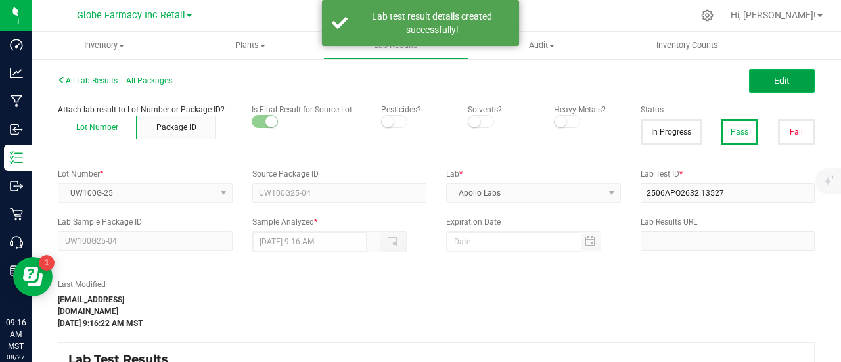
click at [778, 81] on span "Edit" at bounding box center [782, 81] width 16 height 11
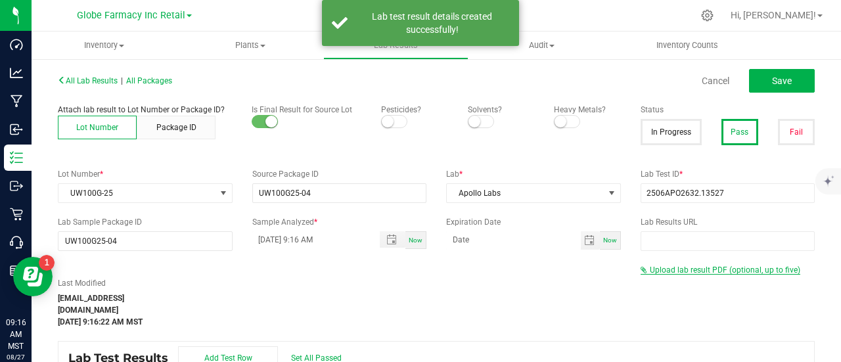
click at [696, 269] on span "Upload lab result PDF (optional, up to five)" at bounding box center [725, 269] width 150 height 9
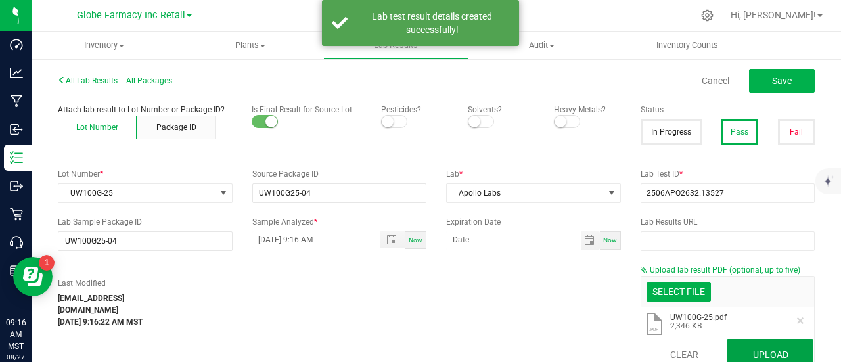
click at [746, 344] on button "Upload" at bounding box center [769, 355] width 87 height 32
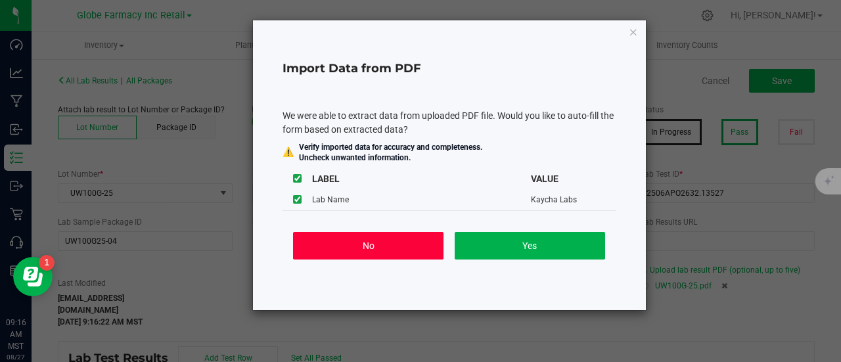
drag, startPoint x: 423, startPoint y: 250, endPoint x: 670, endPoint y: 143, distance: 269.2
click at [427, 245] on button "No" at bounding box center [368, 246] width 150 height 28
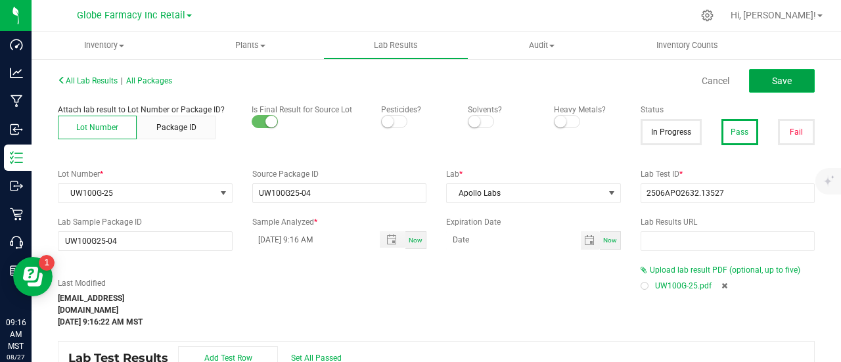
click at [772, 78] on span "Save" at bounding box center [782, 81] width 20 height 11
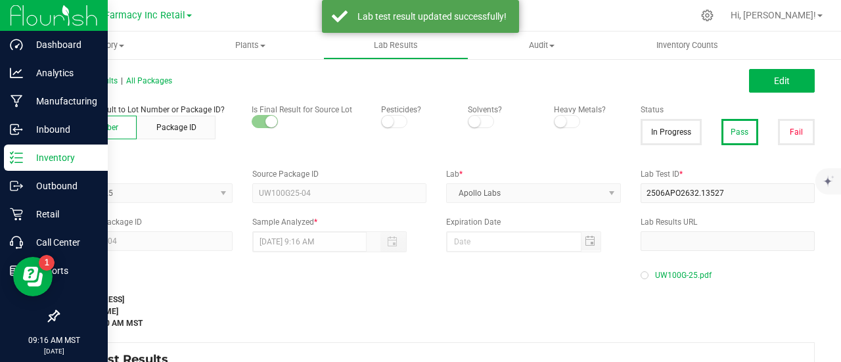
drag, startPoint x: 22, startPoint y: 155, endPoint x: 2, endPoint y: 160, distance: 20.9
click at [22, 155] on icon at bounding box center [16, 157] width 13 height 13
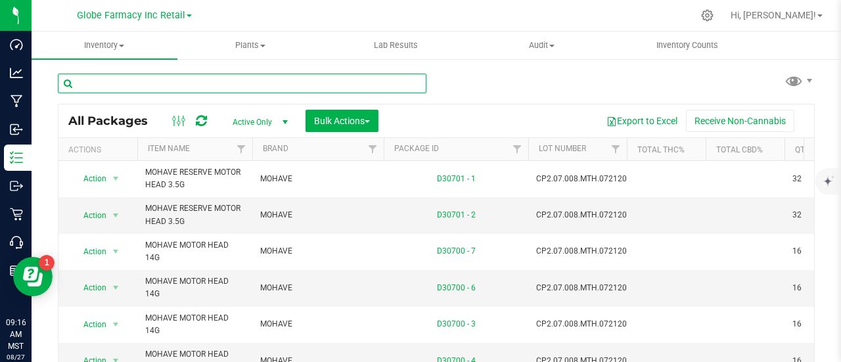
click at [228, 89] on input "text" at bounding box center [242, 84] width 368 height 20
paste input "2506APO2632.13527"
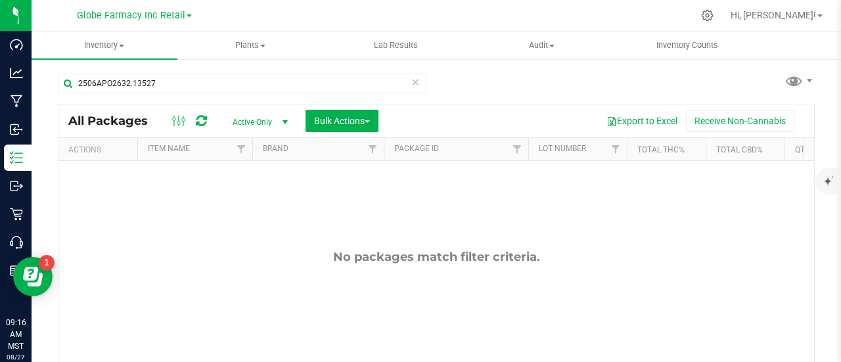
click at [200, 72] on div "2506APO2632.13527" at bounding box center [247, 83] width 378 height 42
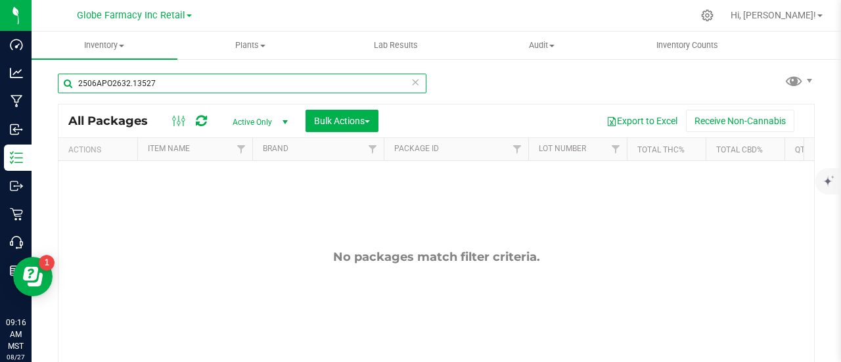
click at [197, 83] on input "2506APO2632.13527" at bounding box center [242, 84] width 368 height 20
paste input "BR100SW-1"
click at [197, 83] on input "BR100SW-17" at bounding box center [242, 84] width 368 height 20
type input "BR100SW-17"
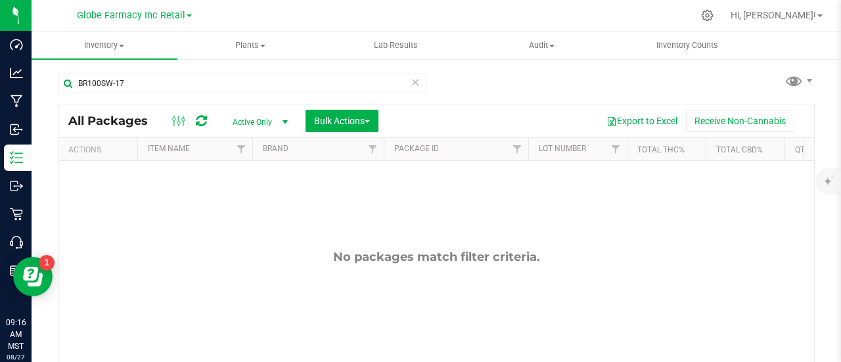
click at [179, 279] on div "No packages match filter criteria." at bounding box center [435, 319] width 755 height 317
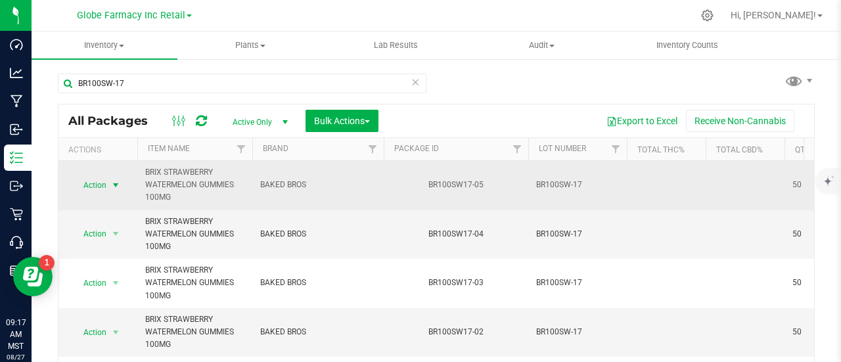
click at [110, 180] on span "select" at bounding box center [115, 185] width 11 height 11
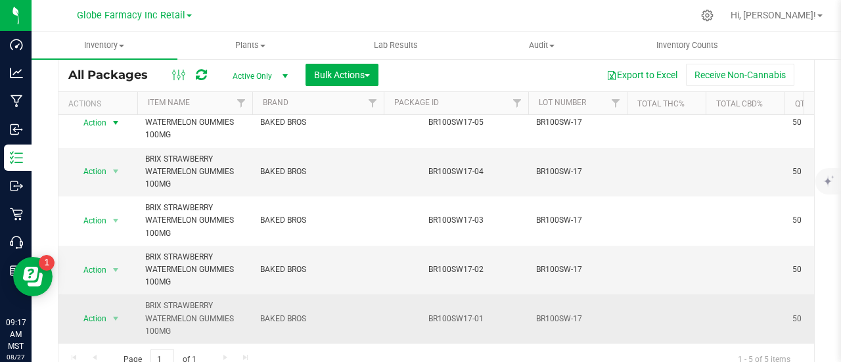
scroll to position [96, 0]
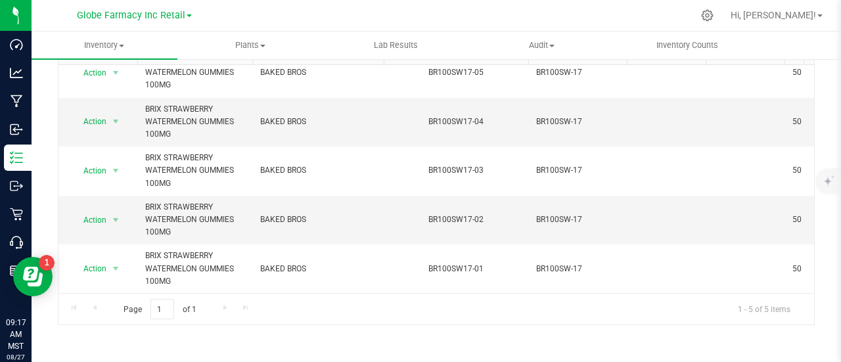
click at [91, 62] on th "Actions" at bounding box center [97, 53] width 79 height 23
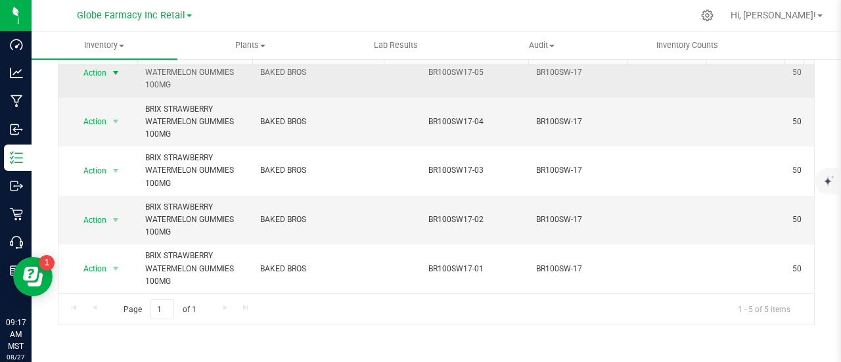
click at [91, 68] on span "Action" at bounding box center [89, 73] width 35 height 18
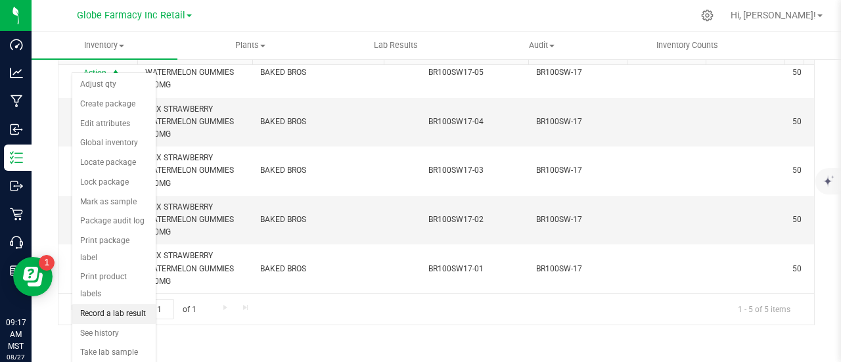
click at [145, 304] on li "Record a lab result" at bounding box center [113, 314] width 83 height 20
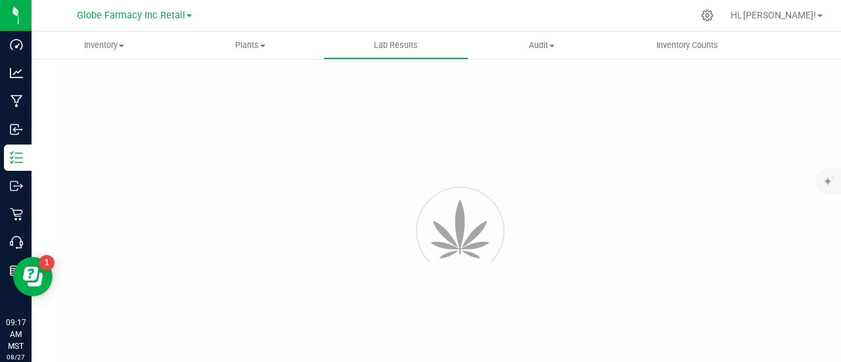
type input "BR100SW17-05"
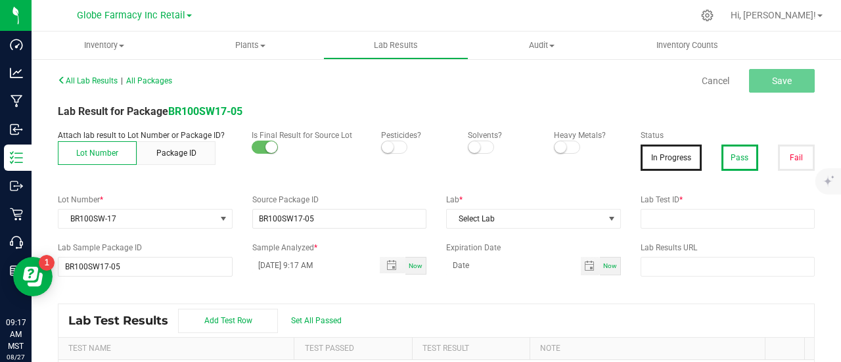
click at [729, 149] on button "Pass" at bounding box center [739, 158] width 37 height 26
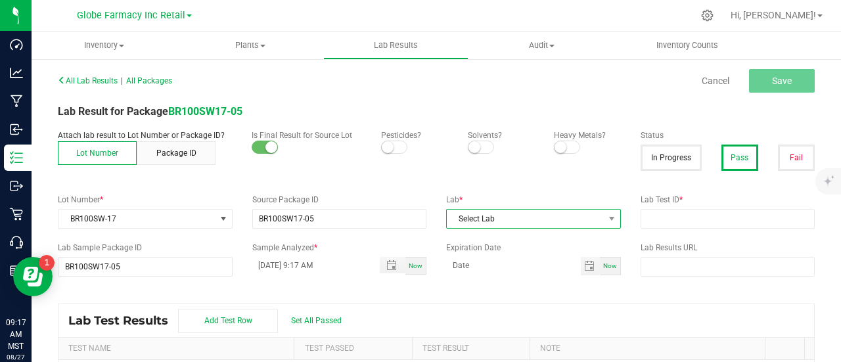
click at [495, 224] on span "Select Lab" at bounding box center [525, 219] width 157 height 18
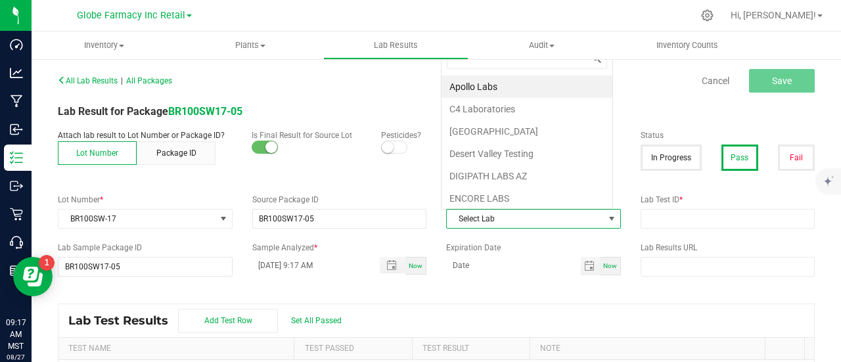
scroll to position [19, 169]
click at [500, 87] on li "Apollo Labs" at bounding box center [526, 87] width 171 height 22
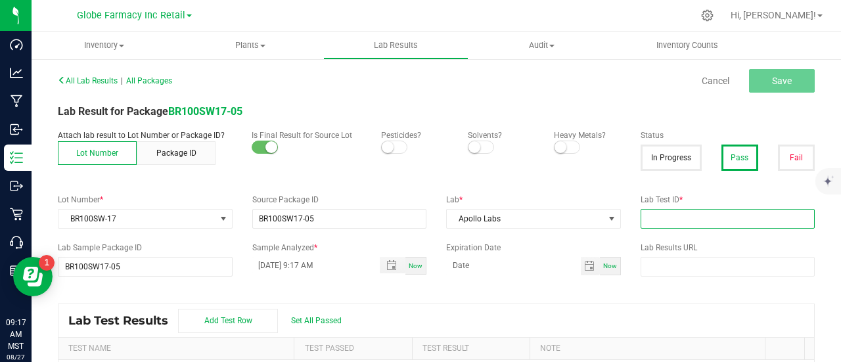
click at [655, 219] on input "text" at bounding box center [727, 219] width 175 height 20
paste input "2506APO2703.13855"
type input "2506APO2703.13855"
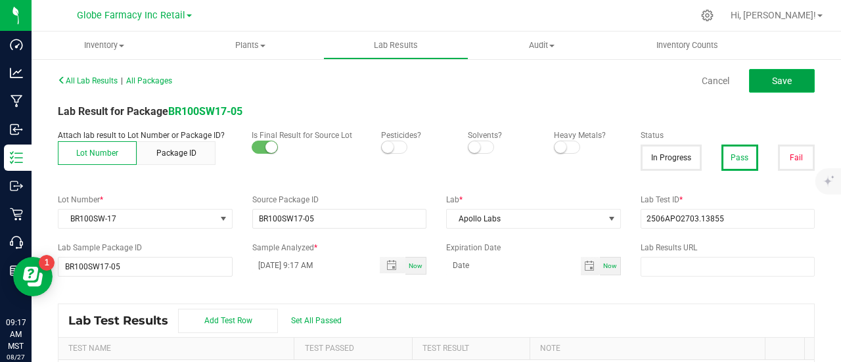
click at [782, 76] on button "Save" at bounding box center [782, 81] width 66 height 24
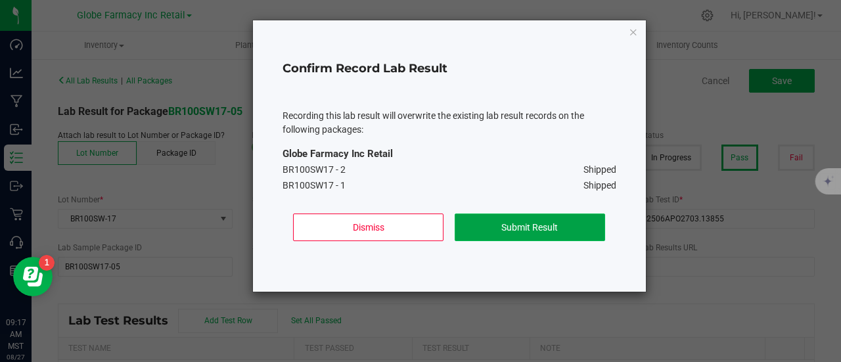
click at [520, 233] on button "Submit Result" at bounding box center [530, 227] width 150 height 28
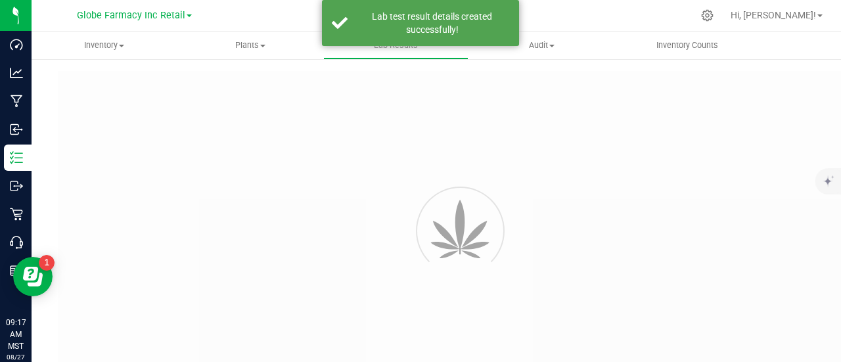
type input "BR100SW17-05"
type input "2506APO2703.13855"
type input "BR100SW17-05"
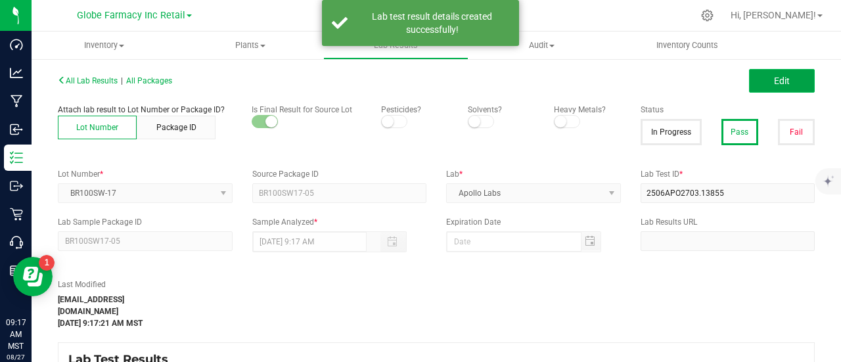
click at [774, 77] on span "Edit" at bounding box center [782, 81] width 16 height 11
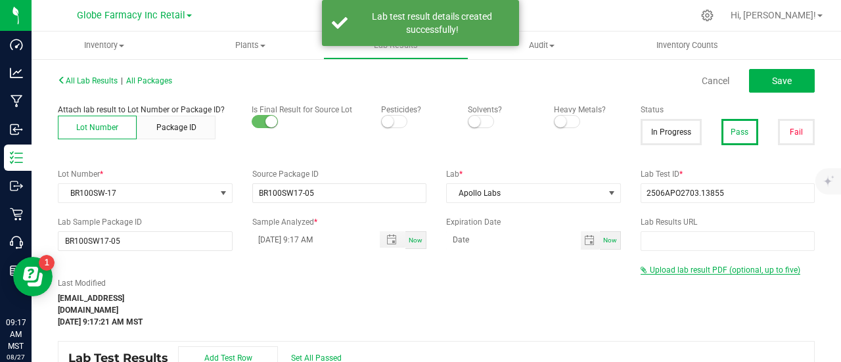
click at [700, 269] on span "Upload lab result PDF (optional, up to five)" at bounding box center [725, 269] width 150 height 9
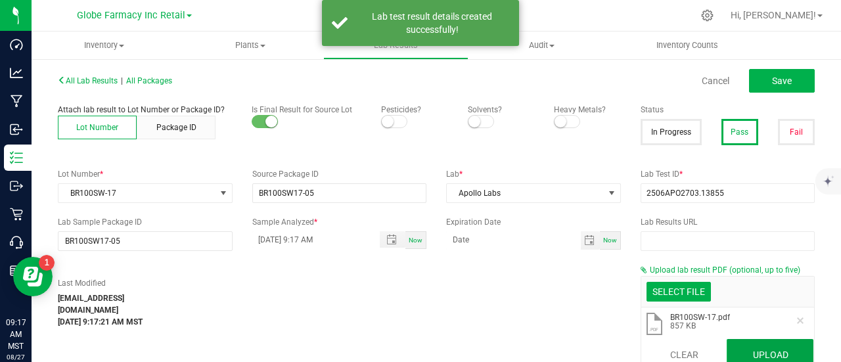
click at [742, 349] on button "Upload" at bounding box center [769, 355] width 87 height 32
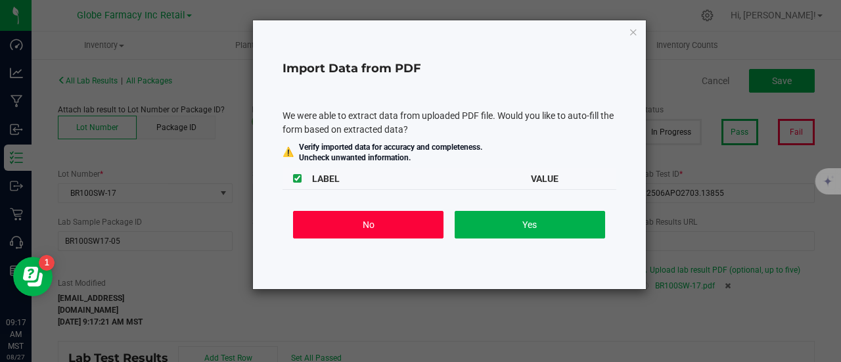
drag, startPoint x: 370, startPoint y: 223, endPoint x: 769, endPoint y: 125, distance: 410.5
click at [370, 223] on button "No" at bounding box center [368, 225] width 150 height 28
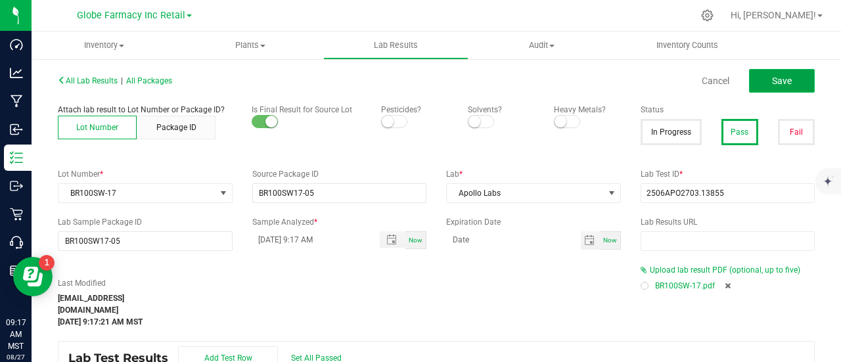
click at [772, 78] on span "Save" at bounding box center [782, 81] width 20 height 11
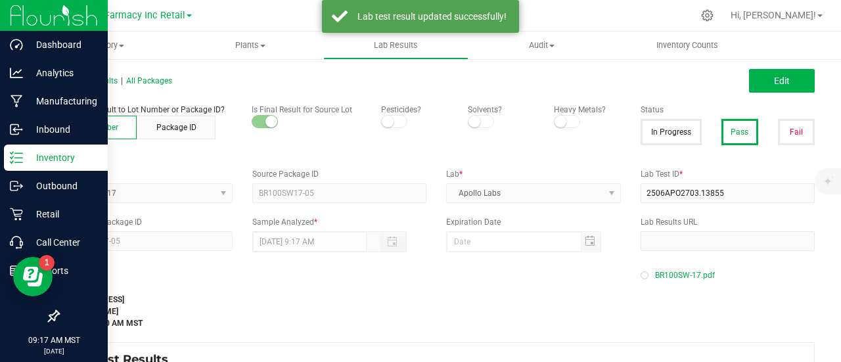
drag, startPoint x: 28, startPoint y: 162, endPoint x: 1, endPoint y: 168, distance: 26.9
click at [28, 162] on p "Inventory" at bounding box center [62, 158] width 79 height 16
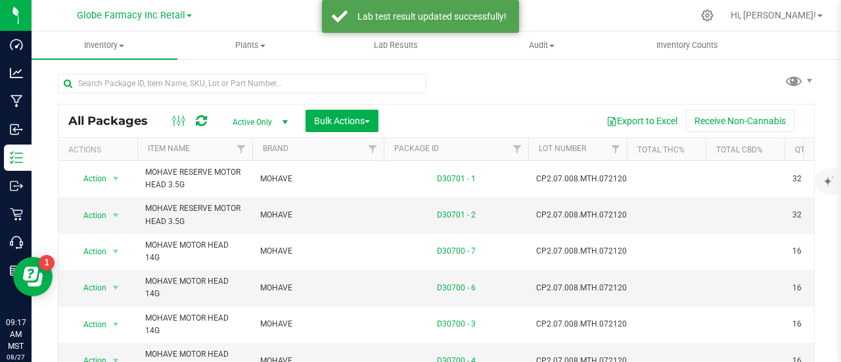
click at [143, 95] on div at bounding box center [242, 89] width 368 height 30
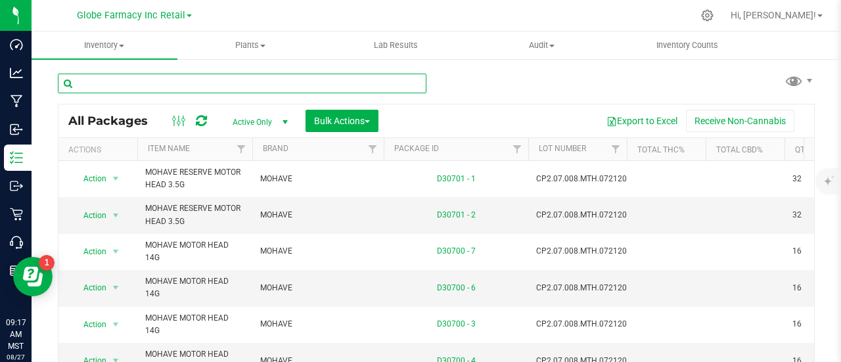
click at [167, 88] on input "text" at bounding box center [242, 84] width 368 height 20
paste input "HY100G-46"
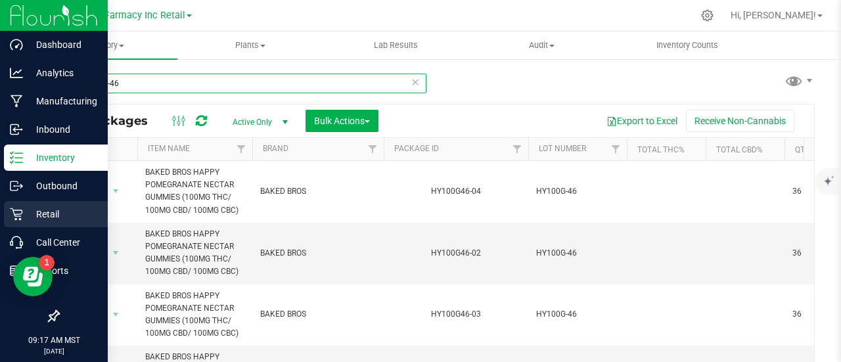
type input "HY100G-46"
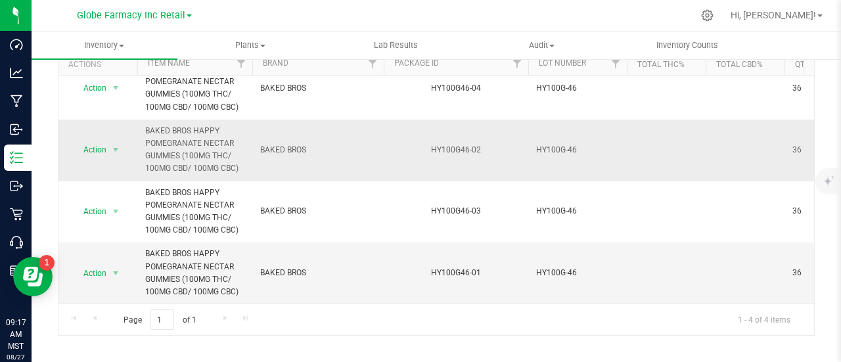
scroll to position [96, 0]
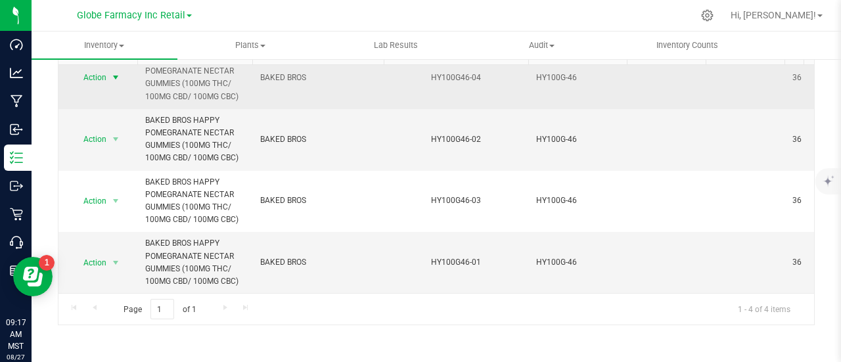
click at [109, 68] on span "select" at bounding box center [116, 77] width 16 height 18
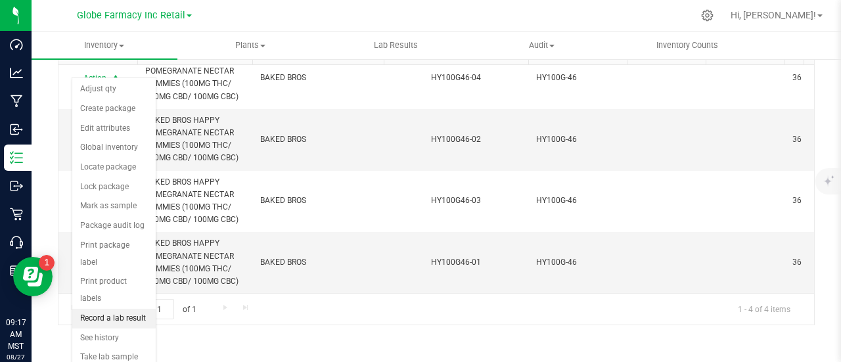
click at [117, 309] on li "Record a lab result" at bounding box center [113, 319] width 83 height 20
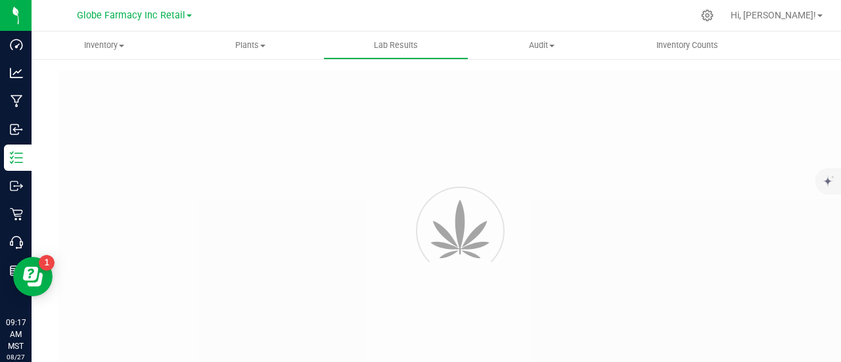
type input "HY100G46-04"
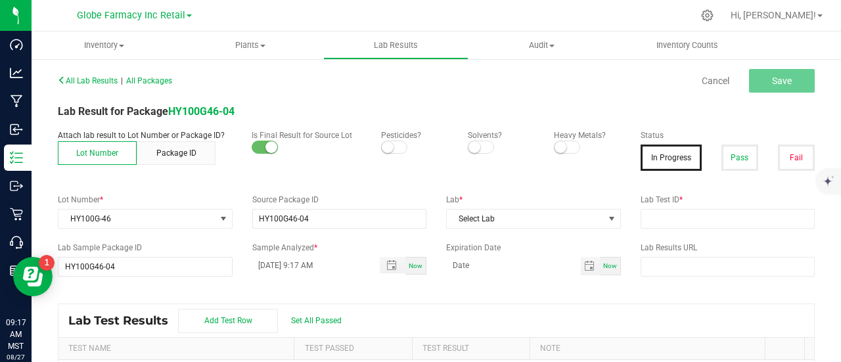
drag, startPoint x: 740, startPoint y: 165, endPoint x: 731, endPoint y: 190, distance: 27.2
click at [740, 165] on button "Pass" at bounding box center [739, 158] width 37 height 26
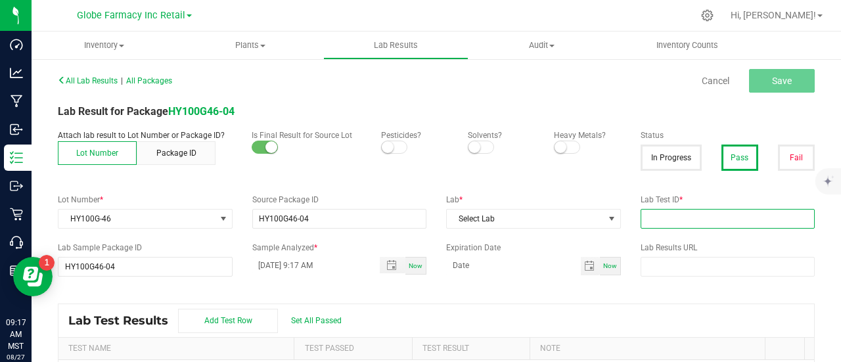
click at [721, 225] on input "text" at bounding box center [727, 219] width 175 height 20
paste input "2505APO2268.11693"
type input "2505APO2268.11693"
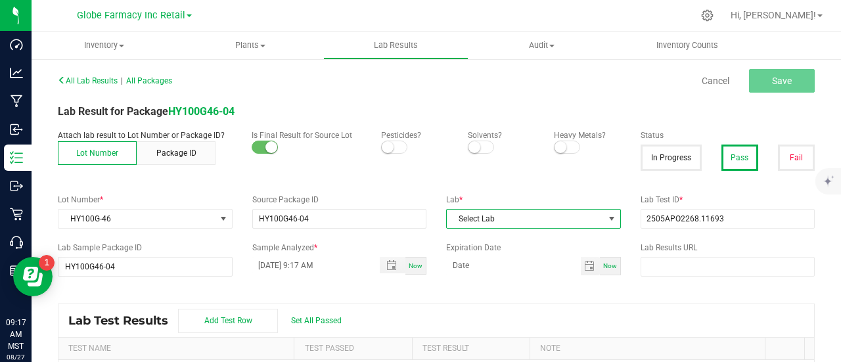
drag, startPoint x: 545, startPoint y: 221, endPoint x: 493, endPoint y: 249, distance: 59.1
click at [544, 221] on span "Select Lab" at bounding box center [525, 219] width 157 height 18
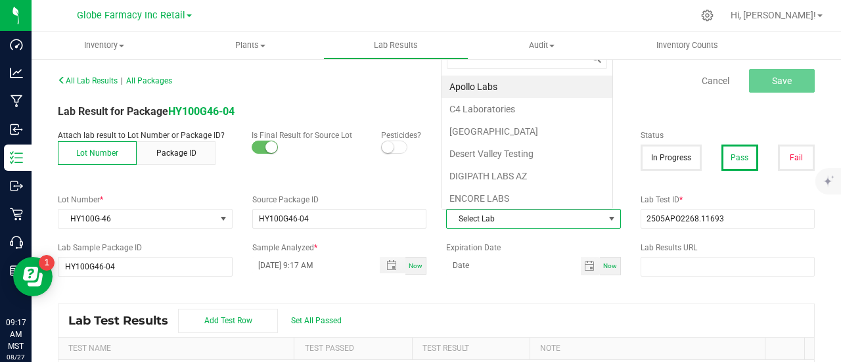
scroll to position [19, 169]
drag, startPoint x: 478, startPoint y: 78, endPoint x: 603, endPoint y: 100, distance: 127.4
click at [478, 78] on li "Apollo Labs" at bounding box center [526, 87] width 171 height 22
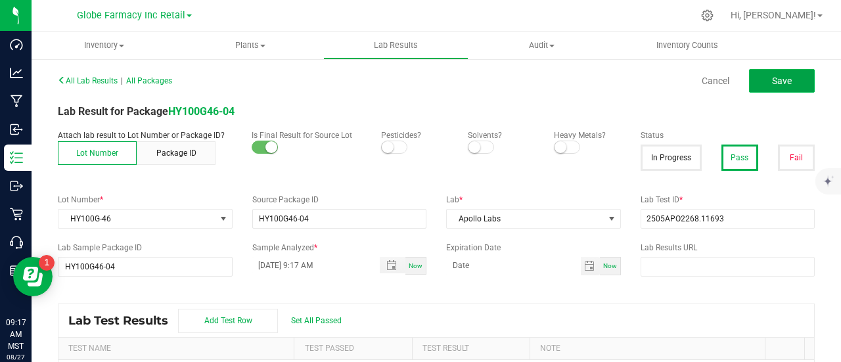
click at [784, 84] on button "Save" at bounding box center [782, 81] width 66 height 24
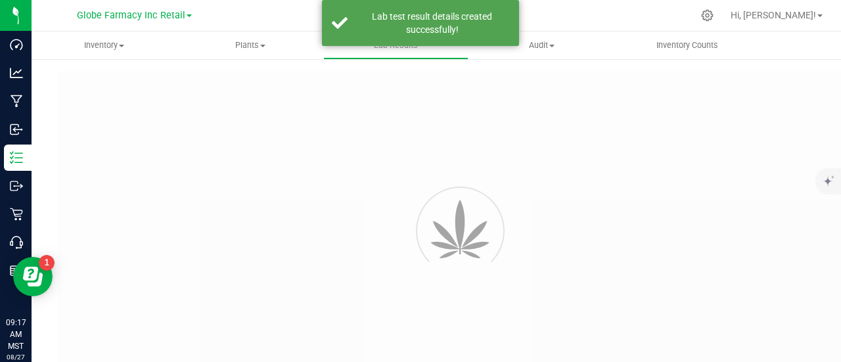
type input "HY100G46-04"
type input "2505APO2268.11693"
type input "HY100G46-04"
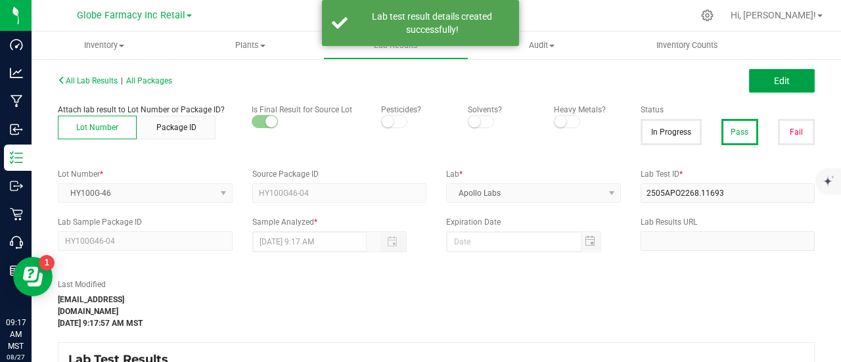
click at [782, 85] on button "Edit" at bounding box center [782, 81] width 66 height 24
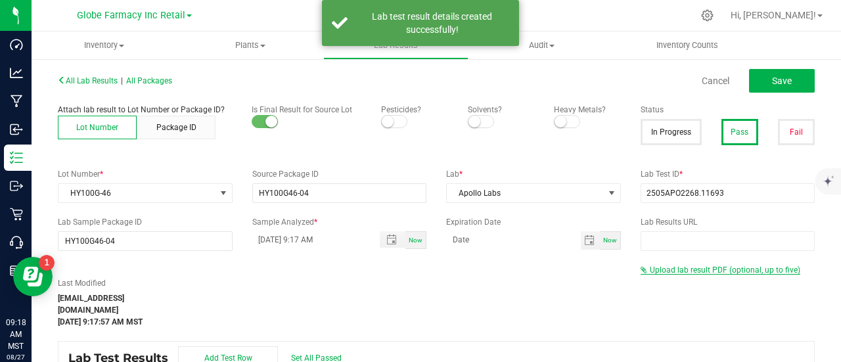
click at [686, 273] on span "Upload lab result PDF (optional, up to five)" at bounding box center [725, 269] width 150 height 9
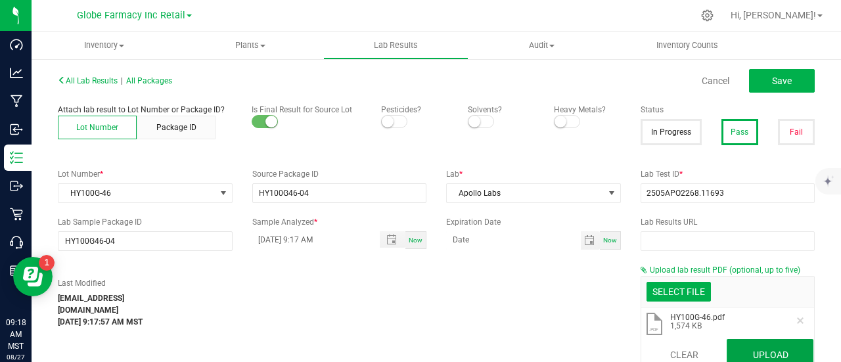
click at [757, 357] on button "Upload" at bounding box center [769, 355] width 87 height 32
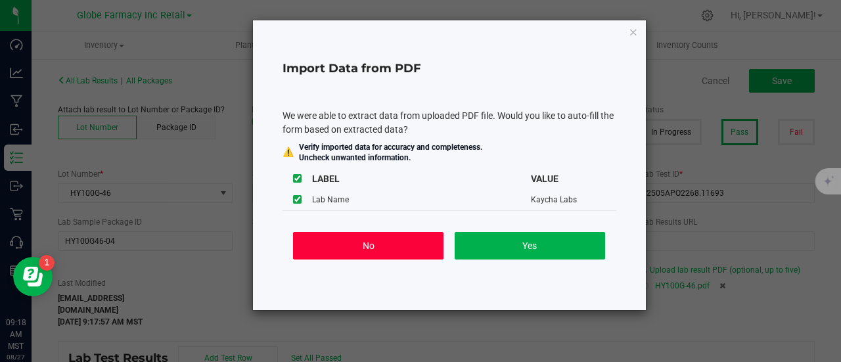
click at [355, 249] on button "No" at bounding box center [368, 246] width 150 height 28
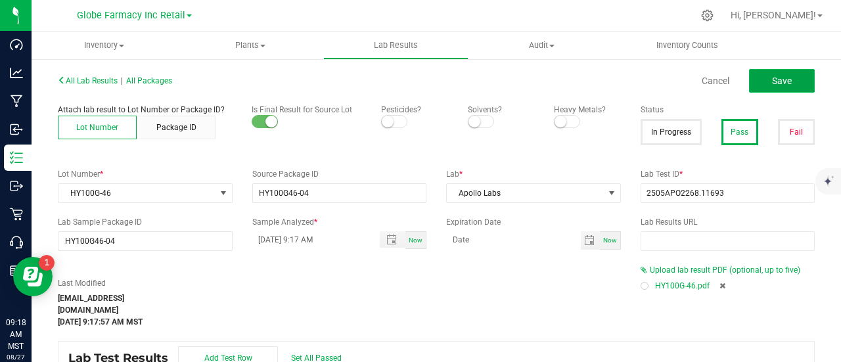
click at [759, 85] on button "Save" at bounding box center [782, 81] width 66 height 24
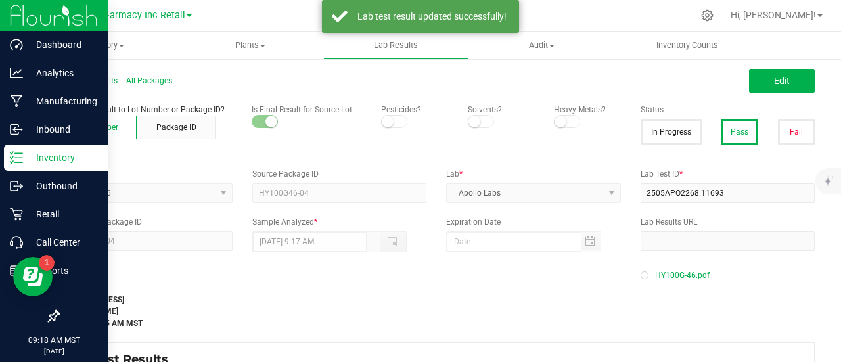
click at [12, 157] on icon at bounding box center [12, 157] width 3 height 2
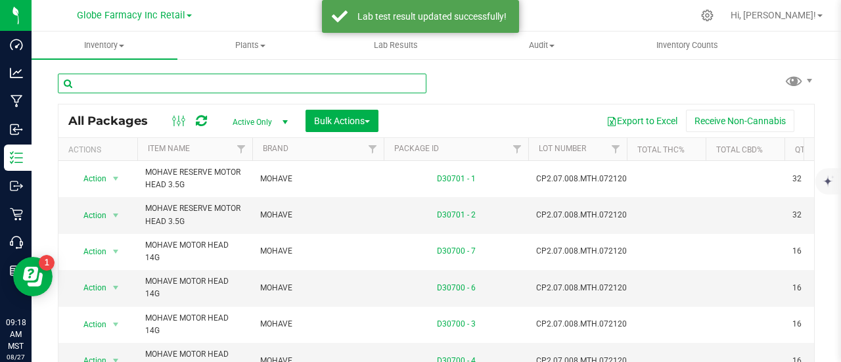
paste input "2505APO2268.11693"
click at [295, 83] on input "text" at bounding box center [242, 84] width 368 height 20
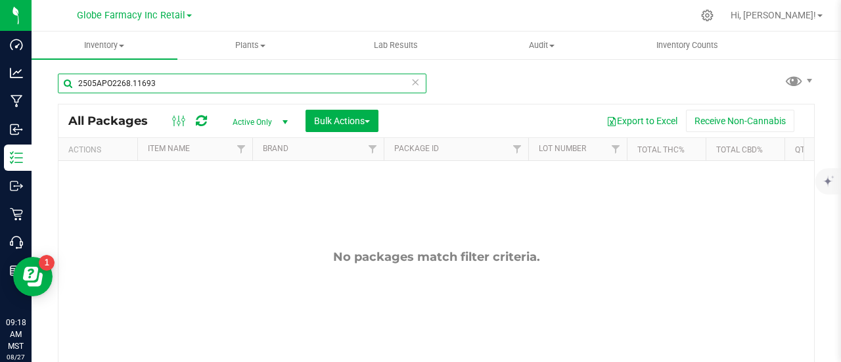
click at [217, 75] on input "2505APO2268.11693" at bounding box center [242, 84] width 368 height 20
paste input "BR1KBP-7"
type input "BR1KBP-7"
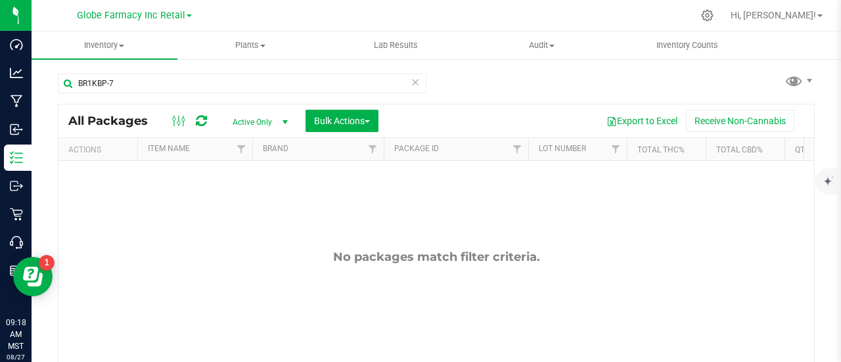
click at [213, 213] on div "No packages match filter criteria." at bounding box center [435, 319] width 755 height 317
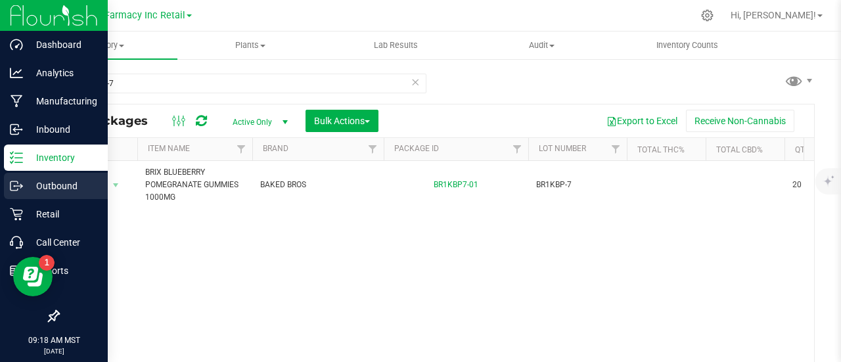
click at [31, 183] on p "Outbound" at bounding box center [62, 186] width 79 height 16
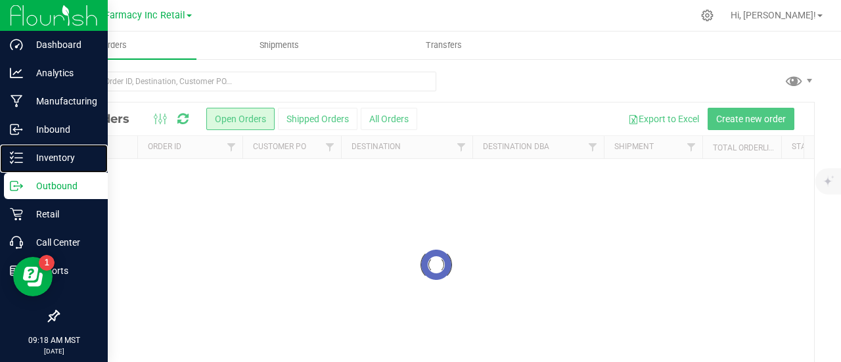
click at [33, 162] on p "Inventory" at bounding box center [62, 158] width 79 height 16
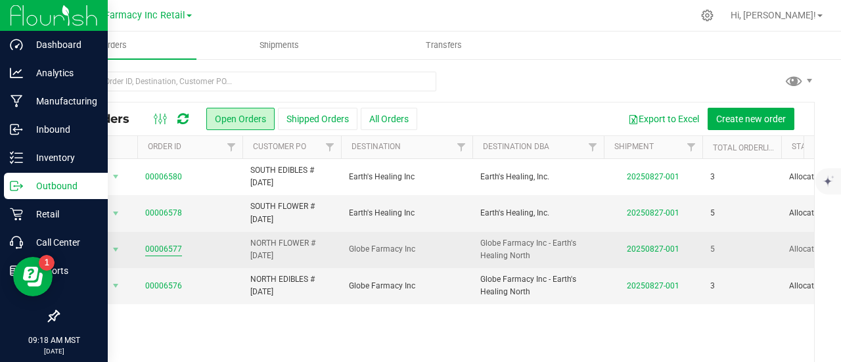
click at [175, 248] on link "00006577" at bounding box center [163, 249] width 37 height 12
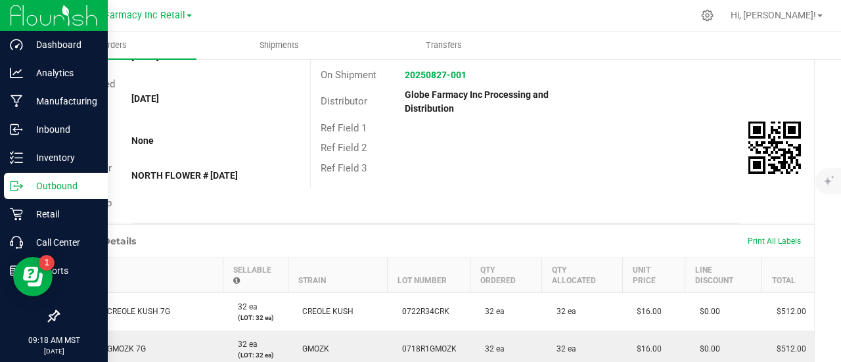
scroll to position [328, 0]
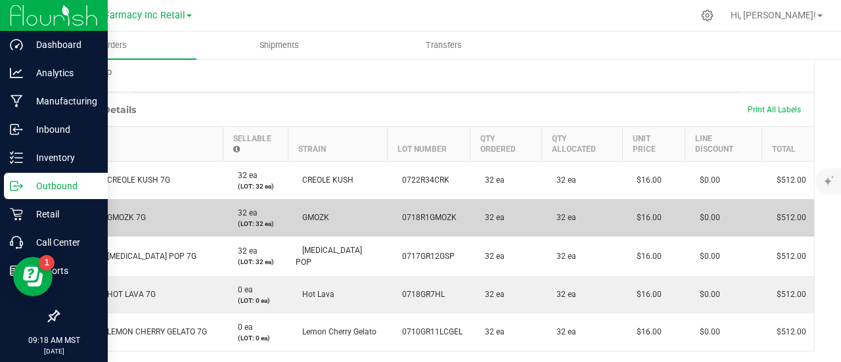
click at [102, 219] on span "FADE CO GMOZK 7G" at bounding box center [106, 217] width 79 height 9
drag, startPoint x: 102, startPoint y: 219, endPoint x: 116, endPoint y: 224, distance: 14.8
copy span "FADE CO GMOZK 7G"
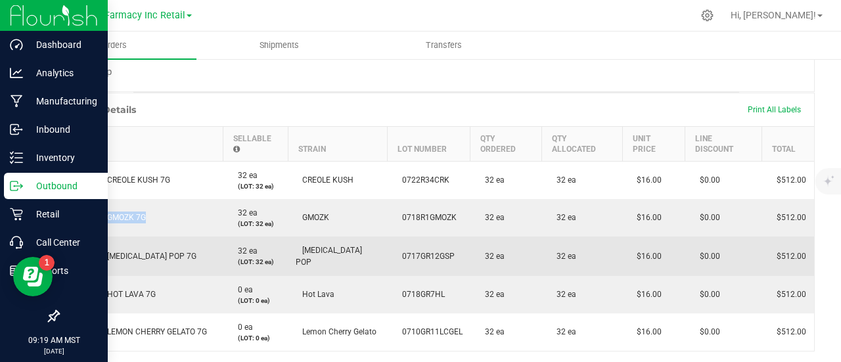
click at [103, 258] on span "FADE CO GASTRO POP 7G" at bounding box center [131, 256] width 129 height 9
click at [103, 257] on span "FADE CO GASTRO POP 7G" at bounding box center [131, 256] width 129 height 9
copy span "FADE CO GASTRO POP 7G"
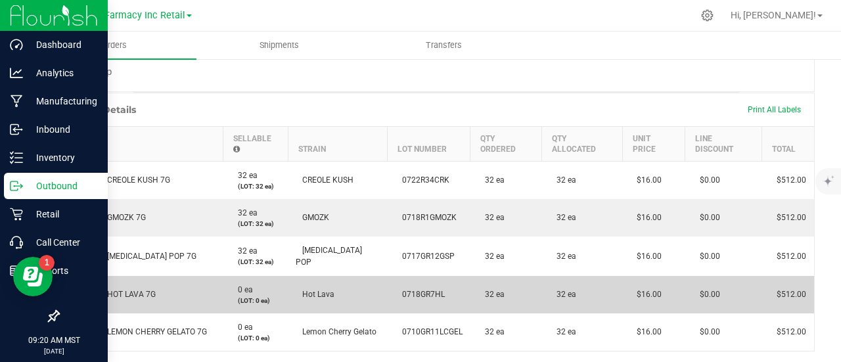
click at [134, 290] on span "FADE CO HOT LAVA 7G" at bounding box center [111, 294] width 89 height 9
copy span "FADE CO HOT LAVA 7G"
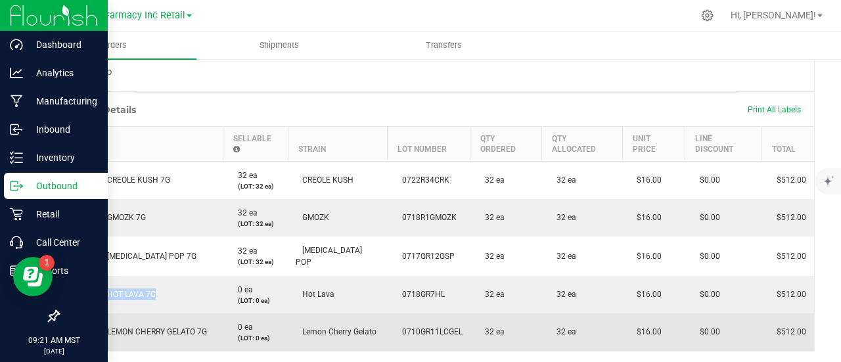
click at [135, 333] on span "FADE CO LEMON CHERRY GELATO 7G" at bounding box center [137, 331] width 140 height 9
copy span "FADE CO LEMON CHERRY GELATO 7G"
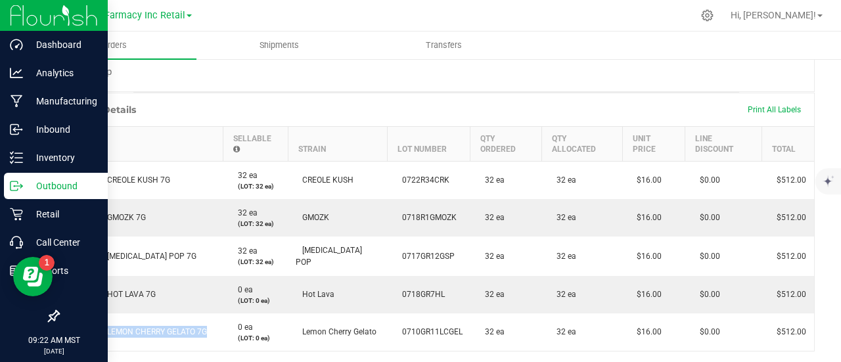
click at [29, 190] on p "Outbound" at bounding box center [62, 186] width 79 height 16
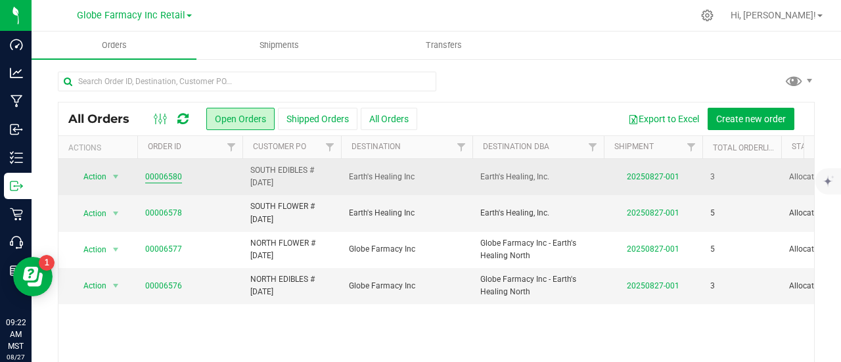
click at [152, 171] on link "00006580" at bounding box center [163, 177] width 37 height 12
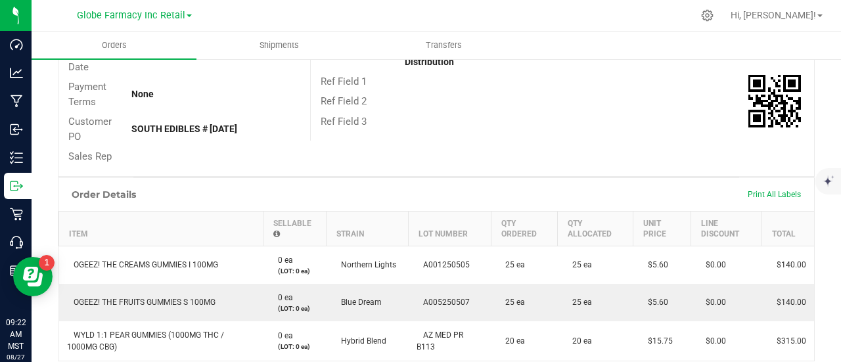
scroll to position [328, 0]
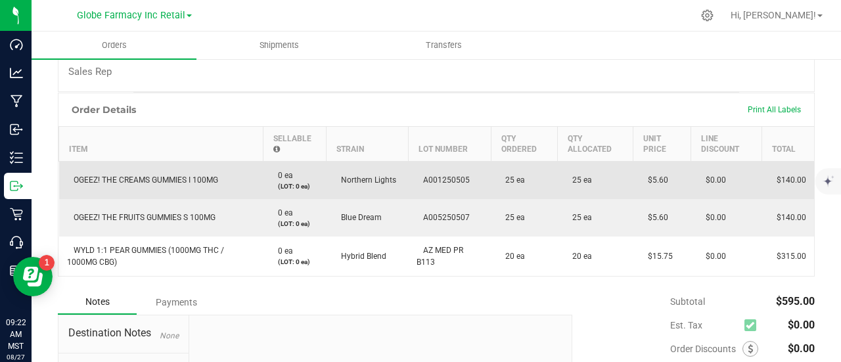
click at [175, 177] on span "OGEEZ! THE CREAMS GUMMIES I 100MG" at bounding box center [142, 179] width 151 height 9
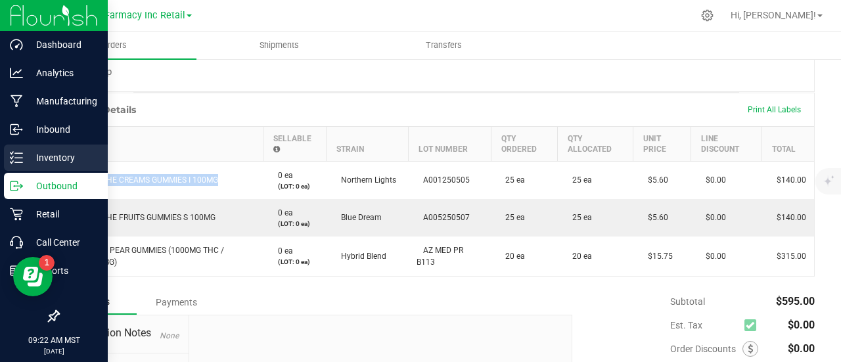
copy span "OGEEZ! THE CREAMS GUMMIES I 100MG"
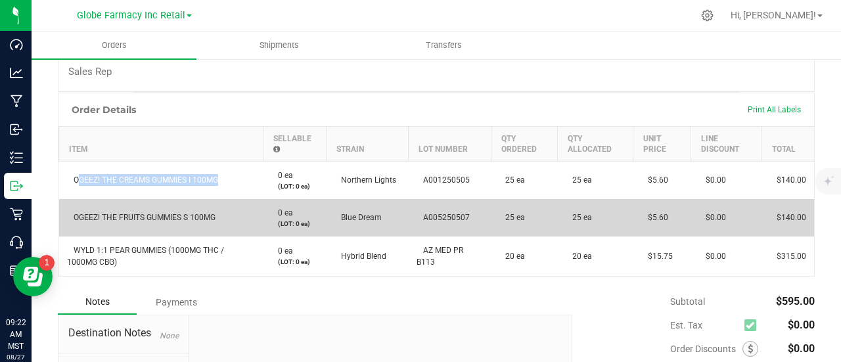
click at [183, 219] on span "OGEEZ! THE FRUITS GUMMIES S 100MG" at bounding box center [141, 217] width 148 height 9
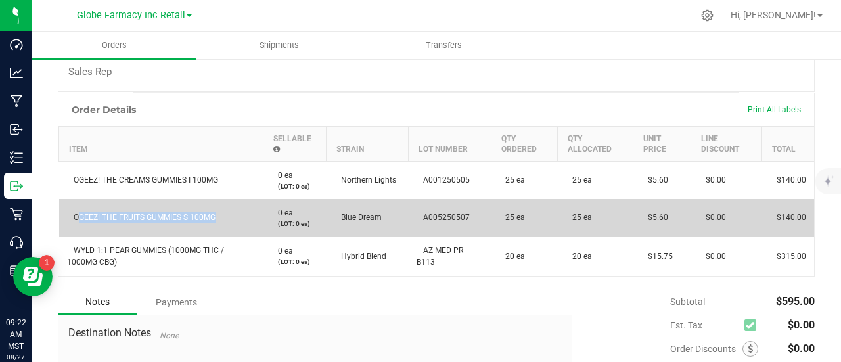
click at [183, 219] on span "OGEEZ! THE FRUITS GUMMIES S 100MG" at bounding box center [141, 217] width 148 height 9
copy span "OGEEZ! THE FRUITS GUMMIES S 100MG"
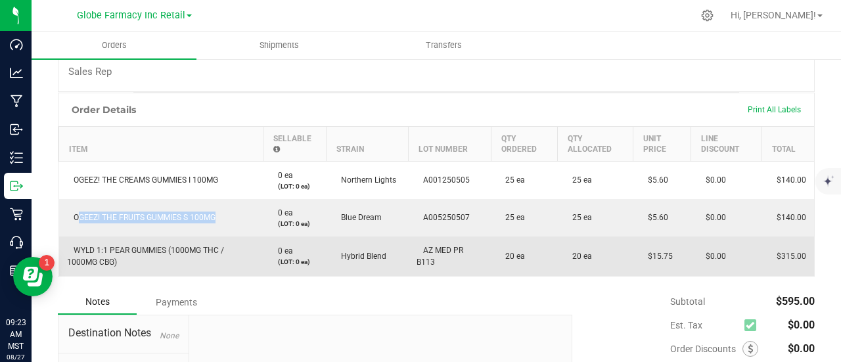
click at [154, 248] on span "WYLD 1:1 PEAR GUMMIES (1000MG THC / 1000MG CBG)" at bounding box center [145, 256] width 157 height 21
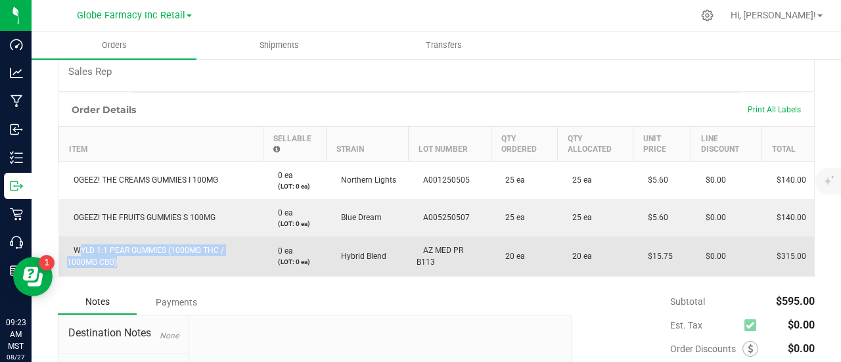
click at [154, 248] on span "WYLD 1:1 PEAR GUMMIES (1000MG THC / 1000MG CBG)" at bounding box center [145, 256] width 157 height 21
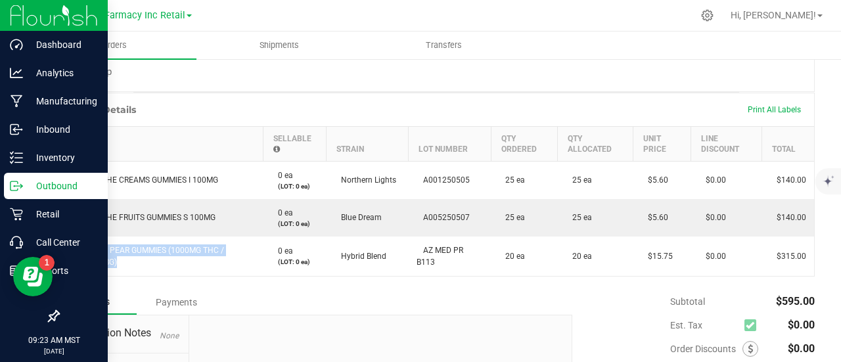
copy span "WYLD 1:1 PEAR GUMMIES (1000MG THC / 1000MG CBG)"
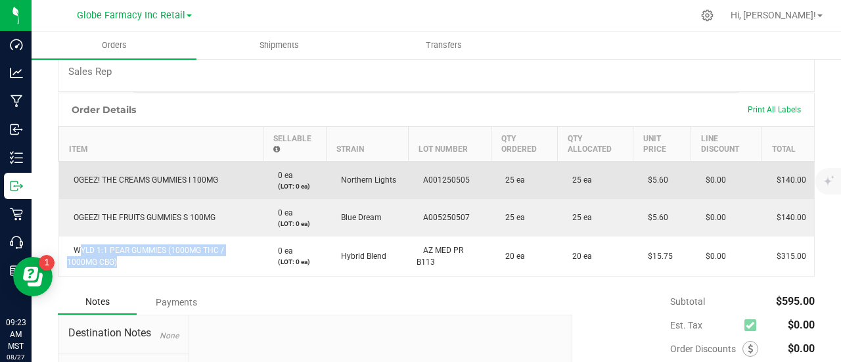
drag, startPoint x: 671, startPoint y: 181, endPoint x: 627, endPoint y: 179, distance: 44.7
click at [633, 179] on td "$5.60" at bounding box center [662, 180] width 58 height 38
copy span "$5.60"
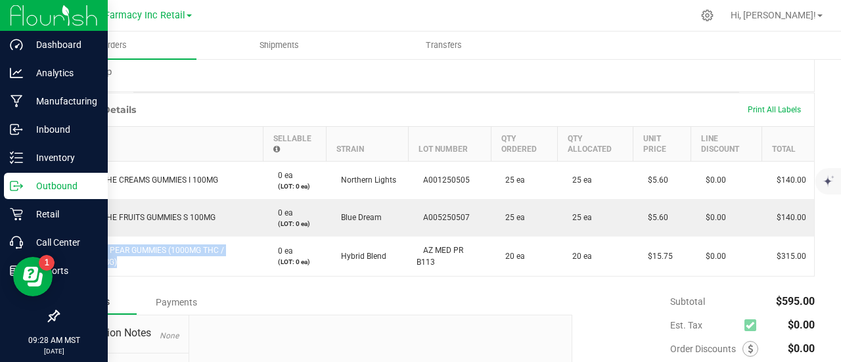
drag, startPoint x: 5, startPoint y: 200, endPoint x: 14, endPoint y: 196, distance: 10.0
click at [5, 200] on link "Outbound" at bounding box center [54, 187] width 108 height 28
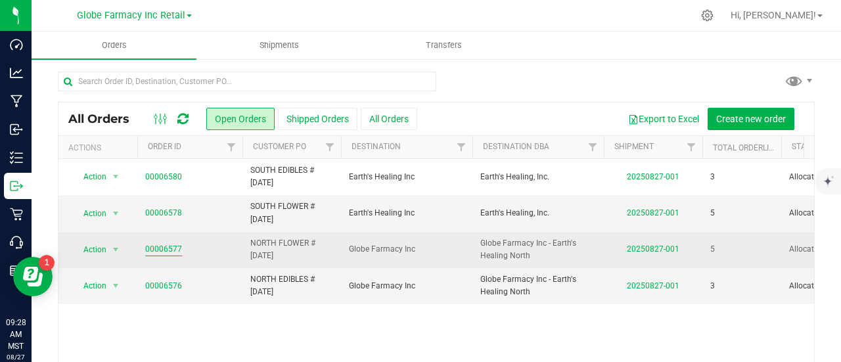
click at [162, 245] on link "00006577" at bounding box center [163, 249] width 37 height 12
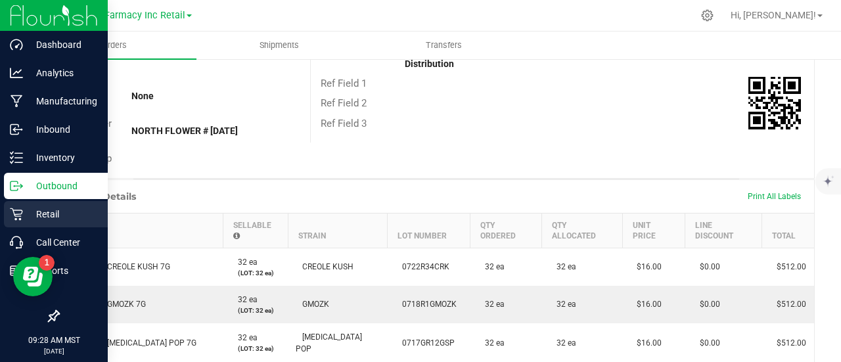
scroll to position [263, 0]
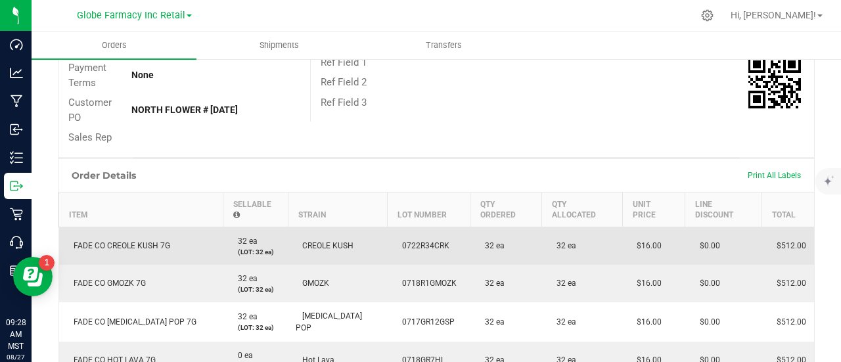
click at [112, 244] on span "FADE CO CREOLE KUSH 7G" at bounding box center [118, 245] width 103 height 9
copy span "FADE CO CREOLE KUSH 7G"
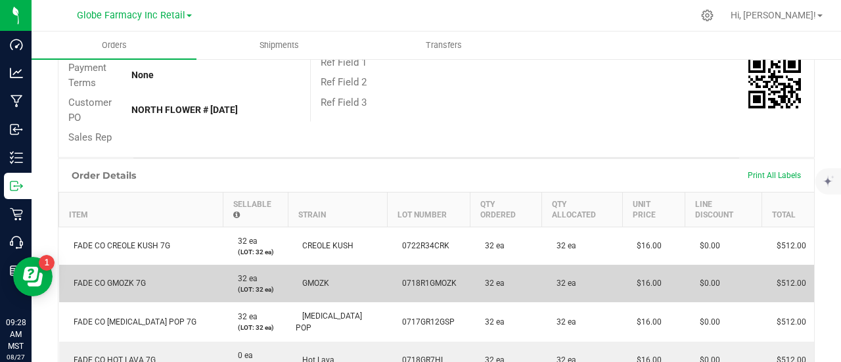
click at [109, 282] on span "FADE CO GMOZK 7G" at bounding box center [106, 283] width 79 height 9
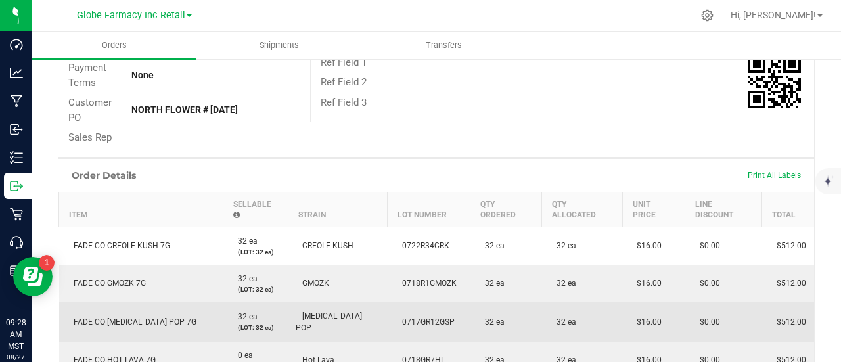
click at [147, 321] on span "FADE CO GASTRO POP 7G" at bounding box center [131, 321] width 129 height 9
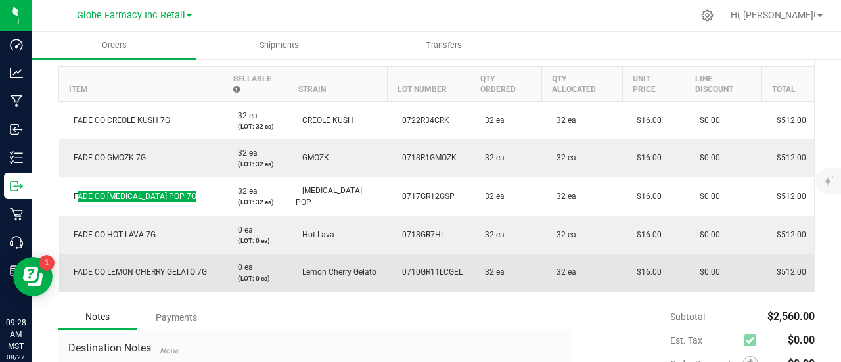
scroll to position [394, 0]
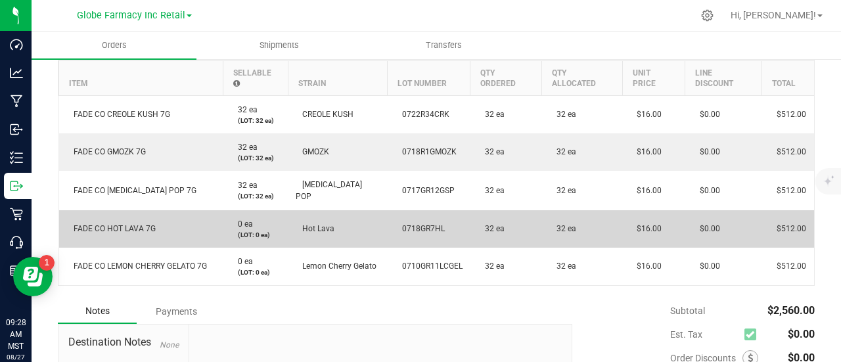
click at [125, 229] on span "FADE CO HOT LAVA 7G" at bounding box center [111, 228] width 89 height 9
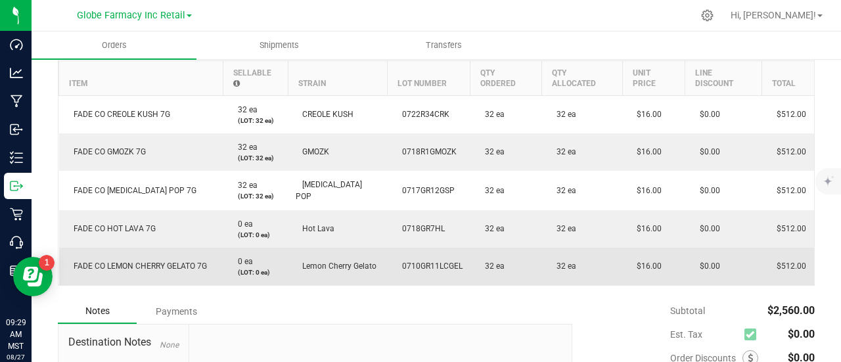
click at [171, 256] on td "FADE CO LEMON CHERRY GELATO 7G" at bounding box center [141, 266] width 164 height 37
drag, startPoint x: 658, startPoint y: 262, endPoint x: 635, endPoint y: 258, distance: 24.0
click at [629, 275] on td "$16.00" at bounding box center [653, 266] width 62 height 37
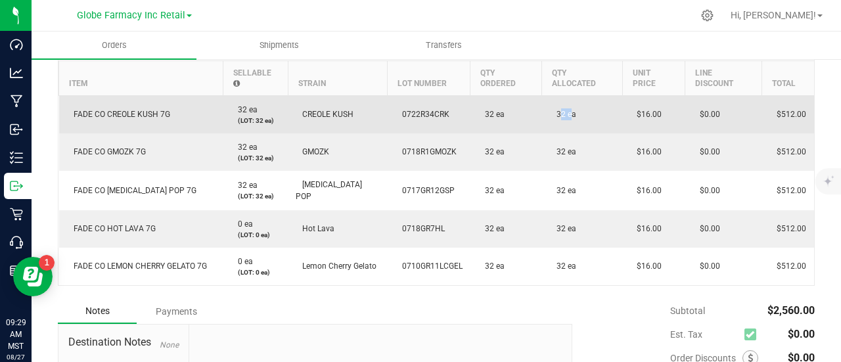
click at [550, 118] on td "32 ea" at bounding box center [582, 114] width 80 height 38
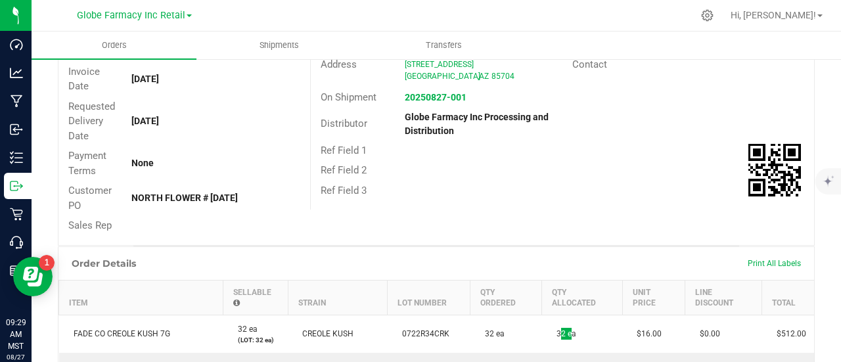
scroll to position [84, 0]
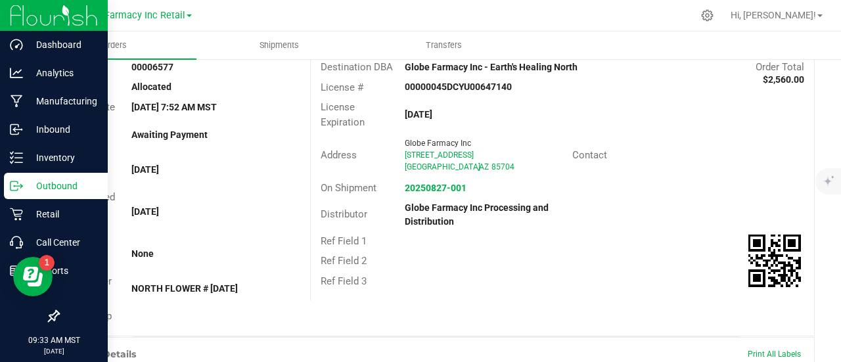
click at [31, 179] on p "Outbound" at bounding box center [62, 186] width 79 height 16
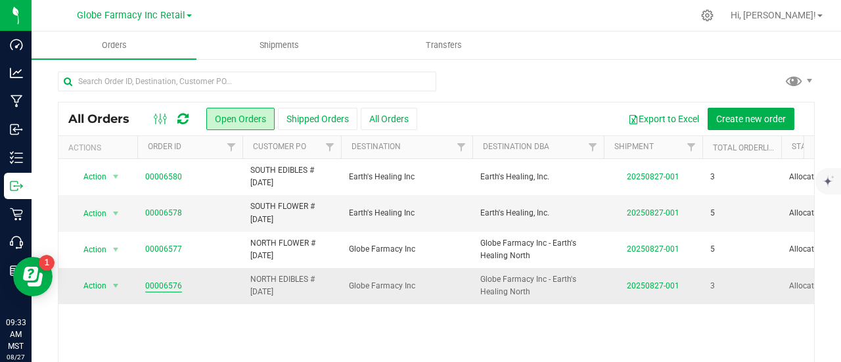
click at [169, 288] on link "00006576" at bounding box center [163, 286] width 37 height 12
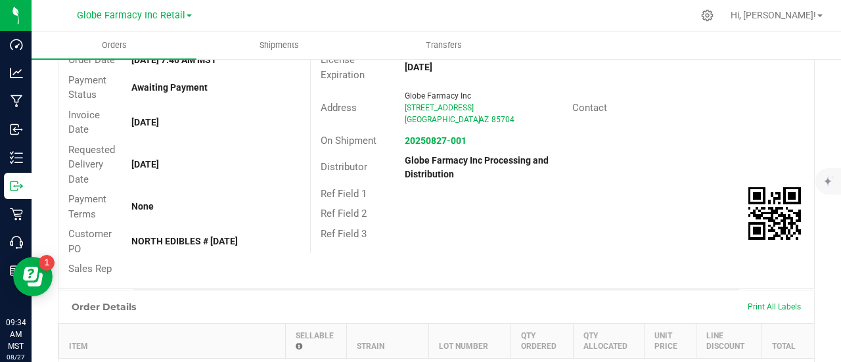
scroll to position [394, 0]
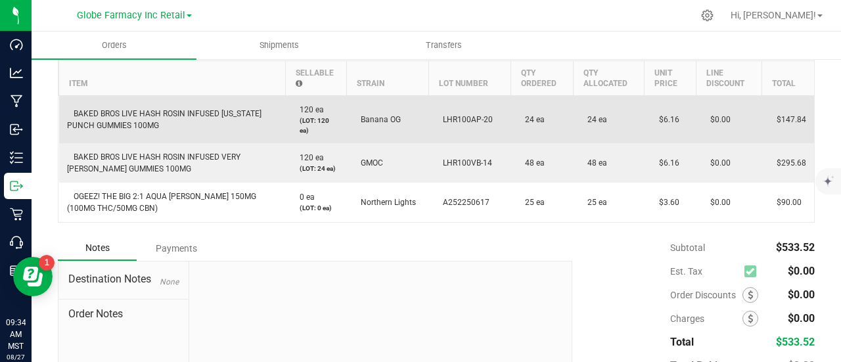
click at [108, 113] on span "BAKED BROS LIVE HASH ROSIN INFUSED [US_STATE] PUNCH GUMMIES 100MG" at bounding box center [164, 119] width 194 height 21
click at [108, 112] on span "BAKED BROS LIVE HASH ROSIN INFUSED [US_STATE] PUNCH GUMMIES 100MG" at bounding box center [164, 119] width 194 height 21
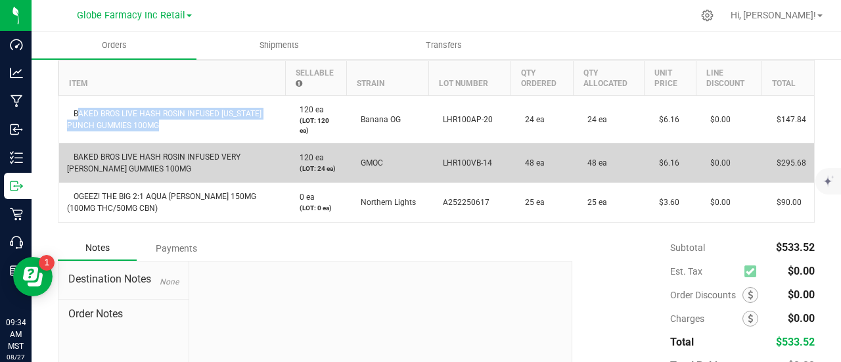
click at [190, 160] on span "BAKED BROS LIVE HASH ROSIN INFUSED VERY [PERSON_NAME] GUMMIES 100MG" at bounding box center [153, 162] width 173 height 21
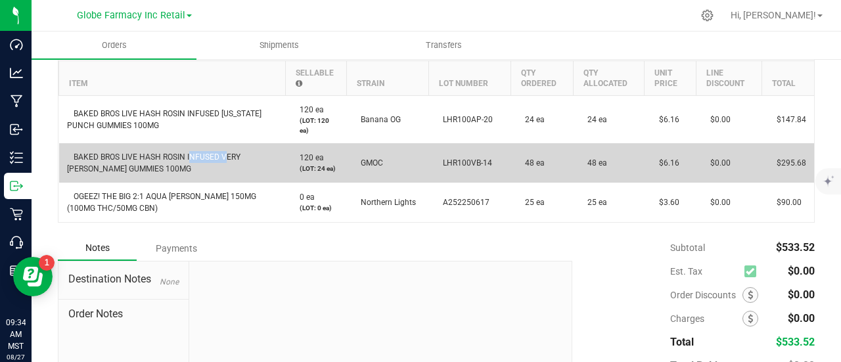
click at [190, 160] on span "BAKED BROS LIVE HASH ROSIN INFUSED VERY [PERSON_NAME] GUMMIES 100MG" at bounding box center [153, 162] width 173 height 21
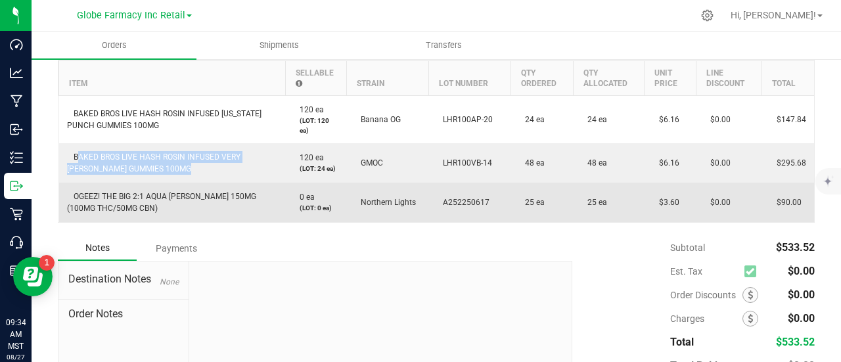
click at [209, 188] on td "OGEEZ! THE BIG 2:1 AQUA BERRY 150MG (100MG THC/50MG CBN)" at bounding box center [172, 202] width 227 height 39
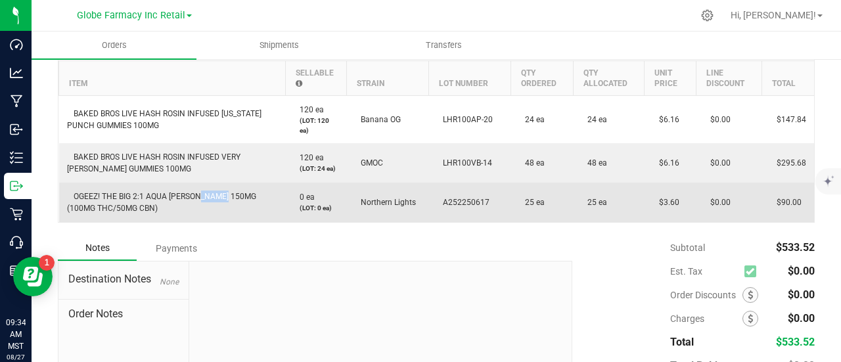
click at [209, 188] on td "OGEEZ! THE BIG 2:1 AQUA BERRY 150MG (100MG THC/50MG CBN)" at bounding box center [172, 202] width 227 height 39
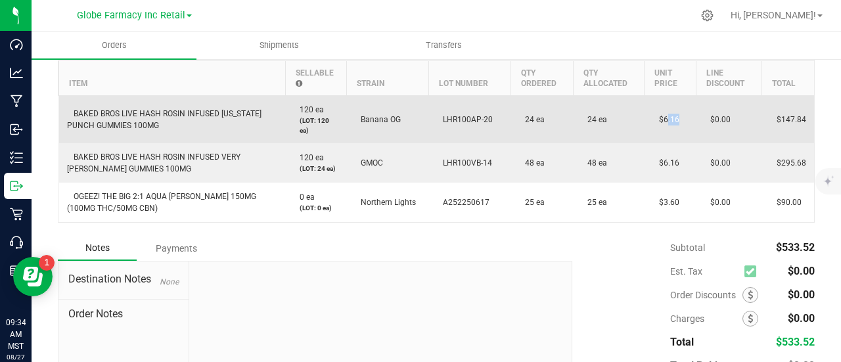
drag, startPoint x: 663, startPoint y: 118, endPoint x: 656, endPoint y: 120, distance: 8.1
click at [656, 120] on span "$6.16" at bounding box center [665, 119] width 27 height 9
click at [663, 116] on span "$6.16" at bounding box center [665, 119] width 27 height 9
click at [669, 120] on span "$6.16" at bounding box center [665, 119] width 27 height 9
drag, startPoint x: 671, startPoint y: 117, endPoint x: 656, endPoint y: 120, distance: 14.8
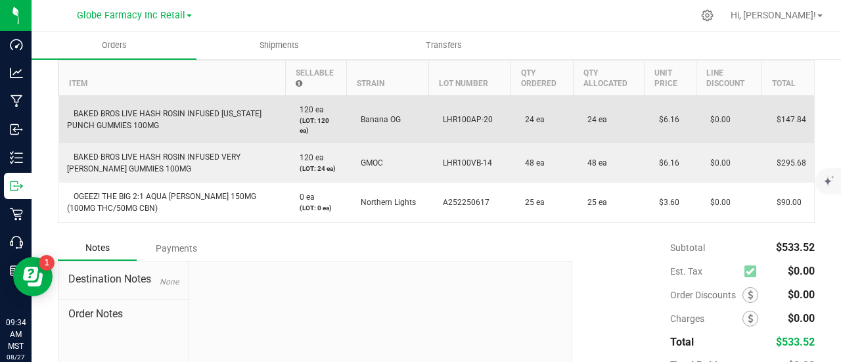
click at [656, 120] on td "$6.16" at bounding box center [669, 119] width 51 height 48
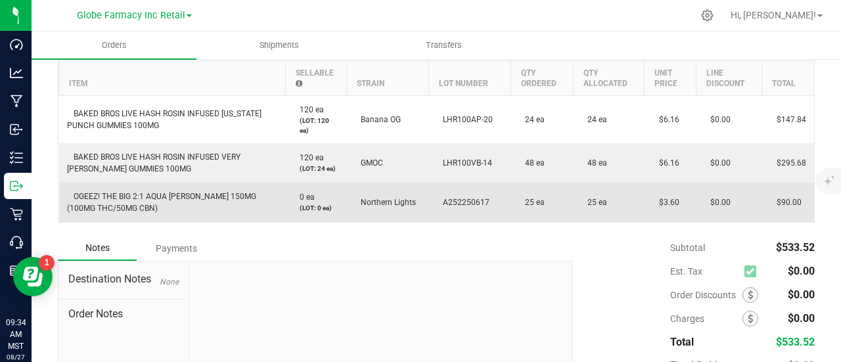
drag, startPoint x: 668, startPoint y: 204, endPoint x: 652, endPoint y: 207, distance: 16.7
click at [652, 207] on td "$3.60" at bounding box center [669, 202] width 51 height 39
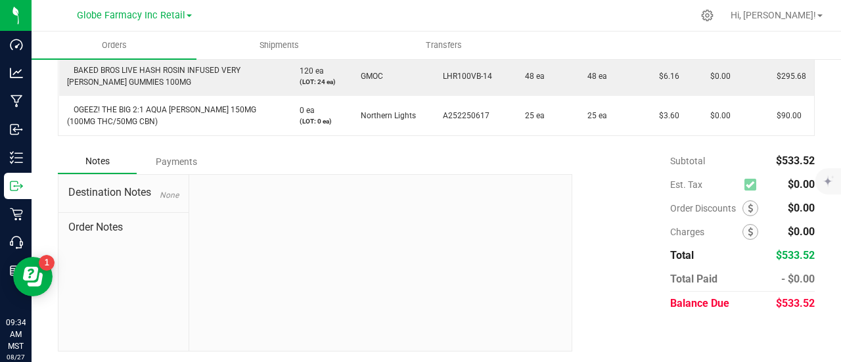
scroll to position [218, 0]
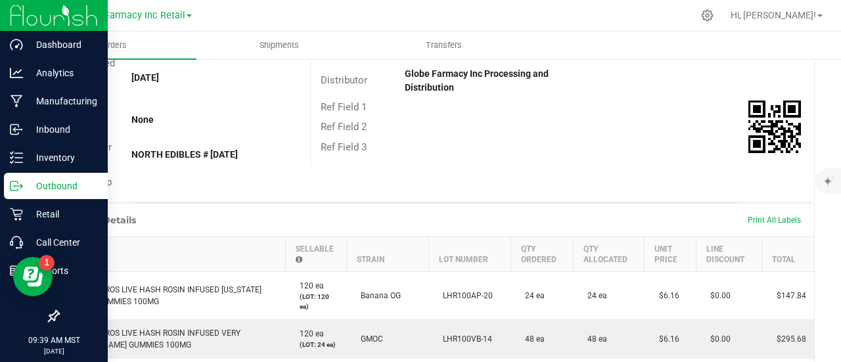
click at [25, 183] on p "Outbound" at bounding box center [62, 186] width 79 height 16
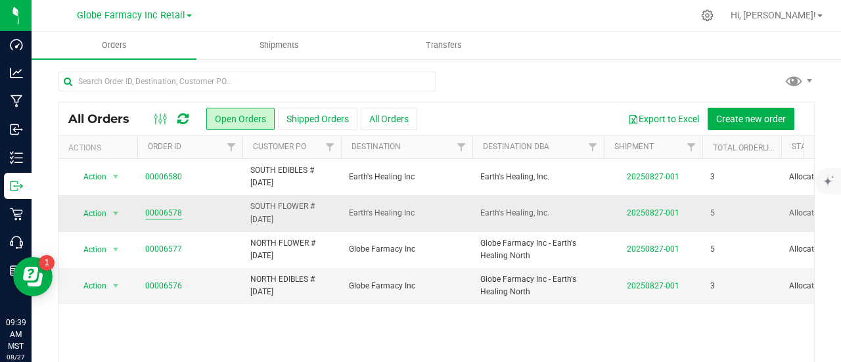
click at [154, 210] on link "00006578" at bounding box center [163, 213] width 37 height 12
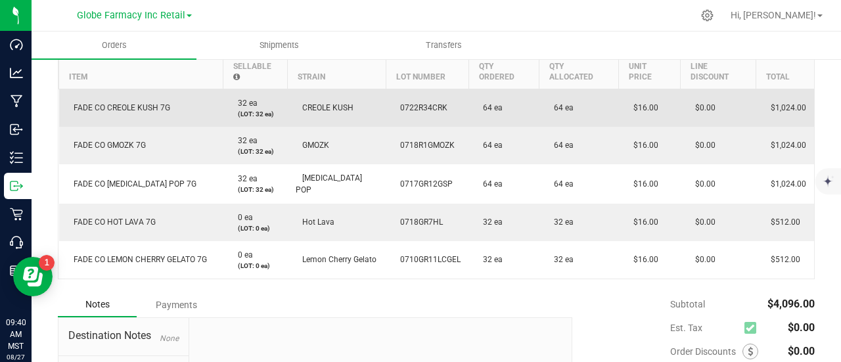
scroll to position [328, 0]
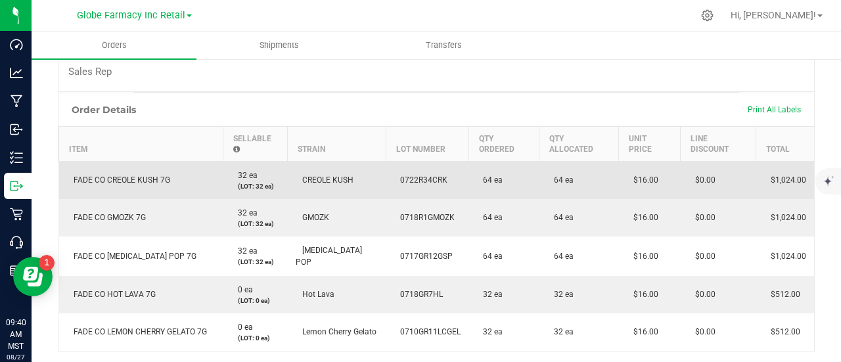
click at [149, 175] on span "FADE CO CREOLE KUSH 7G" at bounding box center [118, 179] width 103 height 9
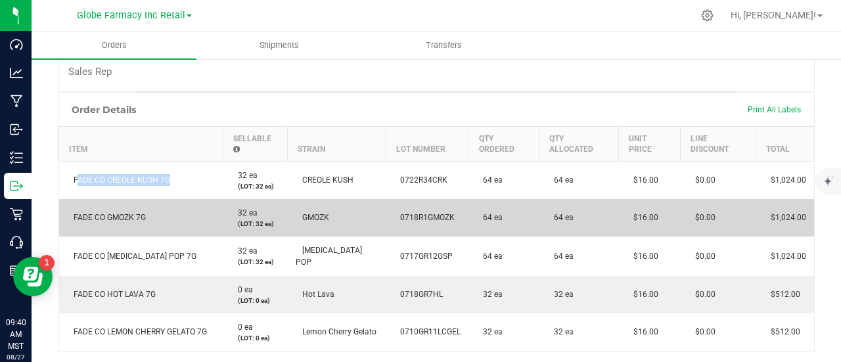
click at [108, 217] on span "FADE CO GMOZK 7G" at bounding box center [106, 217] width 79 height 9
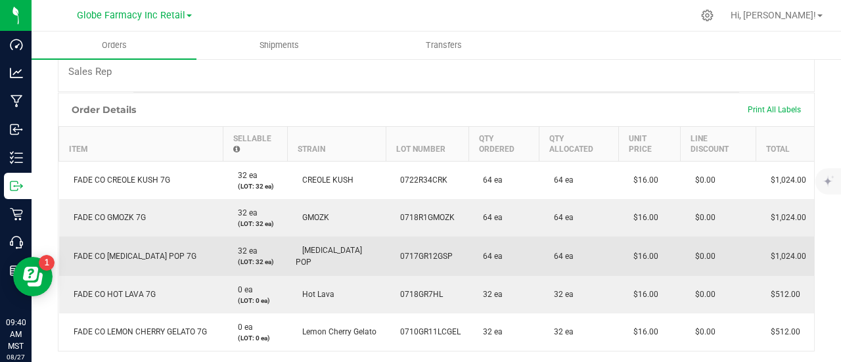
click at [104, 262] on td "FADE CO GASTRO POP 7G" at bounding box center [141, 255] width 164 height 39
click at [110, 256] on span "FADE CO GASTRO POP 7G" at bounding box center [131, 256] width 129 height 9
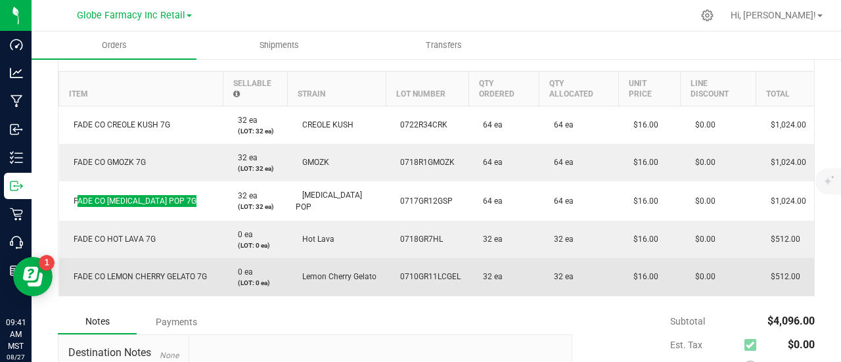
scroll to position [460, 0]
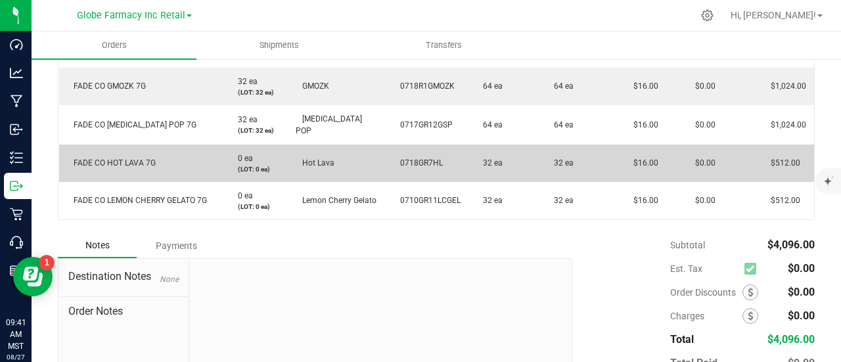
click at [90, 161] on span "FADE CO HOT LAVA 7G" at bounding box center [111, 162] width 89 height 9
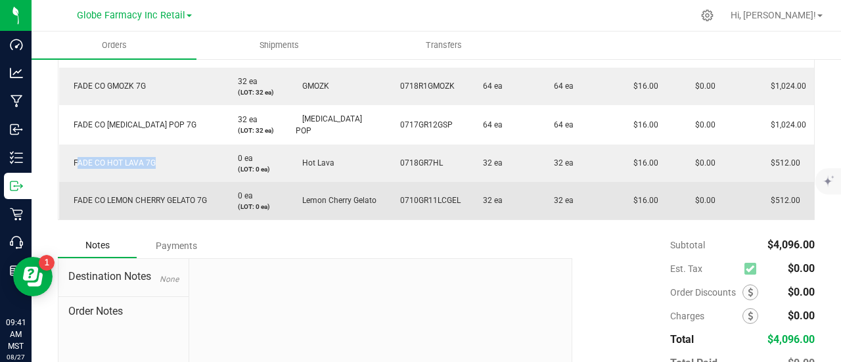
click at [141, 200] on span "FADE CO LEMON CHERRY GELATO 7G" at bounding box center [137, 200] width 140 height 9
drag, startPoint x: 638, startPoint y: 204, endPoint x: 630, endPoint y: 202, distance: 8.8
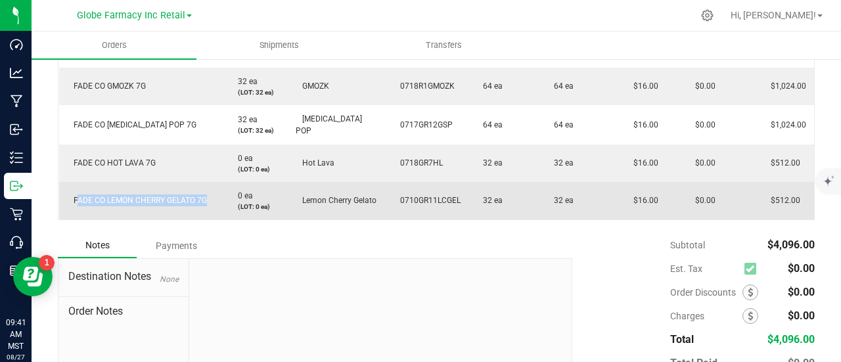
click at [631, 204] on td "$16.00" at bounding box center [650, 200] width 62 height 37
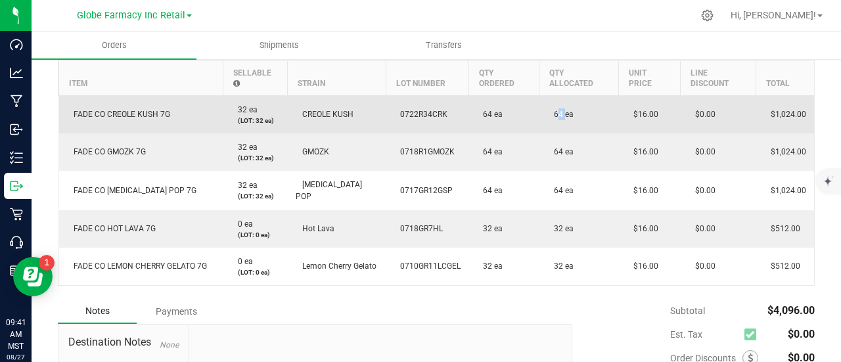
drag, startPoint x: 548, startPoint y: 112, endPoint x: 556, endPoint y: 108, distance: 8.8
click at [556, 110] on span "64 ea" at bounding box center [560, 114] width 26 height 9
